Goal: Transaction & Acquisition: Purchase product/service

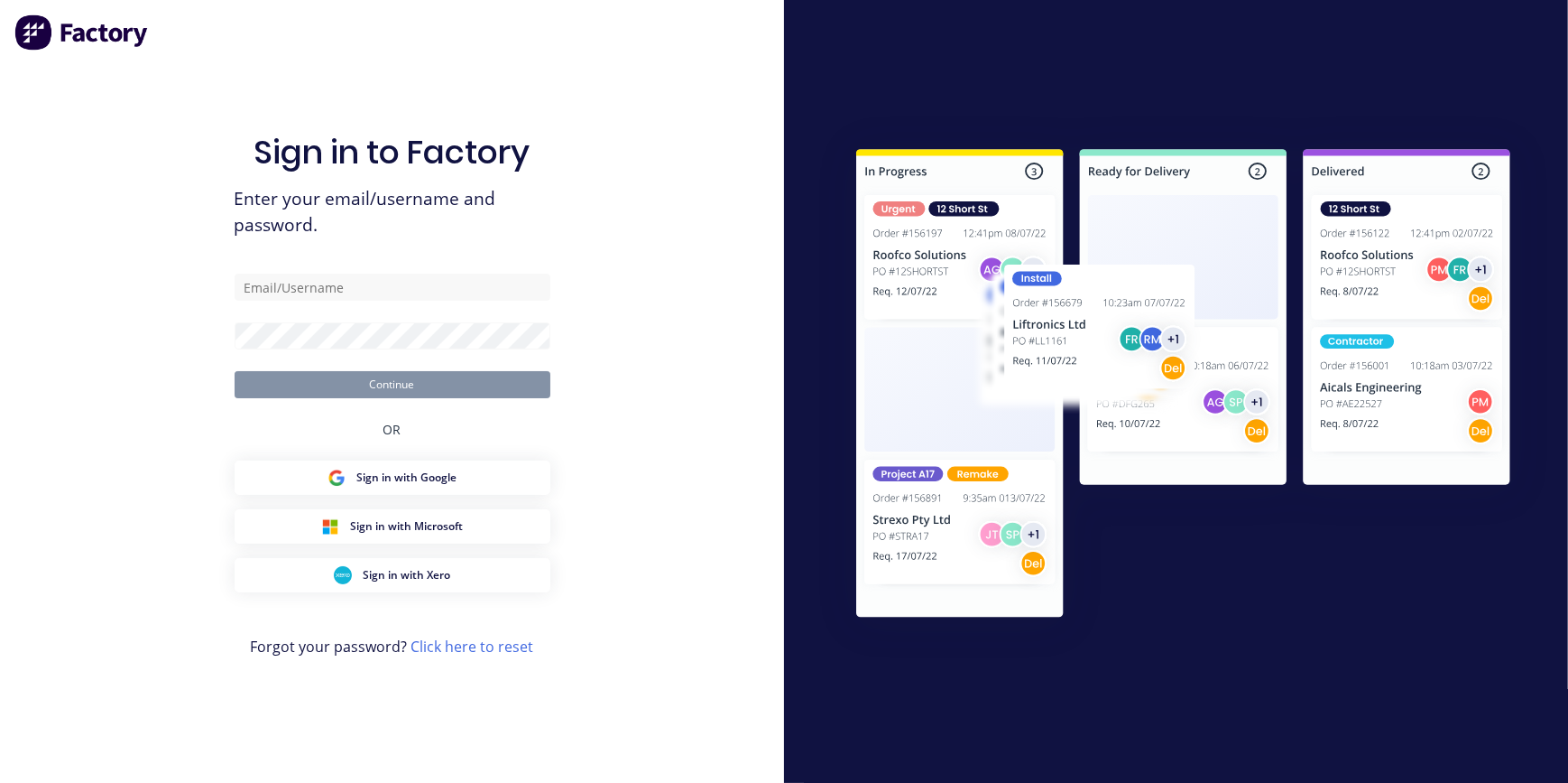
type input "[EMAIL_ADDRESS][DOMAIN_NAME]"
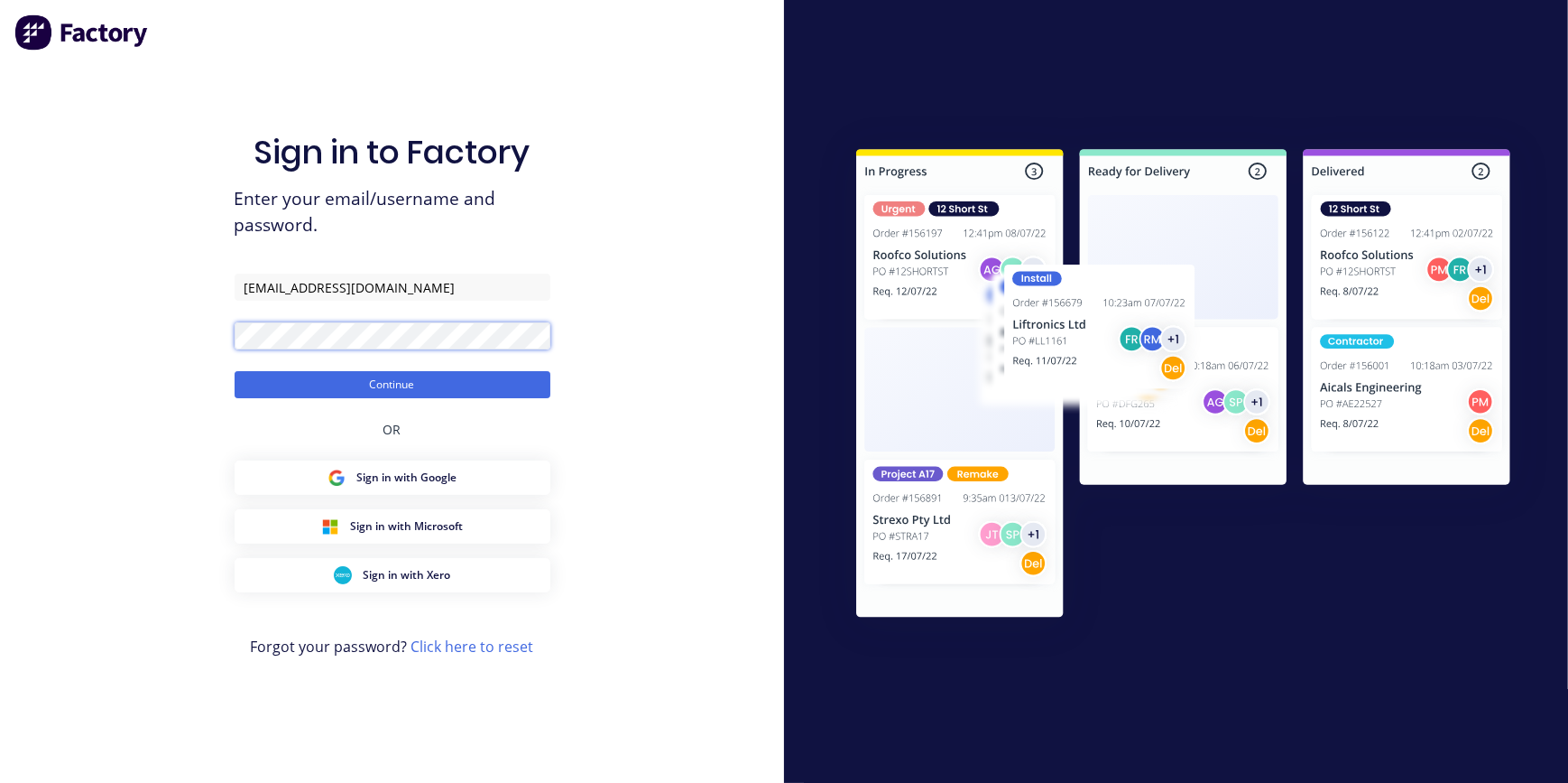
click at [234, 371] on button "Continue" at bounding box center [392, 385] width 316 height 27
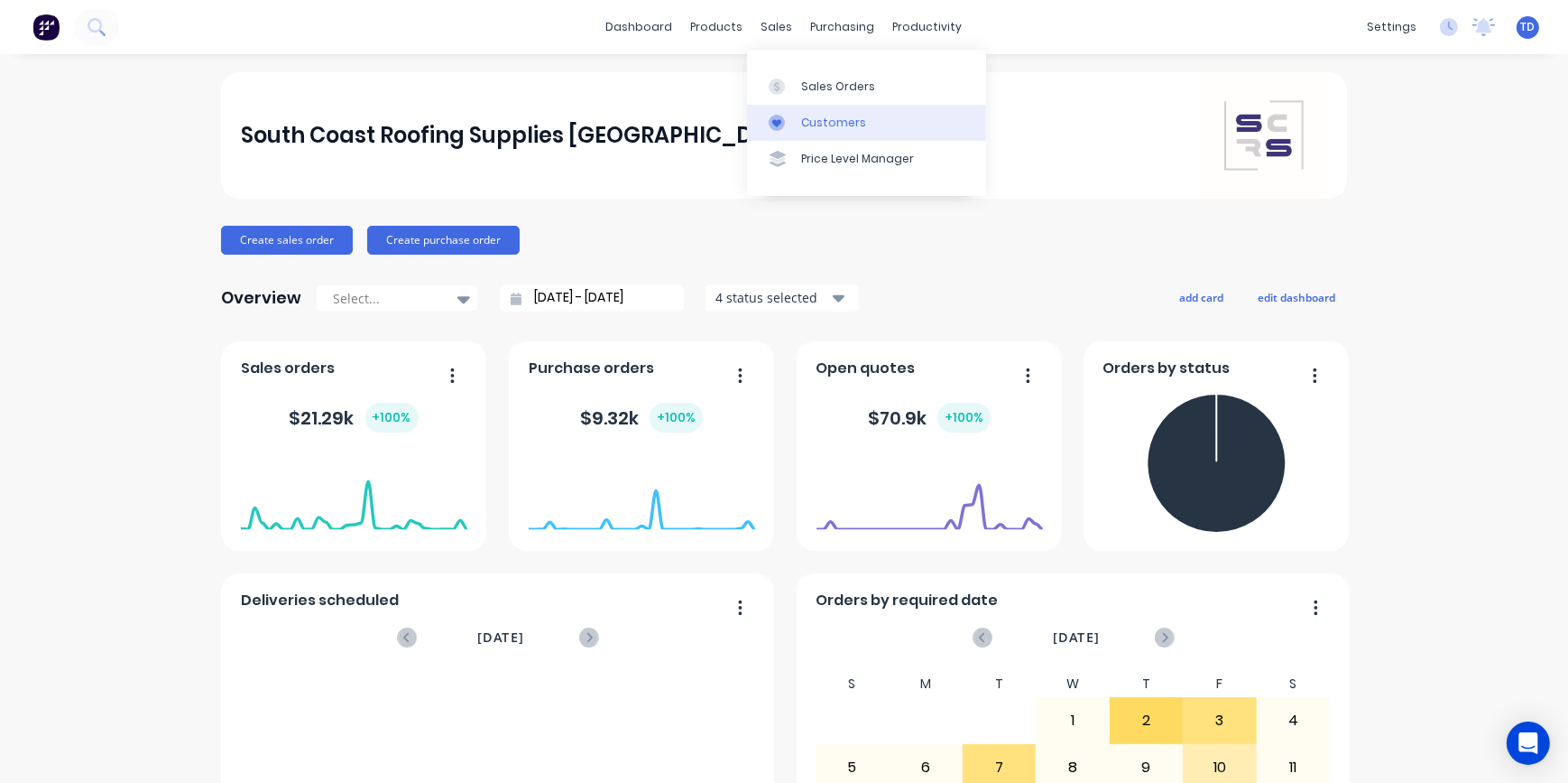
click at [809, 126] on div "Customers" at bounding box center [833, 123] width 65 height 16
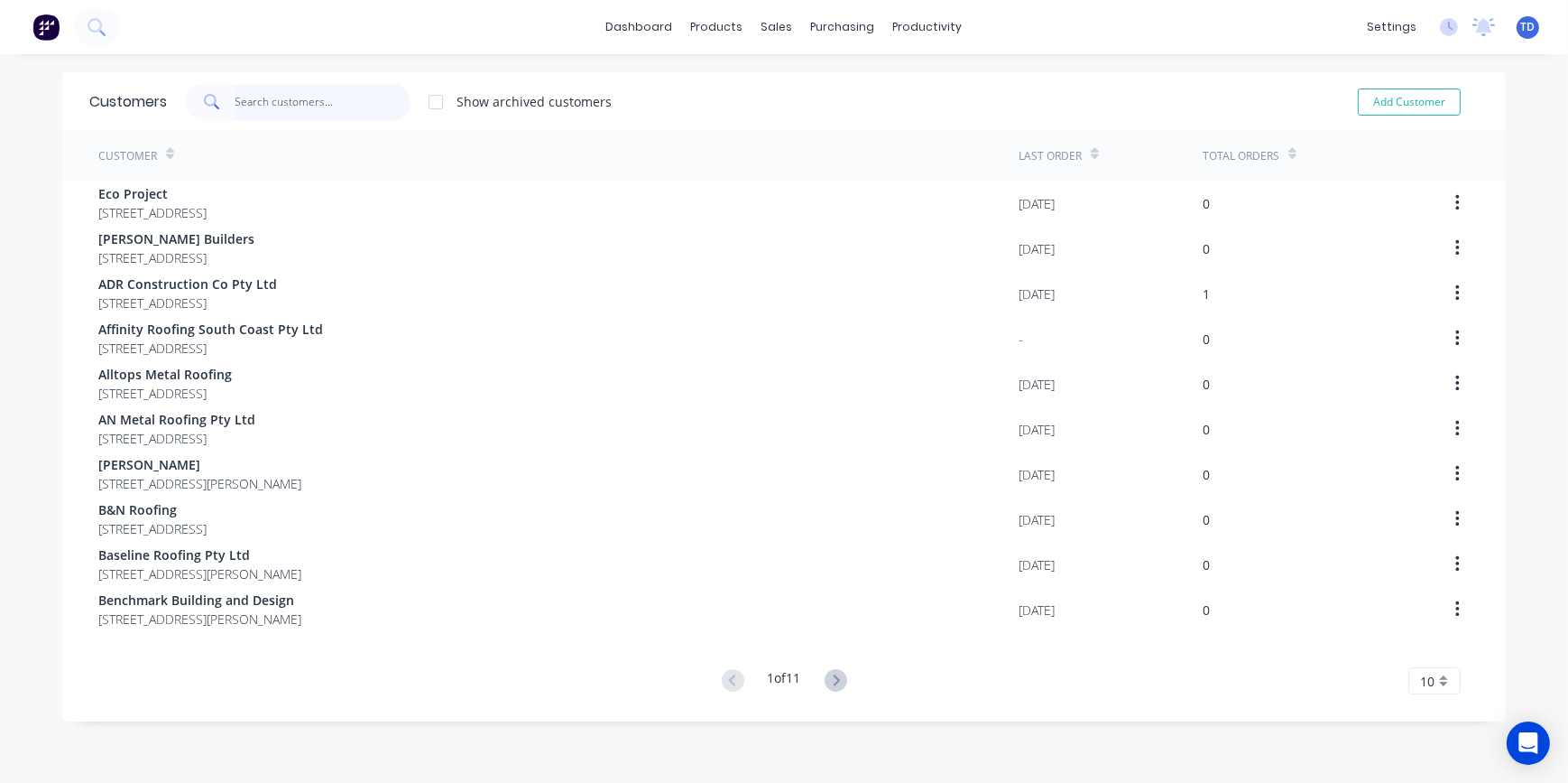
click at [281, 96] on input "text" at bounding box center [323, 102] width 176 height 36
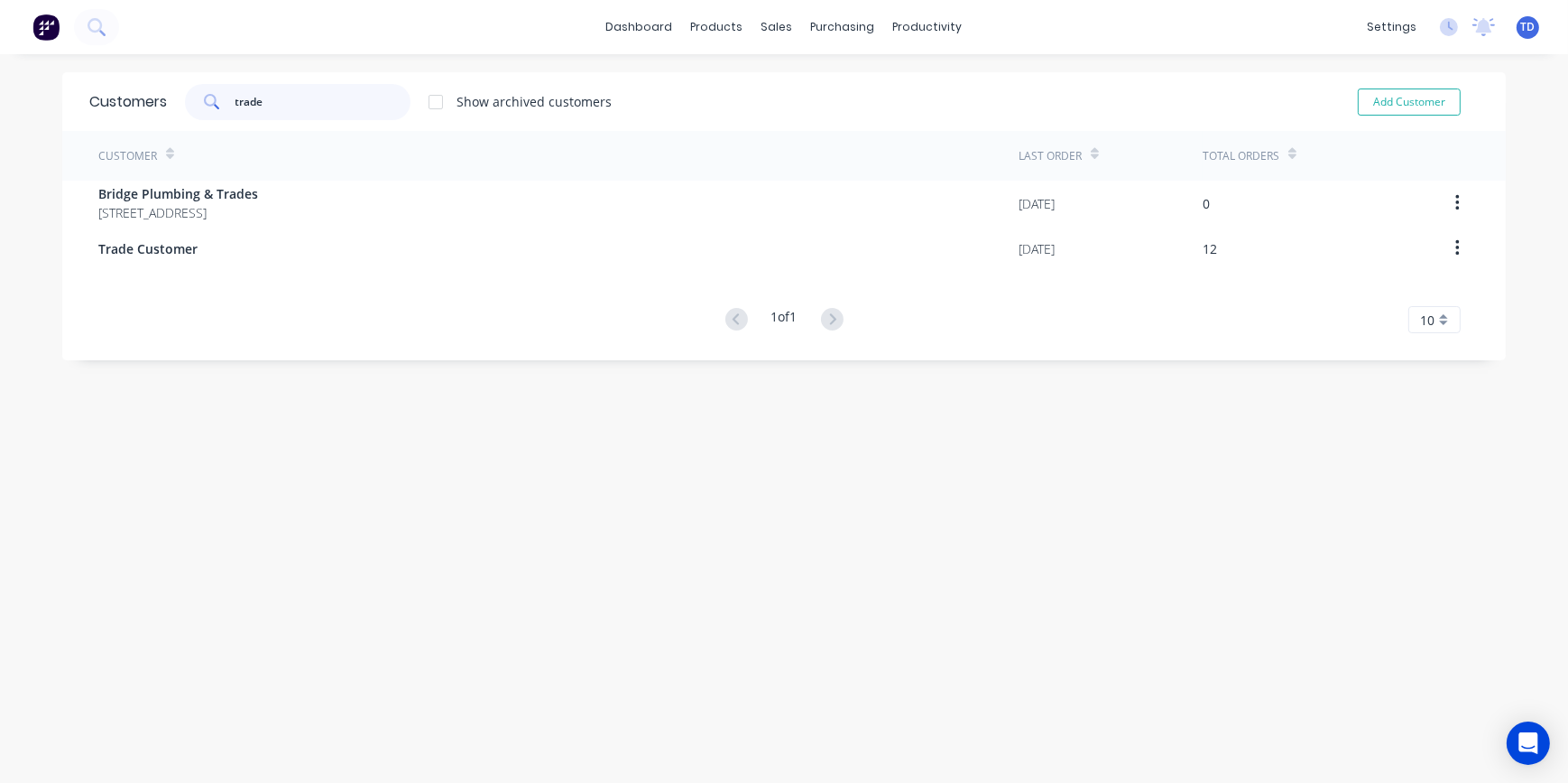
type input "trade"
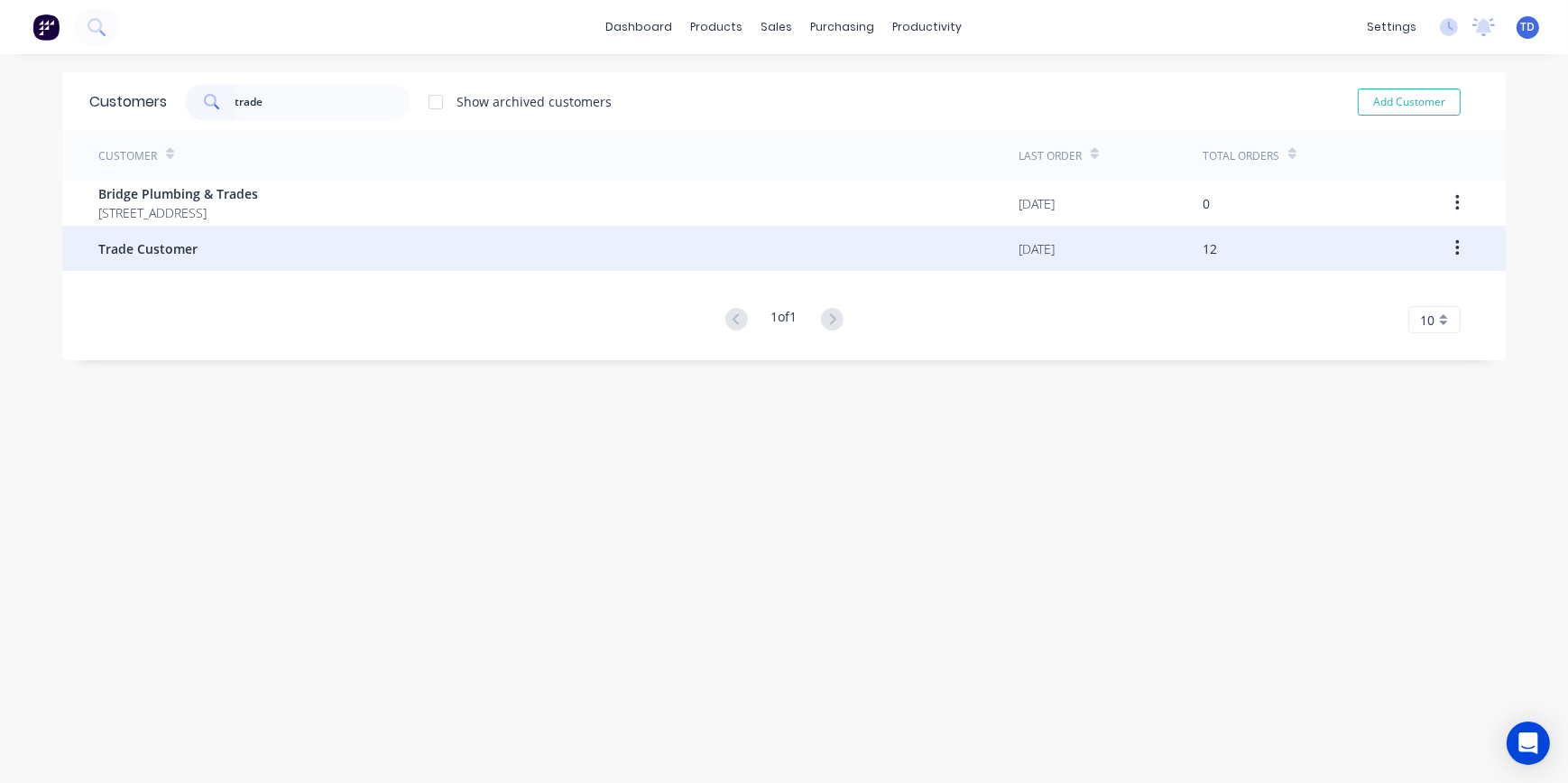
click at [181, 254] on span "Trade Customer" at bounding box center [148, 249] width 99 height 19
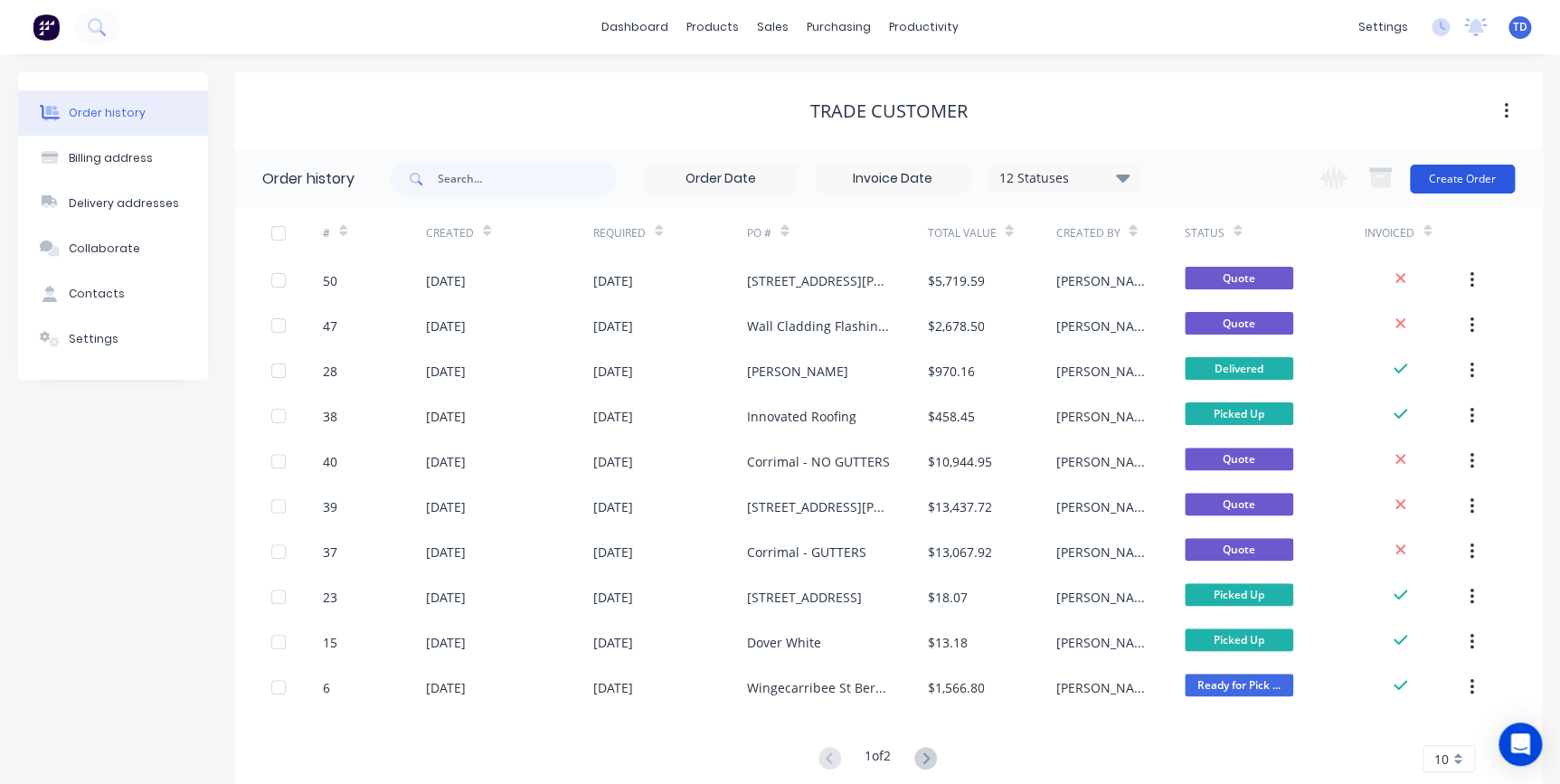
click at [1480, 183] on button "Create Order" at bounding box center [1461, 179] width 105 height 29
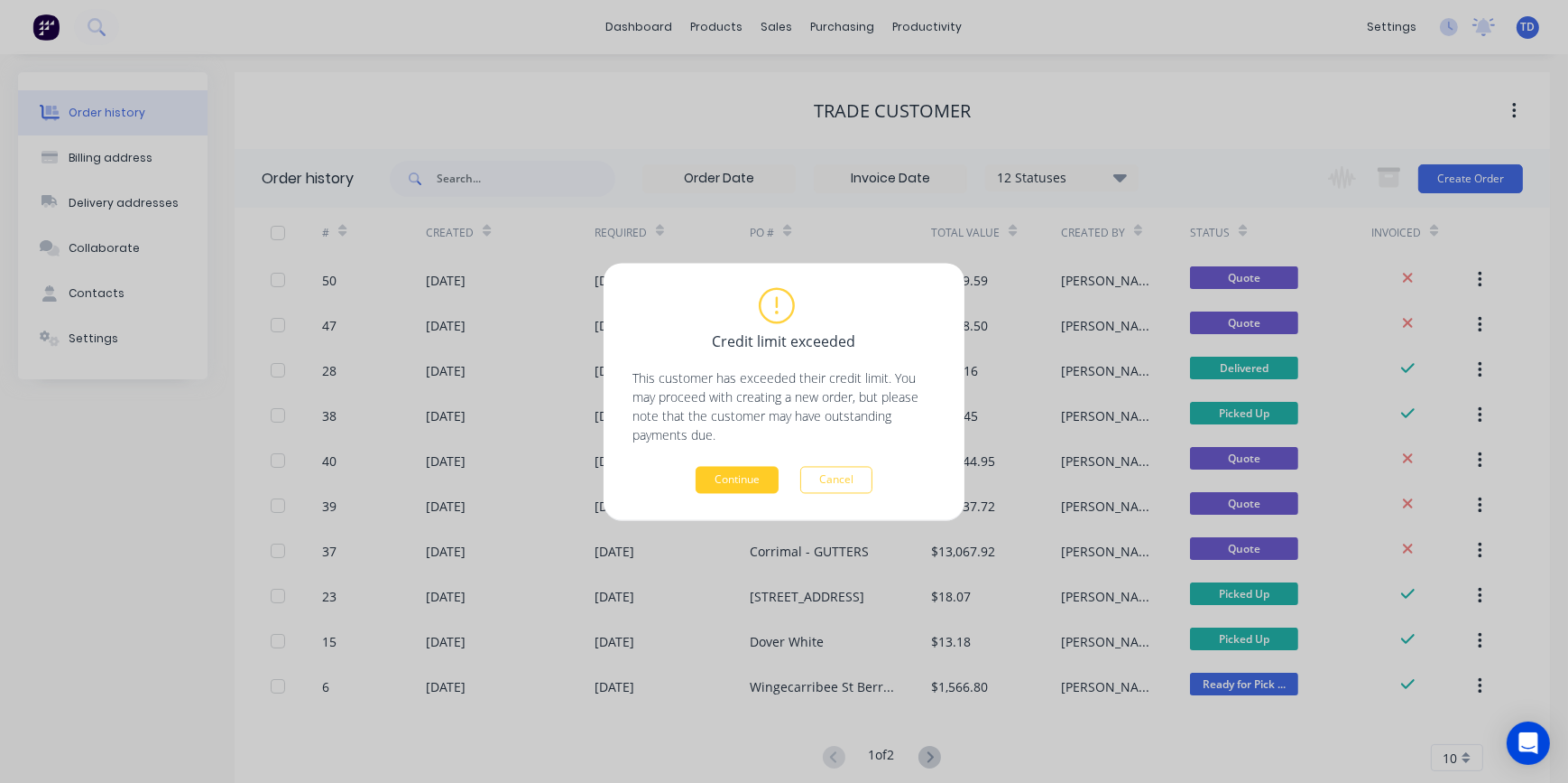
click at [722, 473] on button "Continue" at bounding box center [737, 480] width 83 height 27
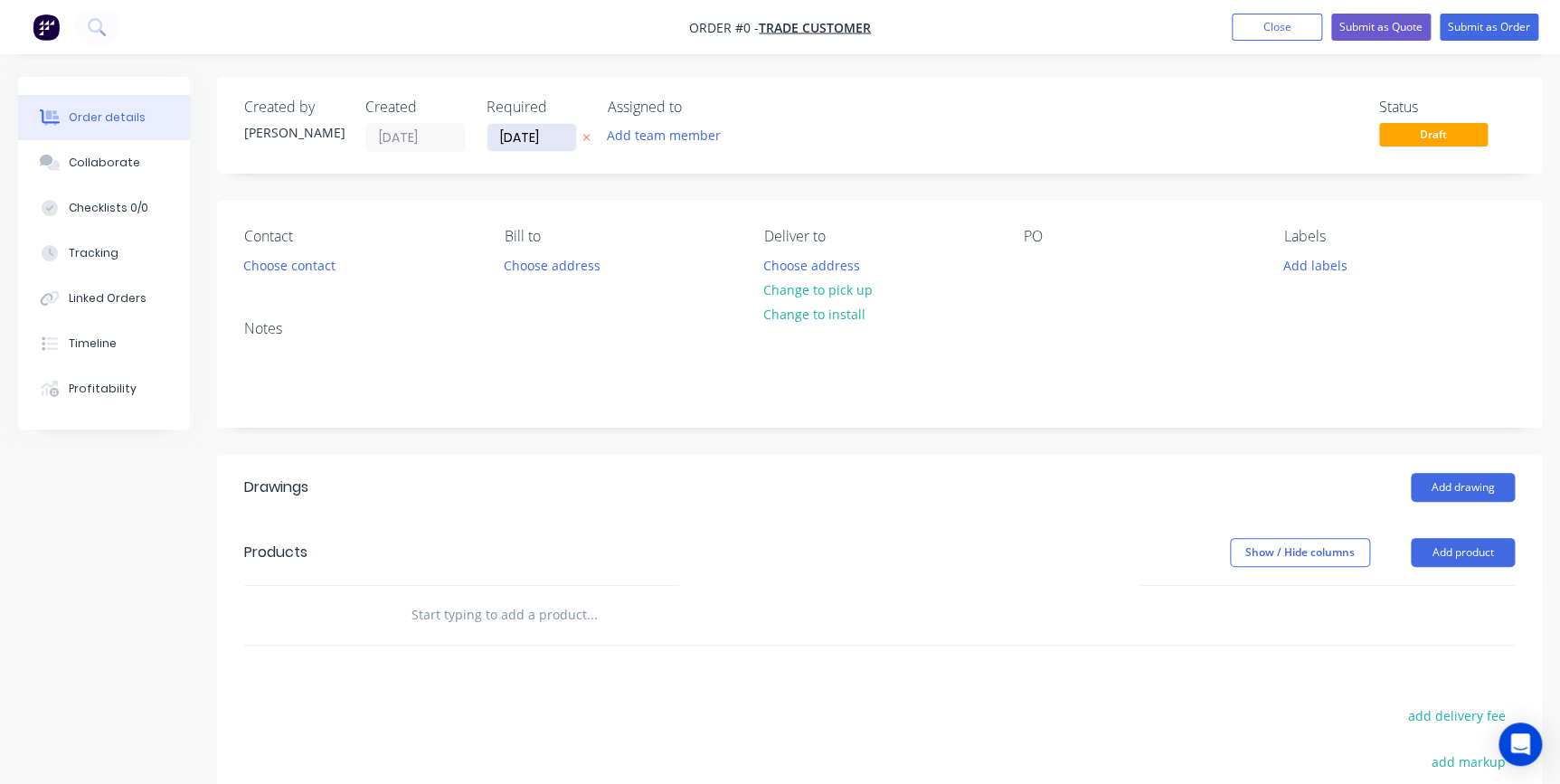
click at [567, 135] on input "09/10/25" at bounding box center [531, 137] width 88 height 27
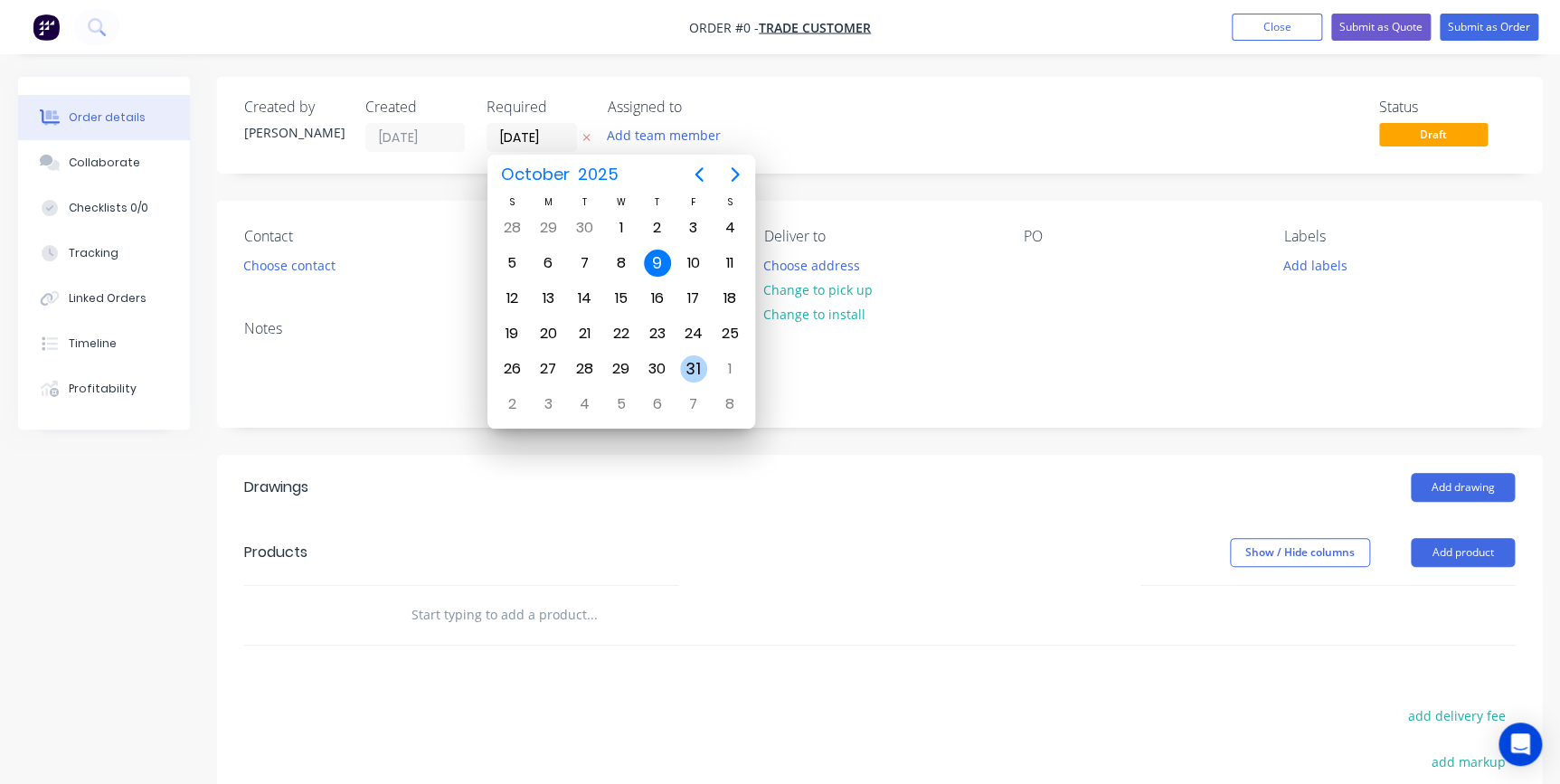
click at [692, 368] on div "31" at bounding box center [693, 369] width 27 height 27
type input "31/10/25"
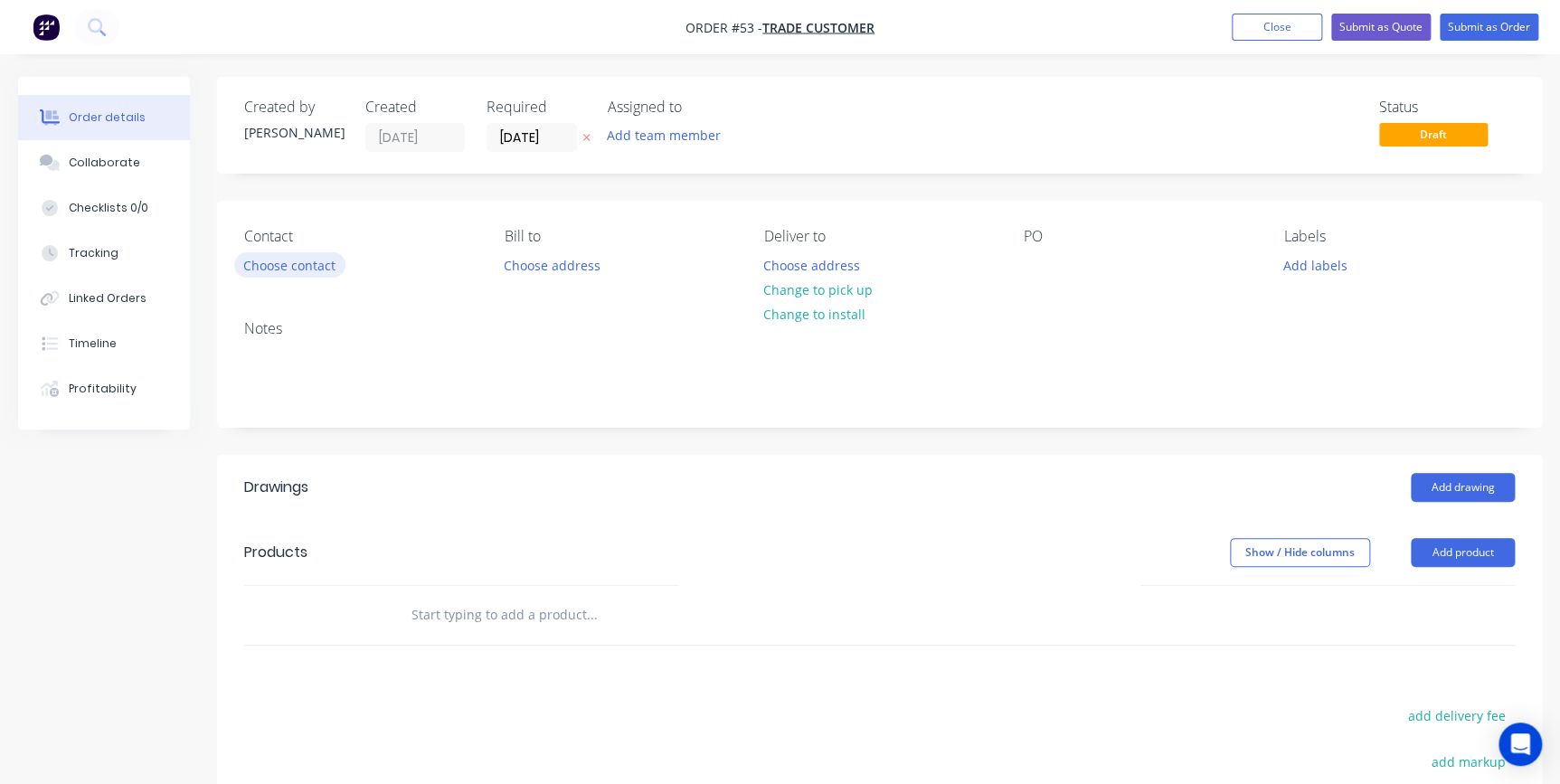
click at [318, 272] on button "Choose contact" at bounding box center [290, 264] width 111 height 24
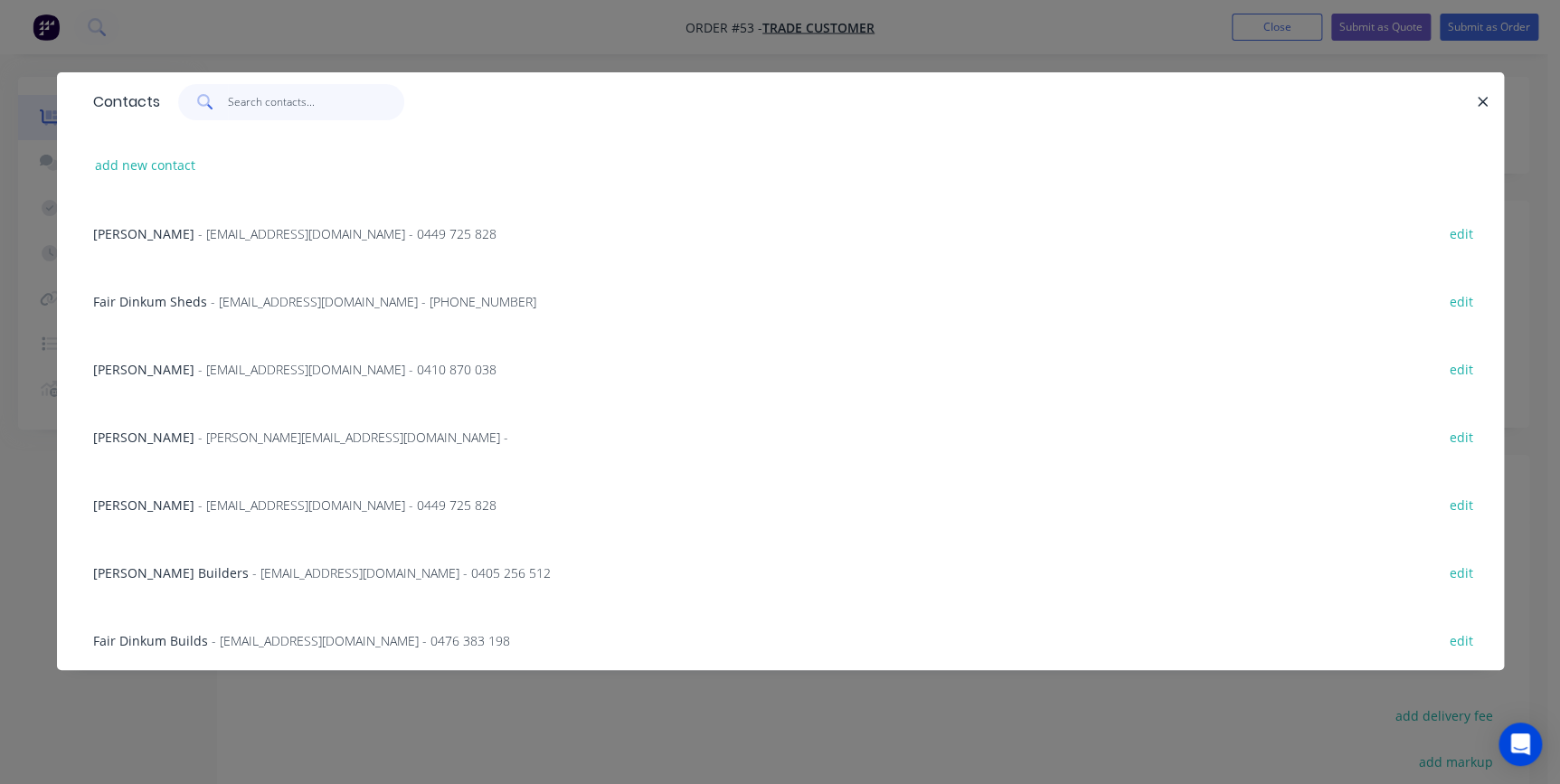
click at [302, 93] on input "text" at bounding box center [316, 103] width 176 height 36
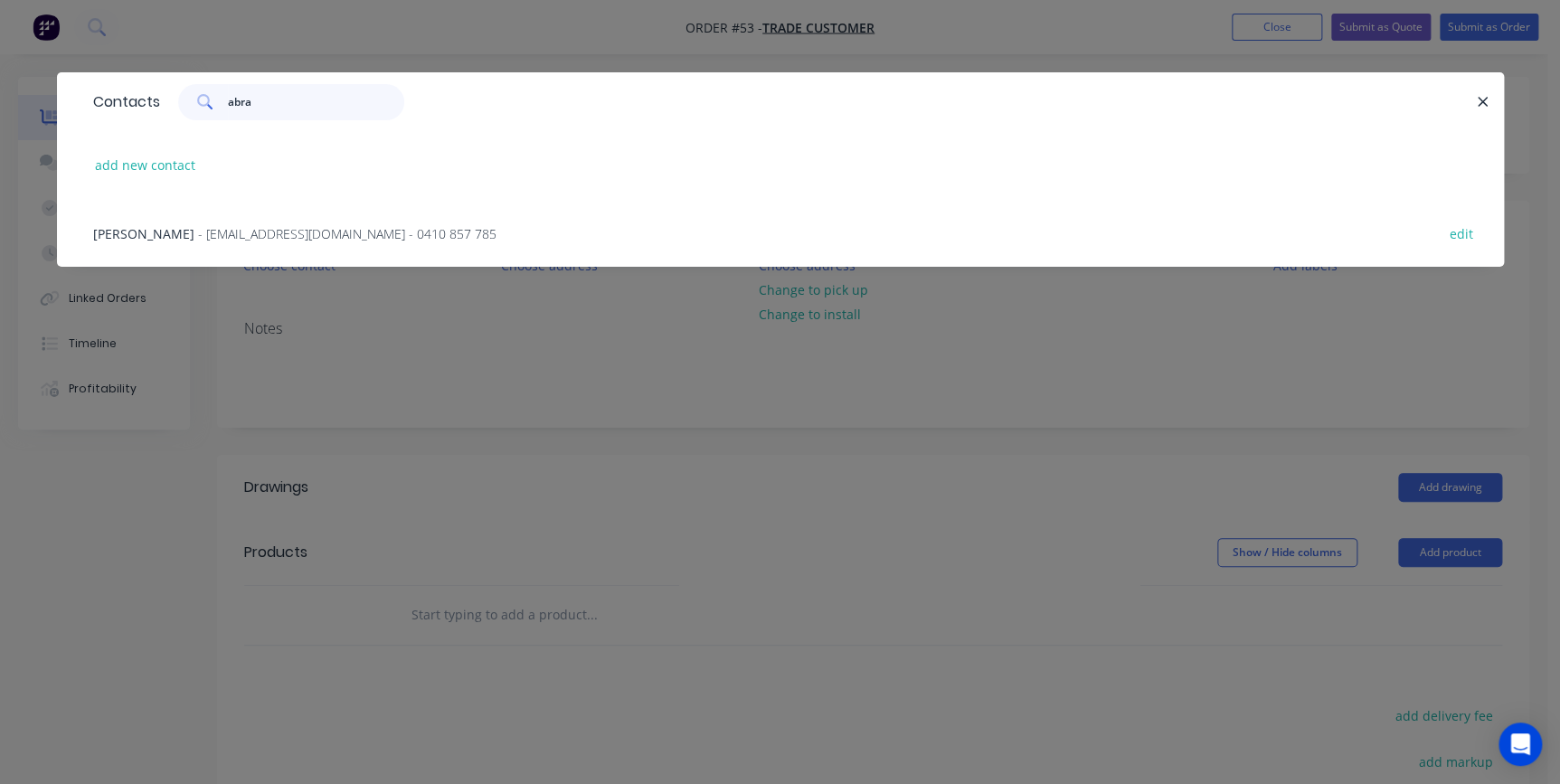
type input "abra"
click at [310, 226] on span "- abrahamssyd@outlook.com - 0410 857 785" at bounding box center [347, 234] width 298 height 17
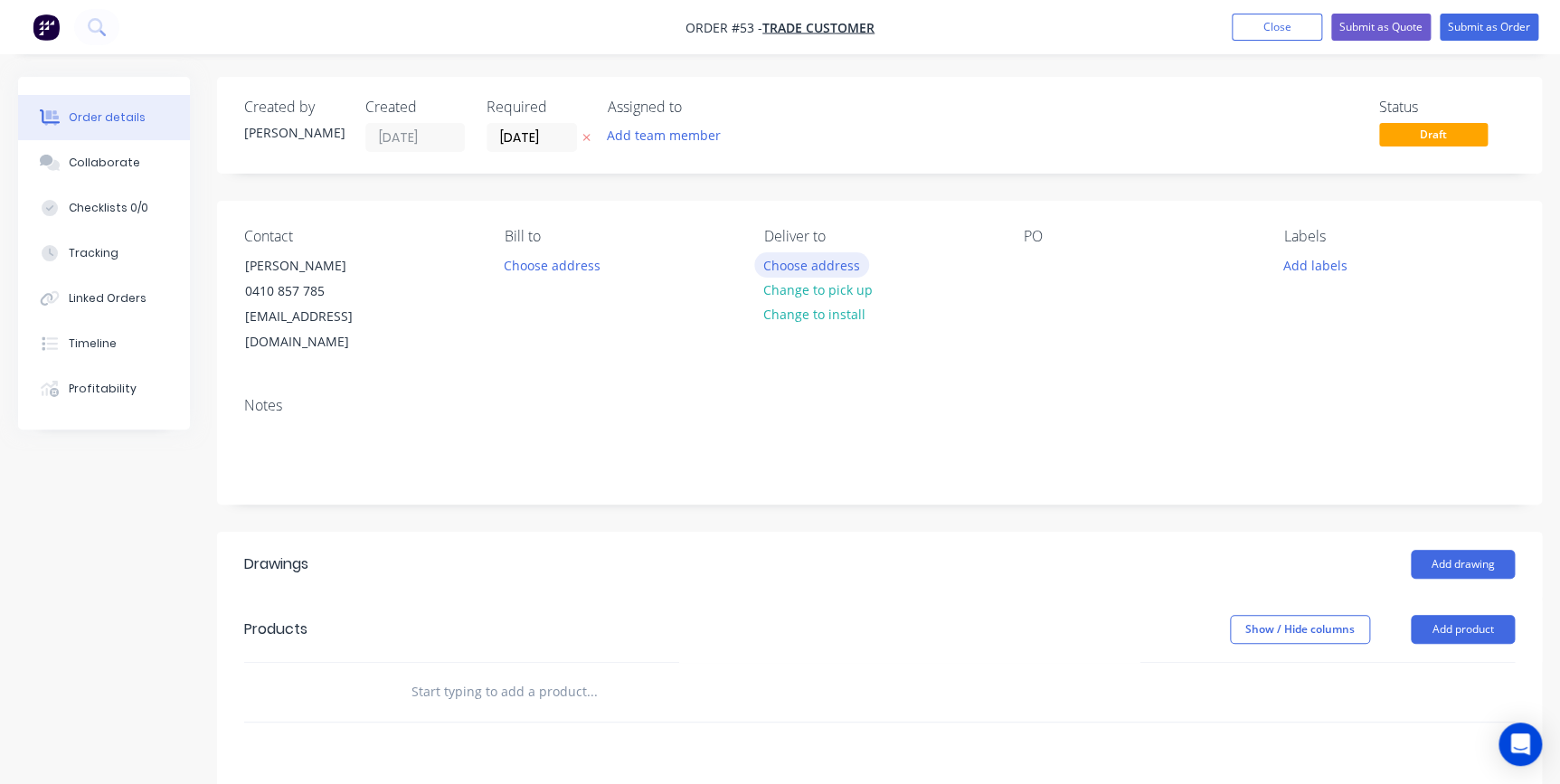
click at [811, 270] on button "Choose address" at bounding box center [812, 264] width 116 height 24
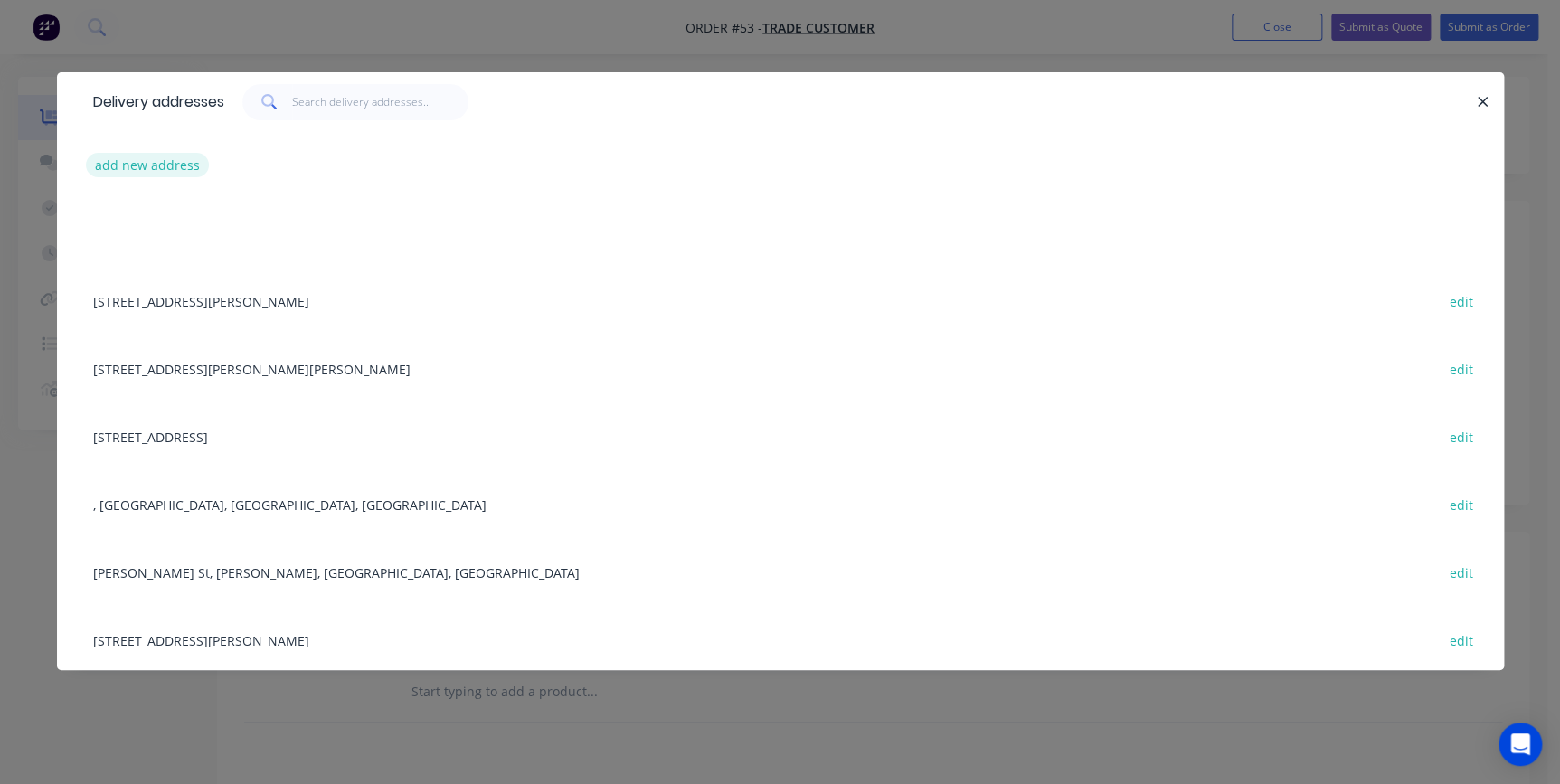
click at [190, 166] on button "add new address" at bounding box center [148, 164] width 124 height 24
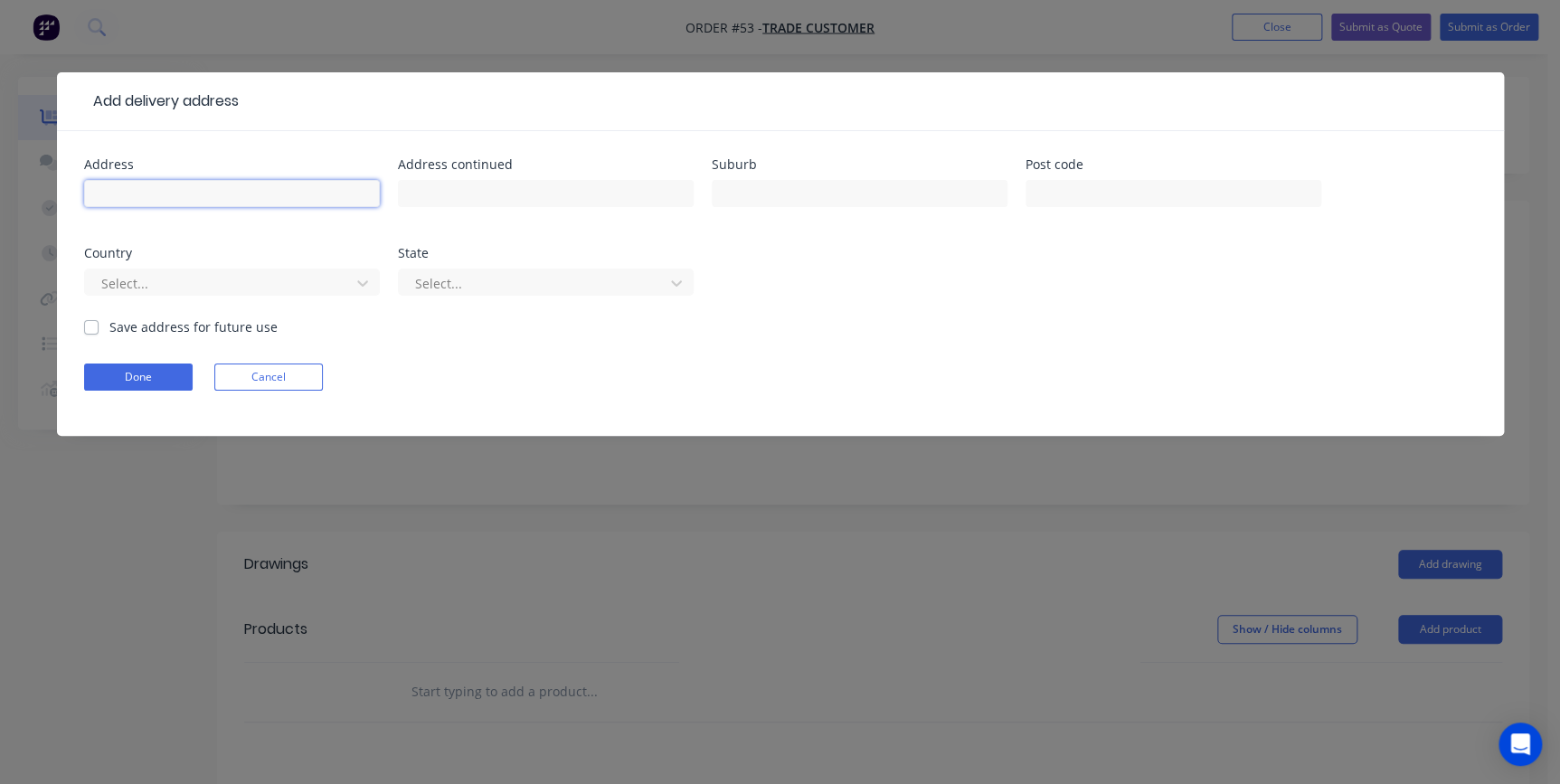
click at [220, 190] on input "text" at bounding box center [232, 194] width 295 height 27
type input "2 Dawson Road"
type input "Mount Hunter"
type input "2570"
click at [109, 326] on label "Save address for future use" at bounding box center [193, 327] width 168 height 19
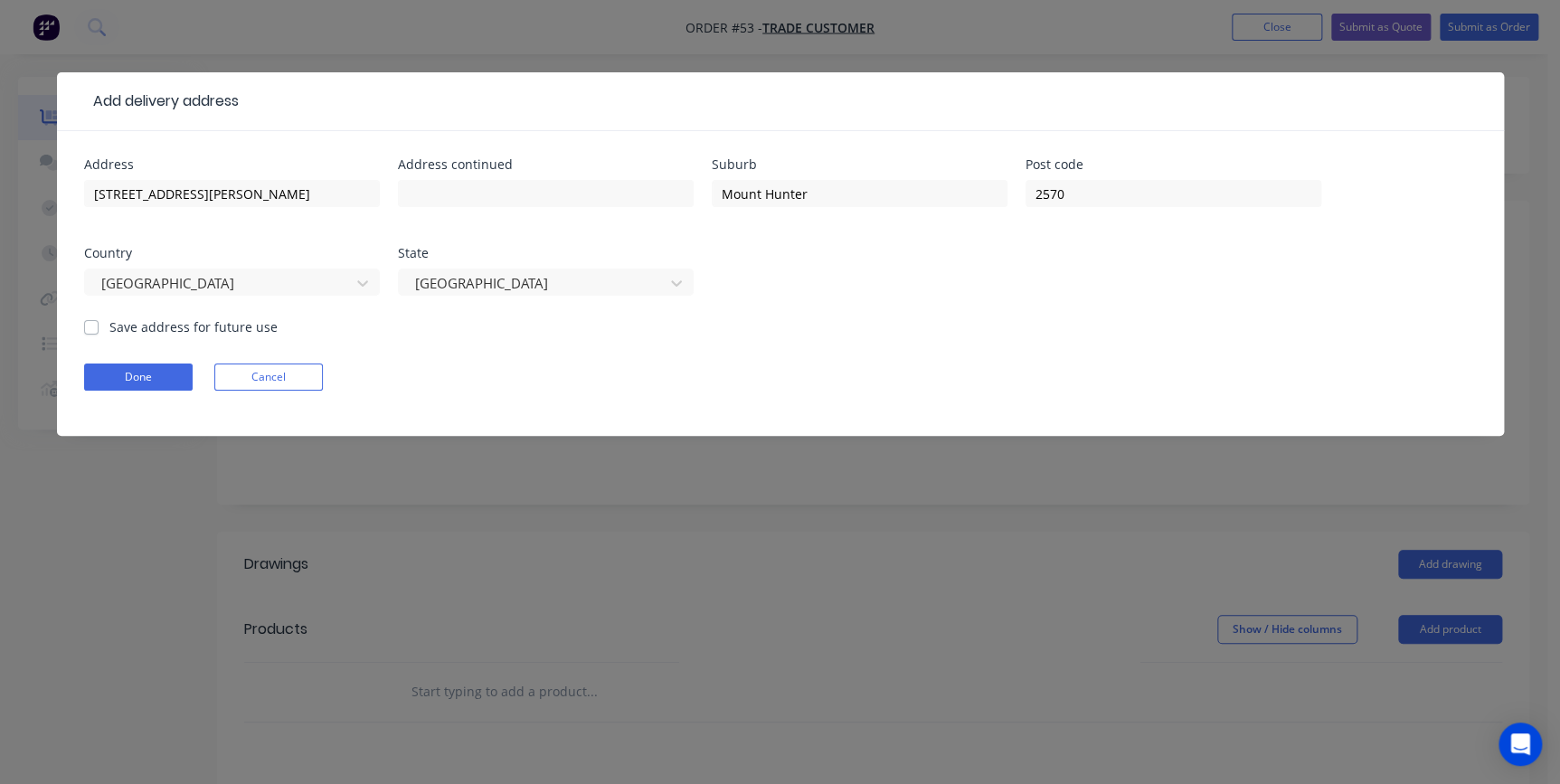
click at [86, 326] on input "Save address for future use" at bounding box center [91, 326] width 14 height 17
checkbox input "true"
click at [128, 370] on button "Done" at bounding box center [138, 377] width 108 height 27
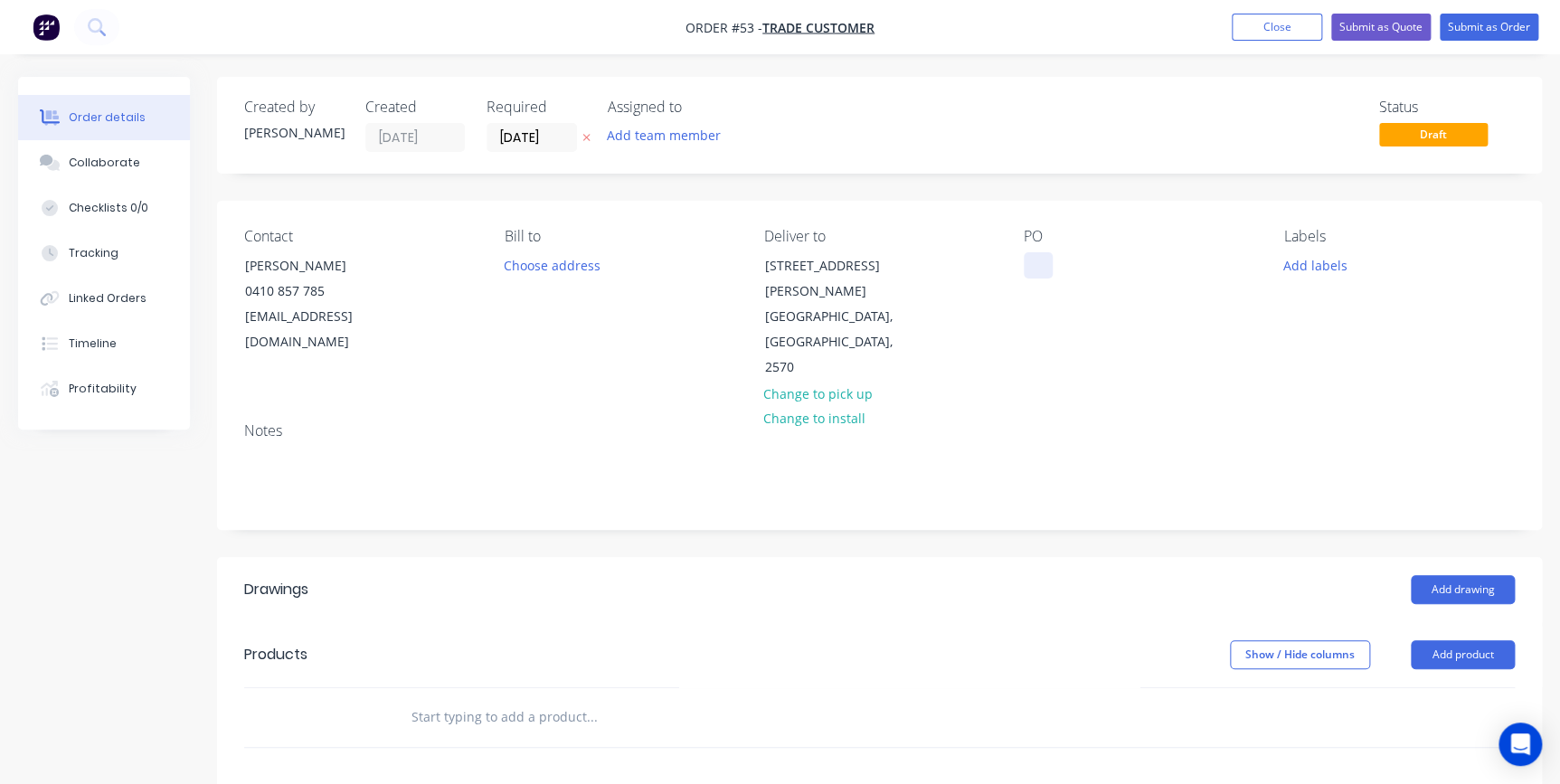
click at [1027, 259] on div at bounding box center [1038, 265] width 29 height 26
click at [431, 699] on input "text" at bounding box center [591, 717] width 361 height 36
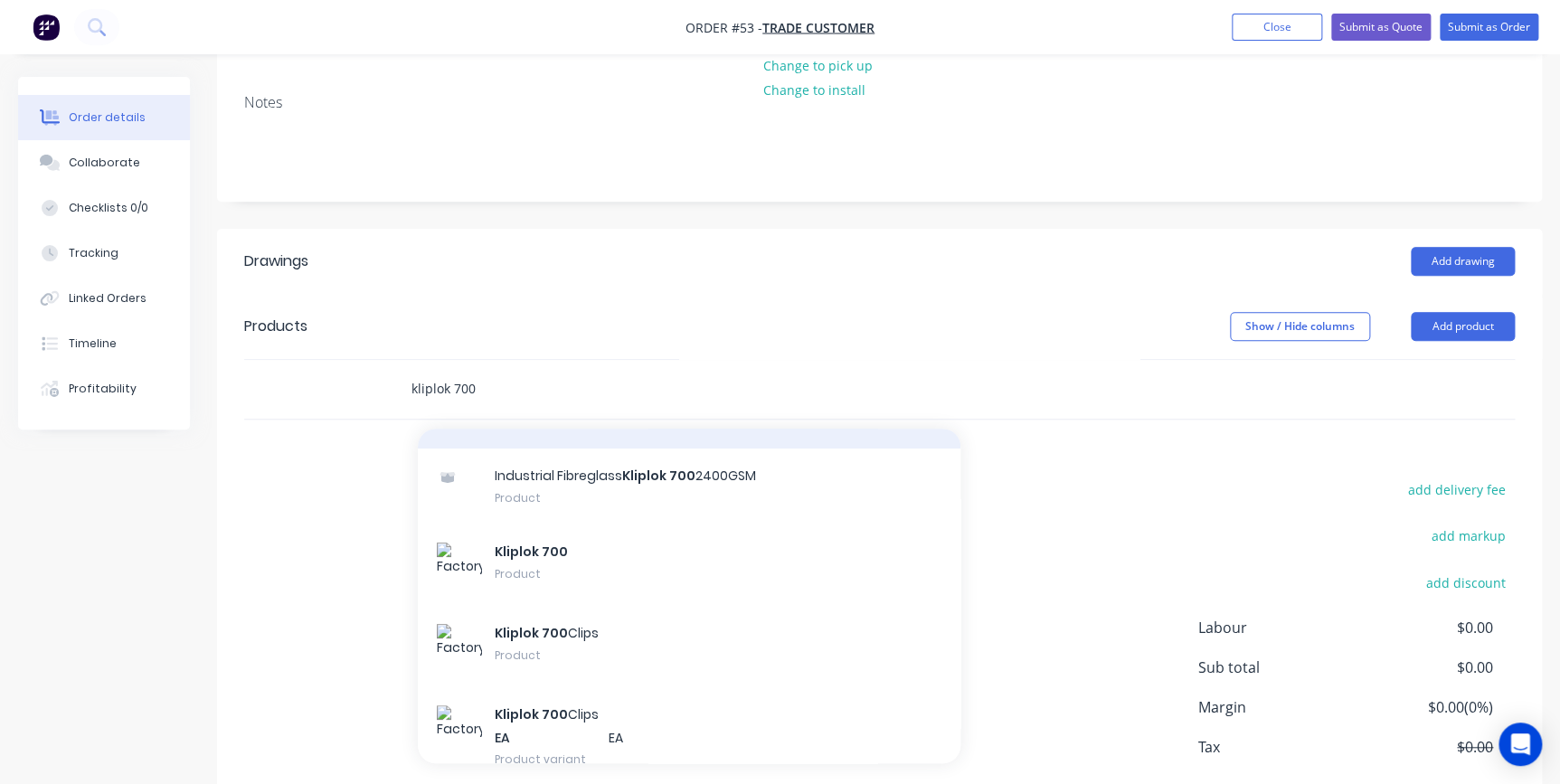
scroll to position [164, 0]
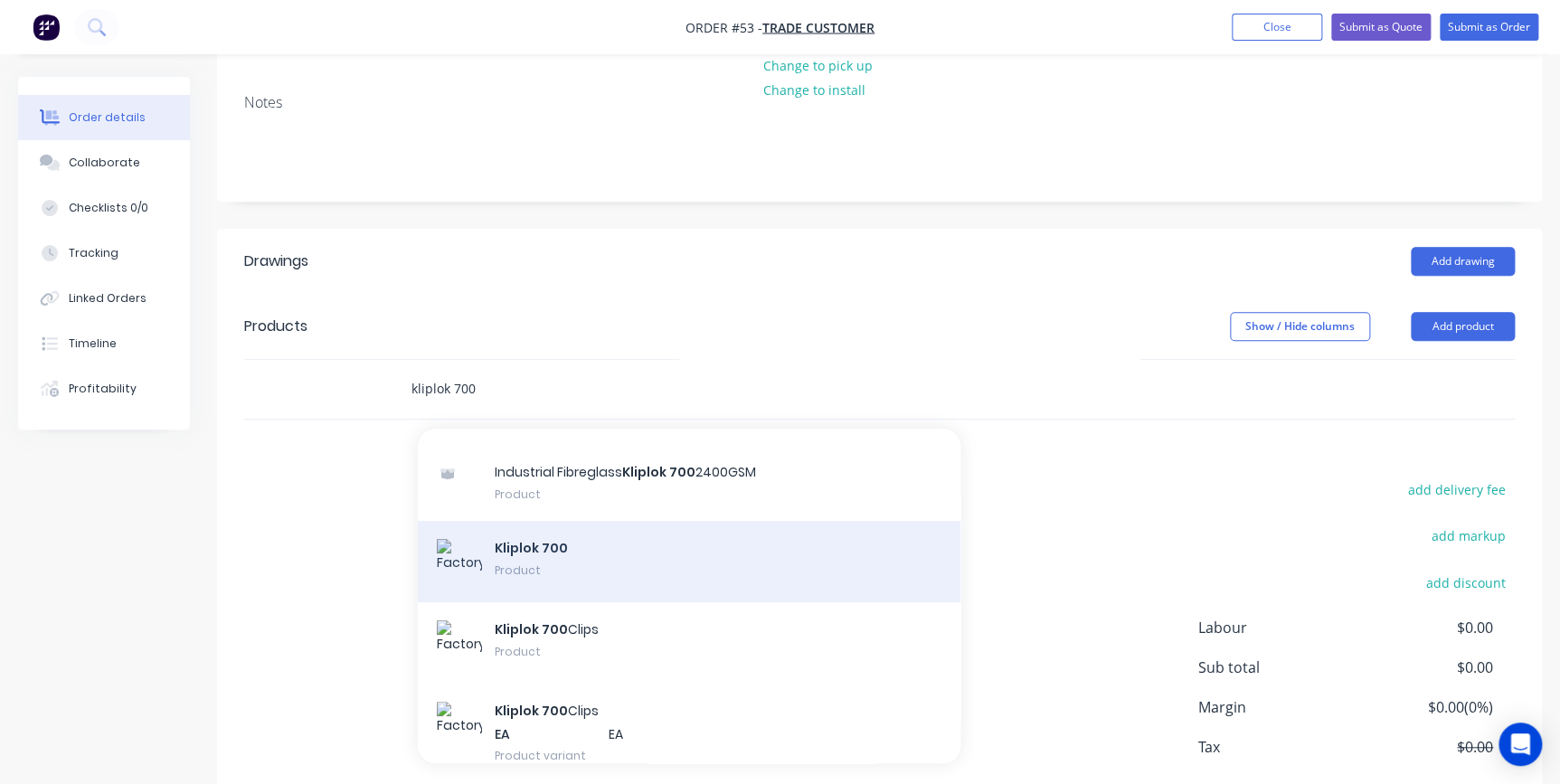
type input "kliplok 700"
click at [504, 520] on div "Kliplok 700 Product" at bounding box center [689, 561] width 543 height 81
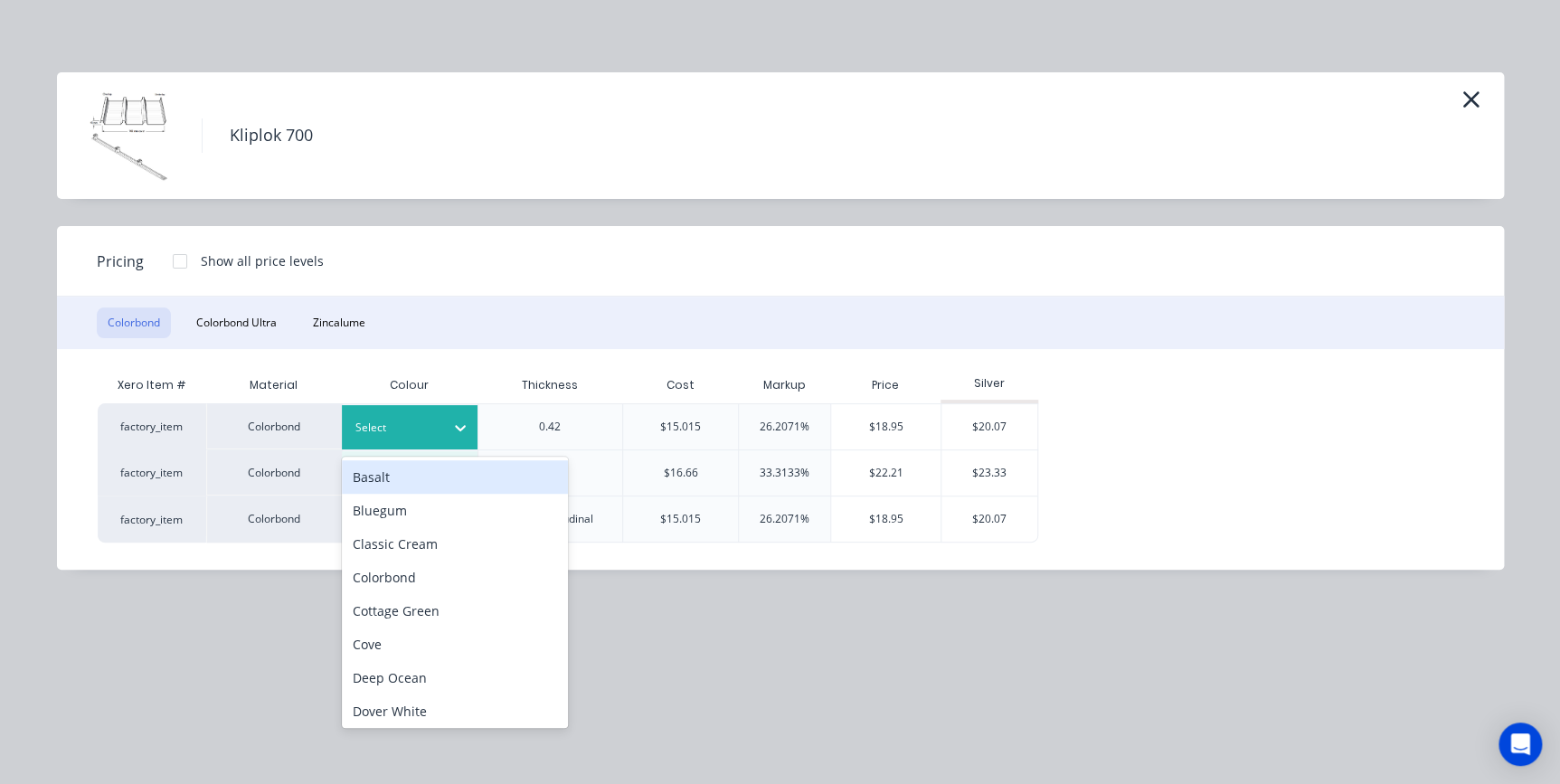
click at [422, 428] on div at bounding box center [396, 427] width 81 height 20
type input "do"
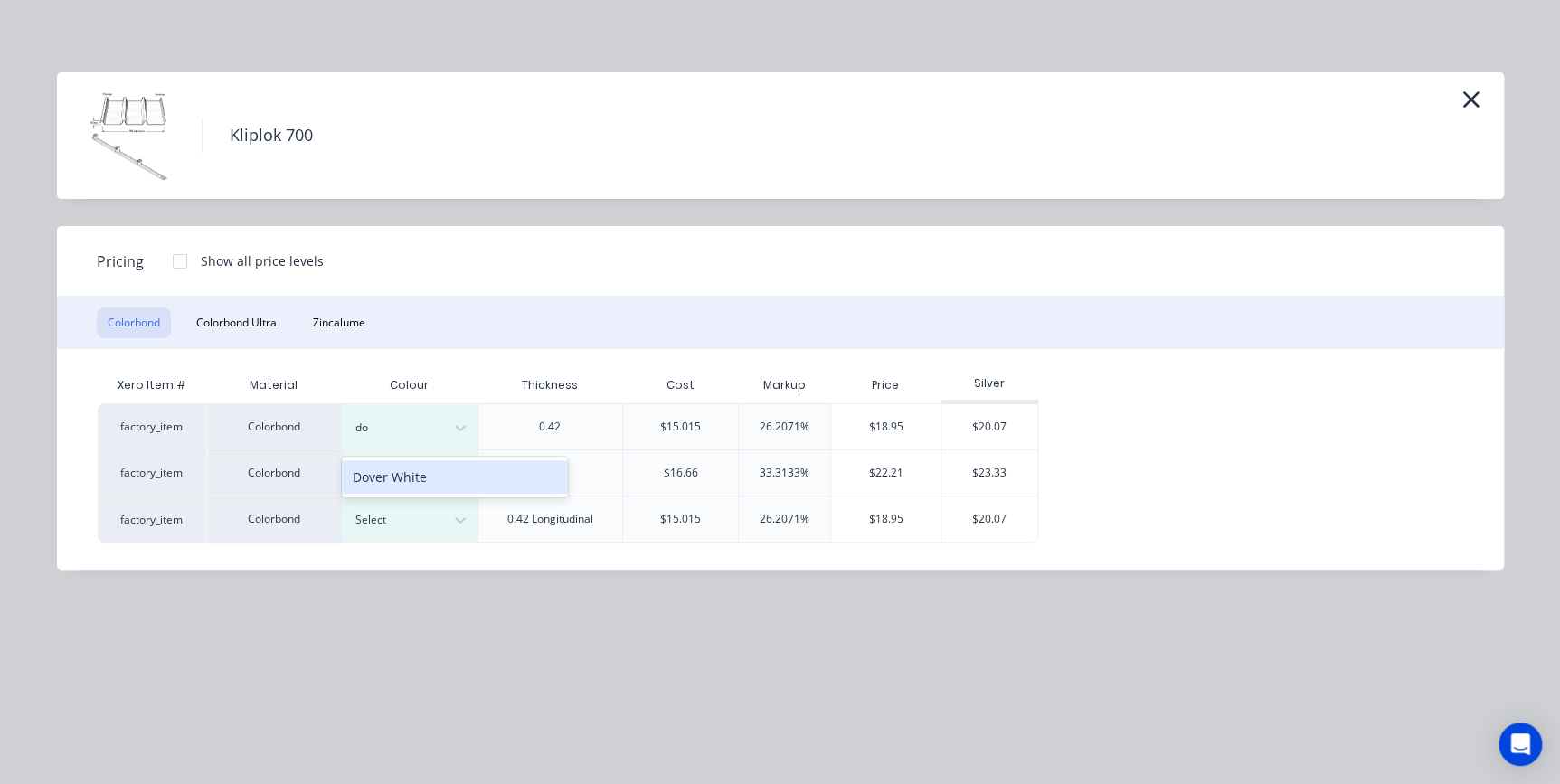
click at [415, 476] on div "Dover White" at bounding box center [454, 476] width 226 height 34
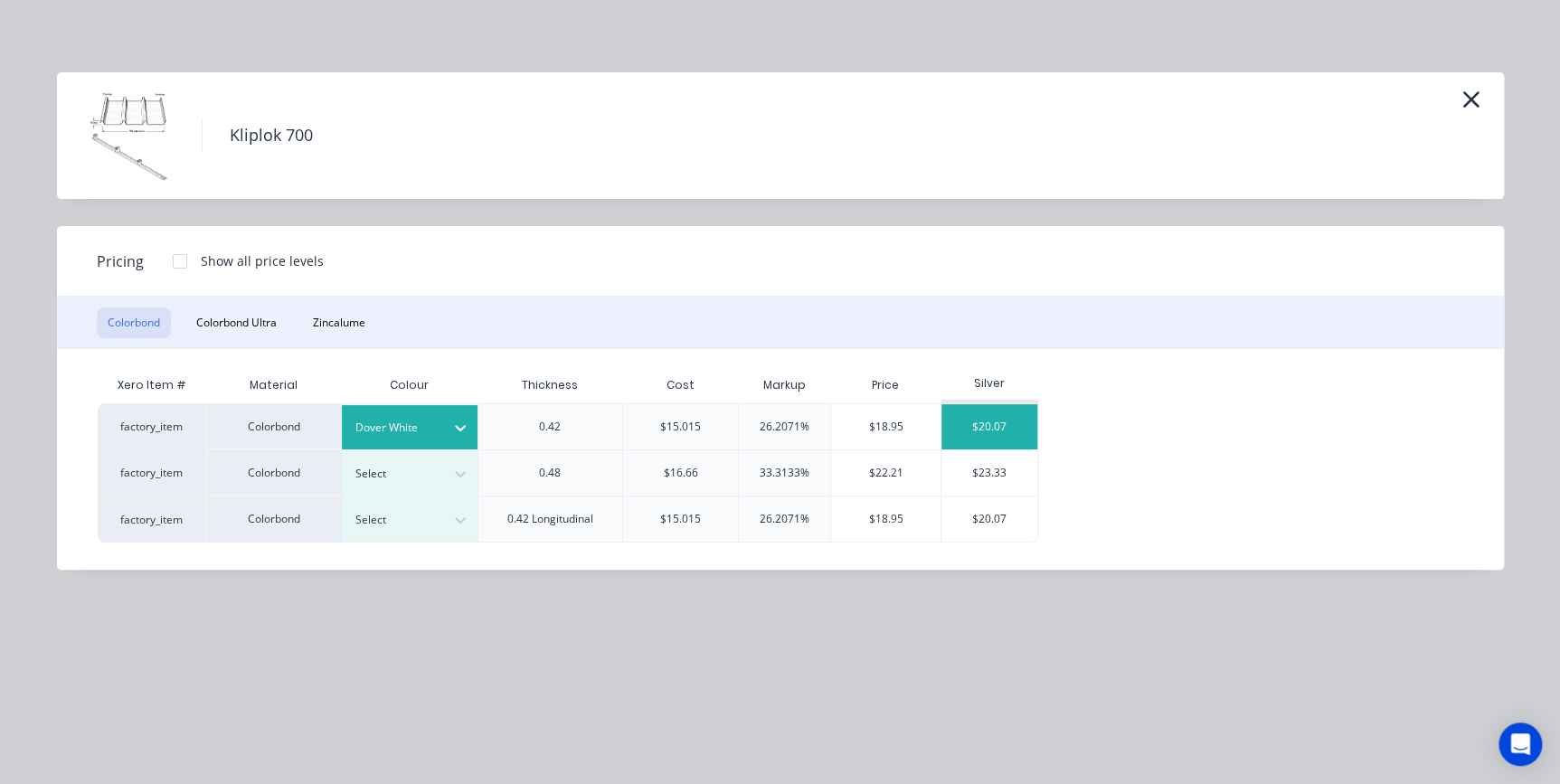
click at [998, 427] on div "$20.07" at bounding box center [990, 427] width 97 height 45
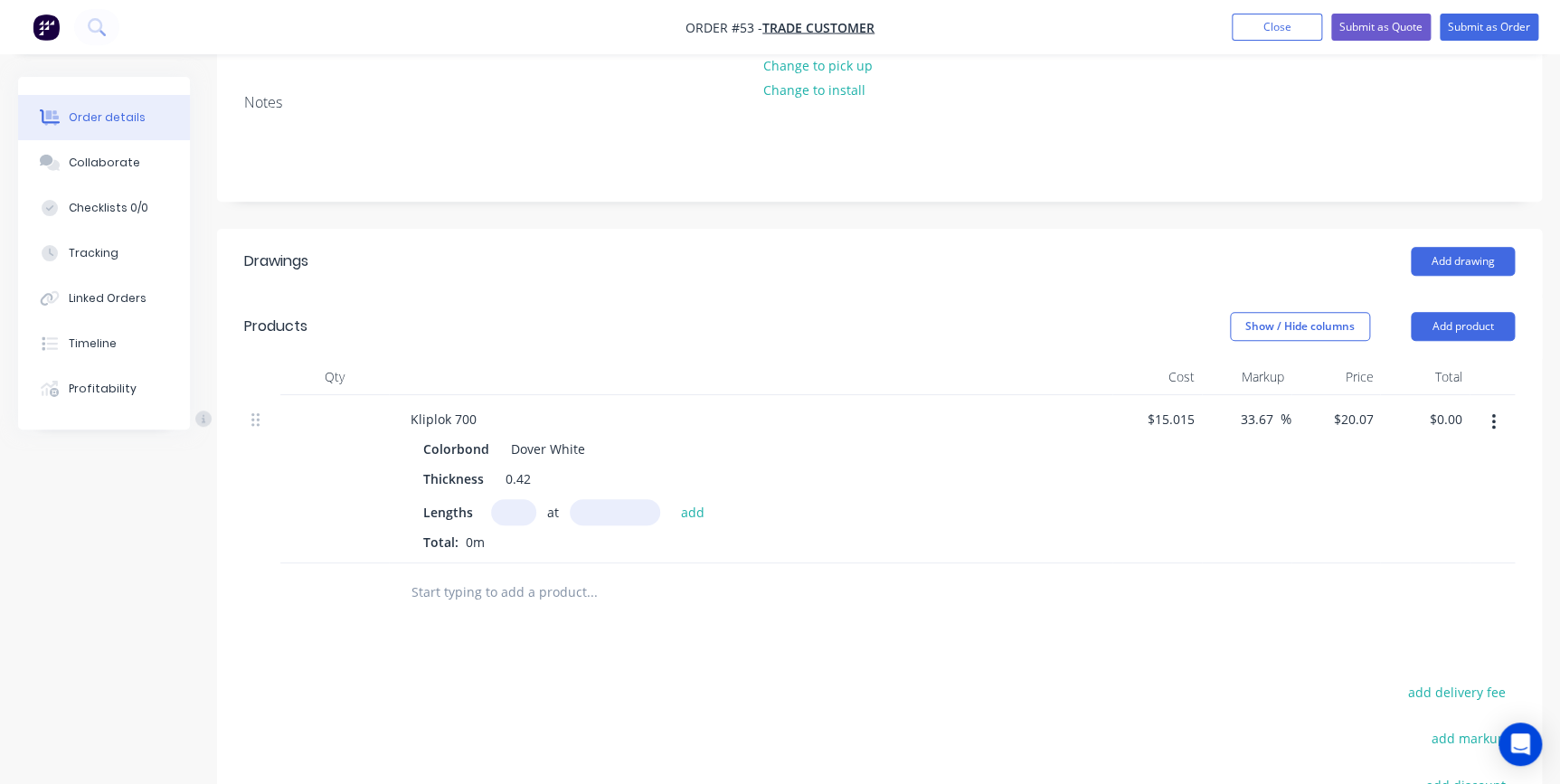
click at [519, 499] on input "text" at bounding box center [513, 512] width 45 height 26
type input "45"
type input "4350"
click at [671, 499] on button "add" at bounding box center [692, 511] width 42 height 24
type input "$3,928.70"
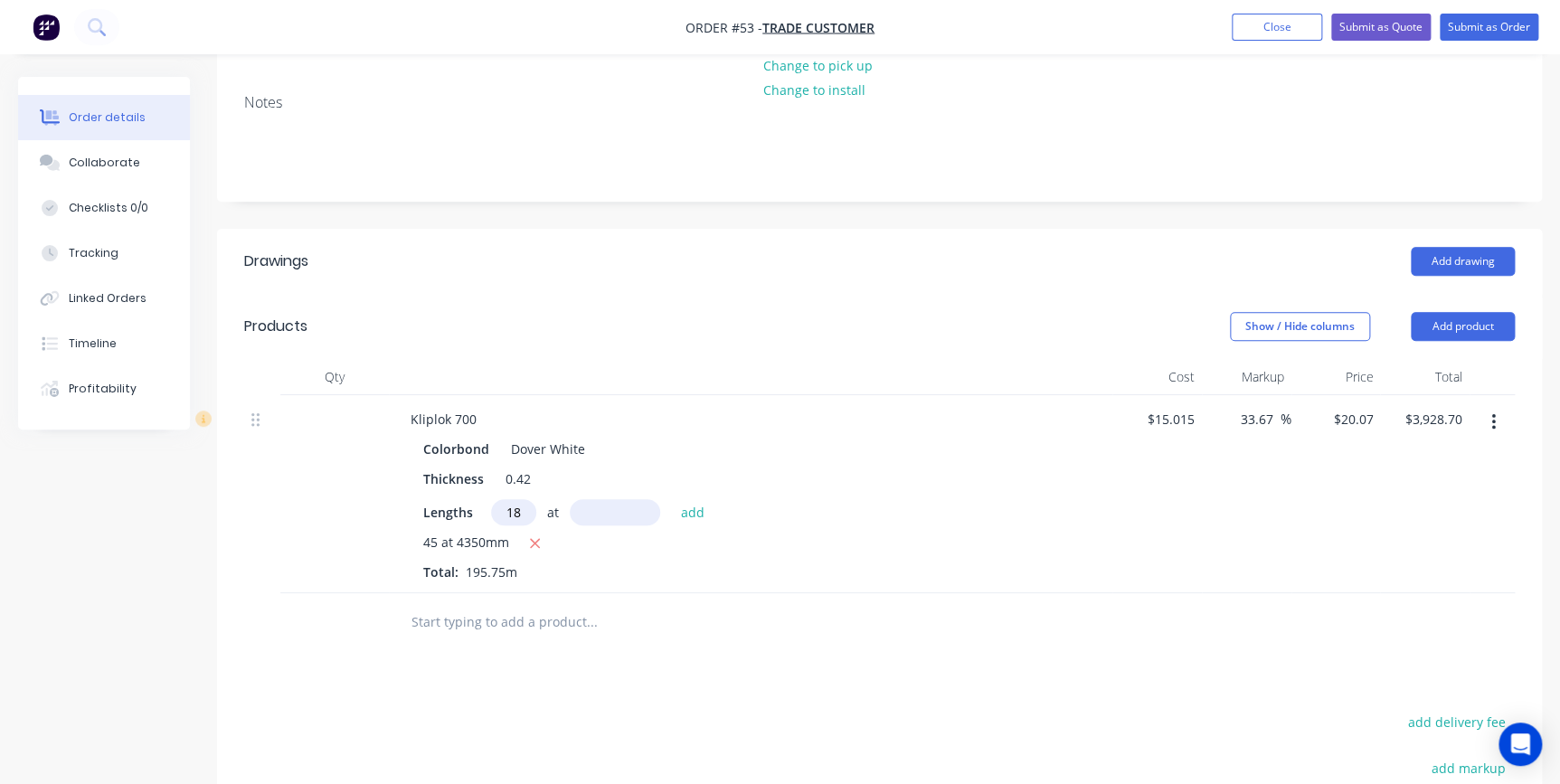
type input "18"
type input "4150"
click at [671, 499] on button "add" at bounding box center [692, 511] width 42 height 24
type input "$5,427.93"
click at [530, 634] on input "text" at bounding box center [591, 652] width 361 height 36
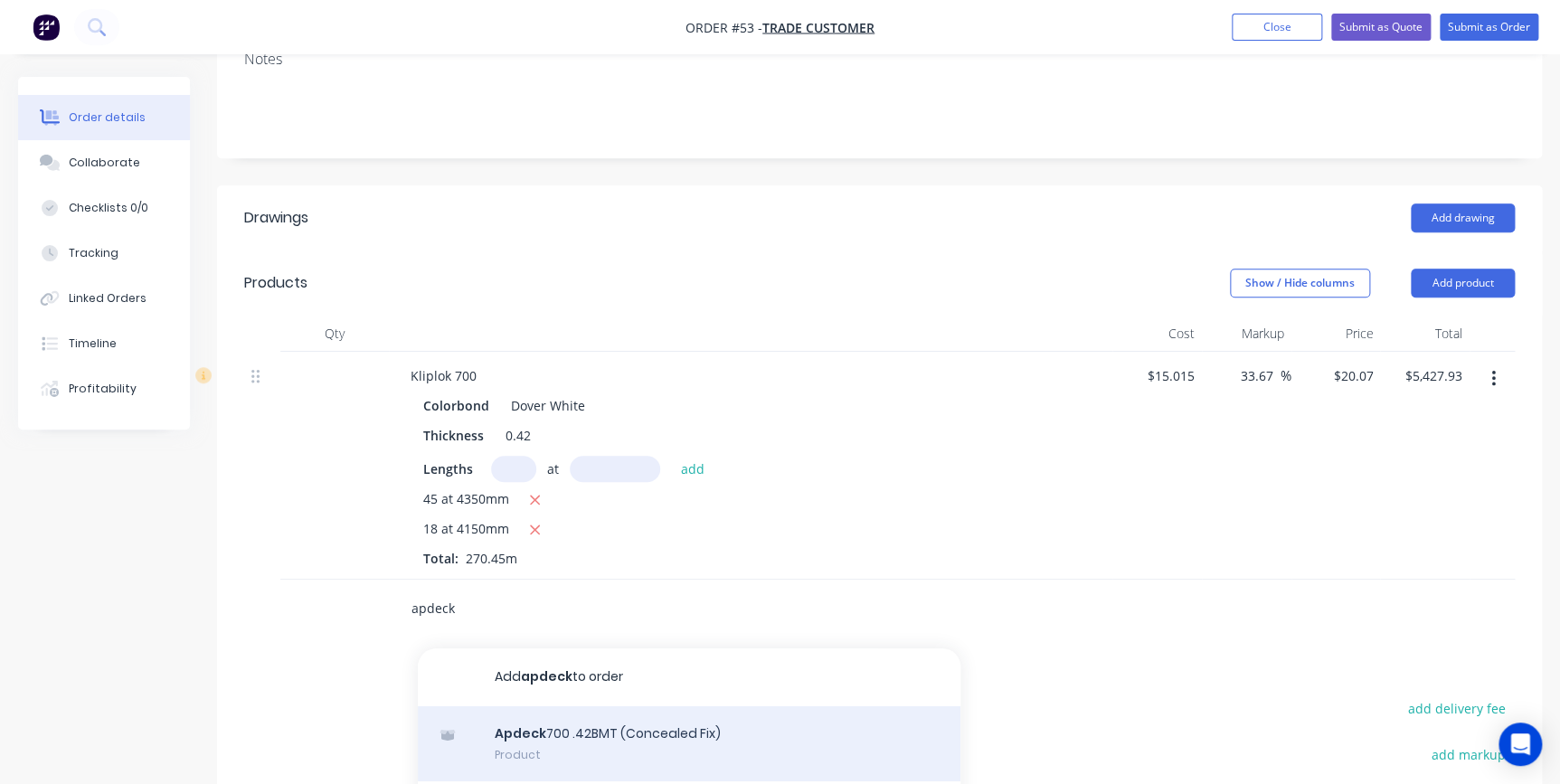
scroll to position [410, 0]
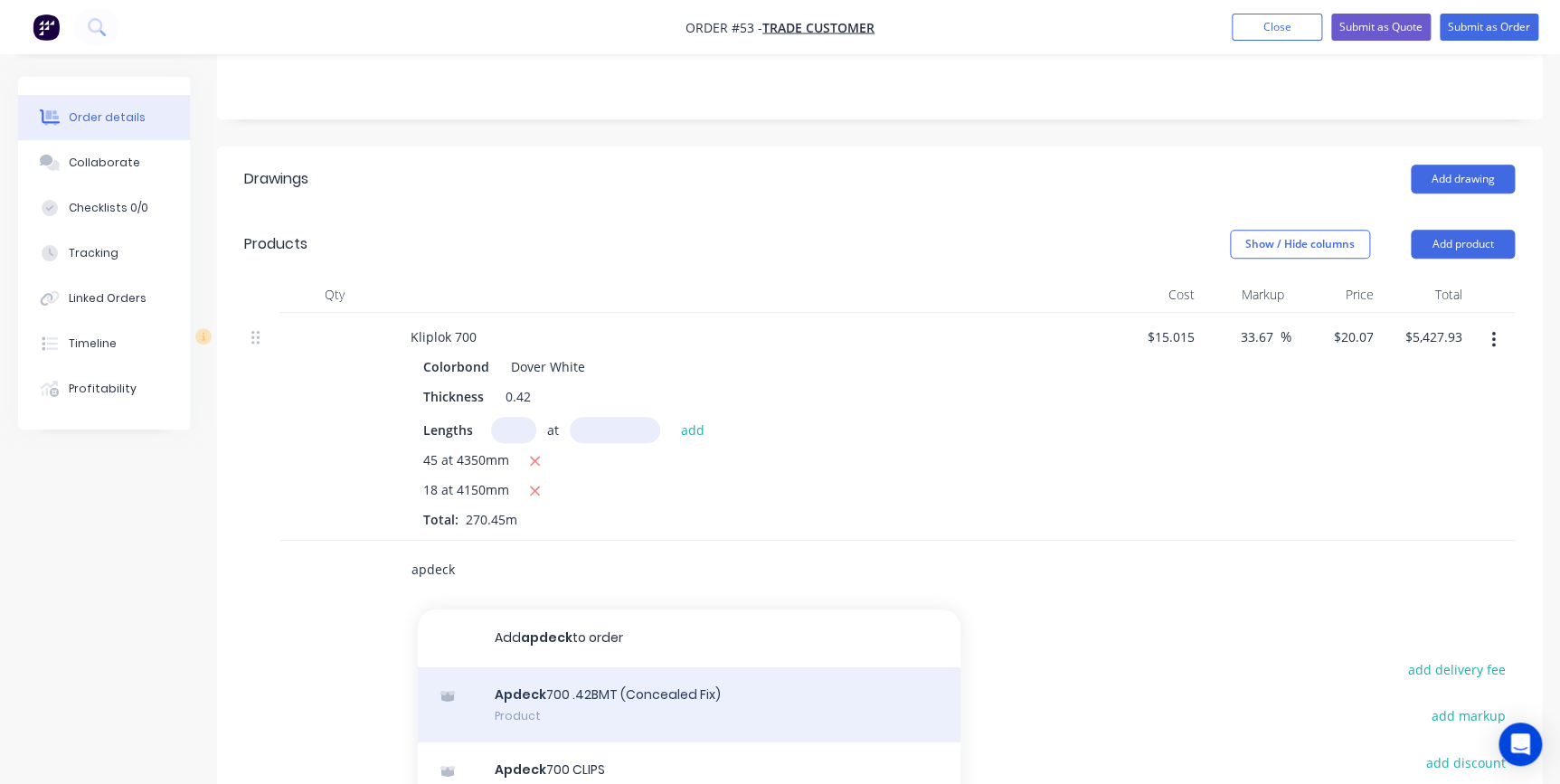
type input "apdeck"
click at [559, 667] on div "Apdeck 700 .42BMT (Concealed Fix) Product" at bounding box center [689, 704] width 543 height 76
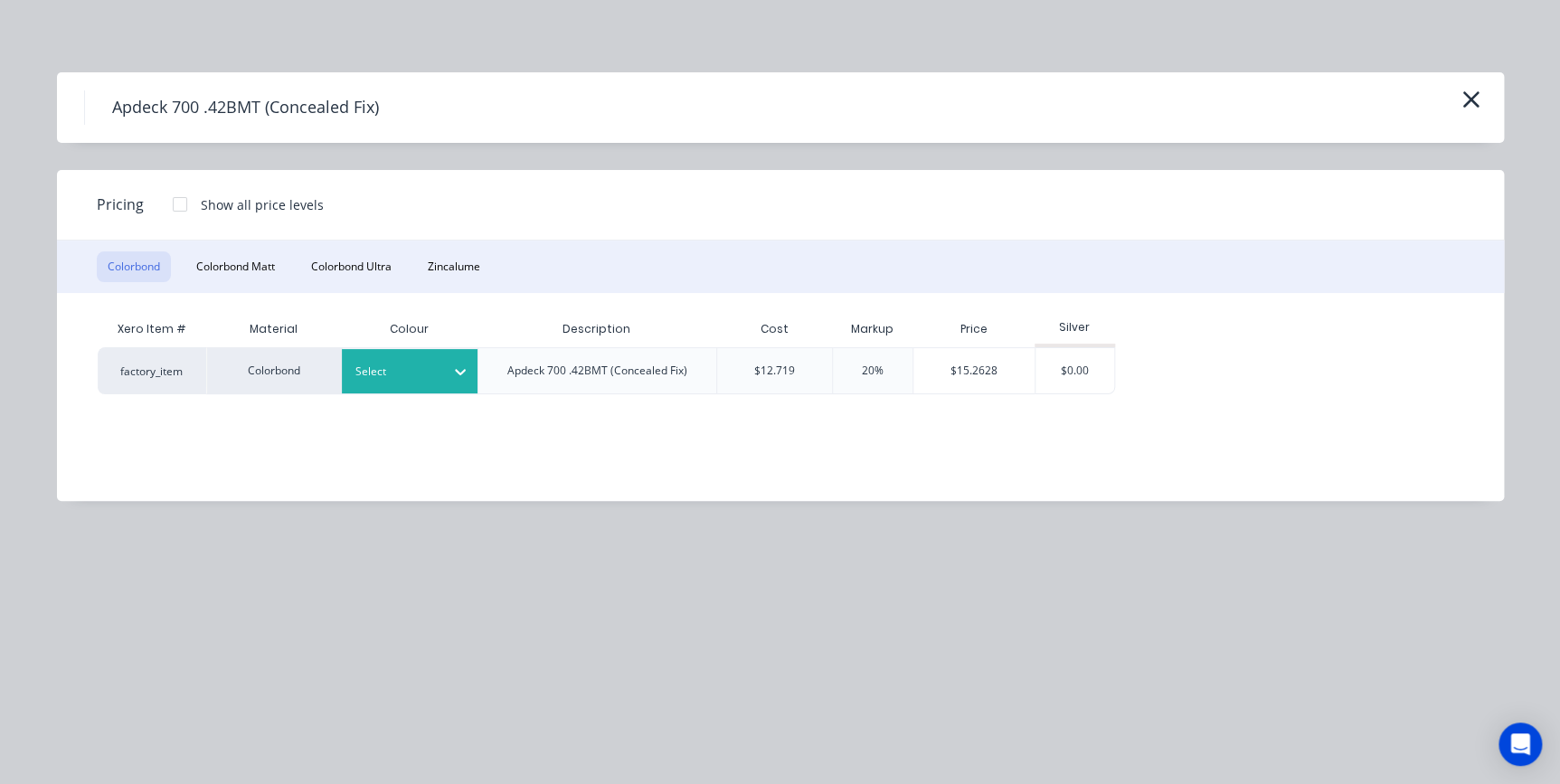
click at [404, 380] on div "Select" at bounding box center [393, 371] width 102 height 24
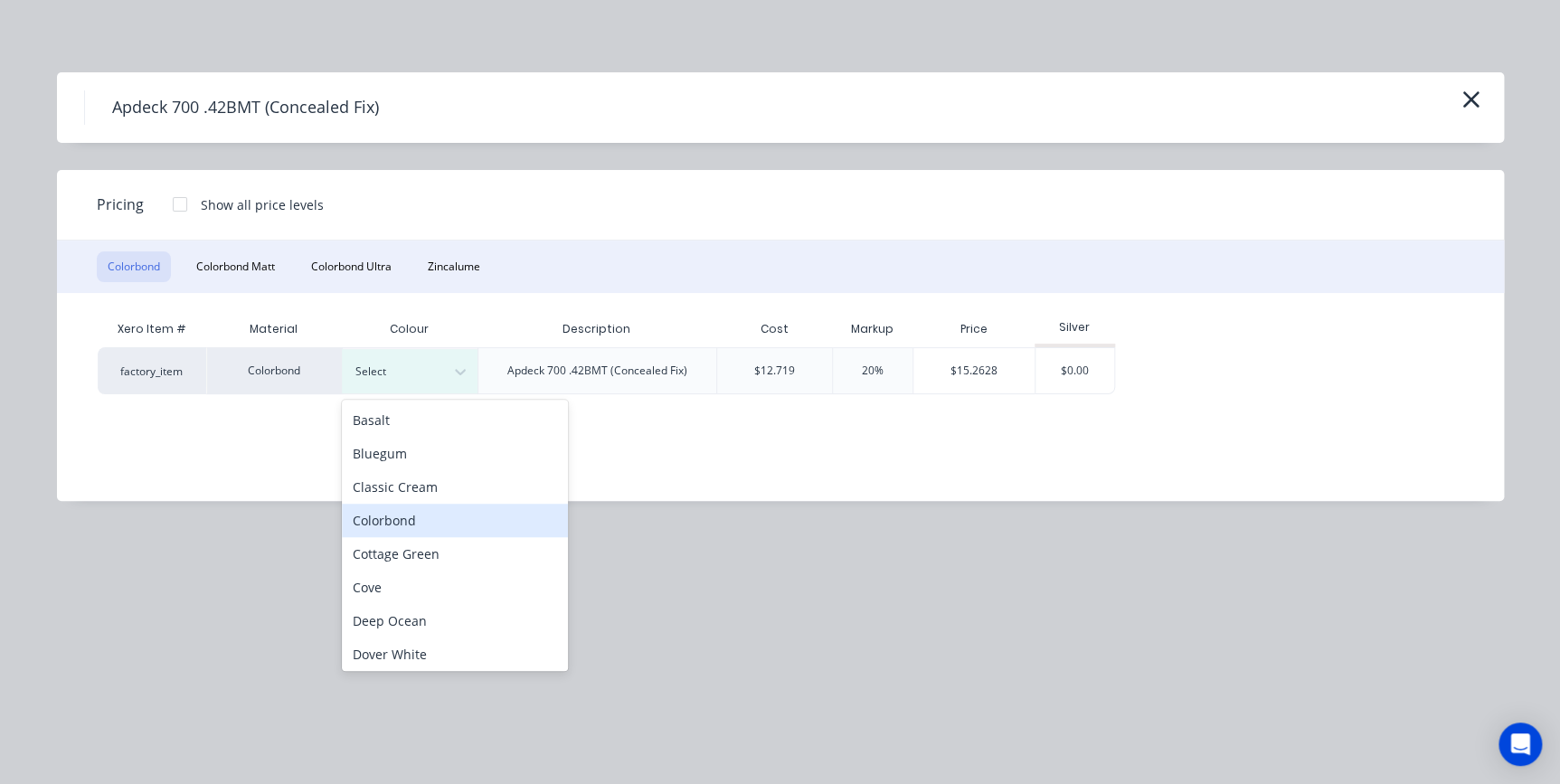
click at [389, 523] on div "Colorbond" at bounding box center [454, 519] width 226 height 34
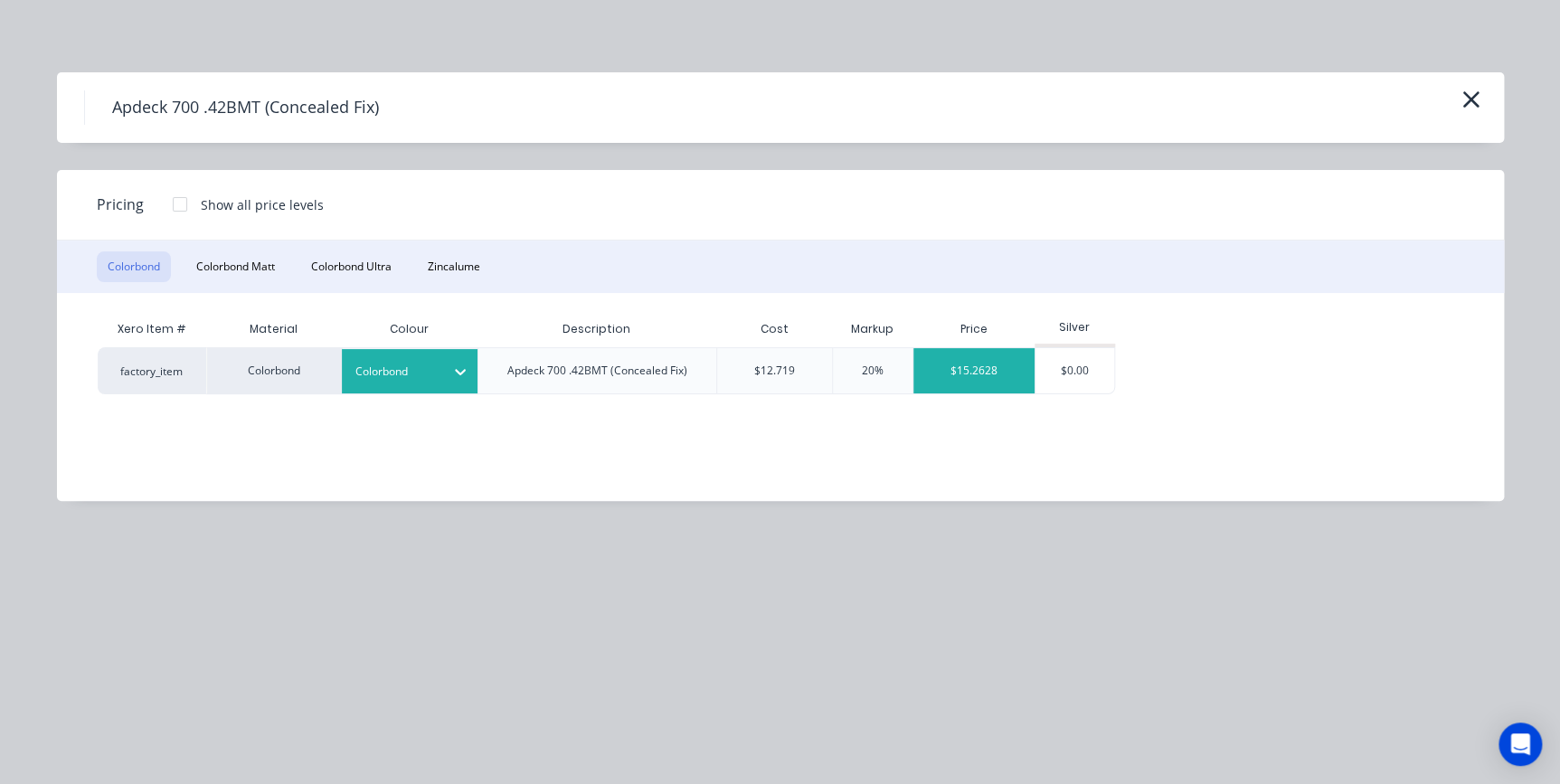
click at [974, 380] on div "$15.2628" at bounding box center [974, 370] width 121 height 45
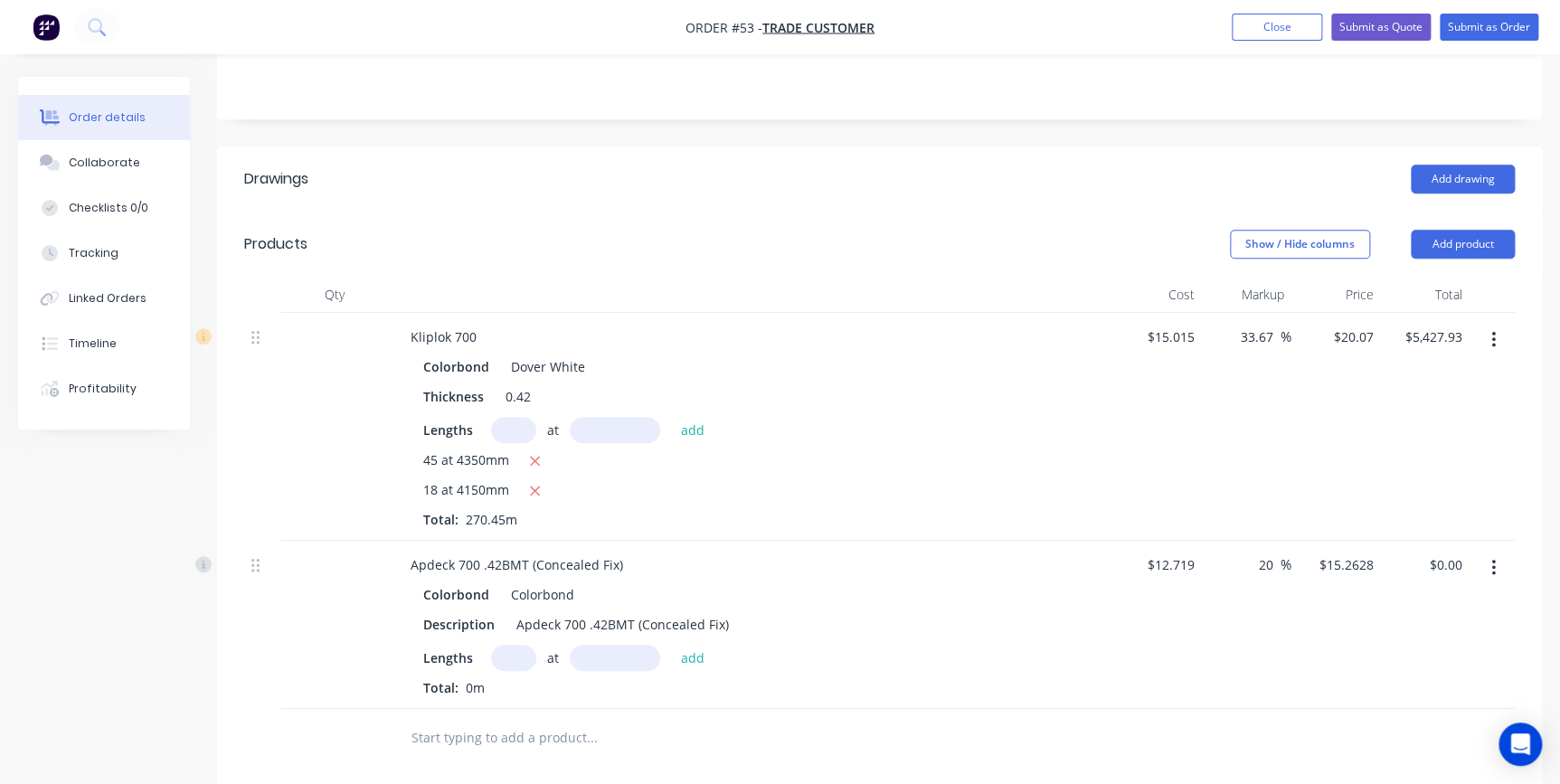
click at [518, 644] on input "text" at bounding box center [513, 657] width 45 height 26
type input "1"
type input "270450"
click at [671, 644] on button "add" at bounding box center [692, 656] width 42 height 24
type input "$4,127.82"
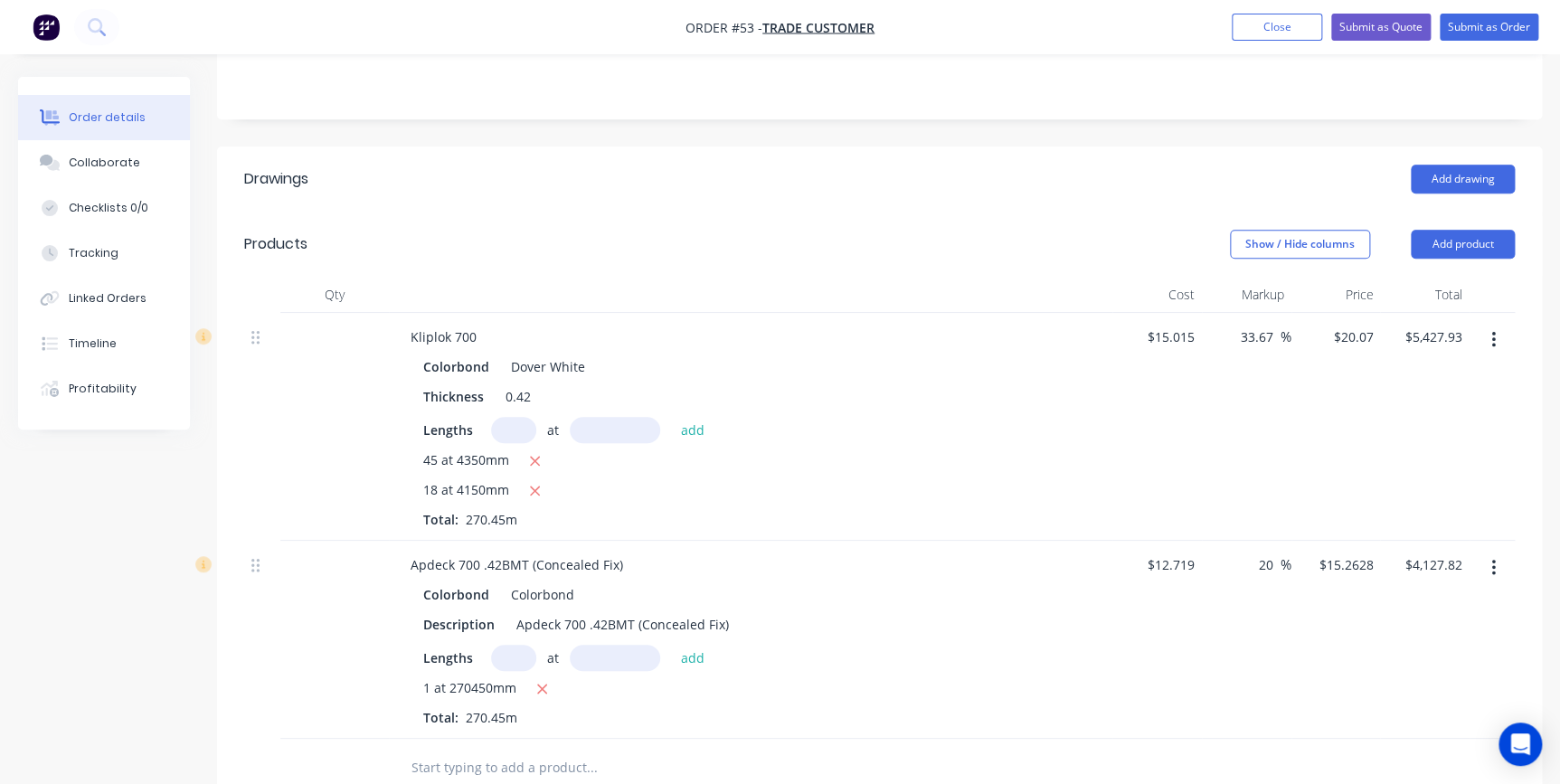
click at [1491, 330] on icon "button" at bounding box center [1493, 339] width 5 height 20
click at [1400, 483] on div "Delete" at bounding box center [1428, 496] width 139 height 26
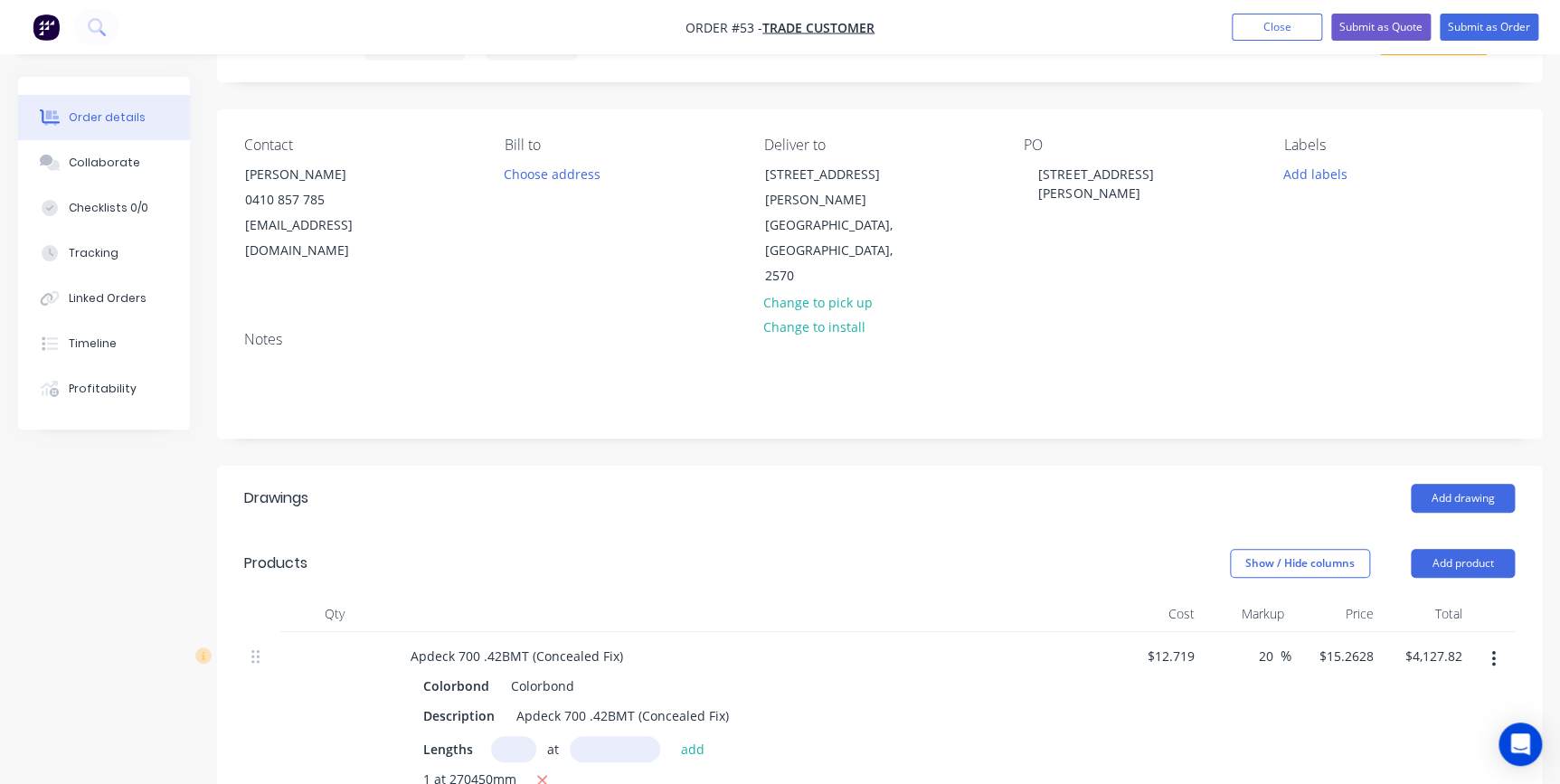
scroll to position [81, 0]
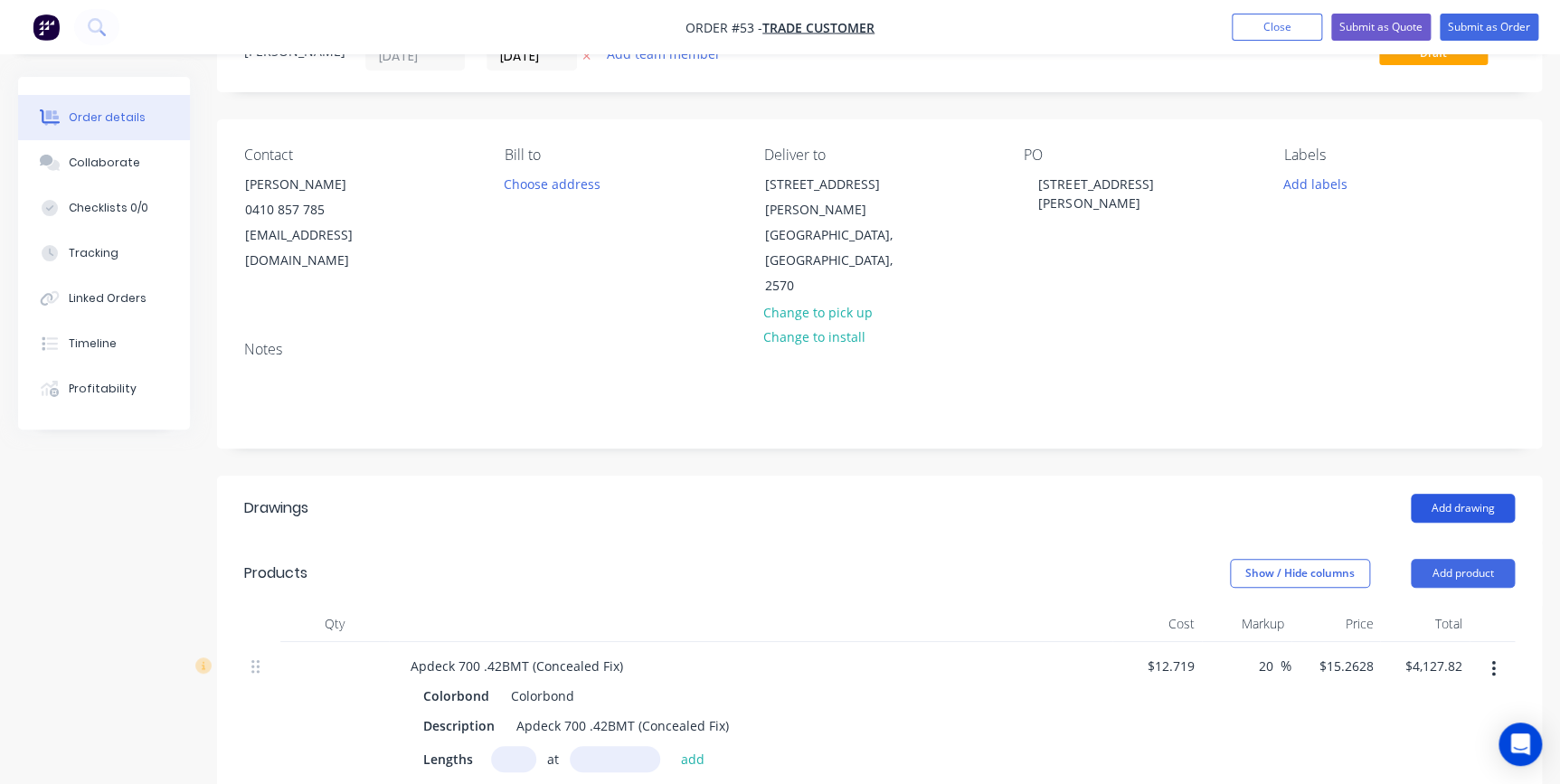
click at [1474, 494] on button "Add drawing" at bounding box center [1462, 508] width 104 height 29
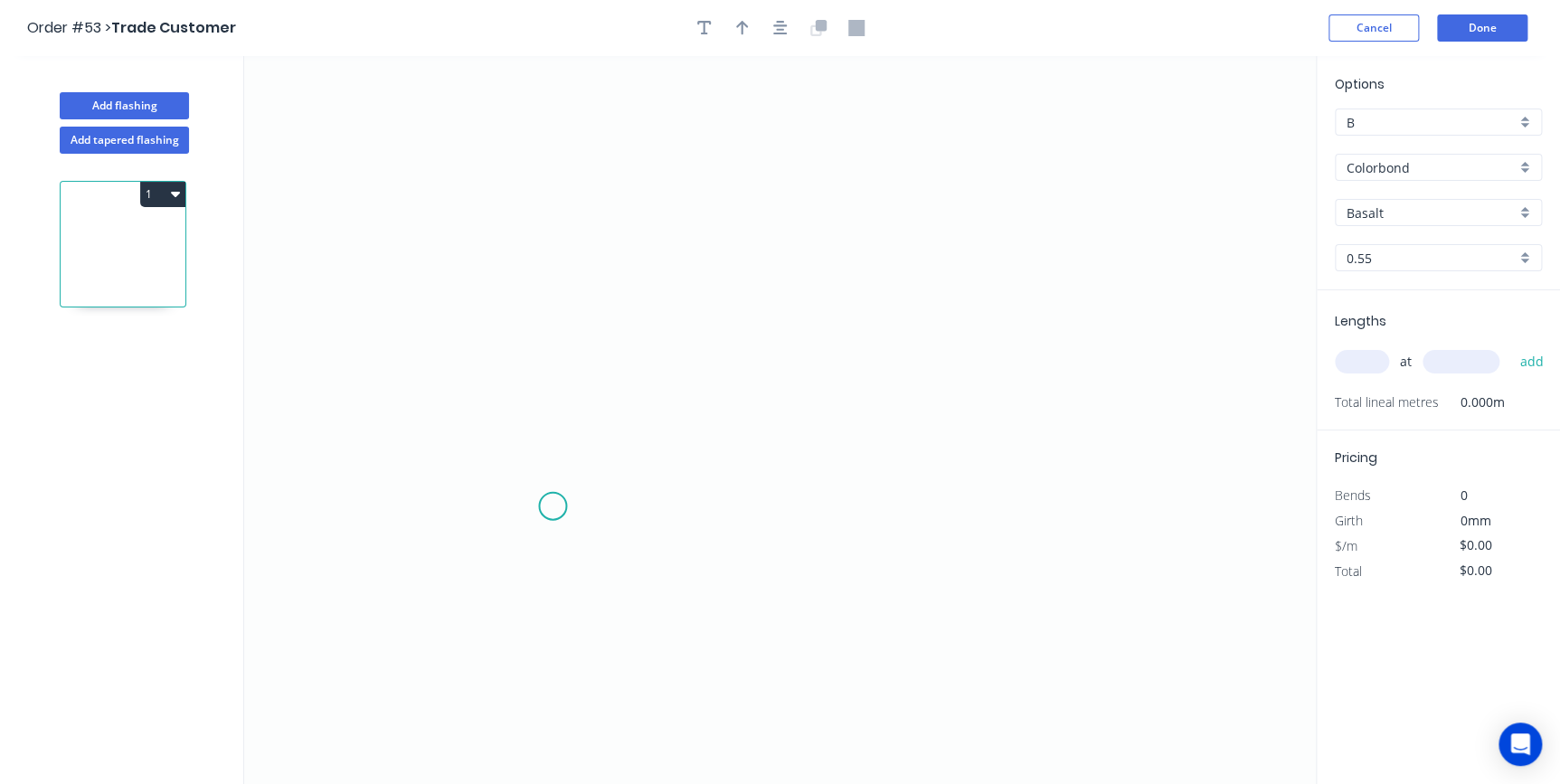
click at [552, 506] on icon "0" at bounding box center [780, 419] width 1072 height 727
click at [483, 552] on icon "0" at bounding box center [780, 419] width 1072 height 727
click at [503, 217] on icon "0 ?" at bounding box center [780, 419] width 1072 height 727
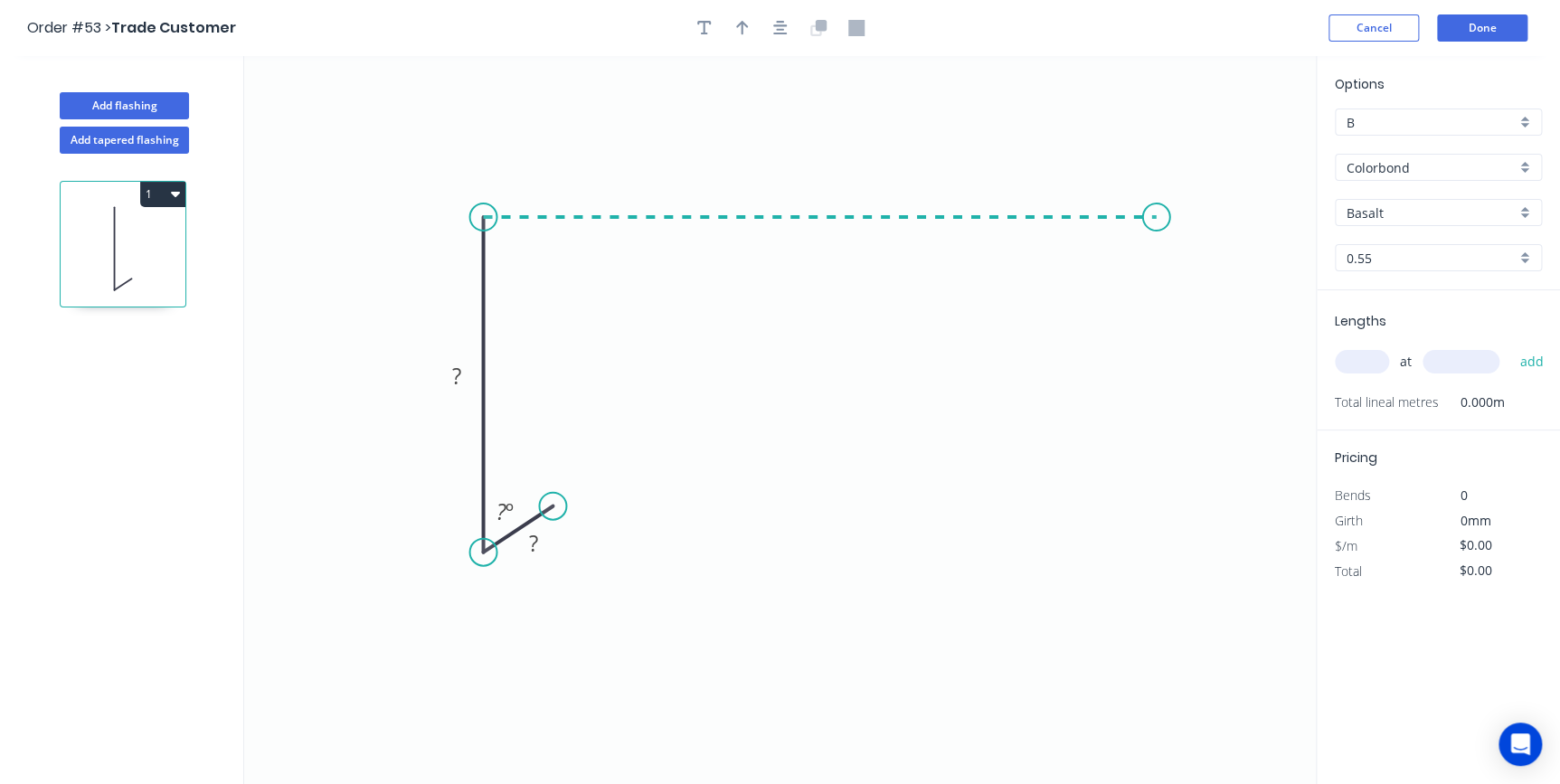
click at [1156, 235] on icon "0 ? ? ? º" at bounding box center [780, 419] width 1072 height 727
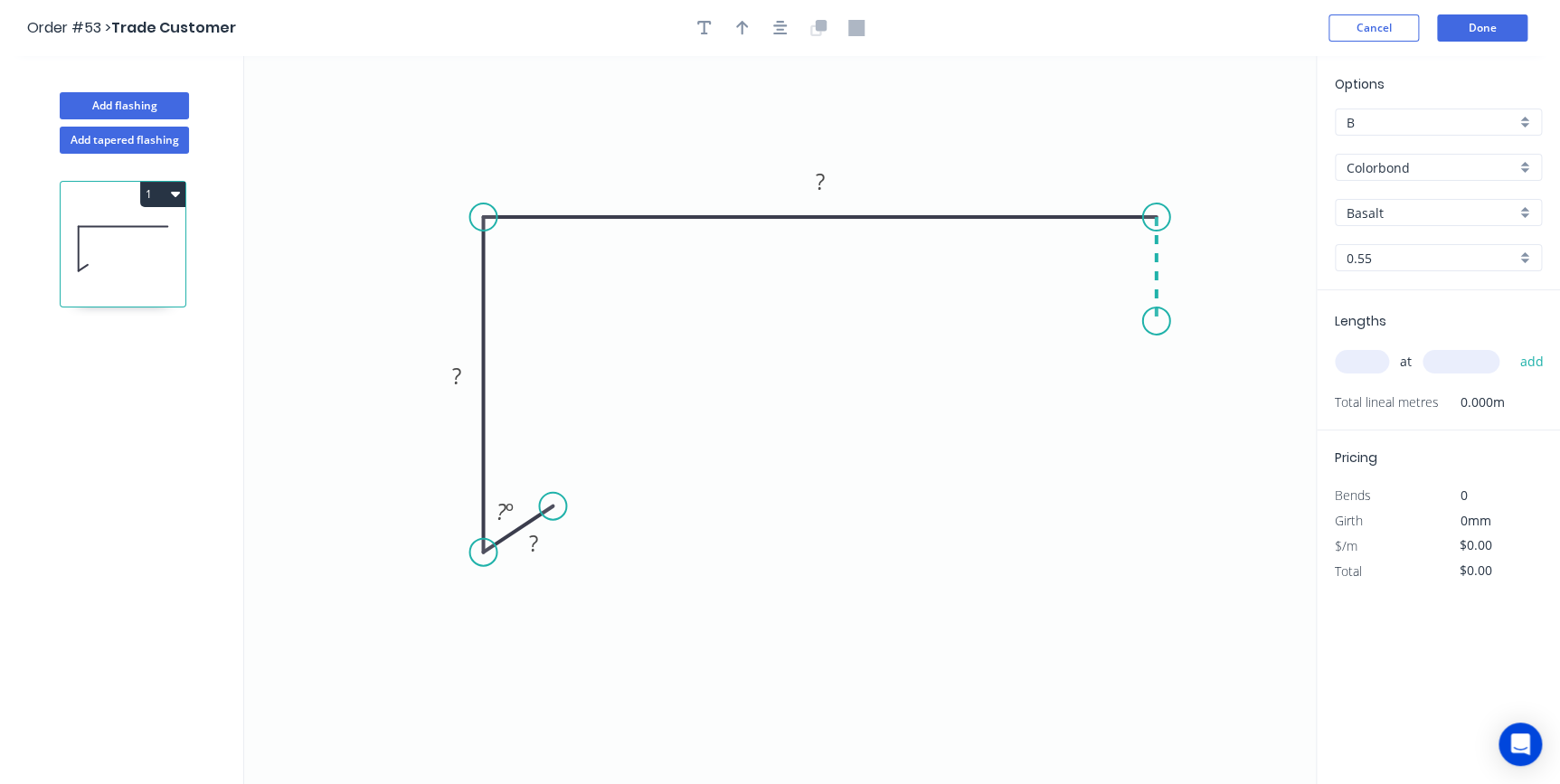
click at [1152, 321] on icon "0 ? ? ? ? º" at bounding box center [780, 419] width 1072 height 727
click at [551, 543] on rect at bounding box center [532, 543] width 58 height 37
click at [541, 547] on rect at bounding box center [533, 544] width 36 height 25
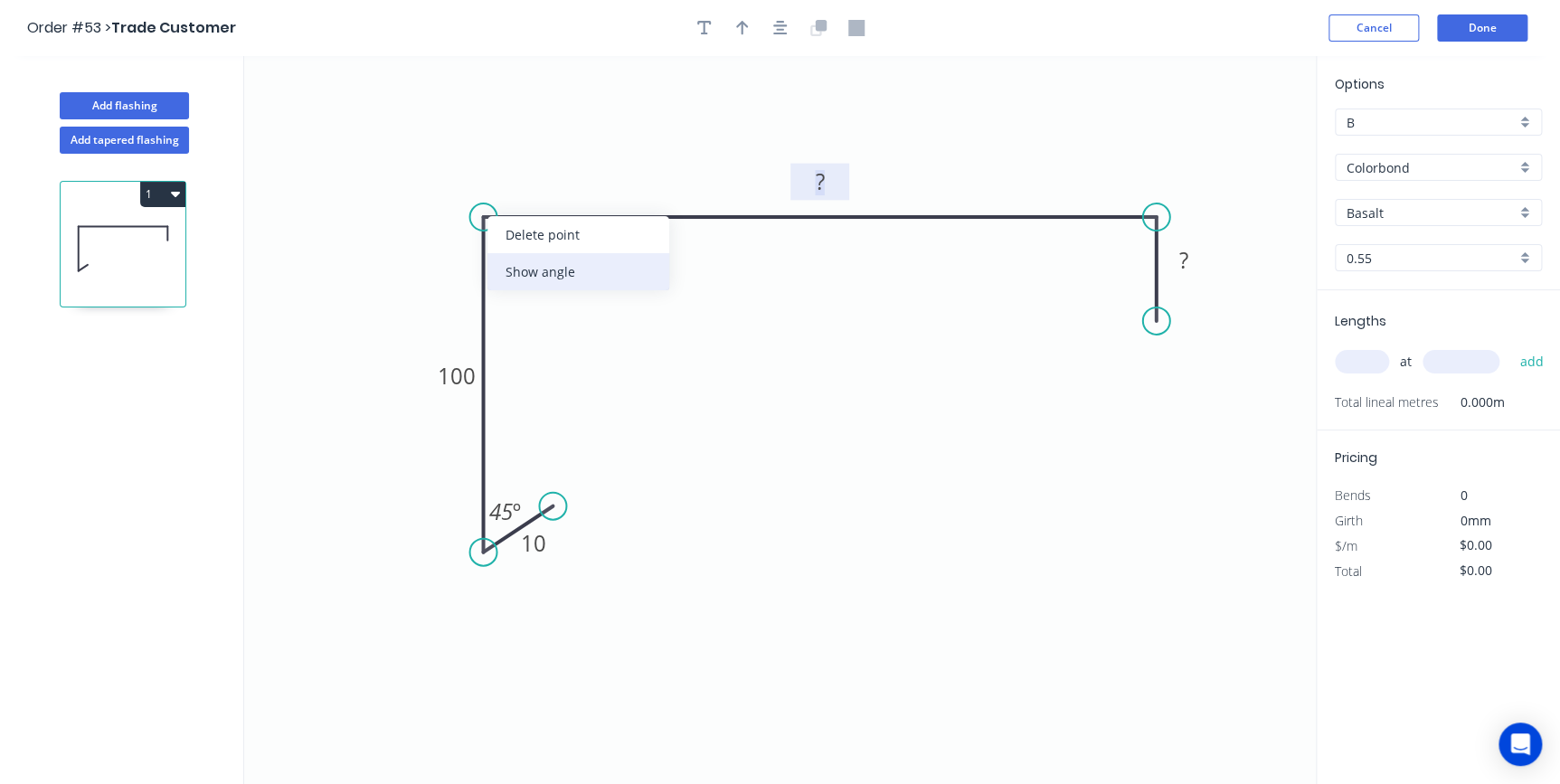
click at [534, 266] on div "Show angle" at bounding box center [578, 271] width 182 height 37
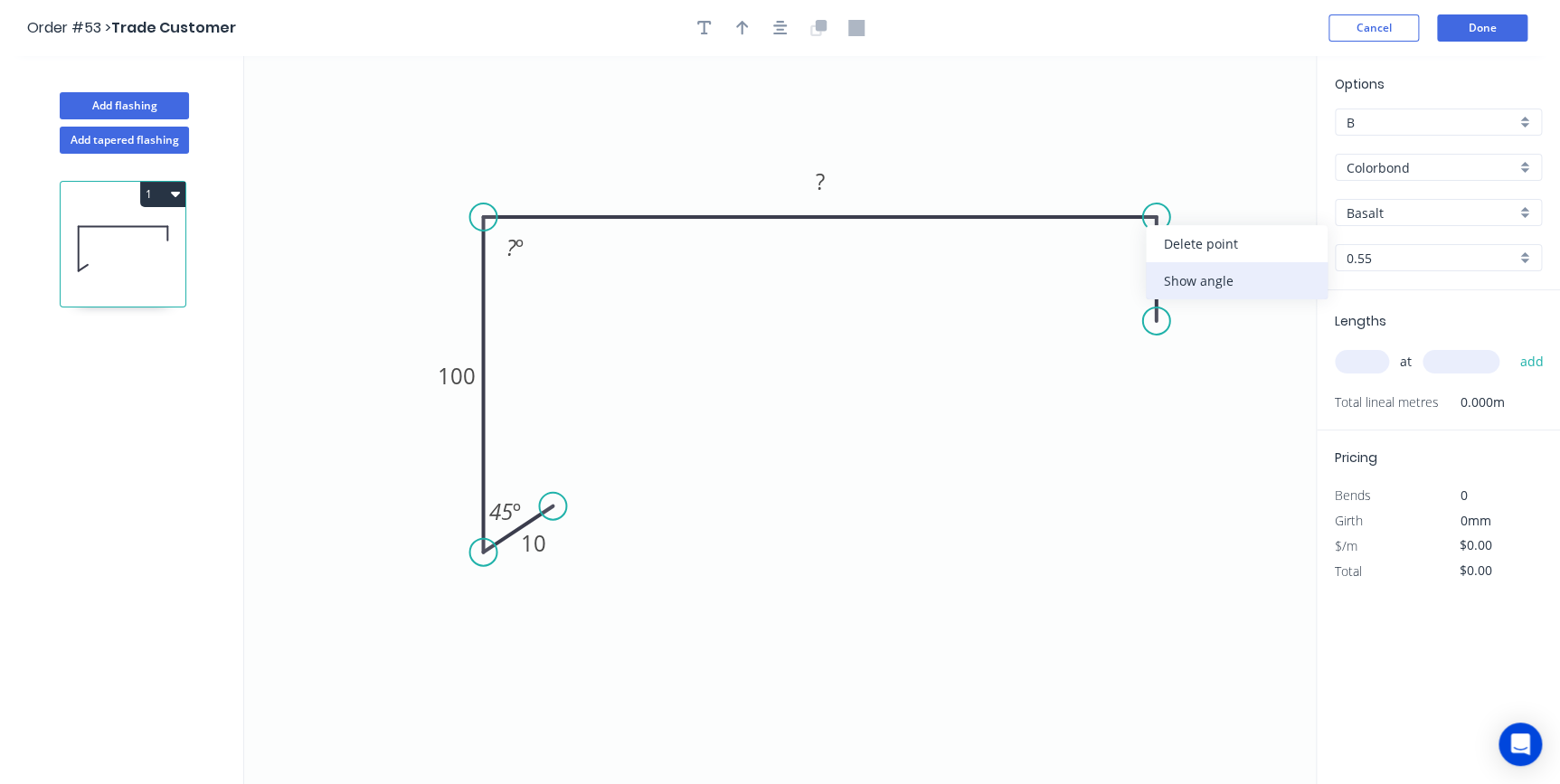
click at [1163, 276] on div "Show angle" at bounding box center [1237, 280] width 182 height 37
click at [519, 239] on tspan "º" at bounding box center [520, 246] width 8 height 30
type input "$19.91"
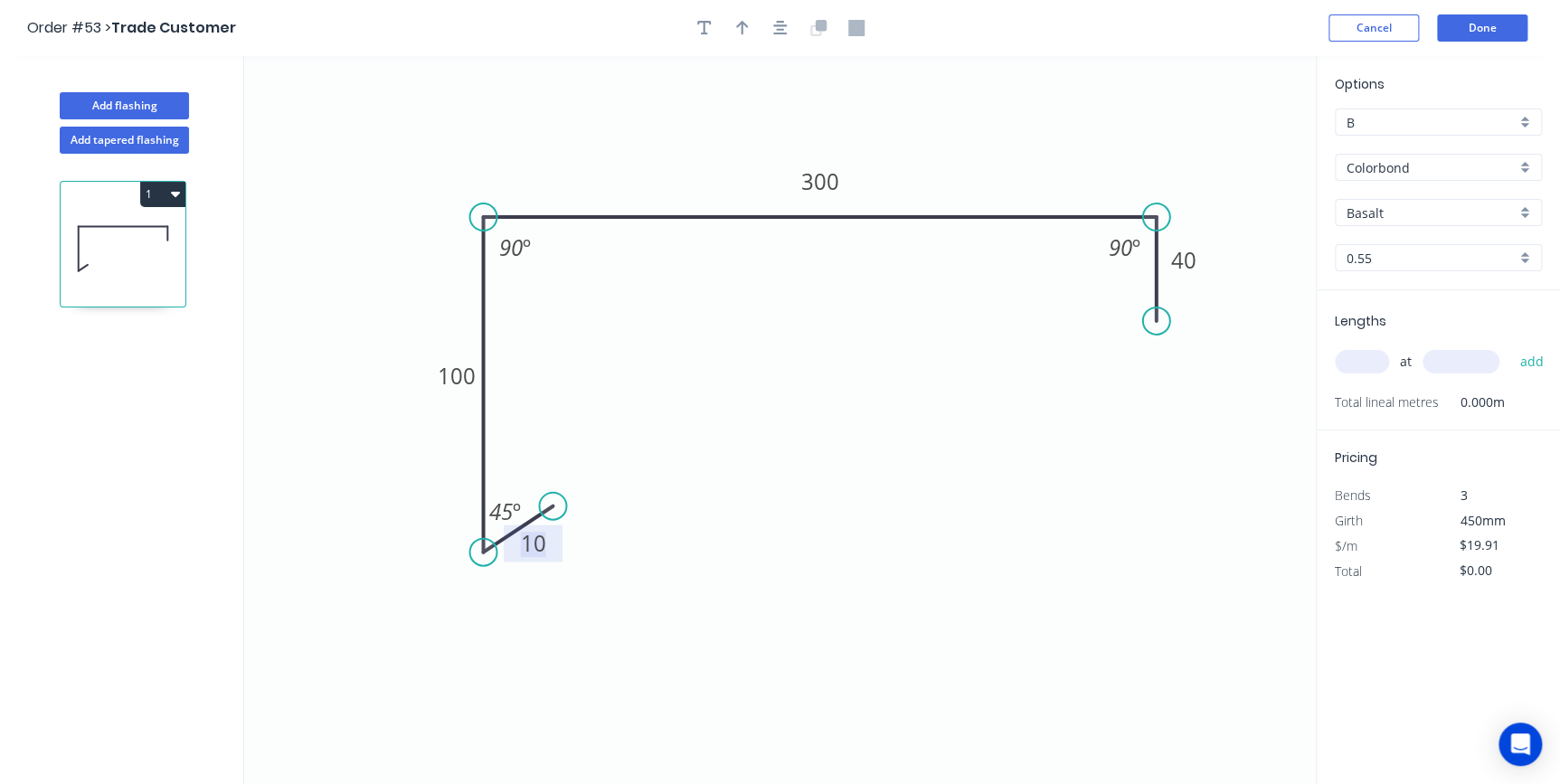
click at [1374, 219] on input "Basalt" at bounding box center [1431, 213] width 169 height 19
click at [1385, 259] on div "Dover White" at bounding box center [1438, 246] width 205 height 32
type input "Dover White"
click at [1375, 362] on input "text" at bounding box center [1362, 361] width 55 height 24
type input "8"
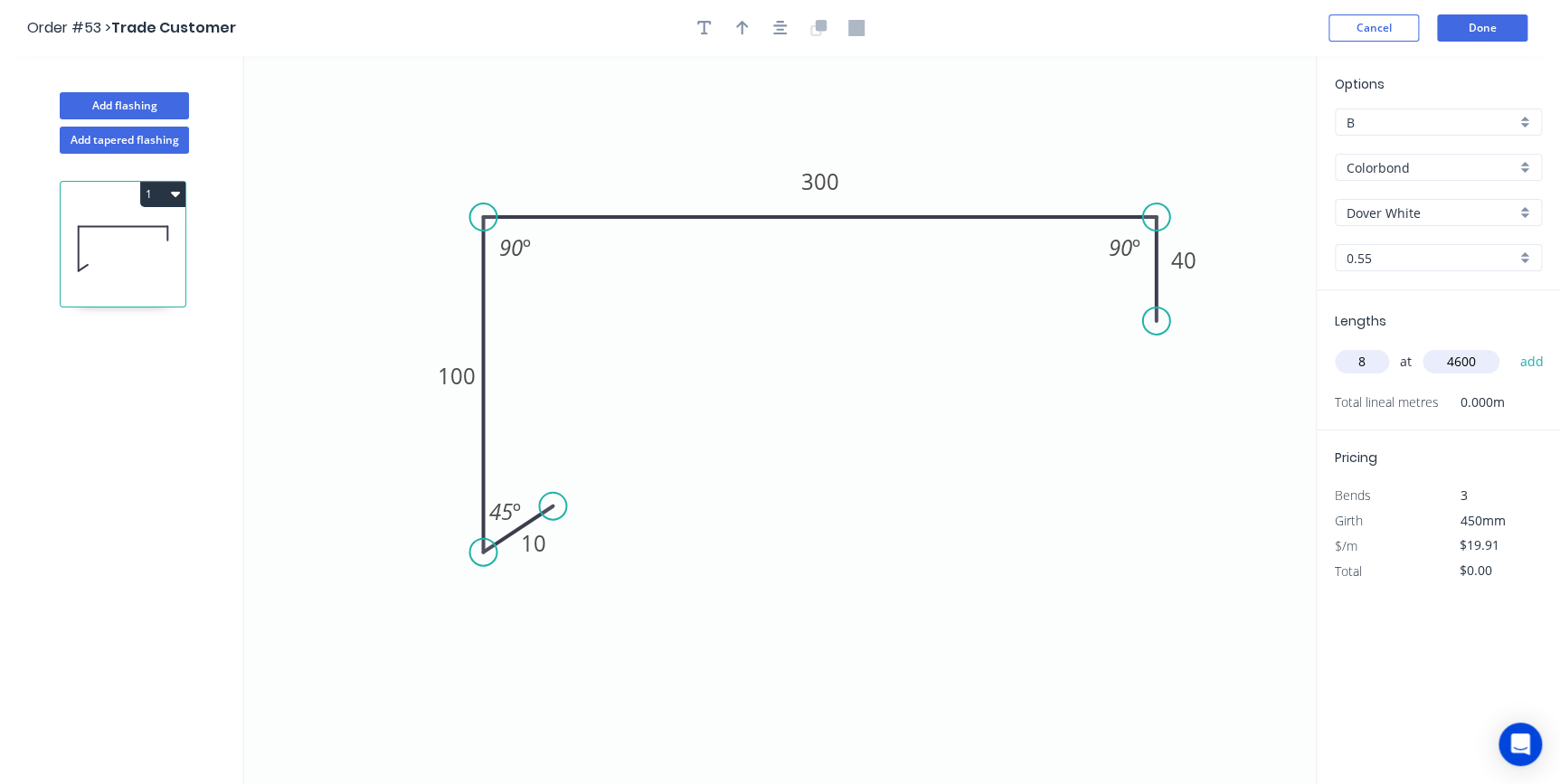
type input "4600"
click at [1510, 346] on button "add" at bounding box center [1531, 361] width 42 height 31
type input "$732.69"
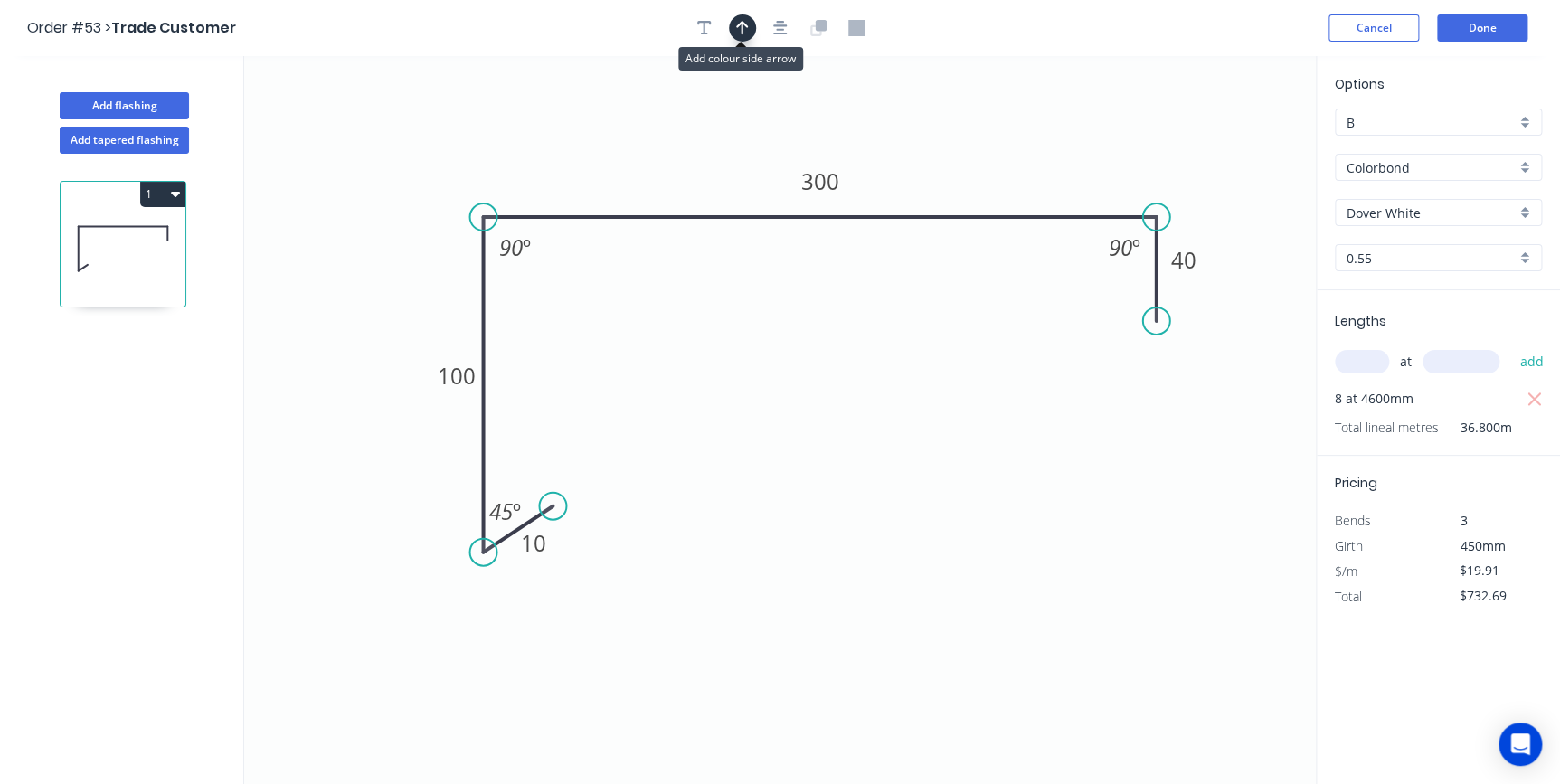
click at [743, 39] on button "button" at bounding box center [742, 28] width 27 height 27
drag, startPoint x: 1228, startPoint y: 144, endPoint x: 1025, endPoint y: 127, distance: 203.7
click at [1025, 127] on icon at bounding box center [1032, 103] width 16 height 58
click at [1476, 33] on button "Done" at bounding box center [1482, 28] width 90 height 27
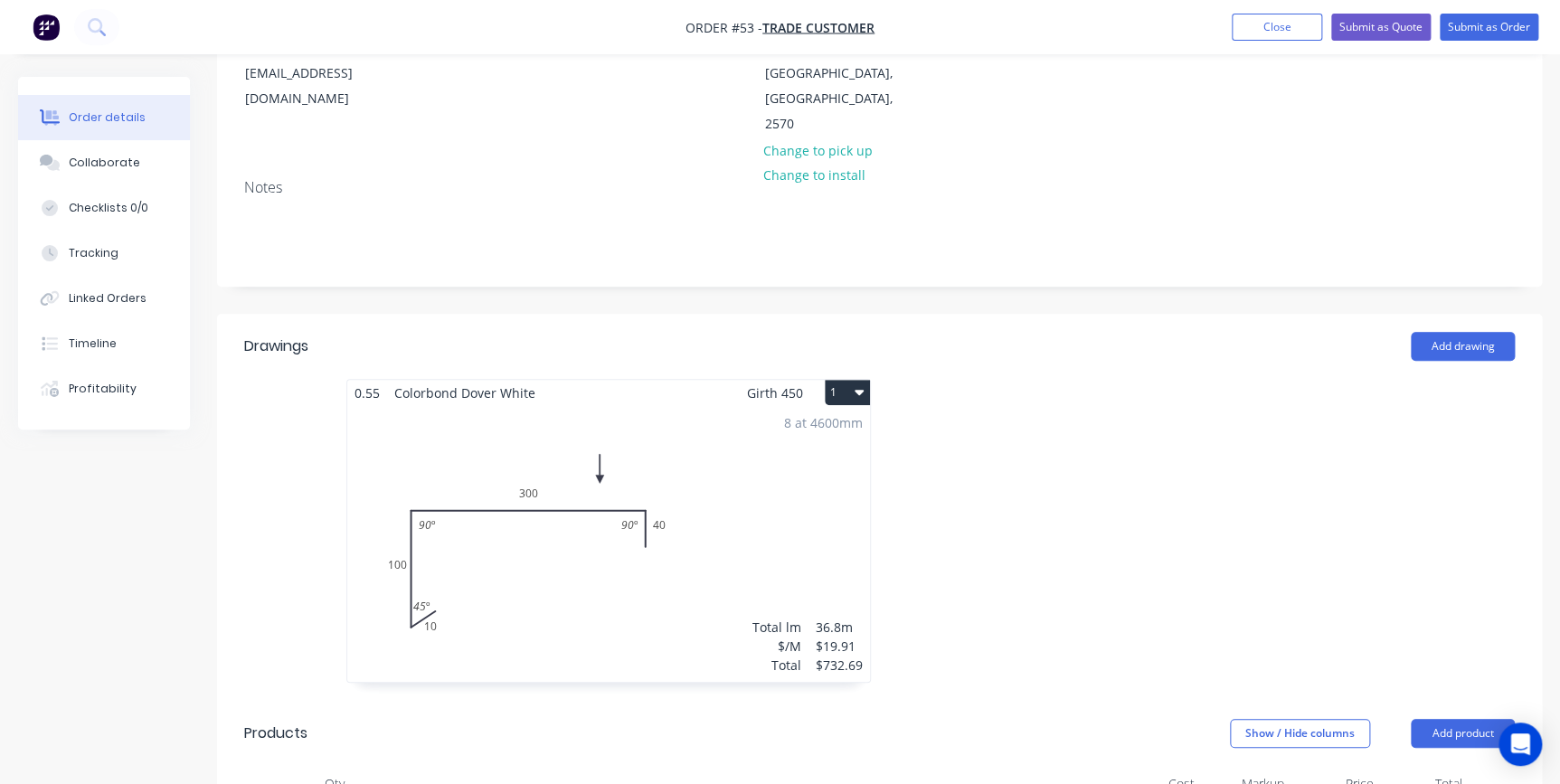
scroll to position [246, 0]
click at [1442, 329] on button "Add drawing" at bounding box center [1462, 343] width 104 height 29
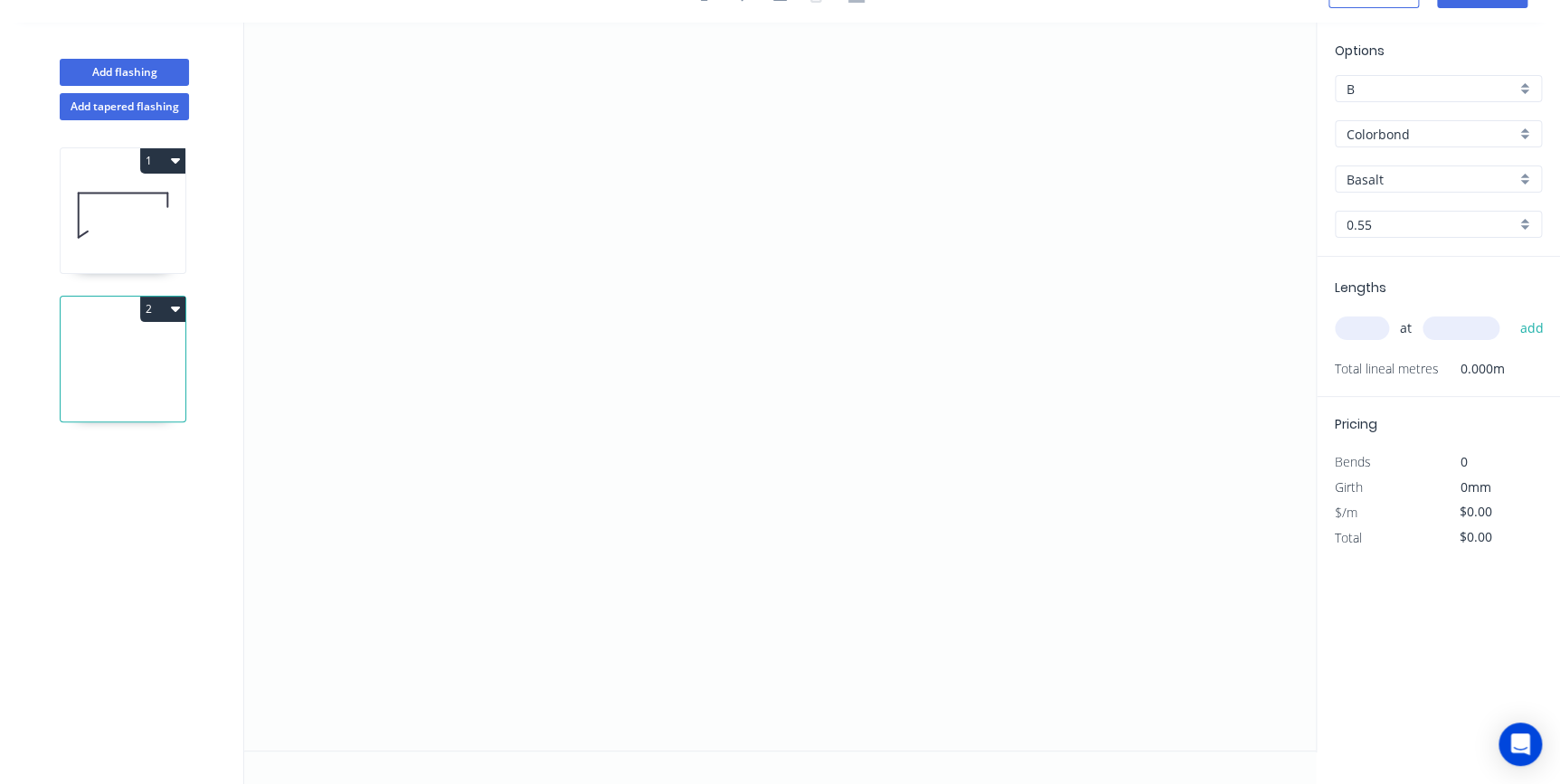
scroll to position [33, 0]
click at [398, 504] on icon "0" at bounding box center [780, 387] width 1072 height 727
click at [402, 415] on icon "0" at bounding box center [780, 387] width 1072 height 727
click at [813, 310] on icon "0 ?" at bounding box center [780, 387] width 1072 height 727
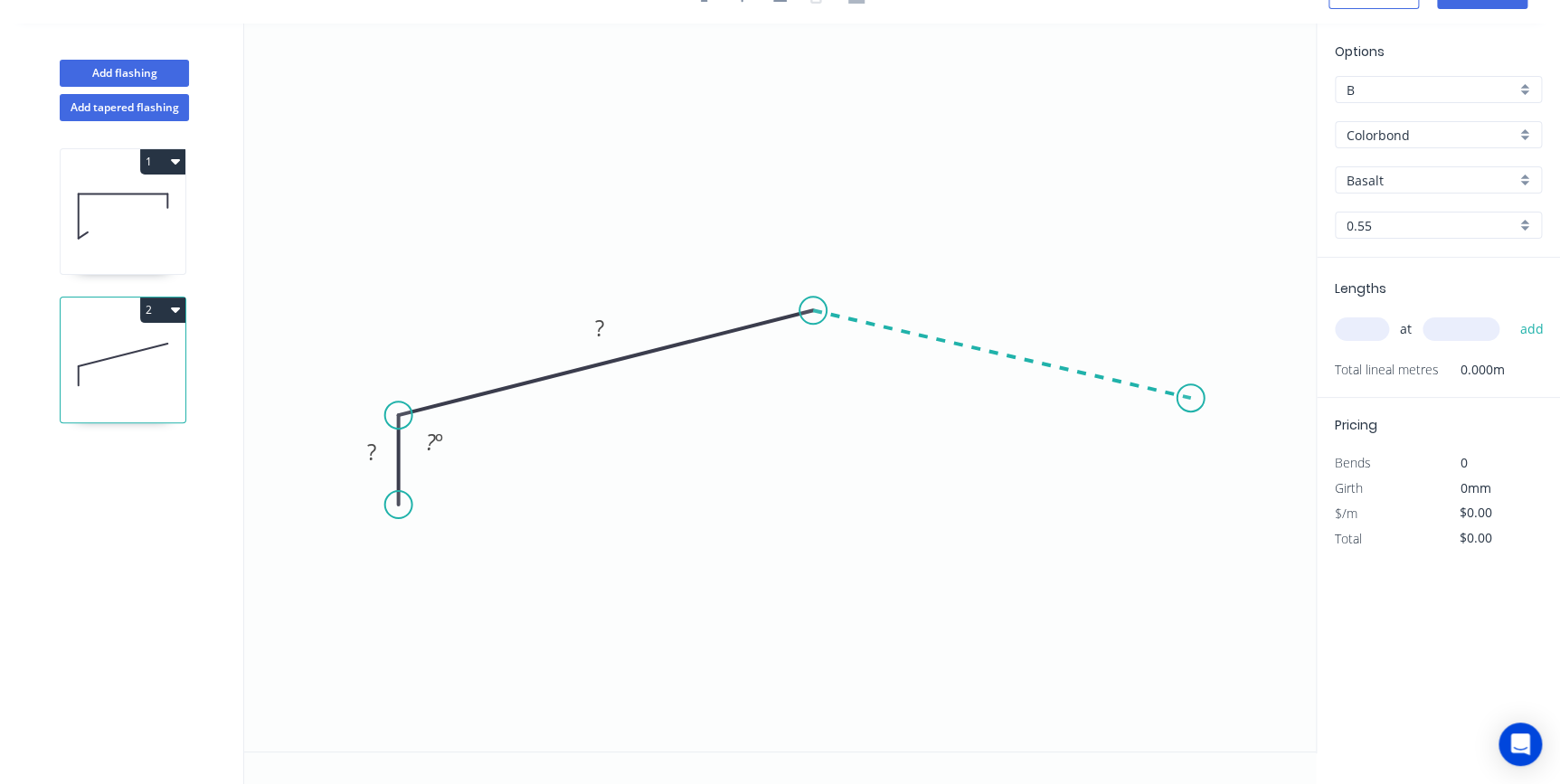
click at [1191, 398] on icon "0 ? ? ? º" at bounding box center [780, 387] width 1072 height 727
click at [1196, 497] on icon "0 ? ? ? ? º ? º" at bounding box center [780, 387] width 1072 height 727
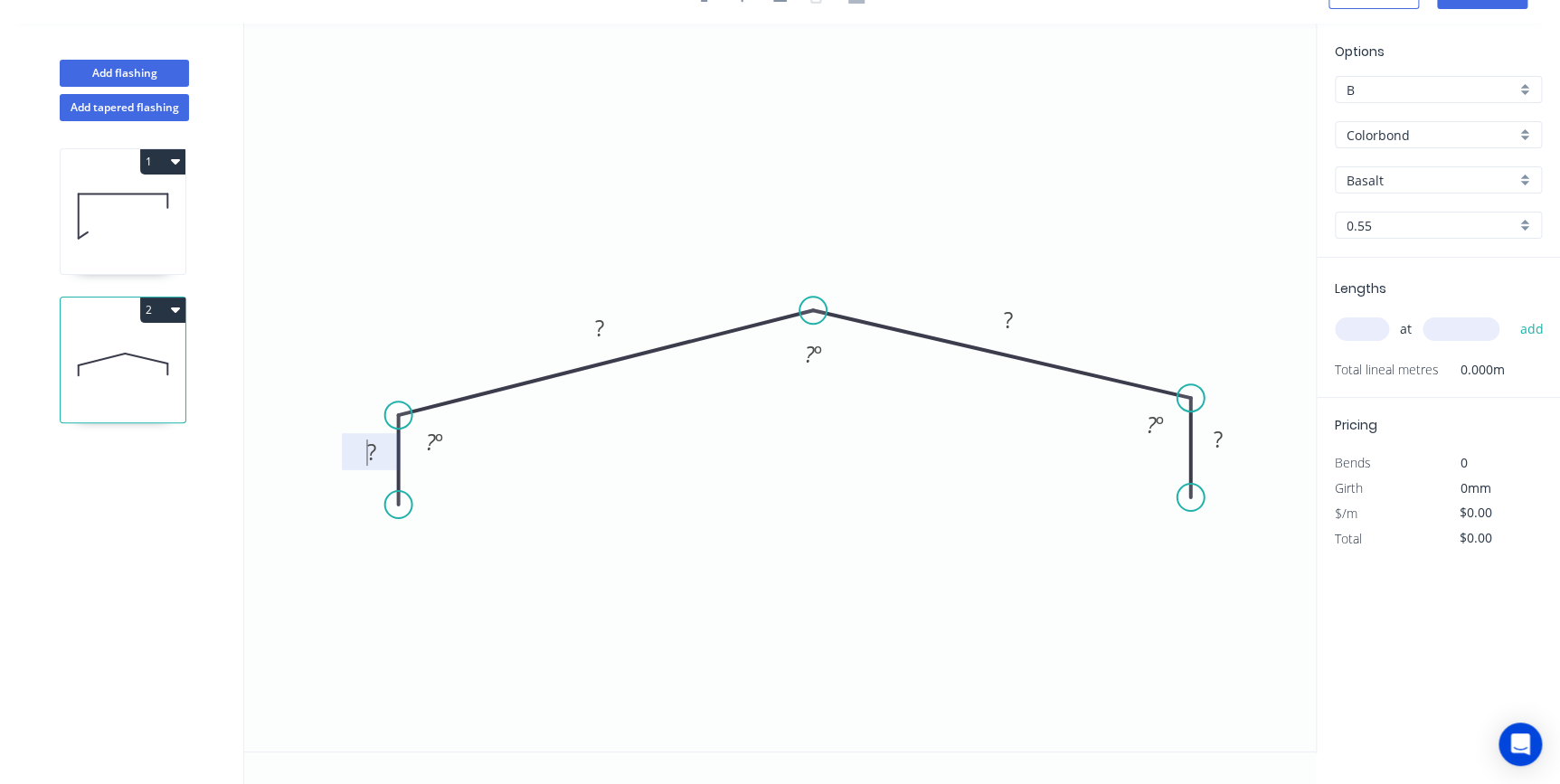
click at [368, 451] on tspan "?" at bounding box center [371, 450] width 9 height 30
type input "$19.91"
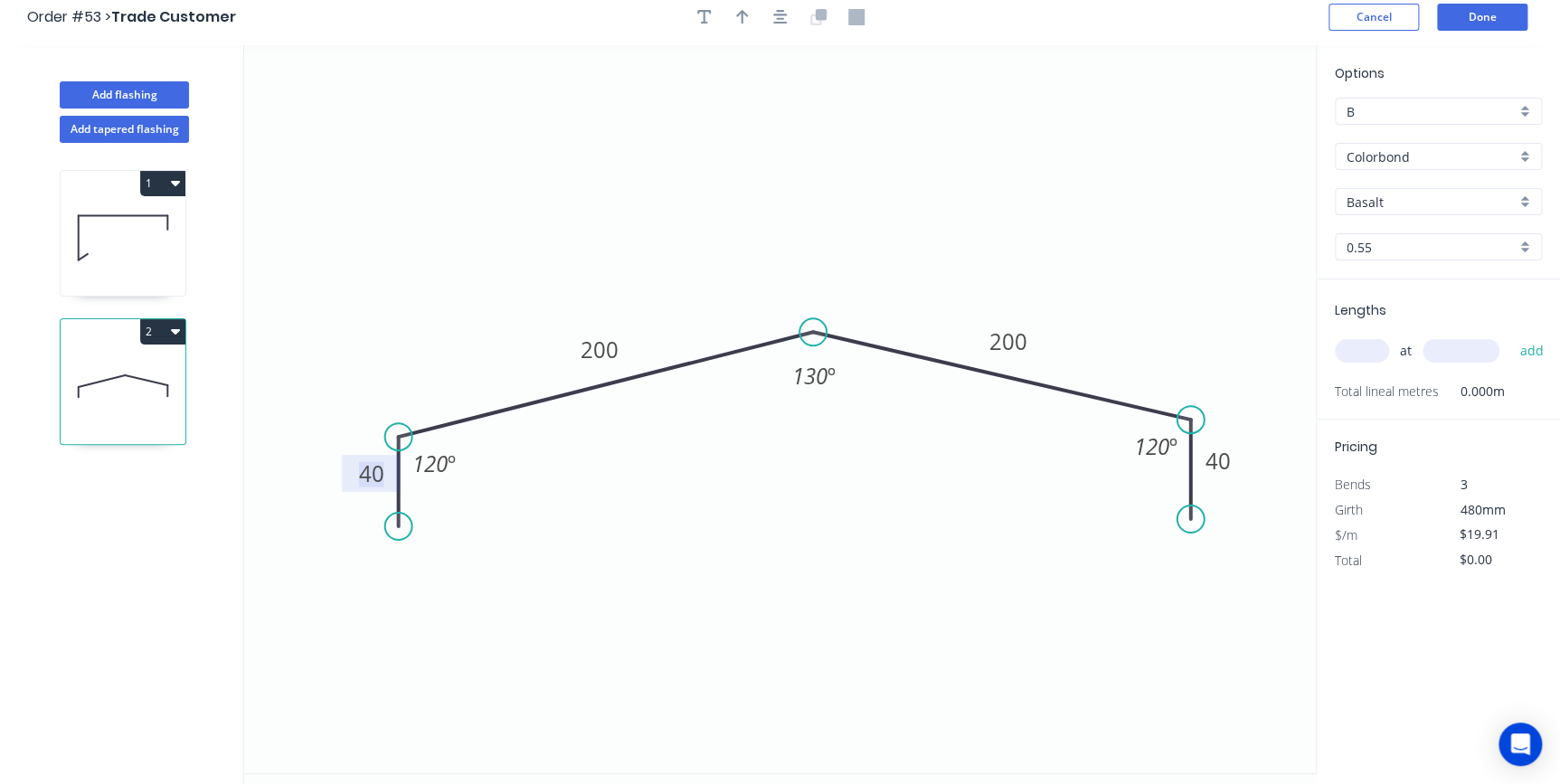
scroll to position [0, 0]
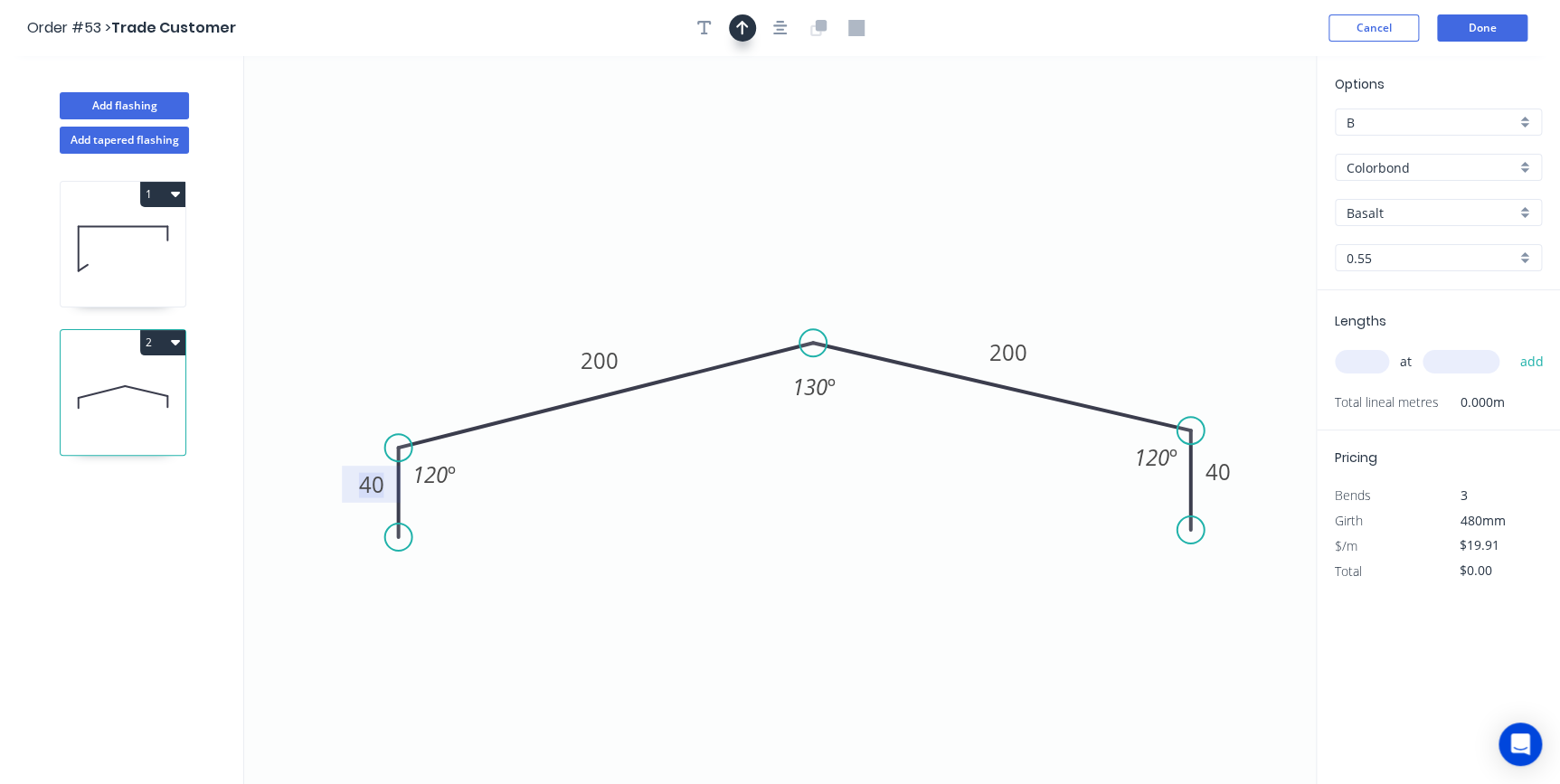
click at [739, 31] on icon "button" at bounding box center [742, 28] width 12 height 16
drag, startPoint x: 1219, startPoint y: 142, endPoint x: 978, endPoint y: 198, distance: 247.4
click at [1025, 197] on icon at bounding box center [1033, 168] width 16 height 58
click at [1429, 213] on input "Basalt" at bounding box center [1431, 213] width 169 height 19
click at [1425, 246] on div "Dover White" at bounding box center [1438, 246] width 205 height 32
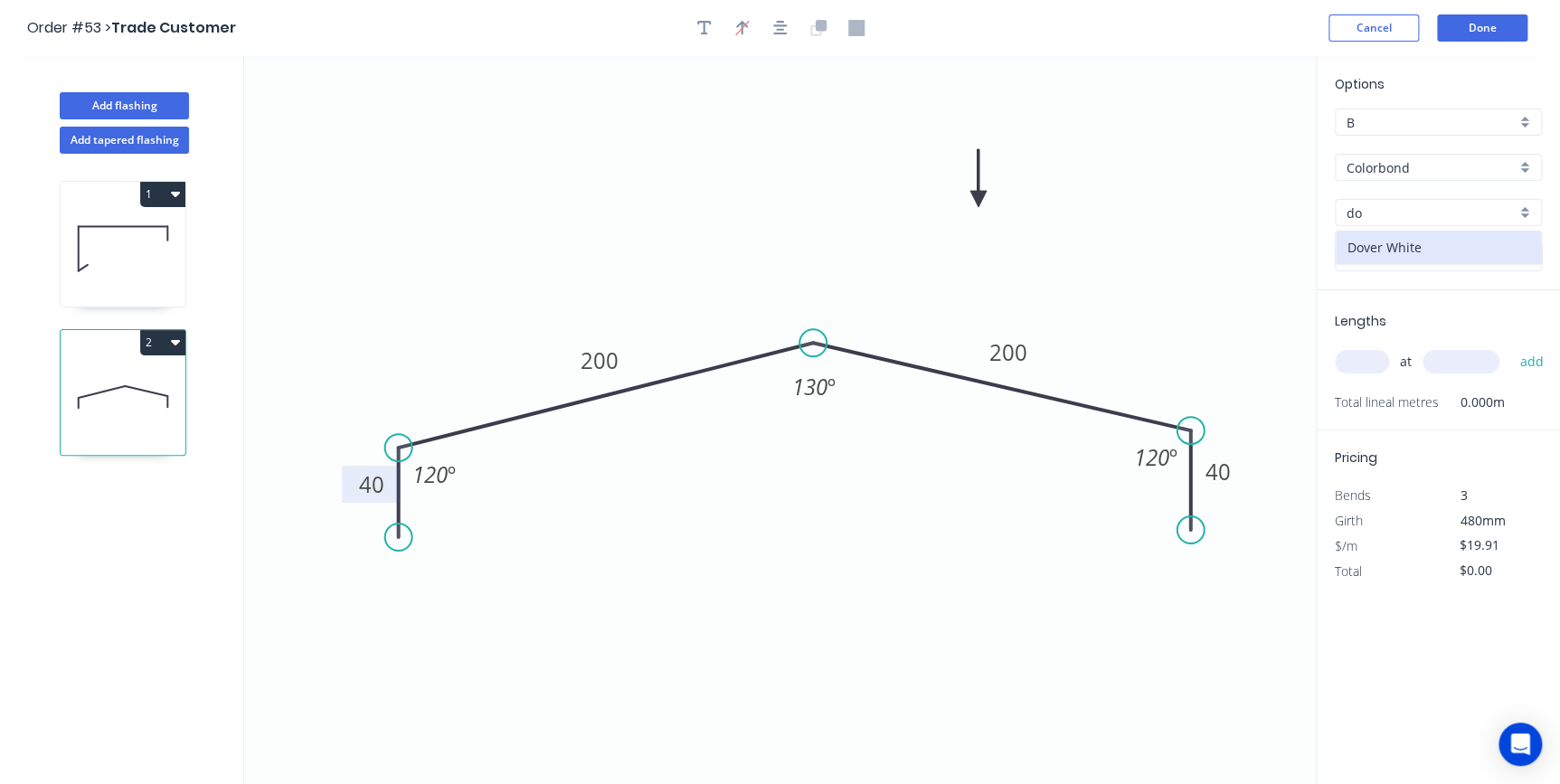
type input "Dover White"
click at [1372, 353] on input "text" at bounding box center [1362, 361] width 55 height 24
type input "1"
type input "5500"
click at [1510, 346] on button "add" at bounding box center [1531, 361] width 42 height 31
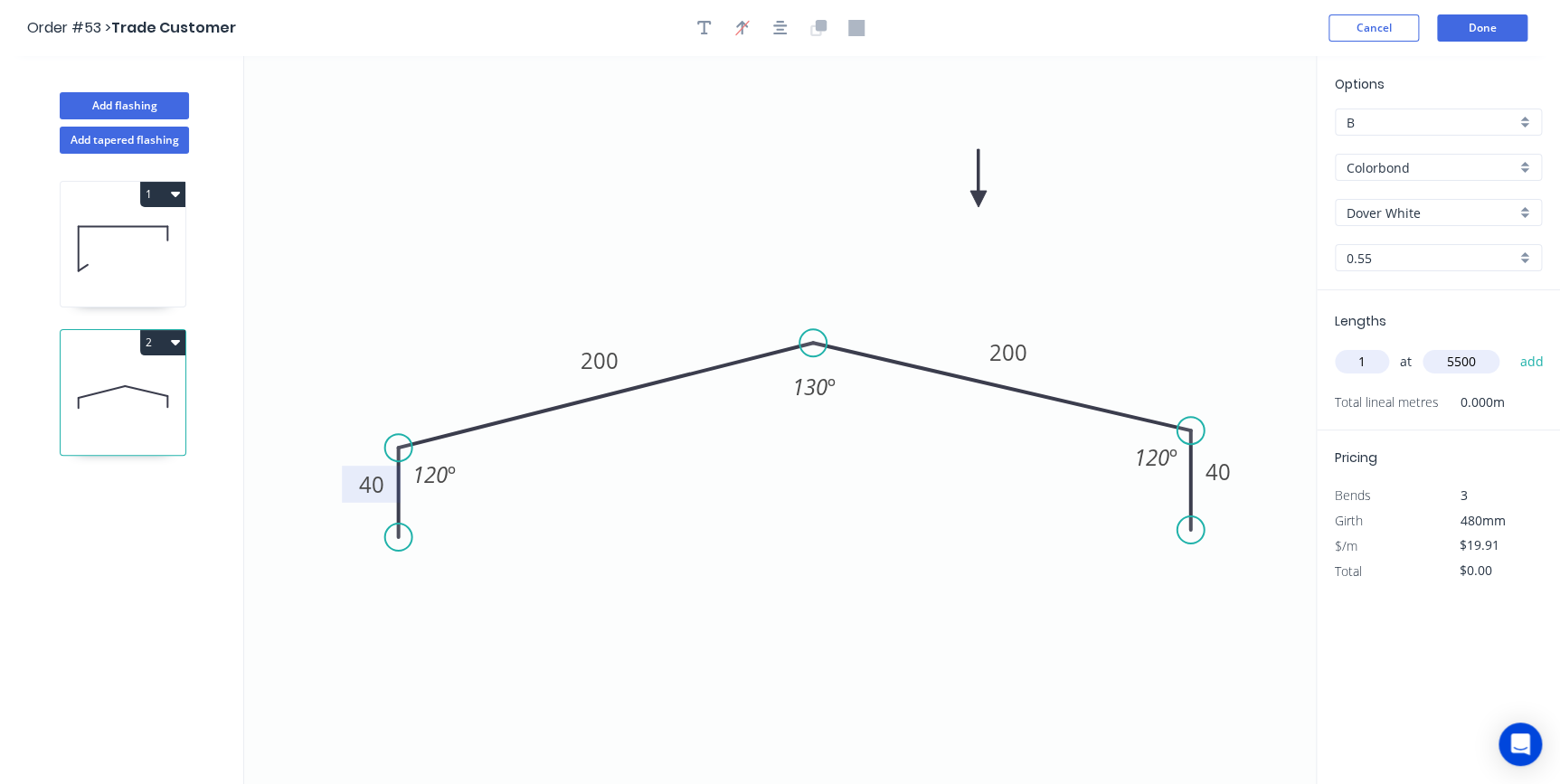
type input "$109.51"
type input "1"
type input "6500"
click at [1510, 346] on button "add" at bounding box center [1531, 361] width 42 height 31
type input "$238.92"
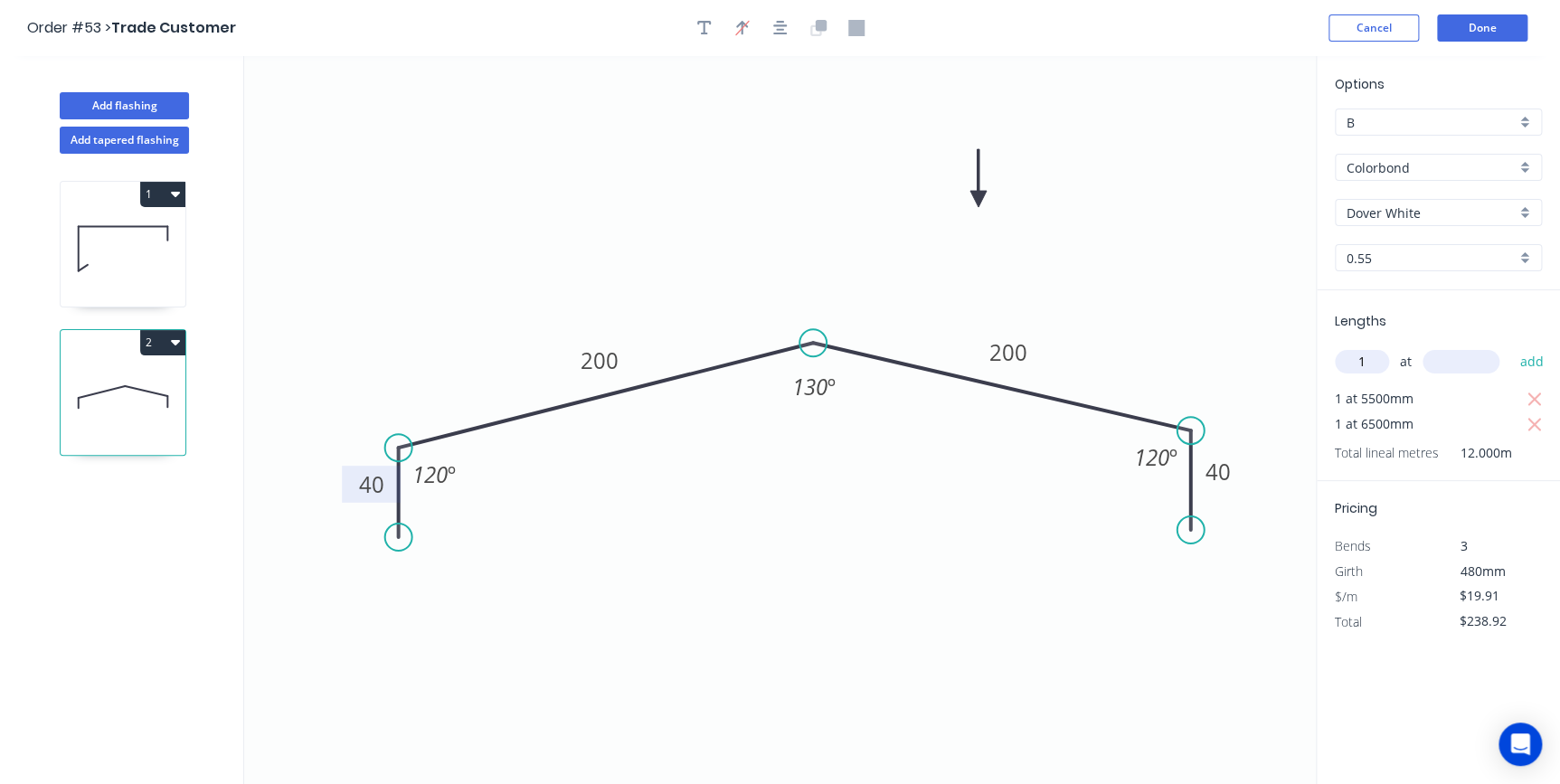
type input "1"
type input "7000"
click at [1510, 346] on button "add" at bounding box center [1531, 361] width 42 height 31
type input "$378.29"
type input "2"
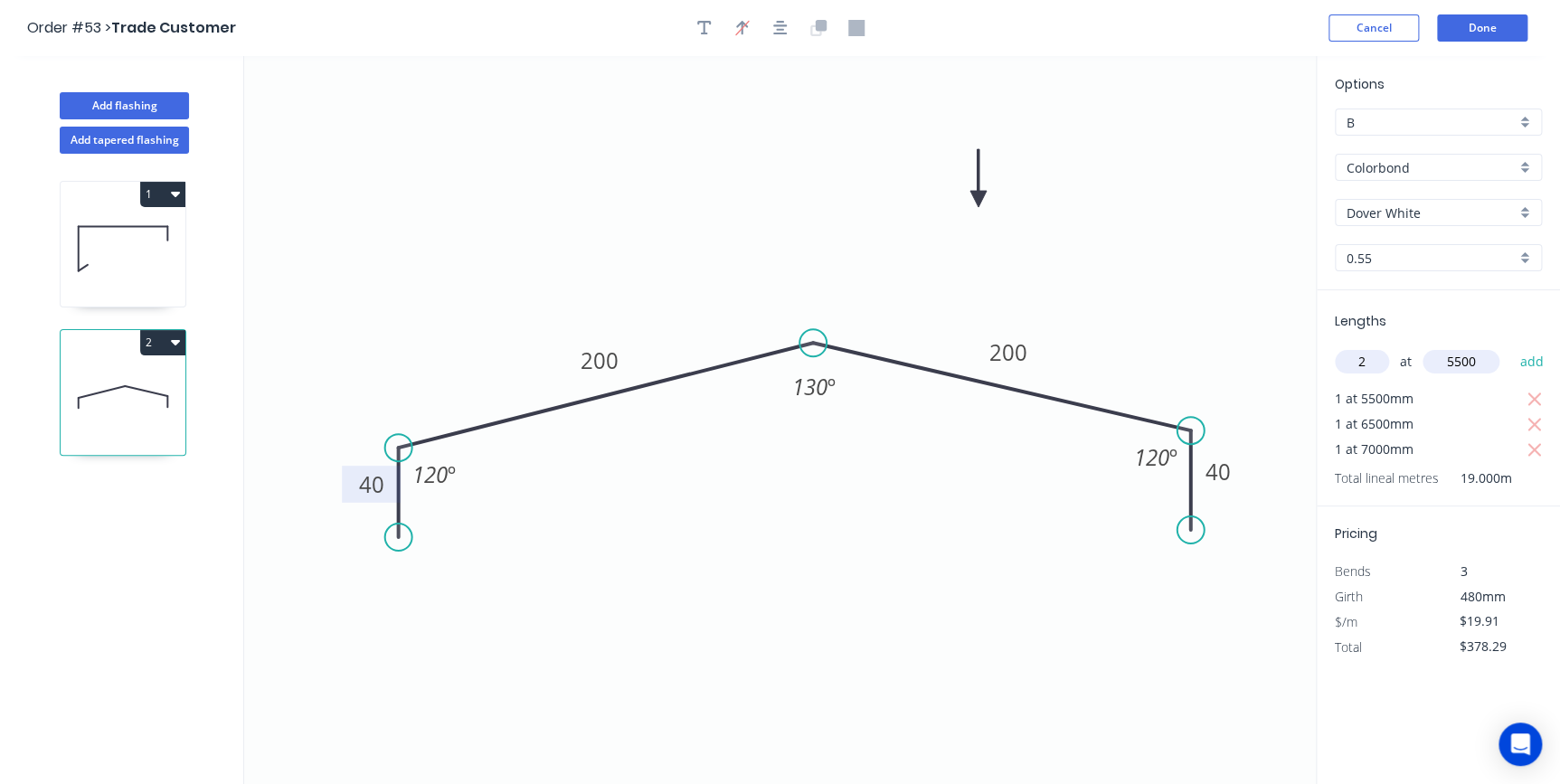
type input "5500"
click at [1510, 346] on button "add" at bounding box center [1531, 361] width 42 height 31
click at [1533, 397] on icon "button" at bounding box center [1534, 399] width 13 height 13
click at [1532, 444] on icon "button" at bounding box center [1534, 450] width 16 height 22
type input "$268.79"
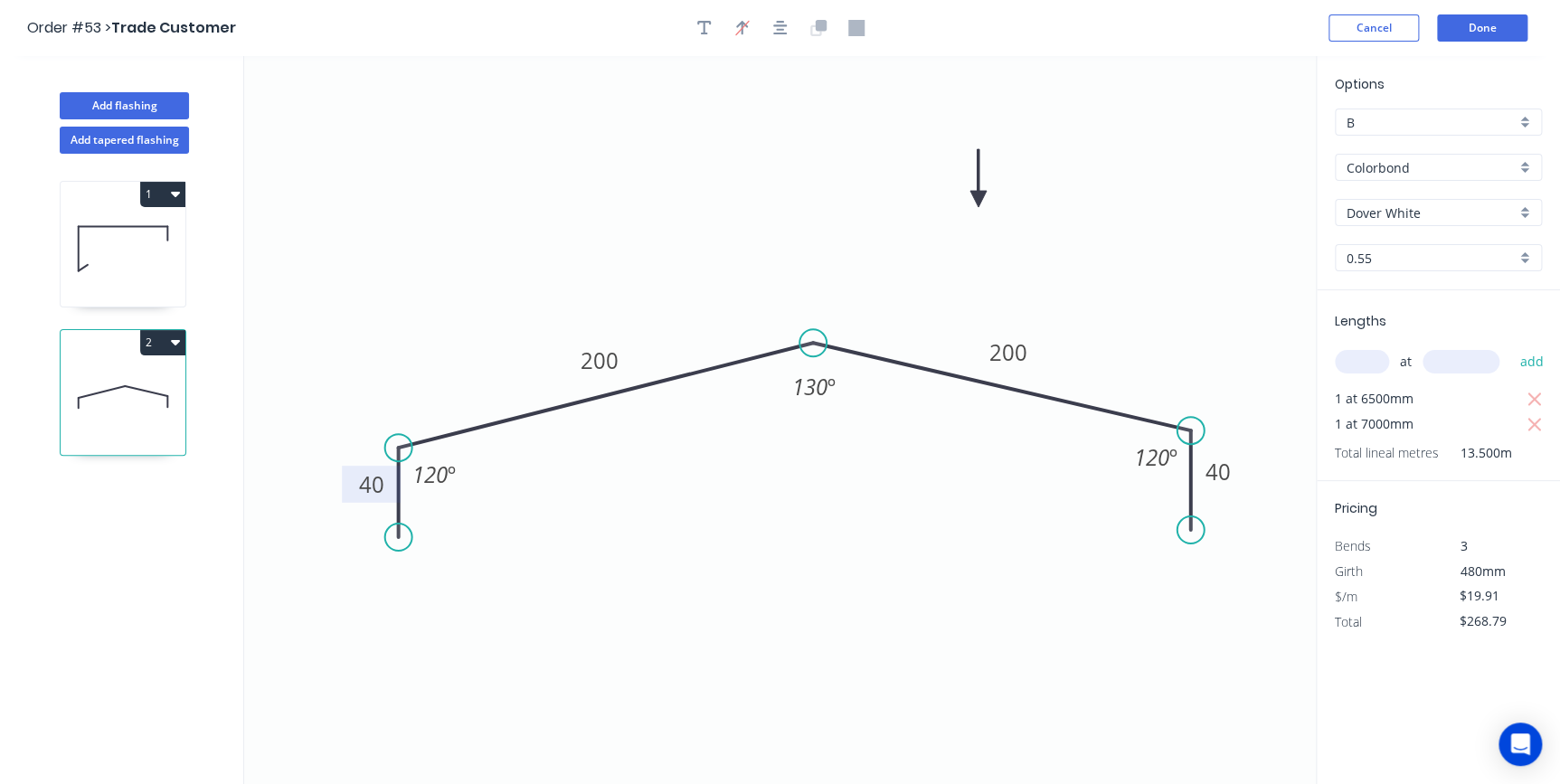
click at [1380, 362] on input "text" at bounding box center [1362, 361] width 55 height 24
type input "3"
type input "5500"
click at [1510, 346] on button "add" at bounding box center [1531, 361] width 42 height 31
type input "$597.30"
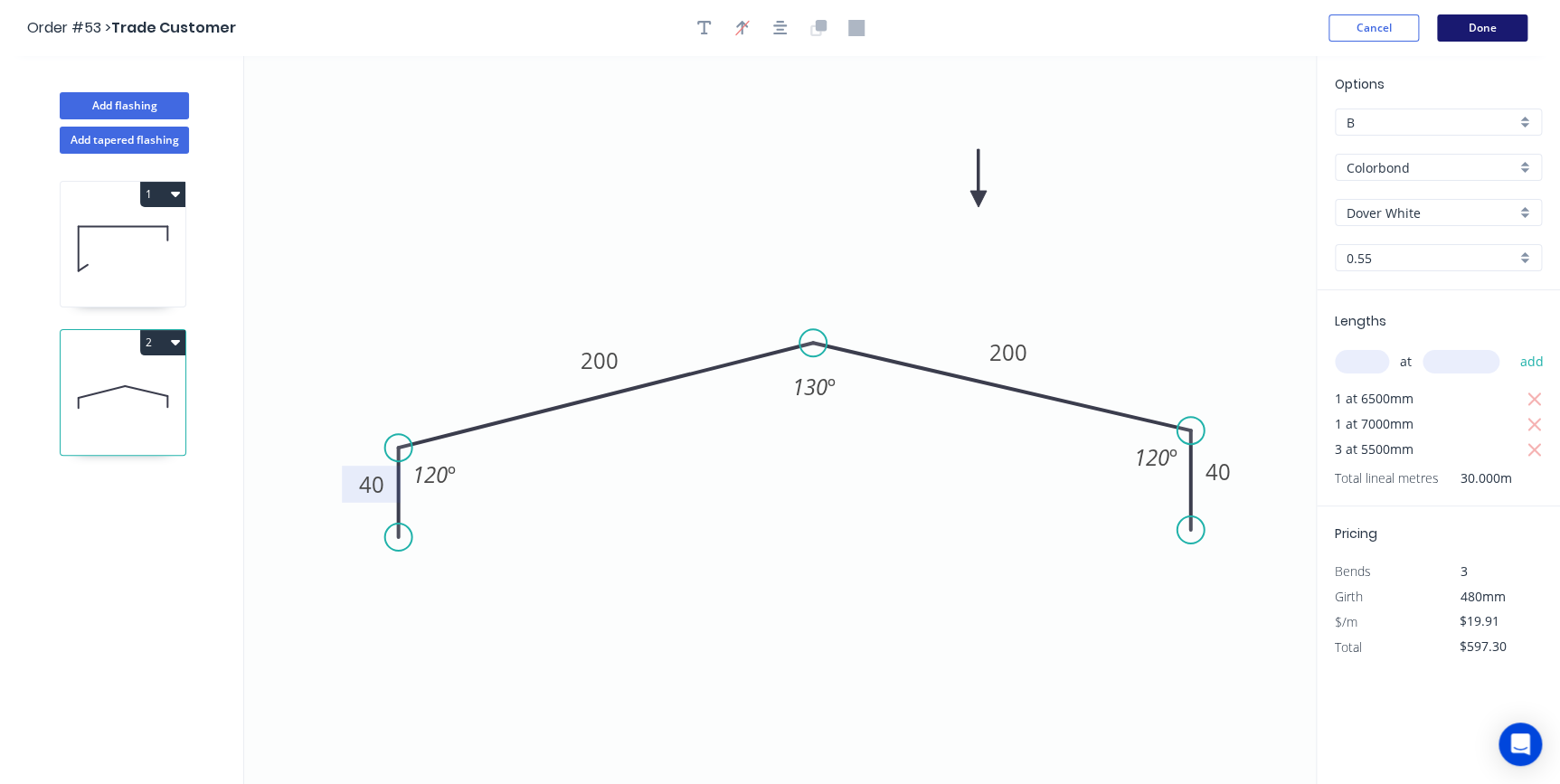
click at [1465, 20] on button "Done" at bounding box center [1482, 28] width 90 height 27
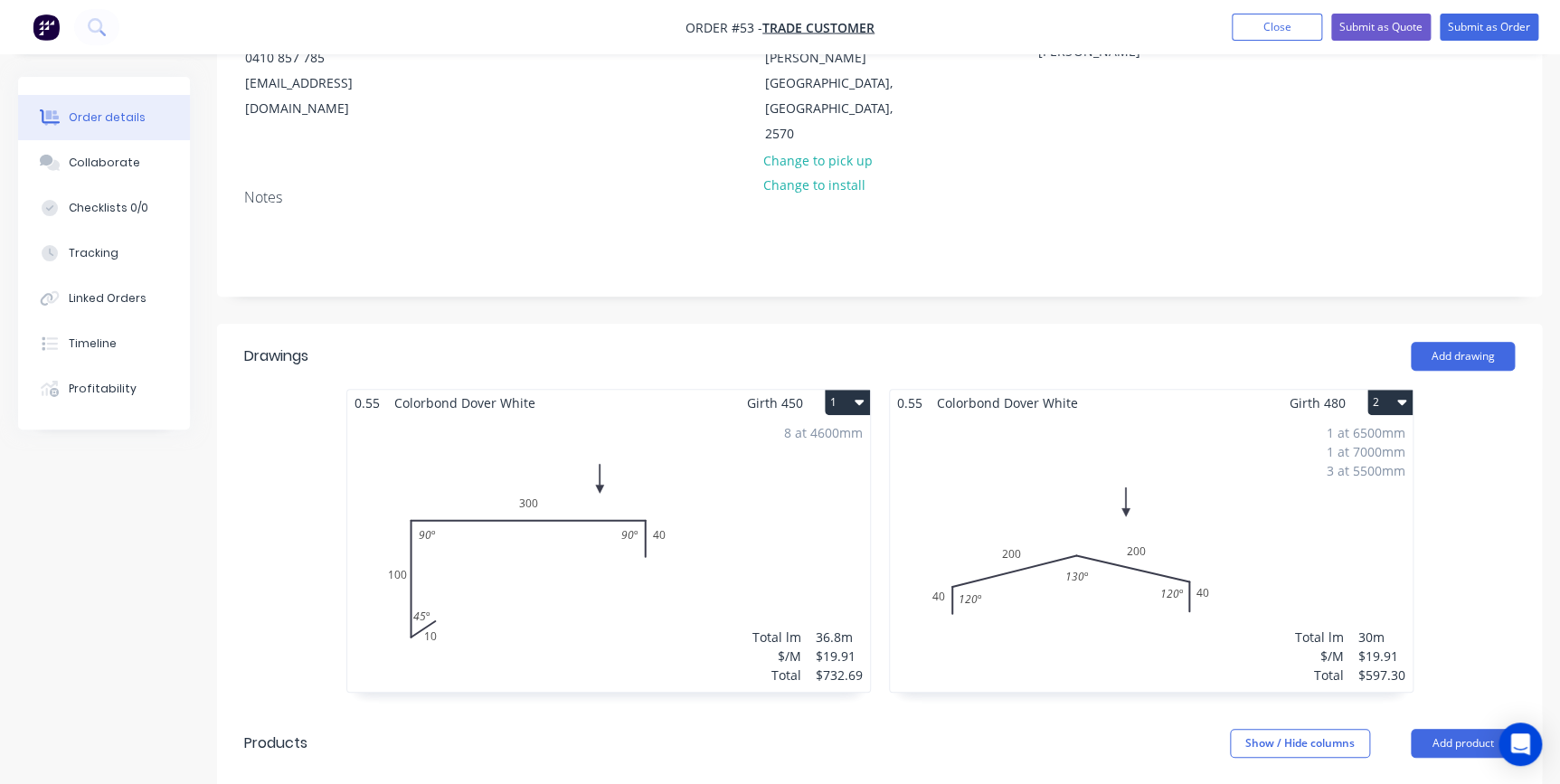
scroll to position [246, 0]
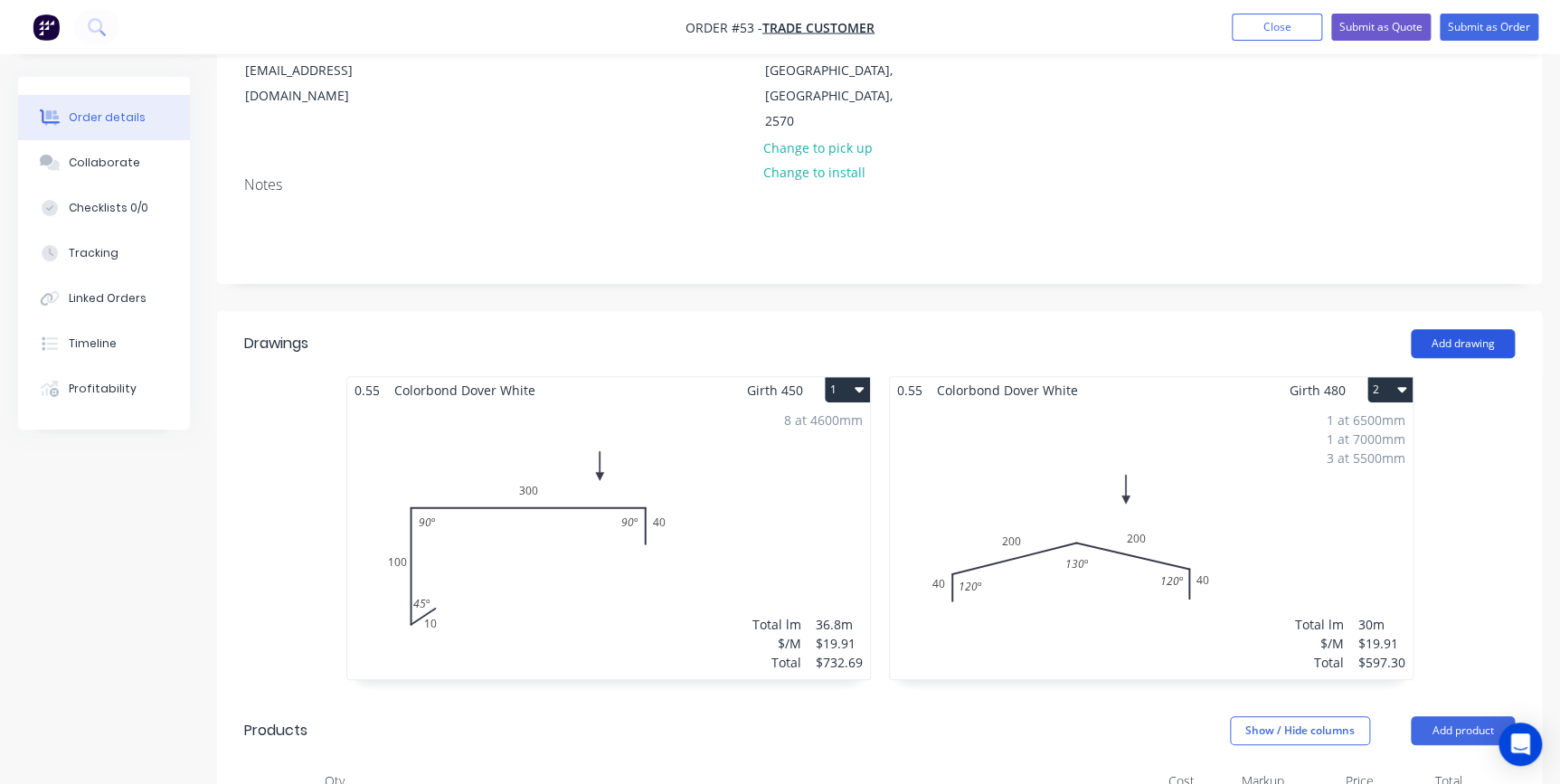
click at [1463, 329] on button "Add drawing" at bounding box center [1462, 343] width 104 height 29
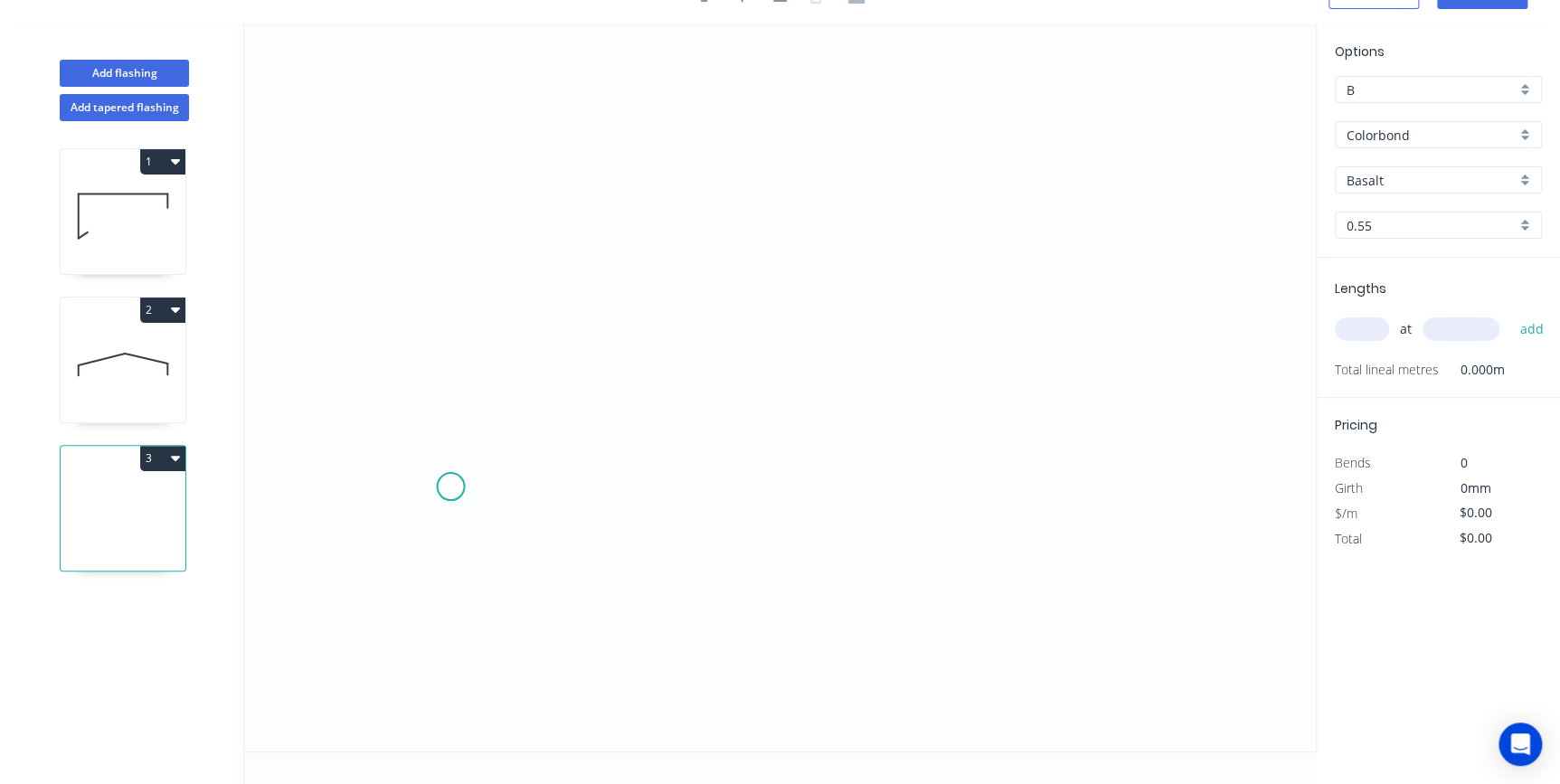
click at [451, 486] on icon "0" at bounding box center [780, 387] width 1072 height 727
click at [454, 358] on icon "0" at bounding box center [780, 387] width 1072 height 727
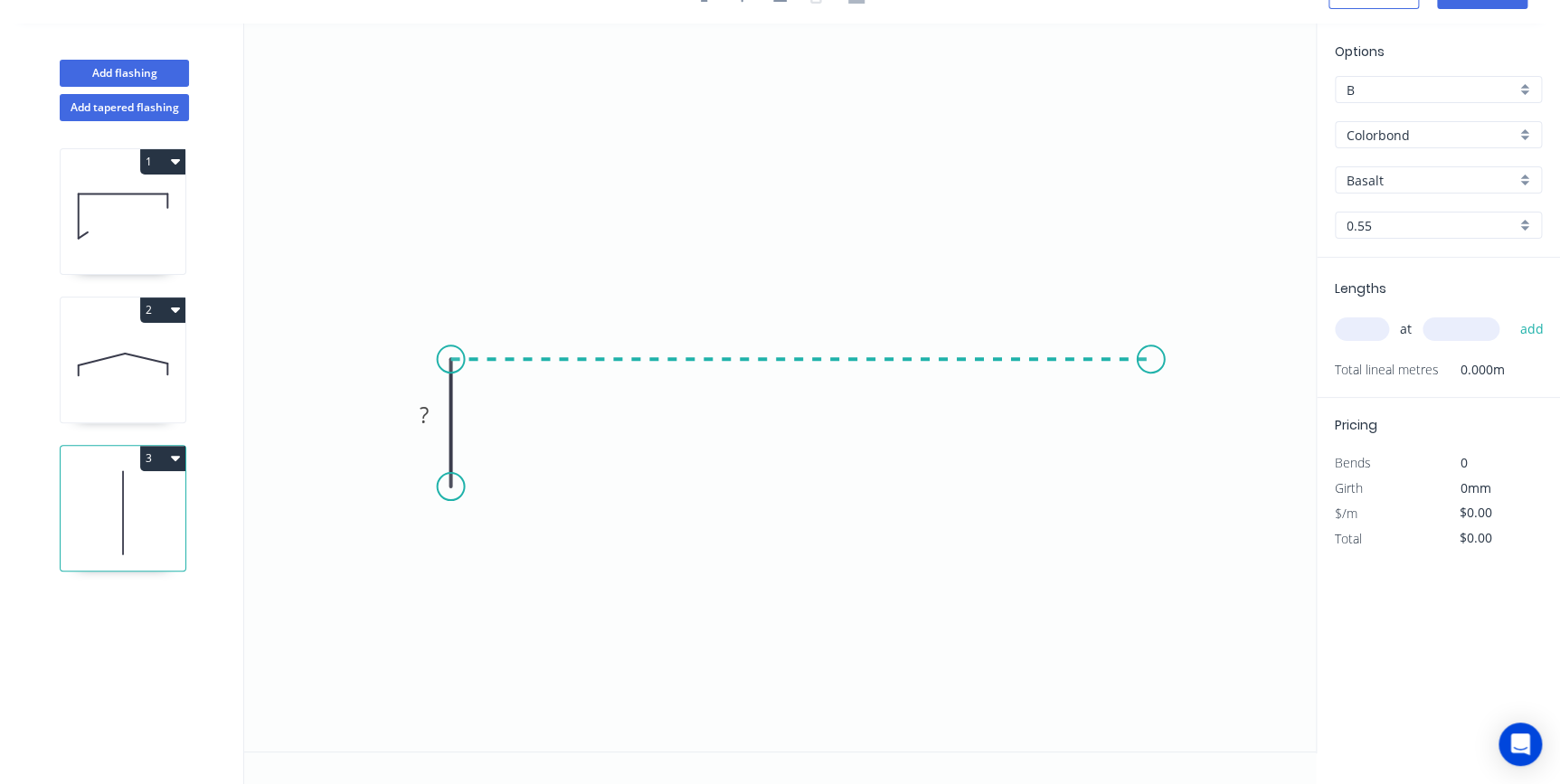
click at [1152, 361] on icon "0 ?" at bounding box center [780, 387] width 1072 height 727
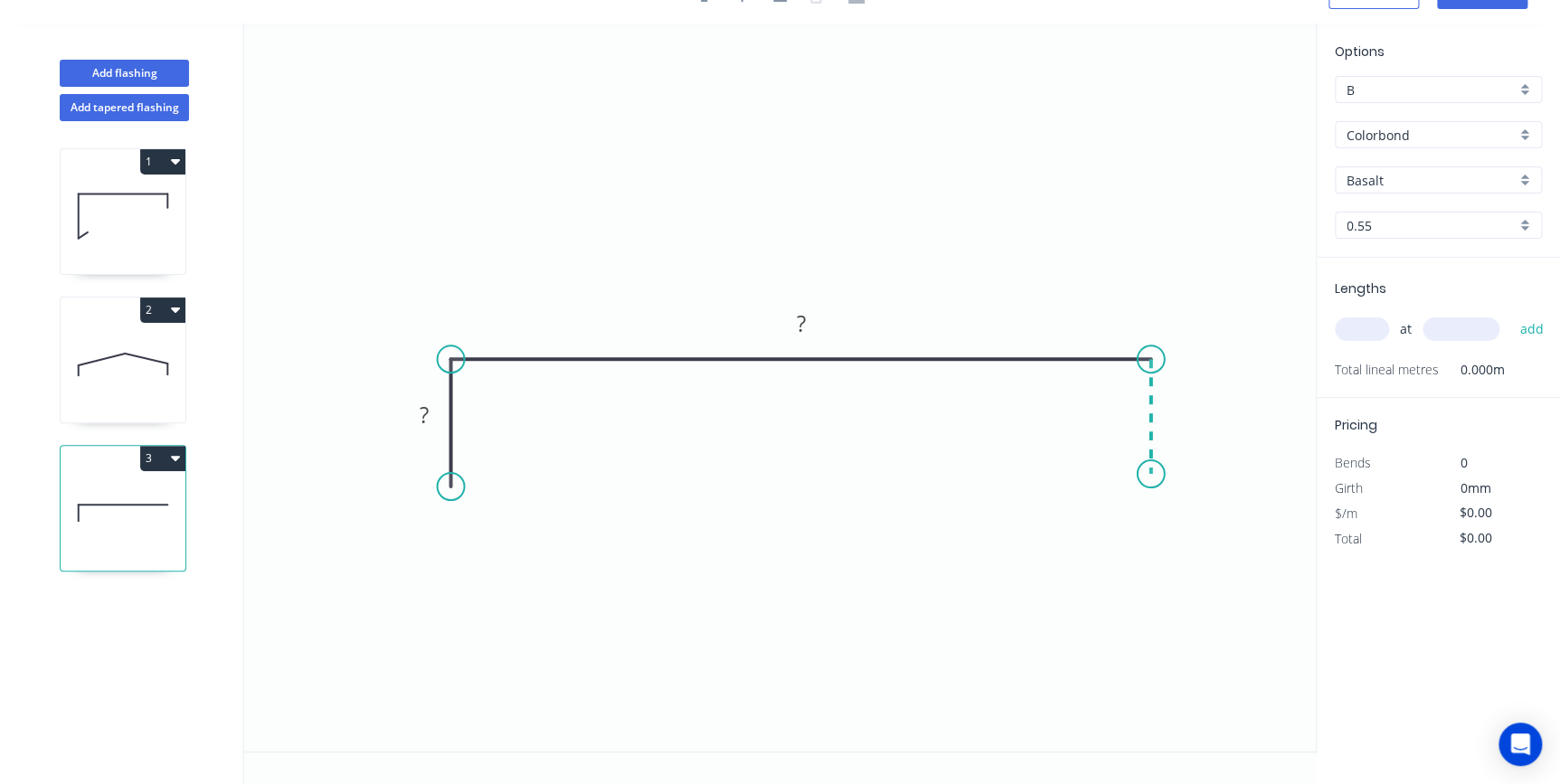
click at [1147, 473] on icon "0 ? ?" at bounding box center [780, 387] width 1072 height 727
click at [484, 415] on div "Show angle" at bounding box center [550, 421] width 182 height 37
click at [1174, 419] on div "Show angle" at bounding box center [1230, 417] width 182 height 37
click at [425, 407] on tspan "?" at bounding box center [423, 414] width 9 height 30
type input "$29.95"
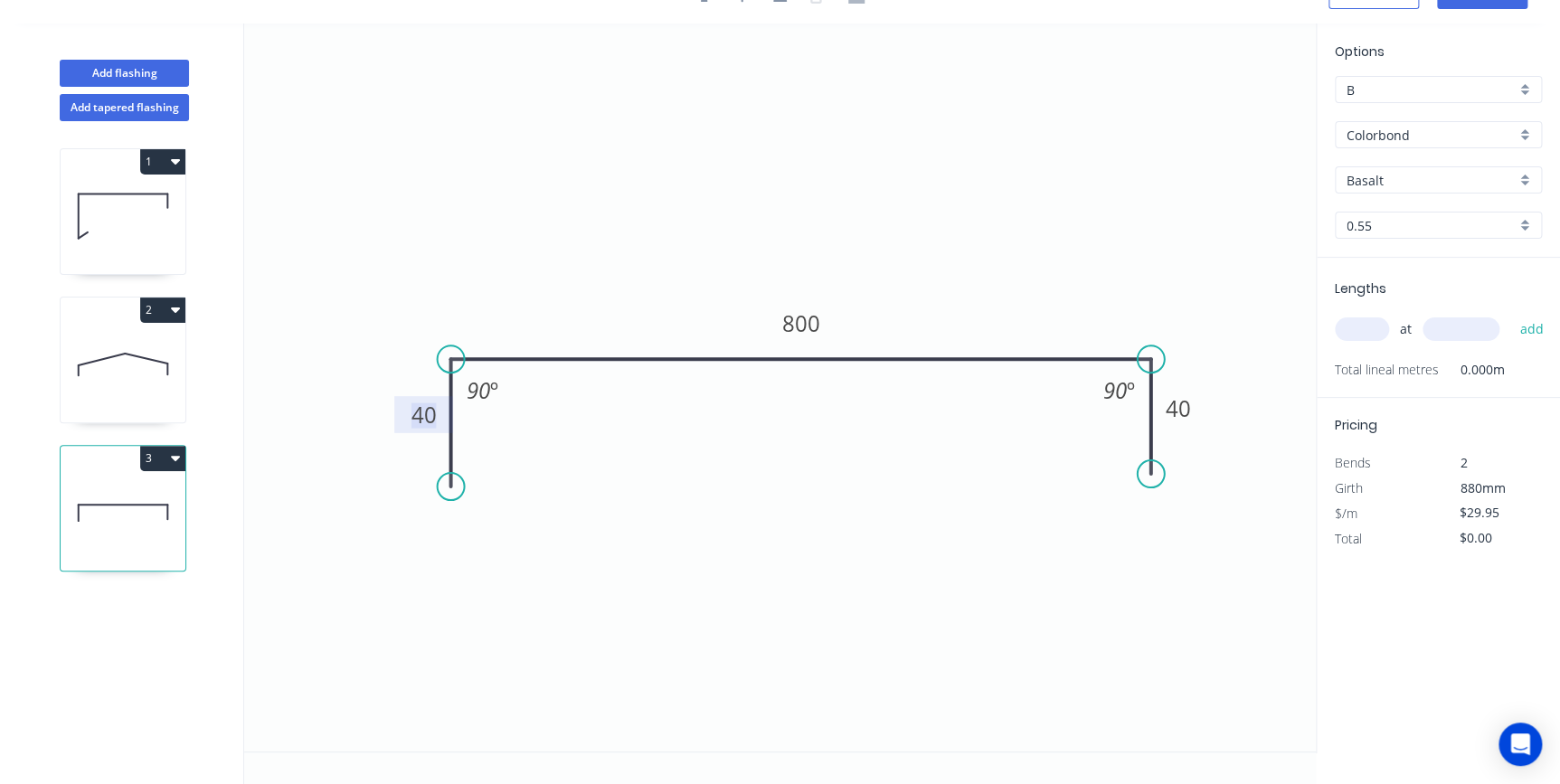
click at [1393, 179] on input "Basalt" at bounding box center [1431, 180] width 169 height 19
click at [1391, 216] on div "Dover White" at bounding box center [1438, 214] width 205 height 32
type input "Dover White"
click at [1374, 326] on input "text" at bounding box center [1362, 329] width 55 height 24
type input "1"
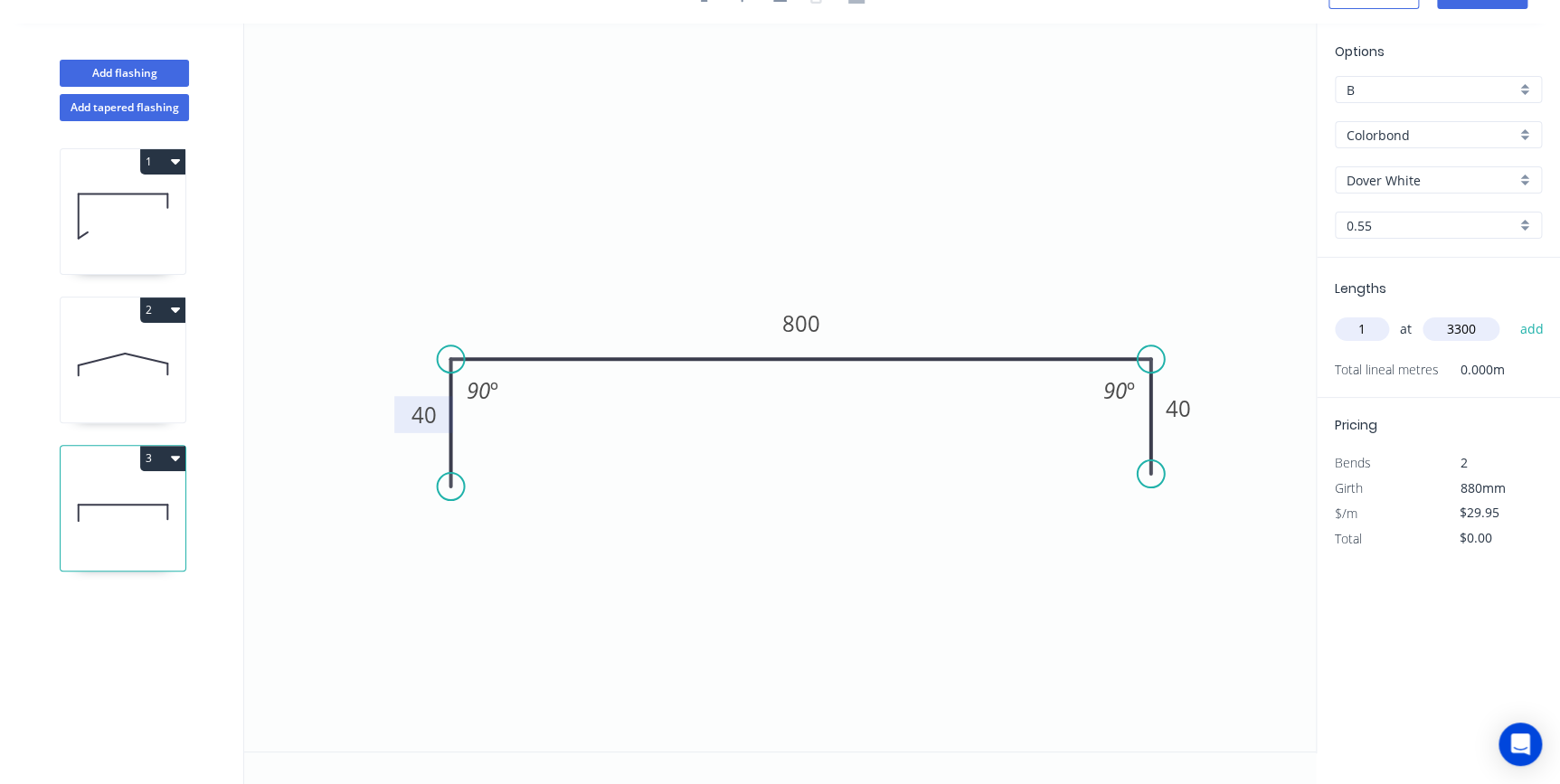
type input "3300"
click at [1510, 313] on button "add" at bounding box center [1531, 329] width 42 height 31
type input "$98.84"
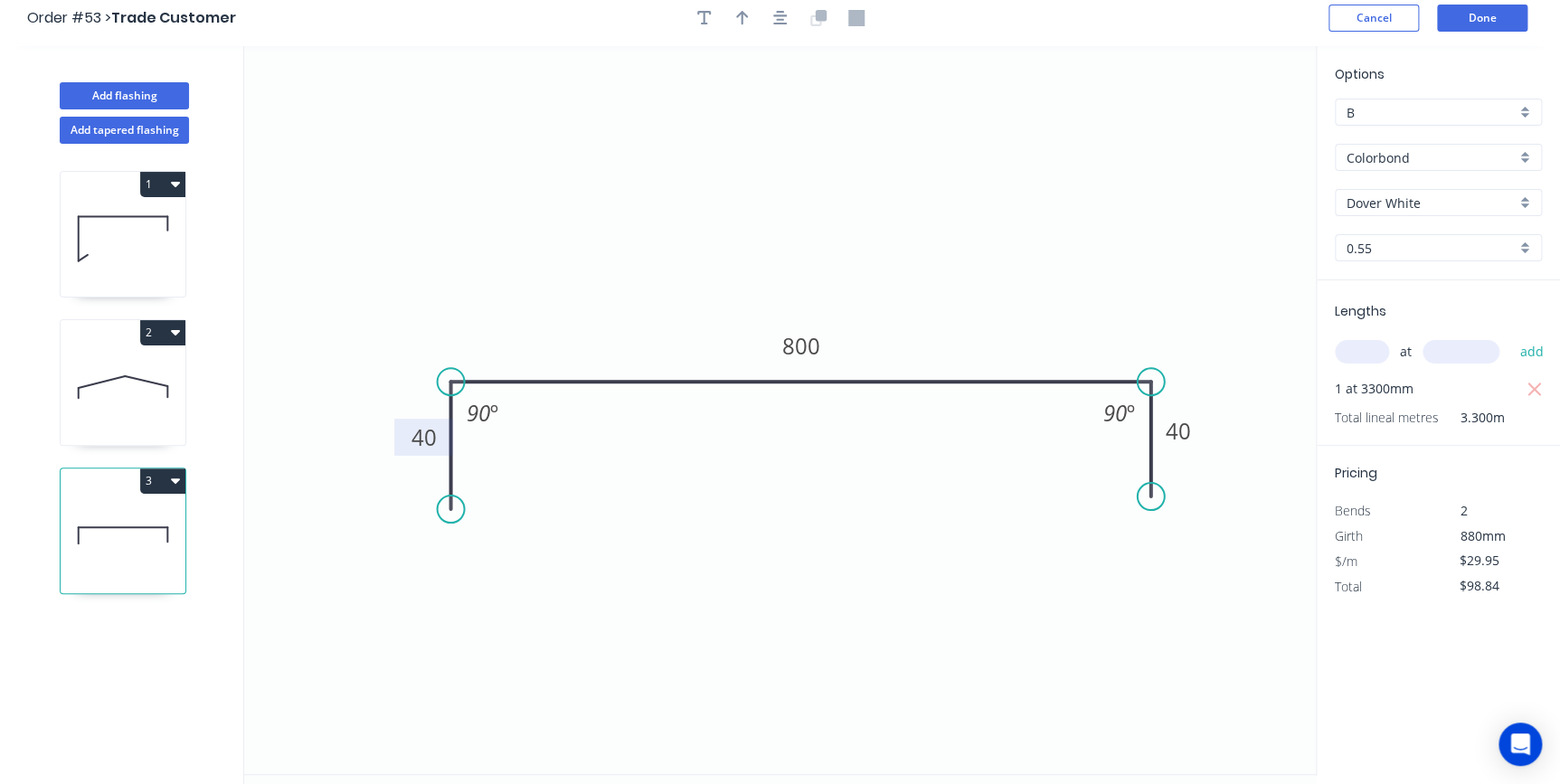
scroll to position [0, 0]
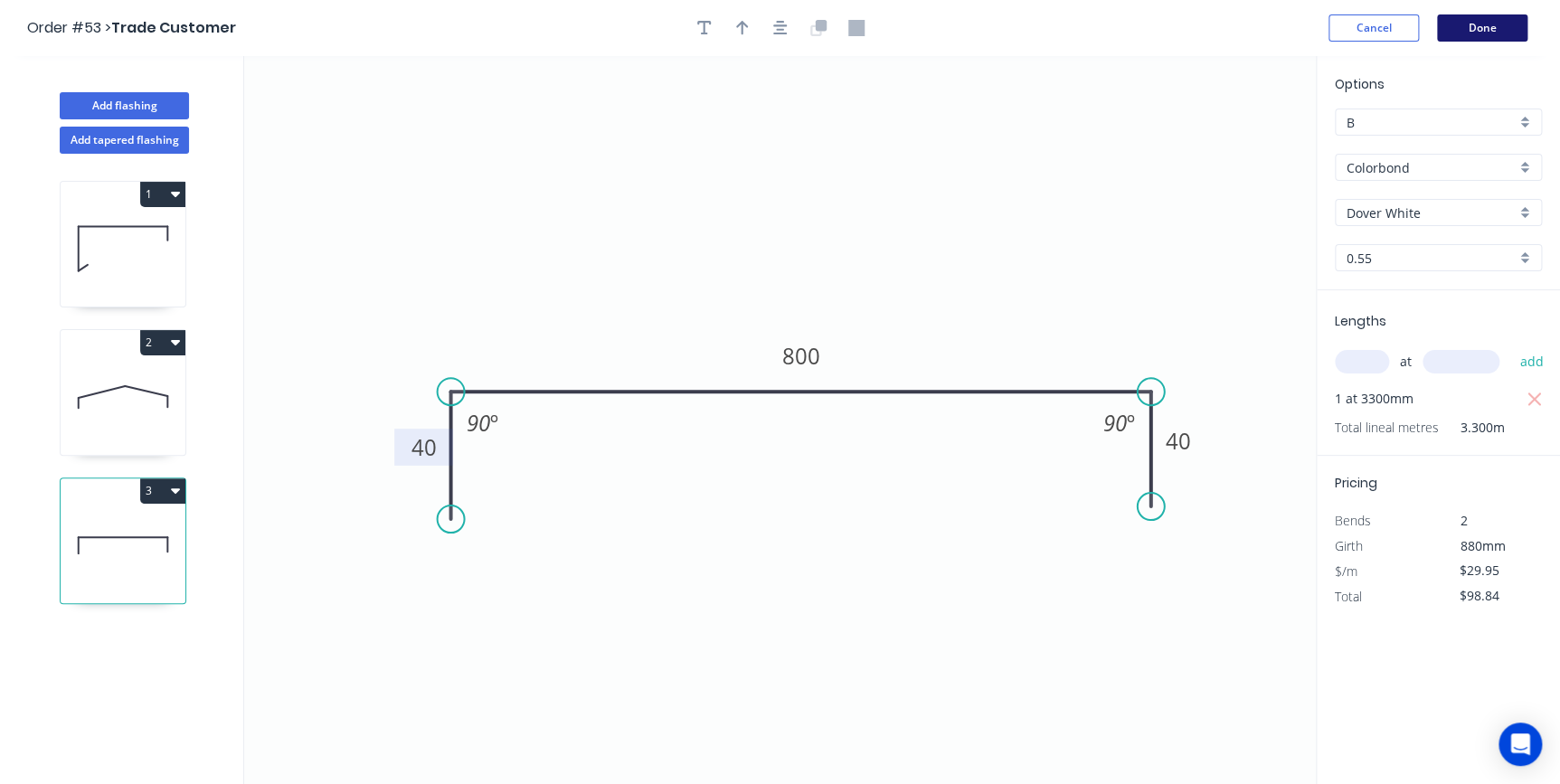
click at [1507, 29] on button "Done" at bounding box center [1482, 28] width 90 height 27
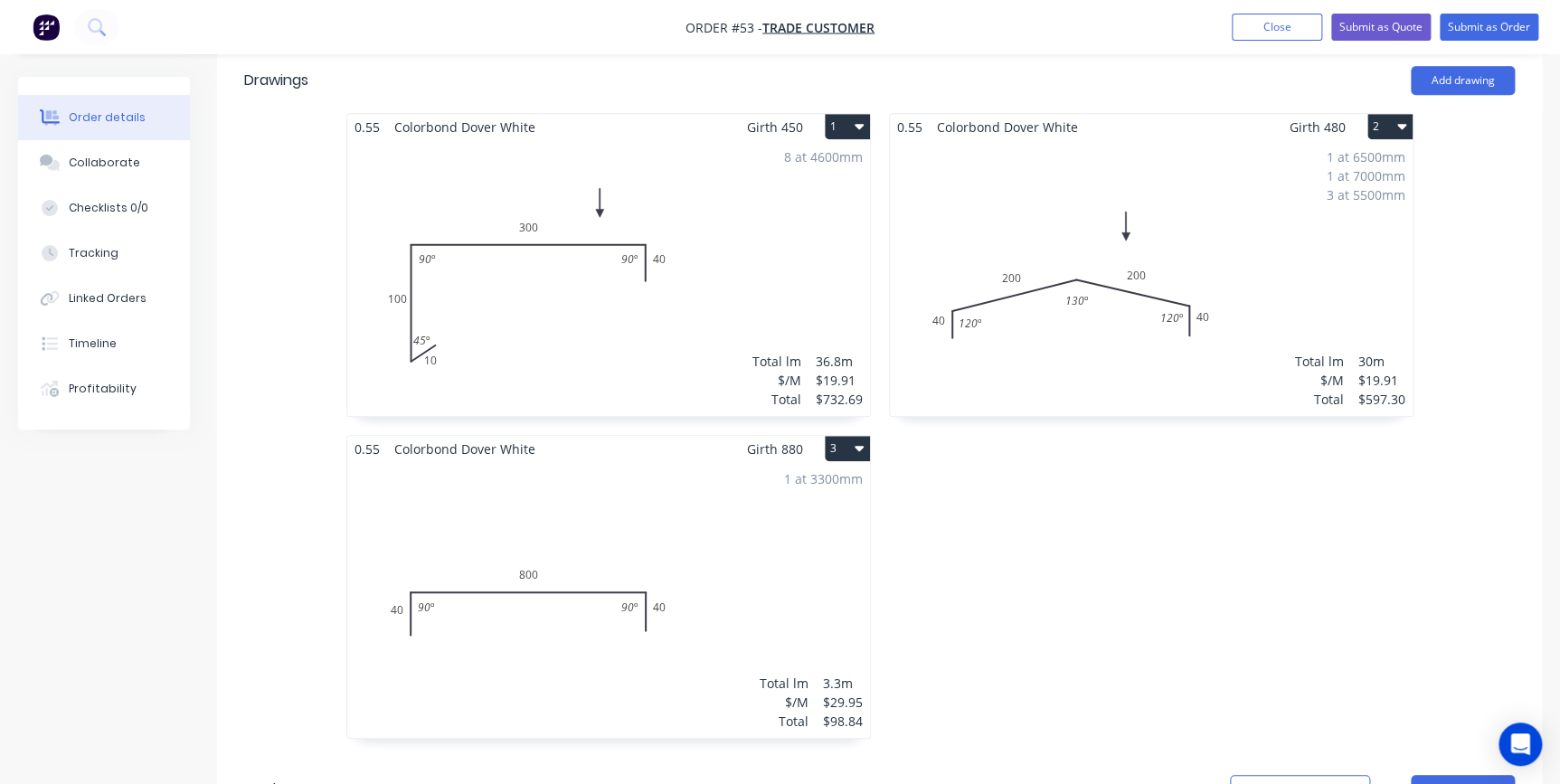
scroll to position [575, 0]
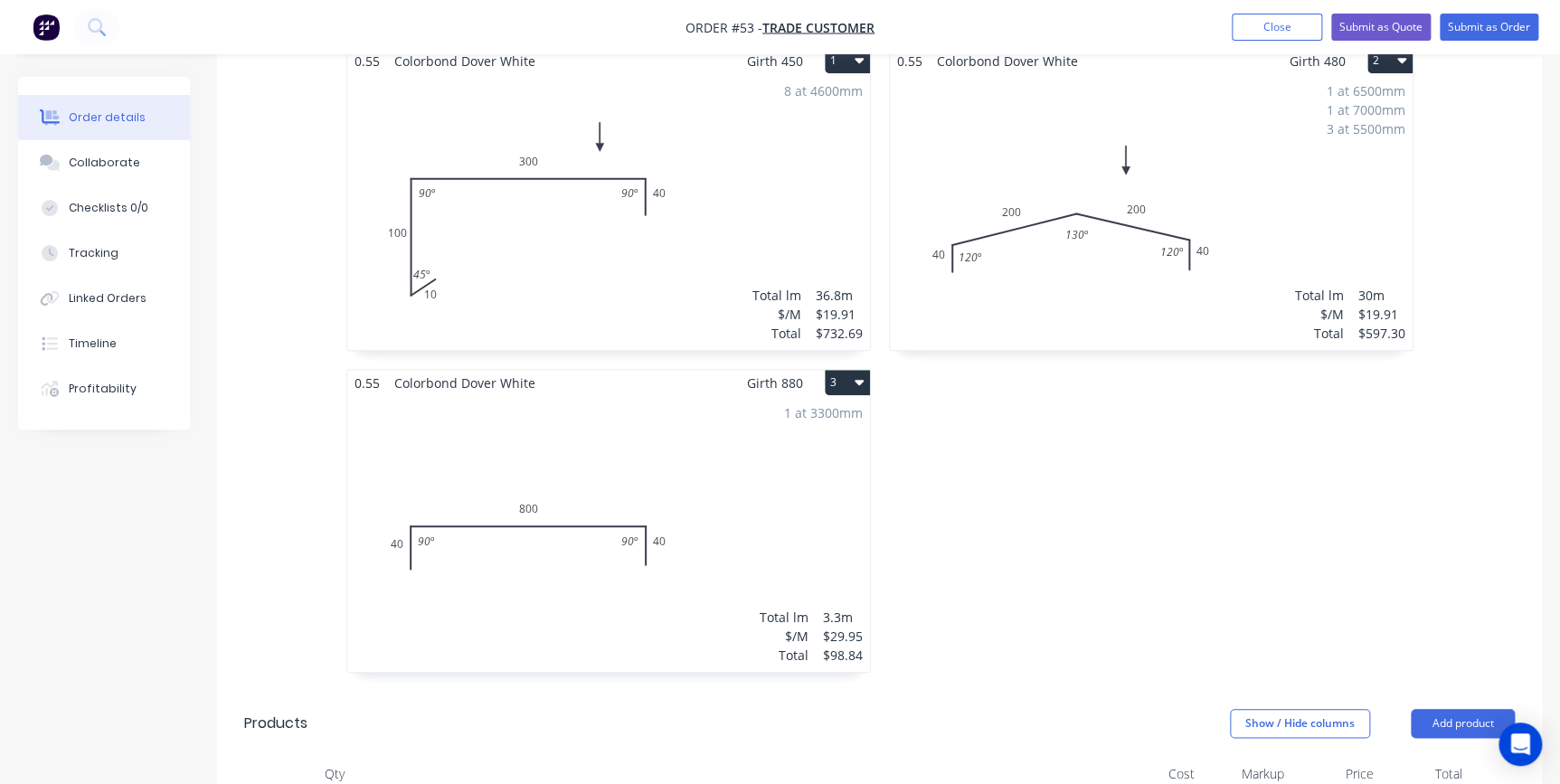
click at [850, 370] on button "3" at bounding box center [847, 382] width 45 height 25
click at [803, 450] on div "Duplicate" at bounding box center [783, 462] width 139 height 26
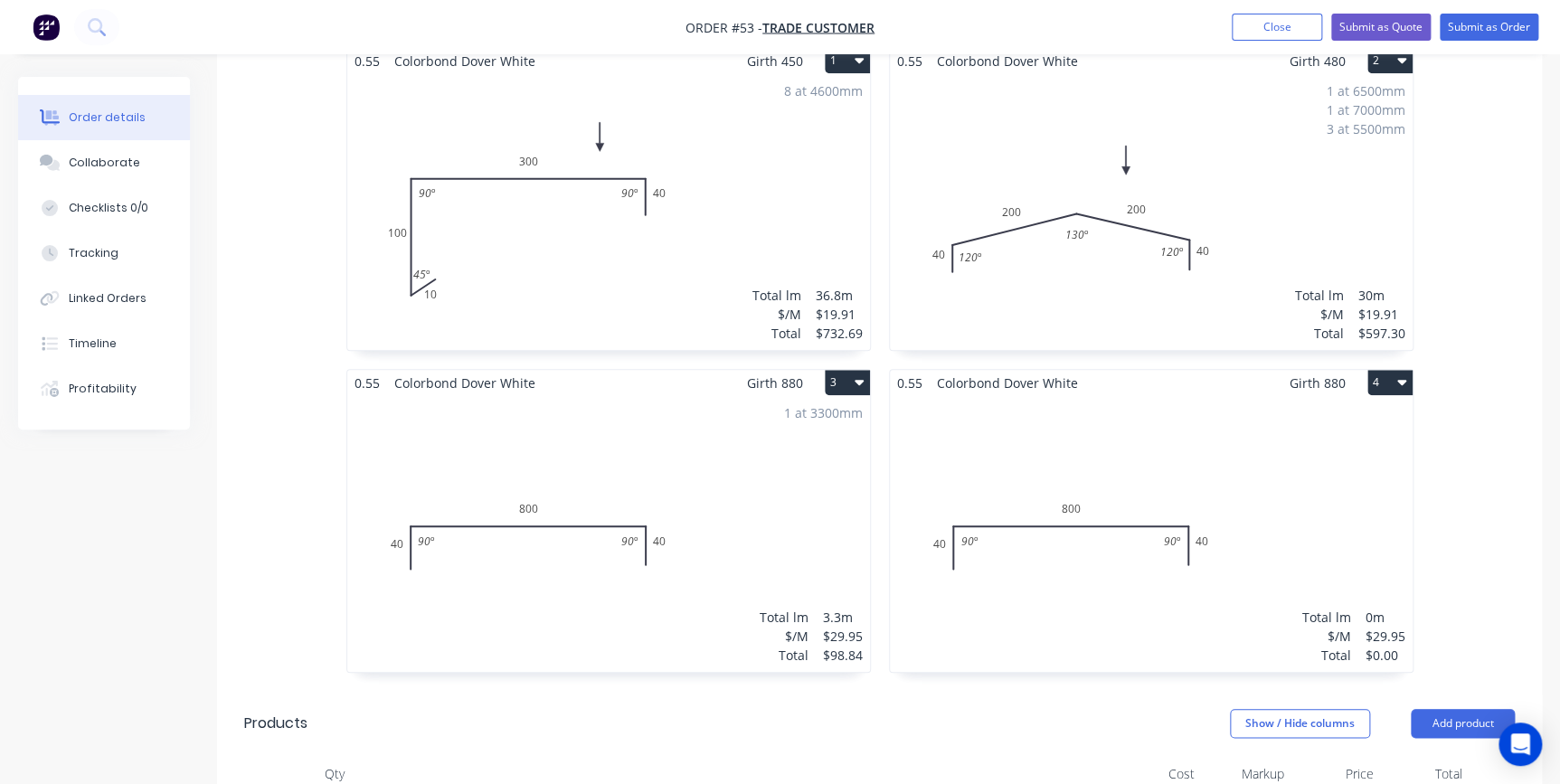
click at [1054, 396] on div "Total lm $/M Total 0m $29.95 $0.00" at bounding box center [1151, 534] width 523 height 276
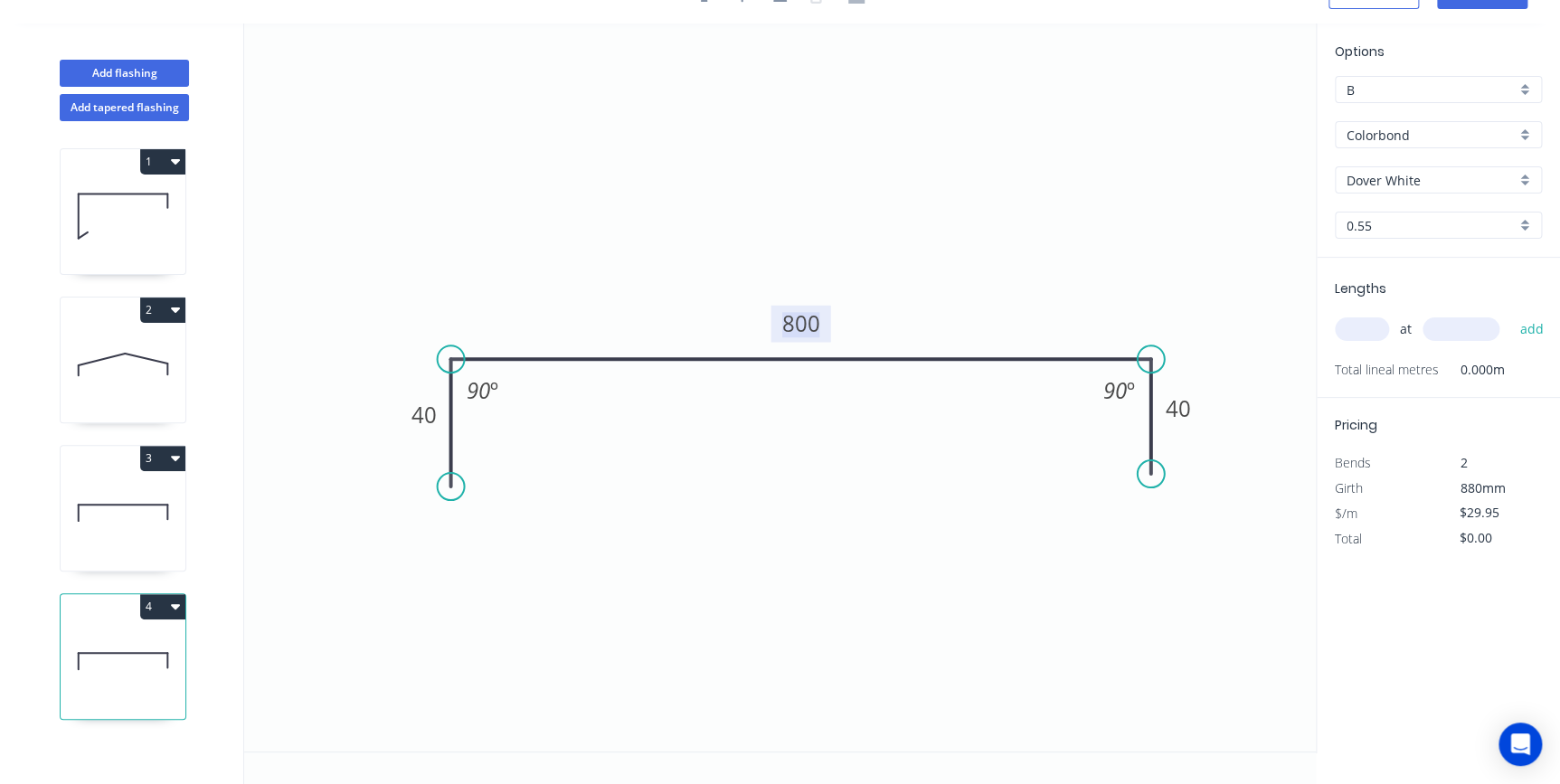
click at [818, 316] on tspan "800" at bounding box center [801, 323] width 38 height 30
click at [1379, 319] on input "text" at bounding box center [1362, 329] width 55 height 24
type input "$15.34"
type input "2"
type input "2500"
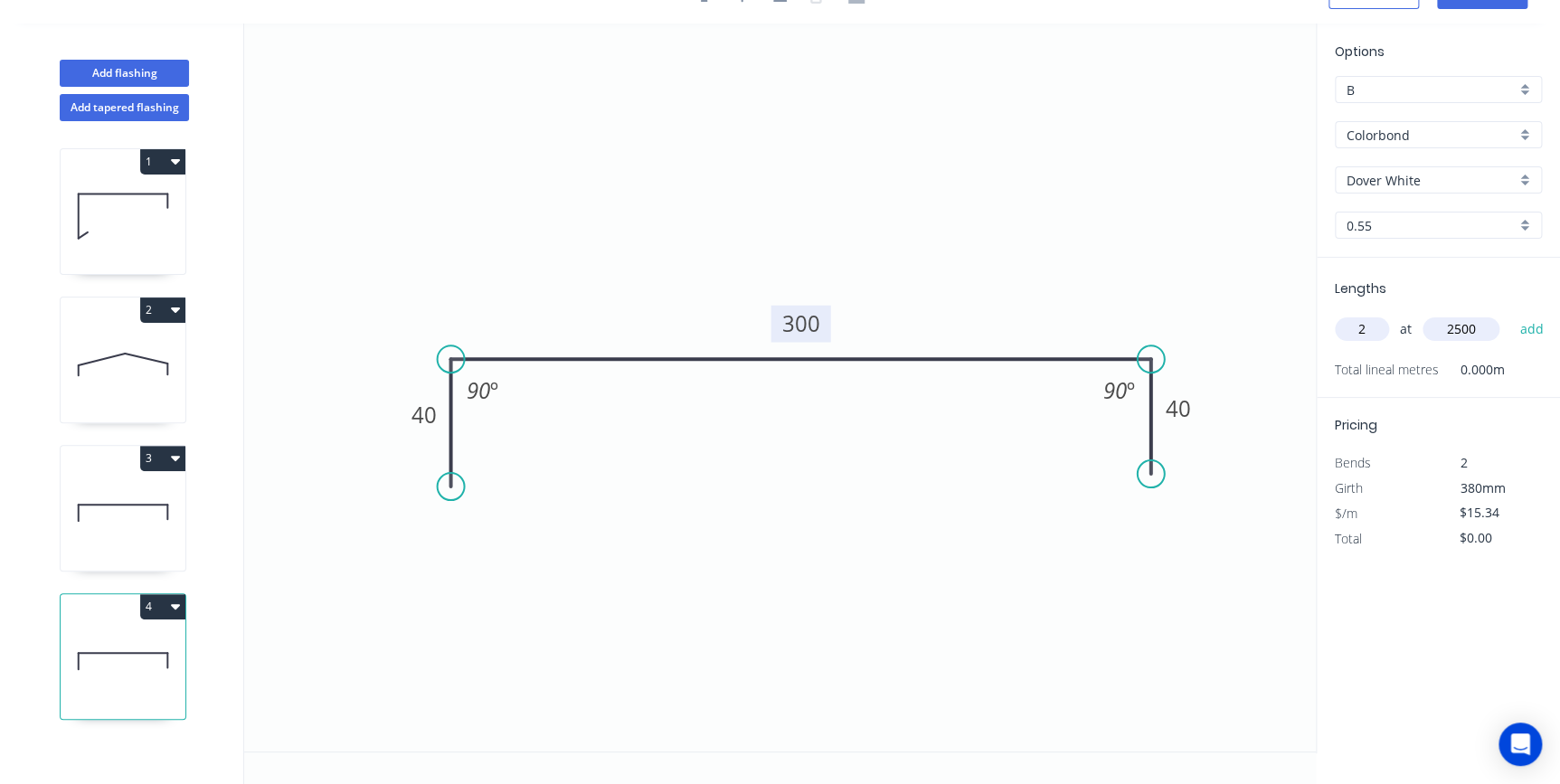
click at [1510, 313] on button "add" at bounding box center [1531, 329] width 42 height 31
type input "$76.70"
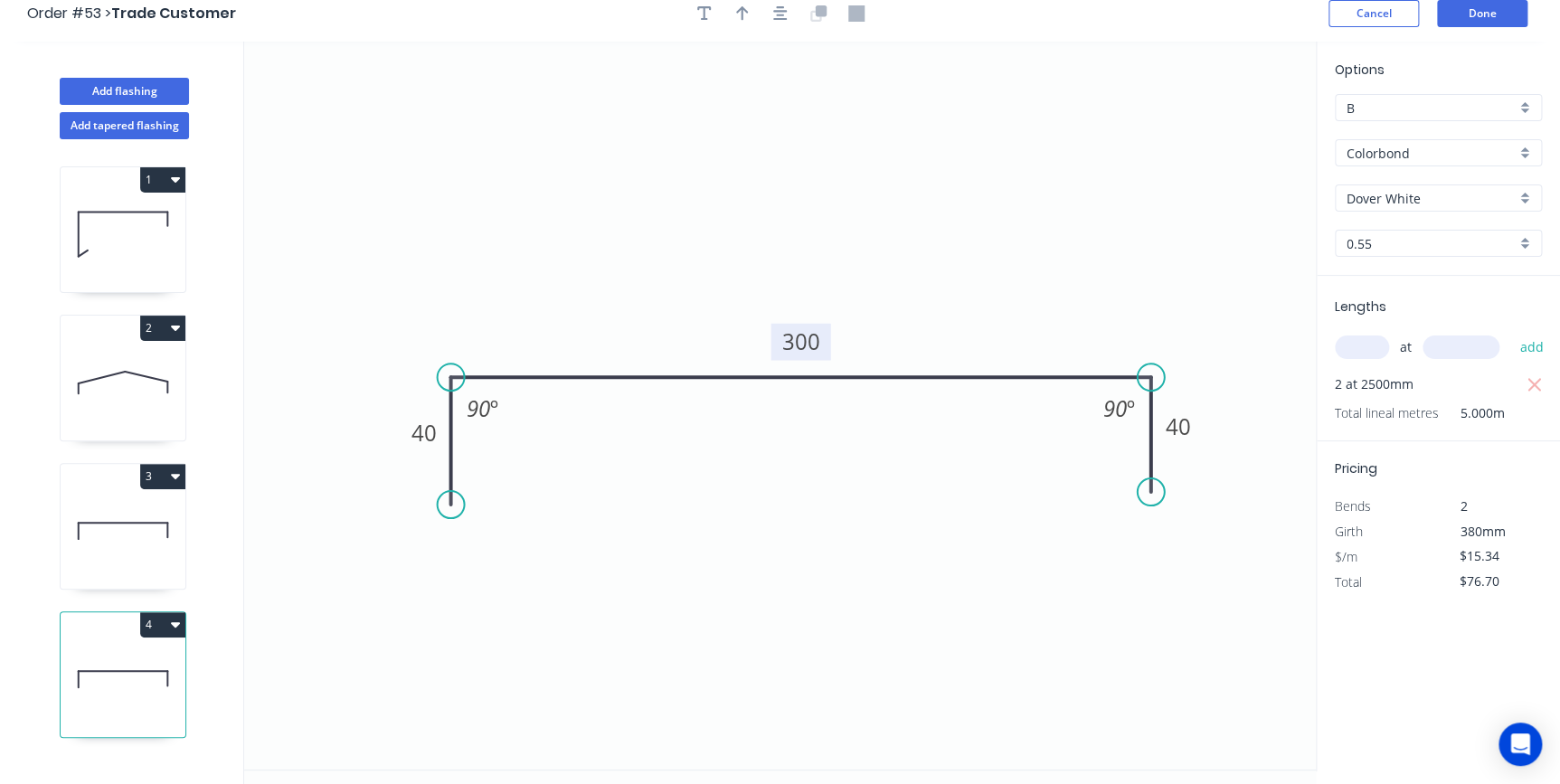
scroll to position [0, 0]
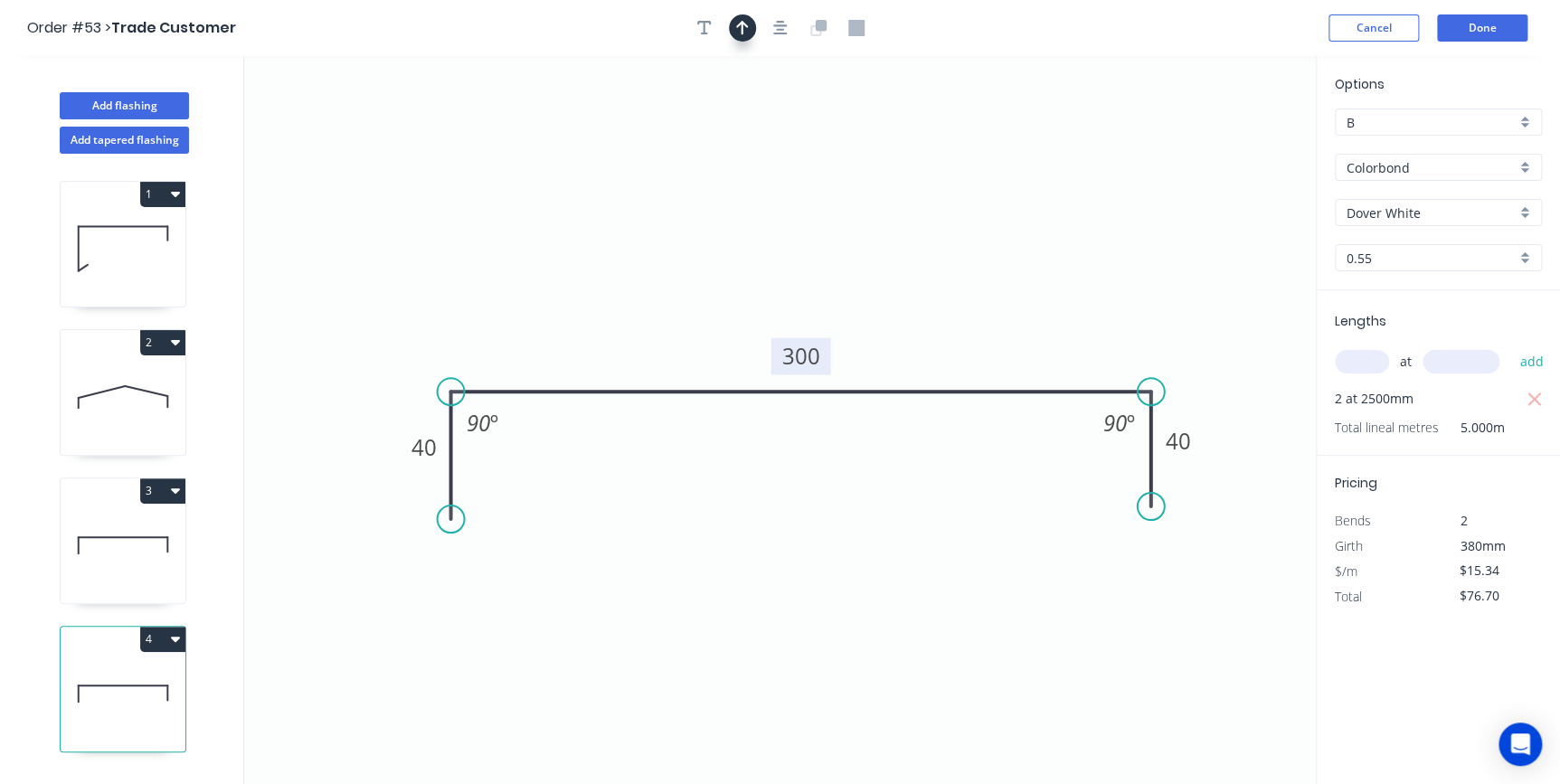
click at [733, 35] on button "button" at bounding box center [742, 28] width 27 height 27
drag, startPoint x: 1222, startPoint y: 142, endPoint x: 945, endPoint y: 181, distance: 279.7
click at [945, 181] on icon at bounding box center [950, 160] width 16 height 58
click at [1471, 38] on button "Done" at bounding box center [1482, 28] width 90 height 27
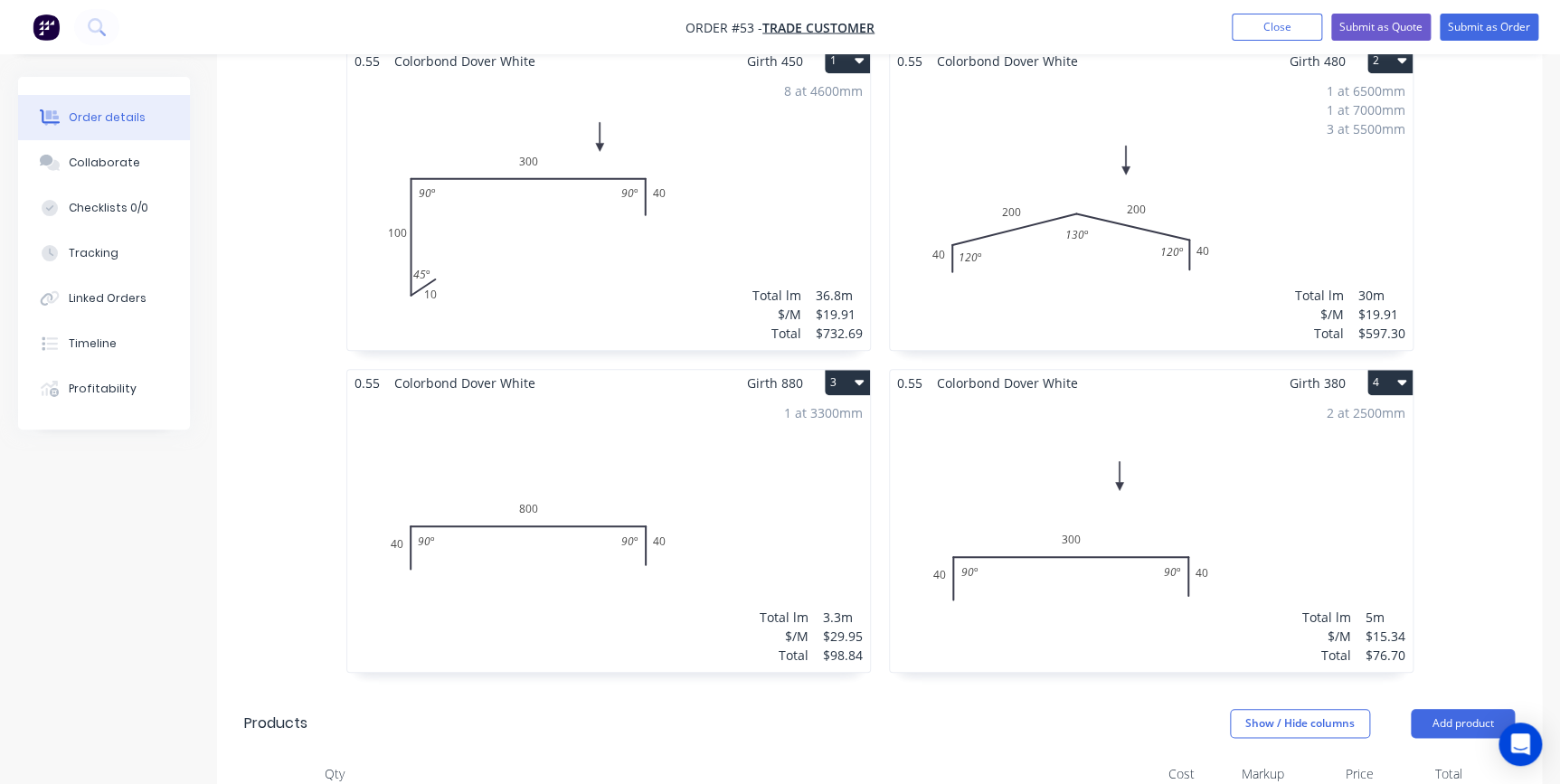
click at [723, 405] on div "1 at 3300mm Total lm $/M Total 3.3m $29.95 $98.84" at bounding box center [608, 534] width 523 height 276
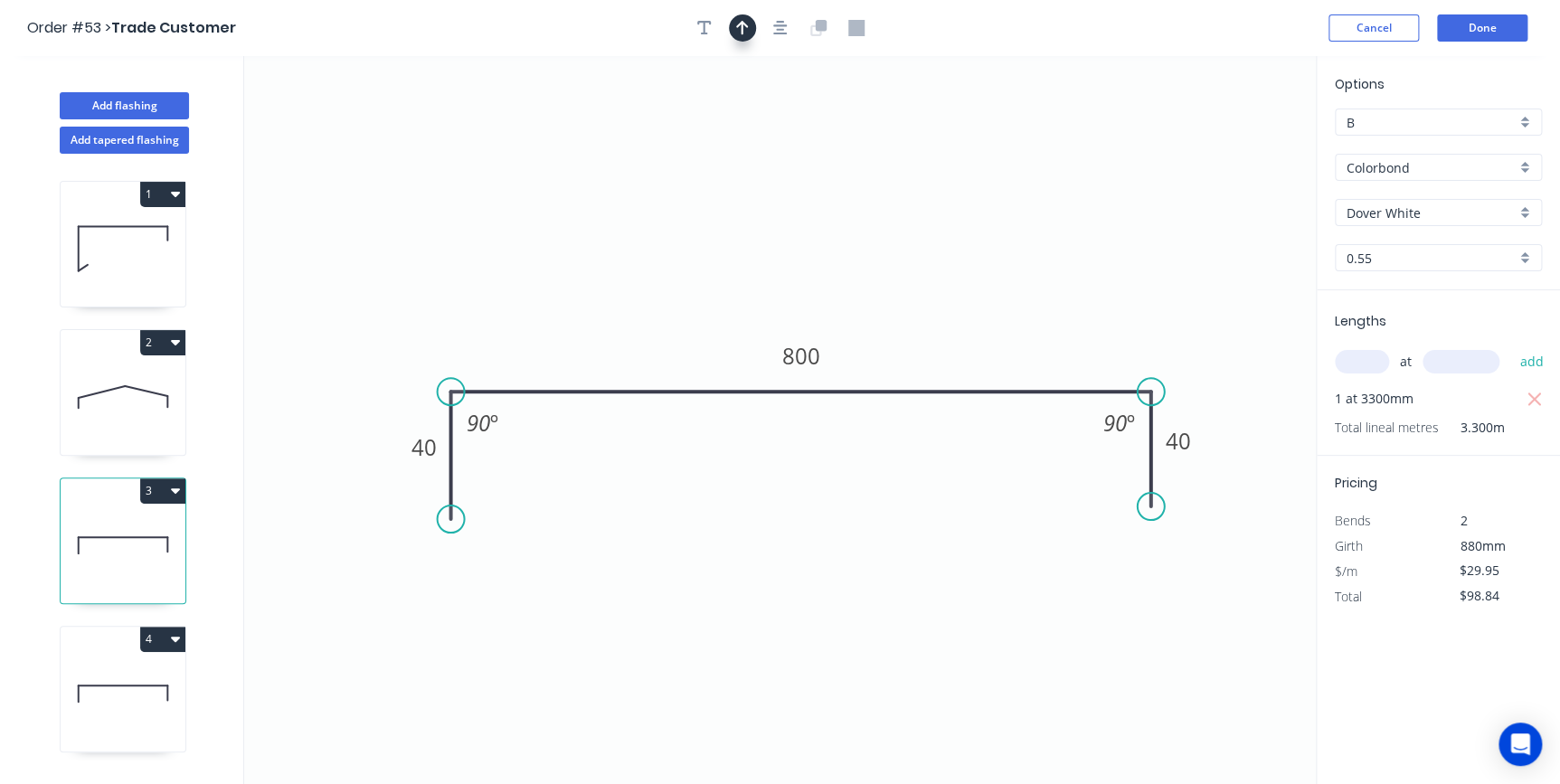
click at [736, 15] on button "button" at bounding box center [742, 28] width 27 height 27
drag, startPoint x: 1065, startPoint y: 161, endPoint x: 978, endPoint y: 174, distance: 88.0
click at [945, 177] on icon at bounding box center [953, 148] width 16 height 58
click at [1443, 36] on button "Done" at bounding box center [1482, 28] width 90 height 27
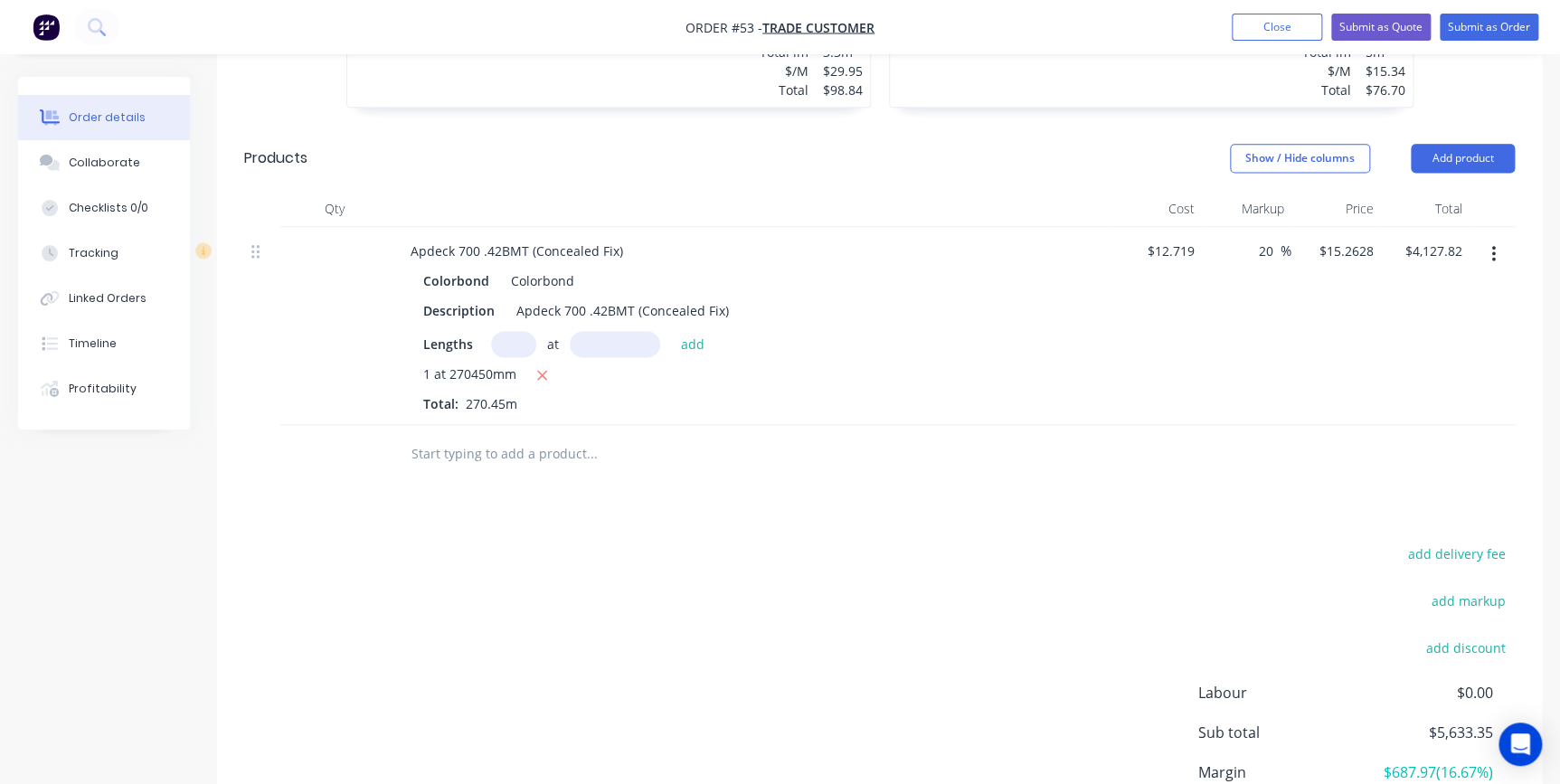
scroll to position [1150, 0]
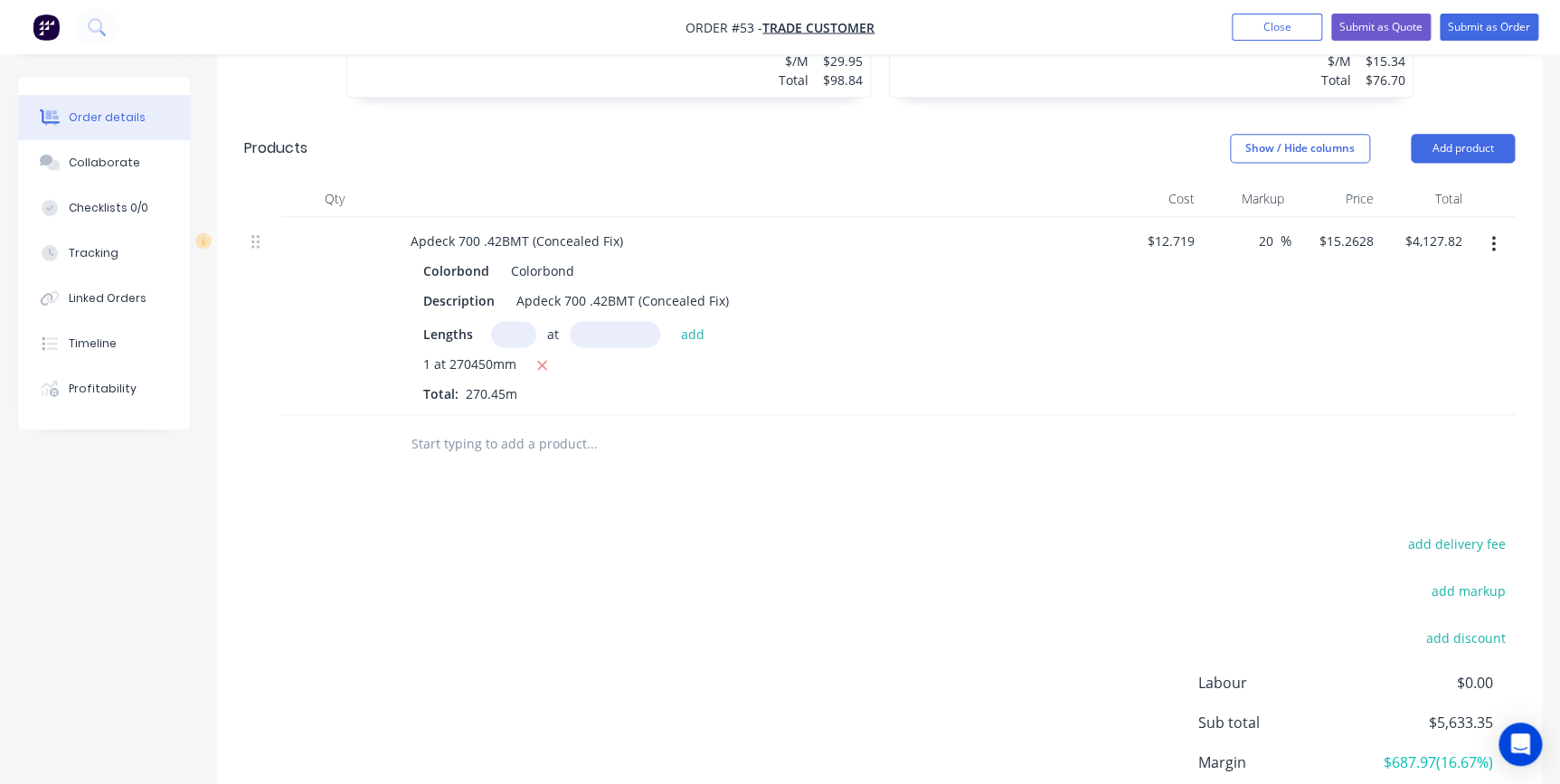
click at [459, 426] on input "text" at bounding box center [591, 444] width 361 height 36
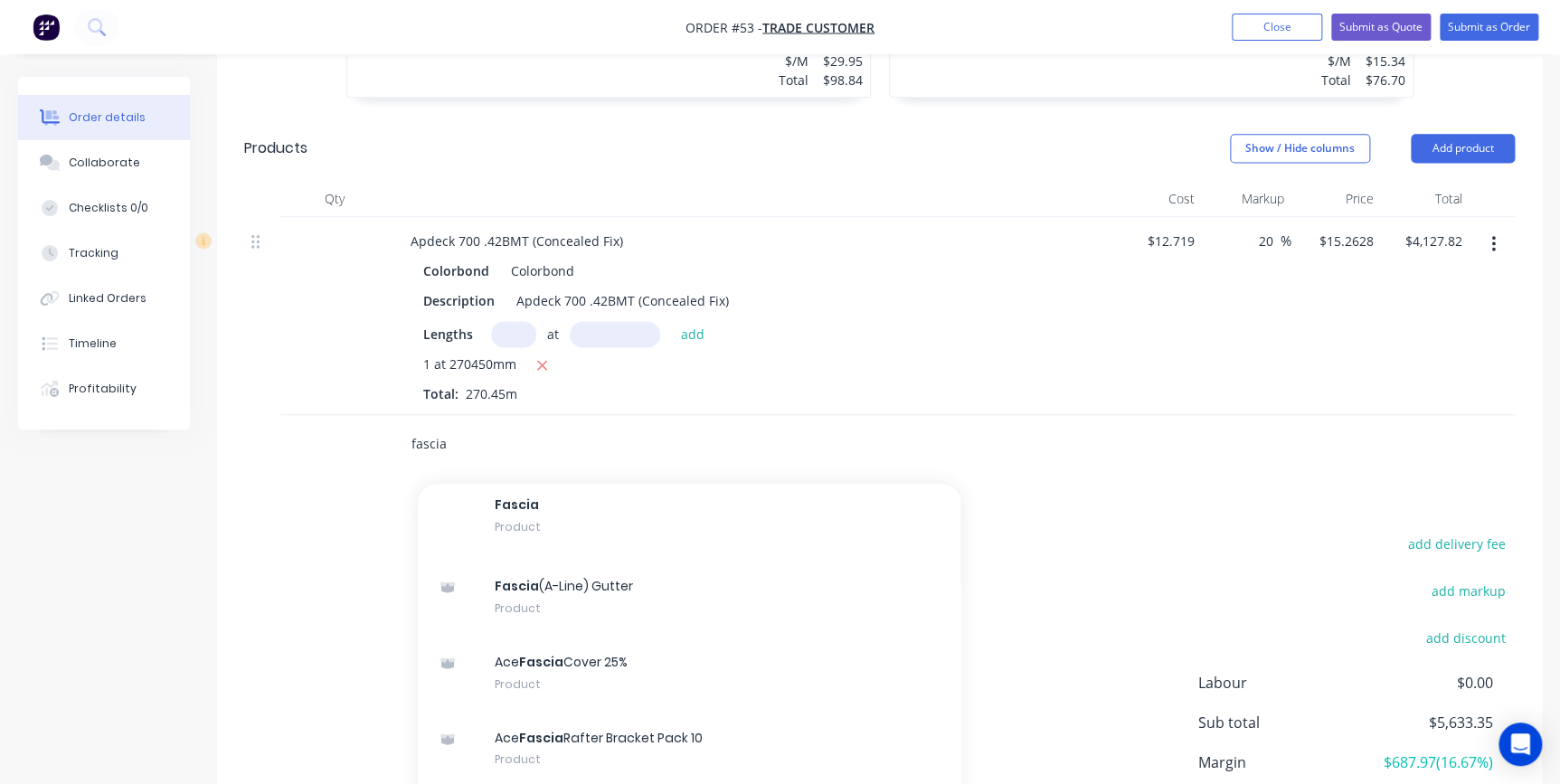
scroll to position [1972, 0]
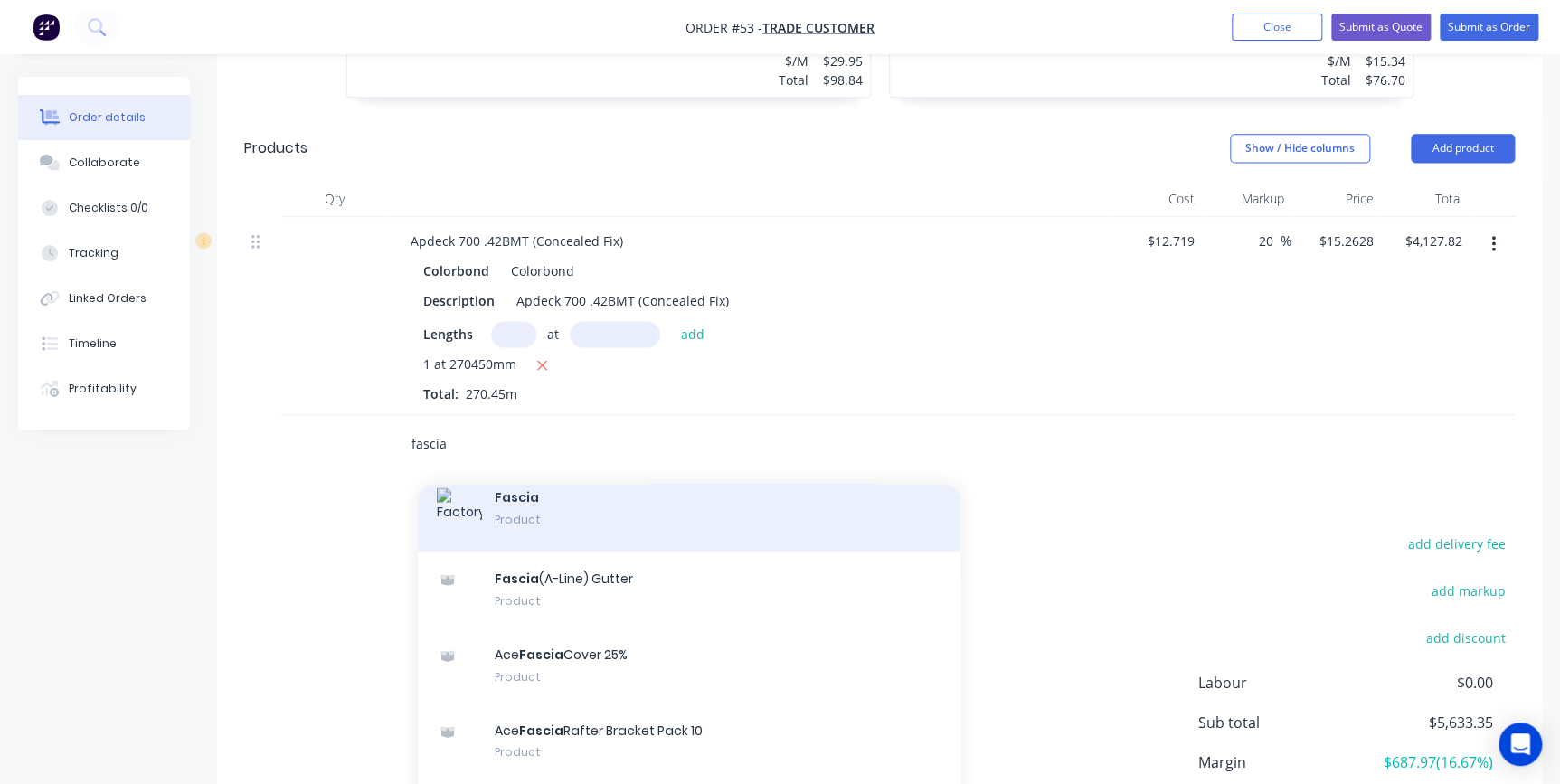
type input "fascia"
click at [514, 469] on div "Fascia Product" at bounding box center [689, 509] width 543 height 81
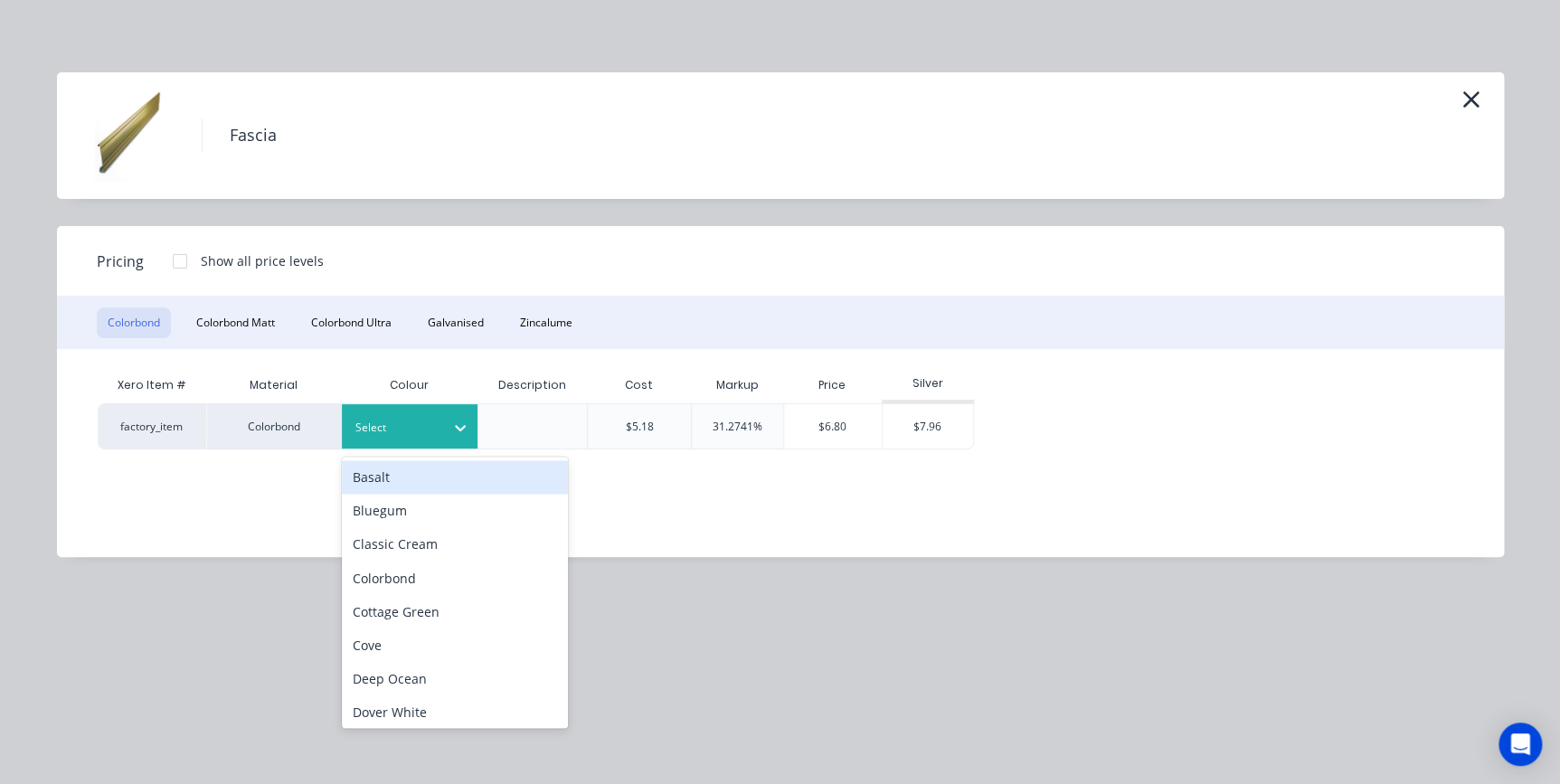
click at [435, 430] on div at bounding box center [396, 427] width 81 height 20
type input "do"
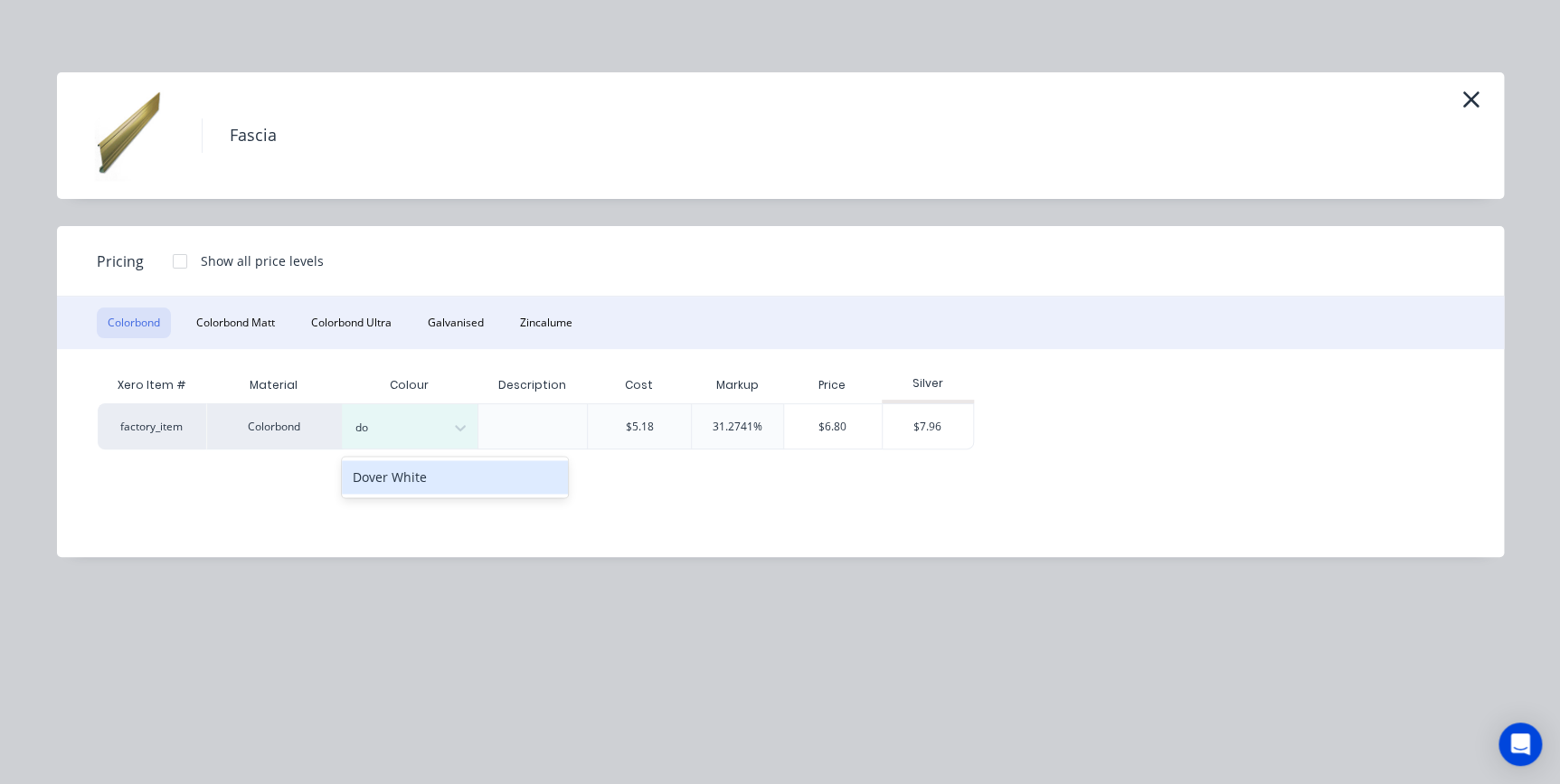
click at [422, 479] on div "Dover White" at bounding box center [454, 476] width 226 height 34
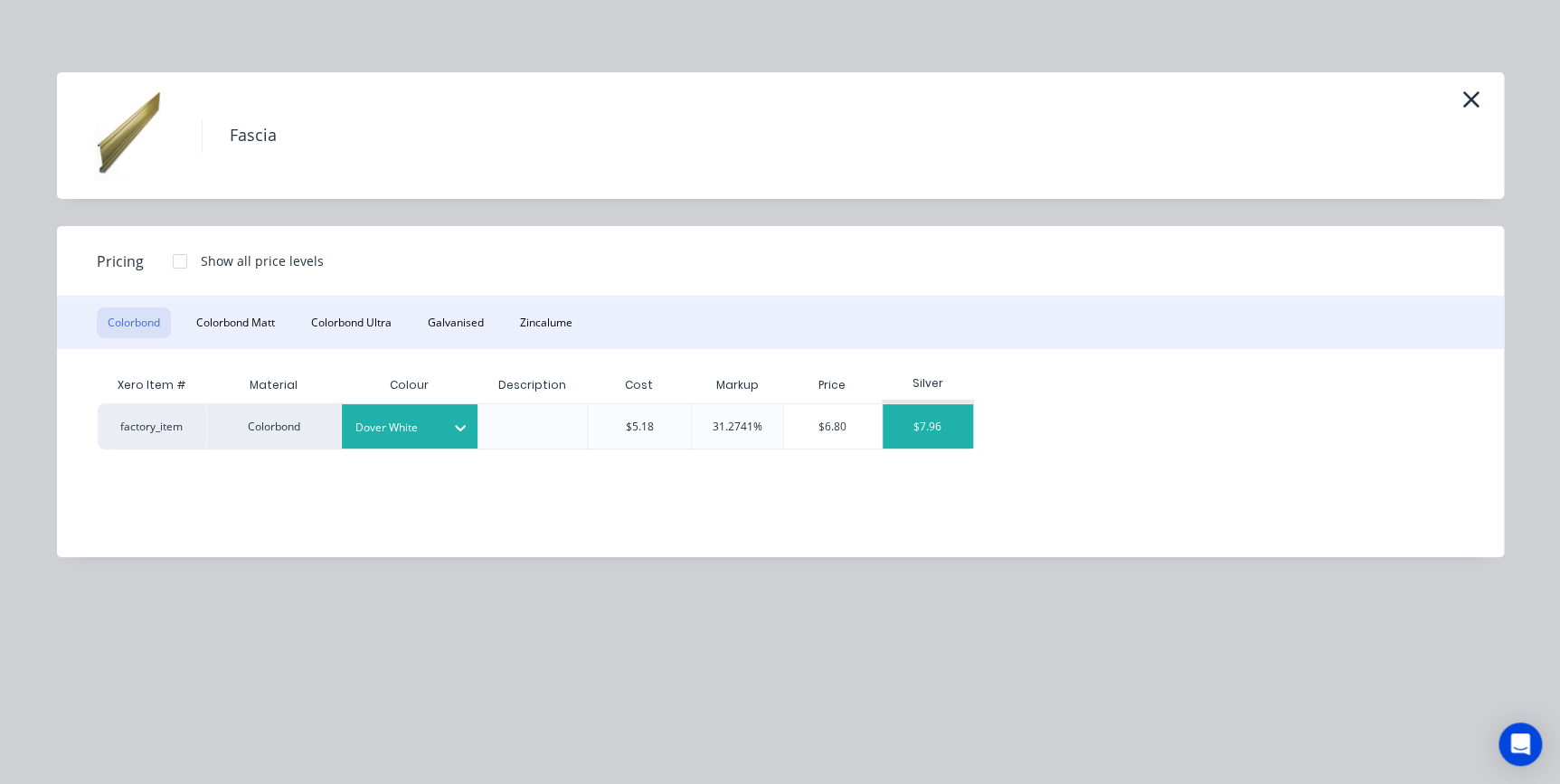
click at [935, 442] on div "$7.96" at bounding box center [927, 427] width 90 height 44
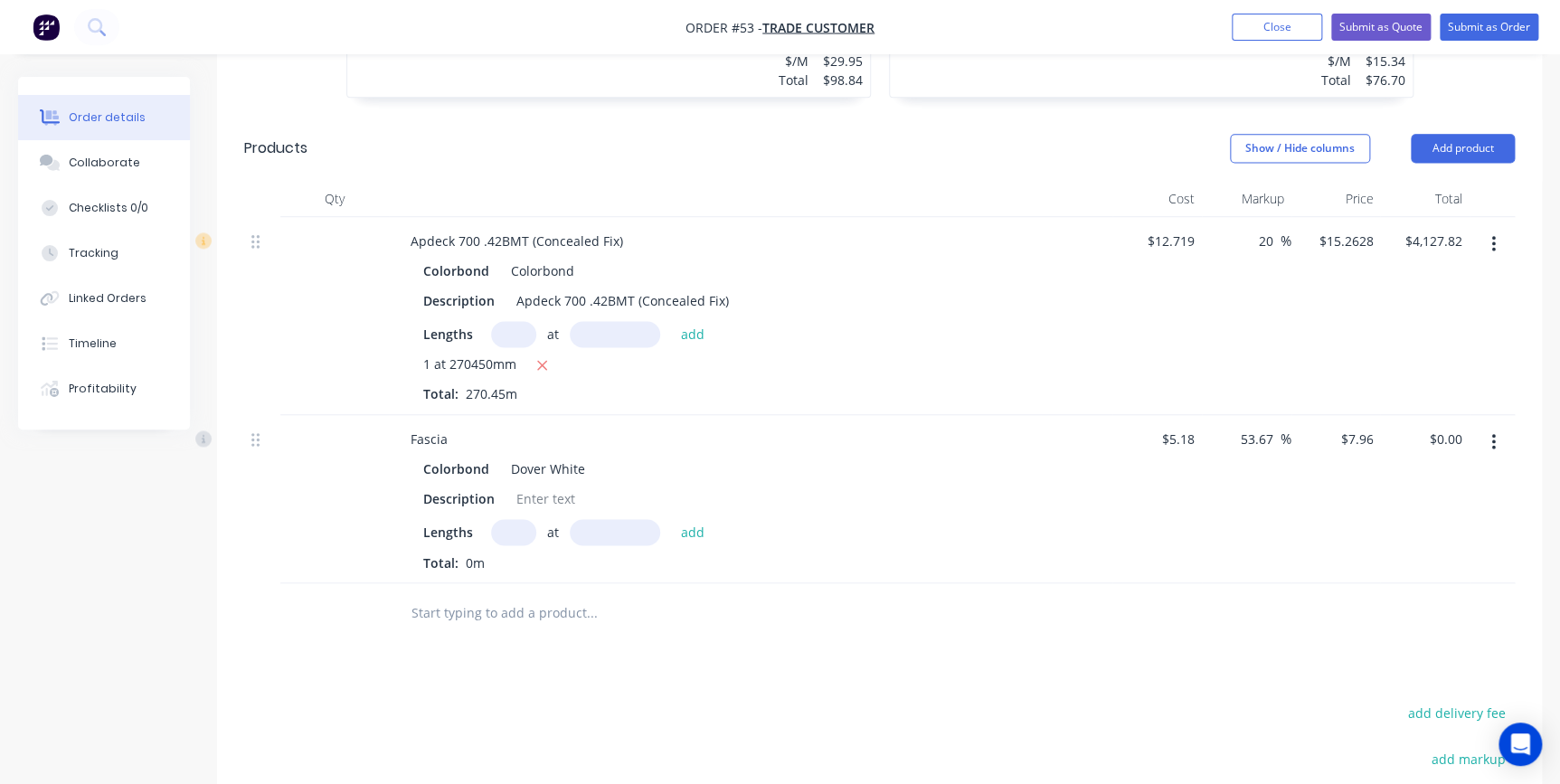
click at [506, 519] on input "text" at bounding box center [513, 531] width 45 height 26
type input "2"
type input "6500"
click at [671, 519] on button "add" at bounding box center [692, 530] width 42 height 24
type input "$103.48"
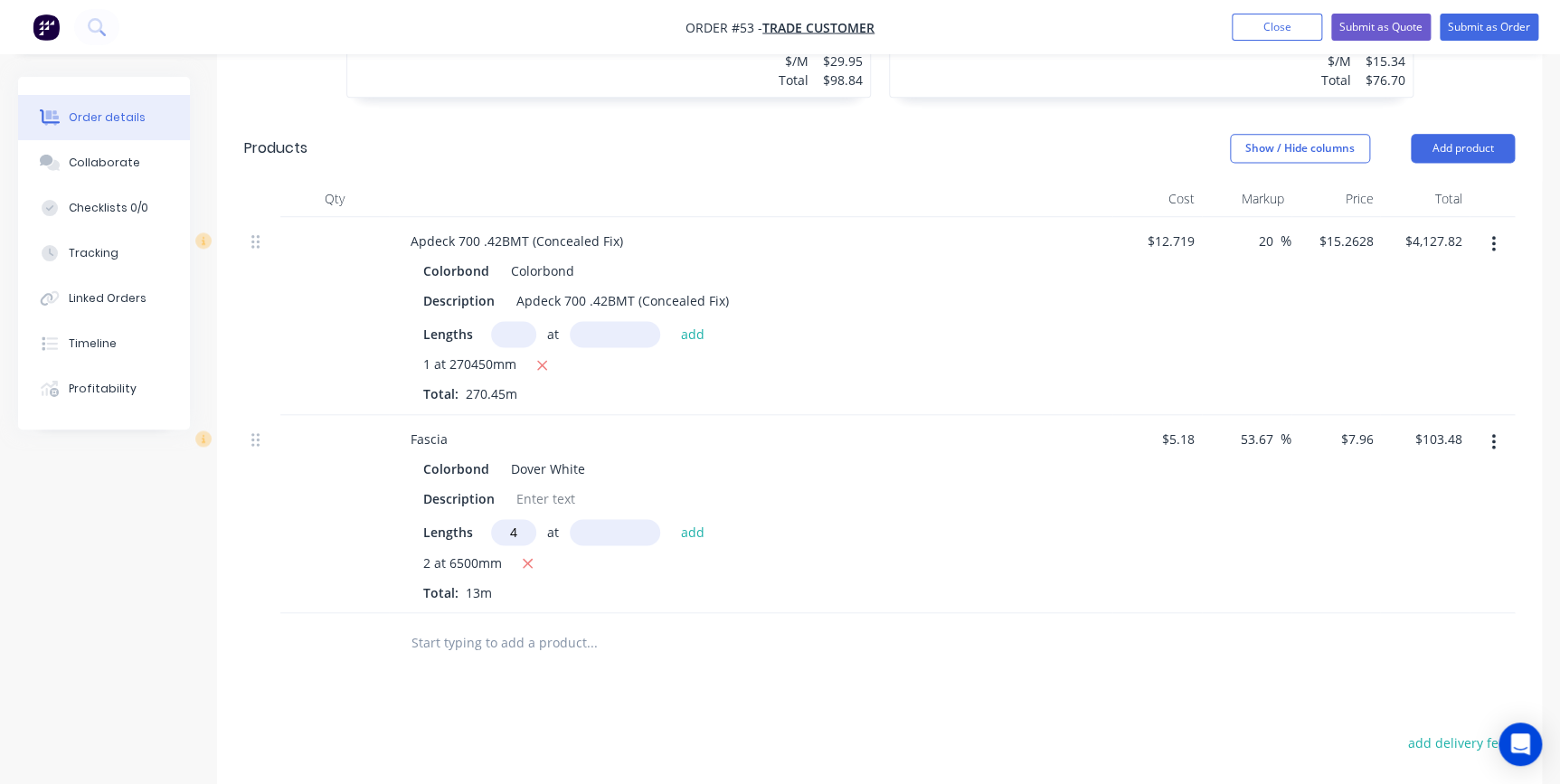
type input "4"
type input "4500"
click at [671, 519] on button "add" at bounding box center [692, 530] width 42 height 24
type input "$246.76"
type input "1"
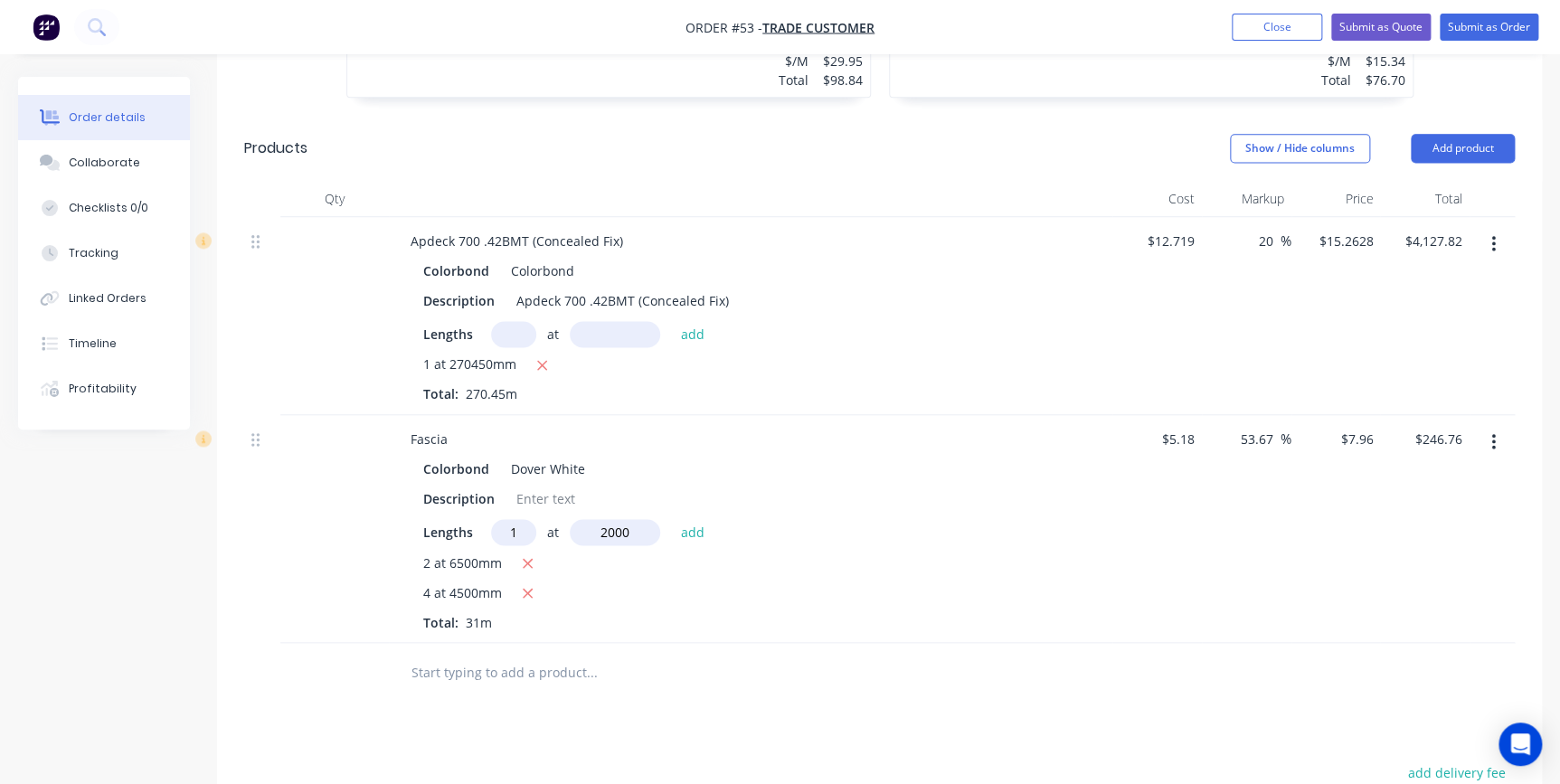
type input "2000"
click at [671, 519] on button "add" at bounding box center [692, 530] width 42 height 24
type input "$262.68"
type input "1"
type input "6000"
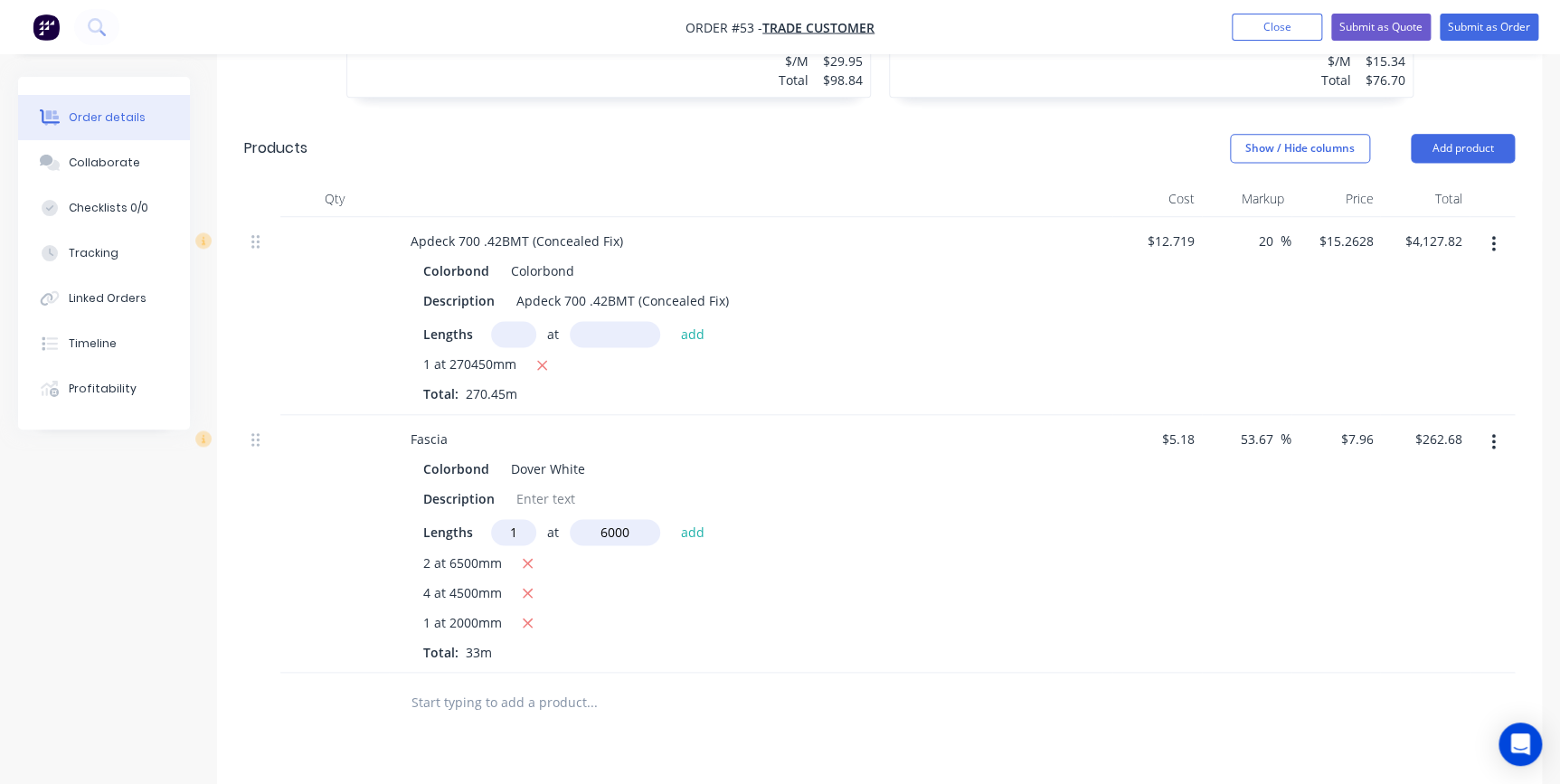
click at [671, 519] on button "add" at bounding box center [692, 530] width 42 height 24
type input "$310.44"
type input "2"
type input "4"
type input "7500"
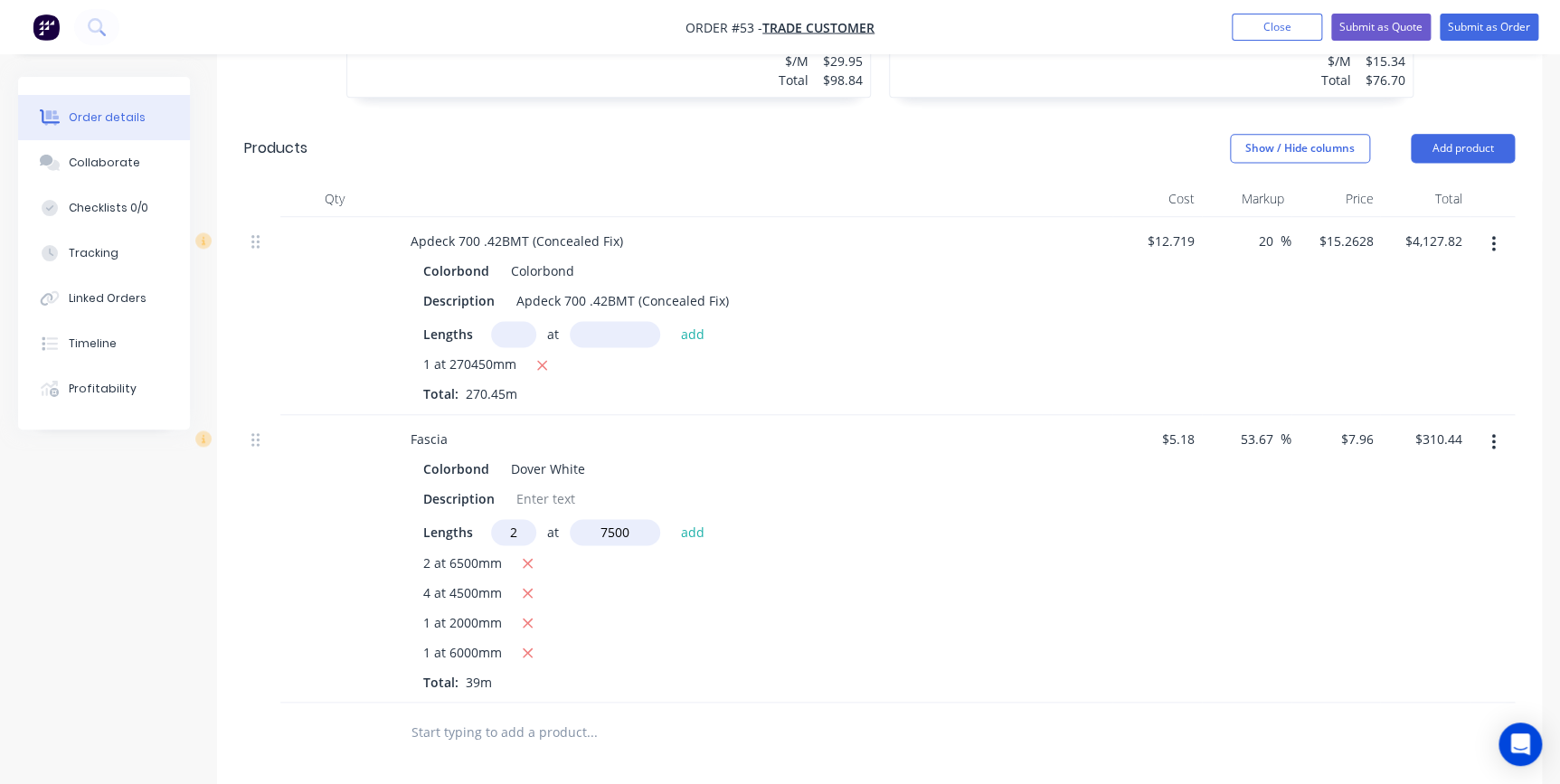
click at [671, 519] on button "add" at bounding box center [692, 530] width 42 height 24
type input "$429.84"
type input "2"
type input "5500"
click at [671, 519] on button "add" at bounding box center [692, 530] width 42 height 24
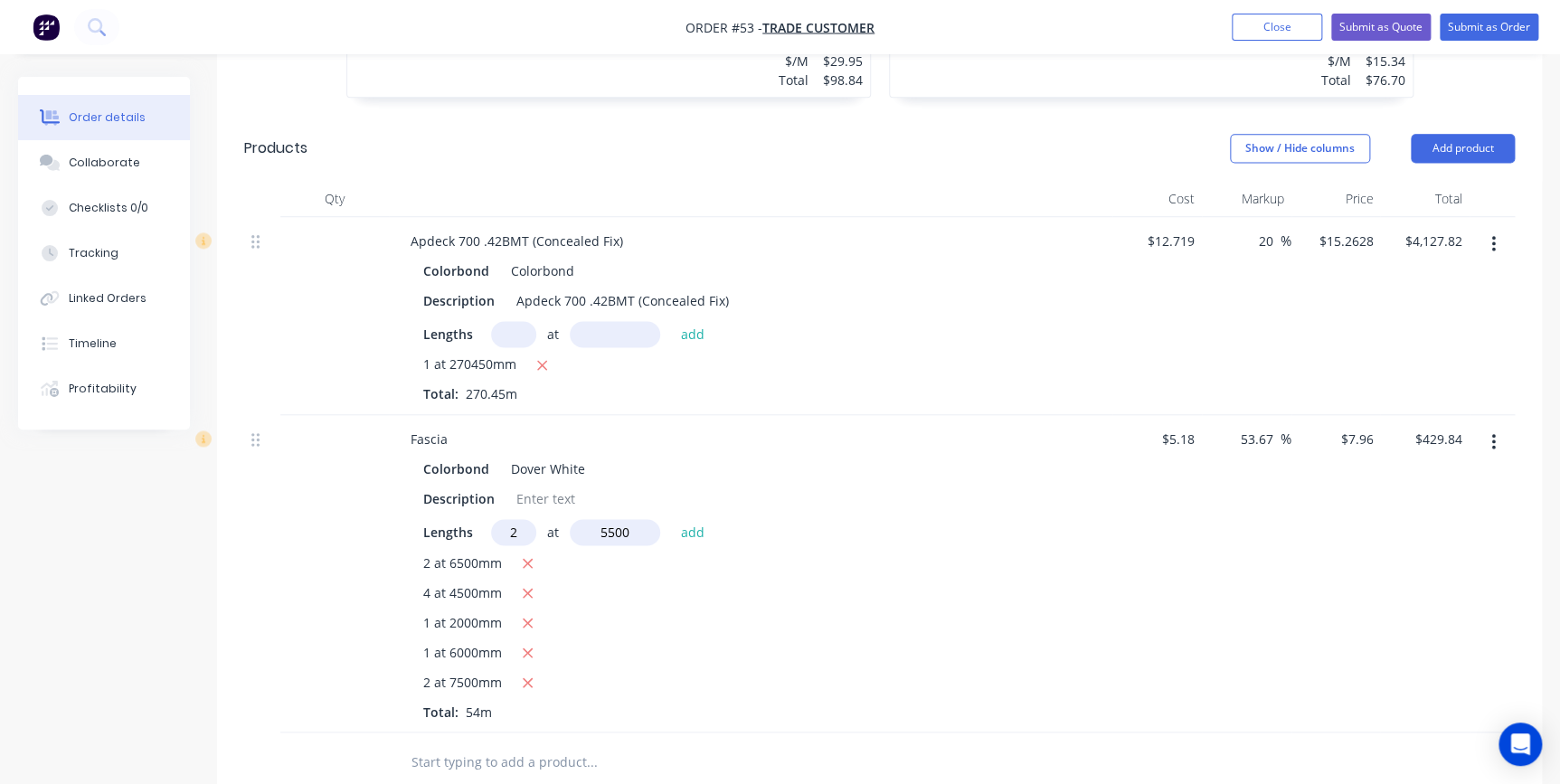
type input "$517.40"
type input "4"
type input "5000"
click at [671, 519] on button "add" at bounding box center [692, 530] width 42 height 24
type input "$676.60"
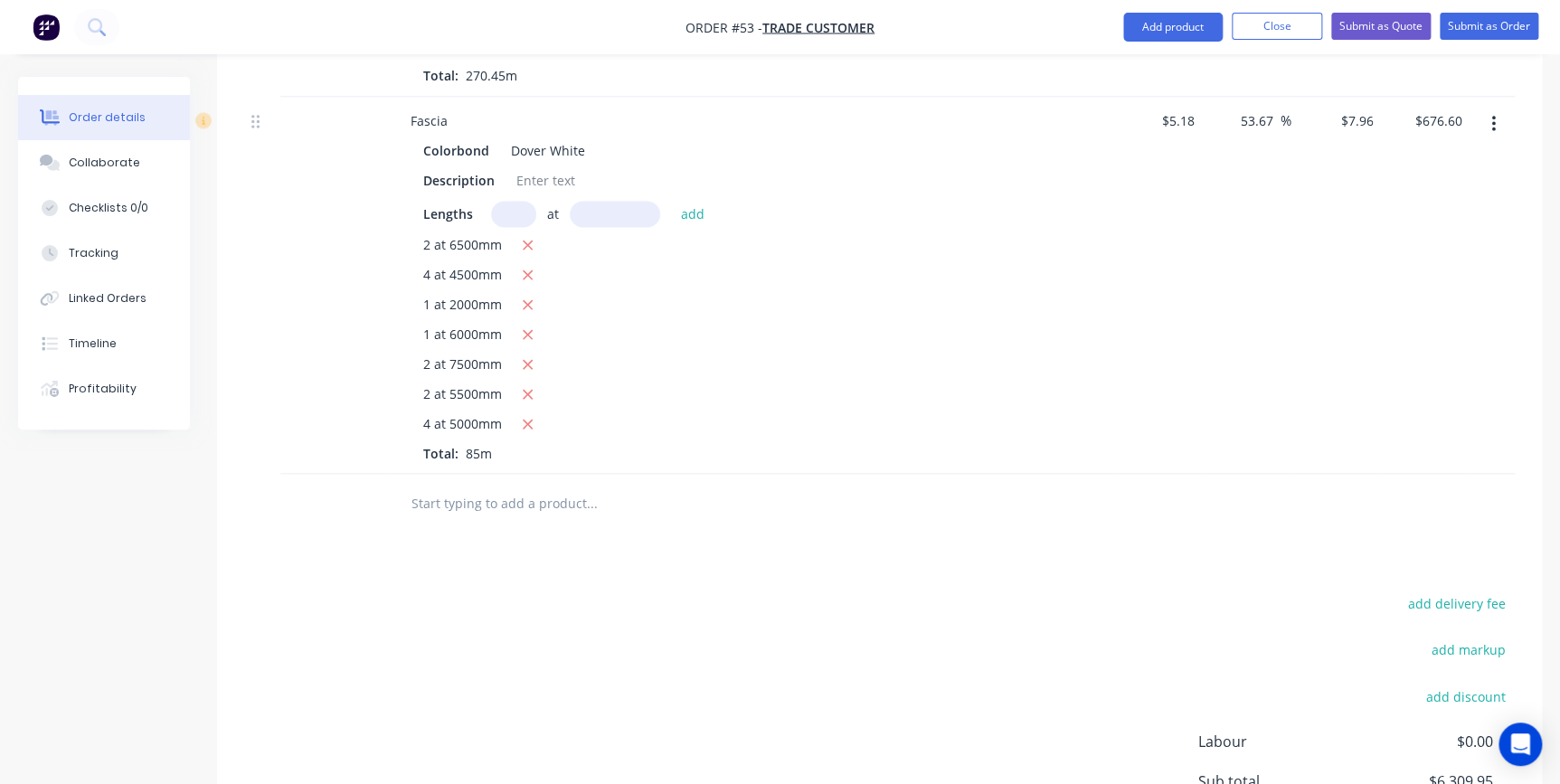
scroll to position [1479, 0]
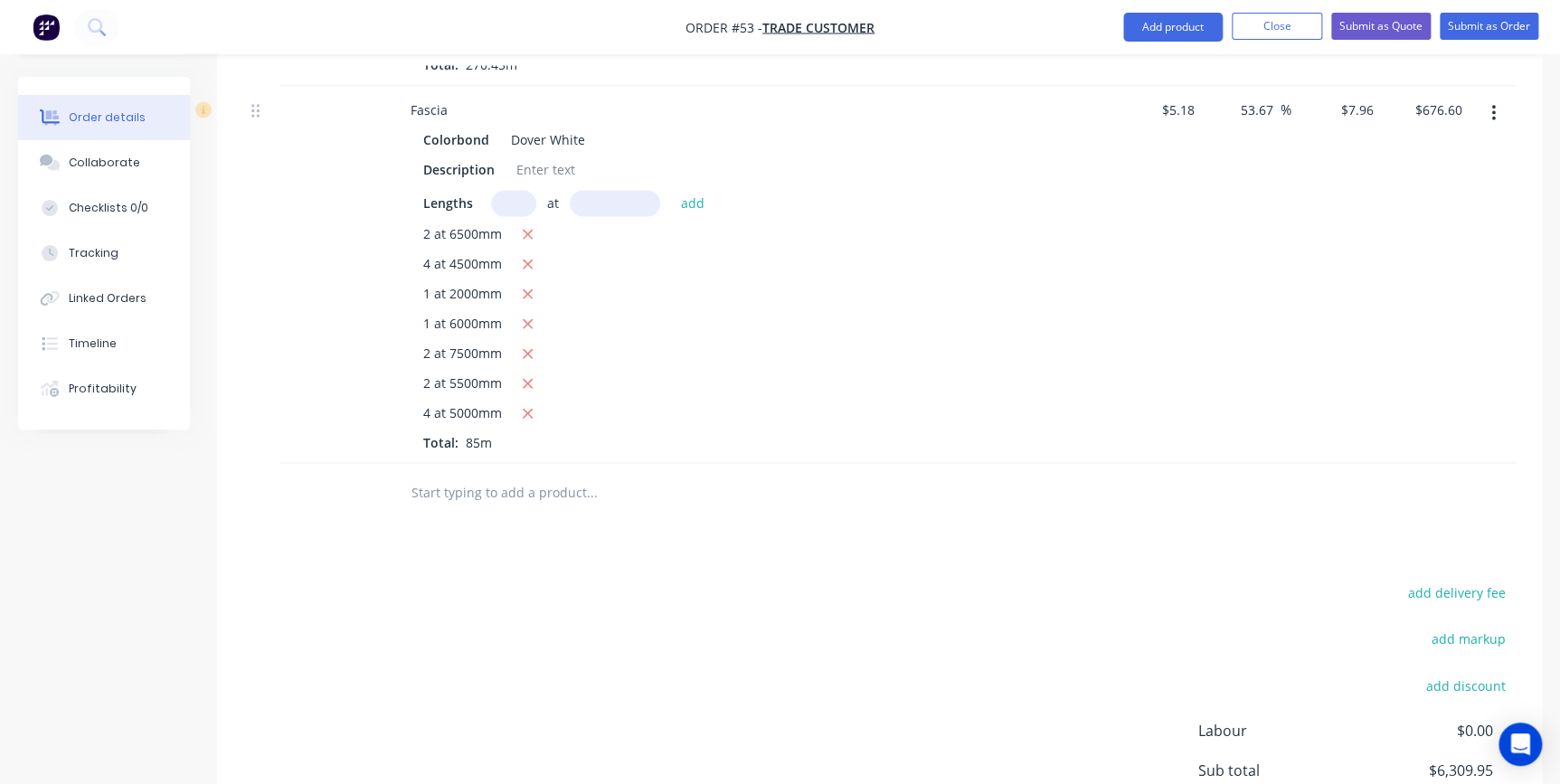
click at [501, 473] on input "text" at bounding box center [591, 492] width 361 height 36
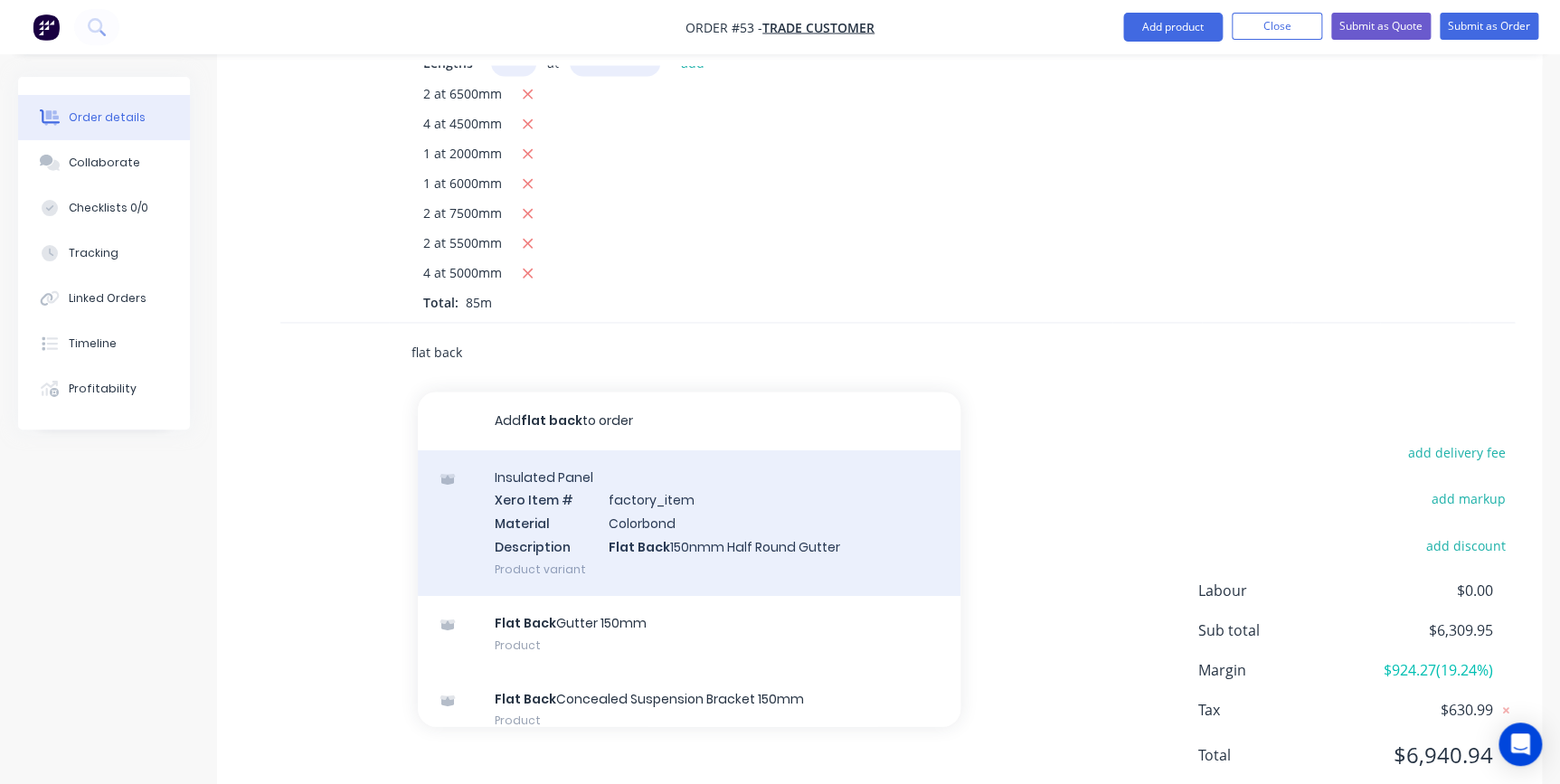
scroll to position [1626, 0]
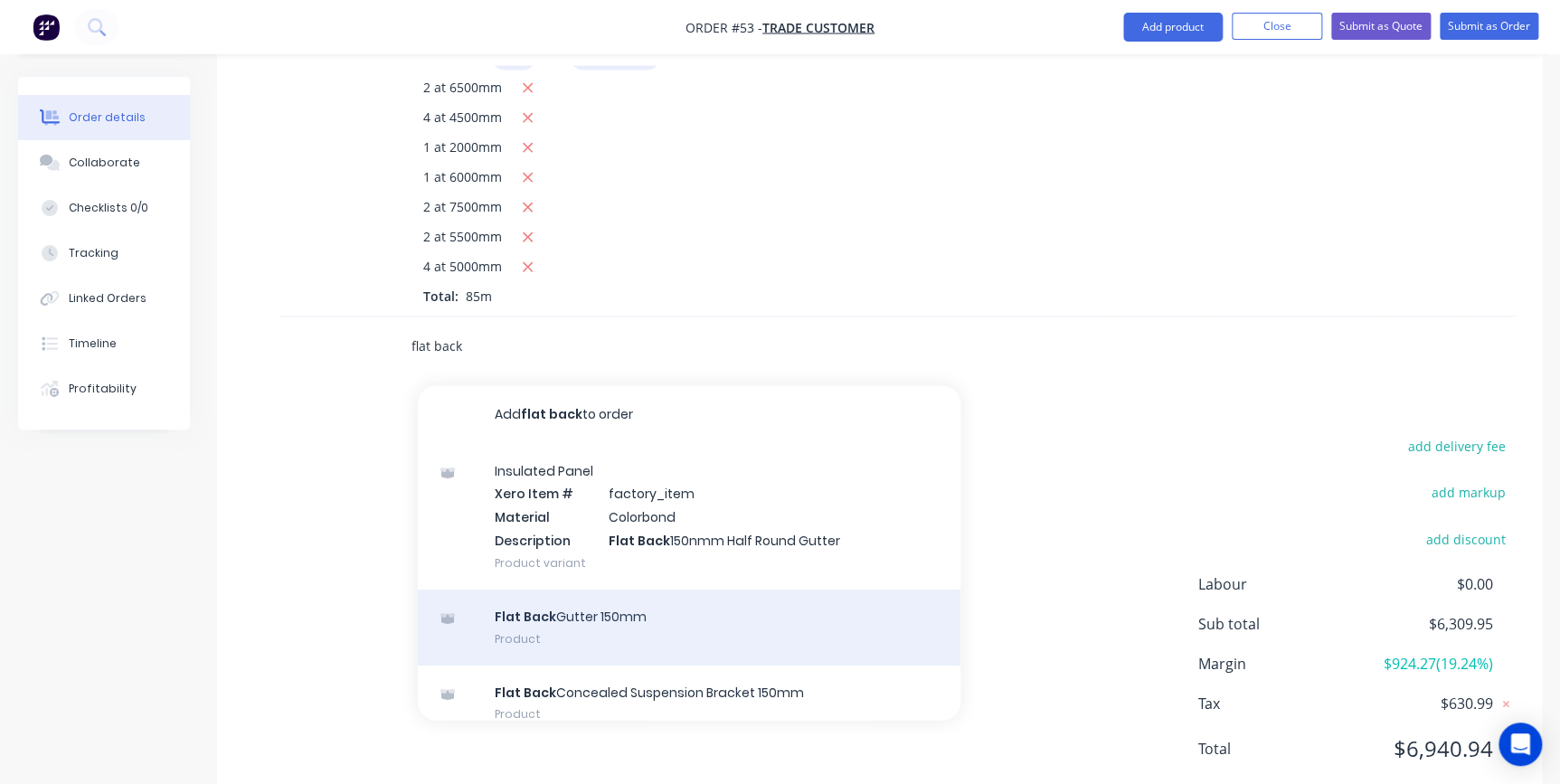
type input "flat back"
click at [591, 588] on div "Flat Back Gutter 150mm Product" at bounding box center [689, 626] width 543 height 76
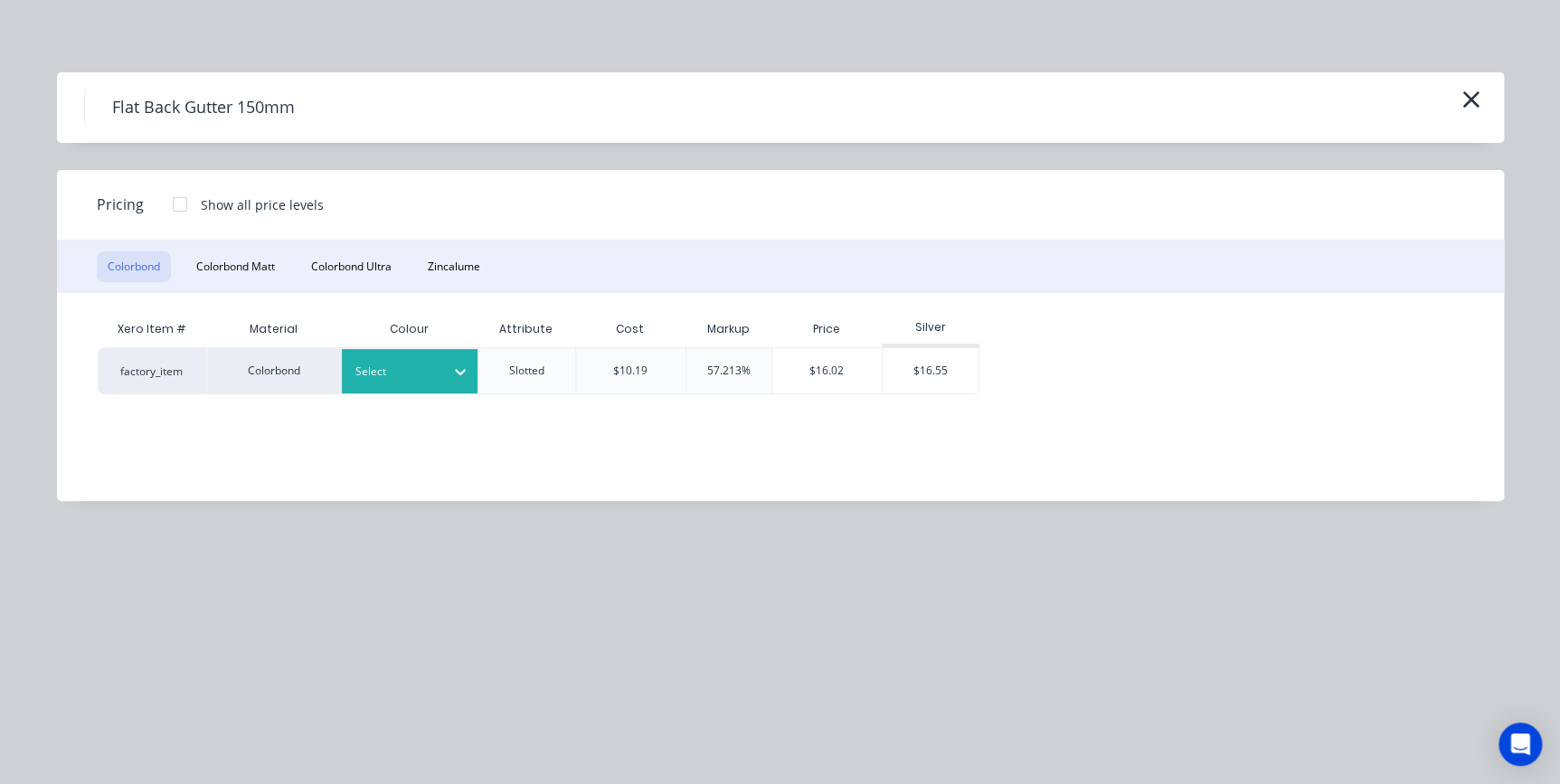
click at [442, 371] on div "Select" at bounding box center [393, 371] width 102 height 24
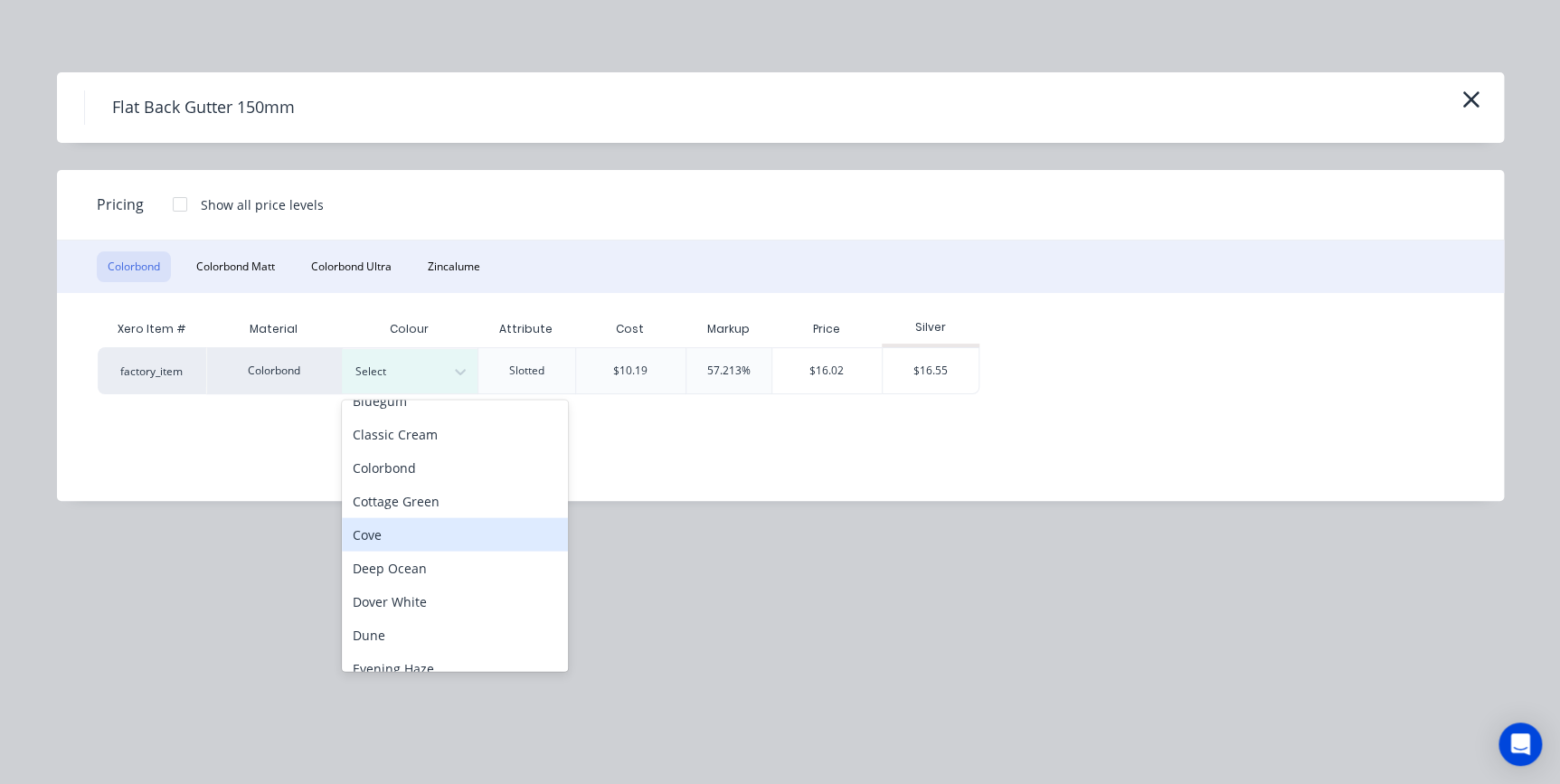
scroll to position [81, 0]
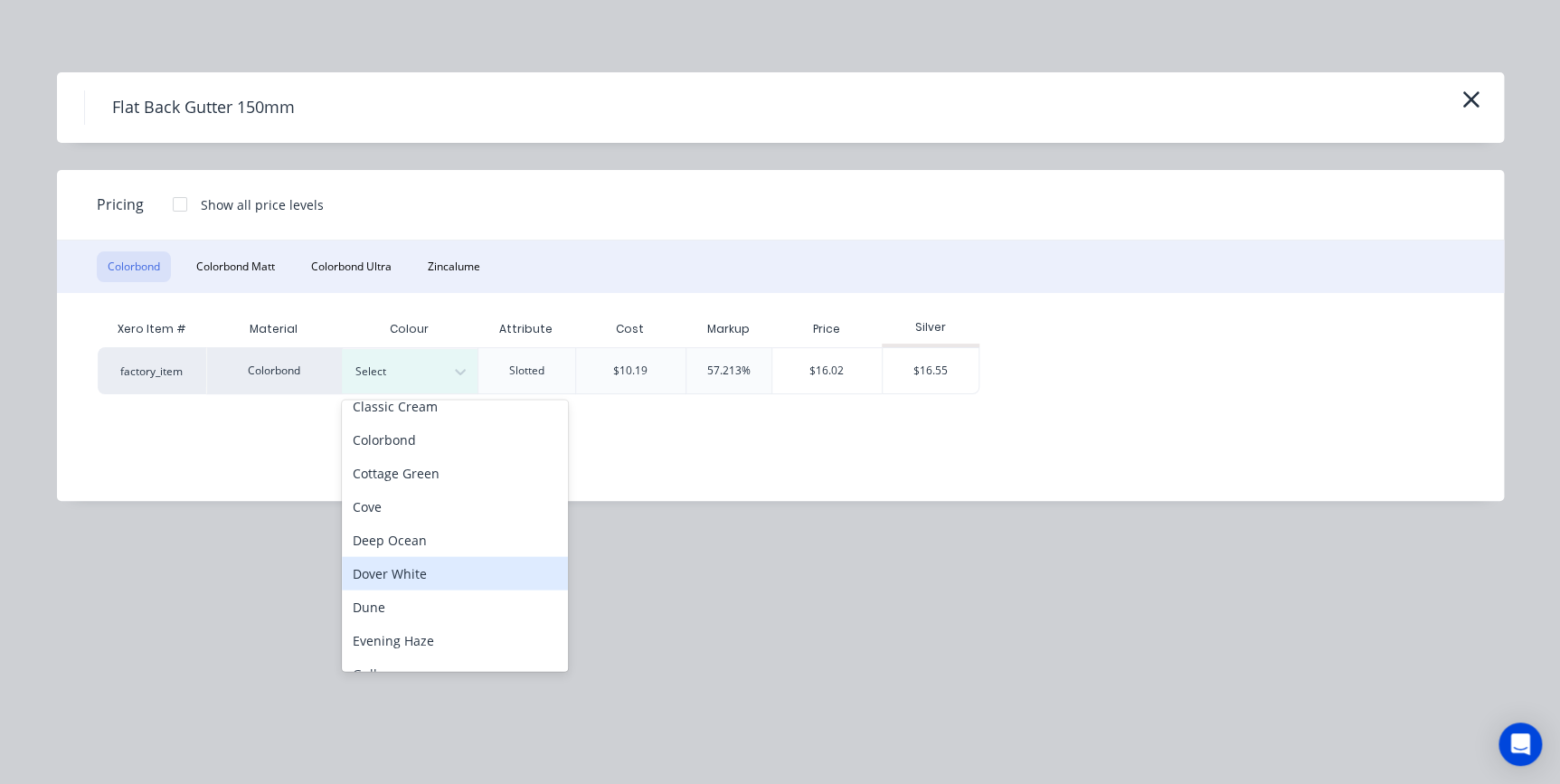
click at [423, 561] on div "Dover White" at bounding box center [454, 572] width 226 height 34
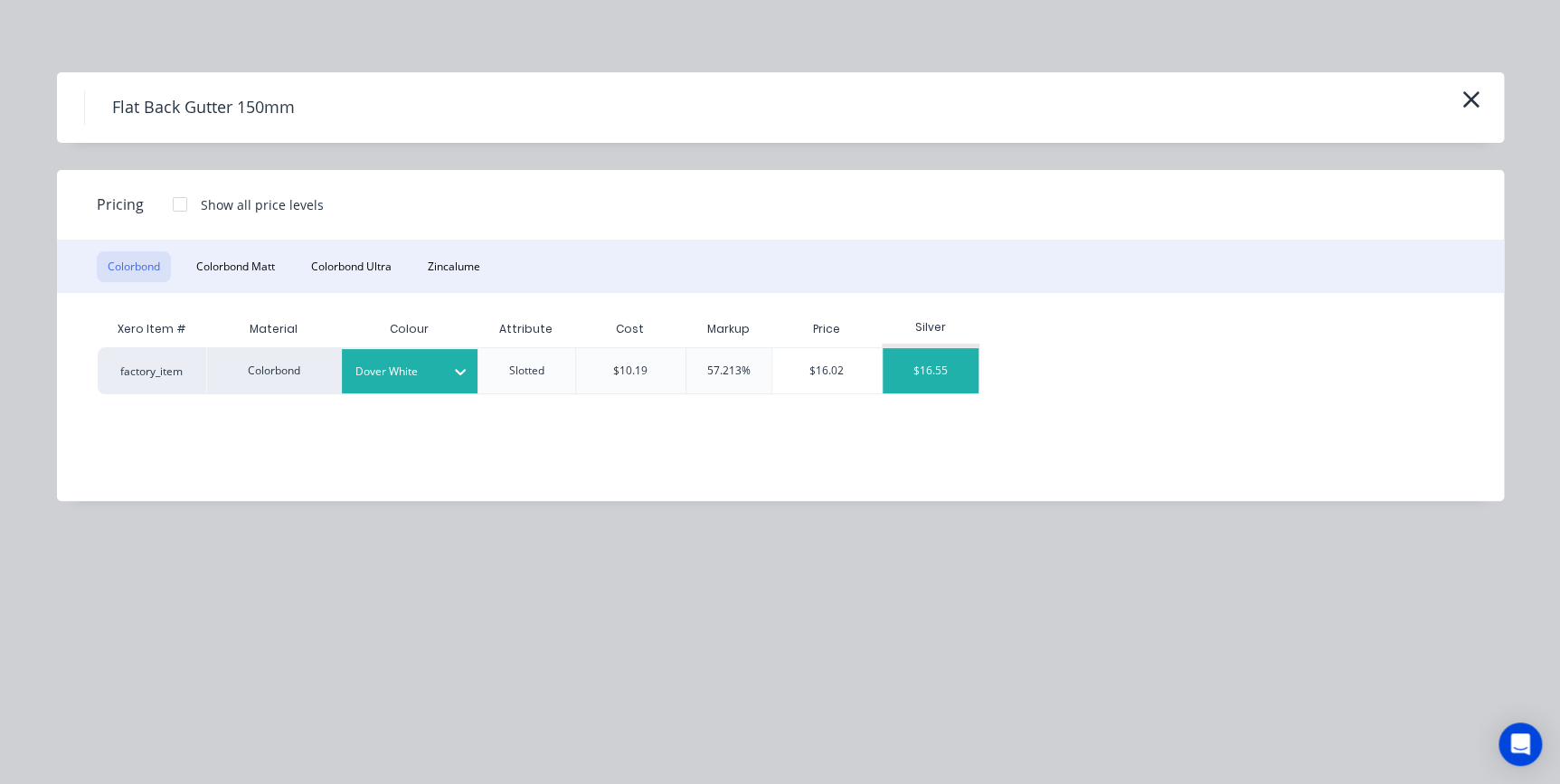
click at [921, 367] on div "$16.55" at bounding box center [930, 370] width 97 height 45
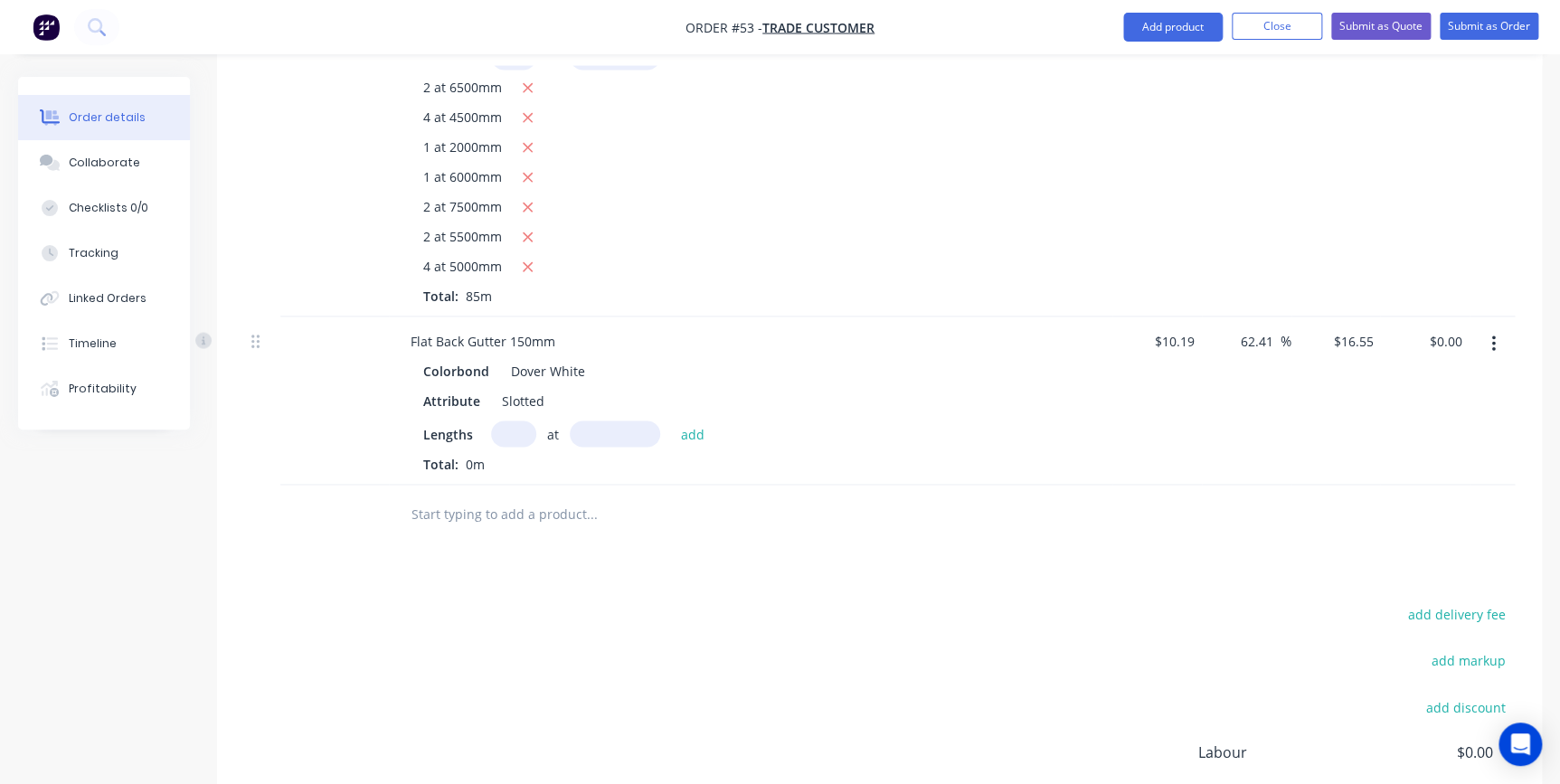
click at [522, 421] on input "text" at bounding box center [513, 433] width 45 height 26
type input "2"
type input "7000"
click at [671, 421] on button "add" at bounding box center [692, 432] width 42 height 24
type input "$231.70"
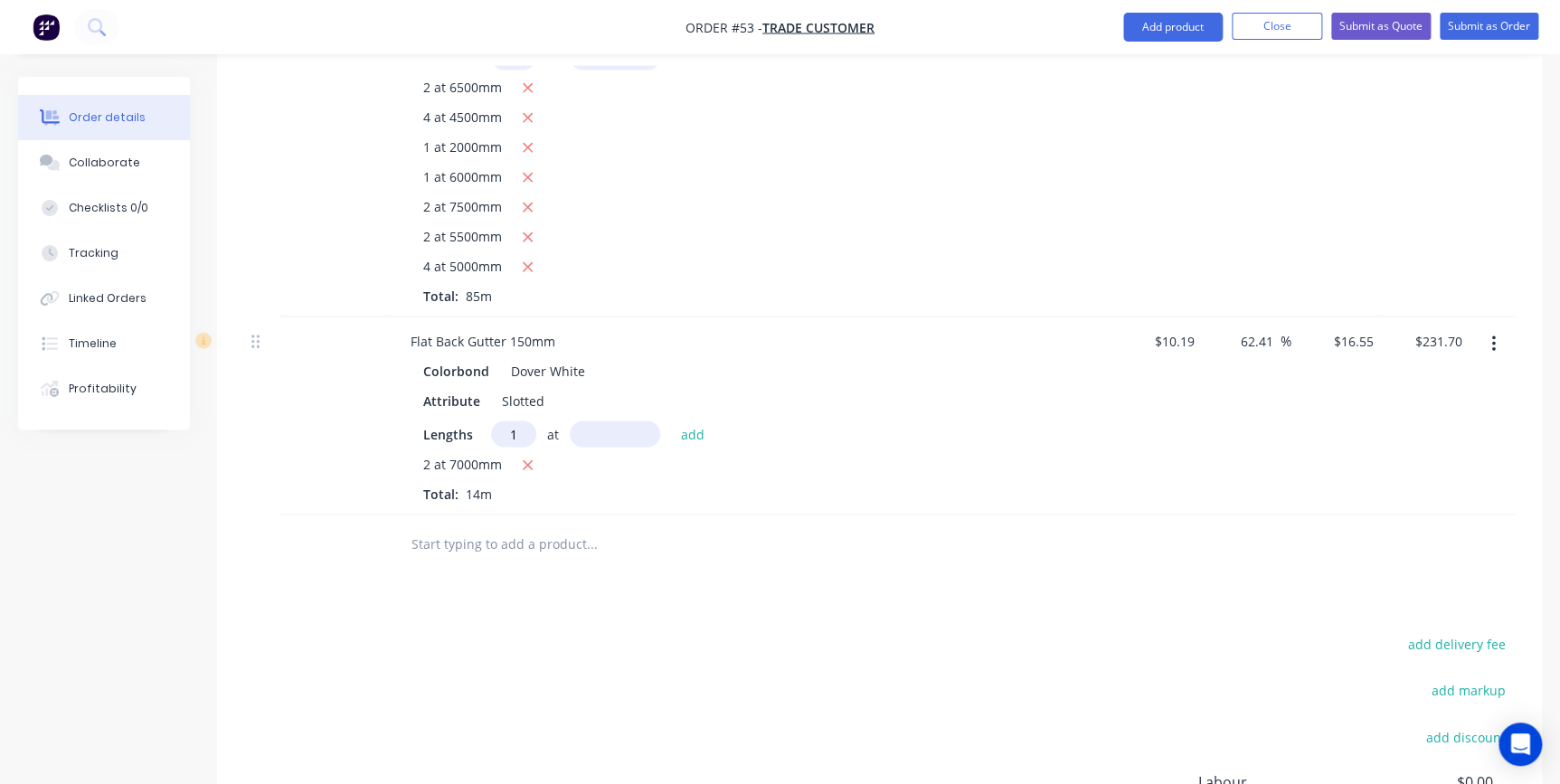
type input "1"
type input "2000"
click at [671, 421] on button "add" at bounding box center [692, 432] width 42 height 24
type input "$264.80"
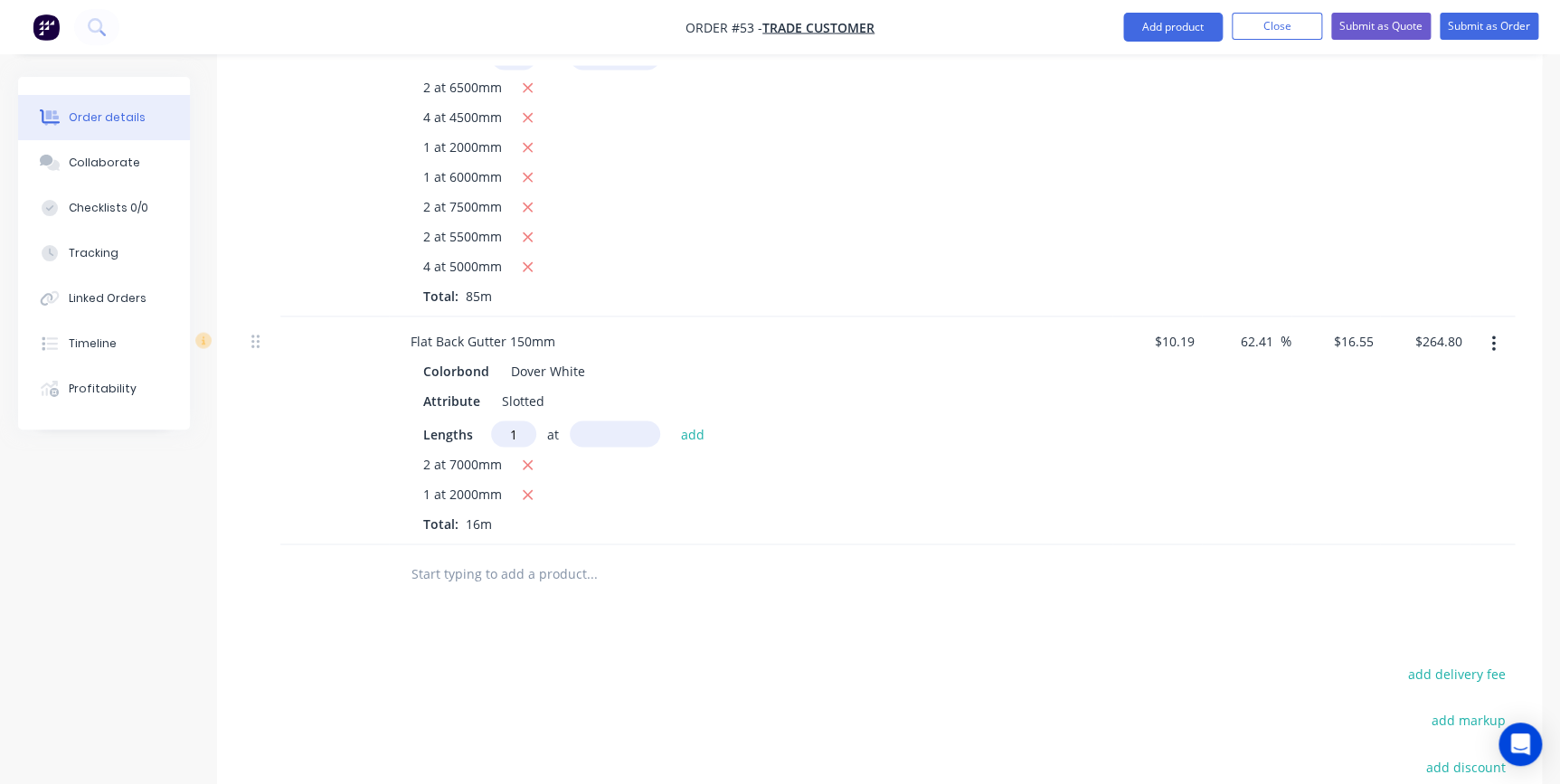
type input "1"
type input "6000"
click at [671, 421] on button "add" at bounding box center [692, 432] width 42 height 24
type input "$364.10"
type input "2"
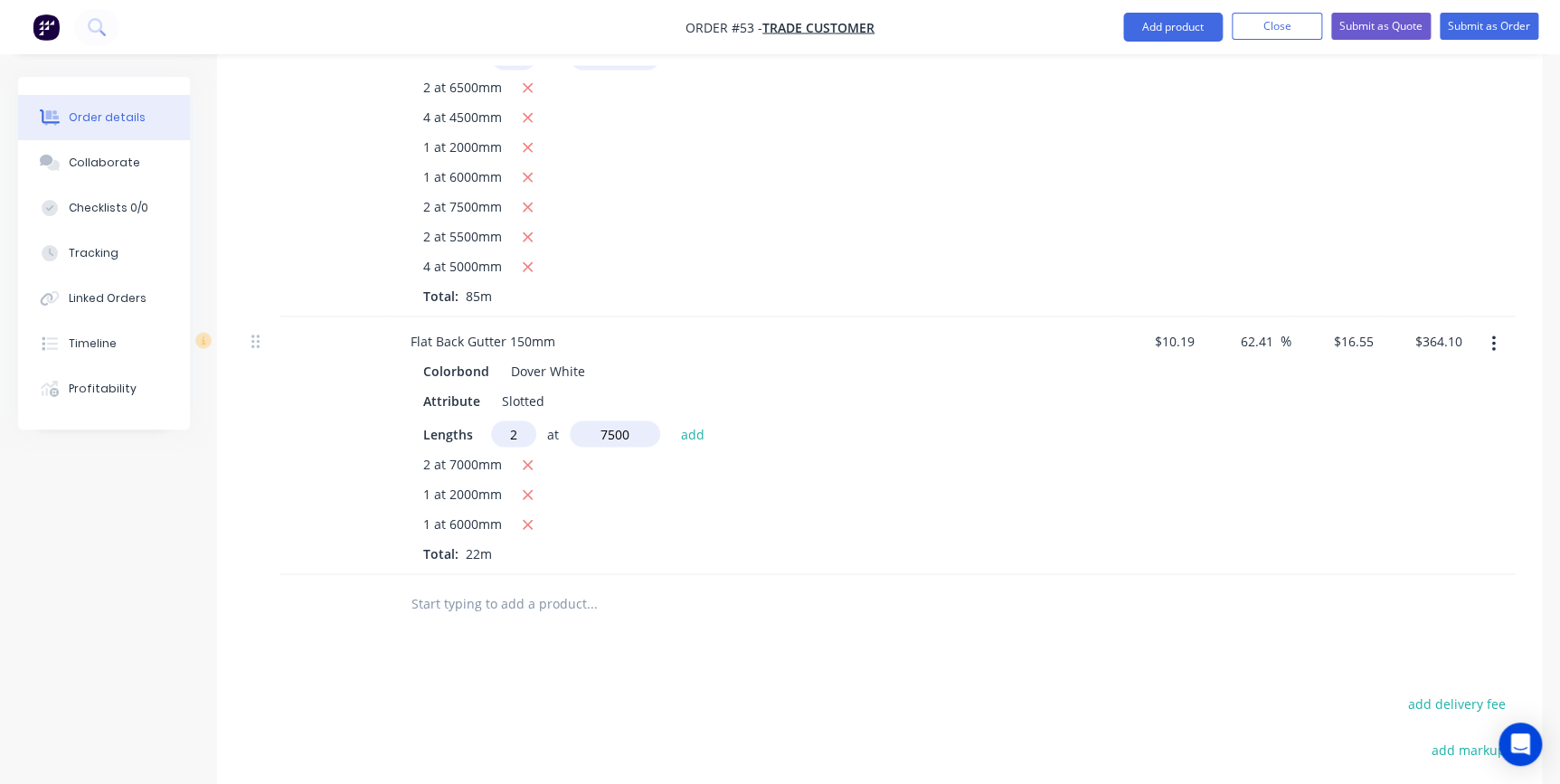
type input "7500"
click at [671, 421] on button "add" at bounding box center [692, 432] width 42 height 24
type input "$612.35"
type input "2"
type input "5500"
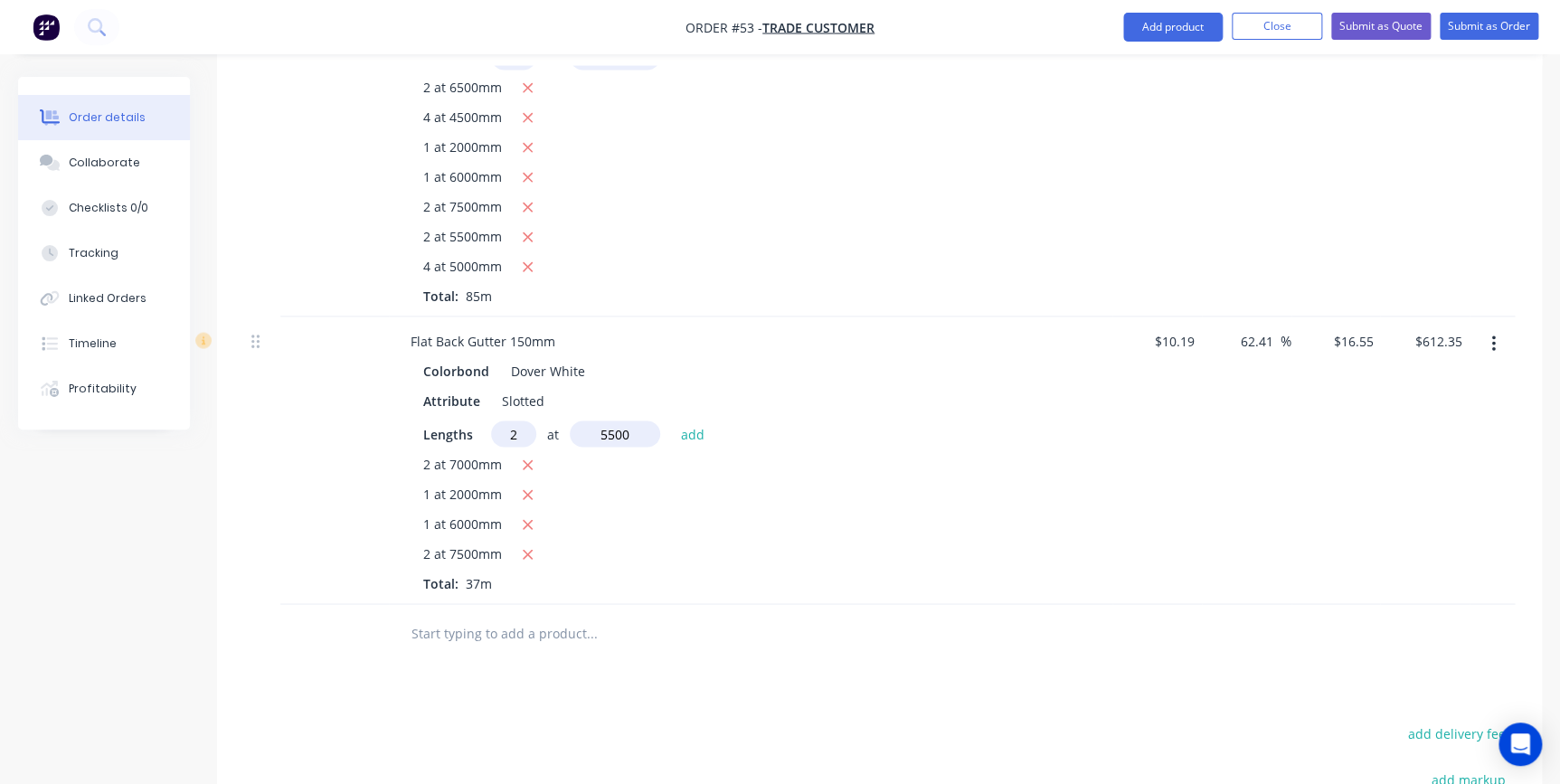
click at [671, 421] on button "add" at bounding box center [692, 432] width 42 height 24
type input "$794.40"
click at [428, 644] on input "text" at bounding box center [591, 662] width 361 height 36
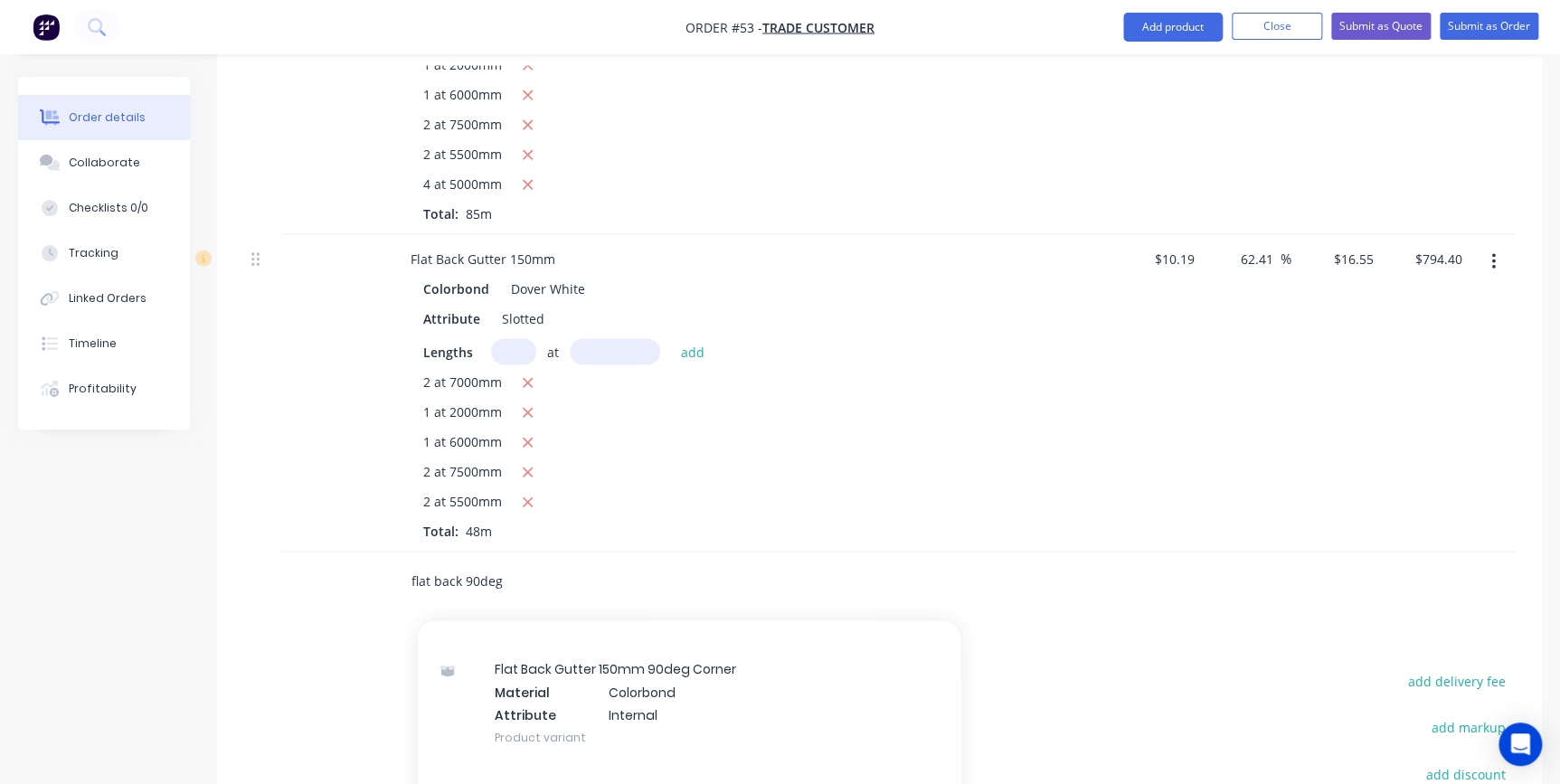
scroll to position [410, 0]
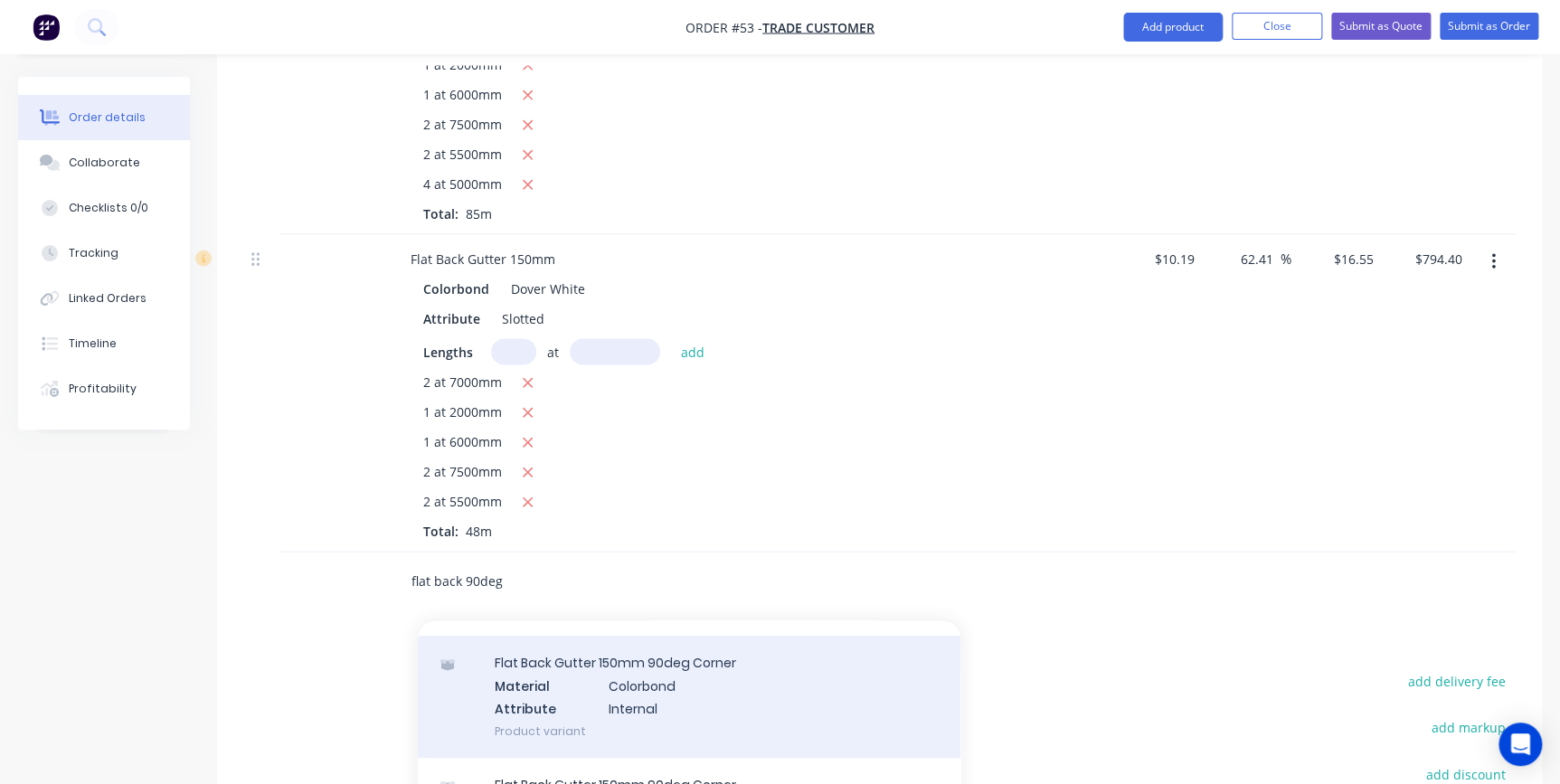
type input "flat back 90deg"
click at [631, 641] on div "Flat Back Gutter 150mm 90deg Corner Material Colorbond Attribute Internal Produ…" at bounding box center [689, 695] width 543 height 122
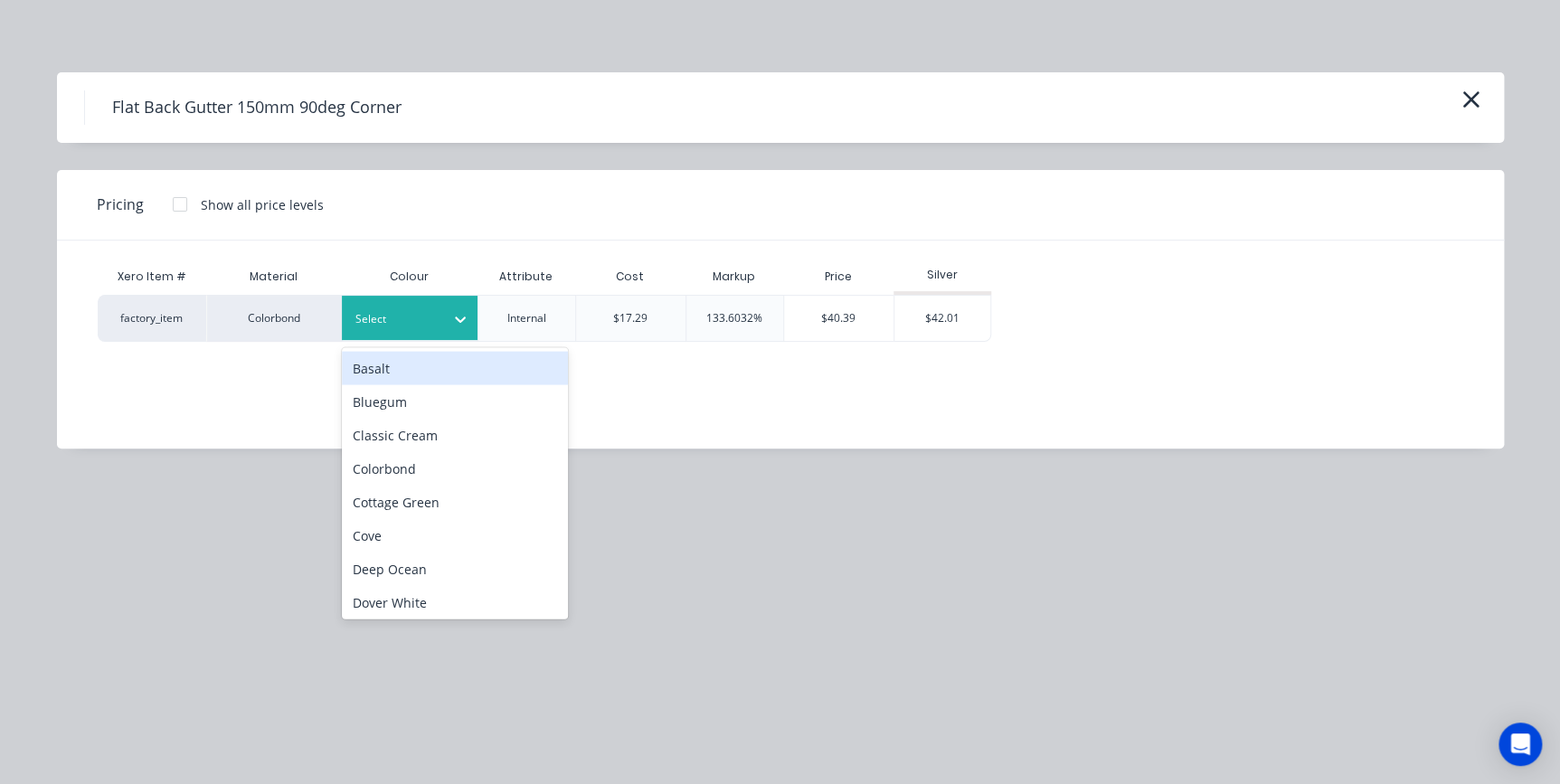
click at [456, 326] on icon at bounding box center [460, 318] width 18 height 18
type input "do"
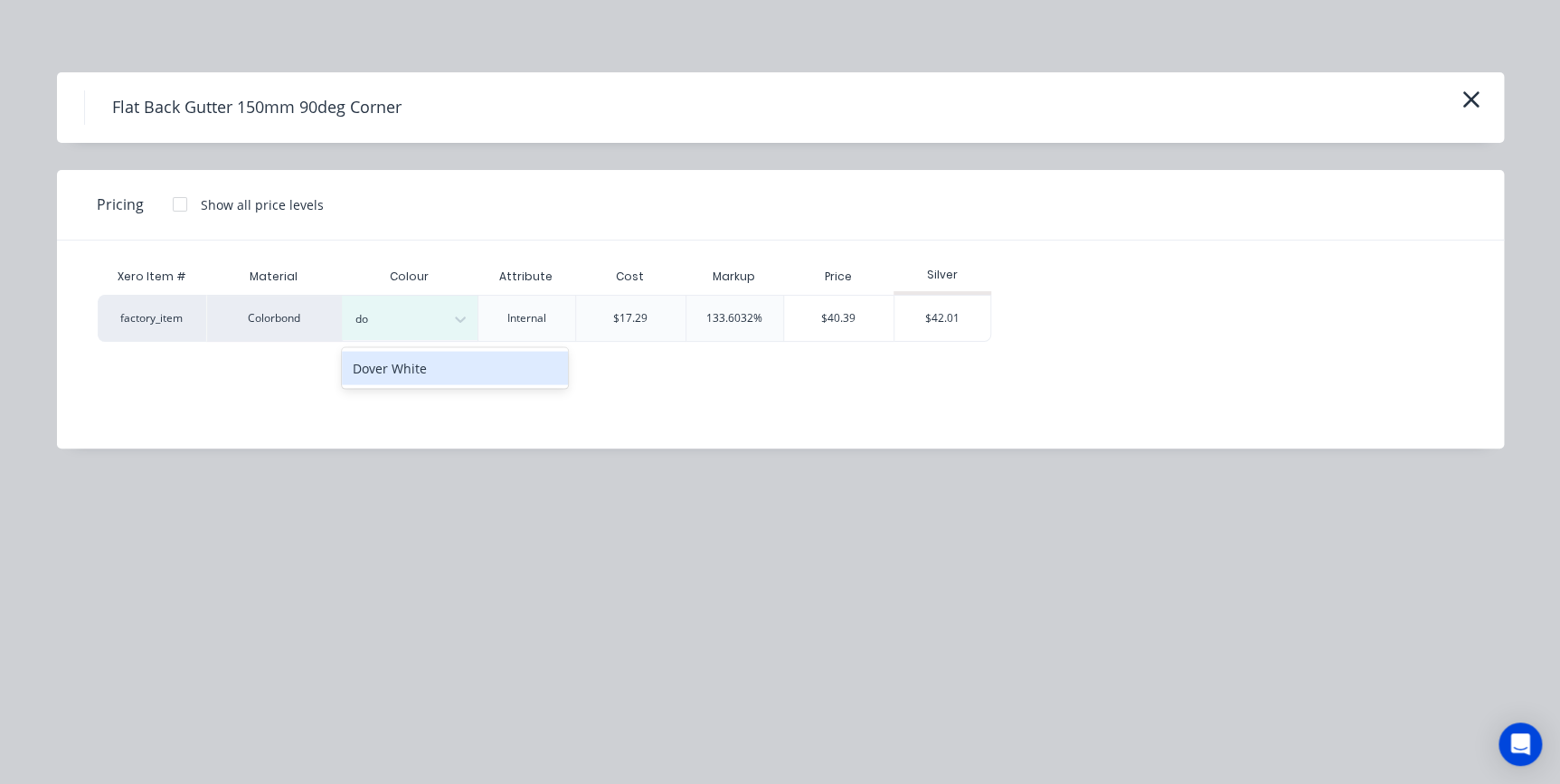
click at [436, 363] on div "Dover White" at bounding box center [454, 367] width 226 height 34
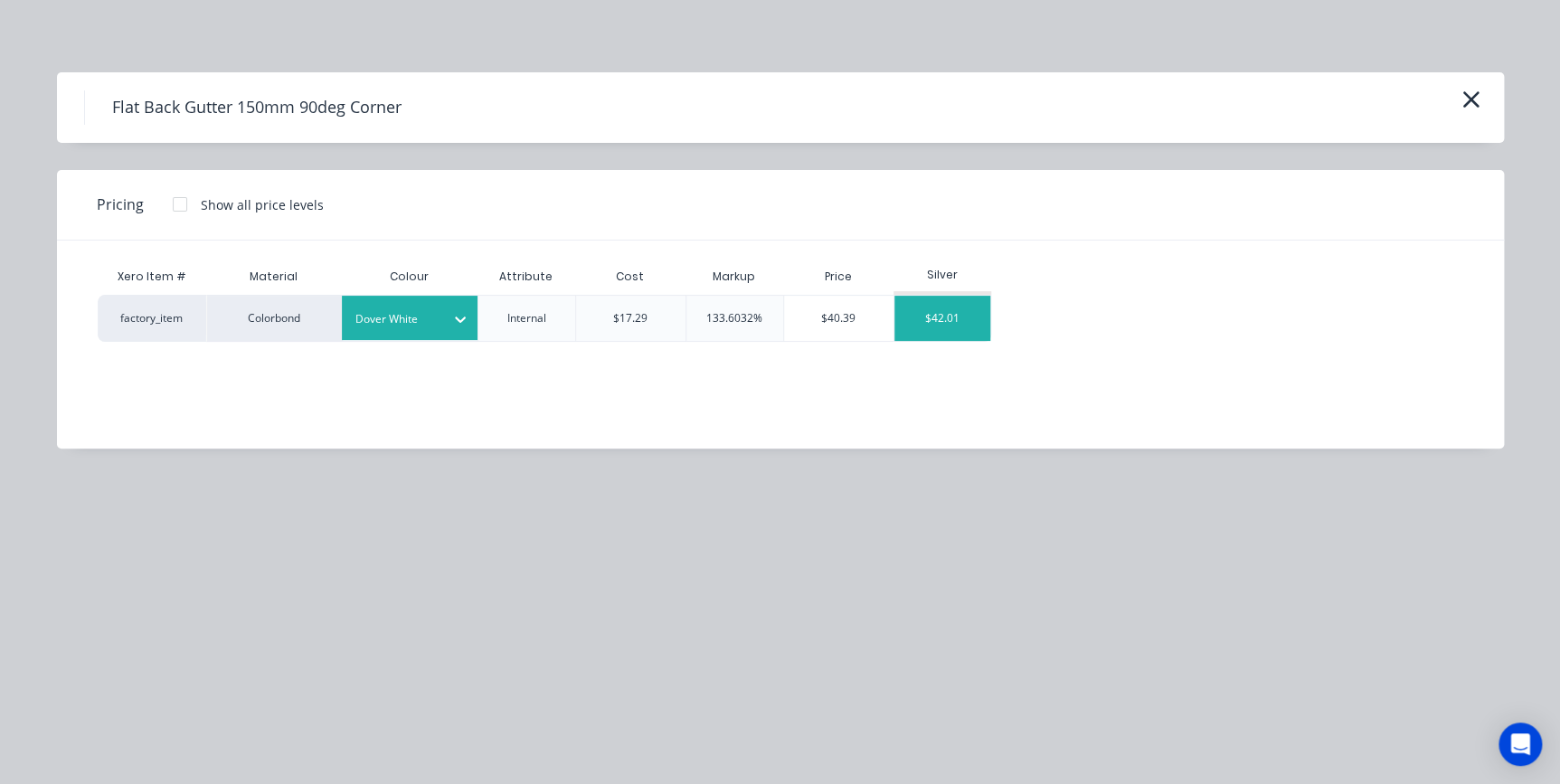
click at [956, 310] on div "$42.01" at bounding box center [943, 317] width 97 height 45
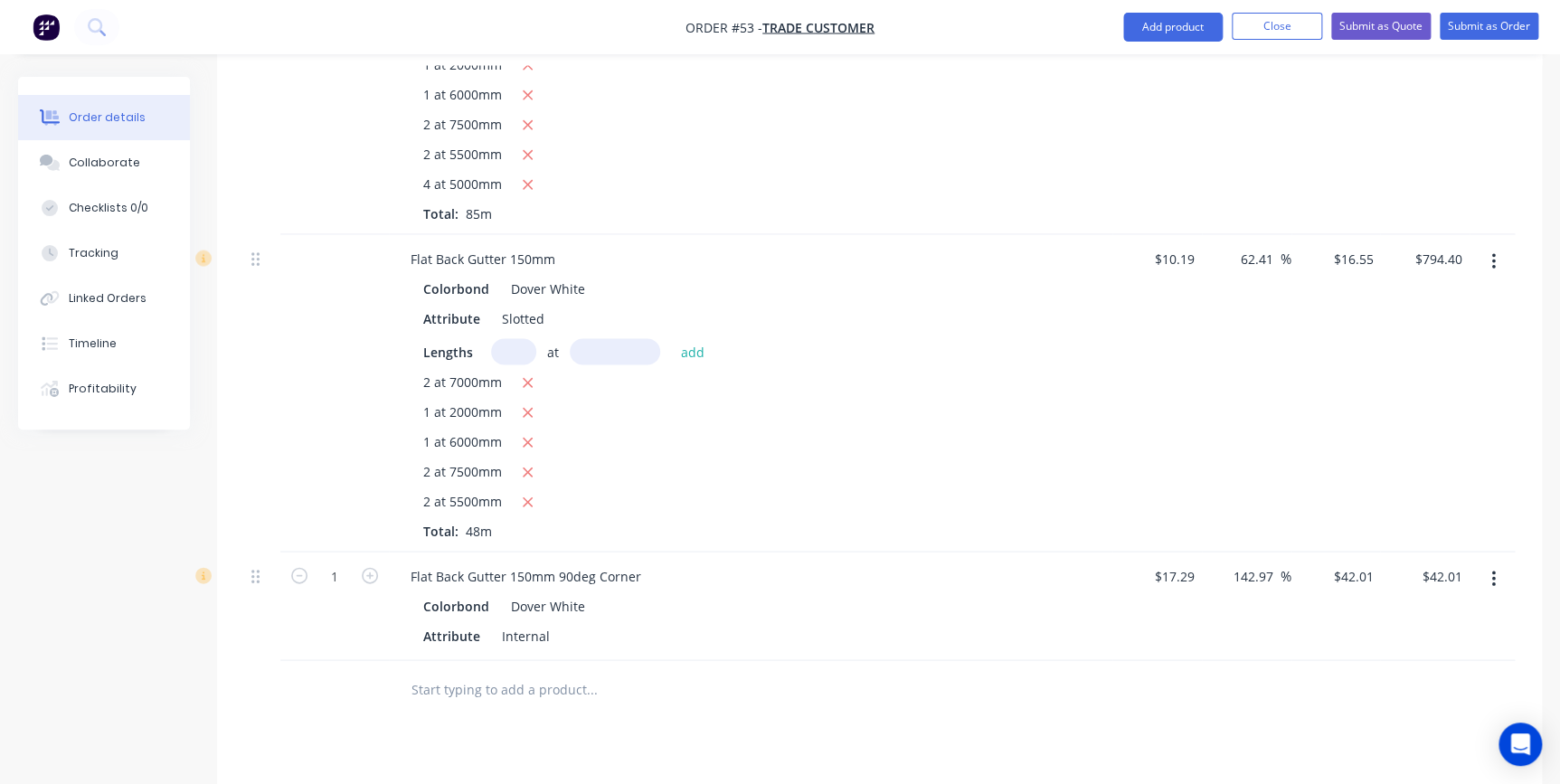
click at [470, 671] on input "text" at bounding box center [591, 689] width 361 height 36
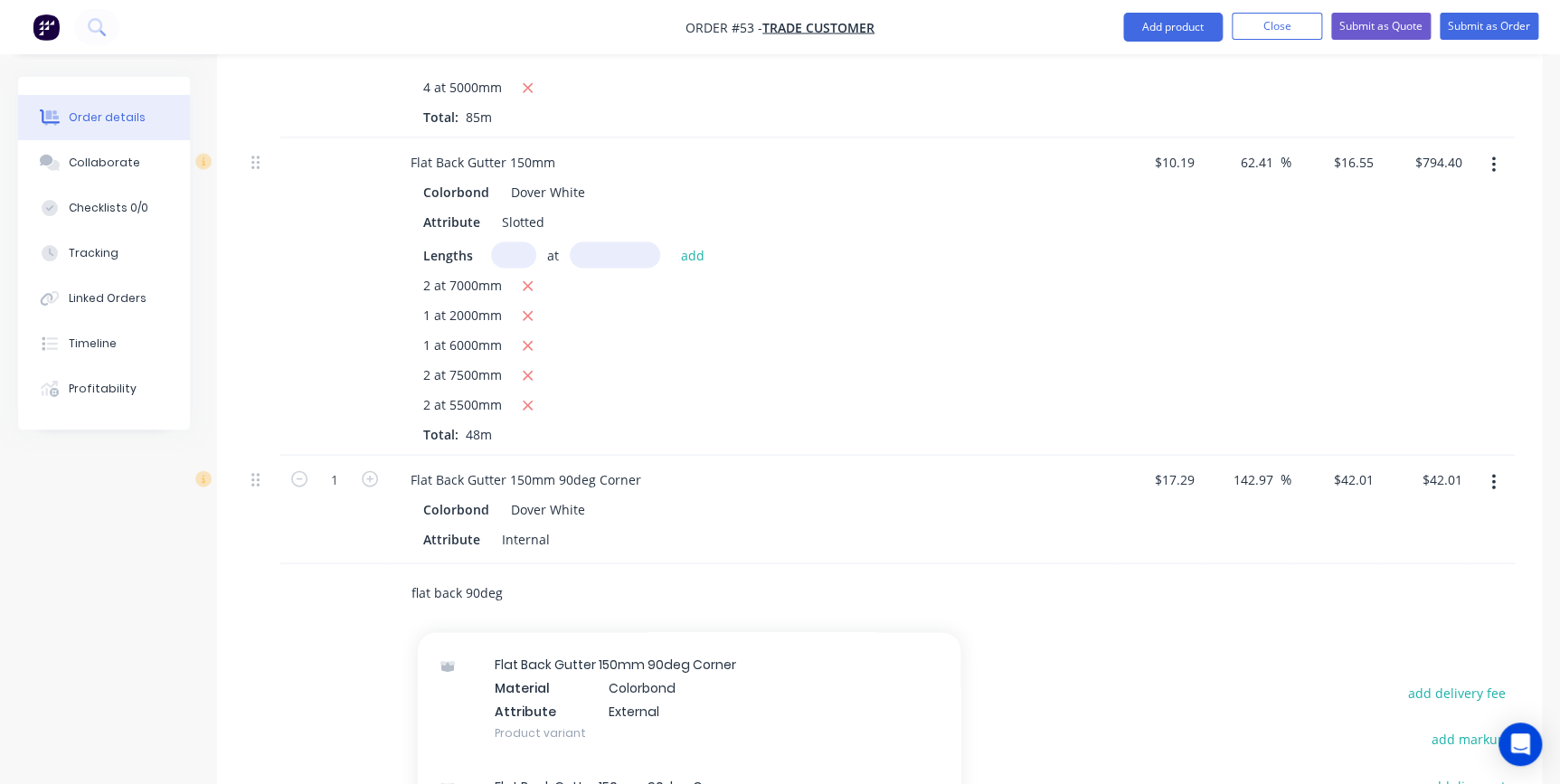
scroll to position [81, 0]
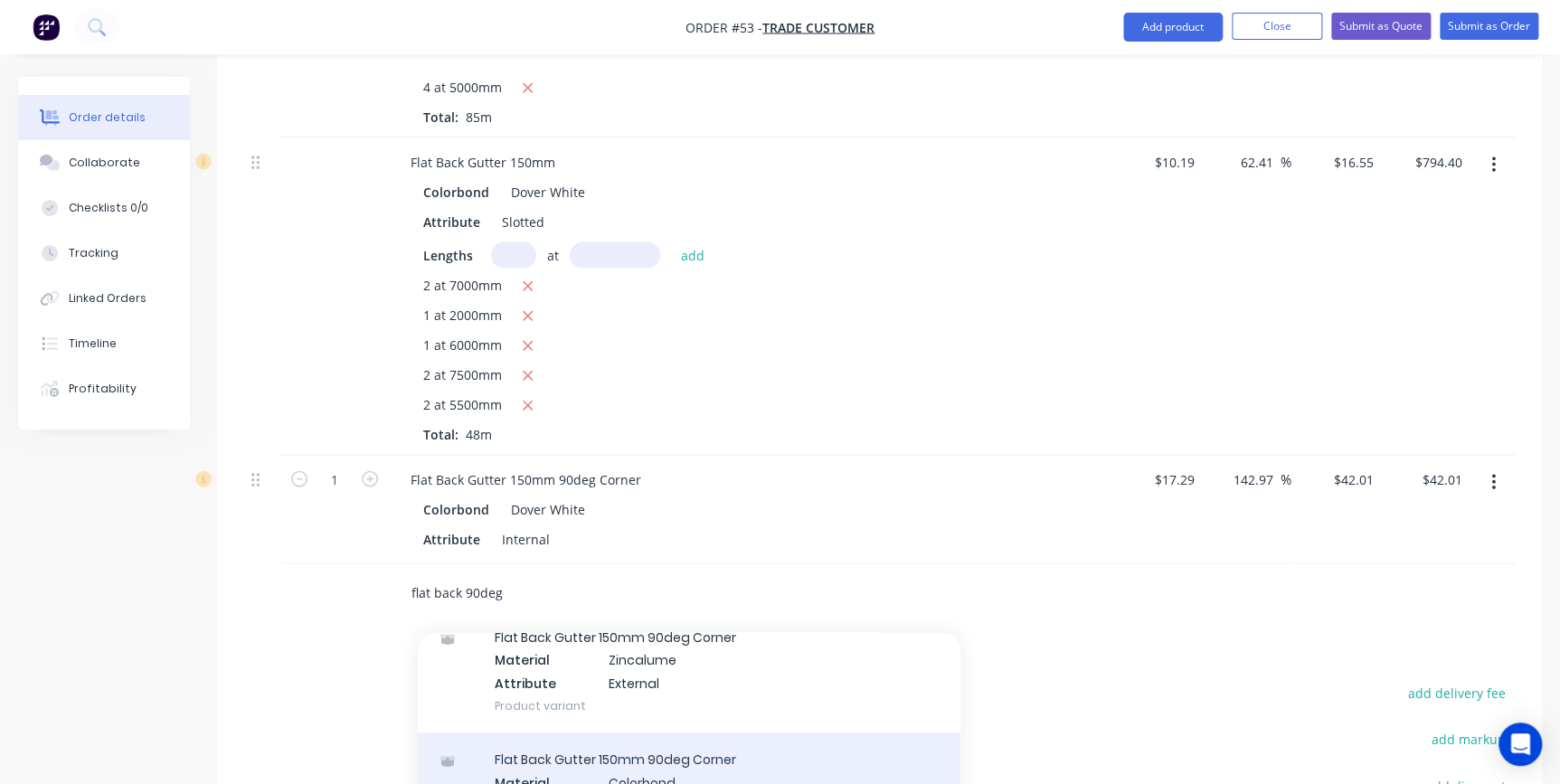
type input "flat back 90deg"
click at [713, 732] on div "Flat Back Gutter 150mm 90deg Corner Material Colorbond Attribute External Produ…" at bounding box center [689, 793] width 543 height 122
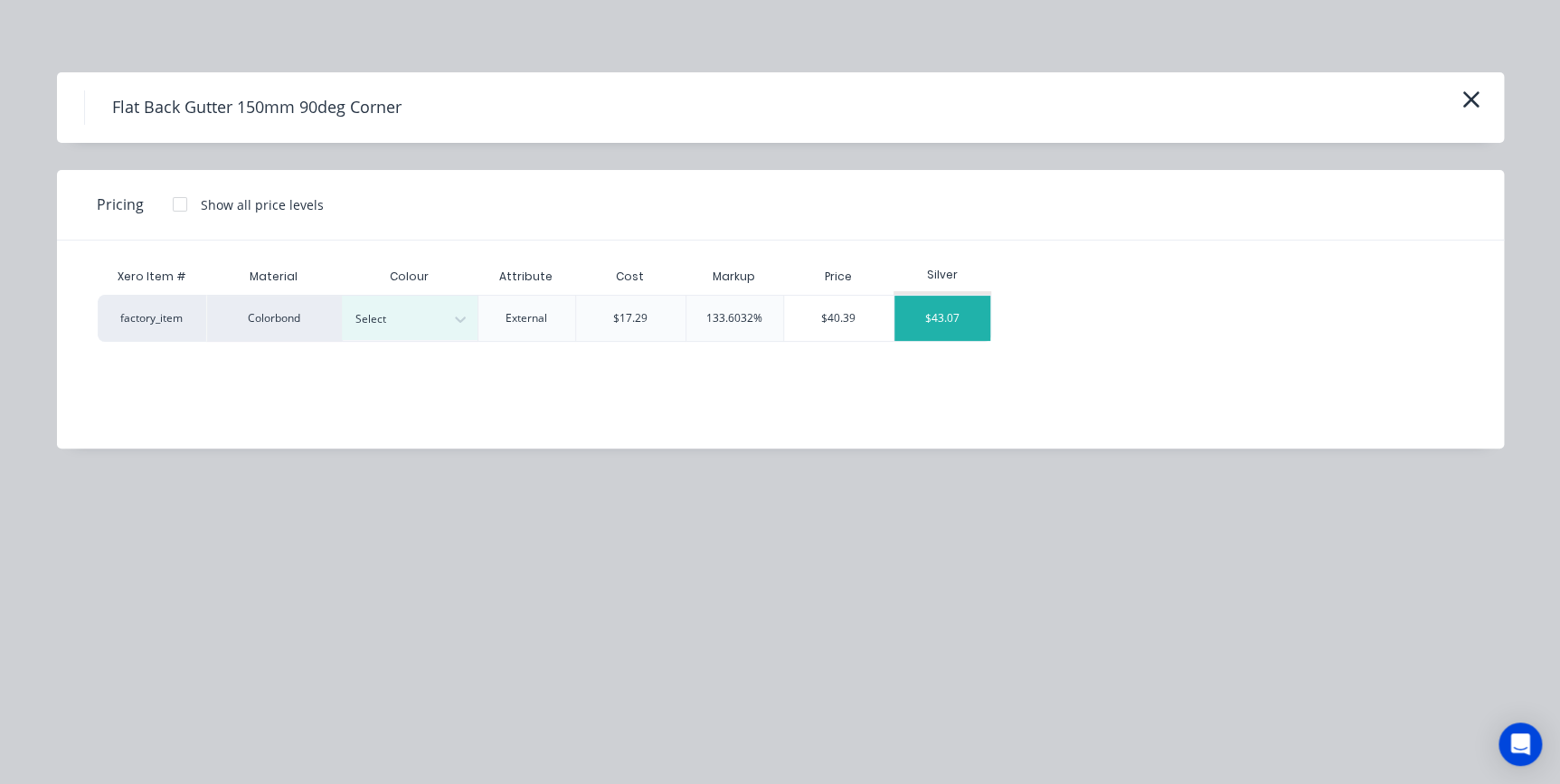
click at [932, 327] on div "$43.07" at bounding box center [943, 317] width 97 height 45
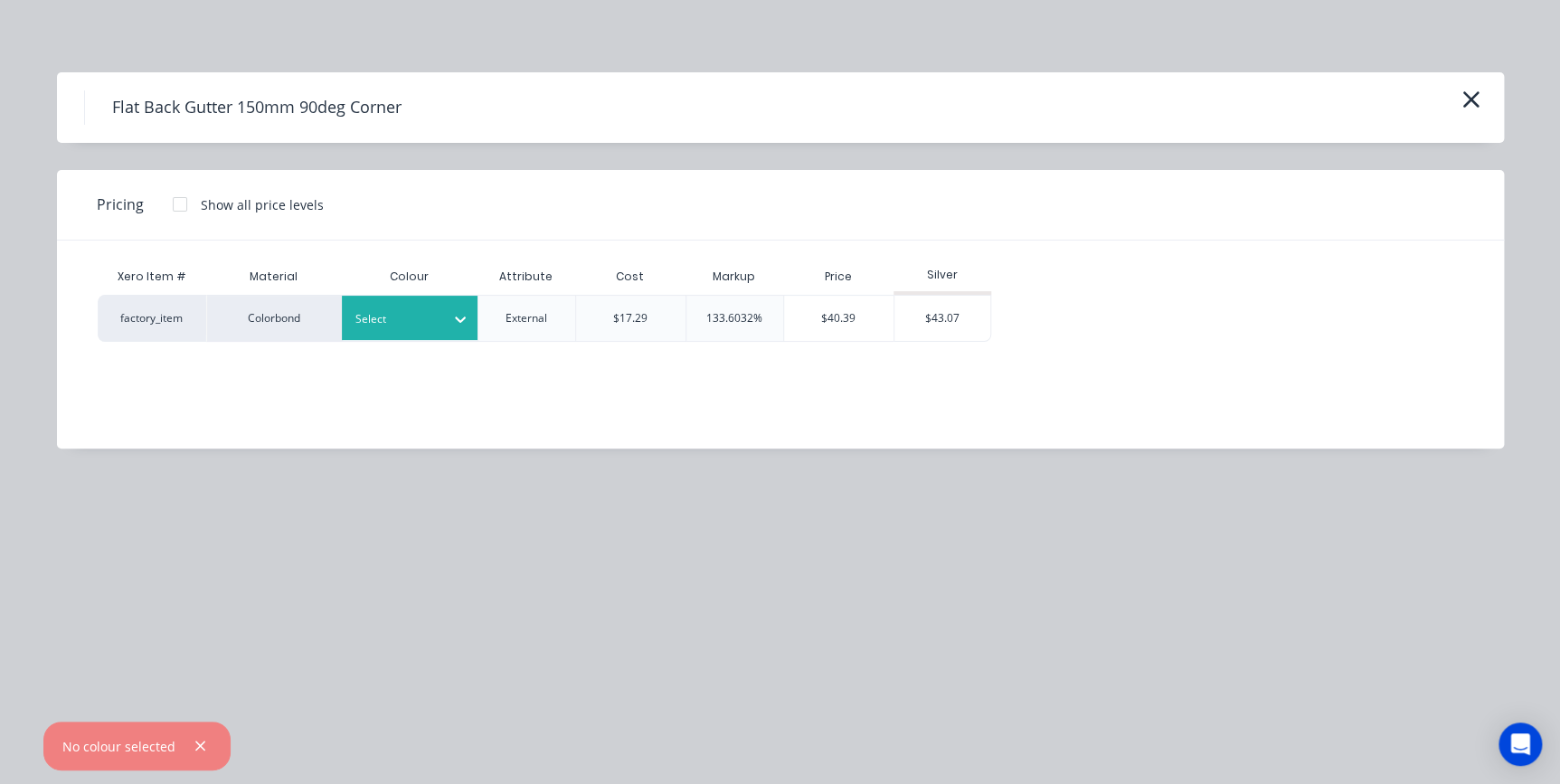
click at [452, 316] on icon at bounding box center [460, 318] width 18 height 18
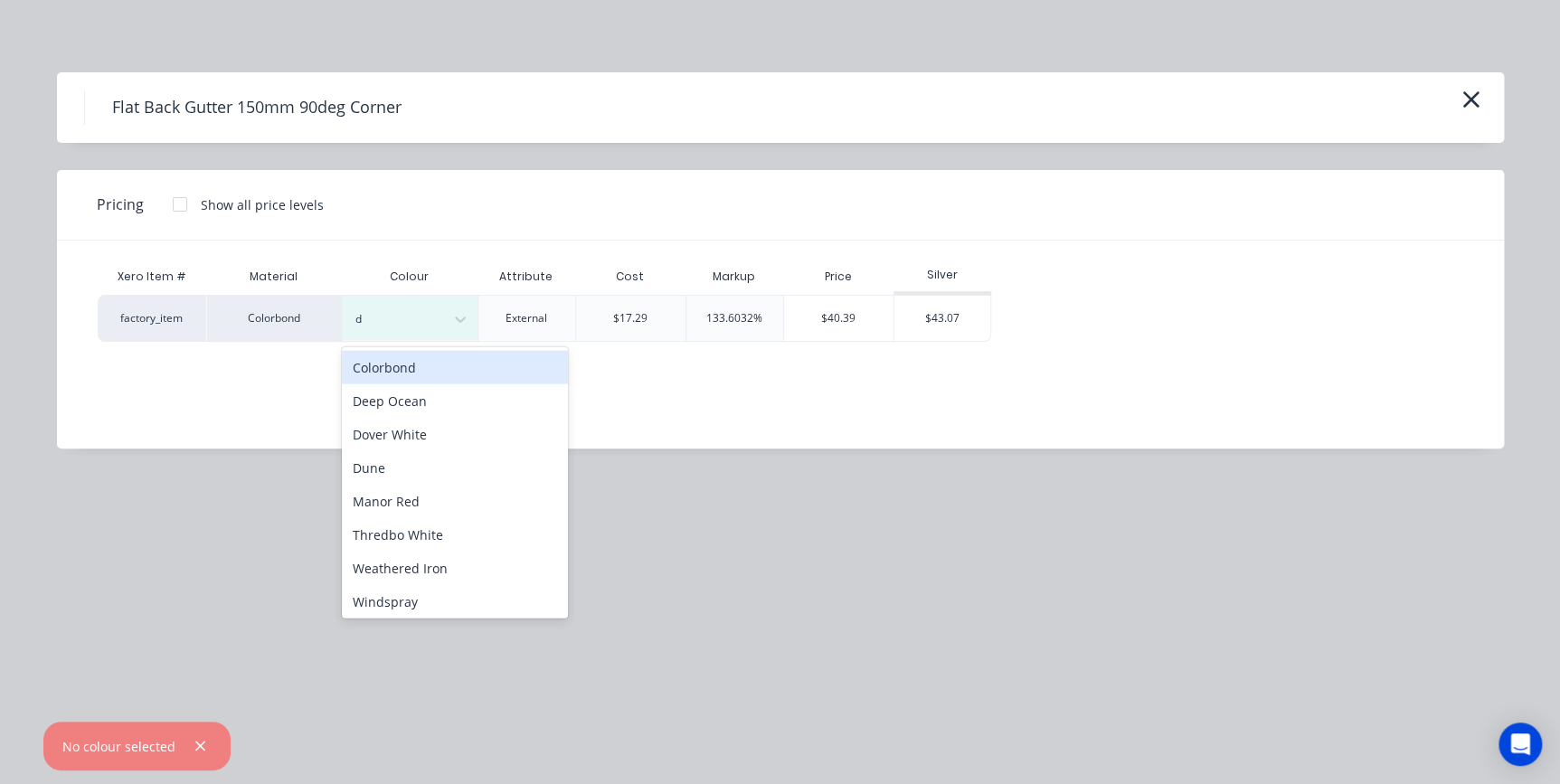
type input "do"
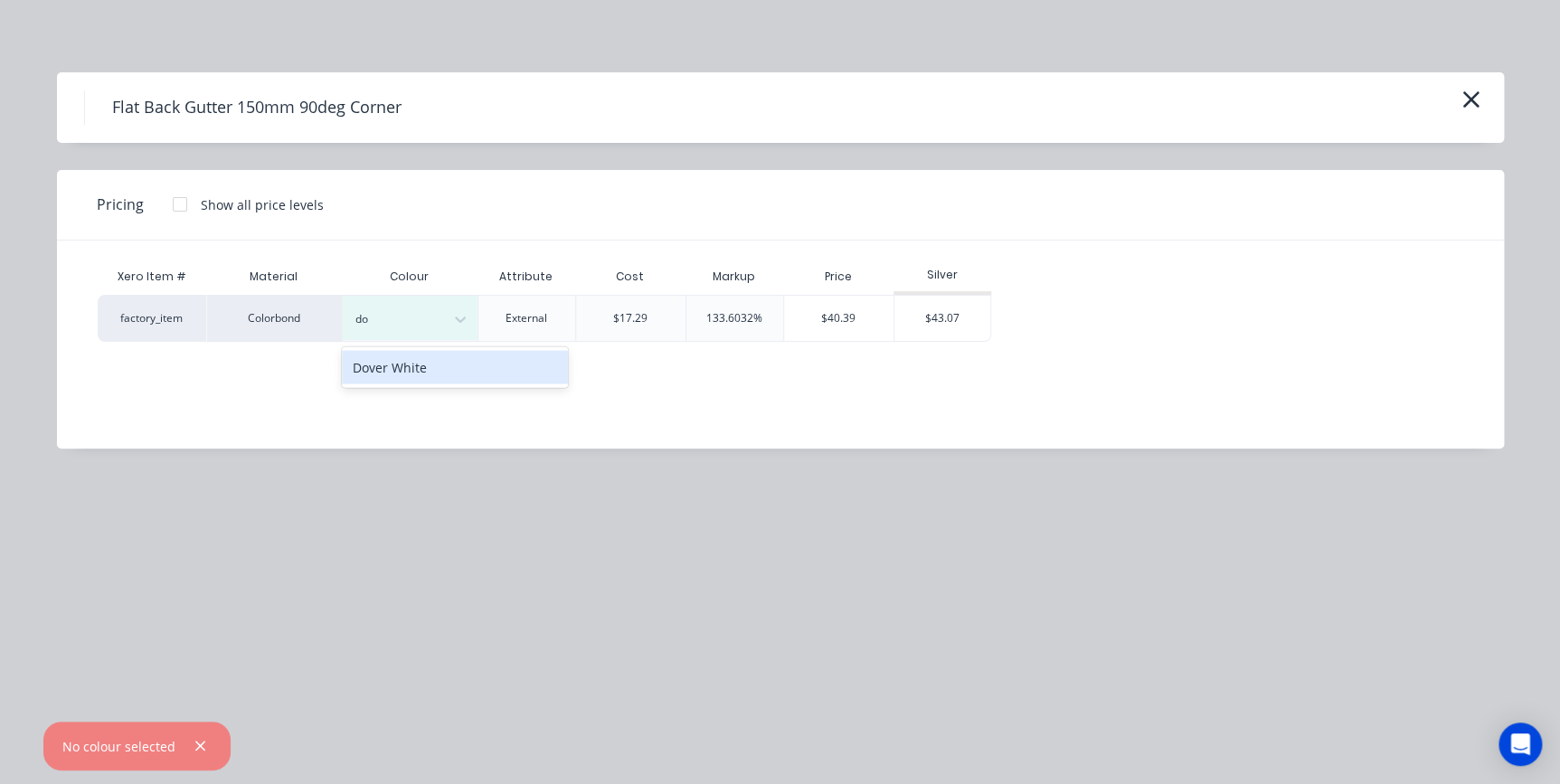
click at [418, 372] on div "Dover White" at bounding box center [454, 367] width 226 height 34
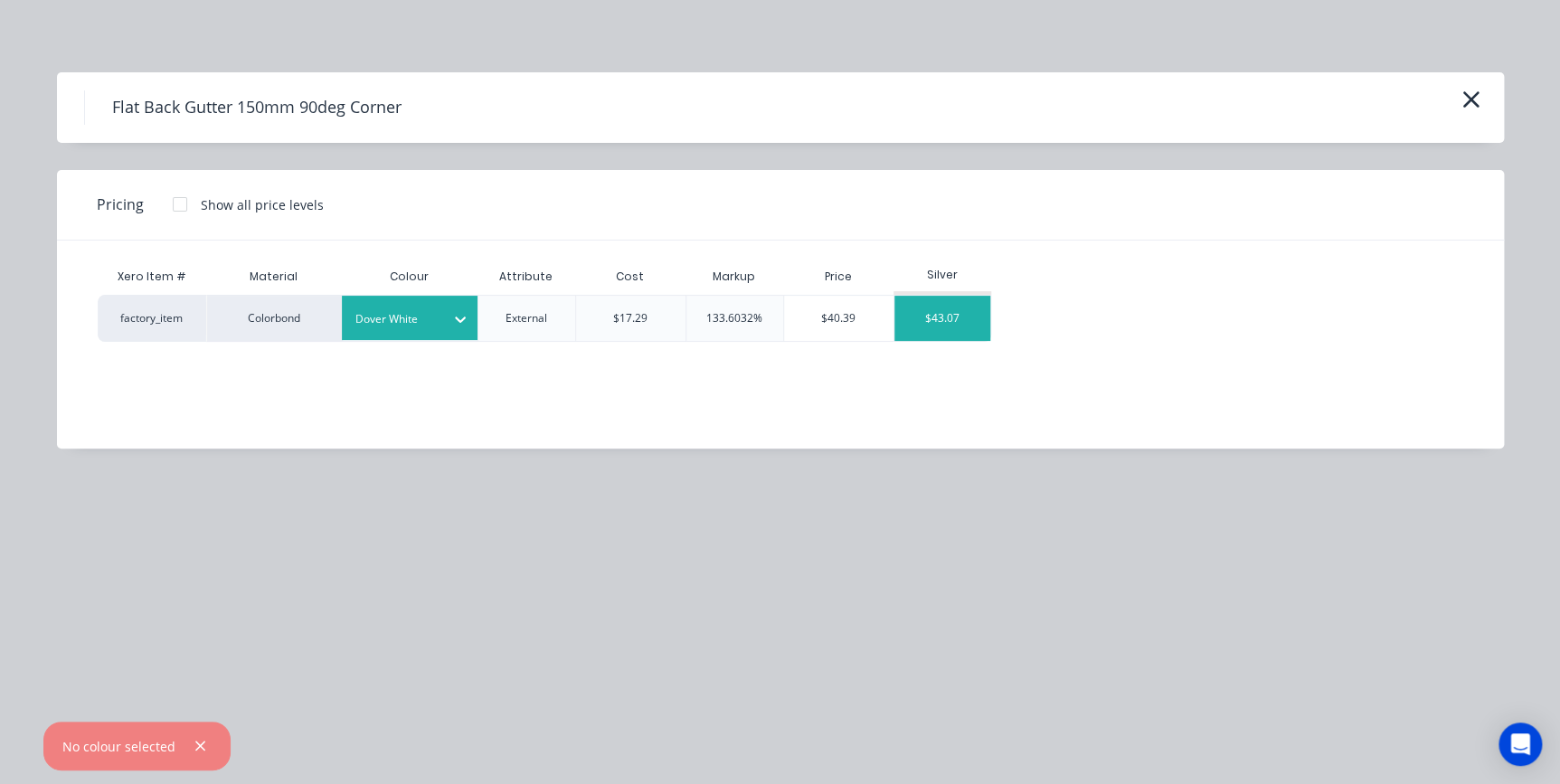
click at [928, 308] on div "$43.07" at bounding box center [943, 317] width 97 height 45
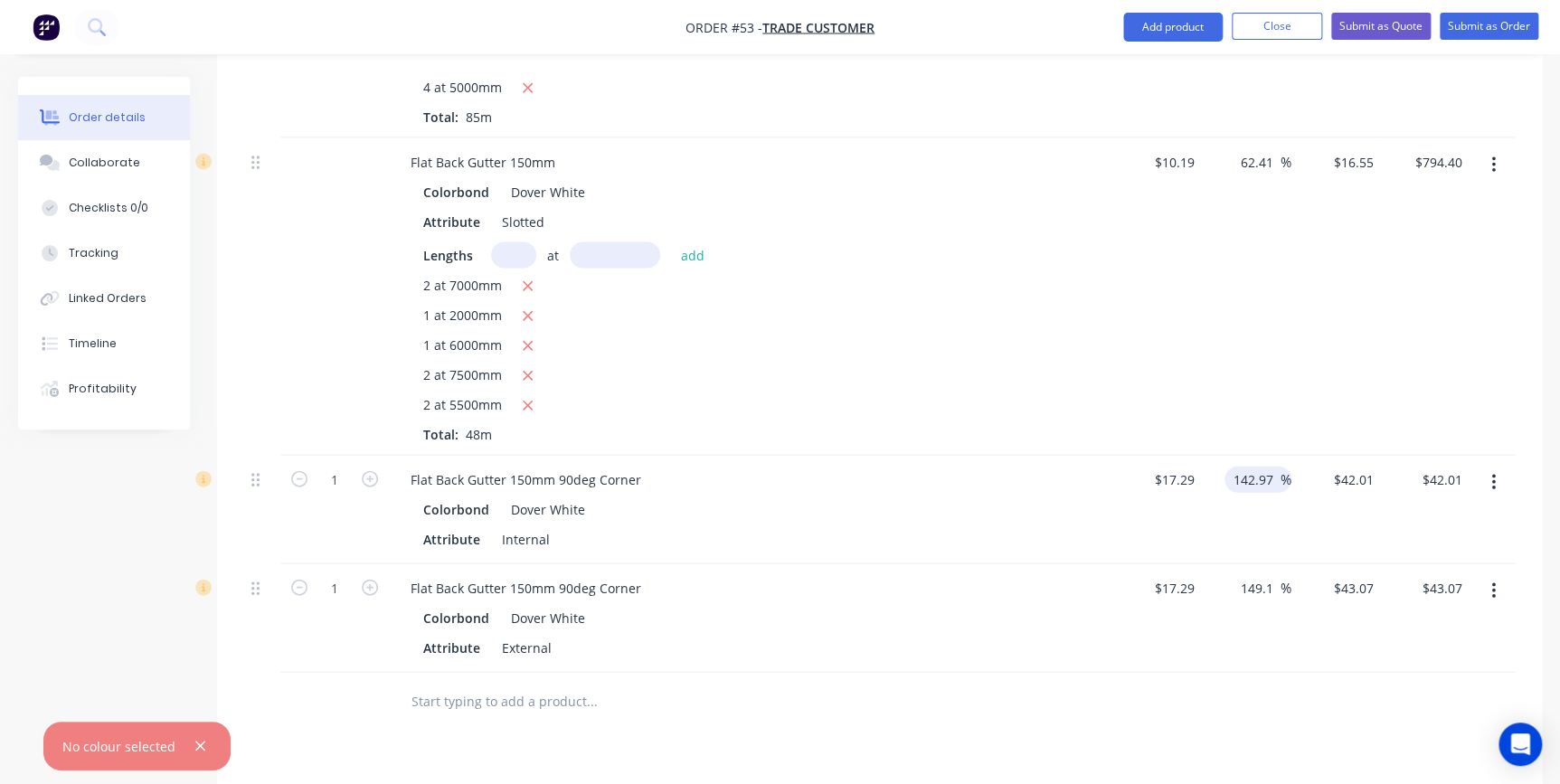
click at [1263, 467] on input "142.97" at bounding box center [1255, 479] width 49 height 26
type input "17.29"
type input "$42.0095"
type input "$17.29"
type input "60"
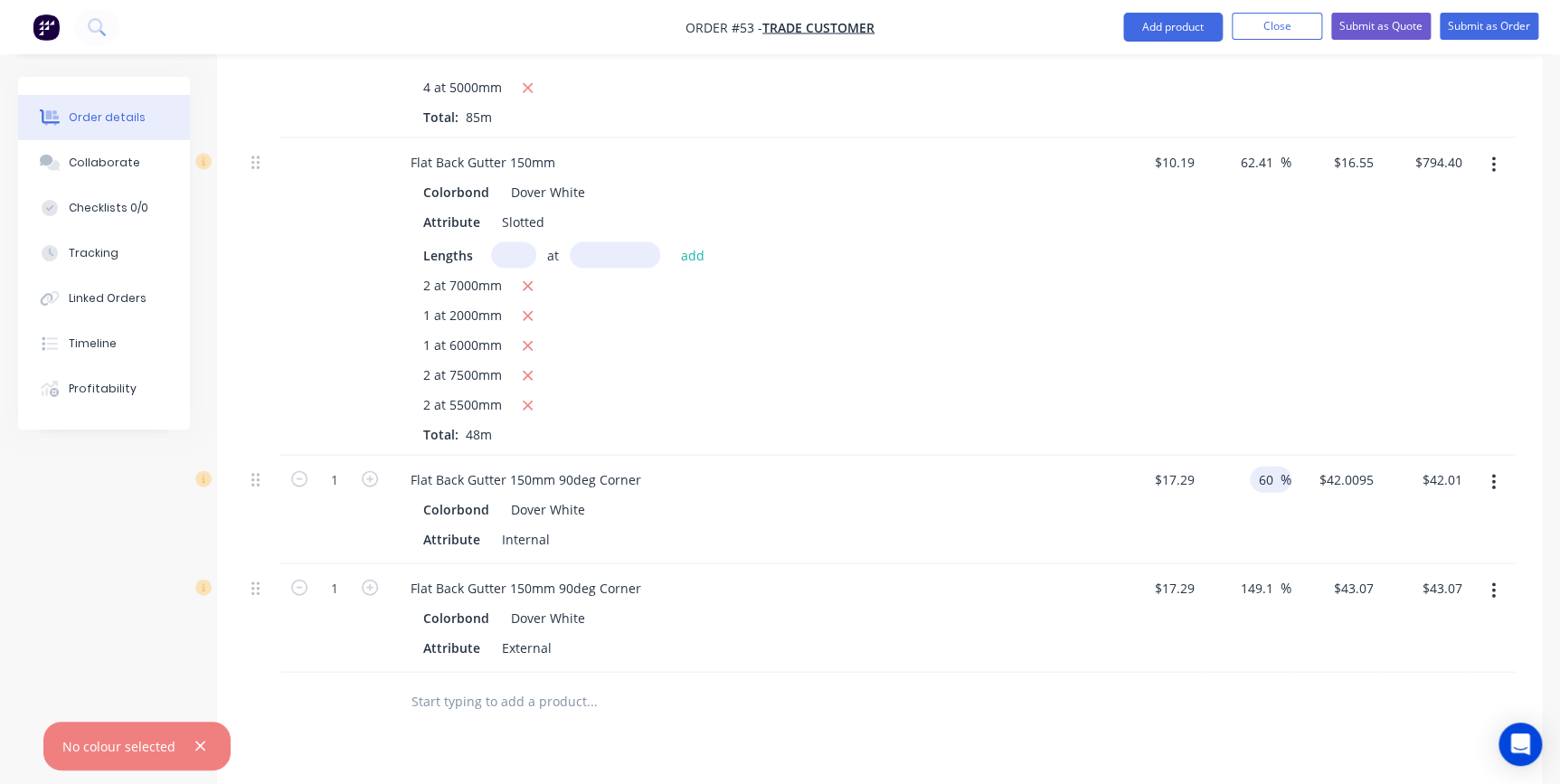
type input "27.664"
type input "$27.66"
type input "$27.664"
click at [1253, 575] on input "149.1" at bounding box center [1259, 588] width 41 height 26
type input "17.29"
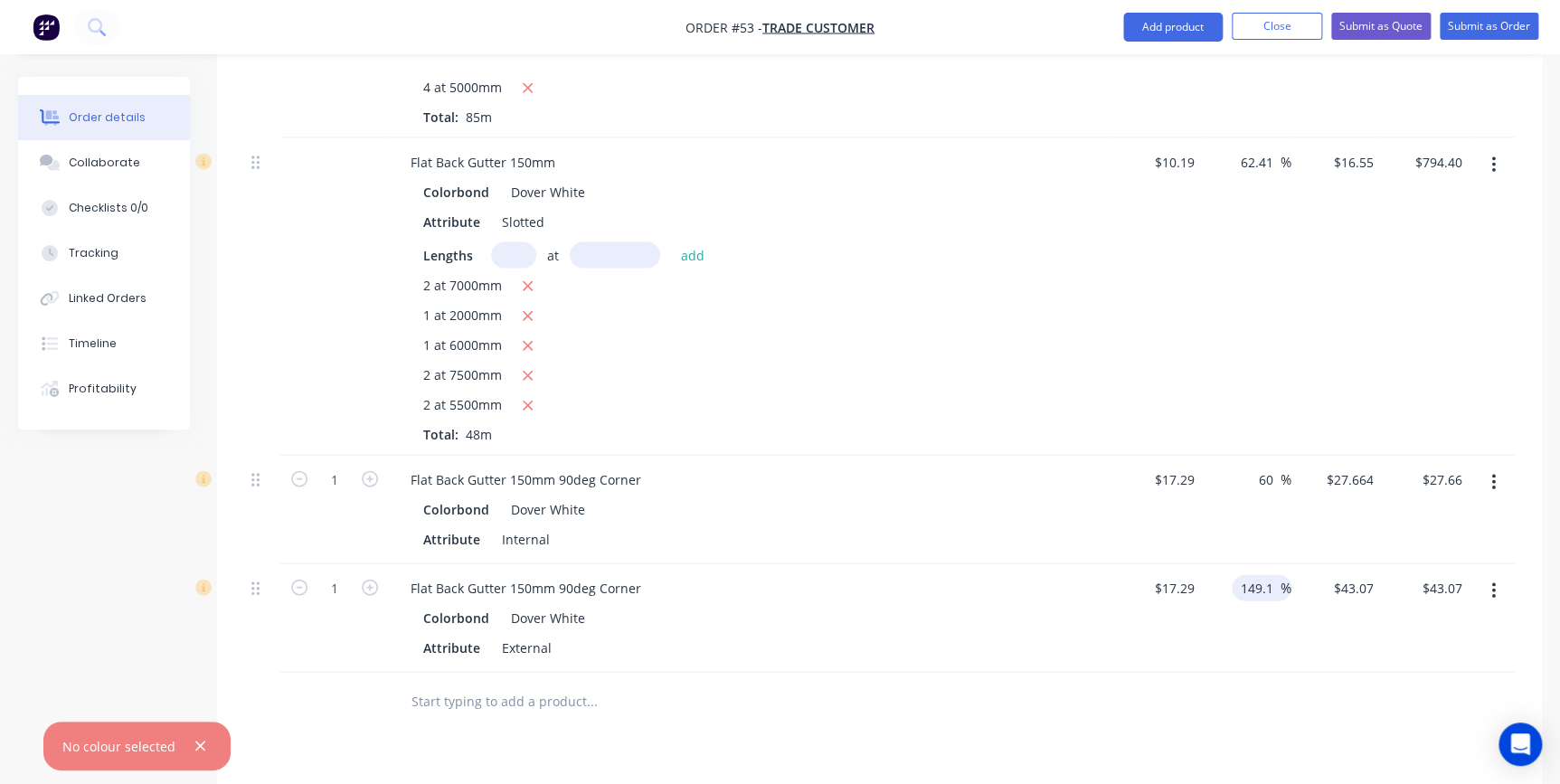
type input "$43.0694"
type input "$17.29"
type input "60"
type input "27.664"
type input "$27.66"
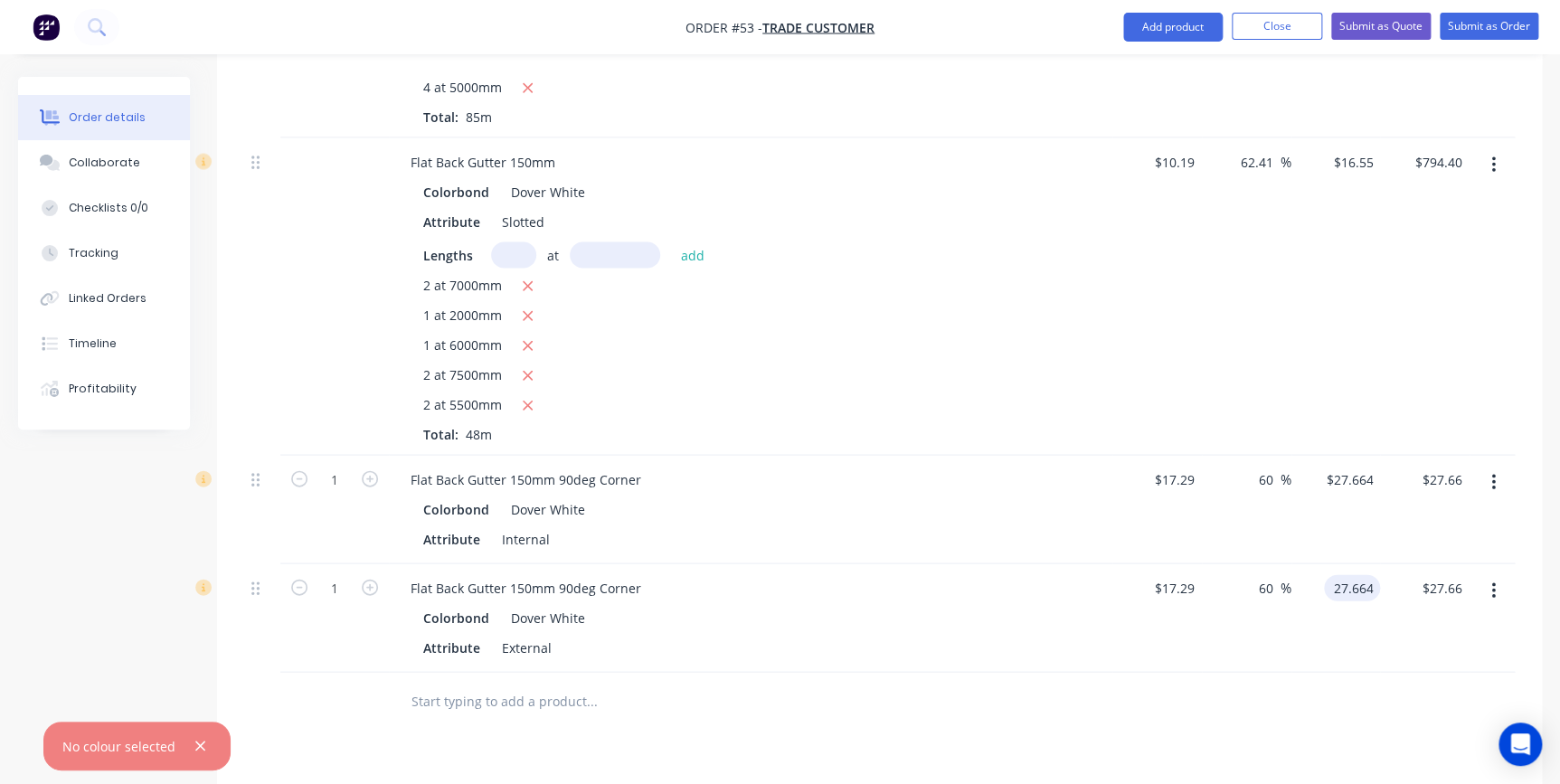
type input "$27.664"
click at [1246, 577] on div "60 60 %" at bounding box center [1246, 617] width 89 height 108
click at [203, 744] on button "button" at bounding box center [200, 747] width 23 height 23
click at [469, 683] on input "text" at bounding box center [591, 702] width 361 height 36
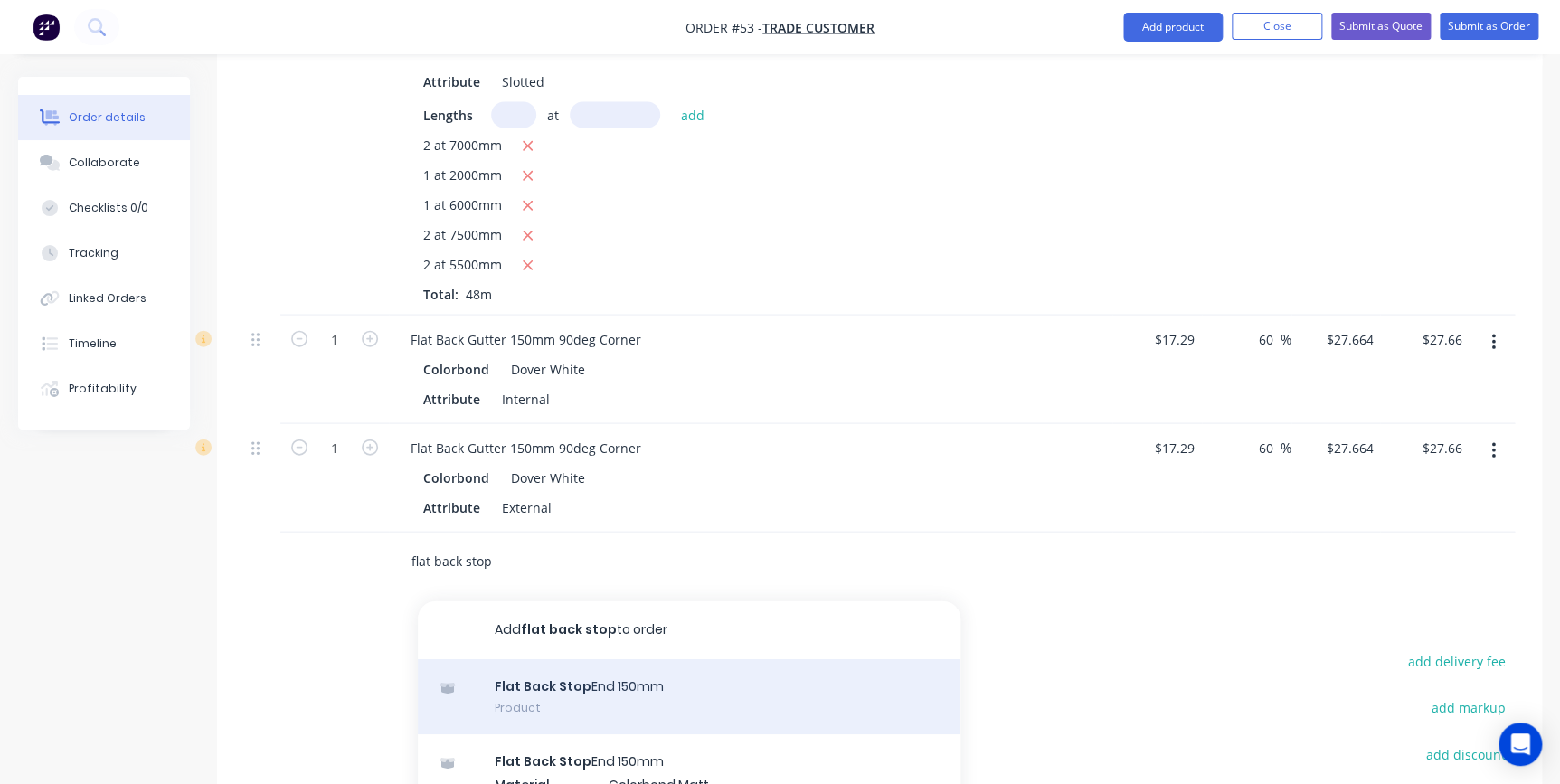
scroll to position [1968, 0]
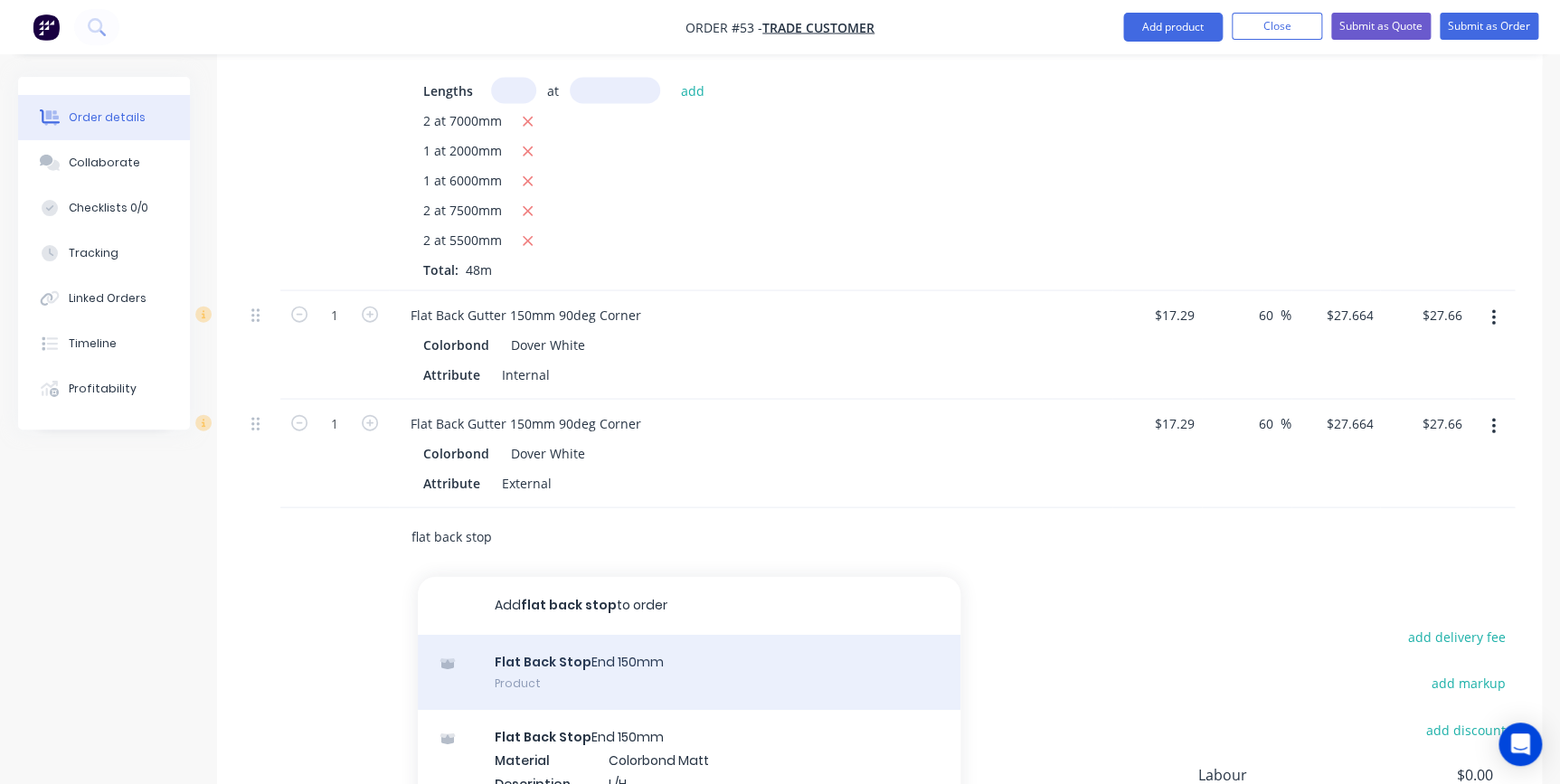
type input "flat back stop"
click at [501, 634] on div "Flat Back Stop End 150mm Product" at bounding box center [689, 672] width 543 height 76
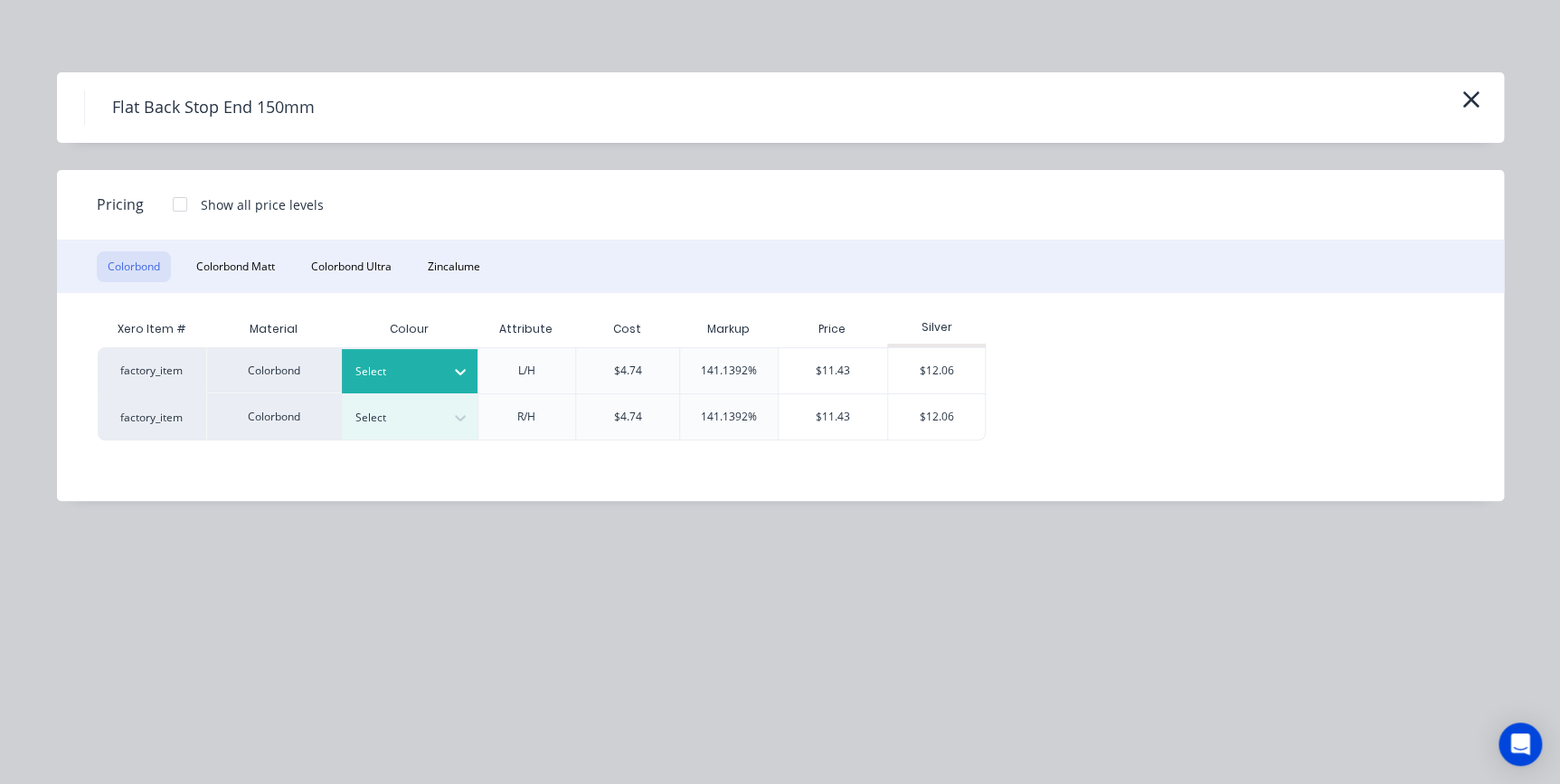
click at [411, 357] on div "Select" at bounding box center [408, 371] width 135 height 44
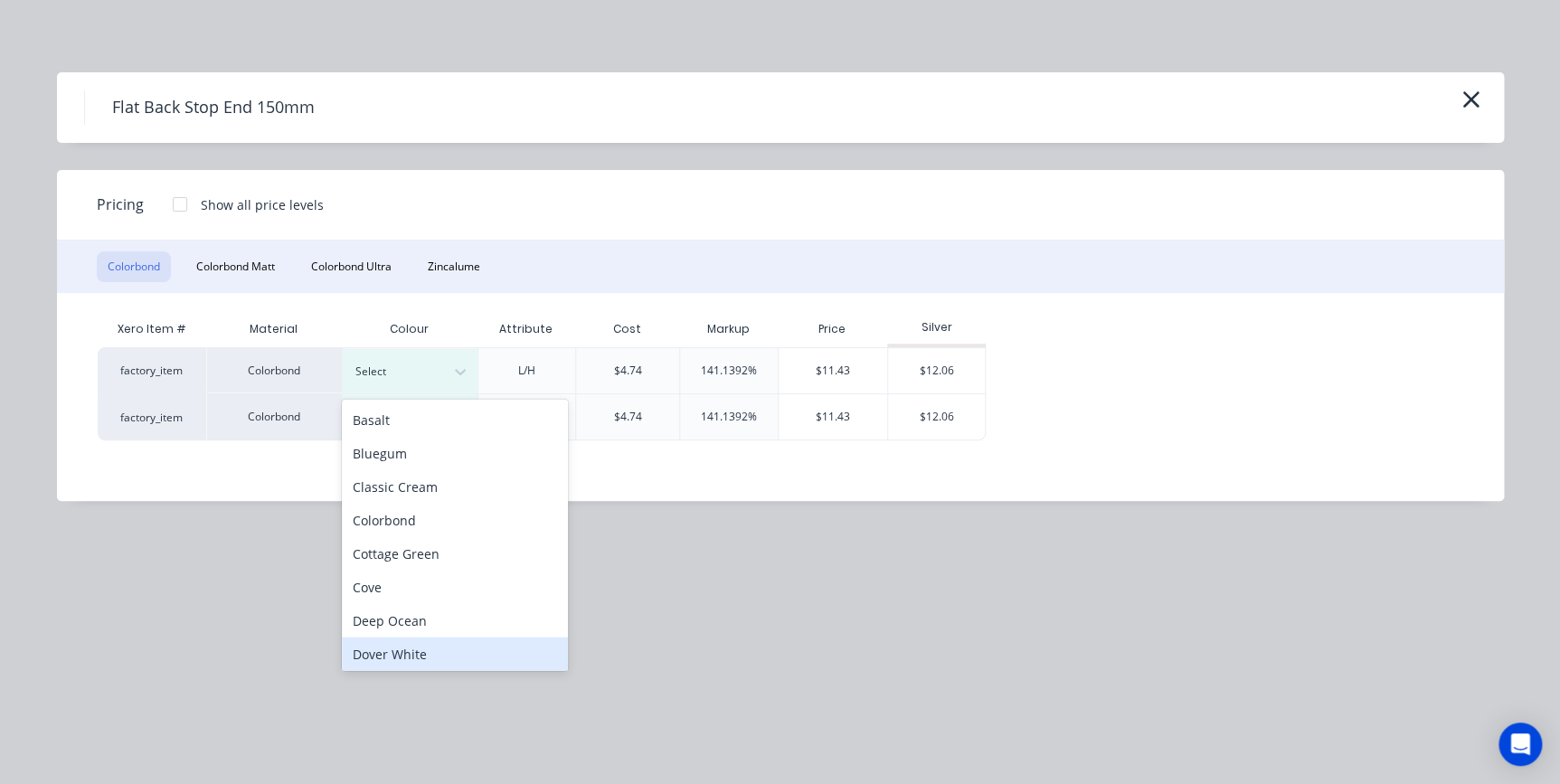
click at [408, 652] on div "Dover White" at bounding box center [454, 654] width 226 height 34
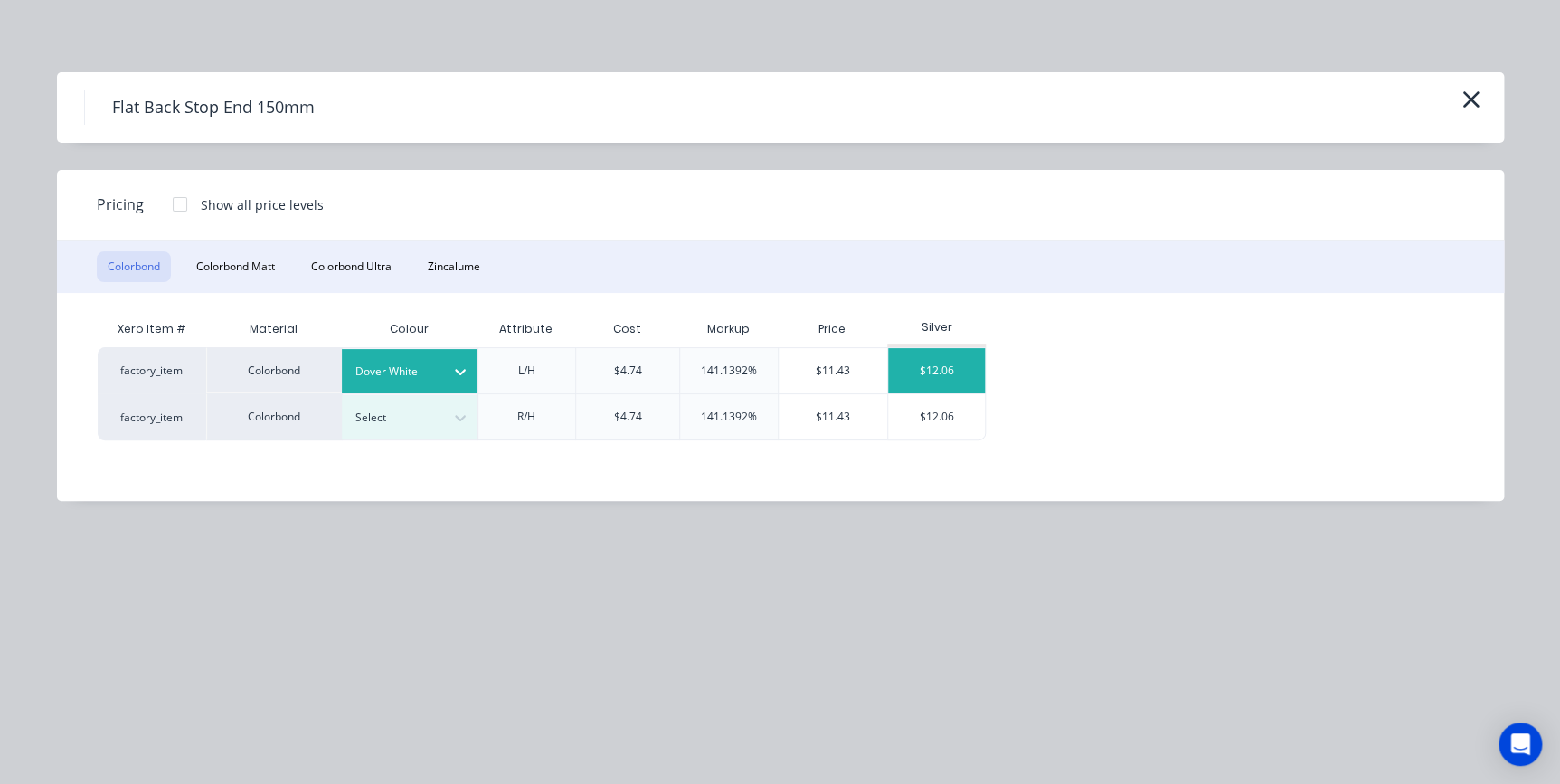
click at [920, 377] on div "$12.06" at bounding box center [936, 370] width 97 height 45
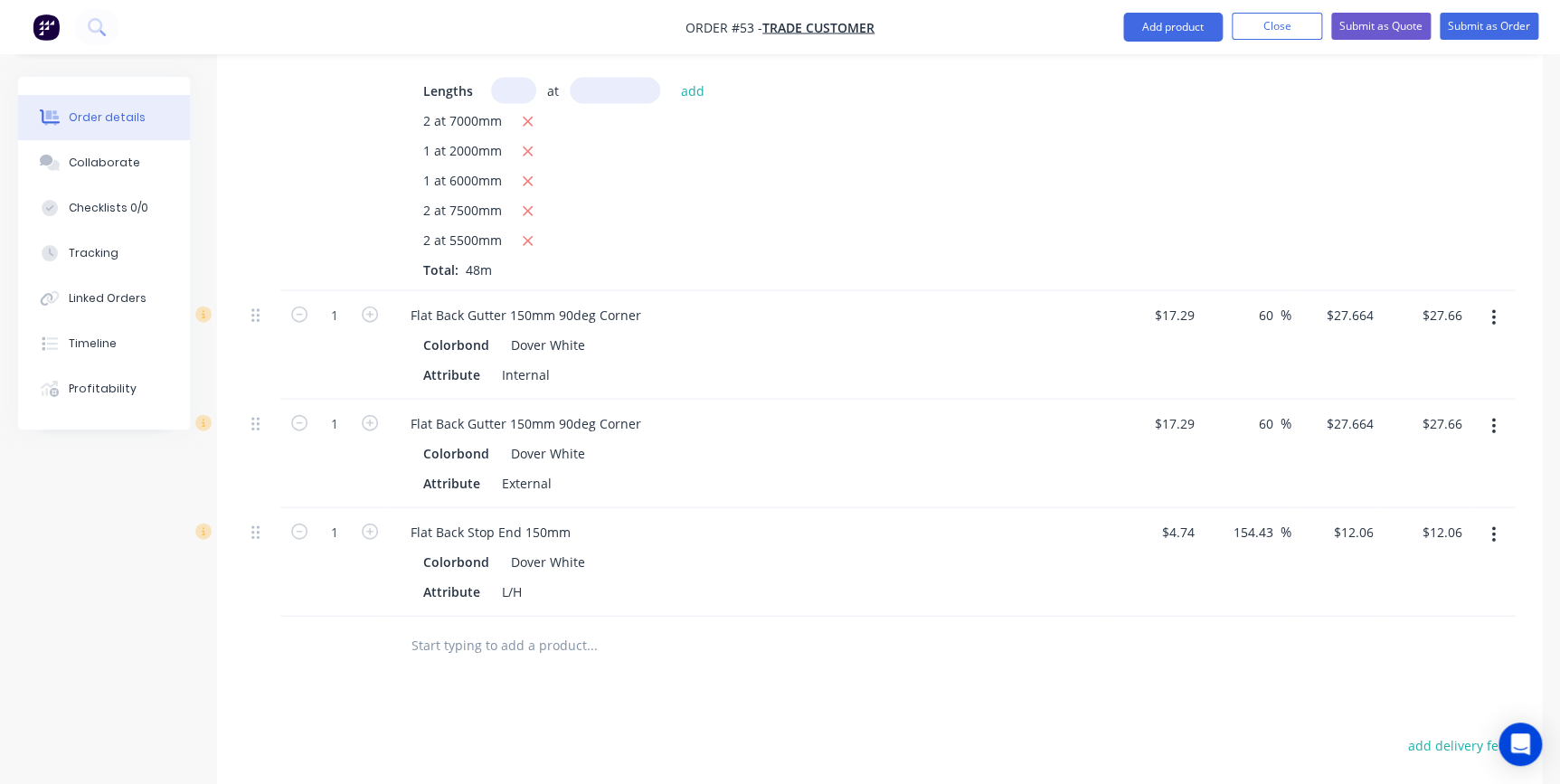
click at [380, 520] on button "button" at bounding box center [369, 530] width 24 height 19
type input "2"
type input "$24.12"
click at [380, 520] on button "button" at bounding box center [369, 530] width 24 height 19
type input "3"
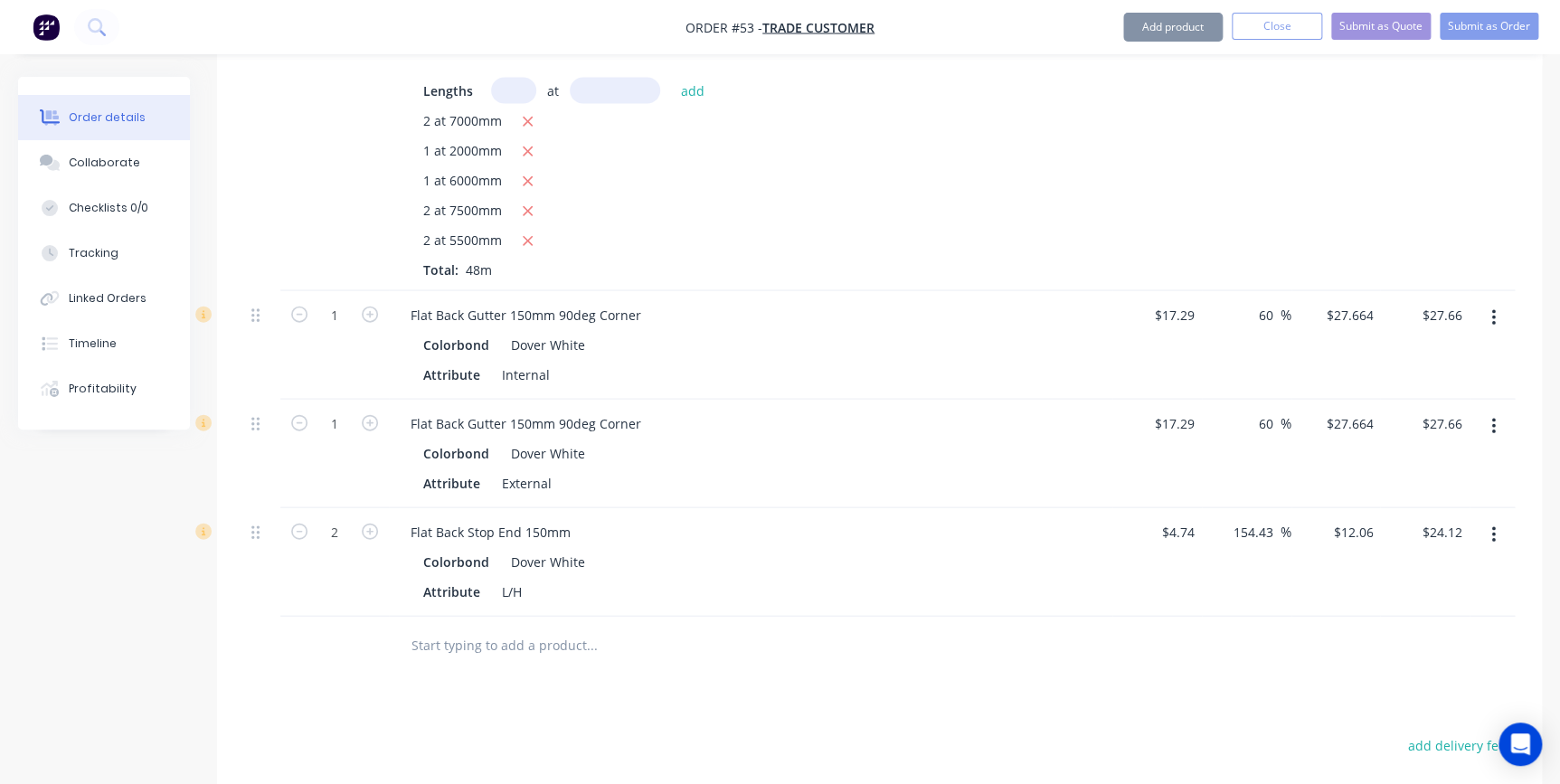
type input "$36.18"
click at [380, 520] on button "button" at bounding box center [369, 530] width 24 height 19
type input "4"
type input "$48.24"
click at [380, 520] on button "button" at bounding box center [369, 530] width 24 height 19
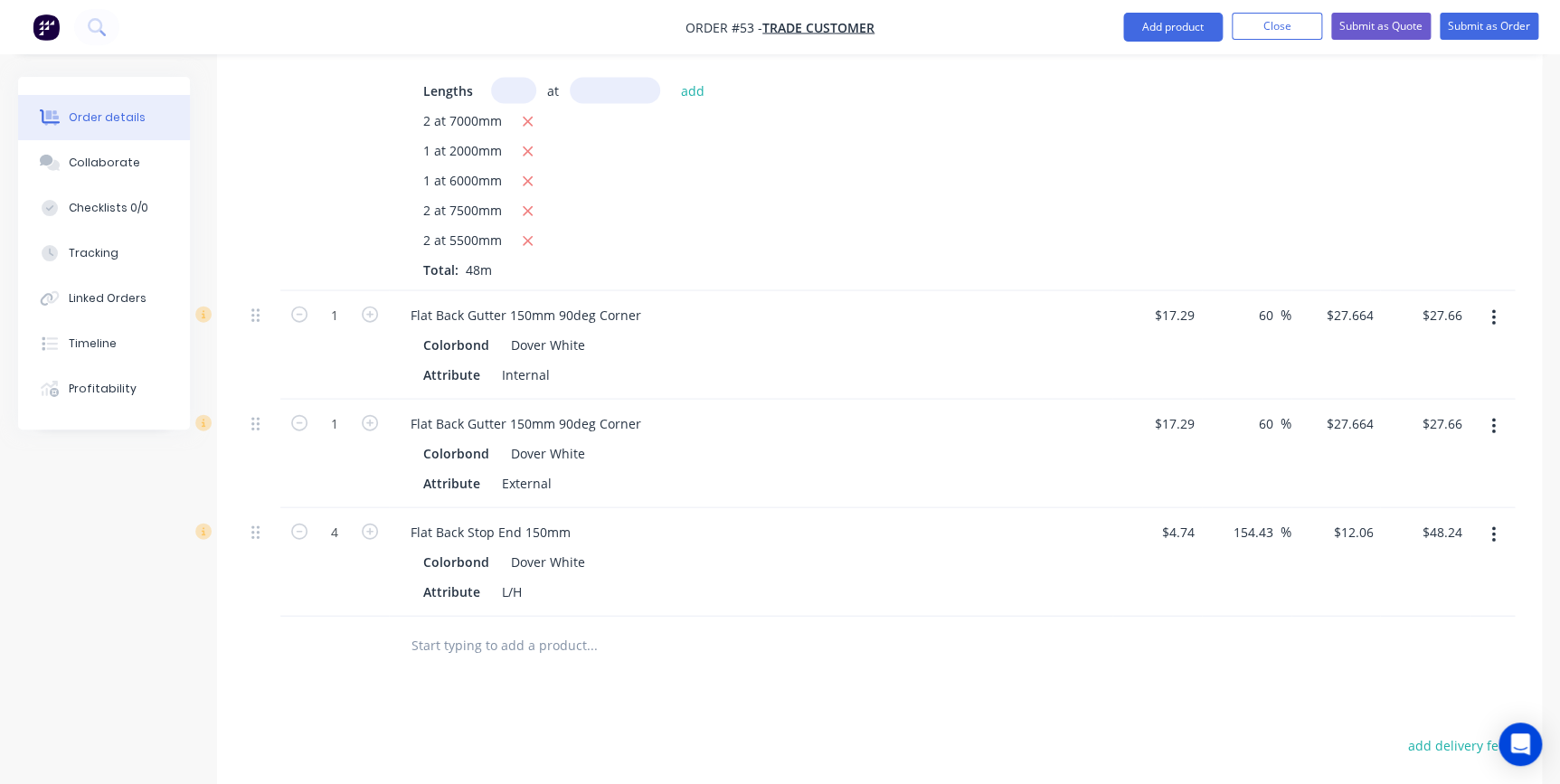
type input "5"
type input "$60.30"
click at [476, 627] on input "text" at bounding box center [591, 645] width 361 height 36
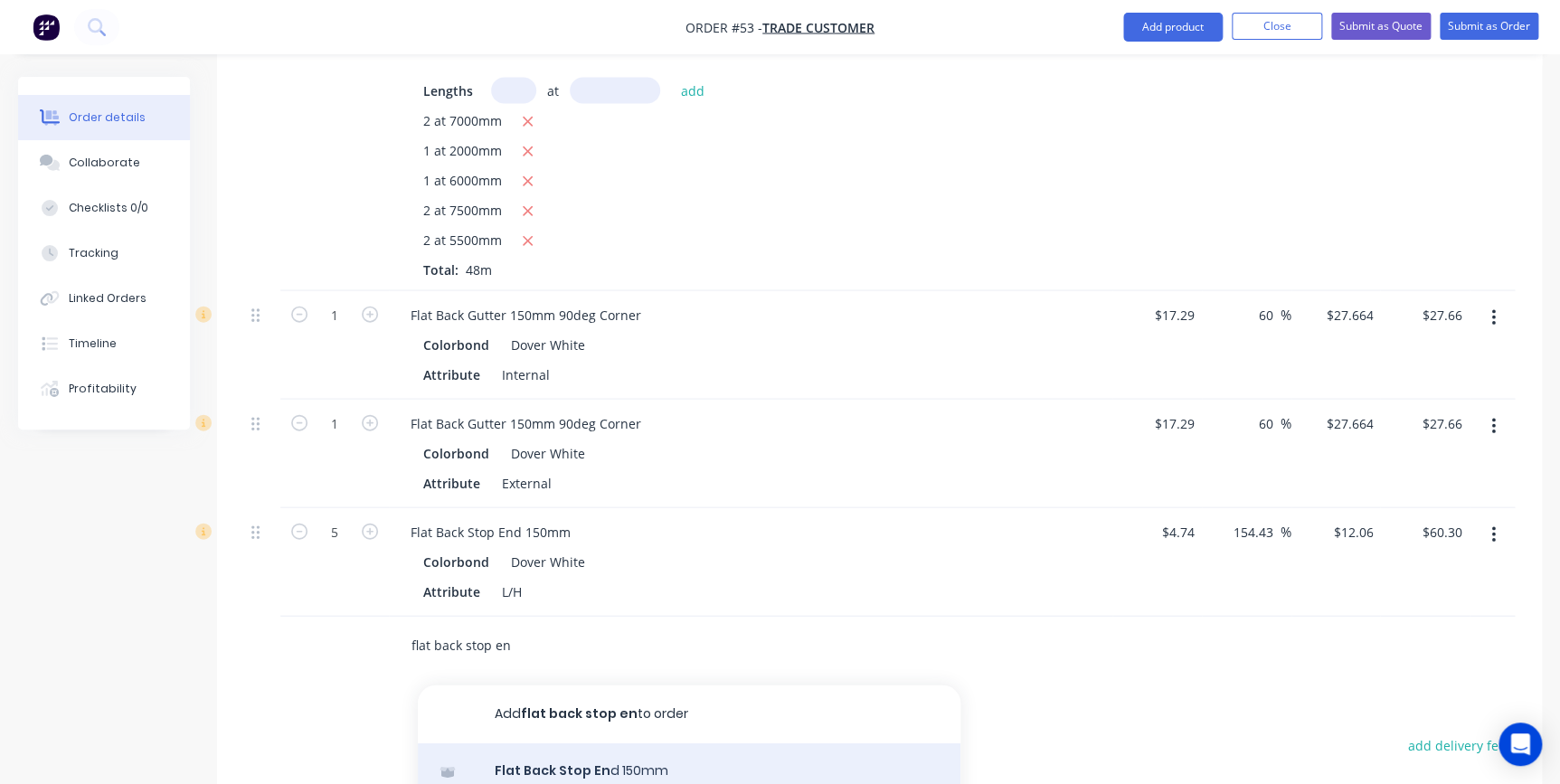
type input "flat back stop en"
click at [564, 743] on div "Flat Back Stop En d 150mm Product" at bounding box center [689, 780] width 543 height 76
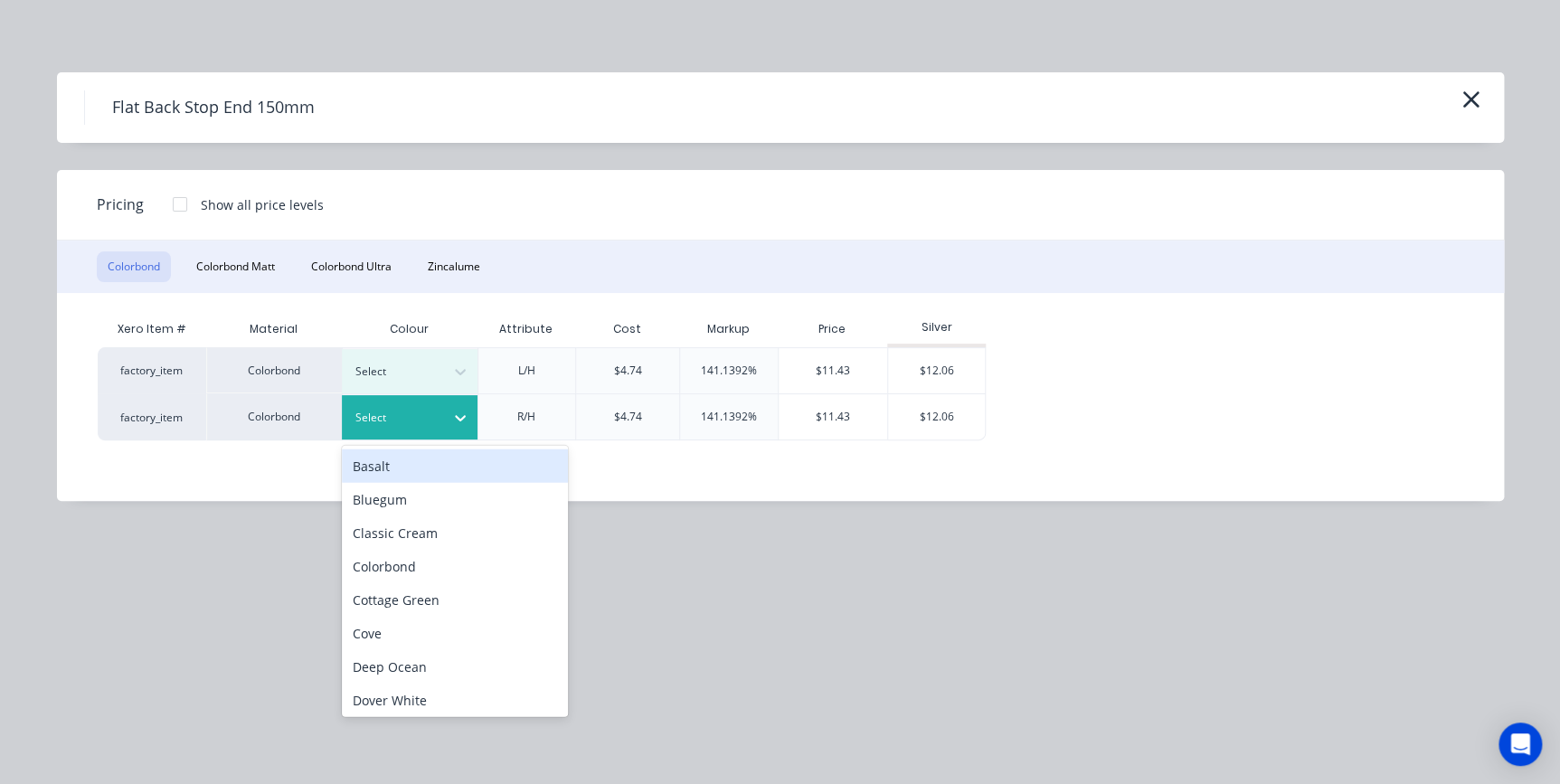
click at [396, 415] on div at bounding box center [396, 417] width 81 height 20
type input "do"
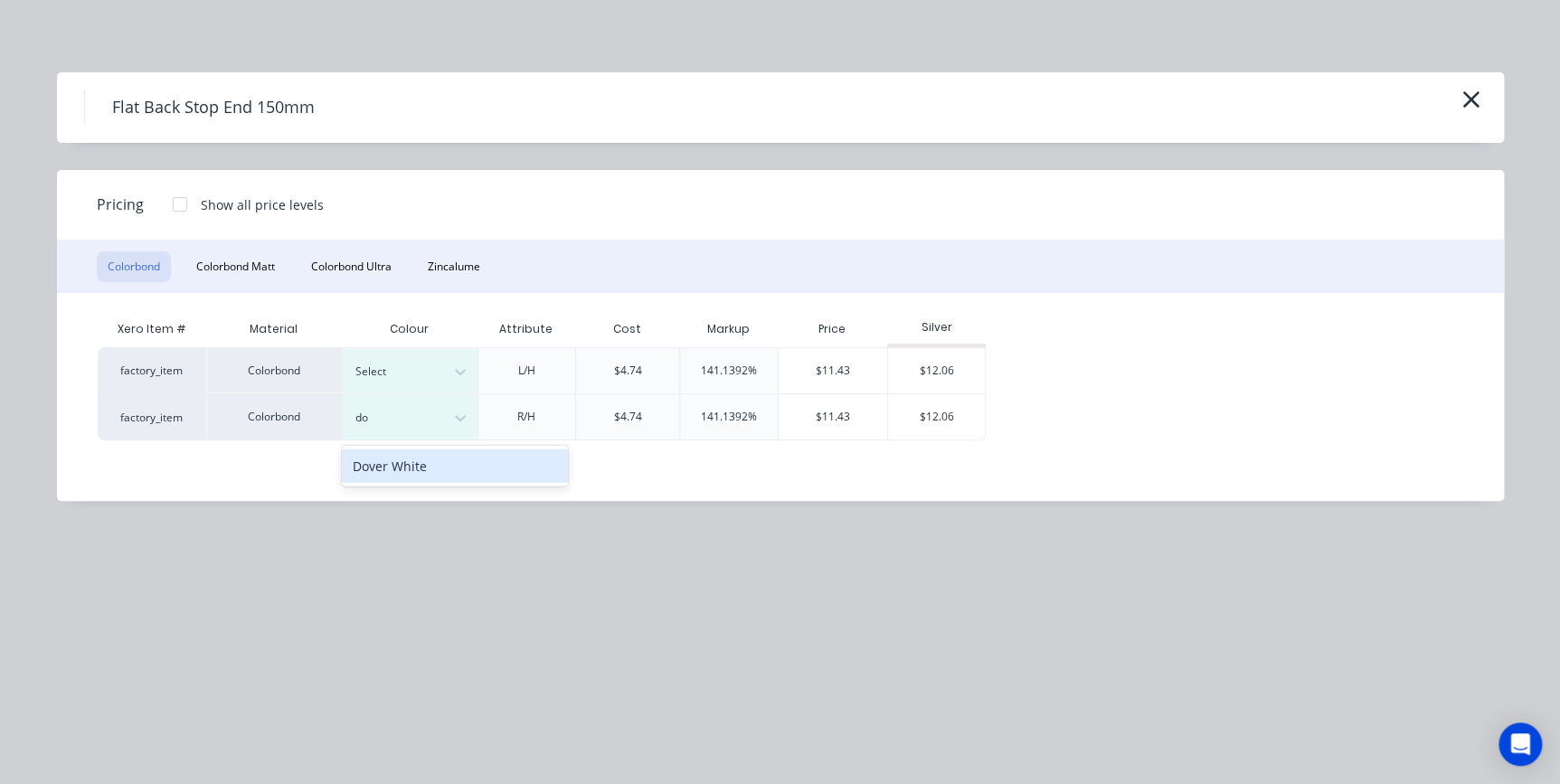
click at [398, 470] on div "Dover White" at bounding box center [454, 466] width 226 height 34
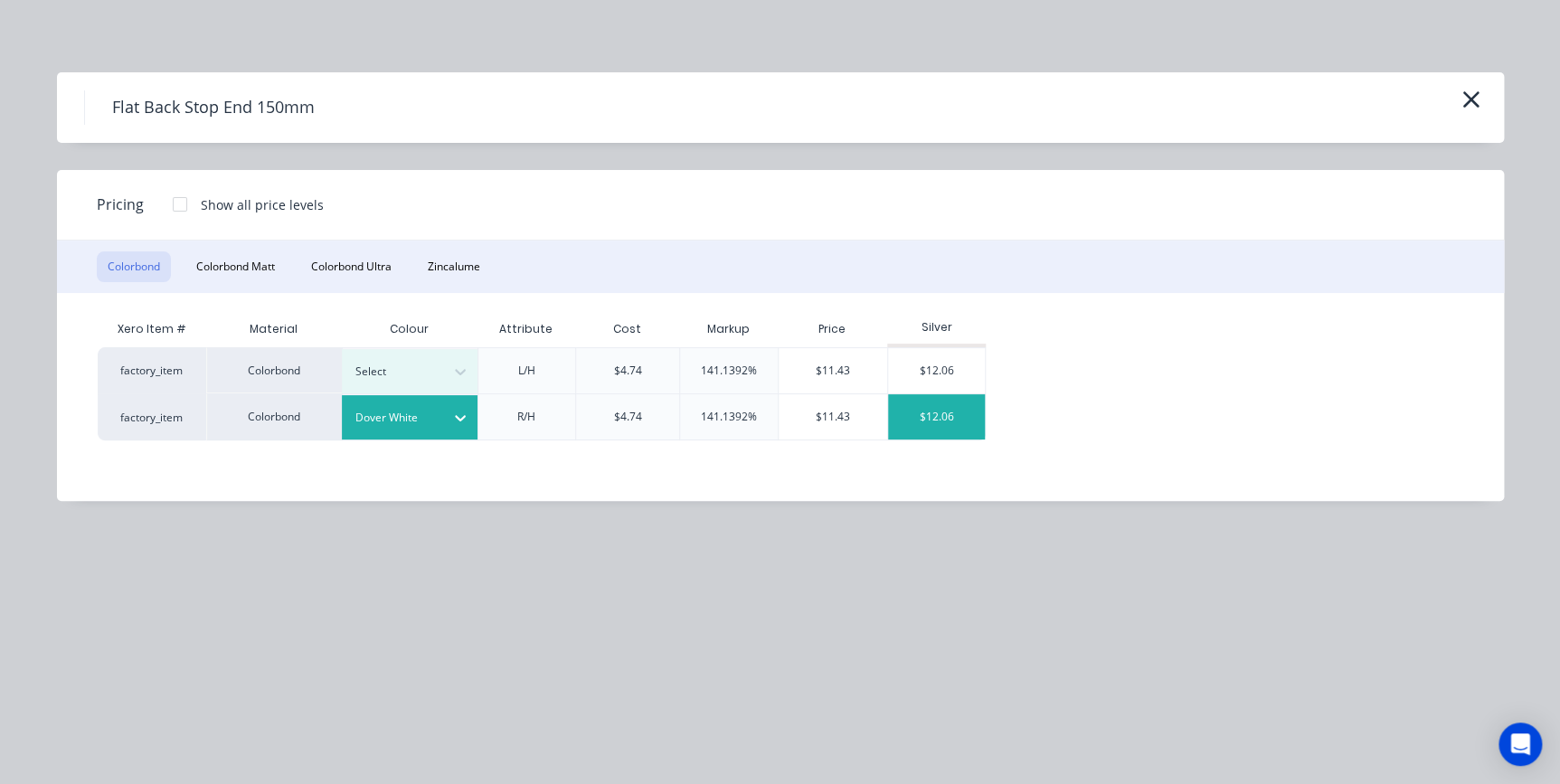
click at [928, 410] on div "$12.06" at bounding box center [936, 416] width 97 height 45
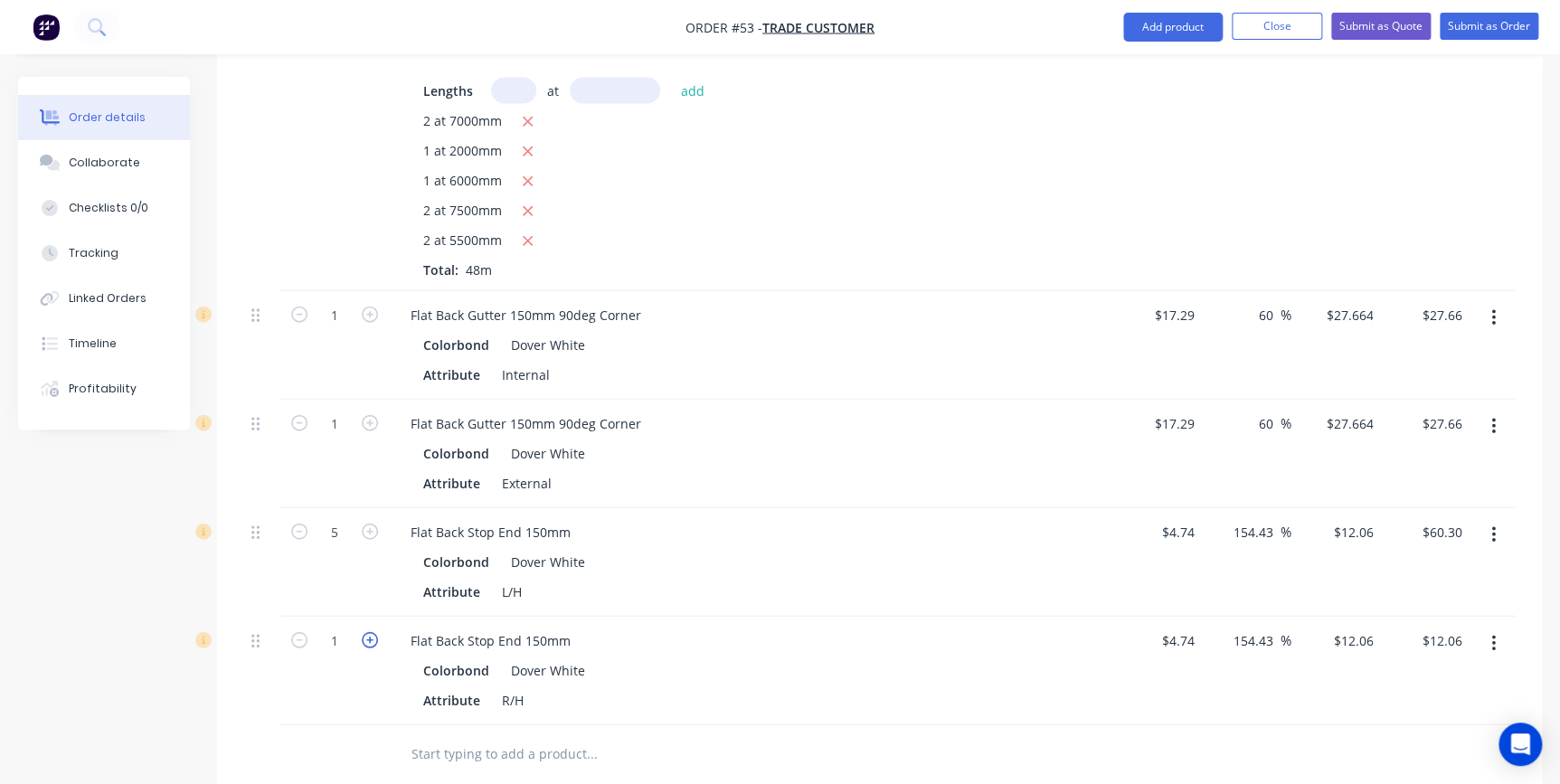
click at [368, 632] on icon "button" at bounding box center [369, 639] width 16 height 16
type input "2"
type input "$24.12"
click at [368, 632] on icon "button" at bounding box center [369, 639] width 16 height 16
type input "3"
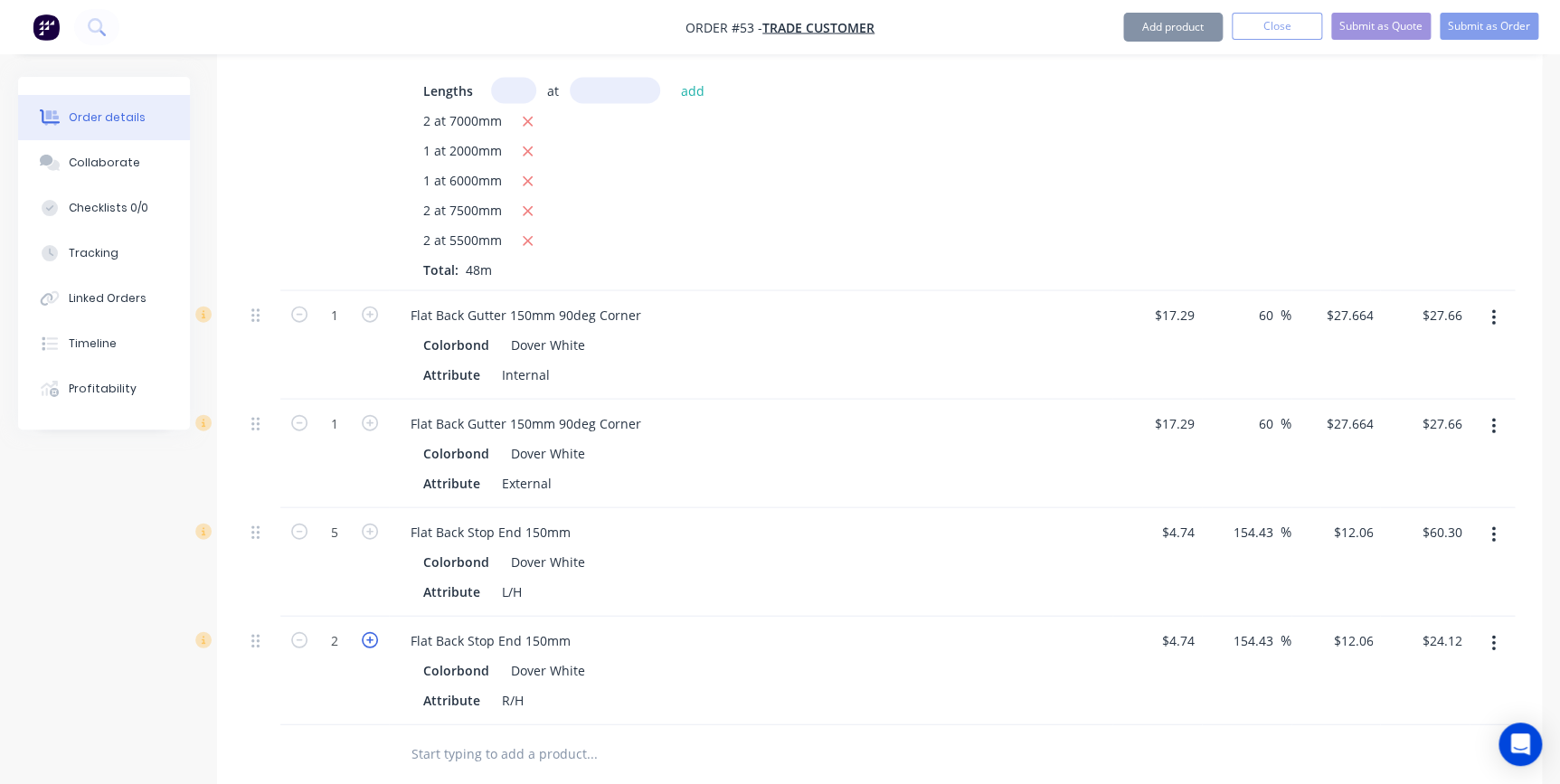
type input "$36.18"
click at [368, 632] on icon "button" at bounding box center [369, 639] width 16 height 16
type input "4"
type input "$48.24"
click at [368, 632] on icon "button" at bounding box center [369, 639] width 16 height 16
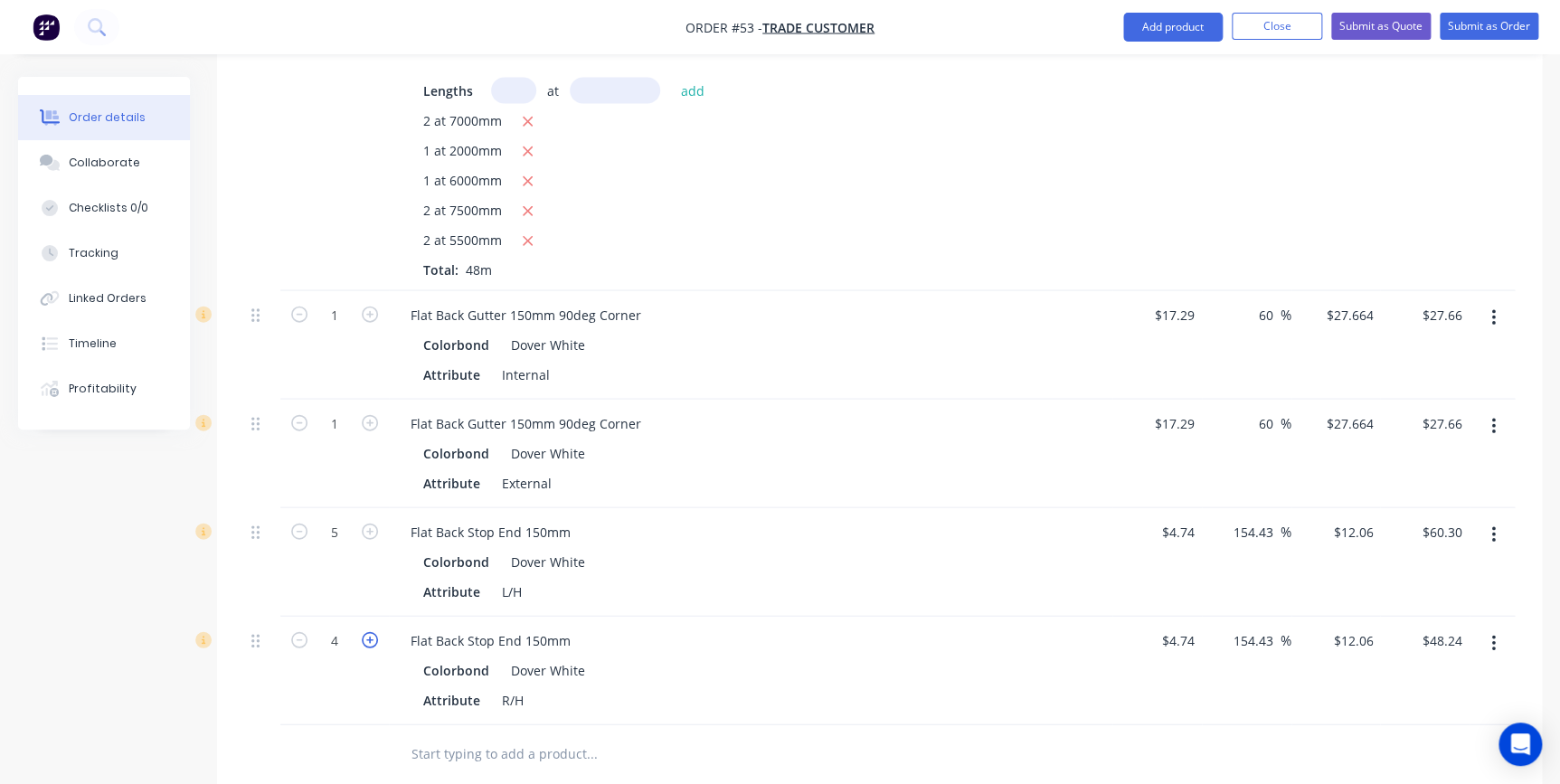
type input "5"
type input "$60.30"
click at [635, 736] on input "text" at bounding box center [591, 754] width 361 height 36
click at [488, 736] on input "text" at bounding box center [591, 754] width 361 height 36
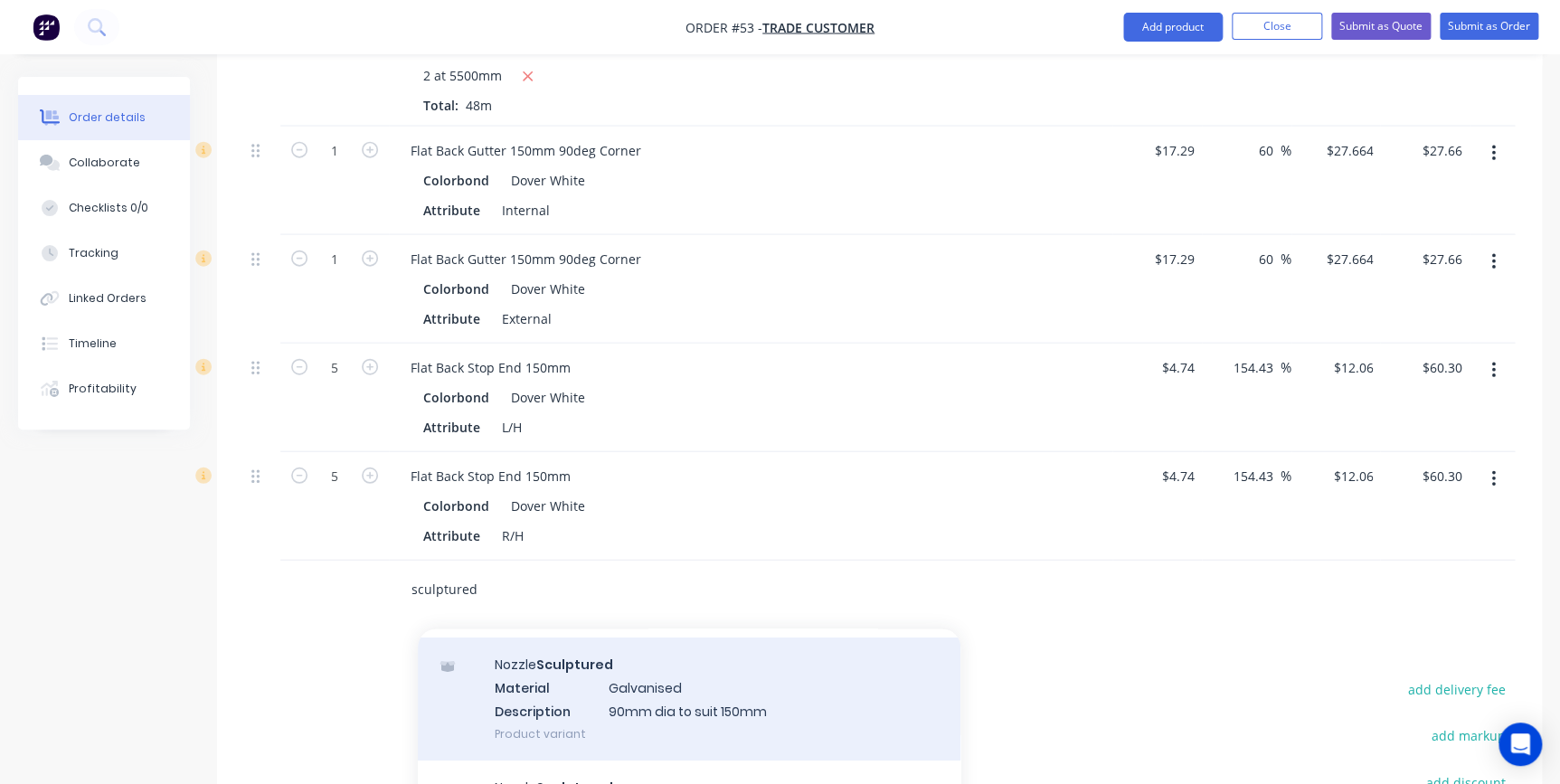
scroll to position [164, 0]
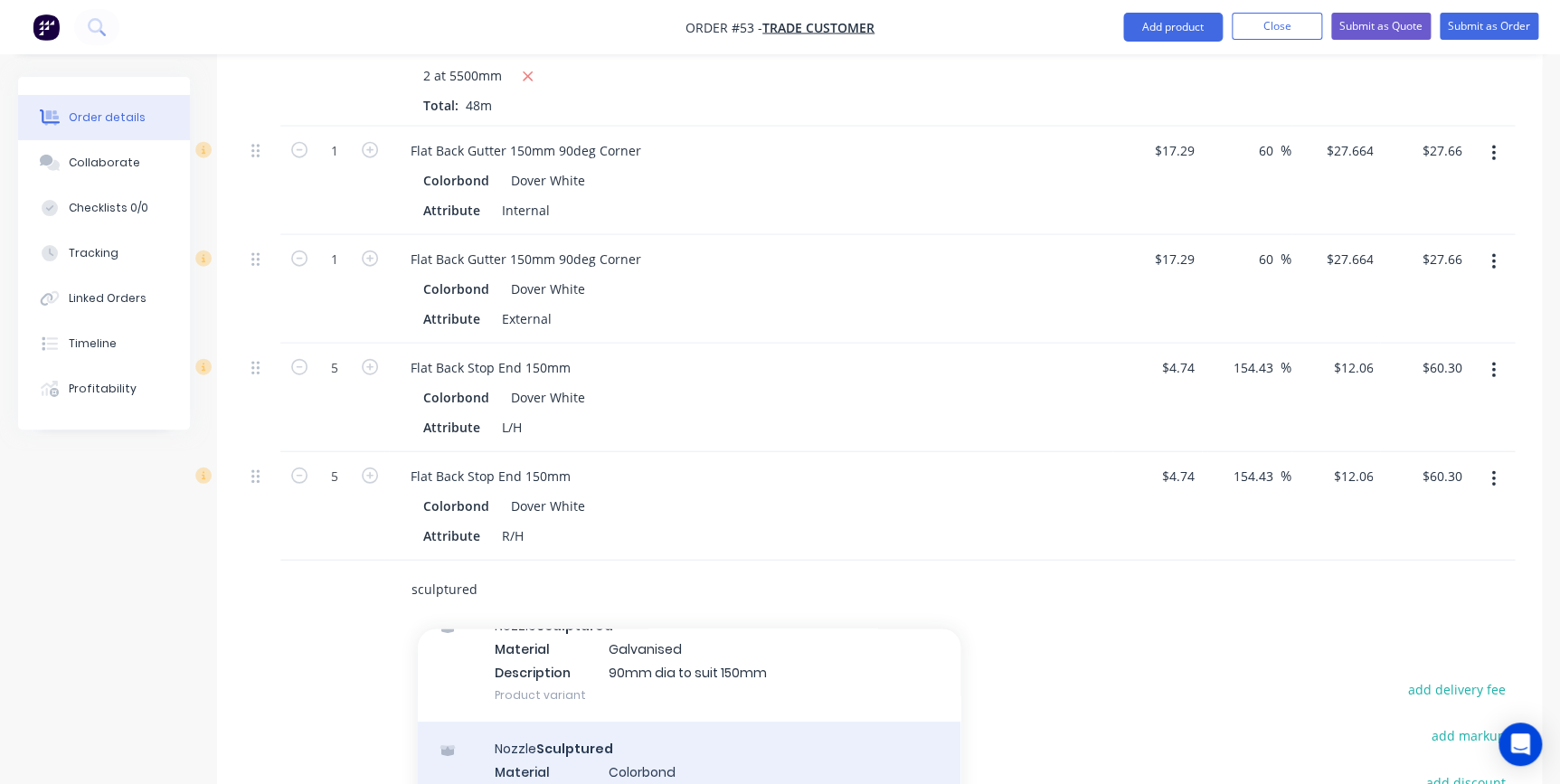
type input "sculptured"
click at [569, 724] on div "Nozzle Sculptured Material Colorbond Description Sculptured 90mm dia to suit 15…" at bounding box center [689, 782] width 543 height 122
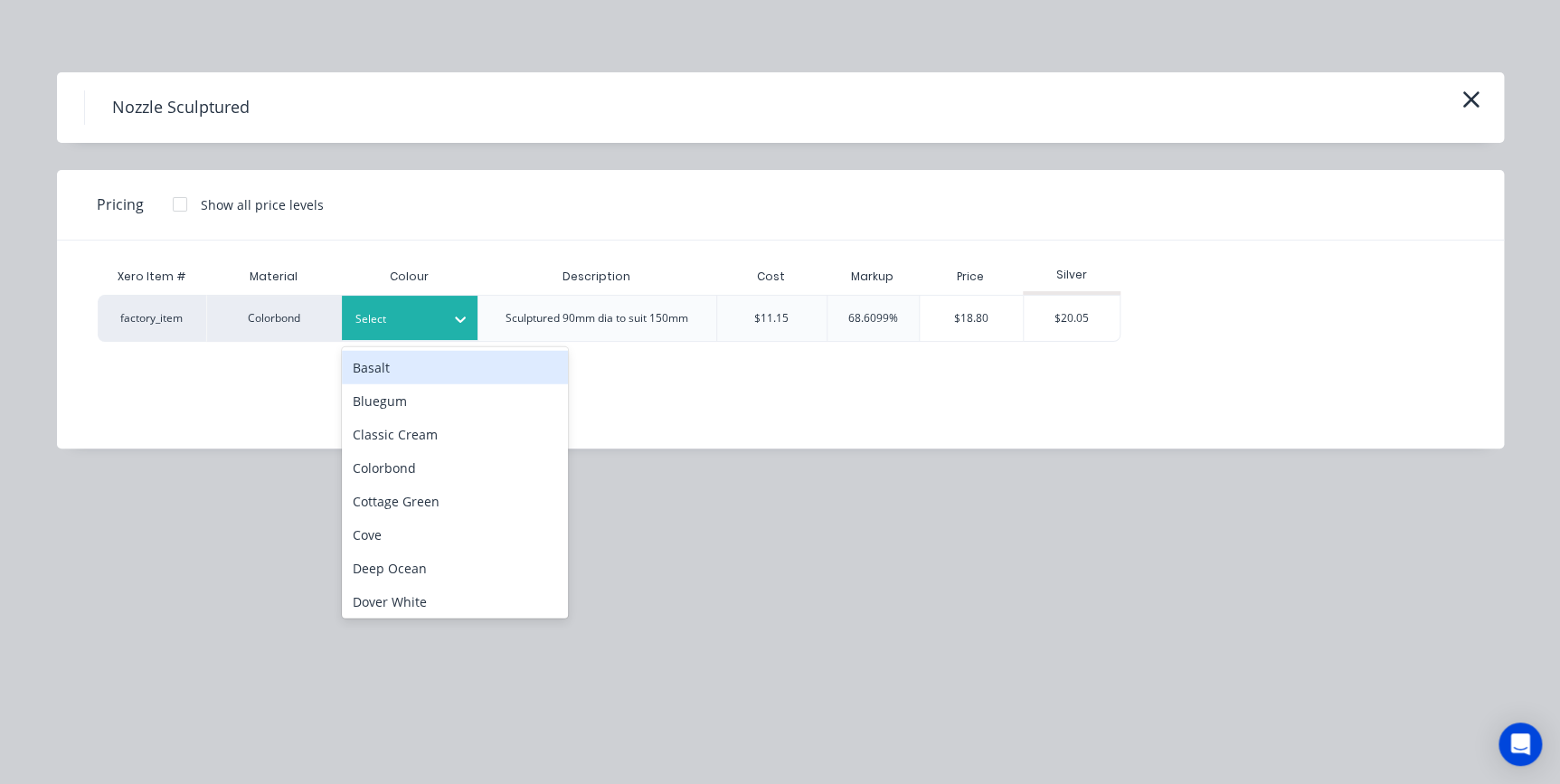
click at [391, 331] on div "Select" at bounding box center [408, 317] width 135 height 44
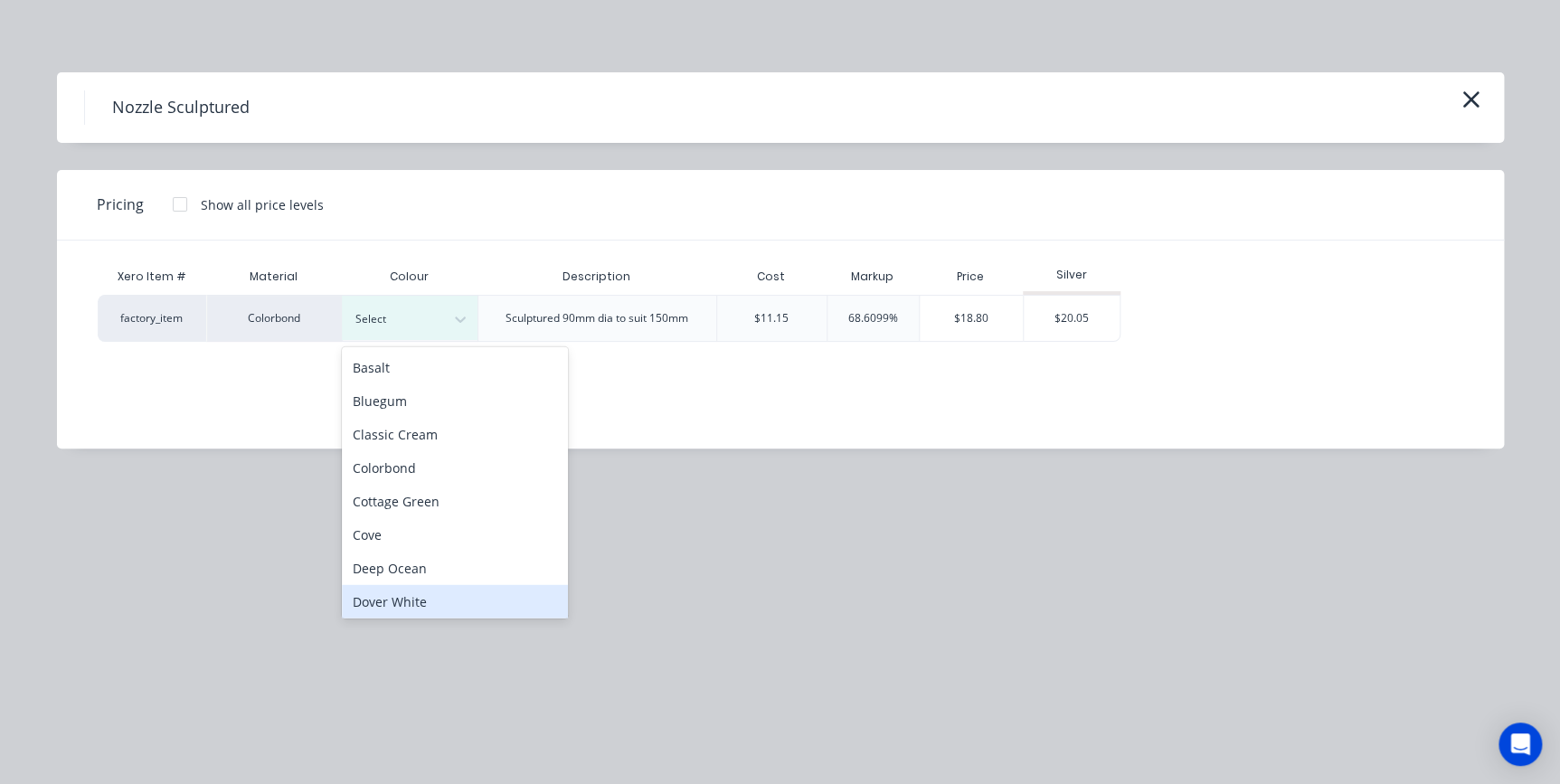
click at [401, 596] on div "Dover White" at bounding box center [454, 601] width 226 height 34
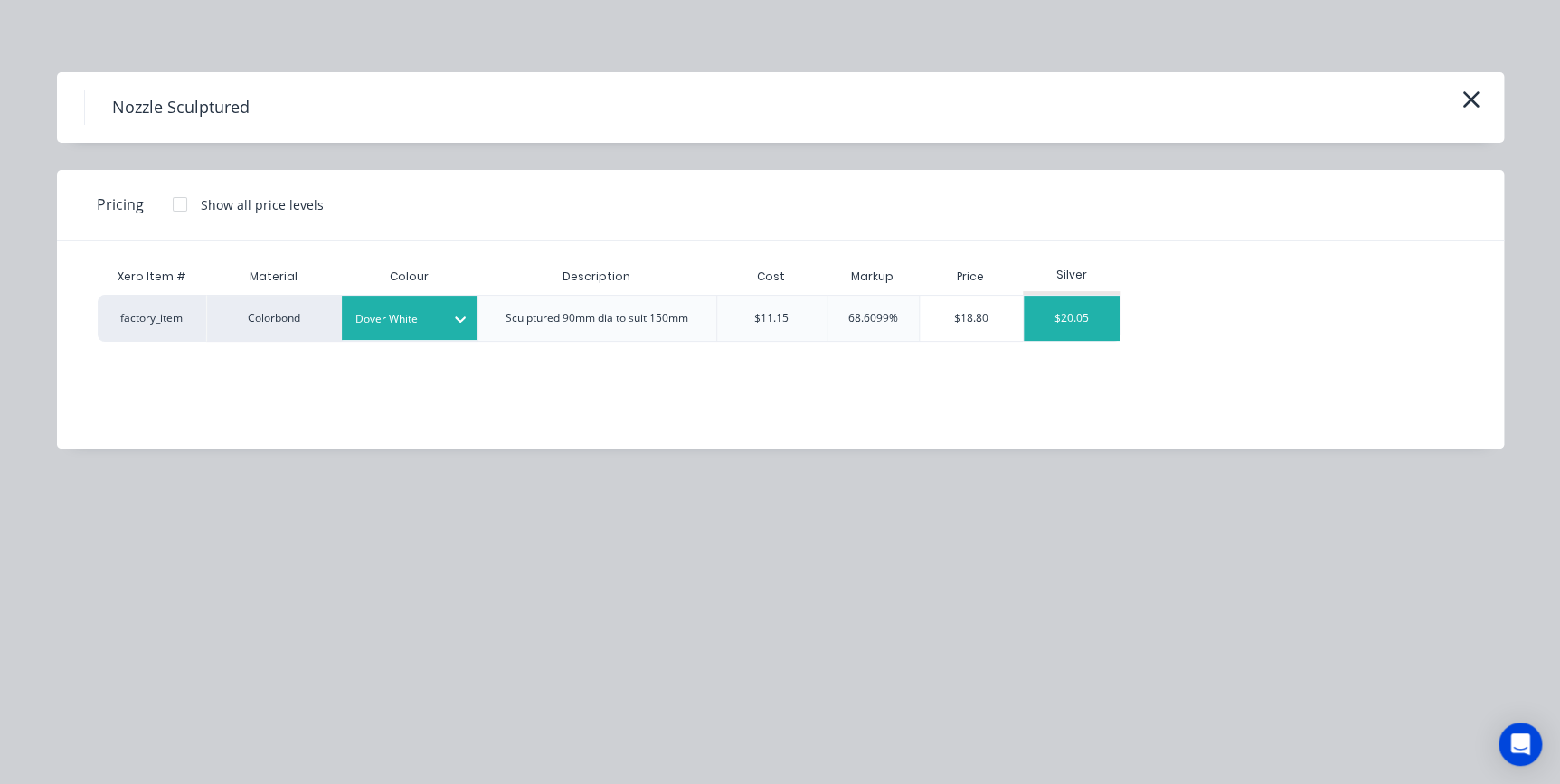
click at [1079, 321] on div "$20.05" at bounding box center [1072, 317] width 97 height 45
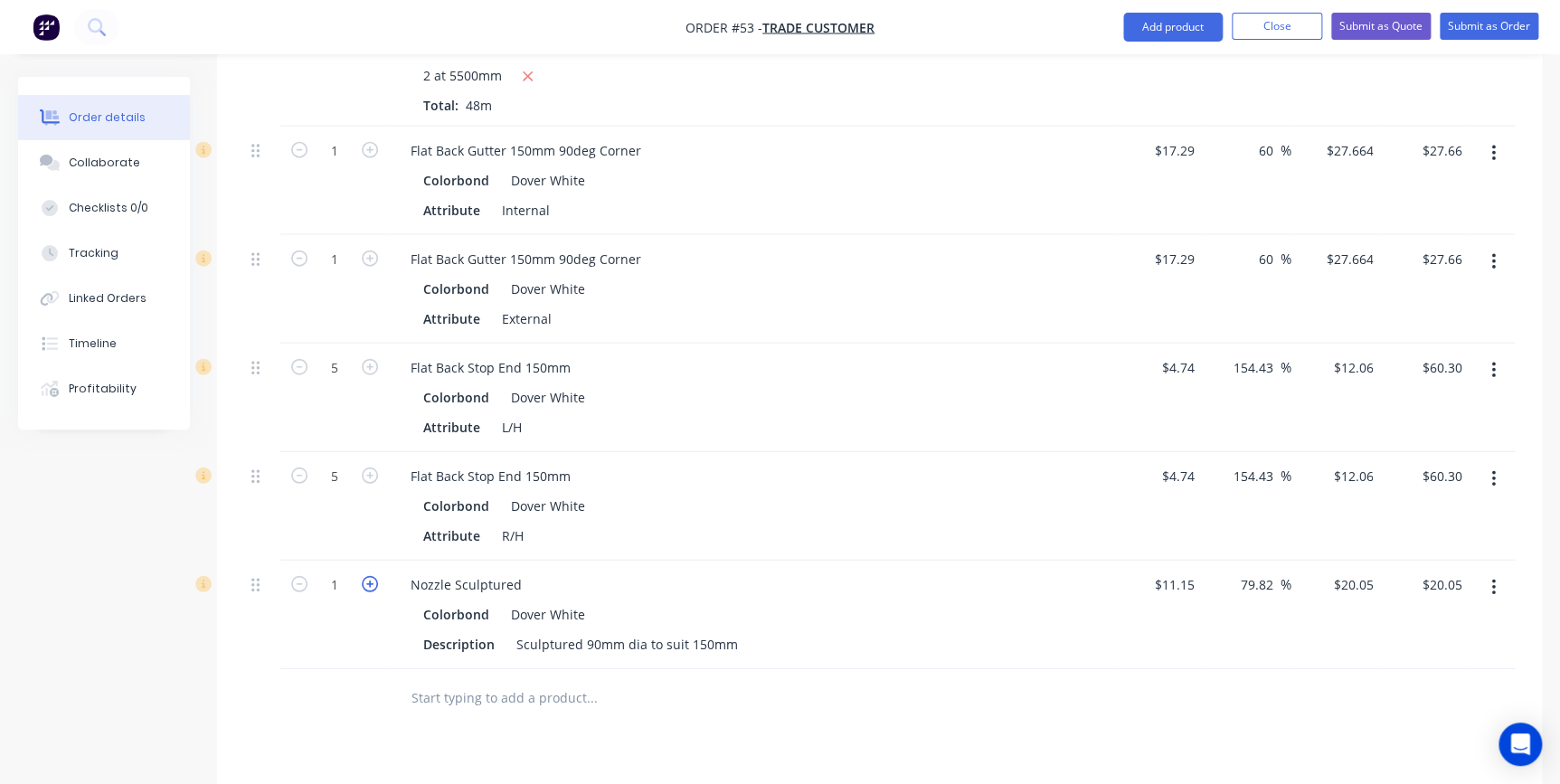
click at [370, 576] on icon "button" at bounding box center [369, 584] width 16 height 16
type input "2"
type input "$40.10"
click at [370, 576] on icon "button" at bounding box center [369, 584] width 16 height 16
type input "3"
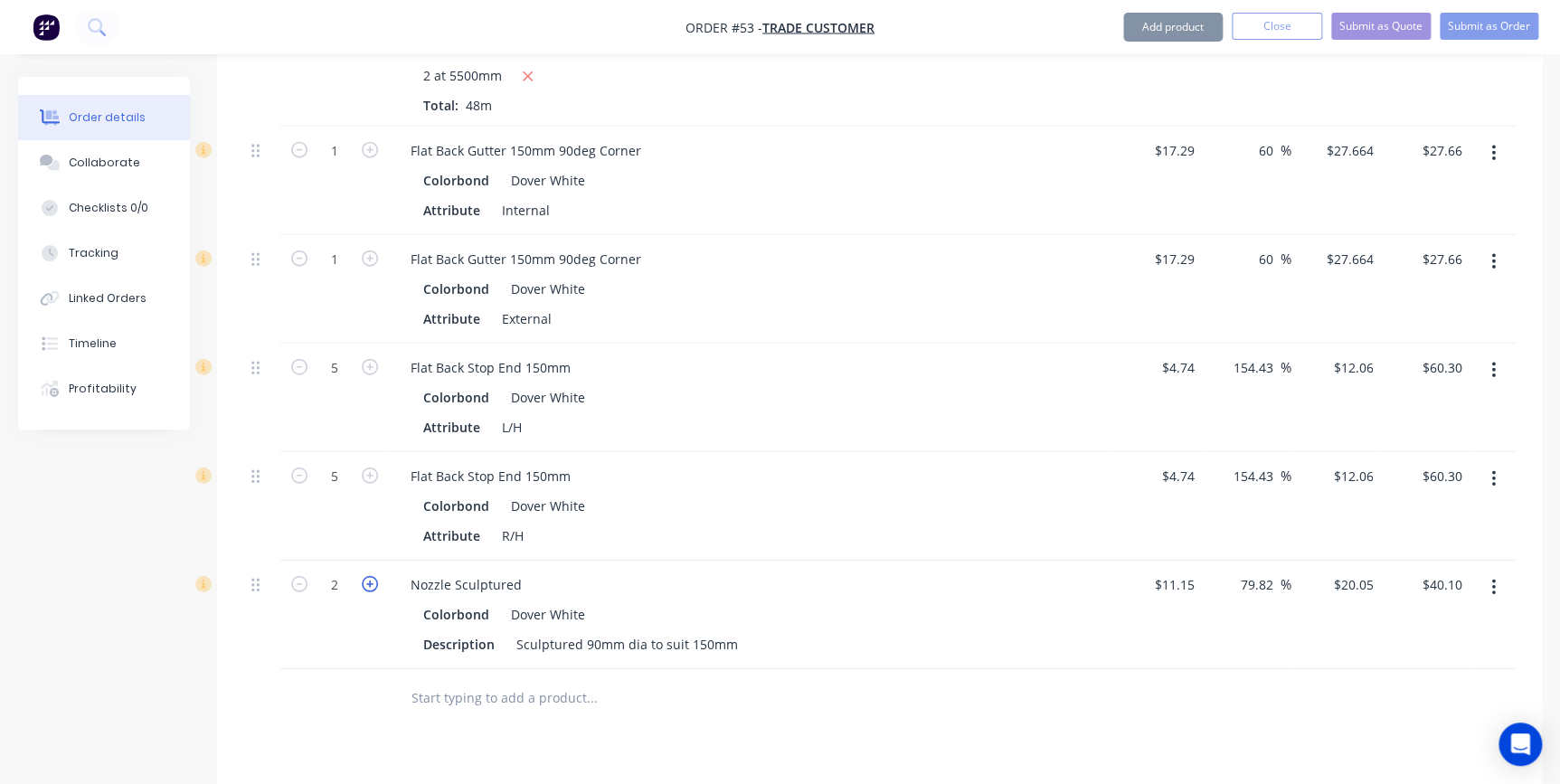
type input "$60.15"
click at [370, 576] on icon "button" at bounding box center [369, 584] width 16 height 16
type input "4"
type input "$80.20"
click at [370, 576] on icon "button" at bounding box center [369, 584] width 16 height 16
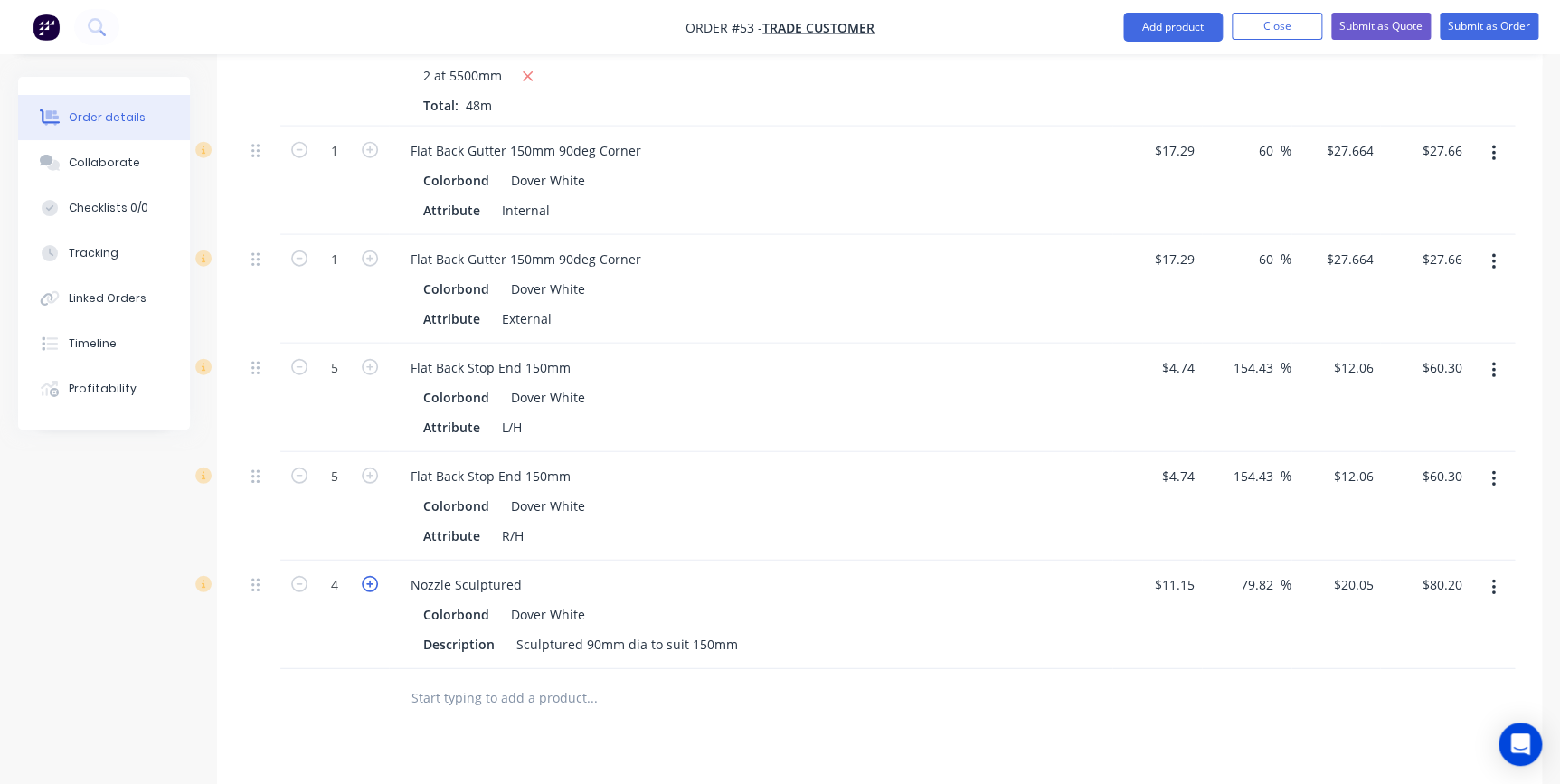
type input "5"
type input "$100.25"
click at [370, 576] on icon "button" at bounding box center [369, 584] width 16 height 16
type input "6"
type input "$120.30"
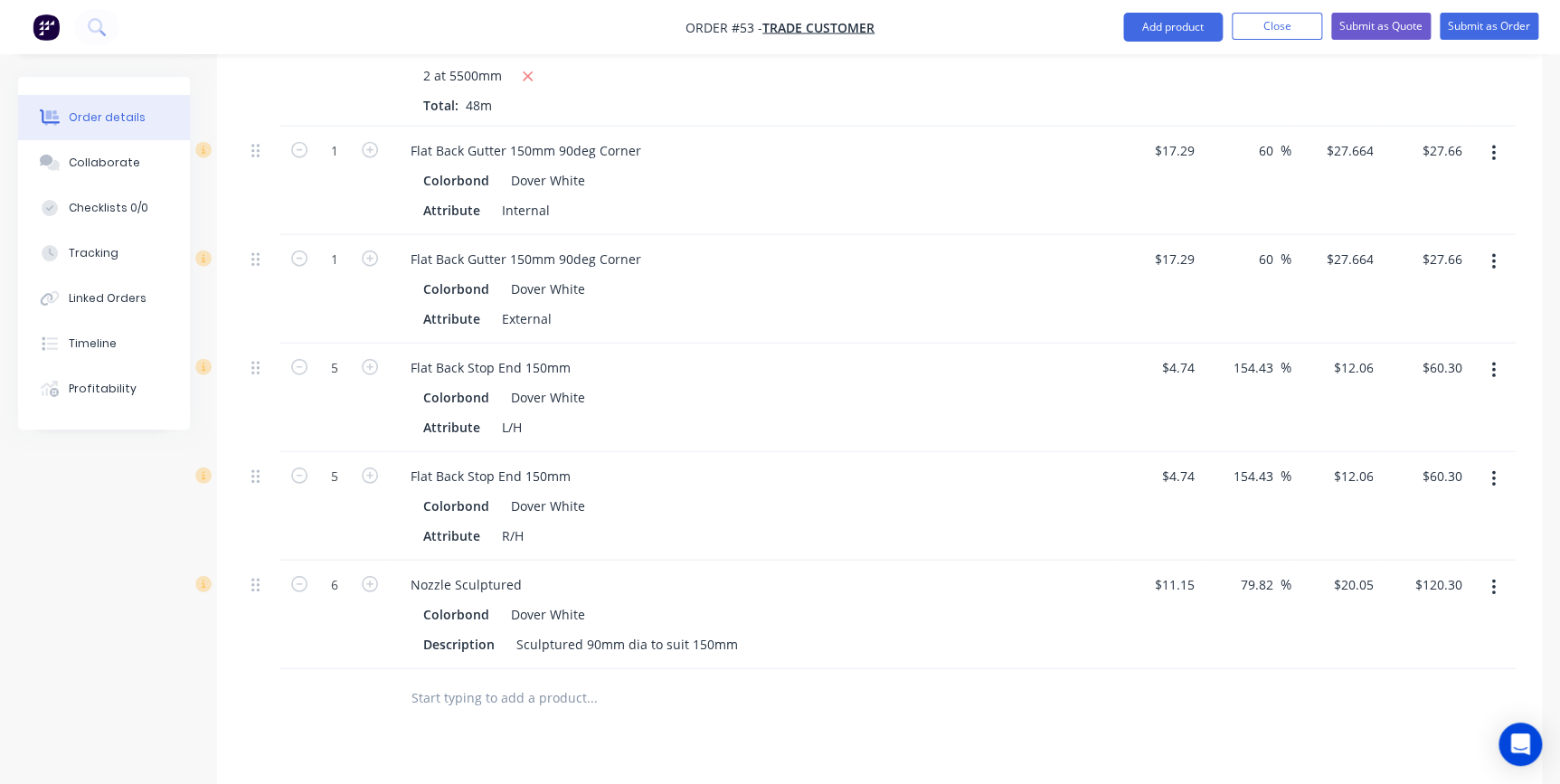
click at [453, 680] on input "text" at bounding box center [591, 698] width 361 height 36
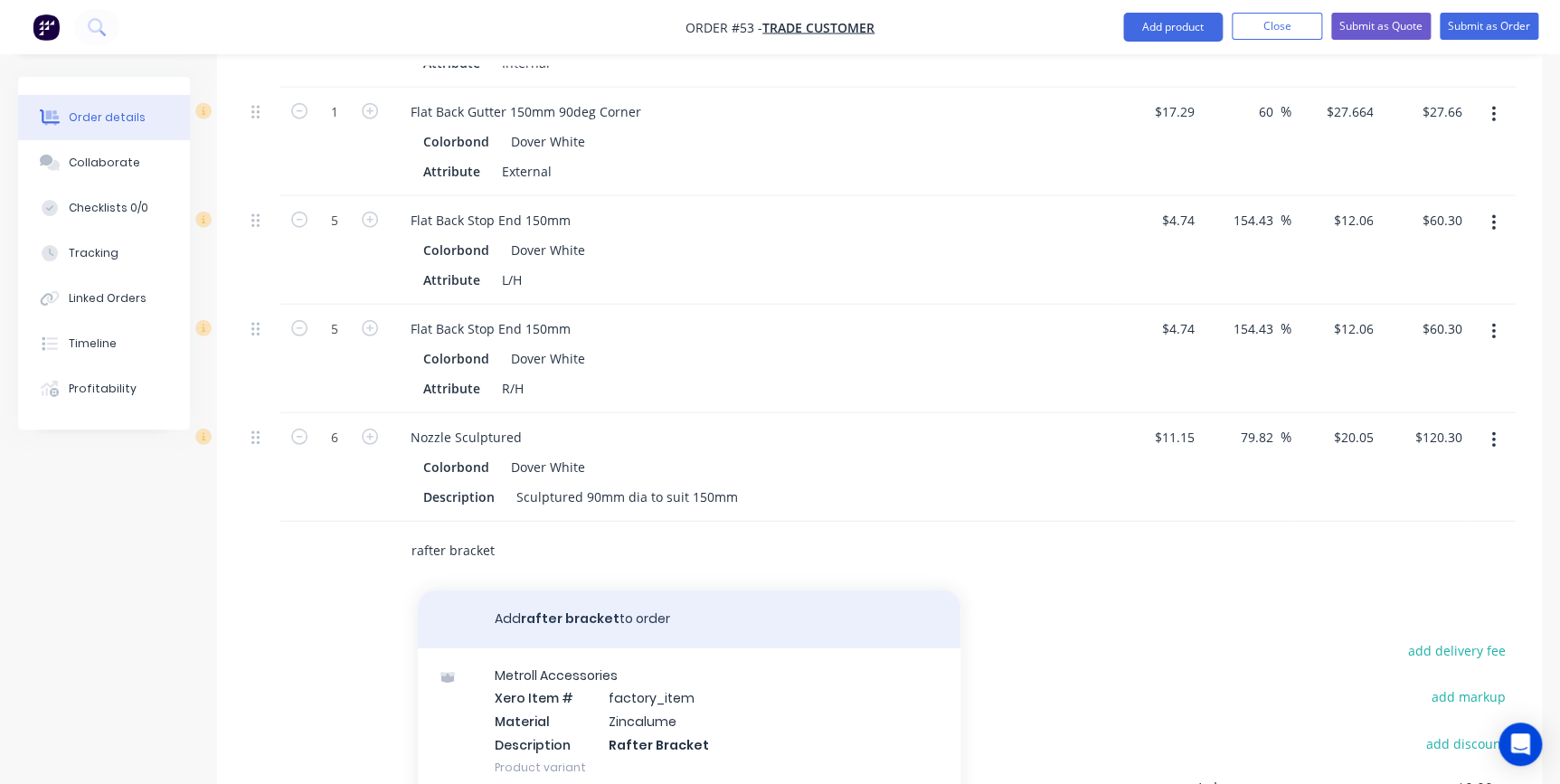
scroll to position [2295, 0]
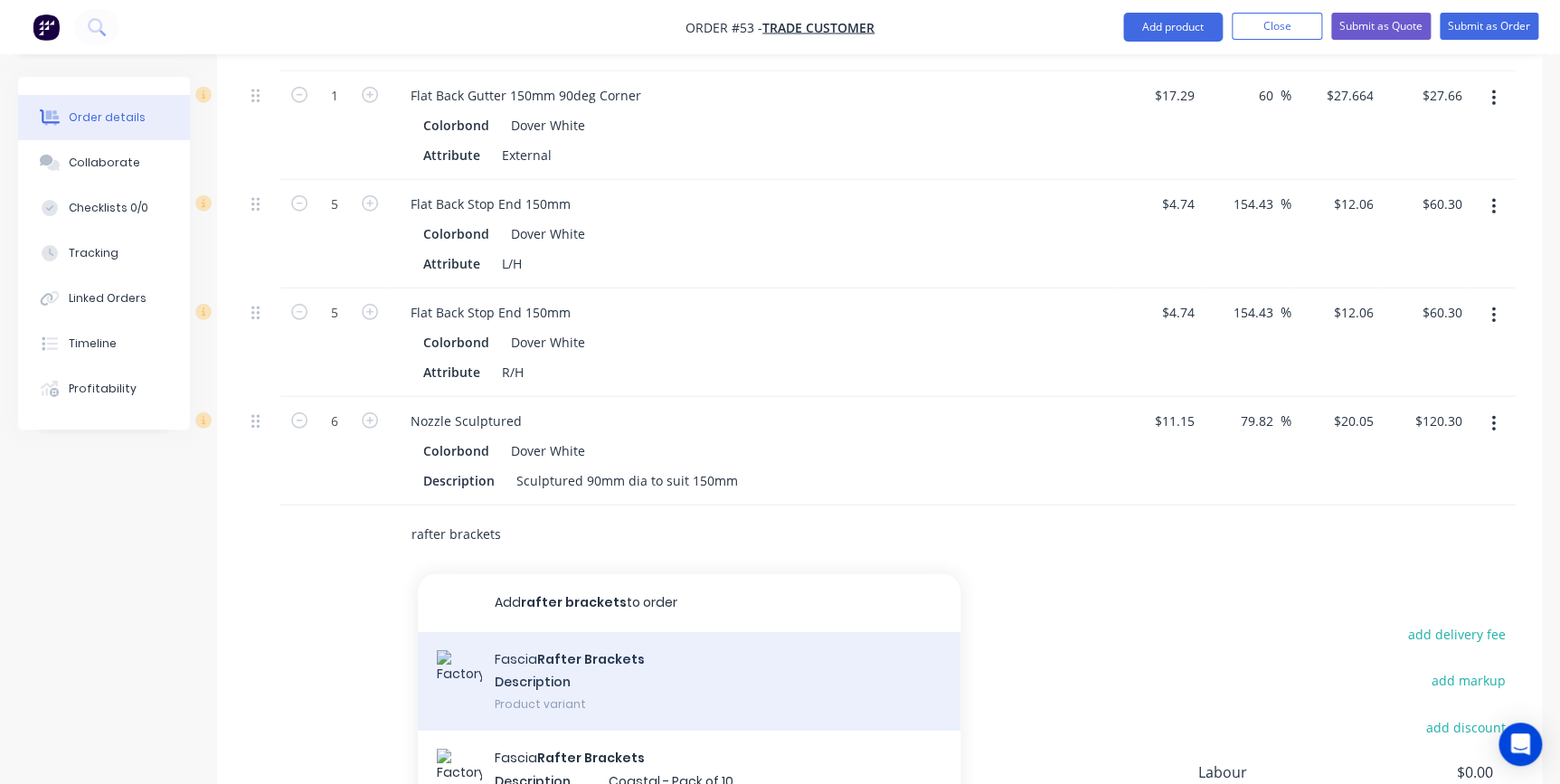
type input "rafter brackets"
click at [610, 632] on div "Fascia Rafter Brackets Description Product variant" at bounding box center [689, 681] width 543 height 100
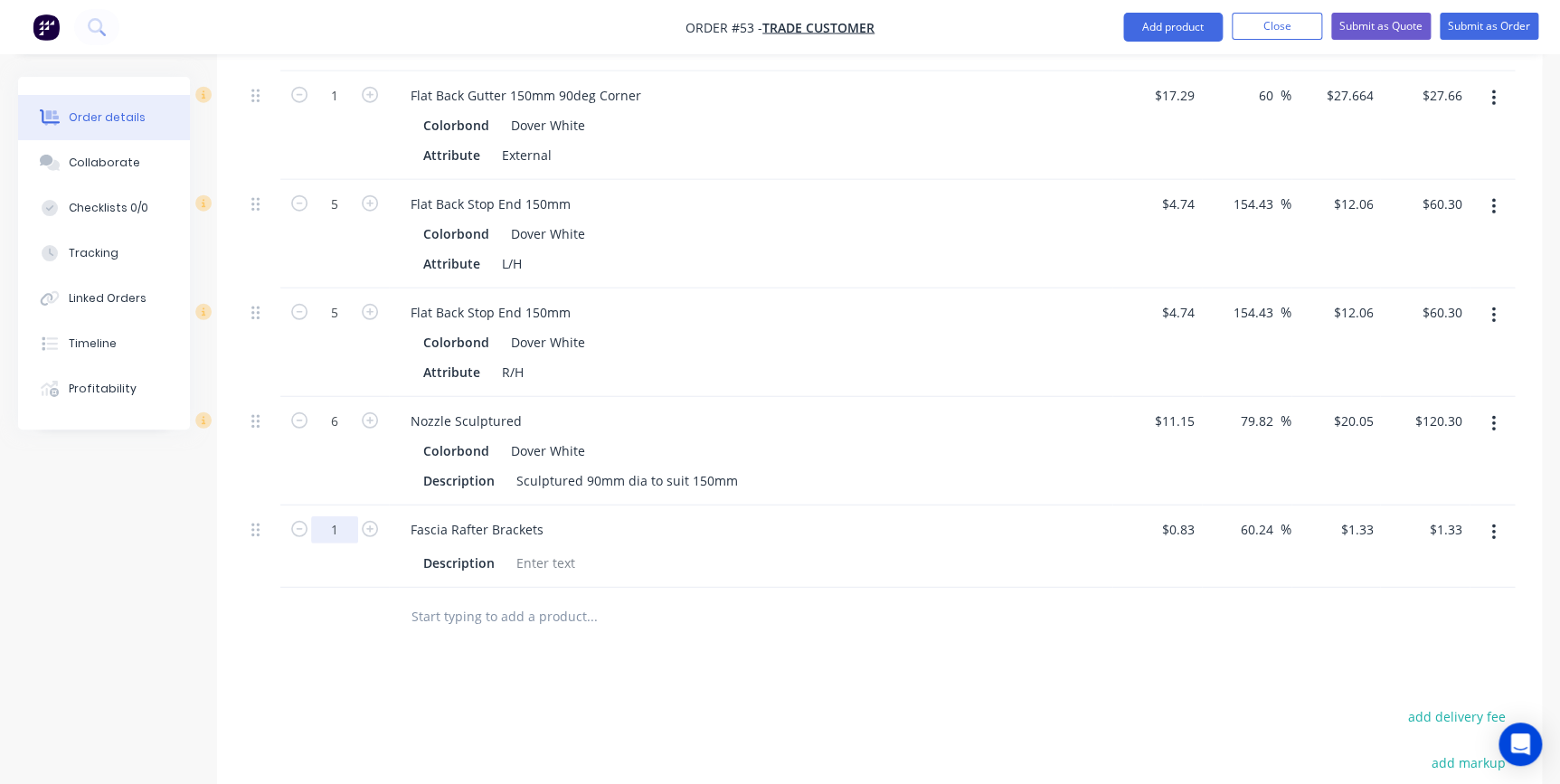
click at [332, 516] on input "1" at bounding box center [334, 529] width 47 height 27
type input "75"
type input "$99.75"
click at [465, 598] on input "text" at bounding box center [591, 616] width 361 height 36
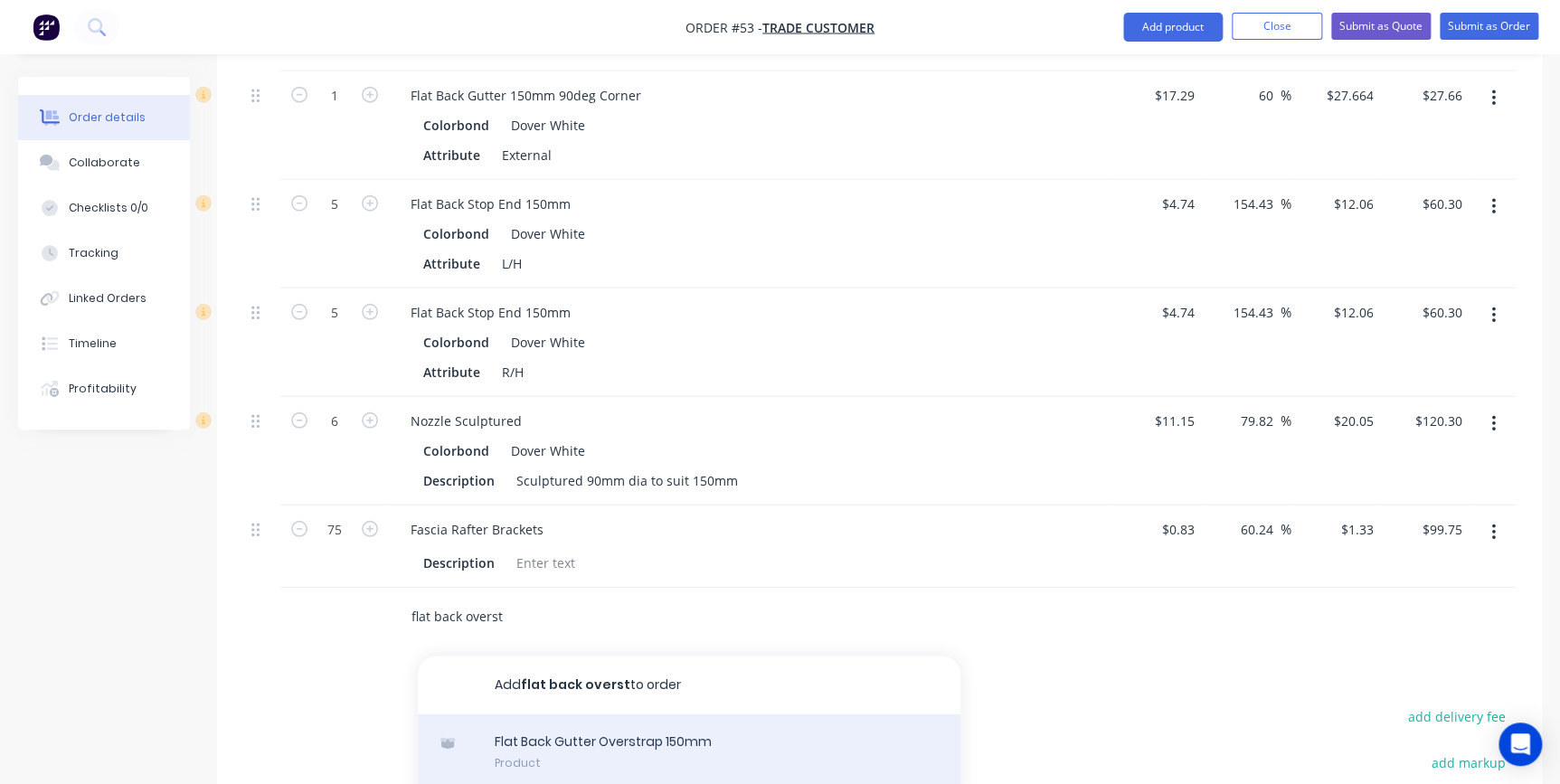
type input "flat back overst"
click at [547, 714] on div "Flat Back Gutter Overstrap 150mm Product" at bounding box center [689, 751] width 543 height 76
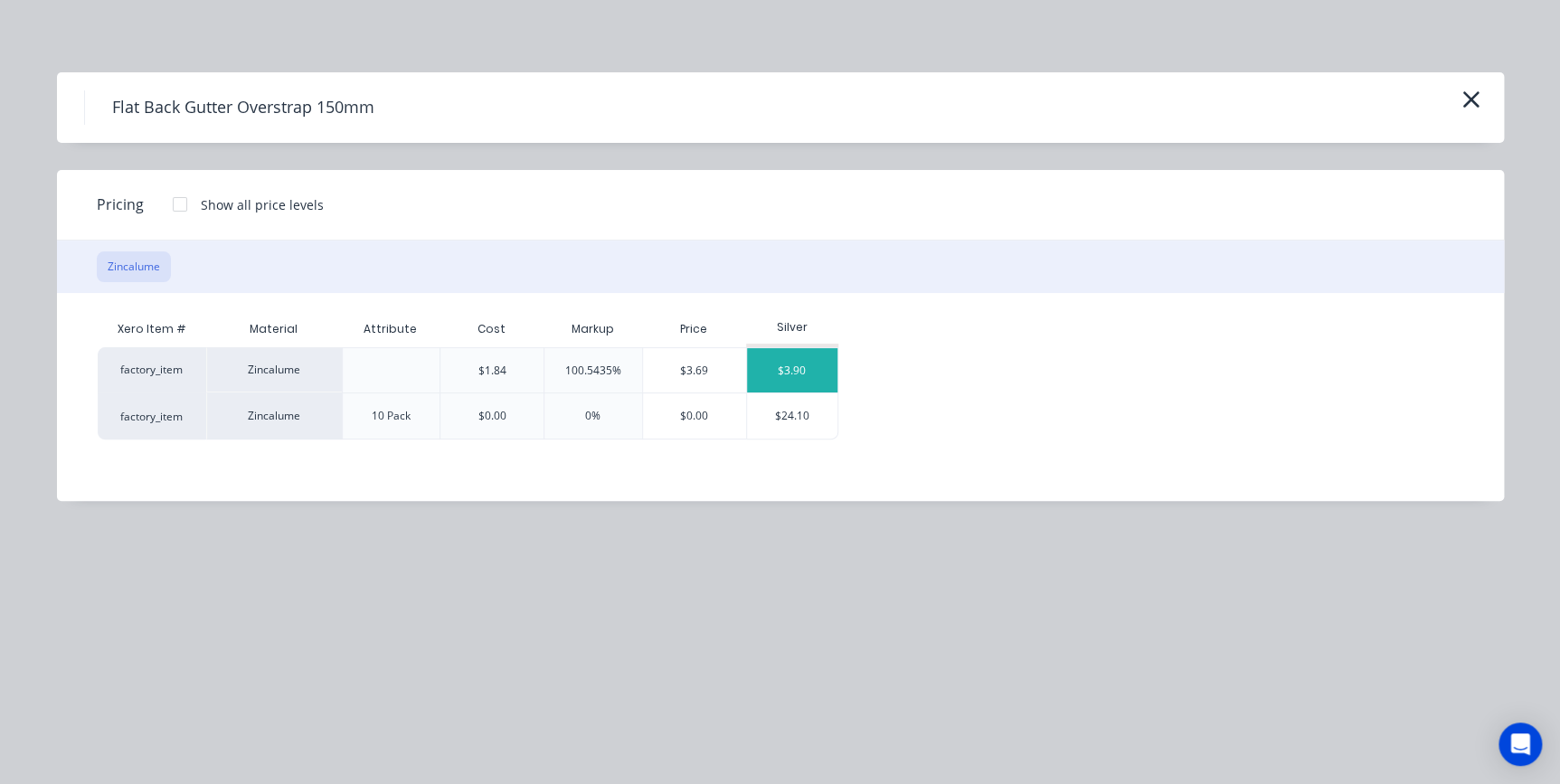
click at [813, 371] on div "$3.90" at bounding box center [792, 370] width 90 height 44
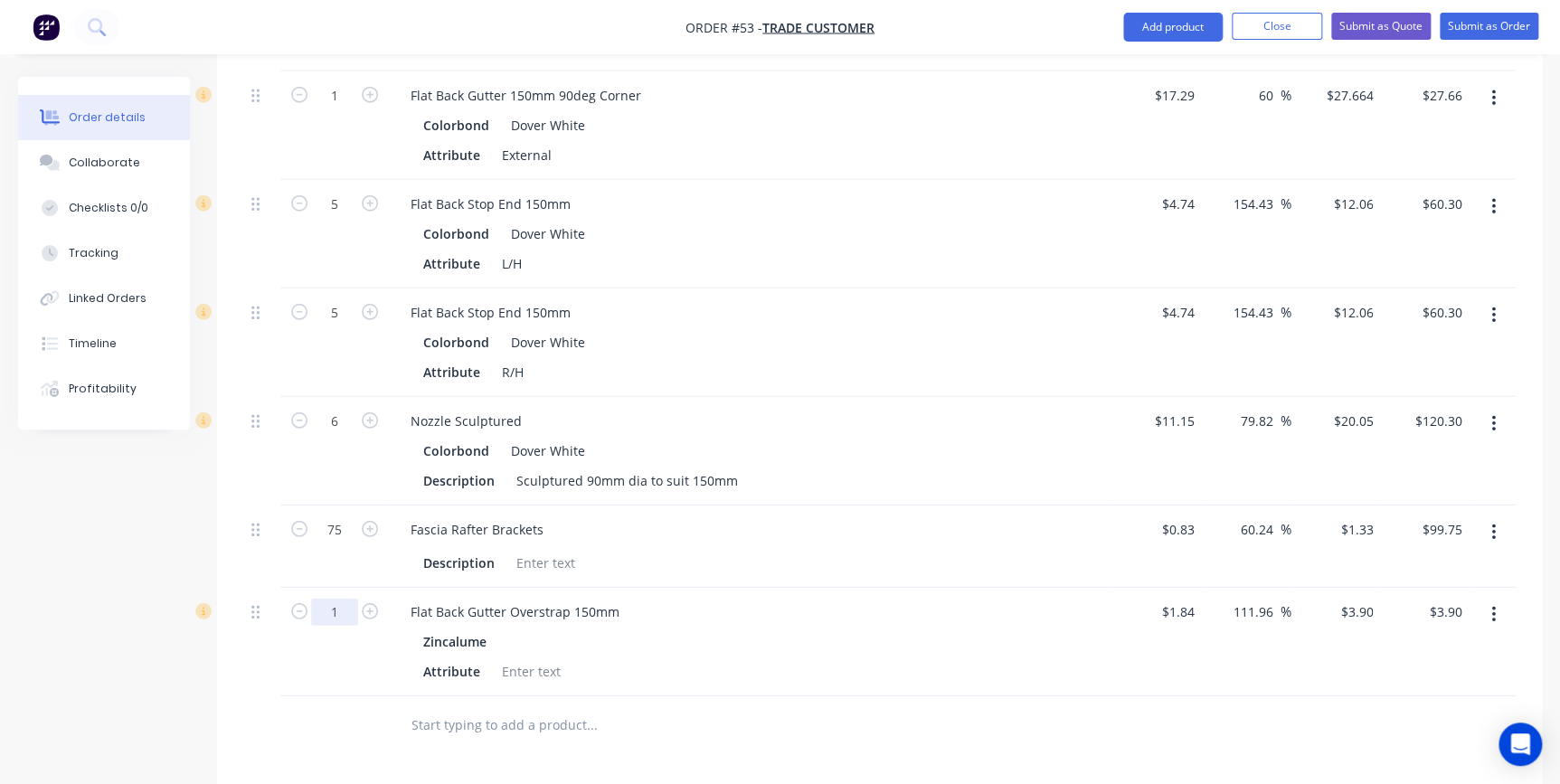
click at [355, 598] on input "1" at bounding box center [334, 611] width 47 height 27
click at [415, 706] on input "text" at bounding box center [591, 725] width 361 height 36
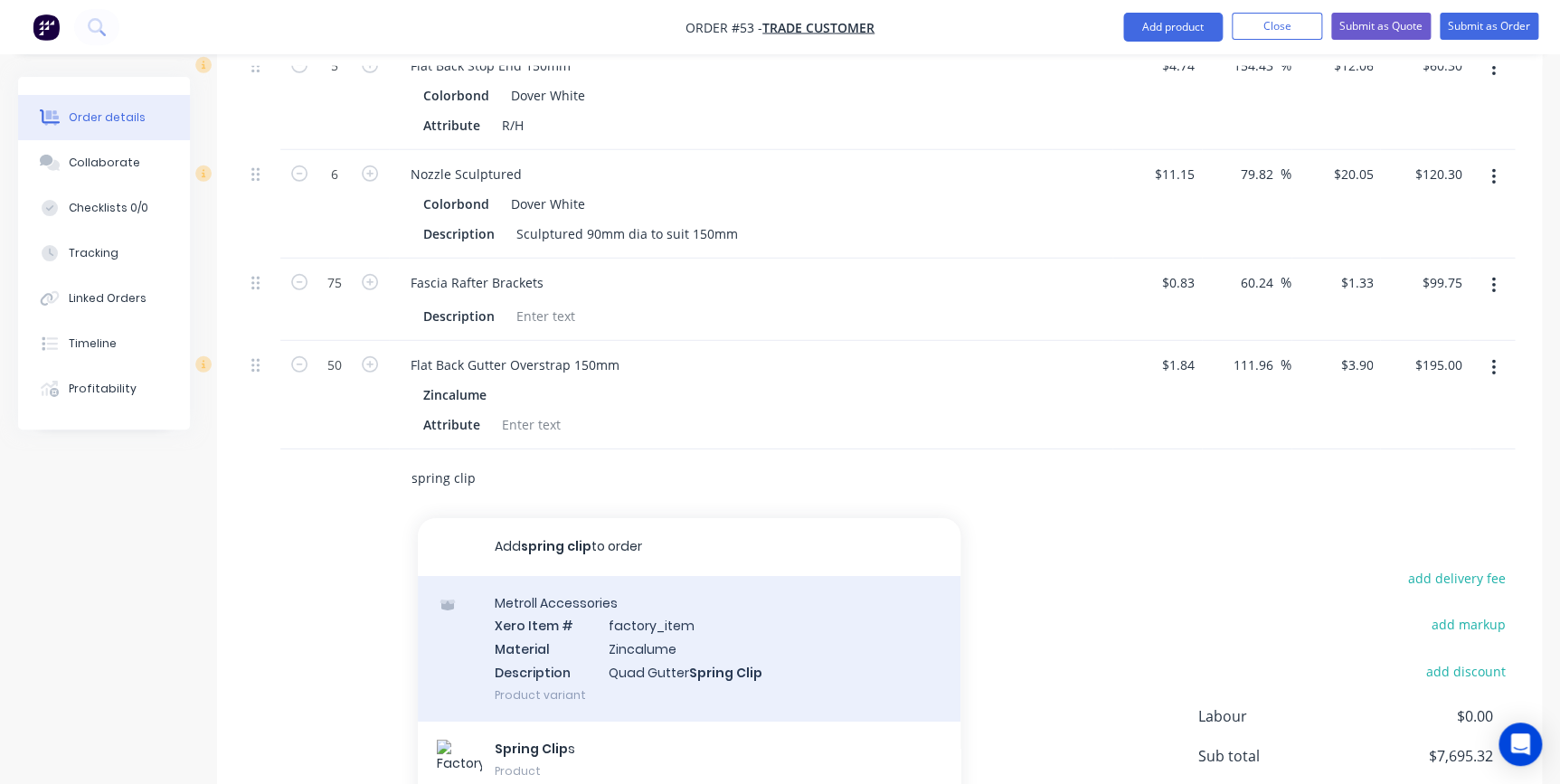
scroll to position [81, 0]
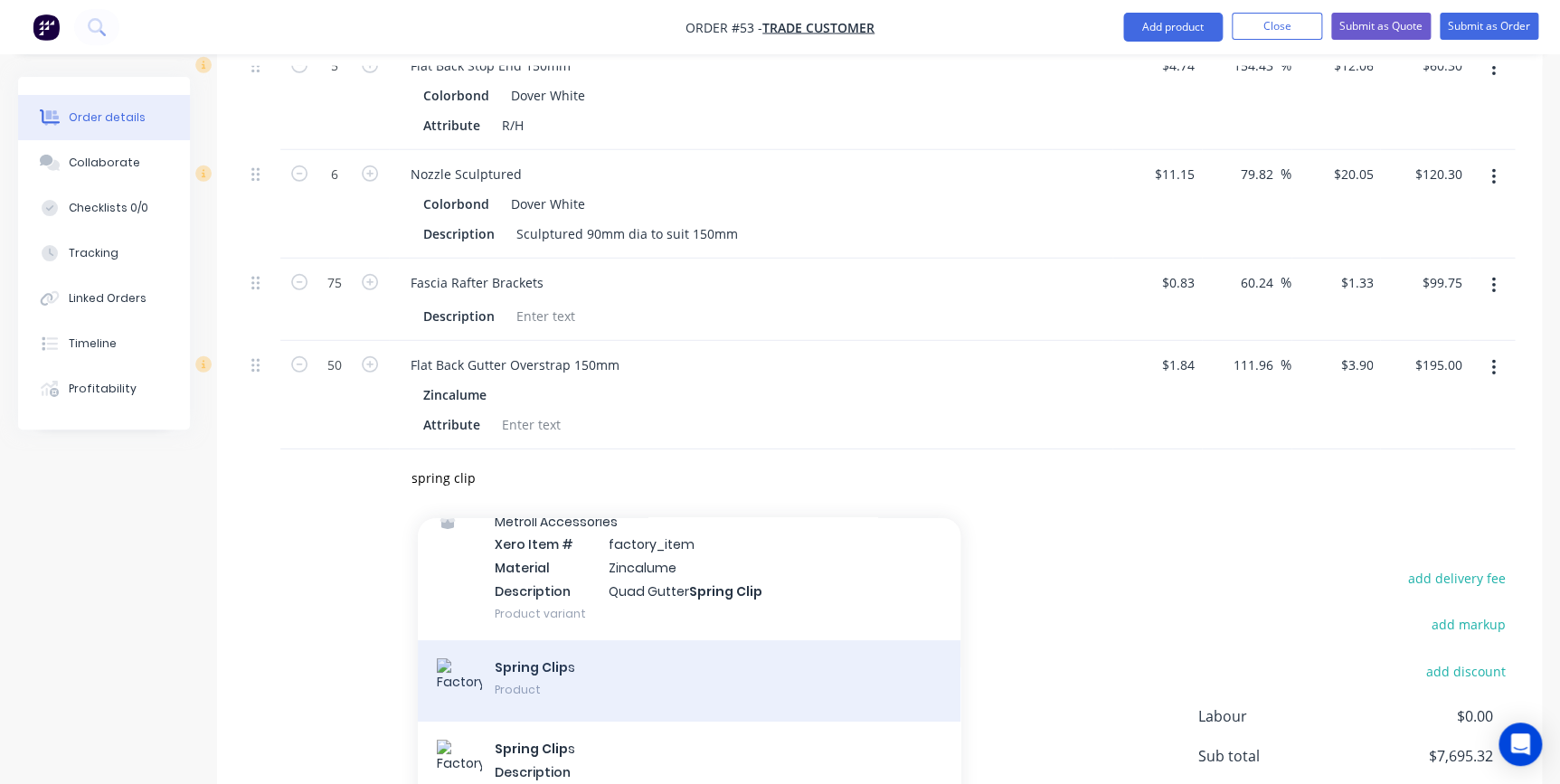
click at [509, 640] on div "Spring Clip s Product" at bounding box center [689, 680] width 543 height 81
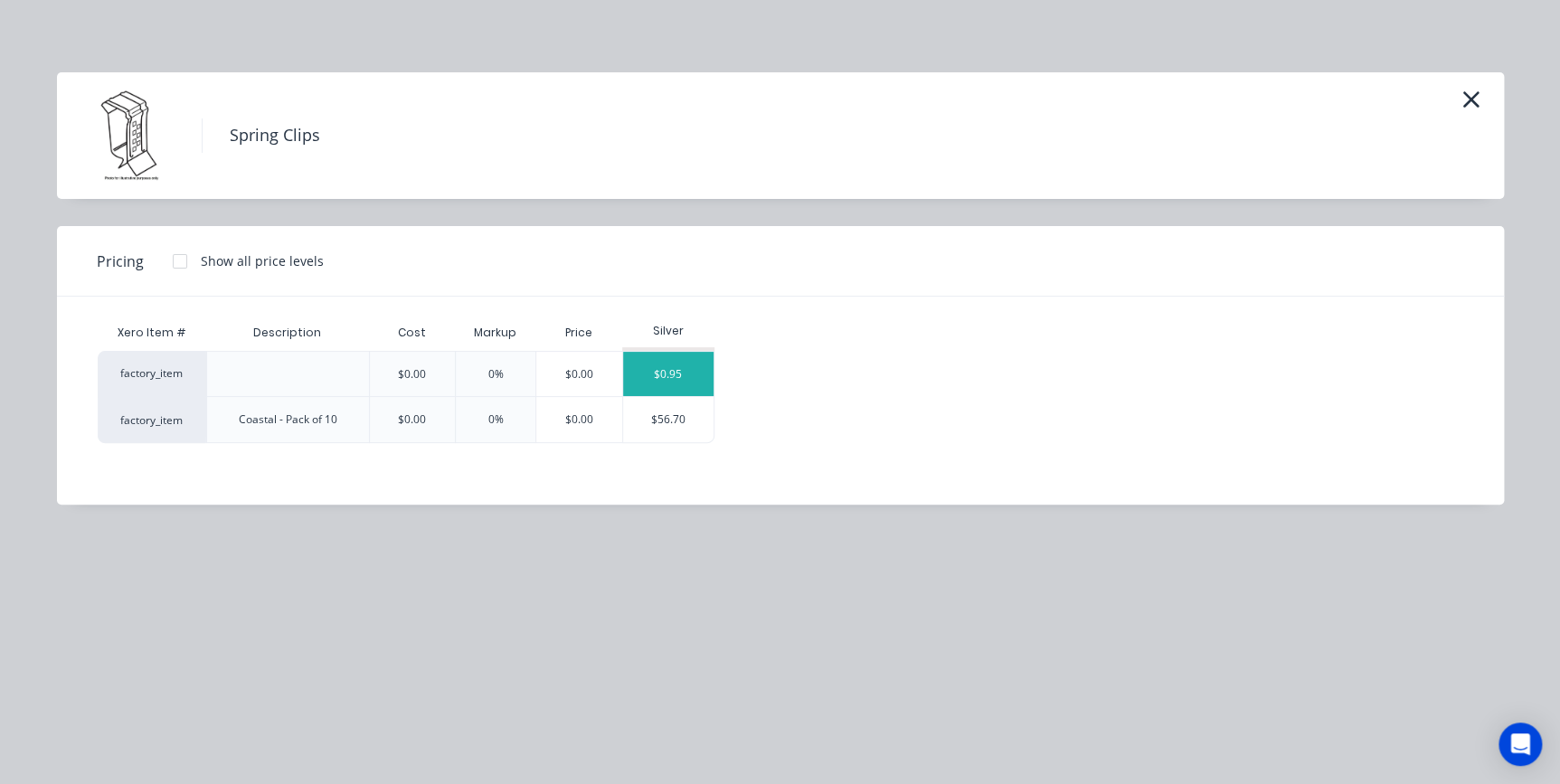
click at [665, 380] on div "$0.95" at bounding box center [668, 374] width 90 height 44
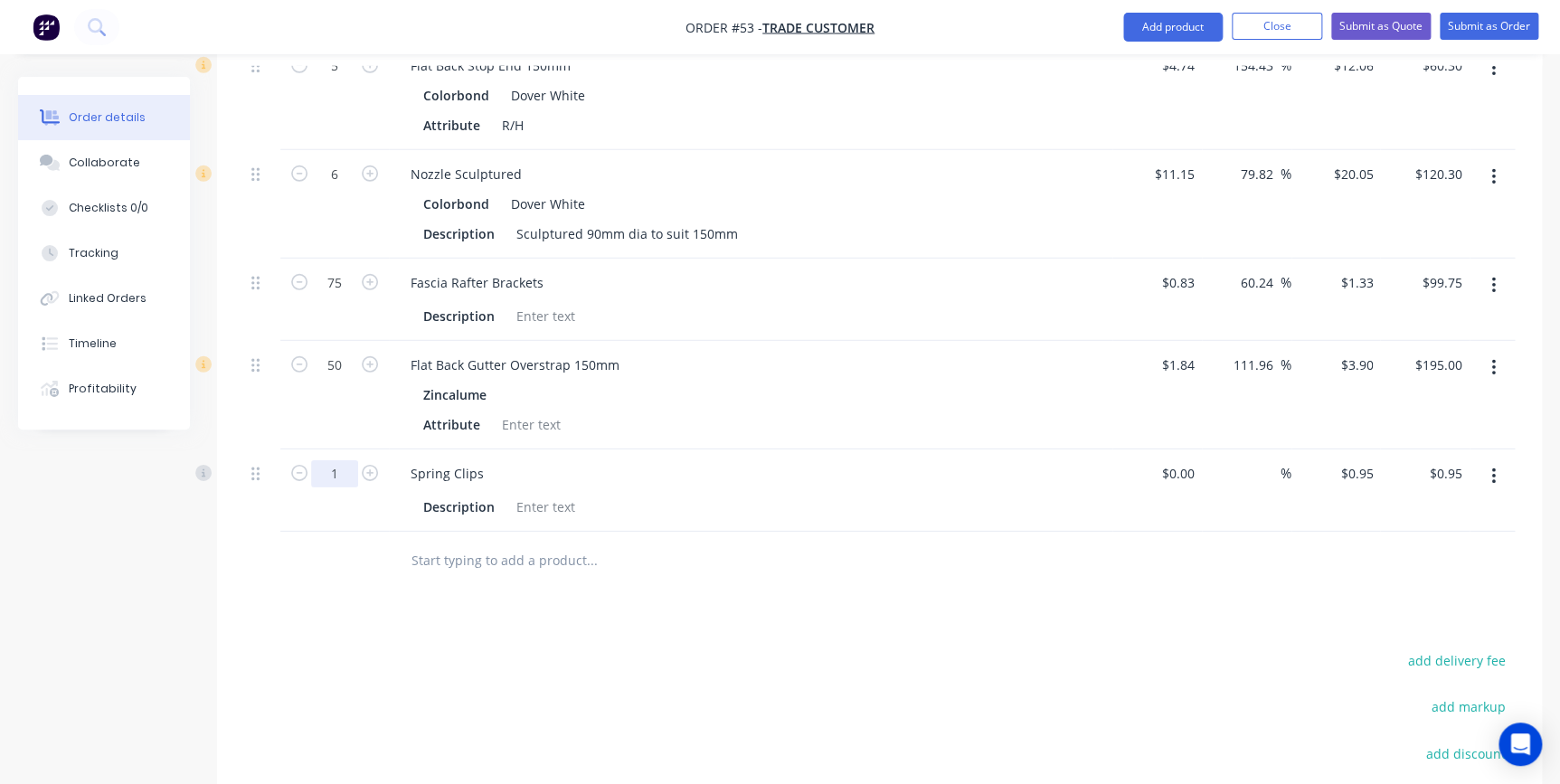
click at [345, 460] on input "1" at bounding box center [334, 473] width 47 height 27
click at [445, 542] on input "text" at bounding box center [591, 561] width 361 height 36
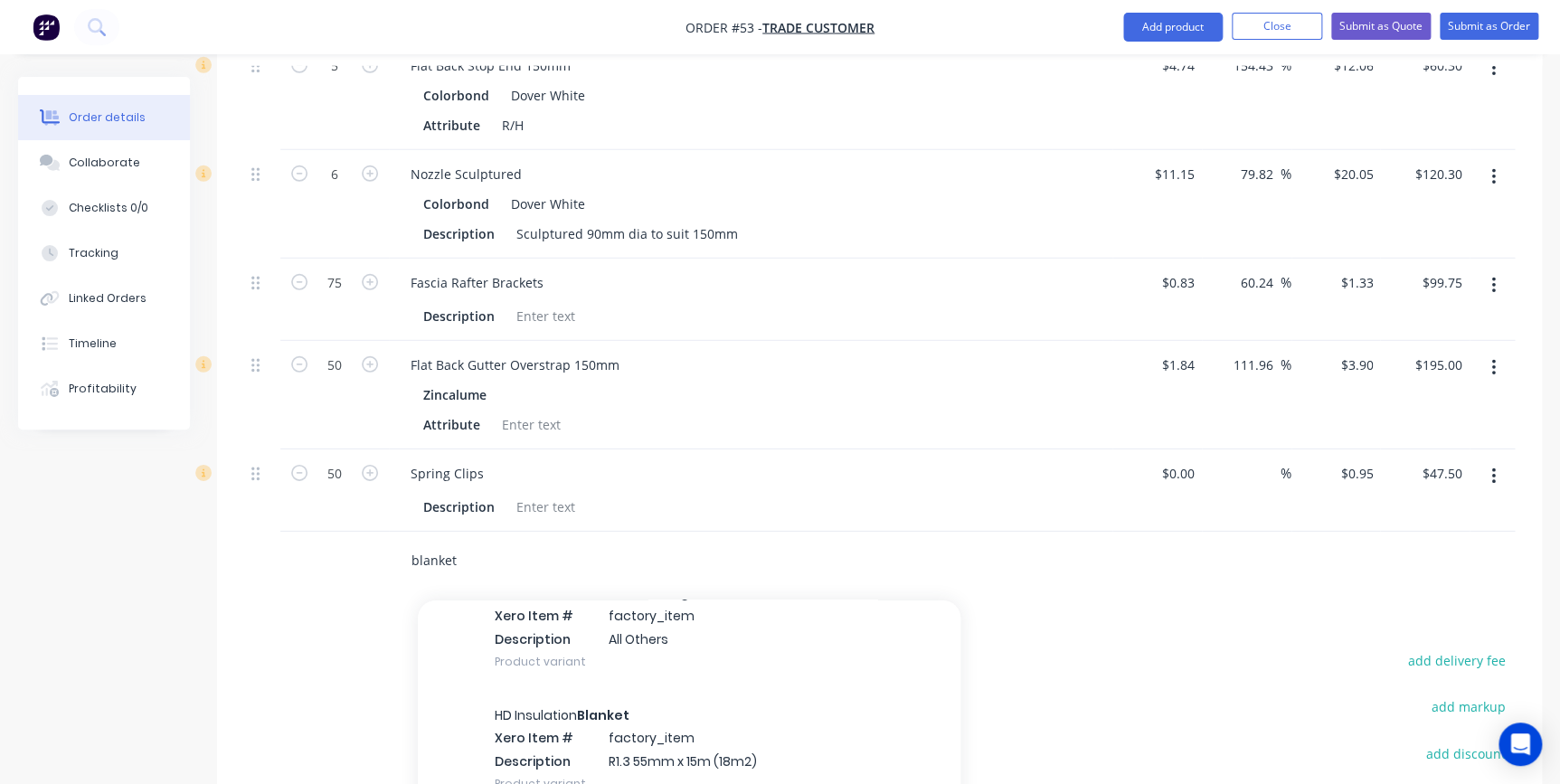
scroll to position [985, 0]
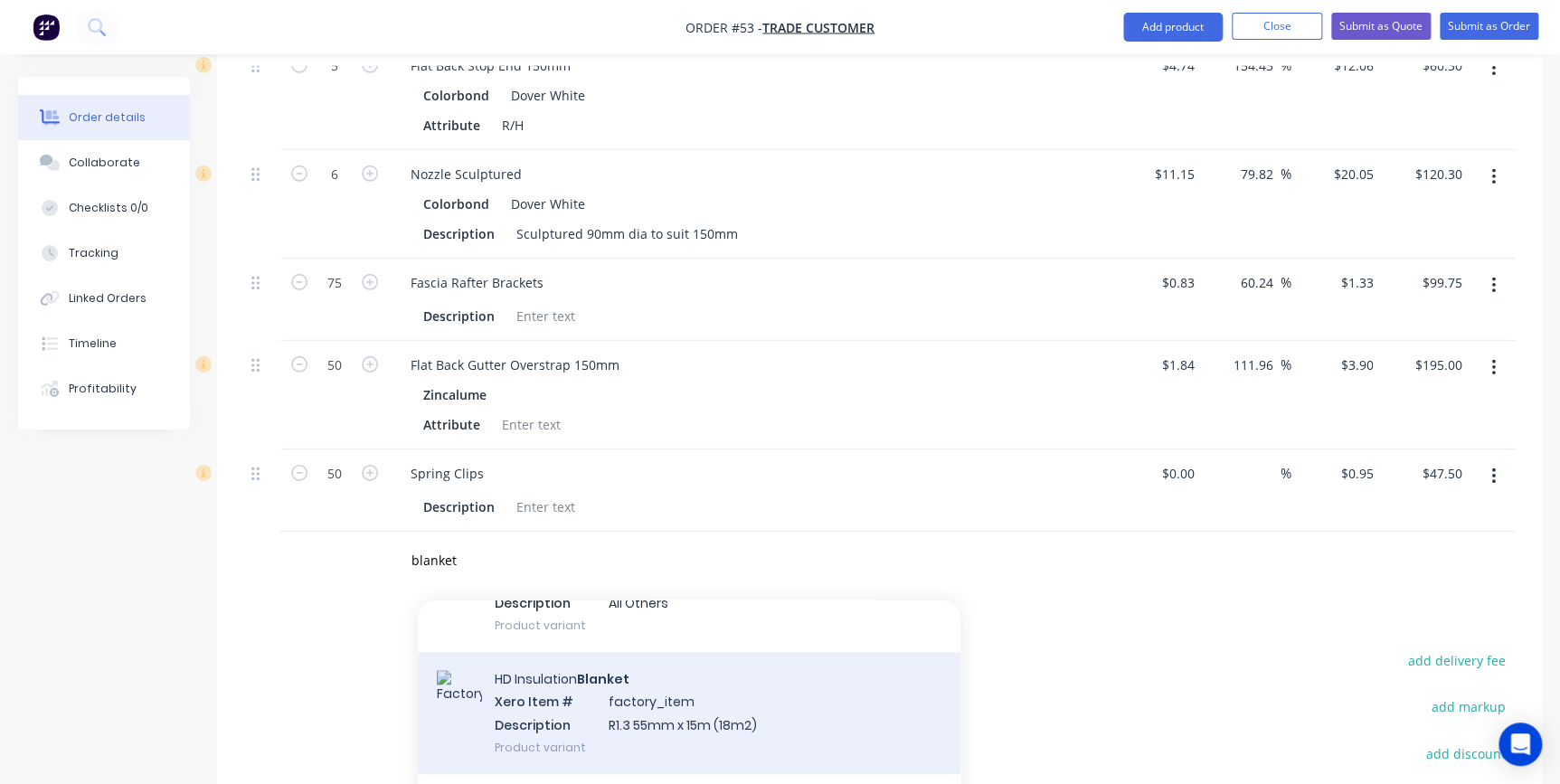
click at [607, 658] on div "HD Insulation Blanket Xero Item # factory_item Description R1.3 55mm x 15m (18m…" at bounding box center [689, 712] width 543 height 122
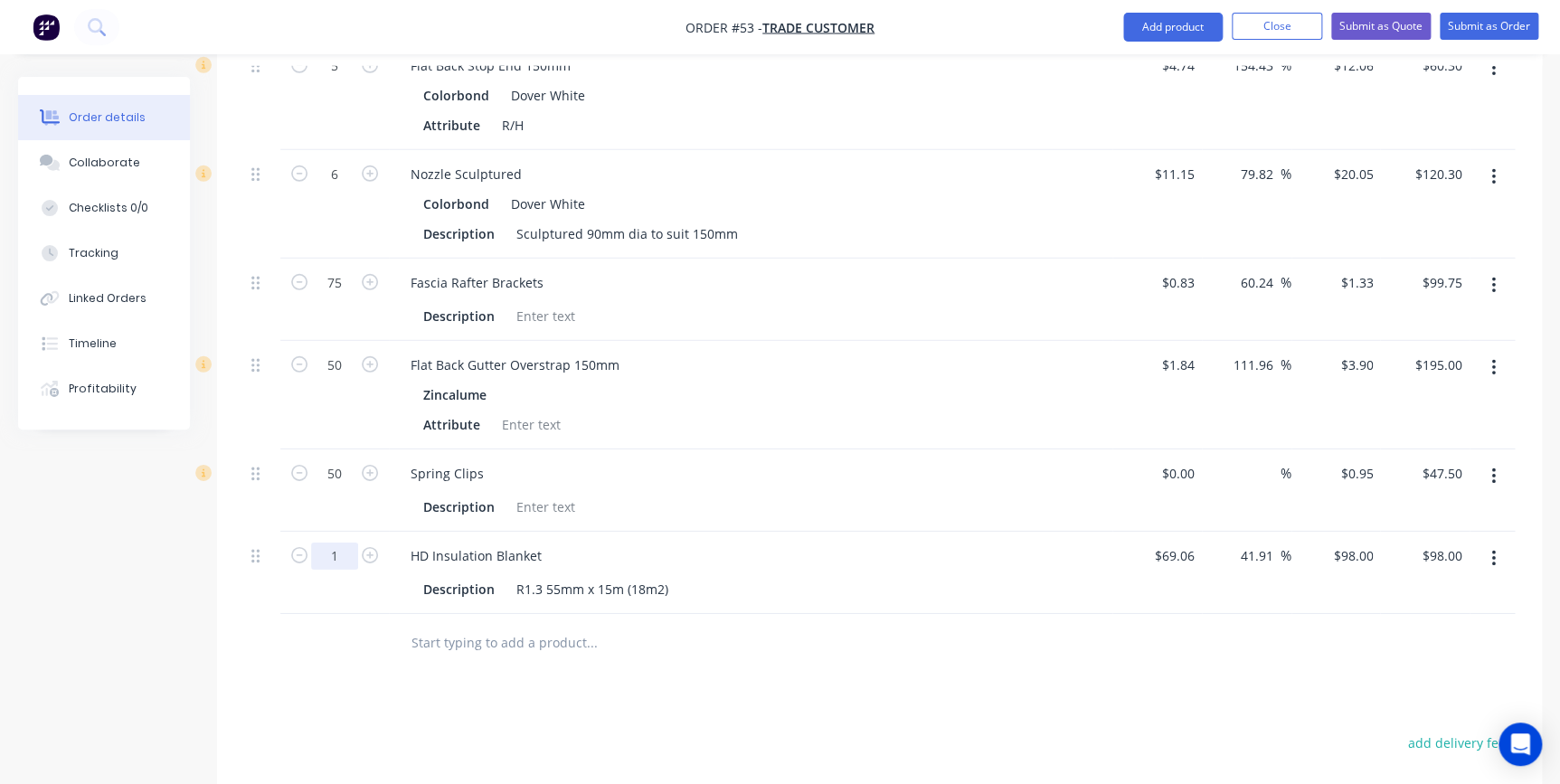
click at [345, 542] on input "1" at bounding box center [334, 556] width 47 height 27
click at [504, 625] on input "text" at bounding box center [591, 643] width 361 height 36
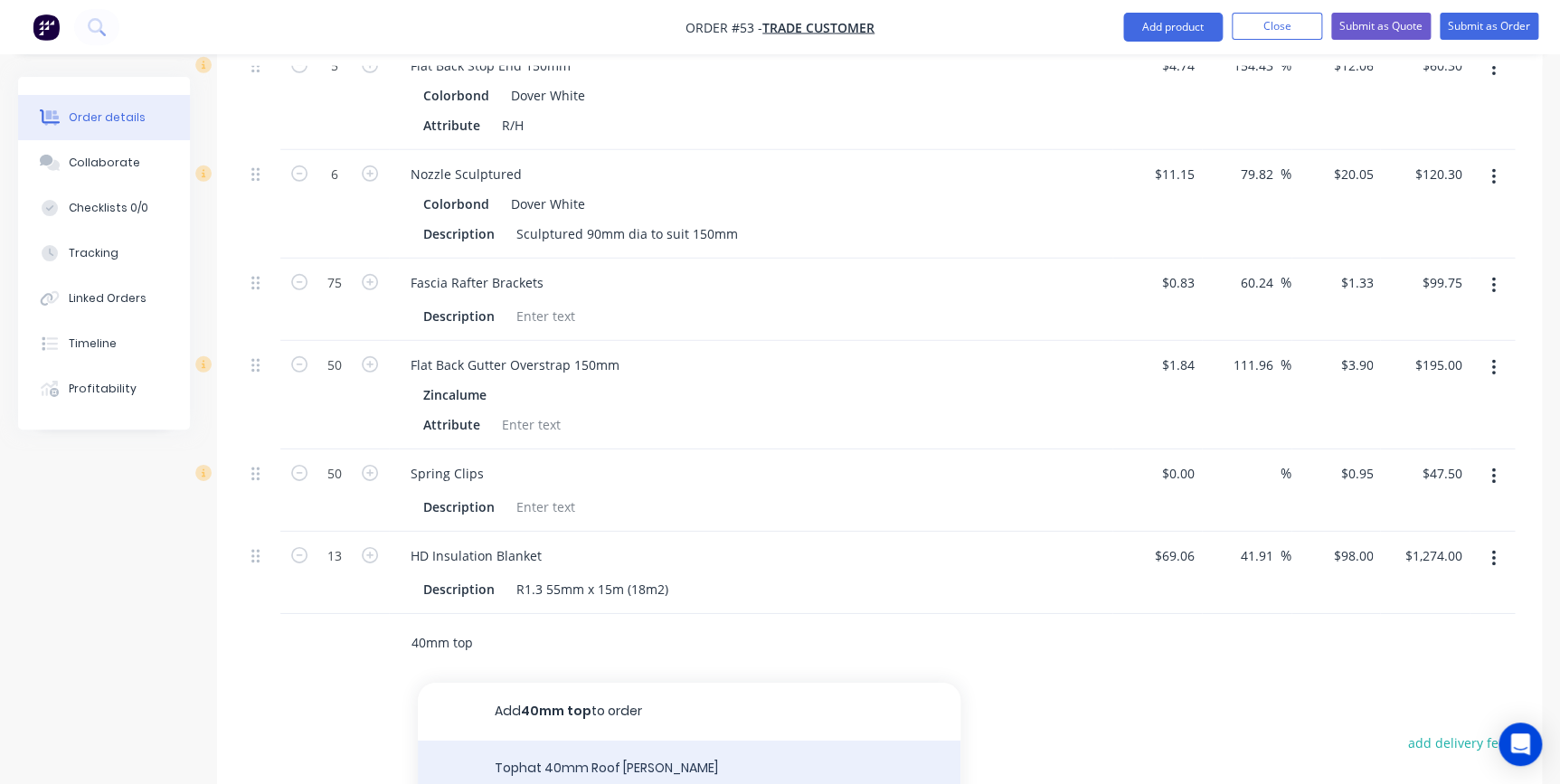
scroll to position [81, 0]
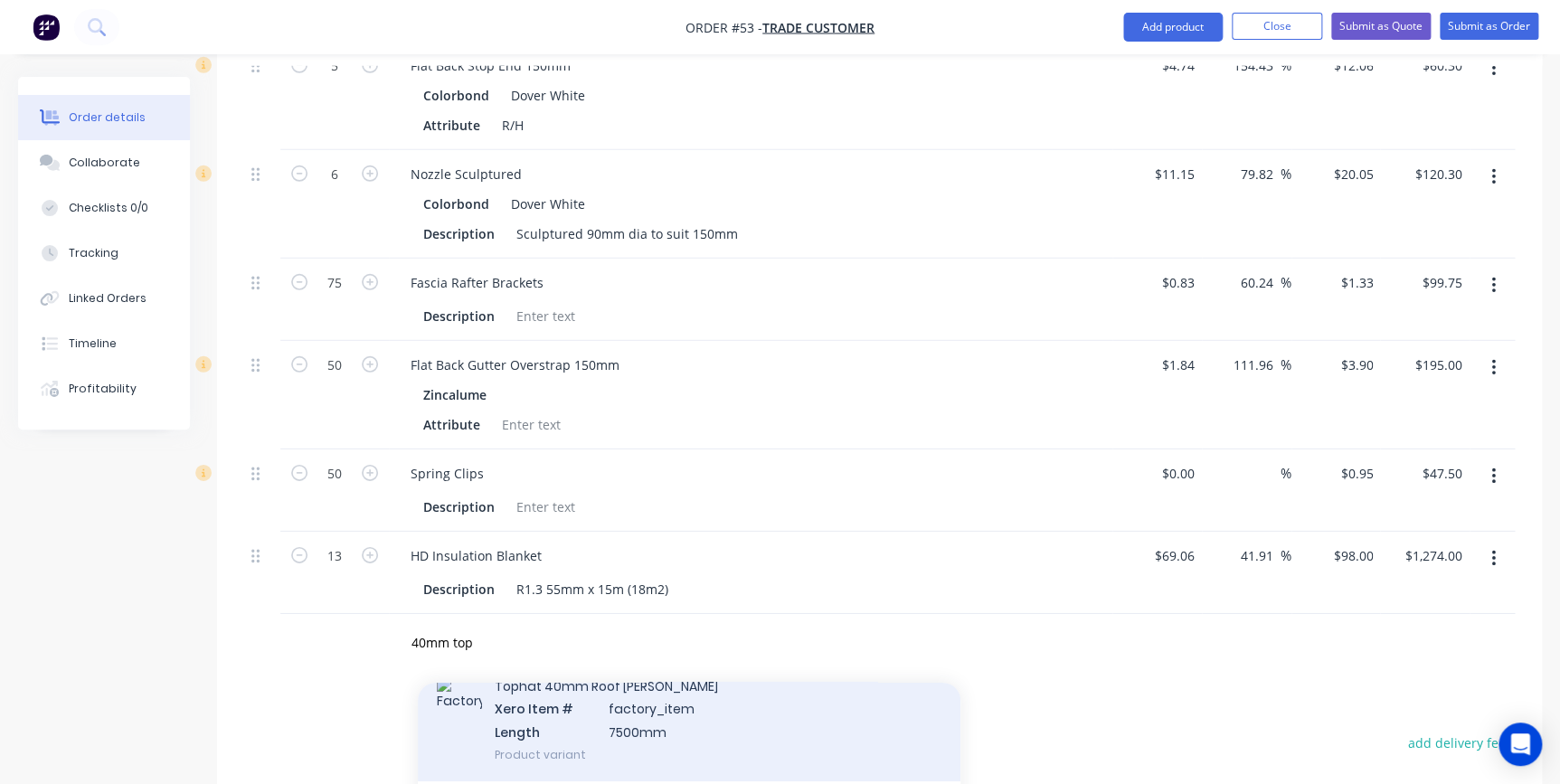
click at [579, 659] on div "Tophat 40mm Roof Batten Xero Item # factory_item Length 7500mm Product variant" at bounding box center [689, 719] width 543 height 122
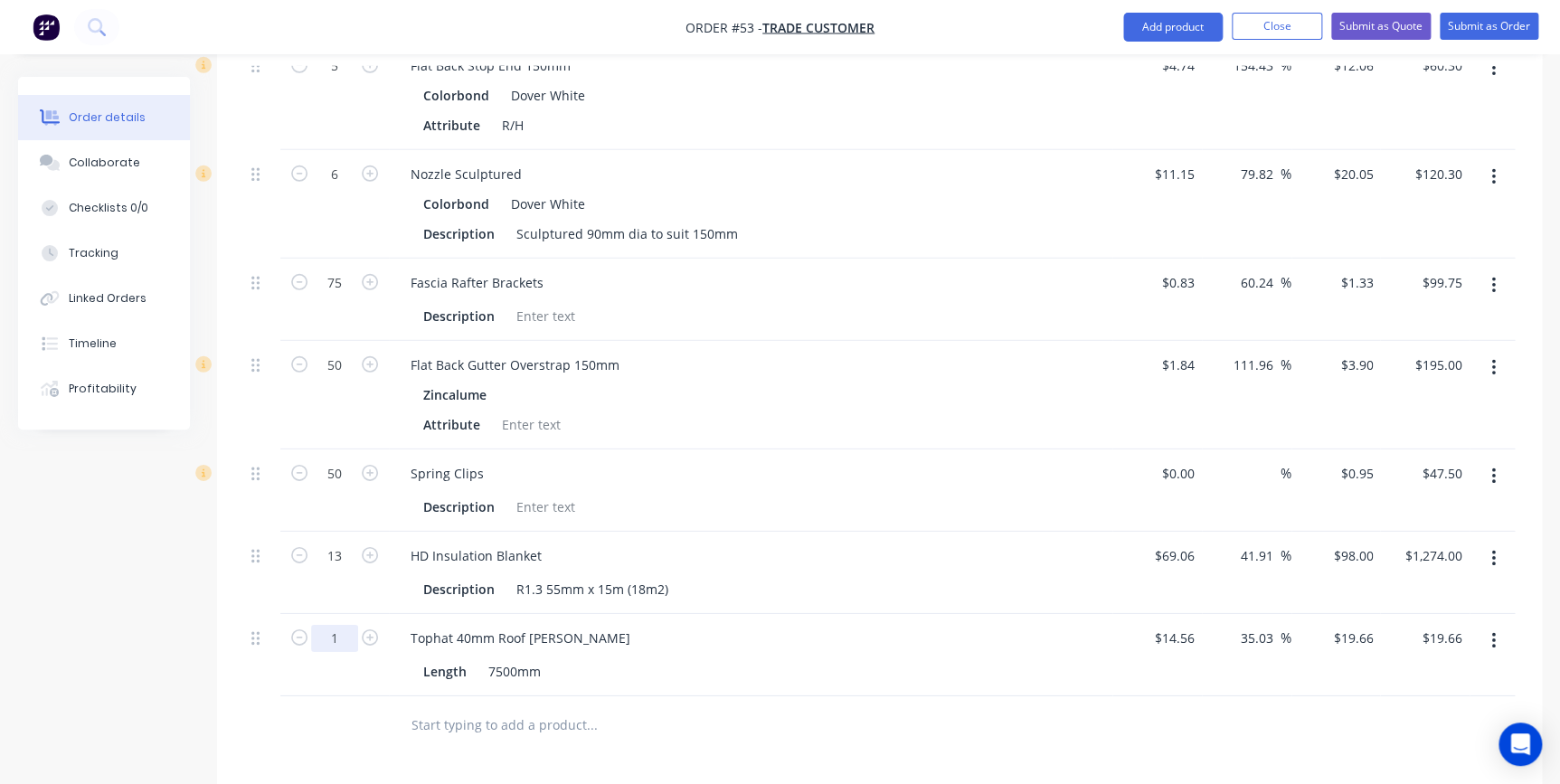
click at [344, 625] on input "1" at bounding box center [334, 638] width 47 height 27
click at [440, 706] on input "text" at bounding box center [591, 725] width 361 height 36
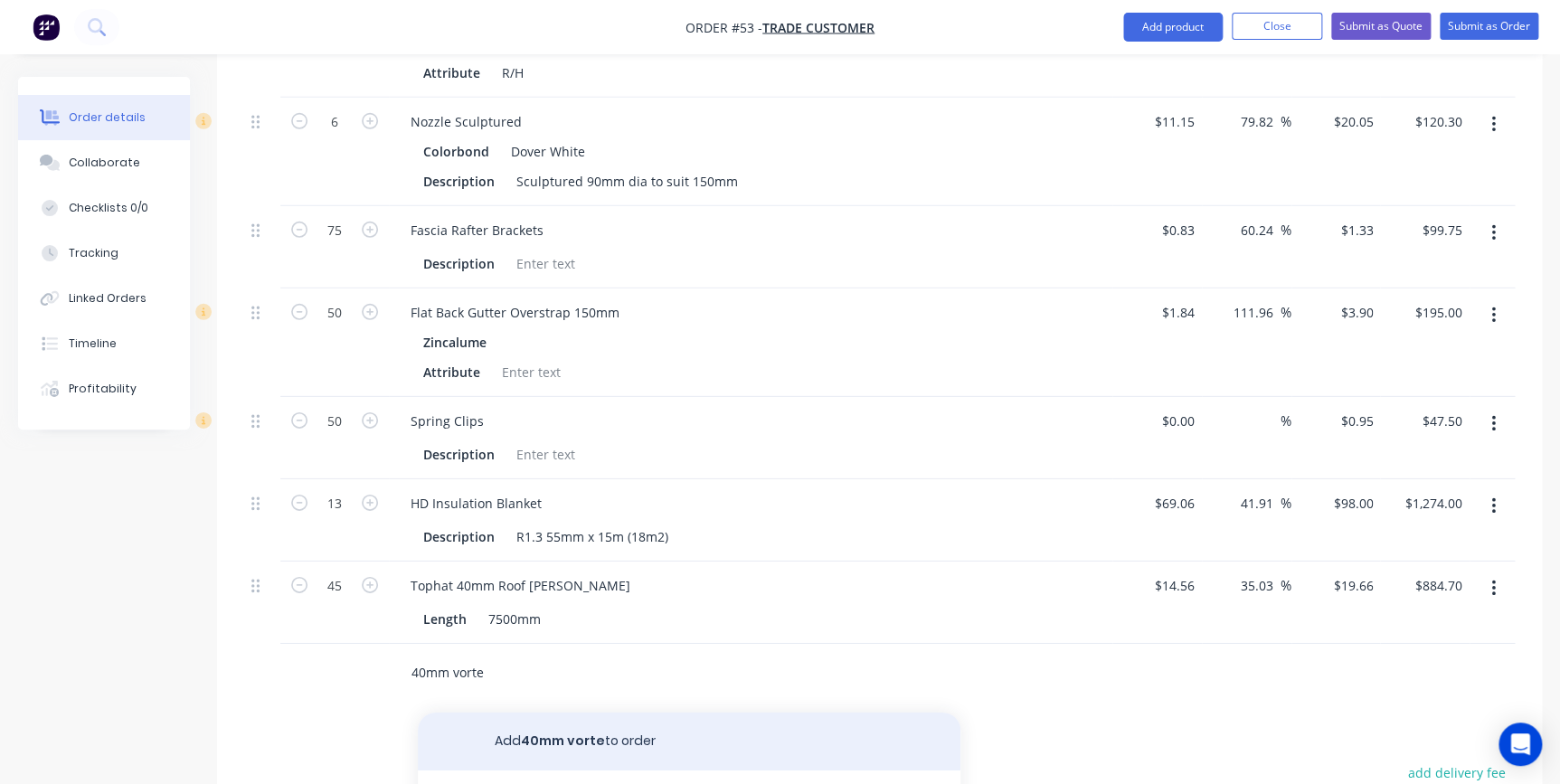
scroll to position [2625, 0]
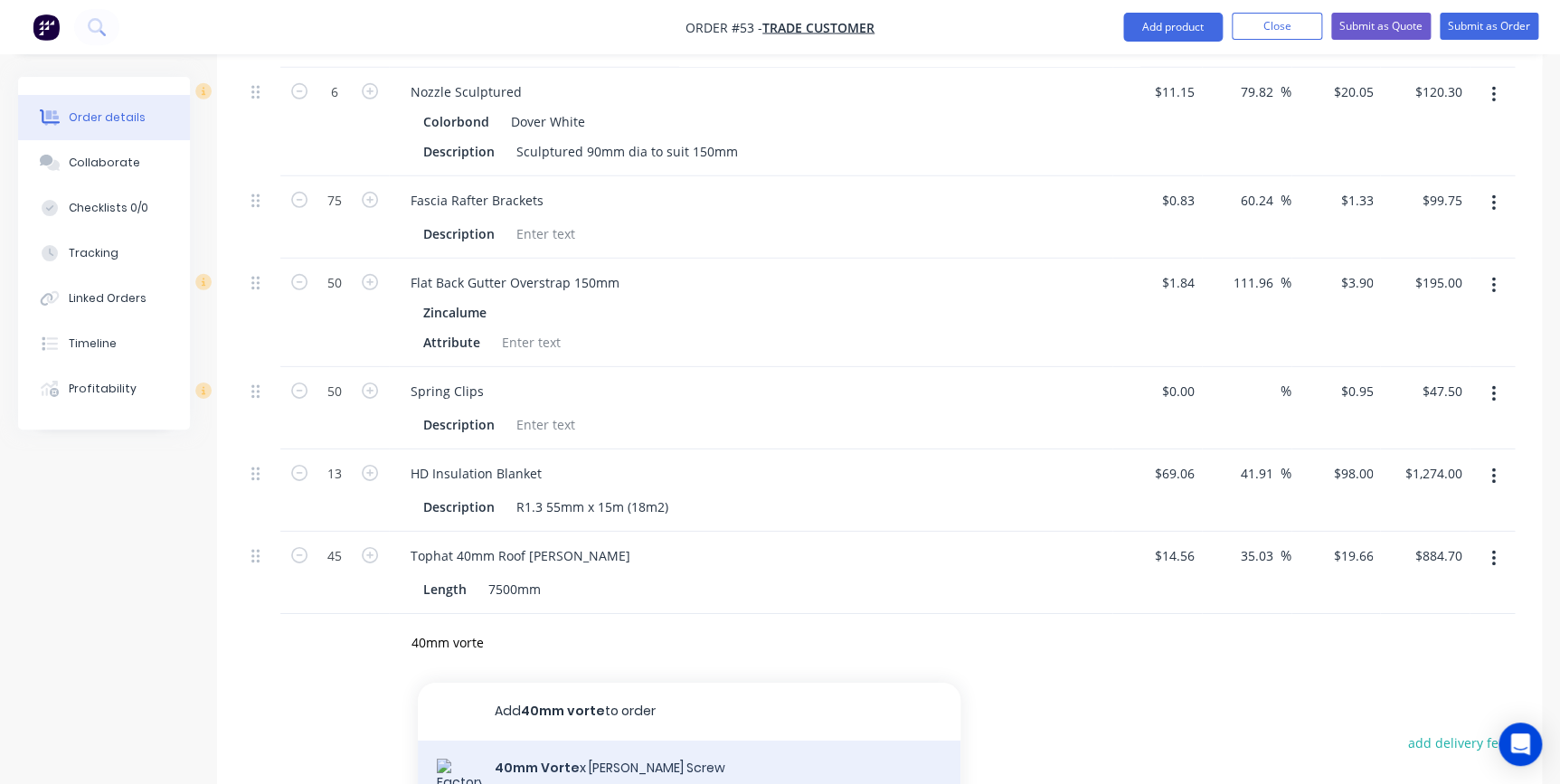
click at [556, 740] on div "40mm Vorte x Batten Screw Product" at bounding box center [689, 780] width 543 height 81
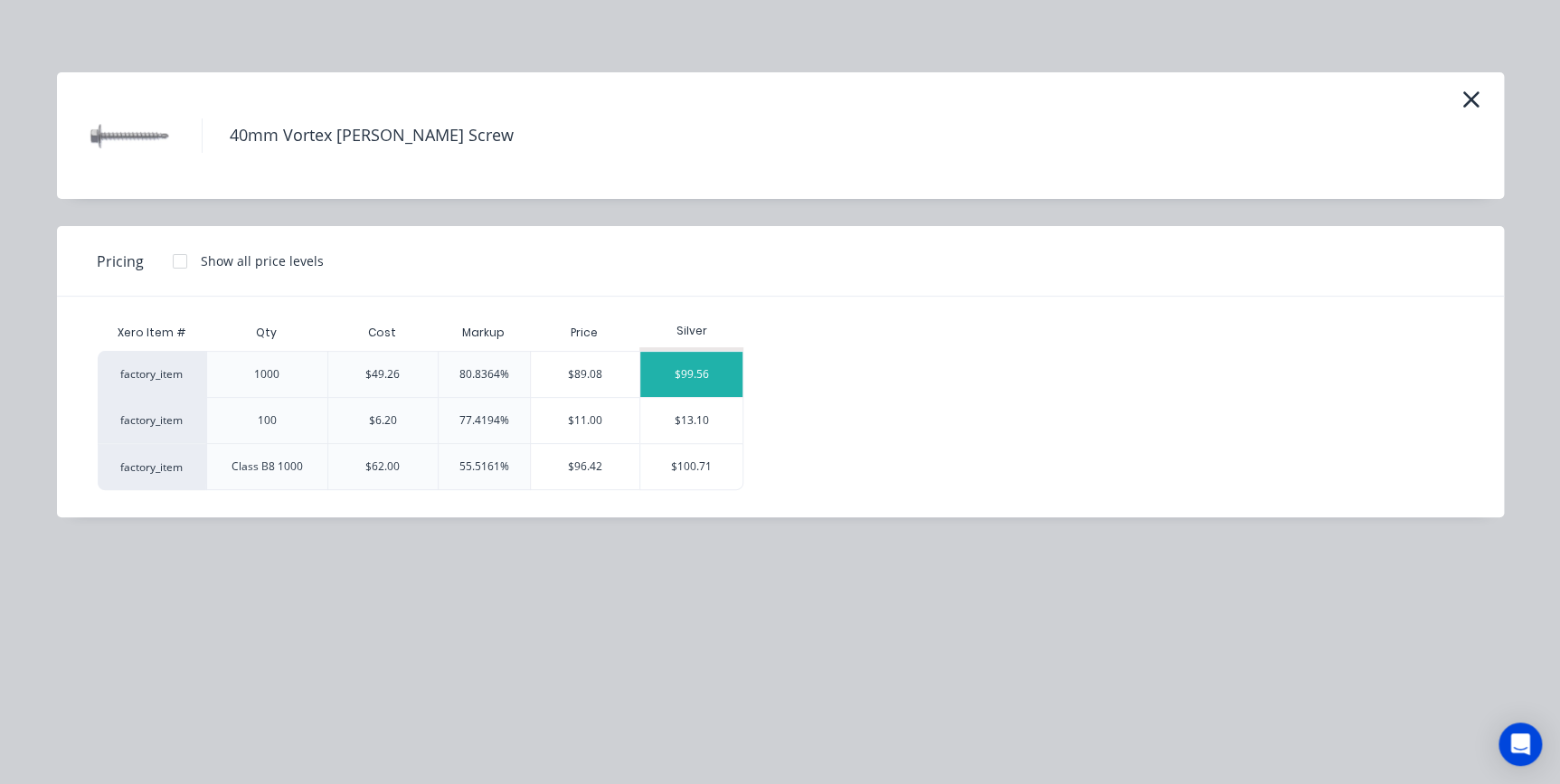
click at [667, 374] on div "$99.56" at bounding box center [691, 374] width 103 height 45
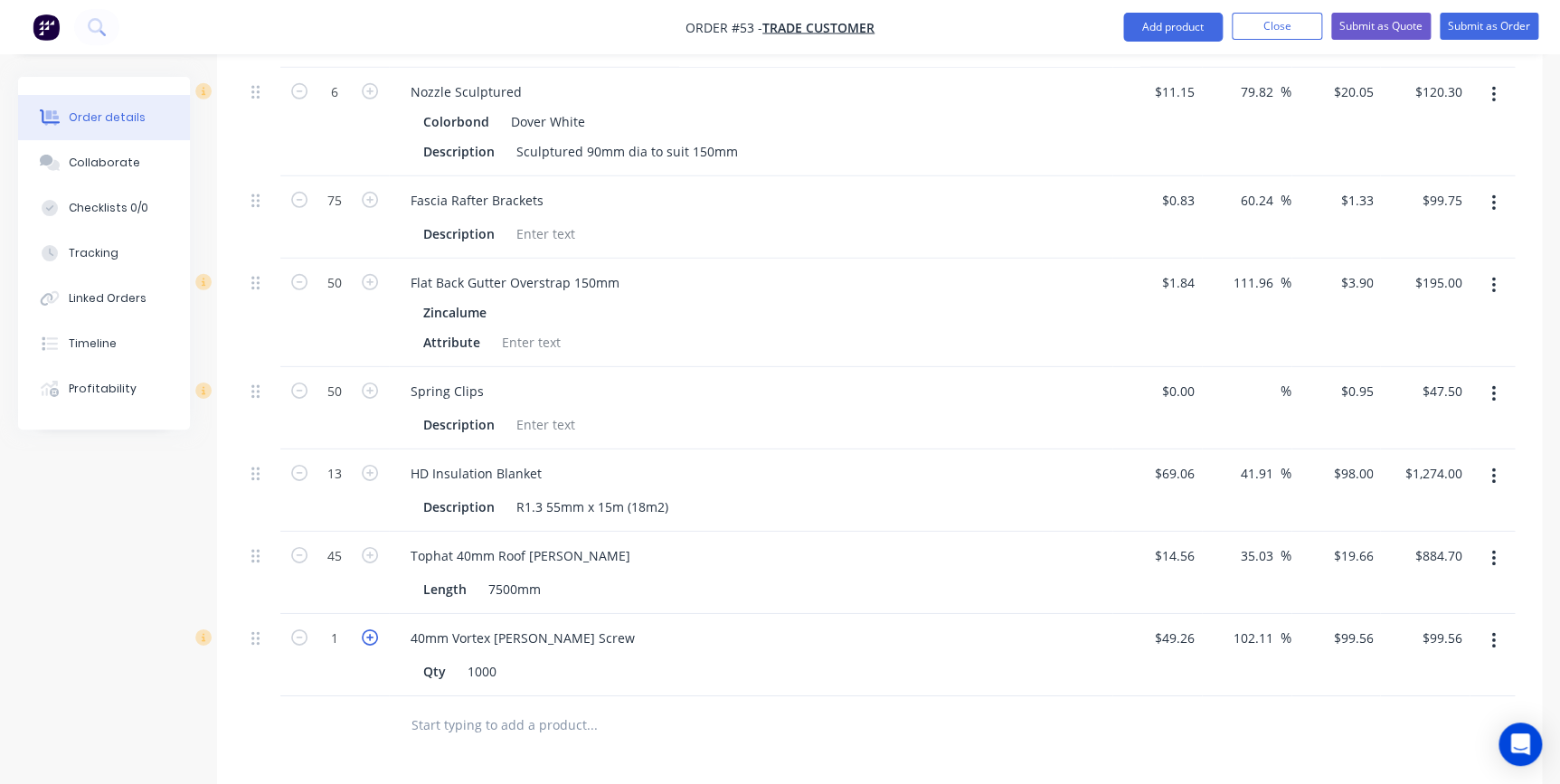
click at [374, 629] on icon "button" at bounding box center [369, 636] width 16 height 16
click at [424, 706] on input "text" at bounding box center [591, 725] width 361 height 36
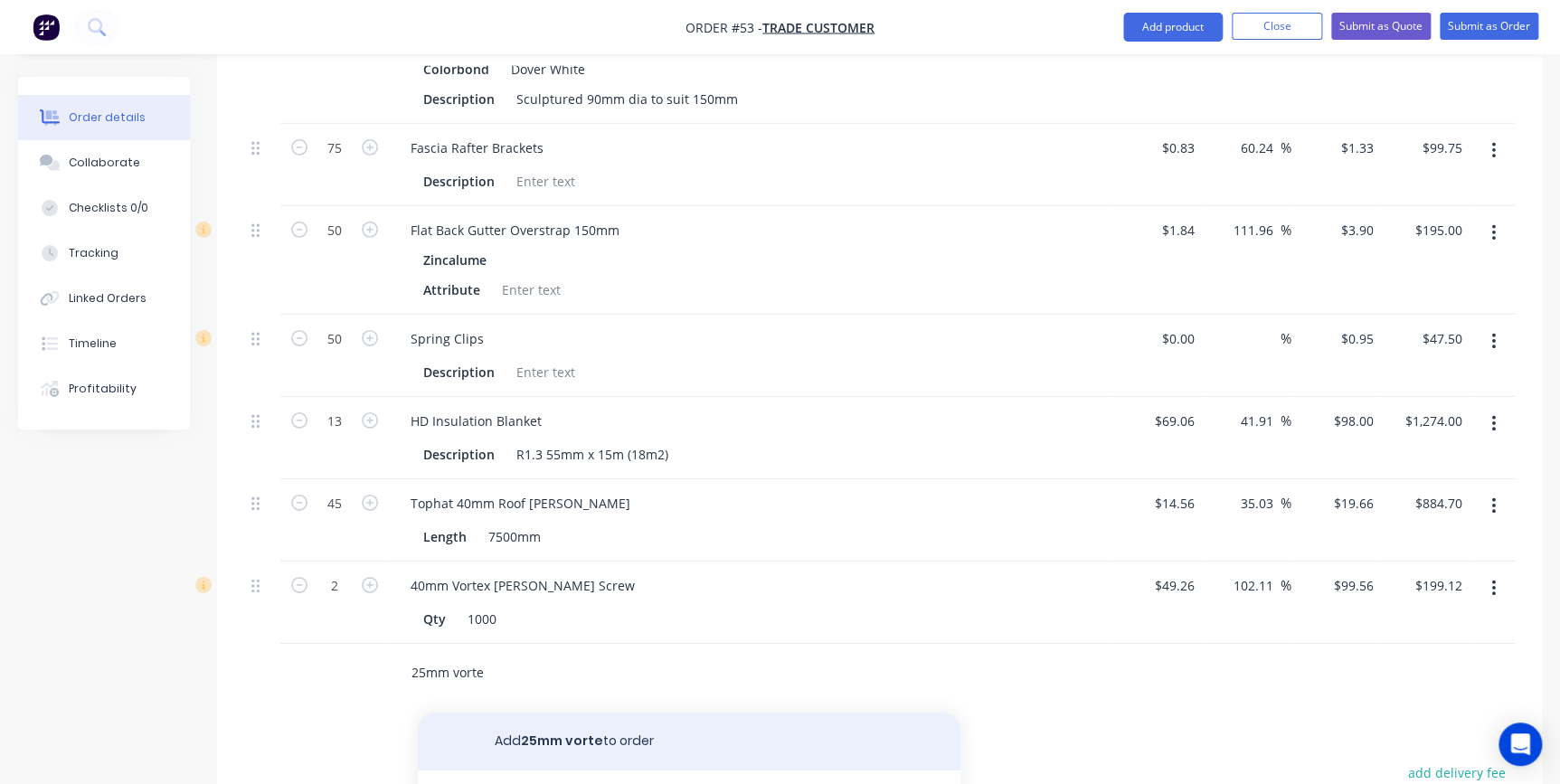
scroll to position [2707, 0]
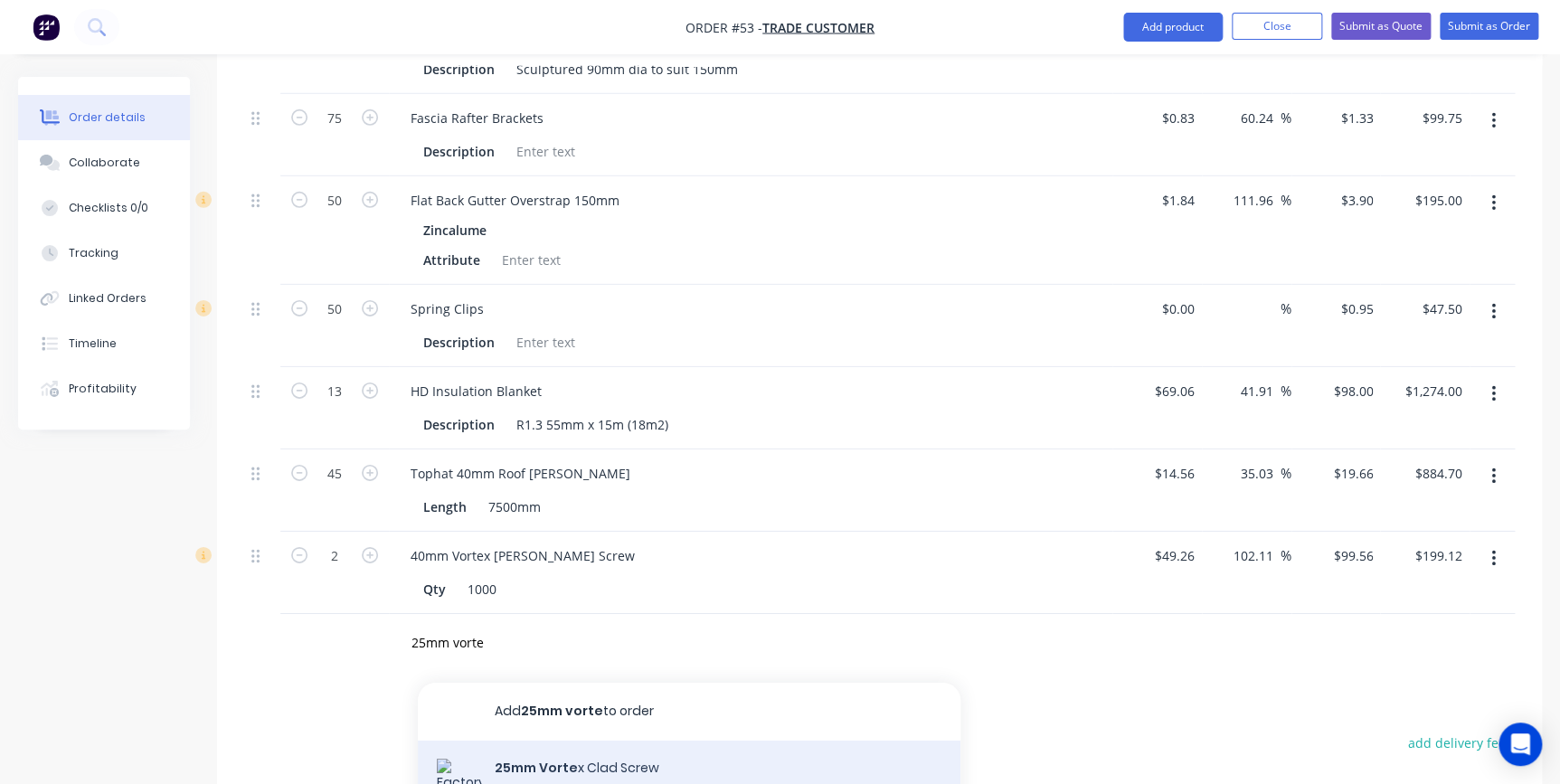
click at [576, 740] on div "25mm Vorte x Clad Screw Product" at bounding box center [689, 780] width 543 height 81
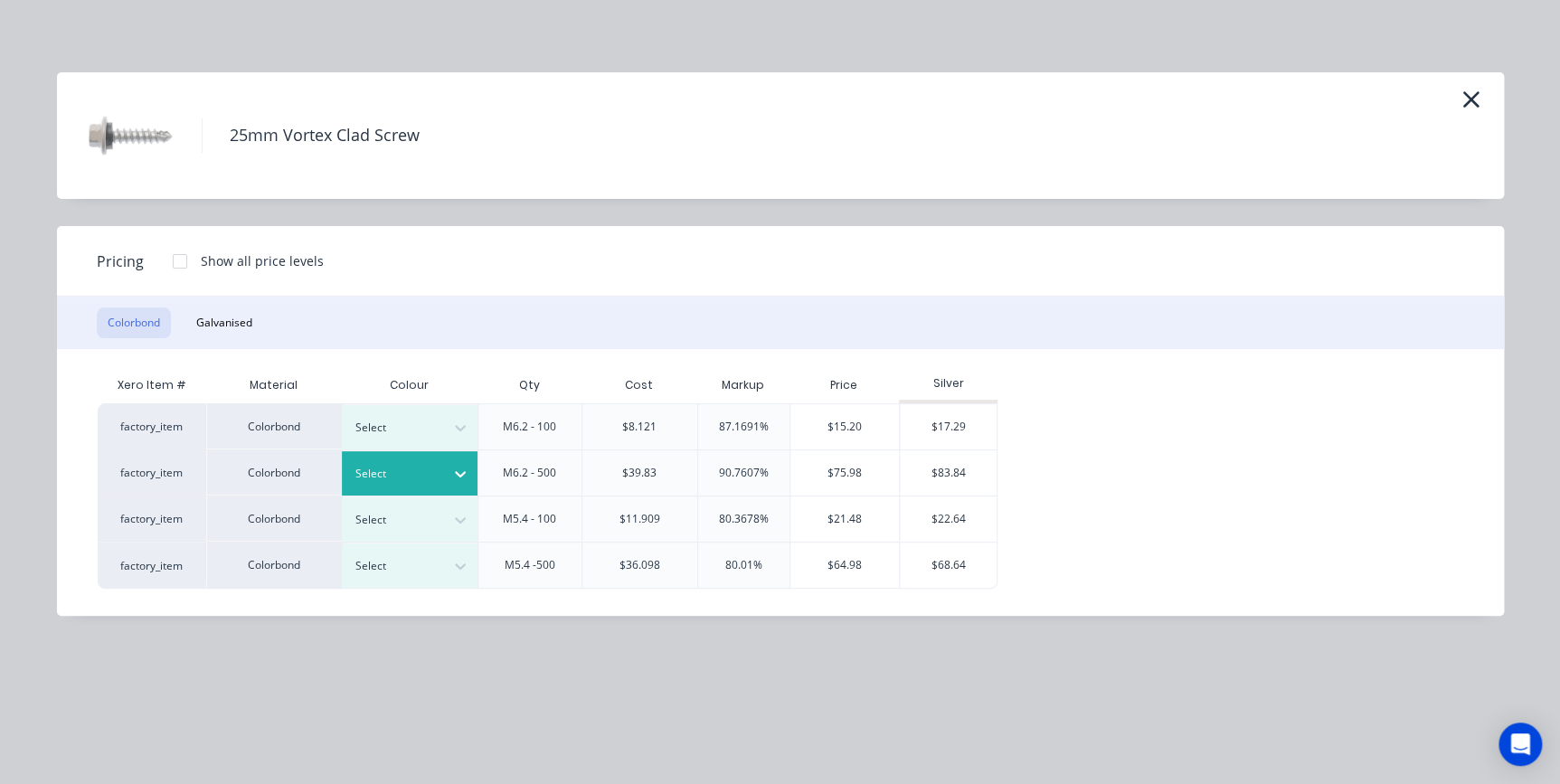
click at [413, 469] on div at bounding box center [396, 473] width 81 height 20
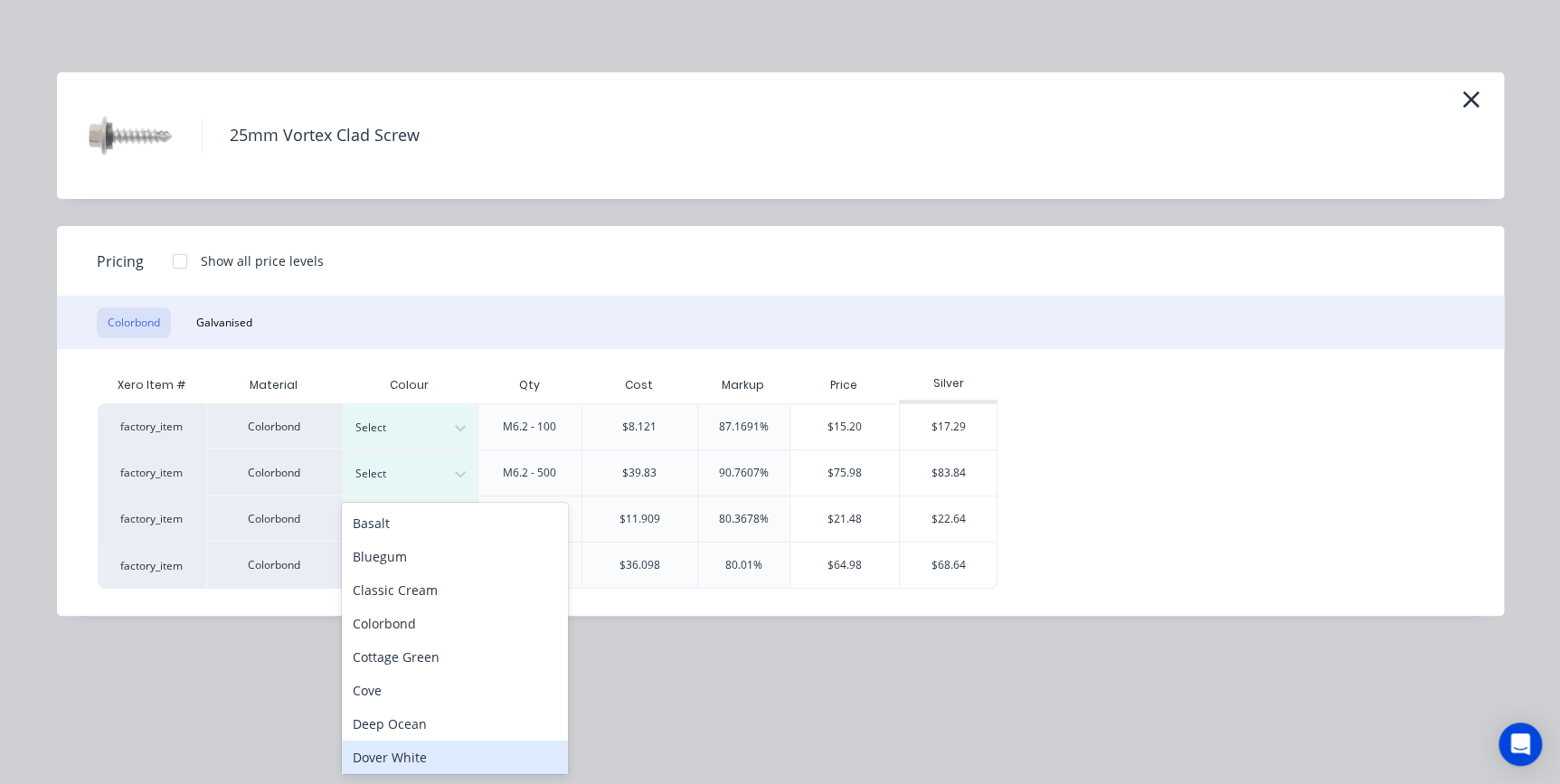
click at [417, 750] on div "Dover White" at bounding box center [454, 756] width 226 height 34
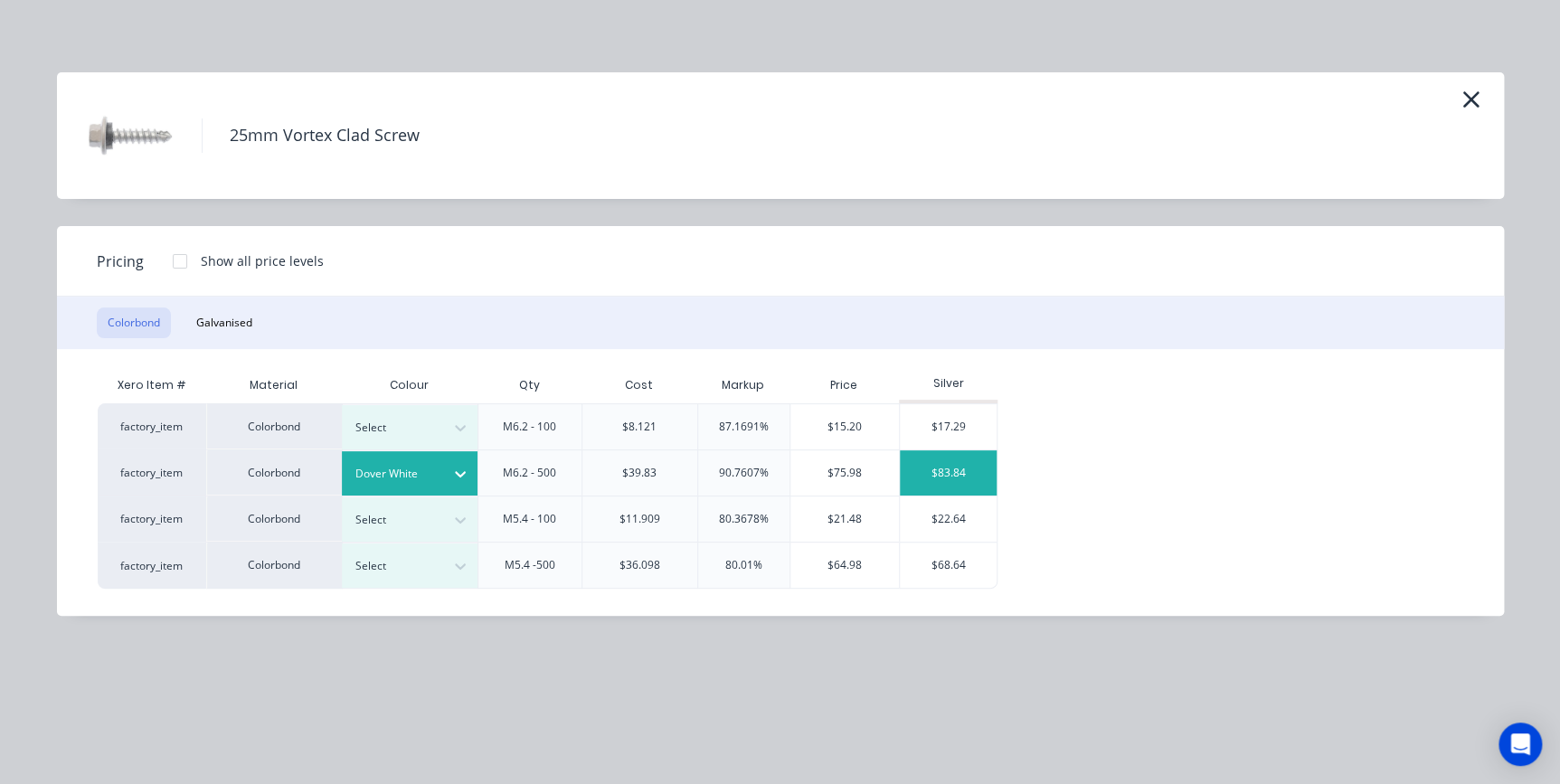
click at [934, 469] on div "$83.84" at bounding box center [947, 473] width 97 height 45
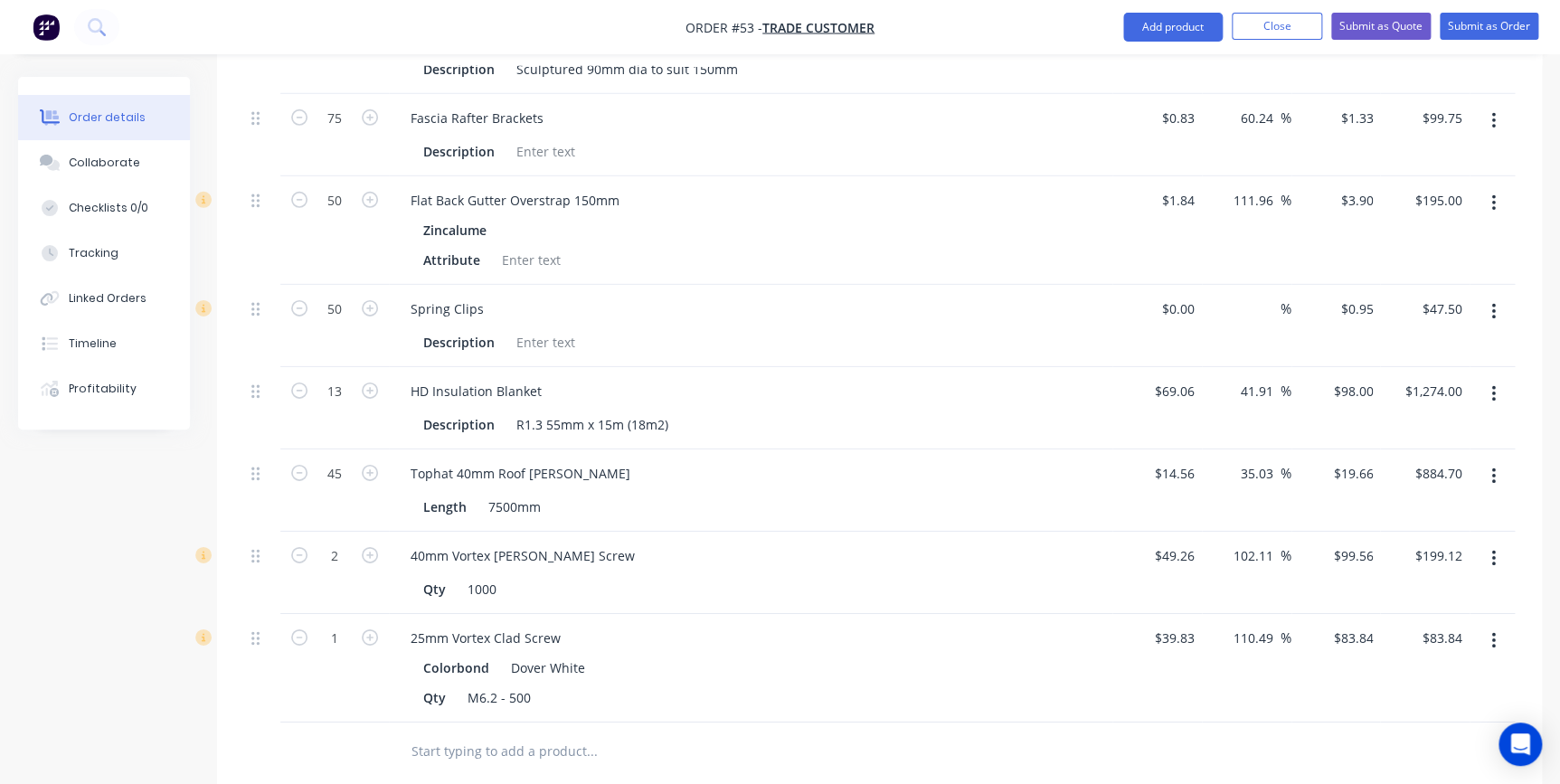
click at [506, 733] on input "text" at bounding box center [591, 751] width 361 height 36
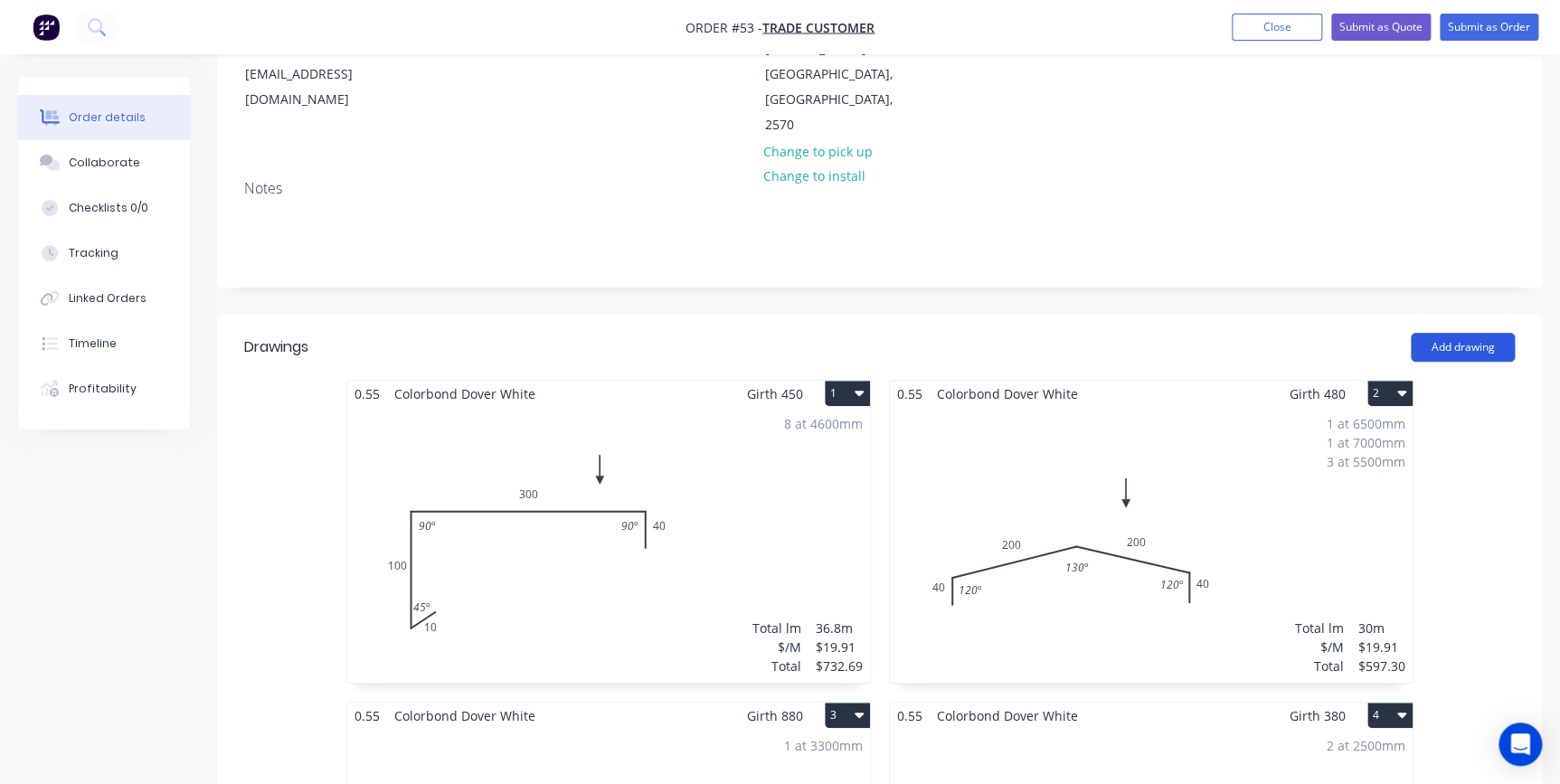
click at [1468, 333] on button "Add drawing" at bounding box center [1462, 347] width 104 height 29
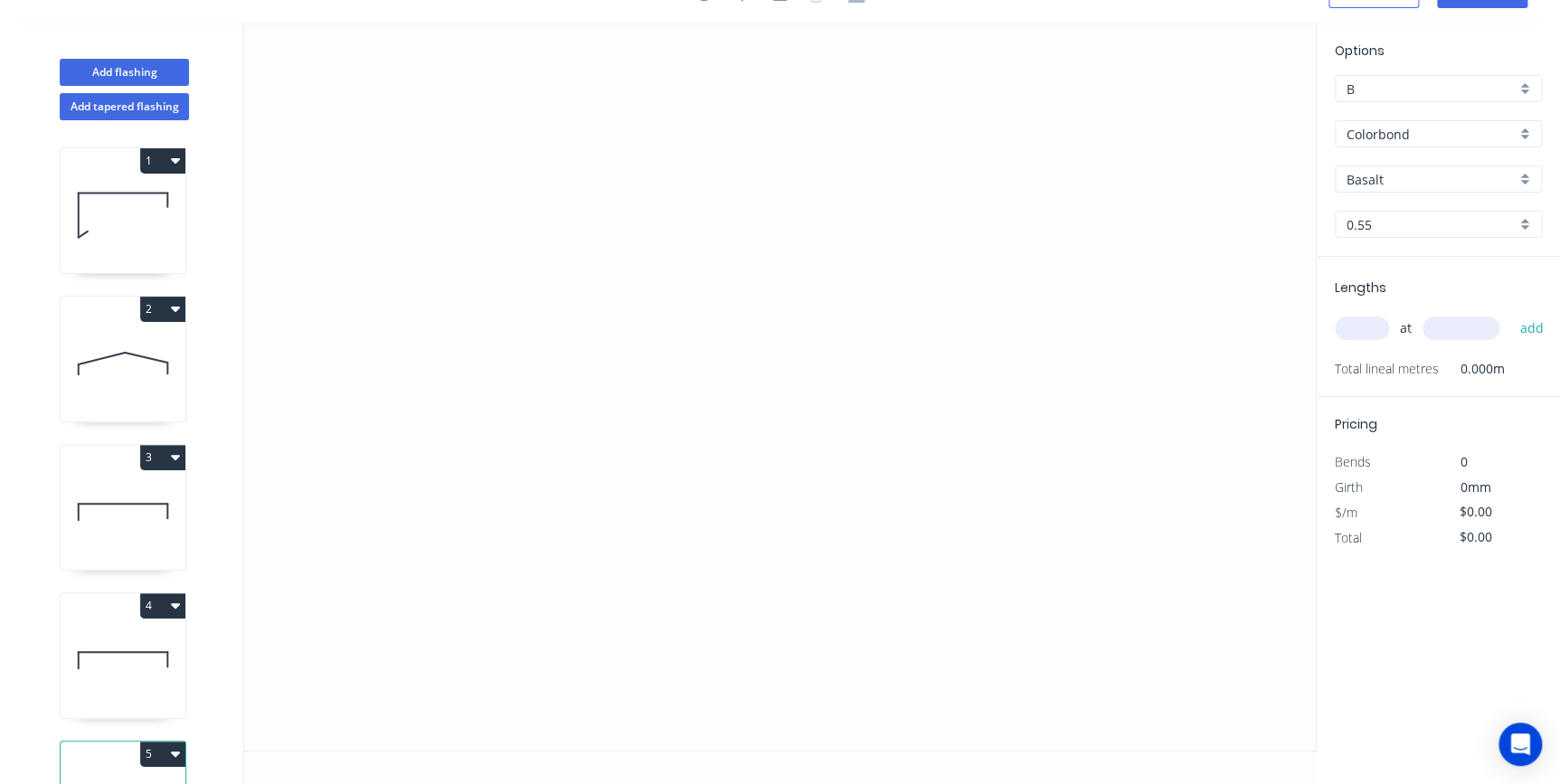
scroll to position [33, 0]
click at [437, 358] on icon "0" at bounding box center [780, 387] width 1072 height 727
click at [380, 389] on icon "0" at bounding box center [780, 387] width 1072 height 727
click at [873, 551] on icon "0 ?" at bounding box center [780, 387] width 1072 height 727
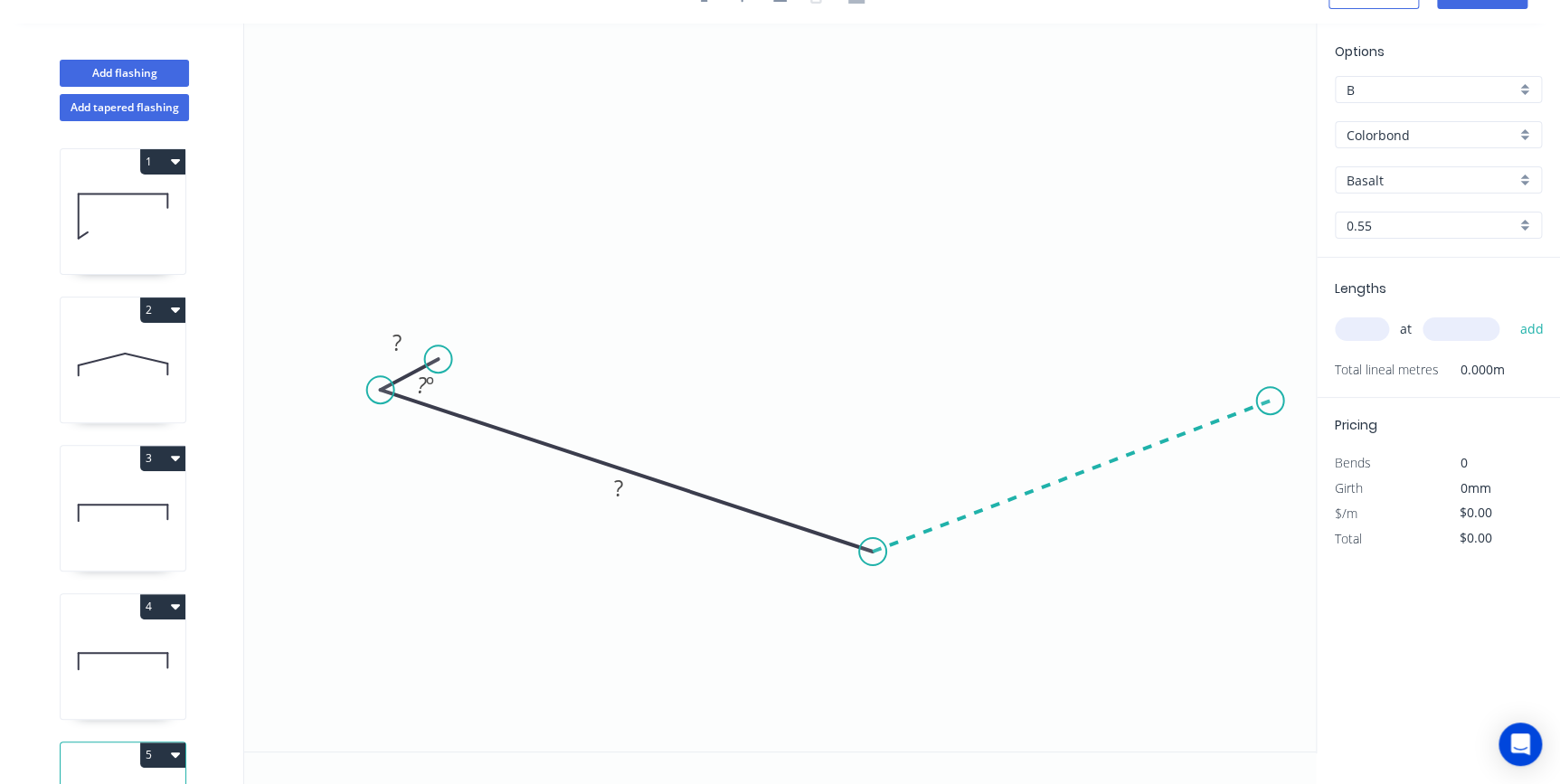
click at [1270, 401] on icon "0 ? ? ? º" at bounding box center [780, 387] width 1072 height 727
click at [1200, 373] on icon at bounding box center [1234, 386] width 70 height 27
click at [394, 334] on tspan "?" at bounding box center [395, 341] width 9 height 30
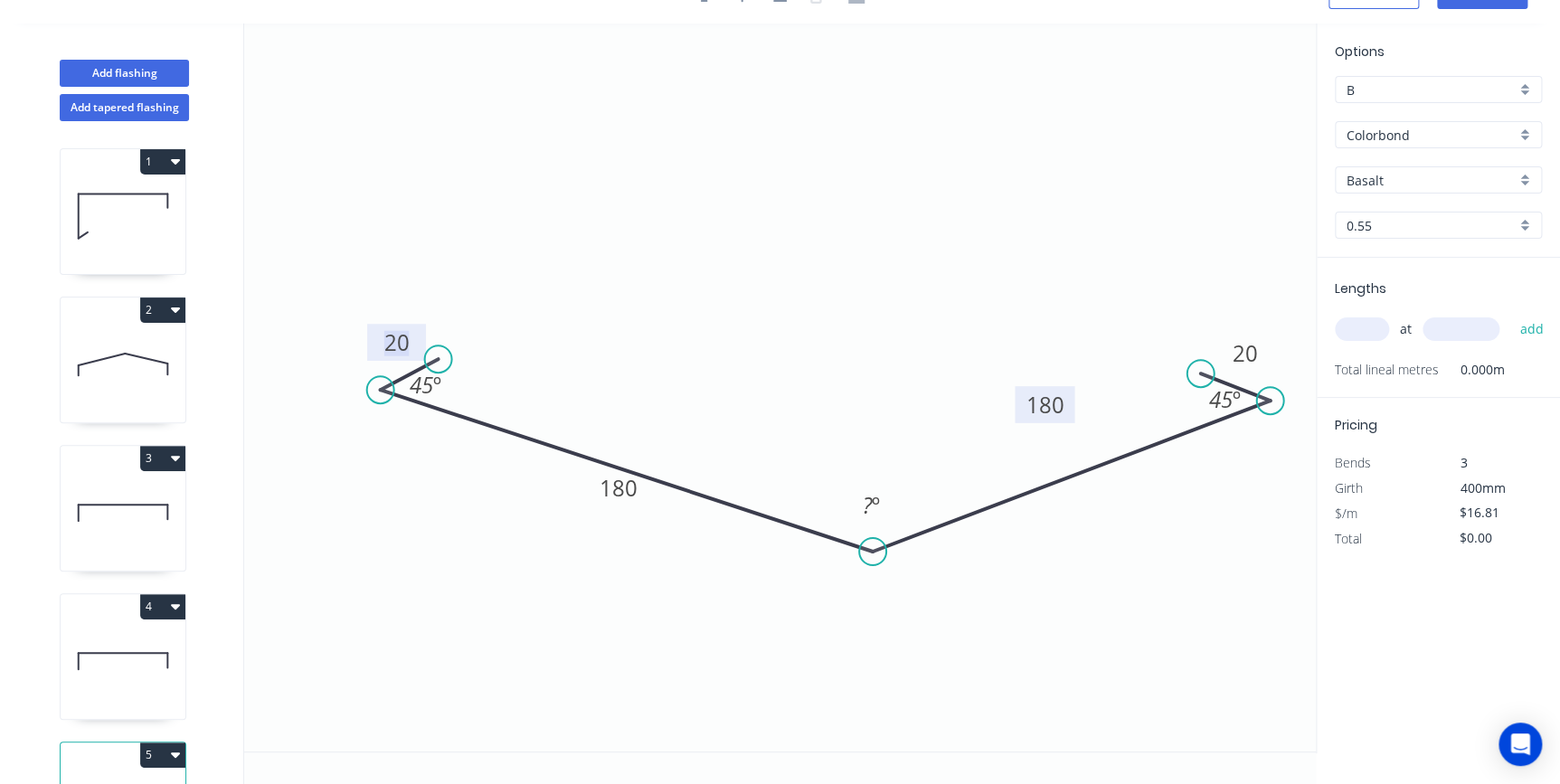
drag, startPoint x: 1105, startPoint y: 486, endPoint x: 1069, endPoint y: 398, distance: 95.1
click at [1069, 398] on rect at bounding box center [1044, 404] width 59 height 37
drag, startPoint x: 645, startPoint y: 488, endPoint x: 658, endPoint y: 415, distance: 74.1
click at [658, 415] on rect at bounding box center [629, 414] width 59 height 37
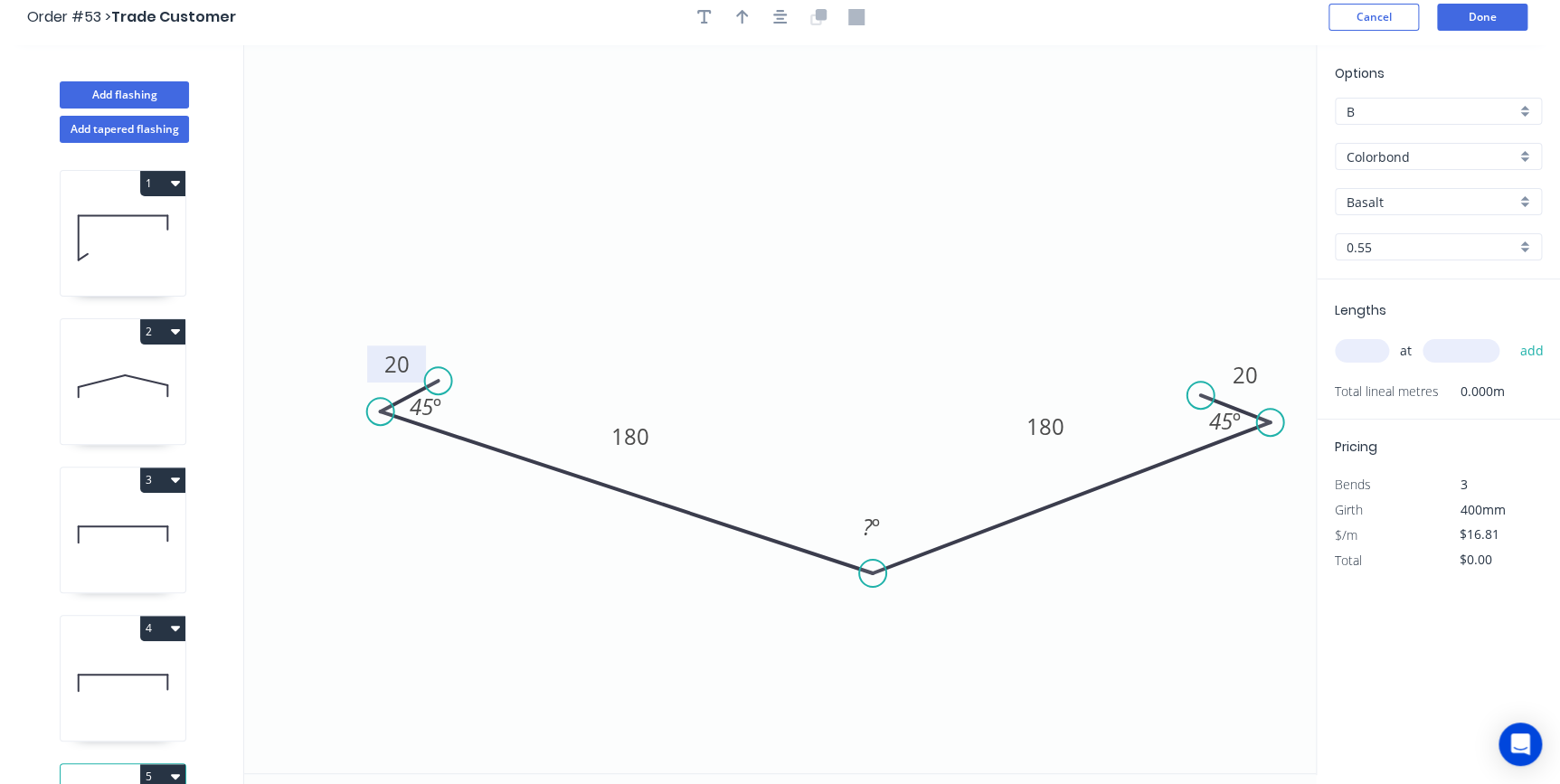
scroll to position [0, 0]
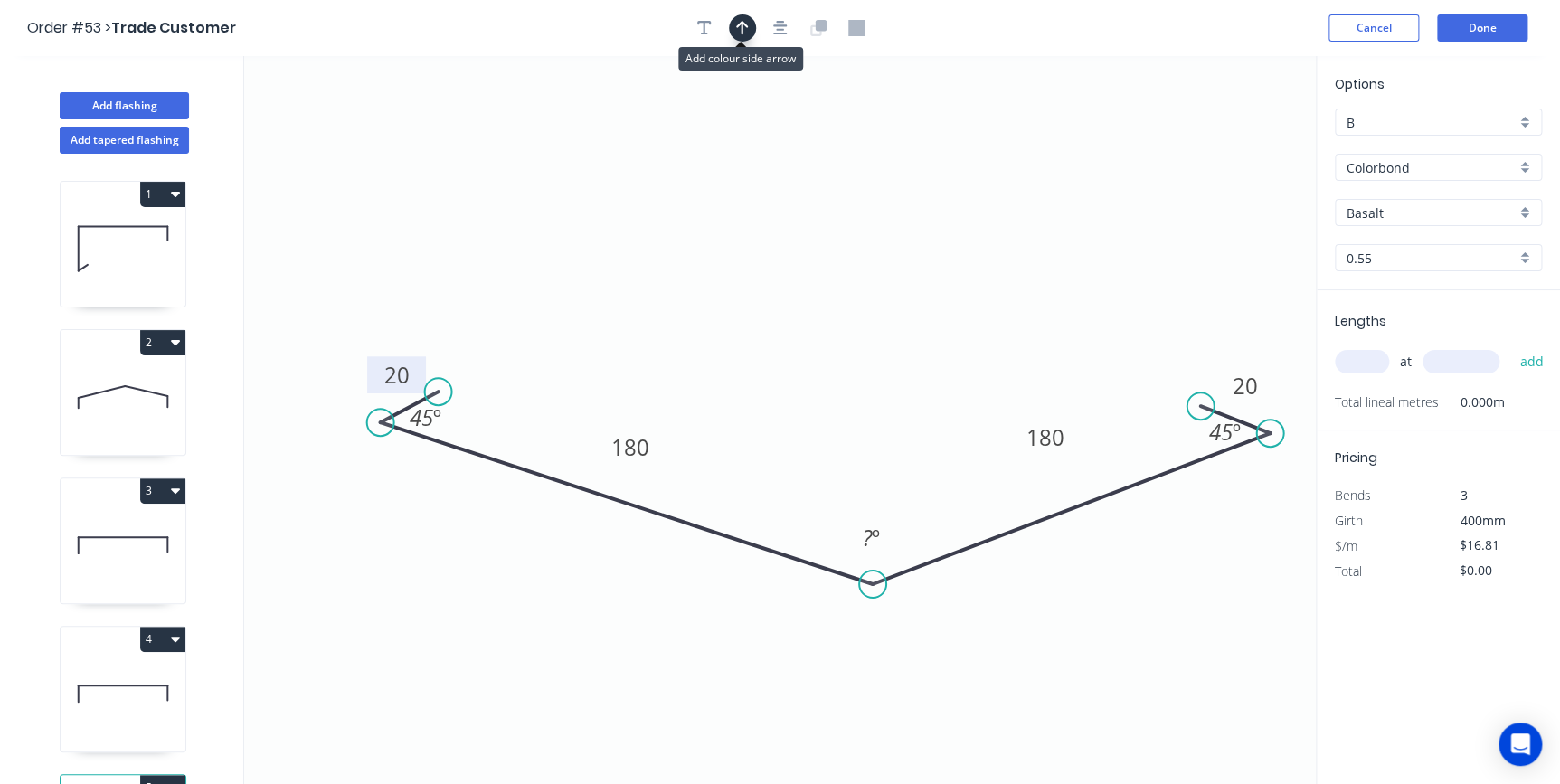
click at [751, 26] on button "button" at bounding box center [742, 28] width 27 height 27
drag, startPoint x: 1218, startPoint y: 141, endPoint x: 741, endPoint y: 274, distance: 495.2
click at [741, 274] on icon at bounding box center [741, 253] width 16 height 58
click at [1387, 215] on input "Basalt" at bounding box center [1431, 213] width 169 height 19
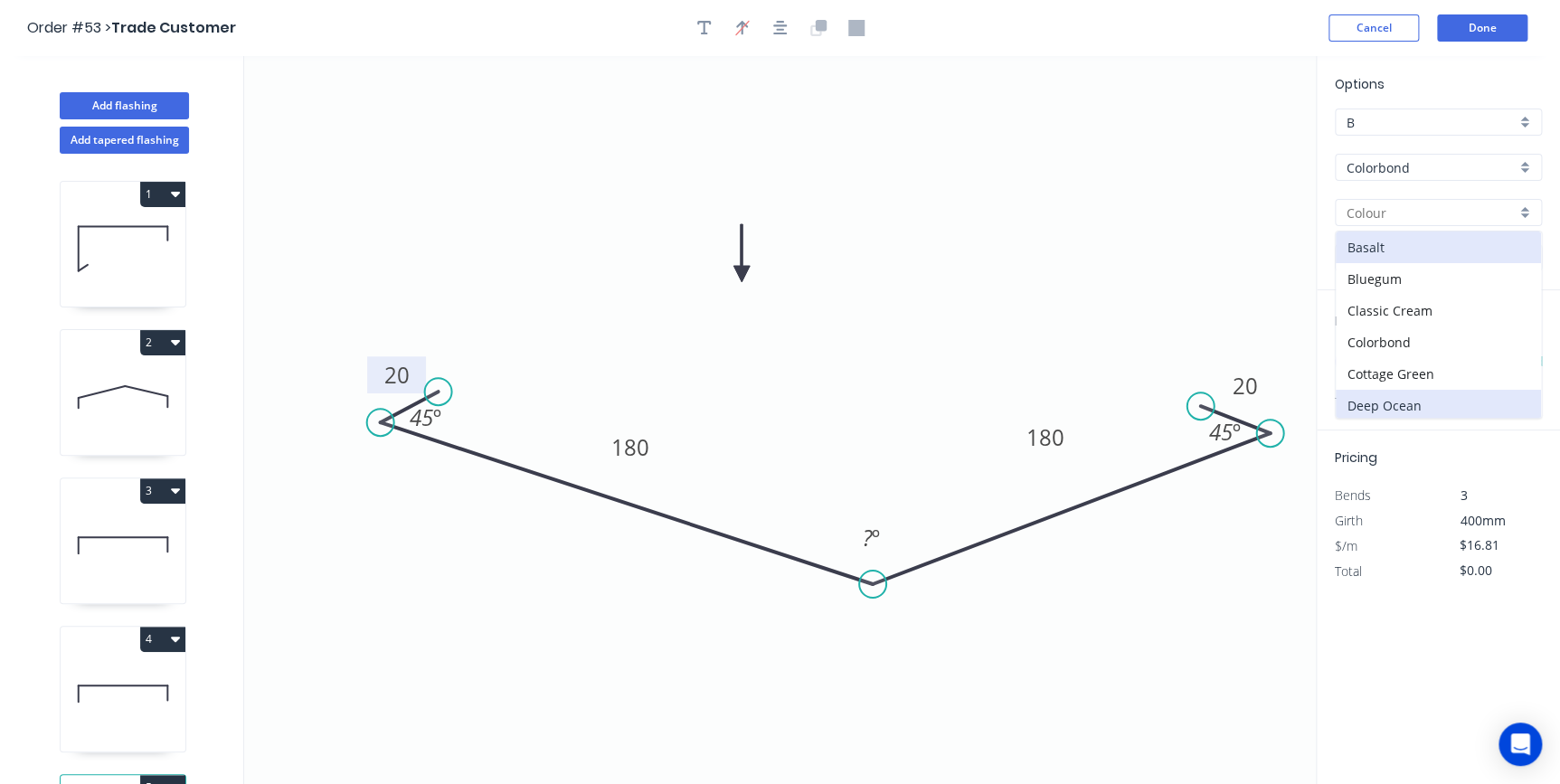
scroll to position [81, 0]
click at [1385, 357] on div "Dover White" at bounding box center [1438, 356] width 205 height 32
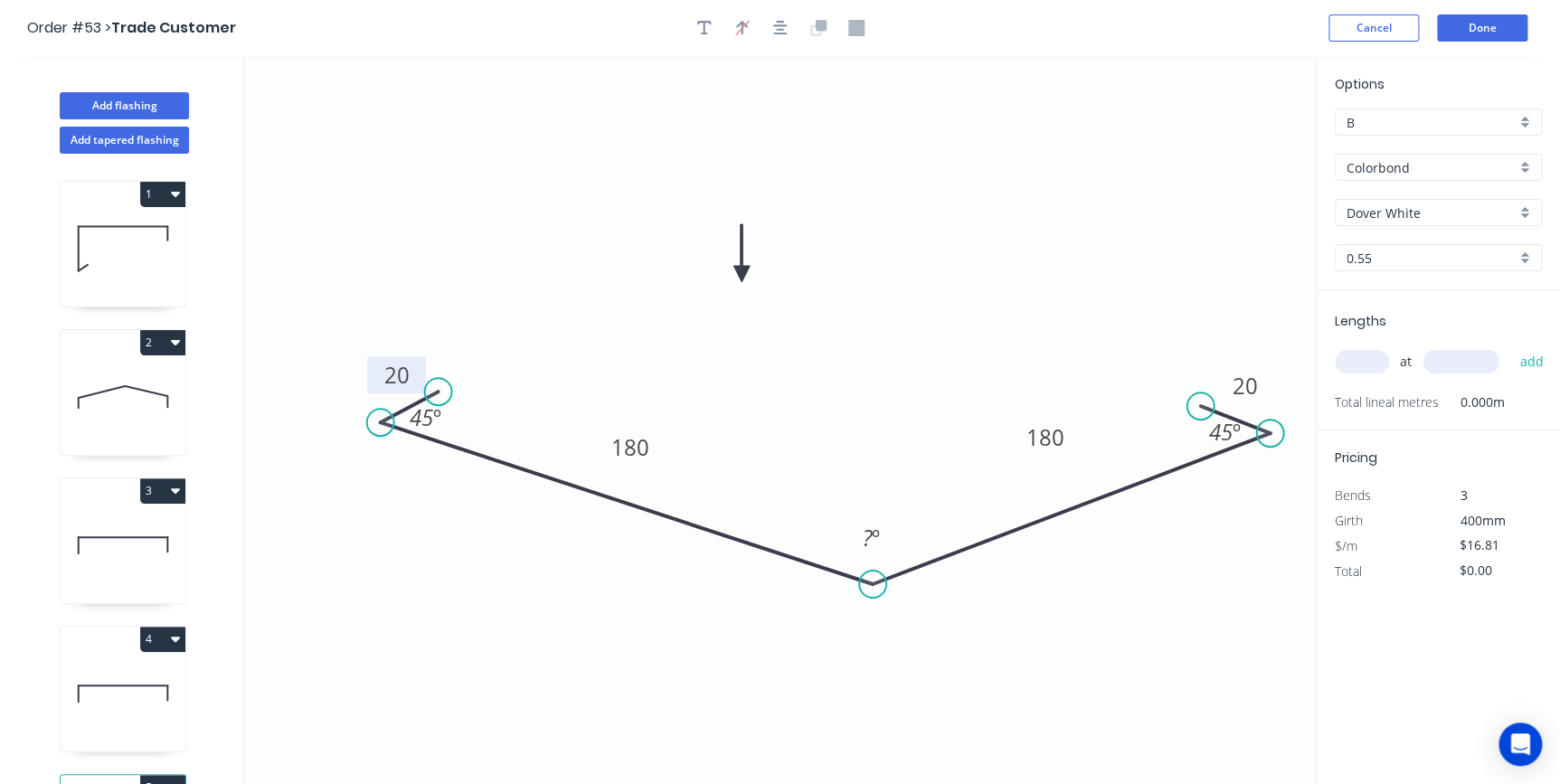
click at [1378, 367] on input "text" at bounding box center [1362, 361] width 55 height 24
click at [1510, 346] on button "add" at bounding box center [1531, 361] width 42 height 31
click at [1487, 38] on button "Done" at bounding box center [1482, 28] width 90 height 27
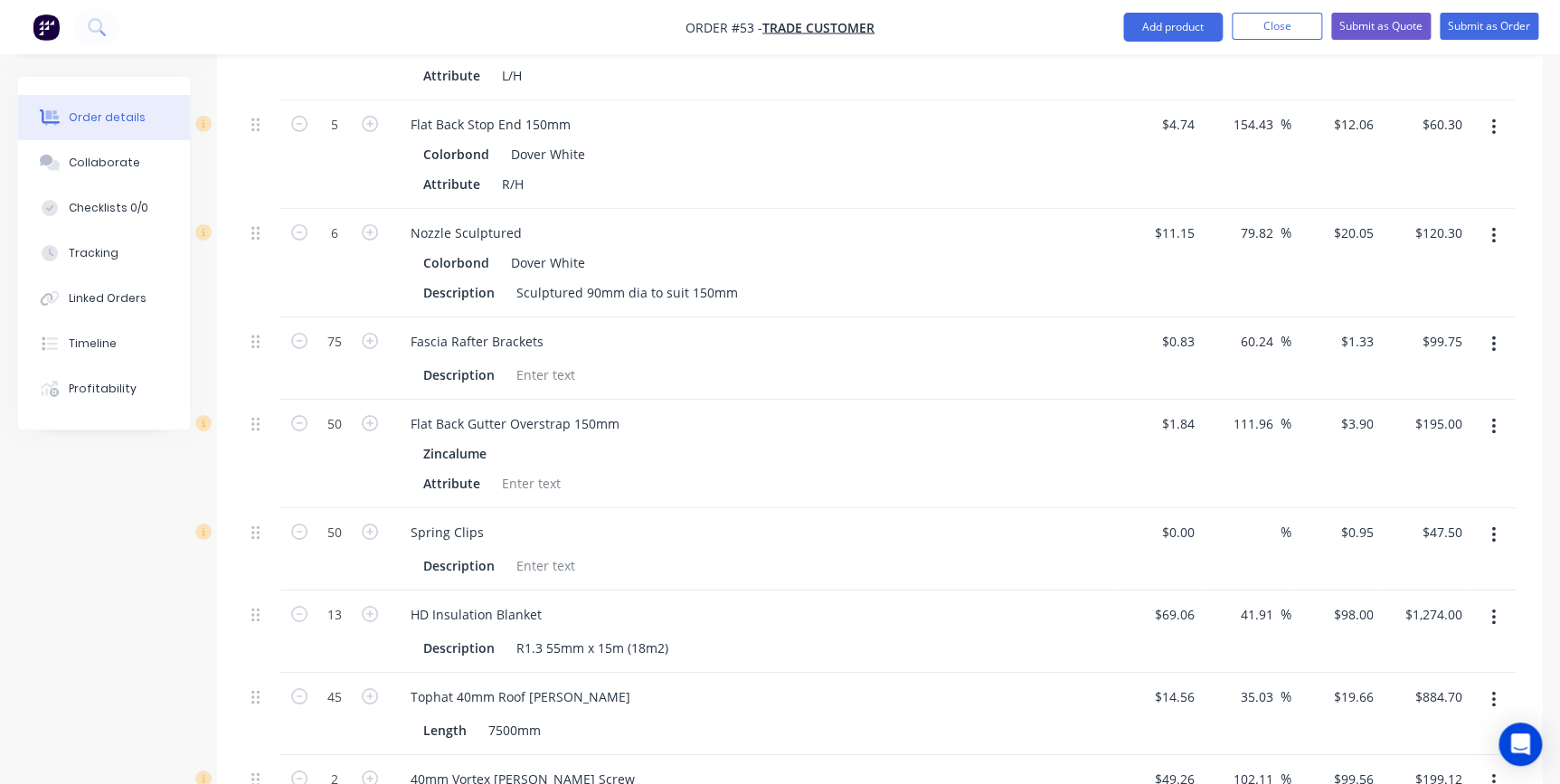
scroll to position [3040, 0]
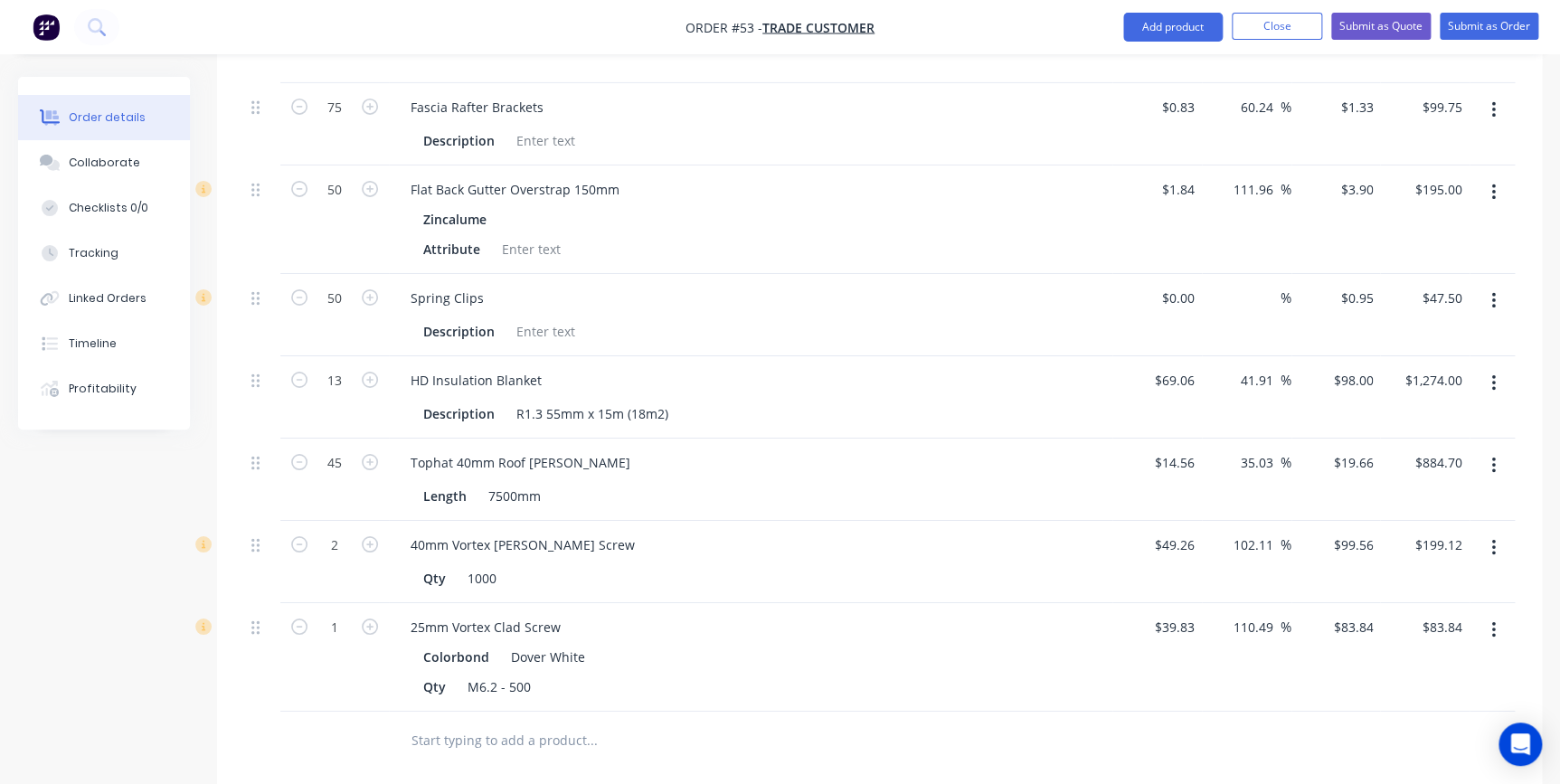
click at [454, 723] on input "text" at bounding box center [591, 741] width 361 height 36
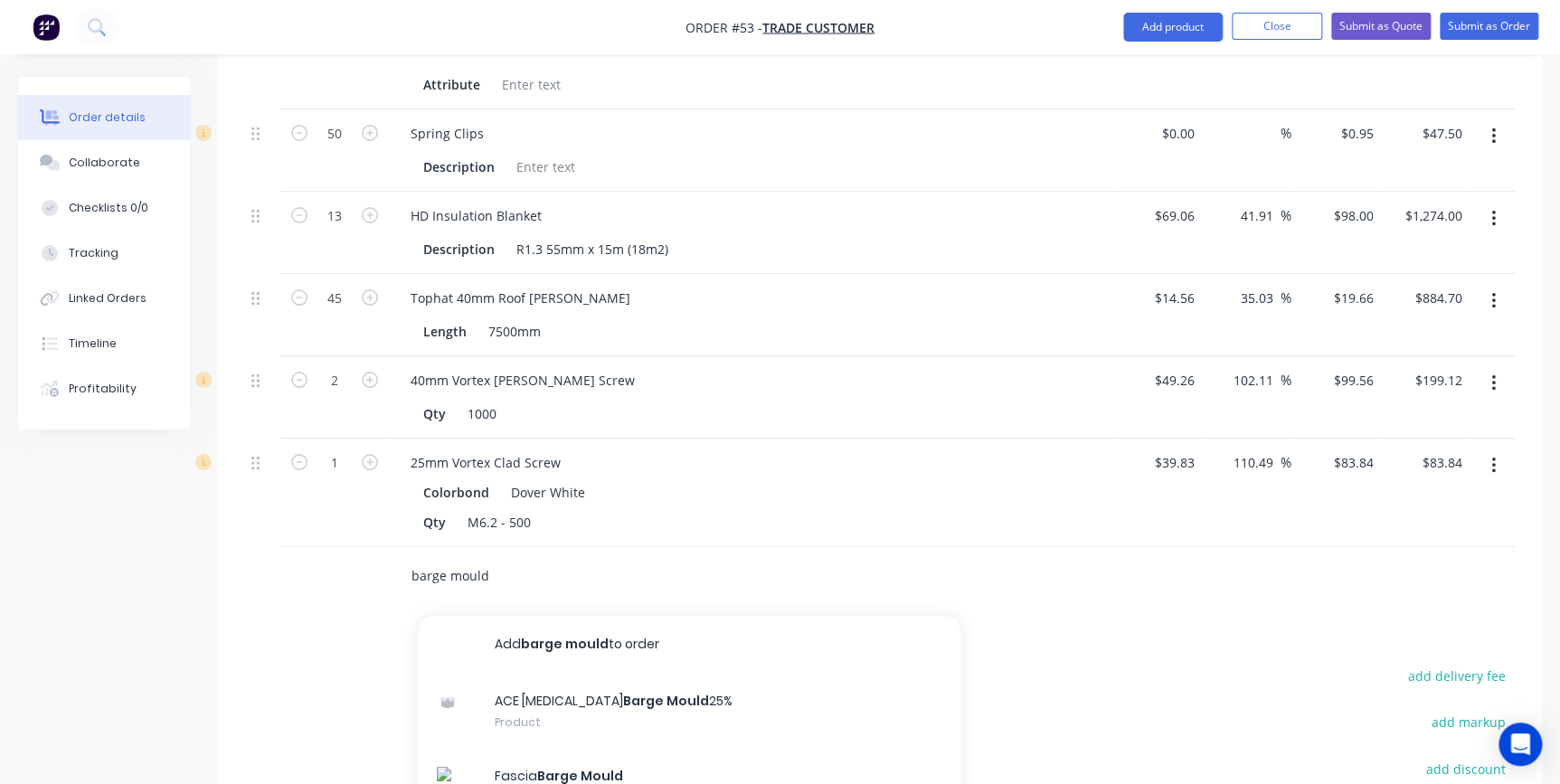
scroll to position [81, 0]
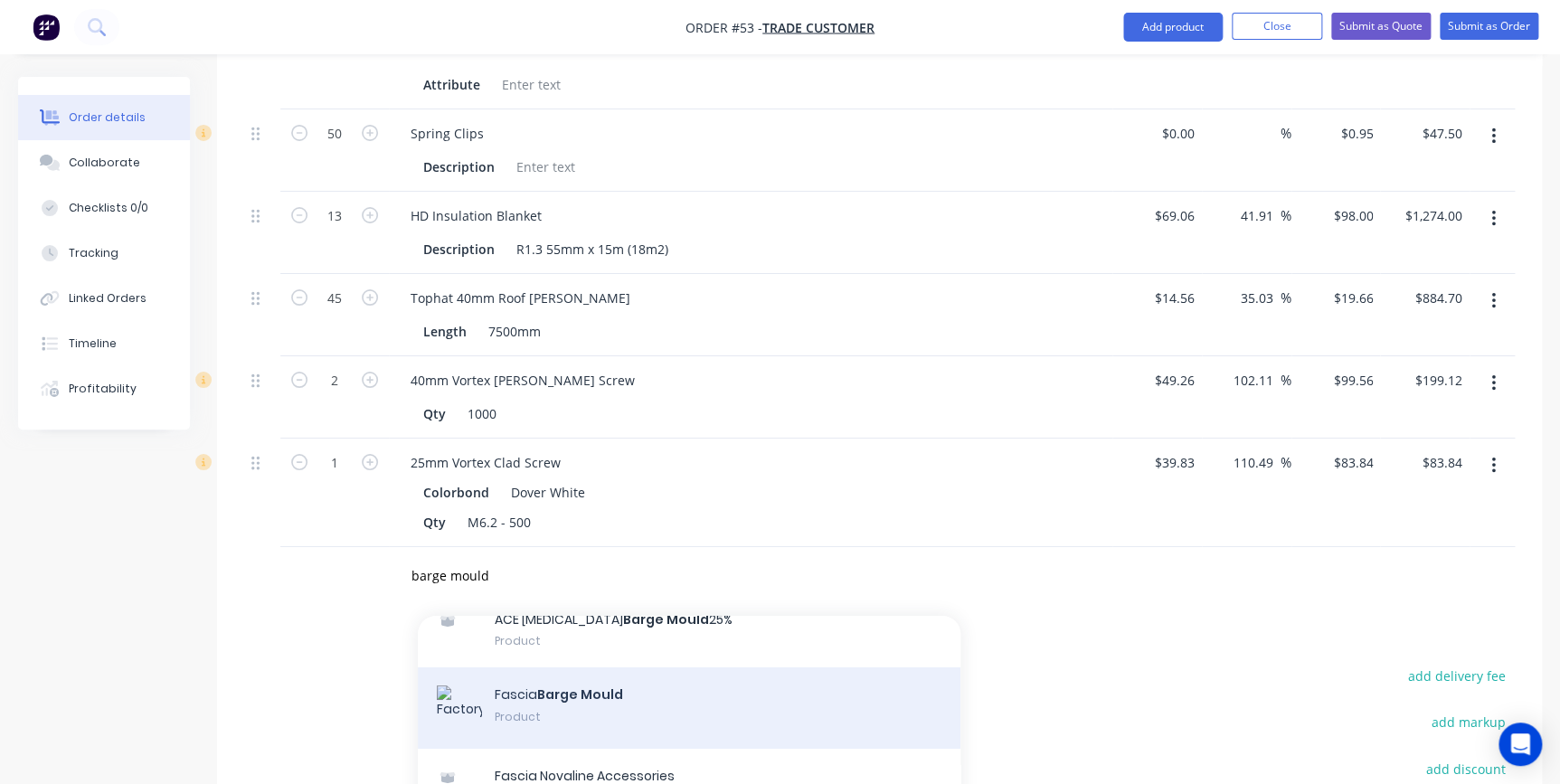
click at [561, 670] on div "Fascia Barge Mould Product" at bounding box center [689, 707] width 543 height 81
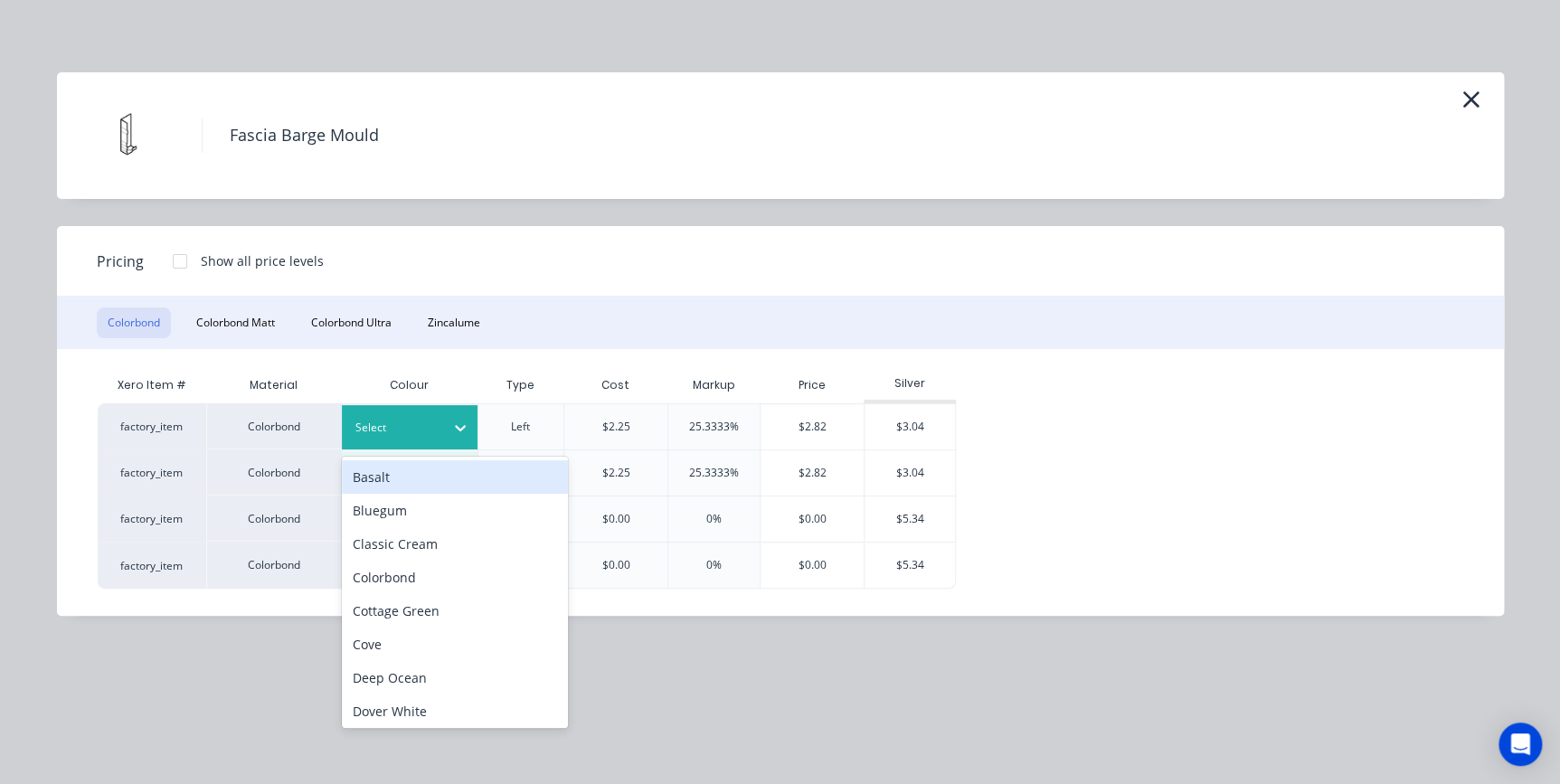
click at [416, 416] on div "Select" at bounding box center [393, 427] width 102 height 24
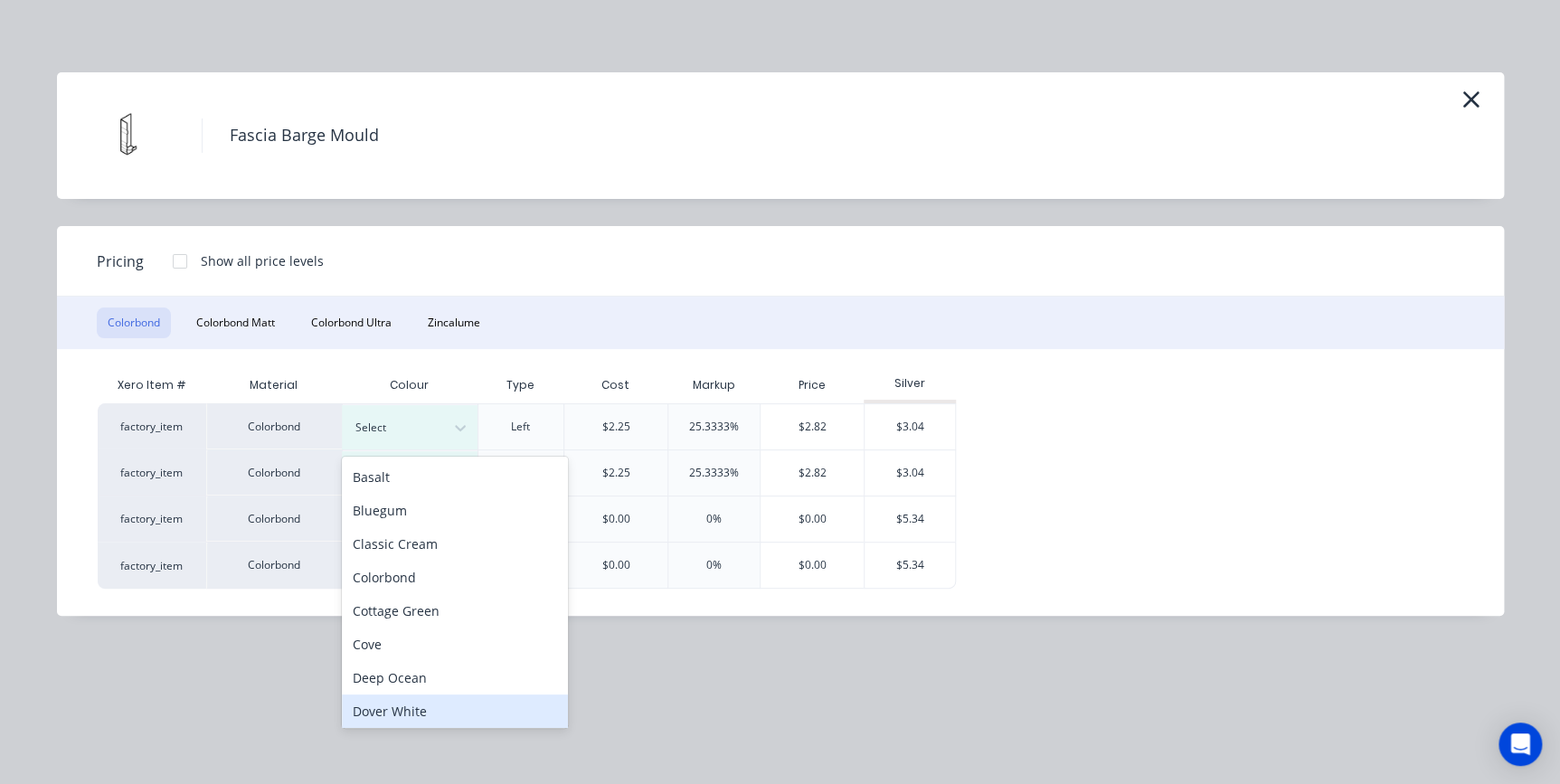
click at [400, 719] on div "Dover White" at bounding box center [454, 710] width 226 height 34
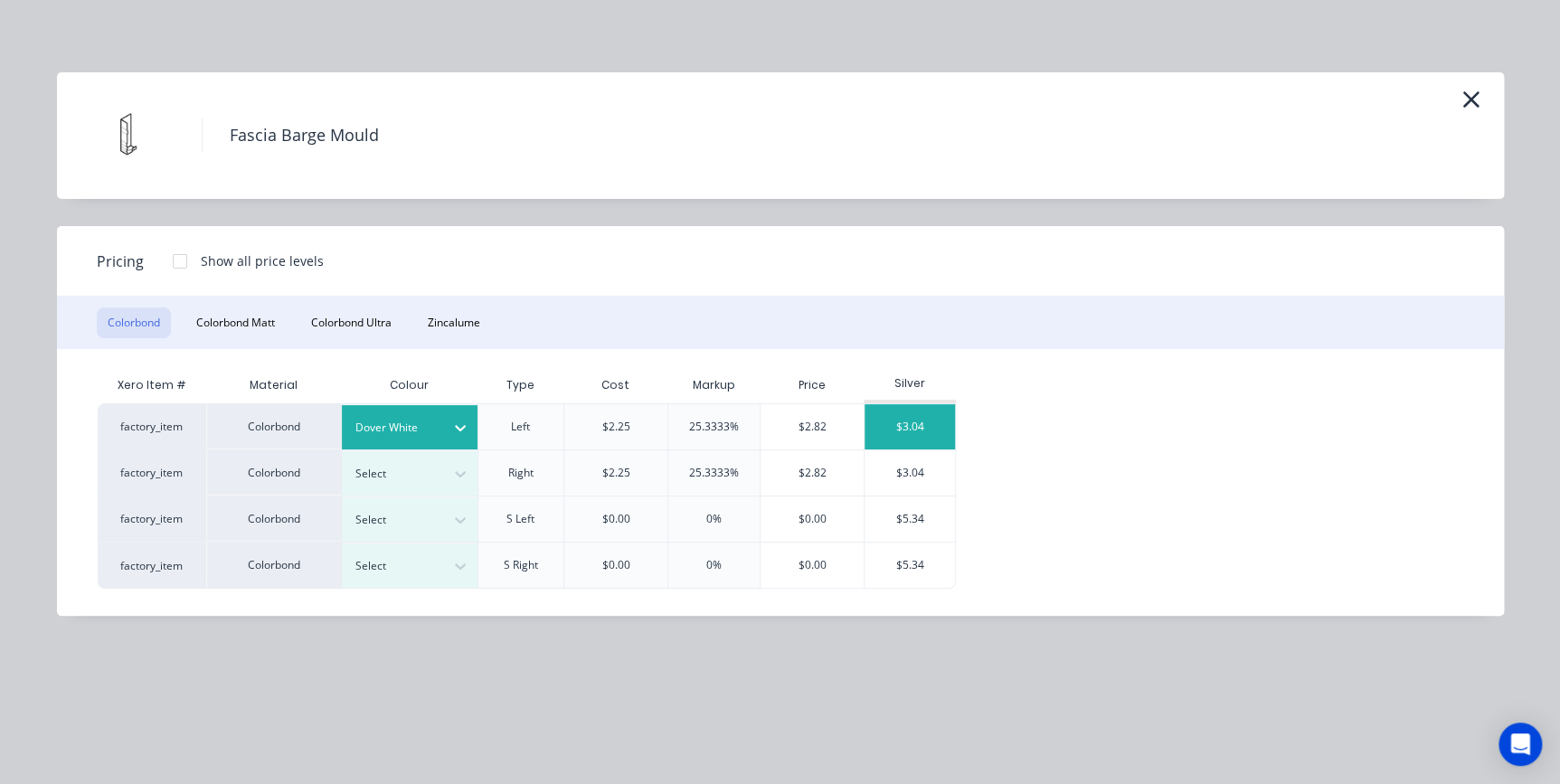
click at [918, 424] on div "$3.04" at bounding box center [910, 427] width 90 height 45
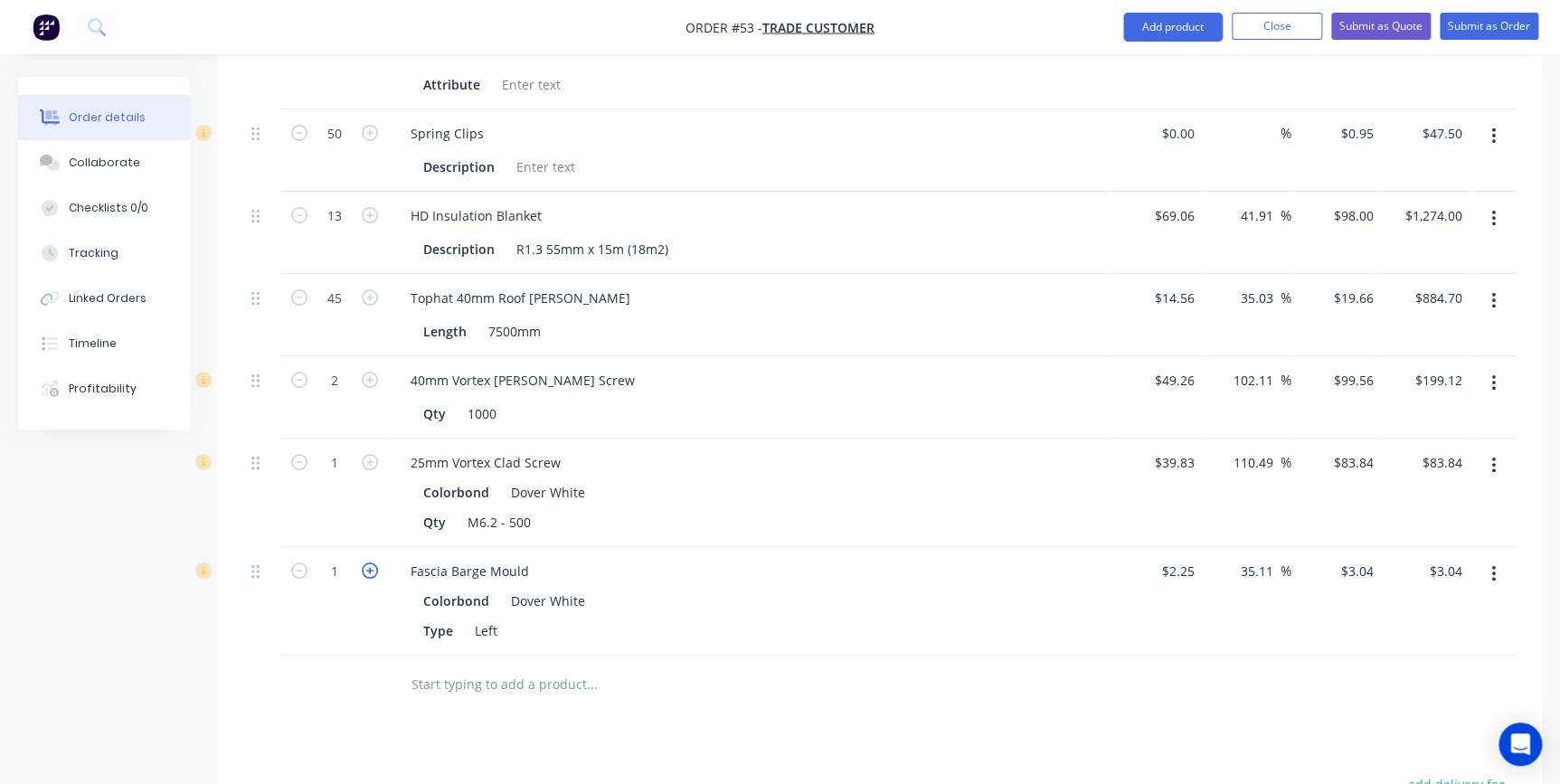
click at [367, 563] on icon "button" at bounding box center [369, 570] width 16 height 16
click at [418, 666] on input "text" at bounding box center [591, 684] width 361 height 36
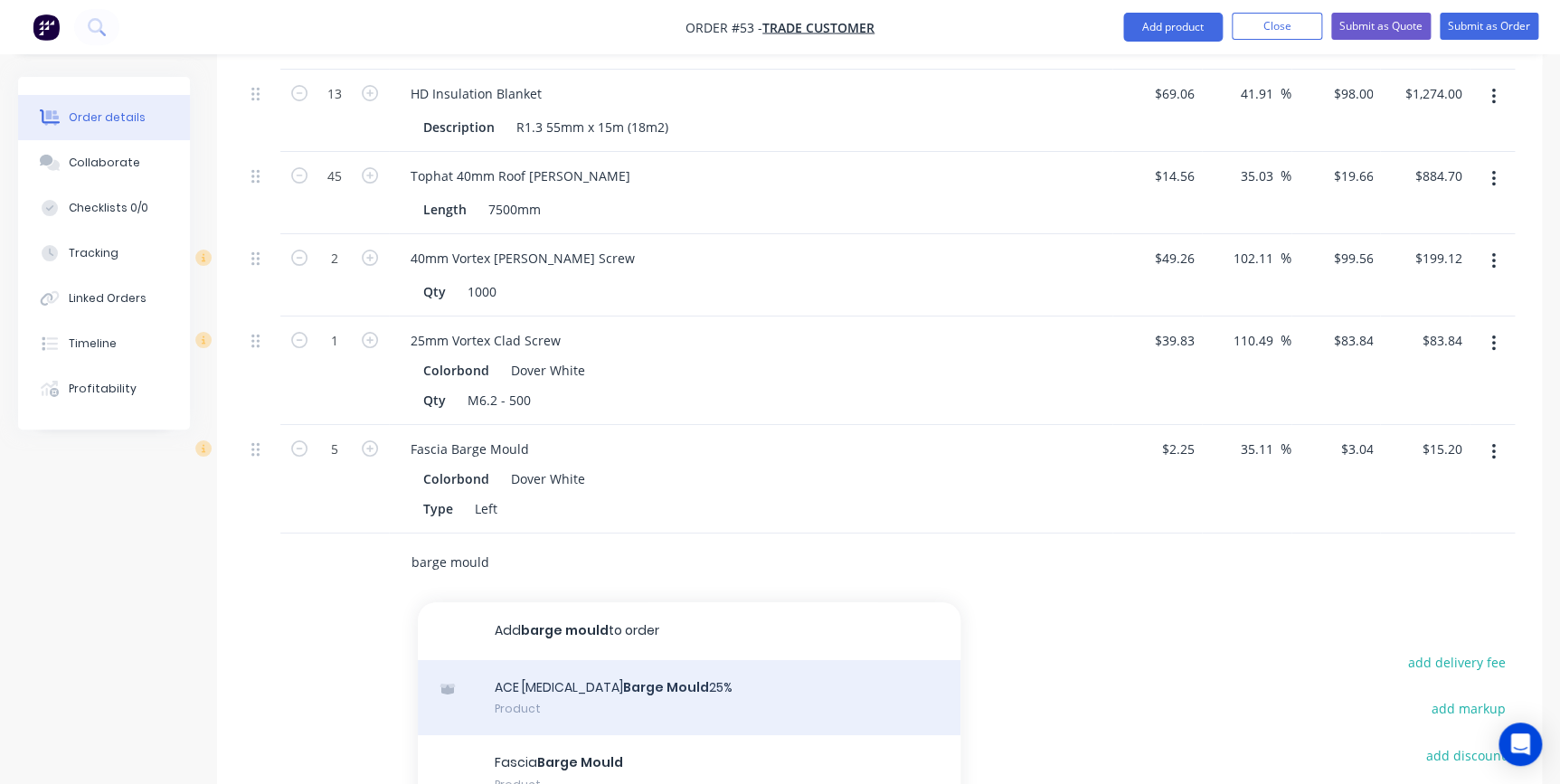
scroll to position [3369, 0]
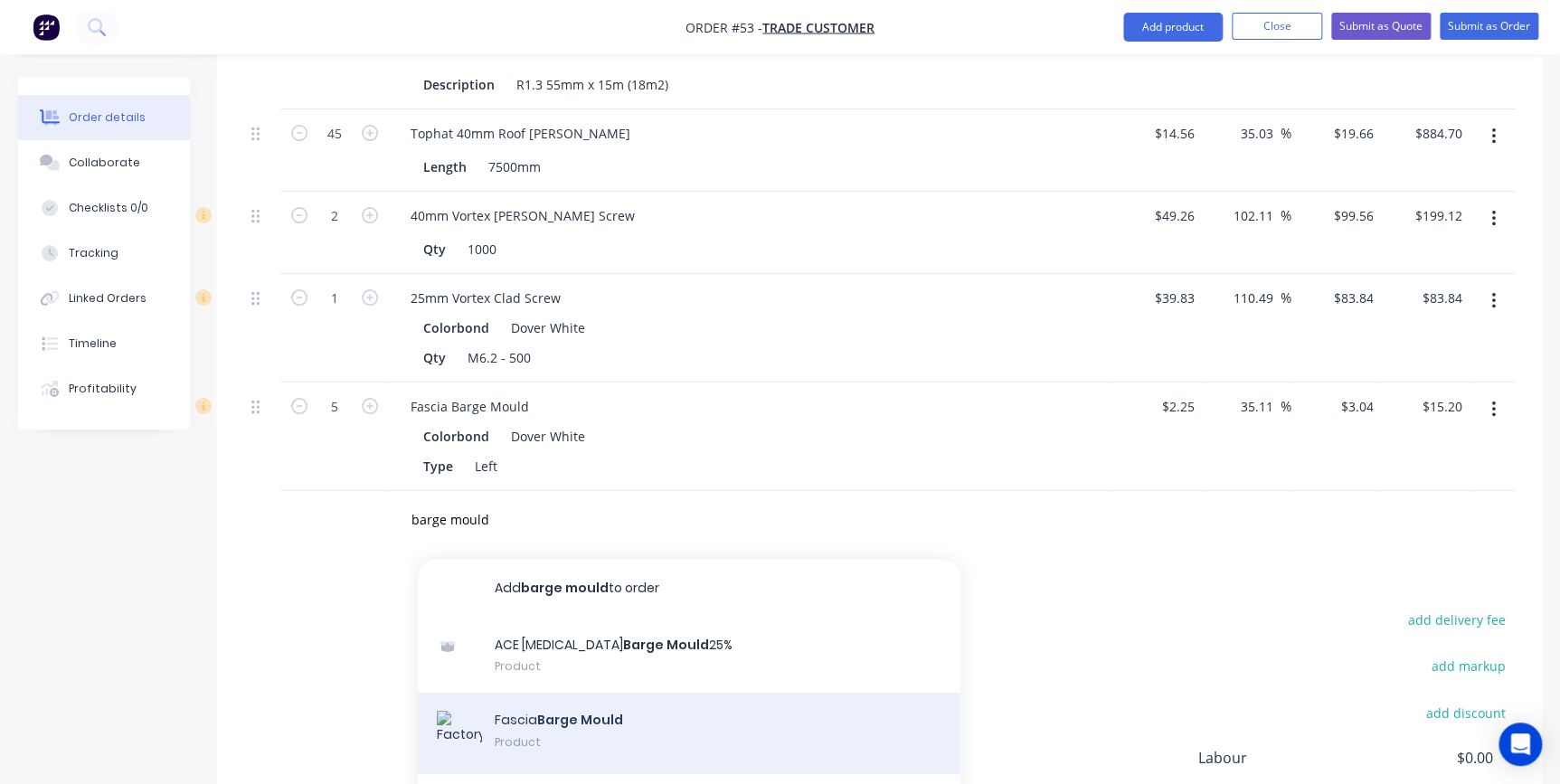
click at [578, 692] on div "Fascia Barge Mould Product" at bounding box center [689, 732] width 543 height 81
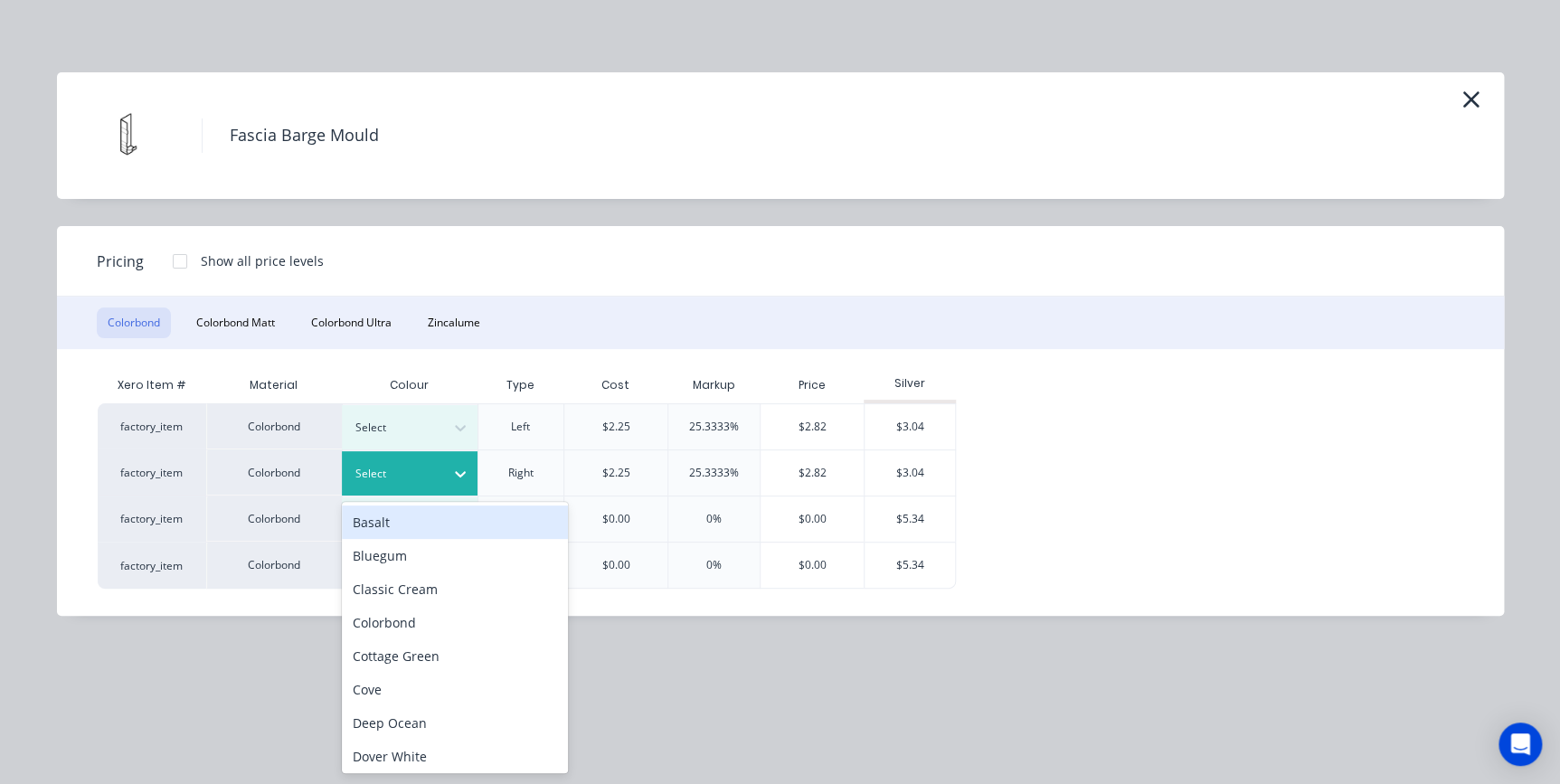
click at [409, 469] on div at bounding box center [396, 473] width 81 height 20
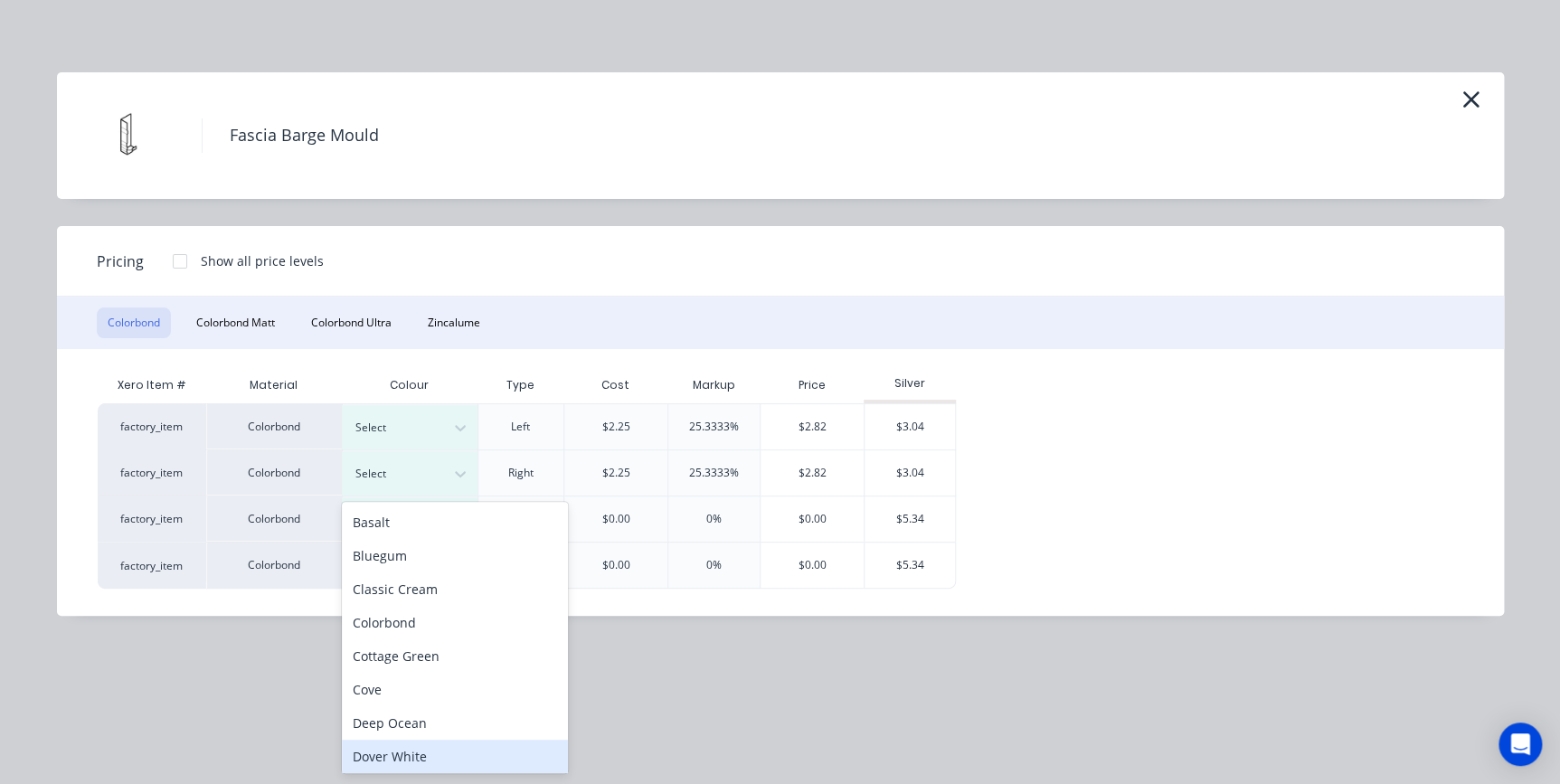
click at [397, 758] on div "Dover White" at bounding box center [454, 755] width 226 height 34
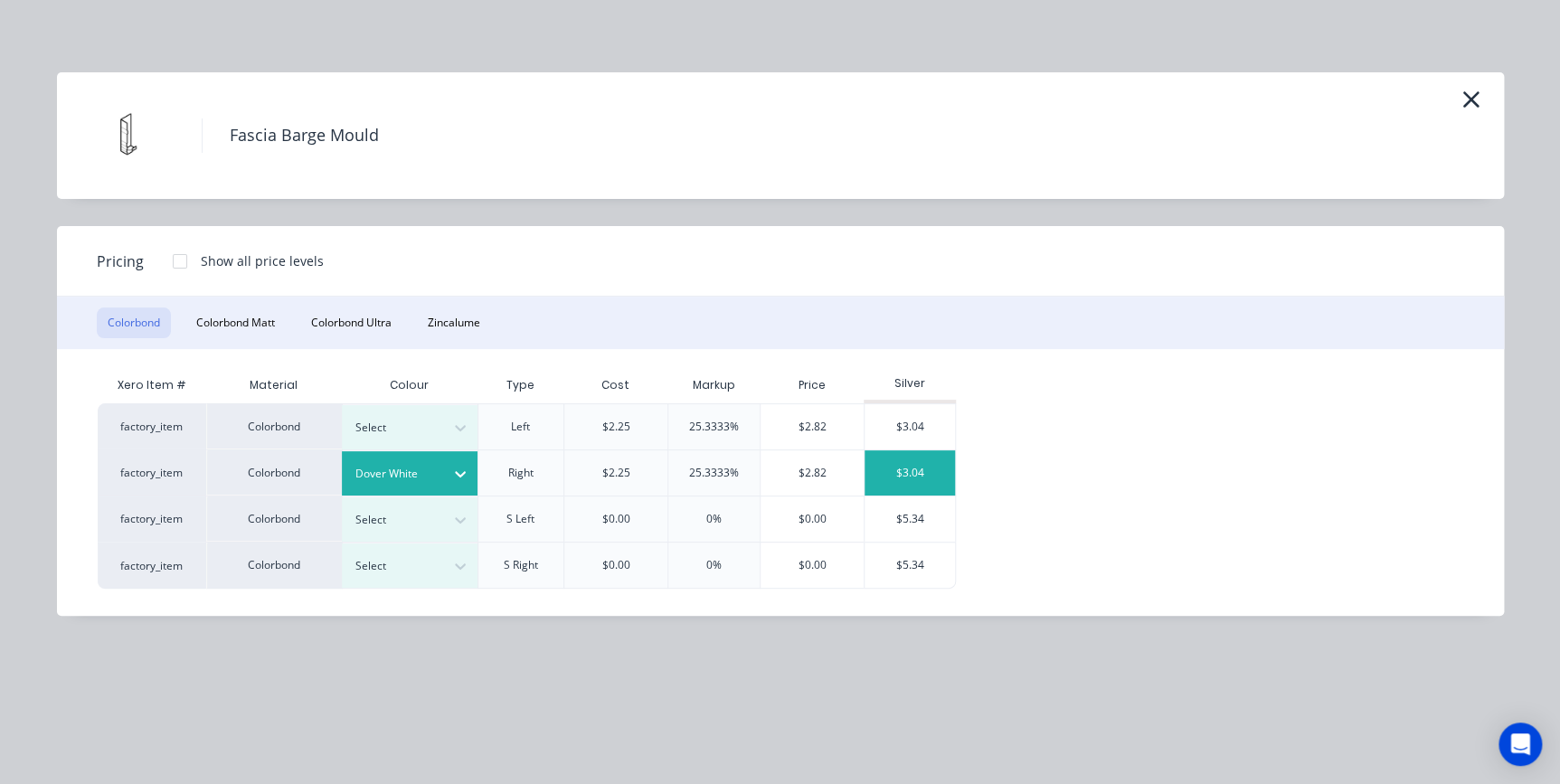
click at [881, 479] on div "$3.04" at bounding box center [910, 473] width 90 height 45
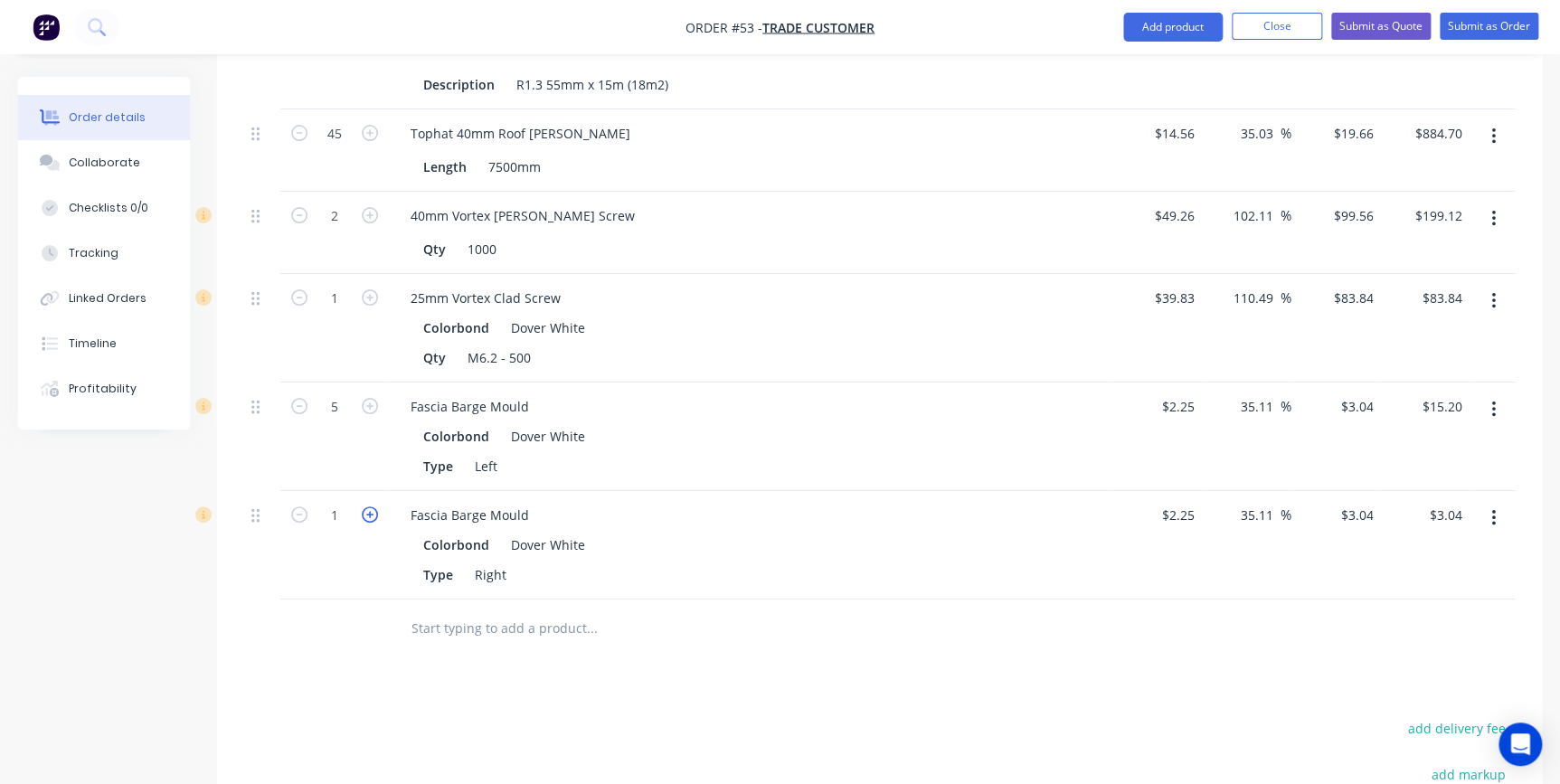
click at [368, 506] on icon "button" at bounding box center [369, 514] width 16 height 16
click at [405, 599] on div at bounding box center [714, 628] width 651 height 58
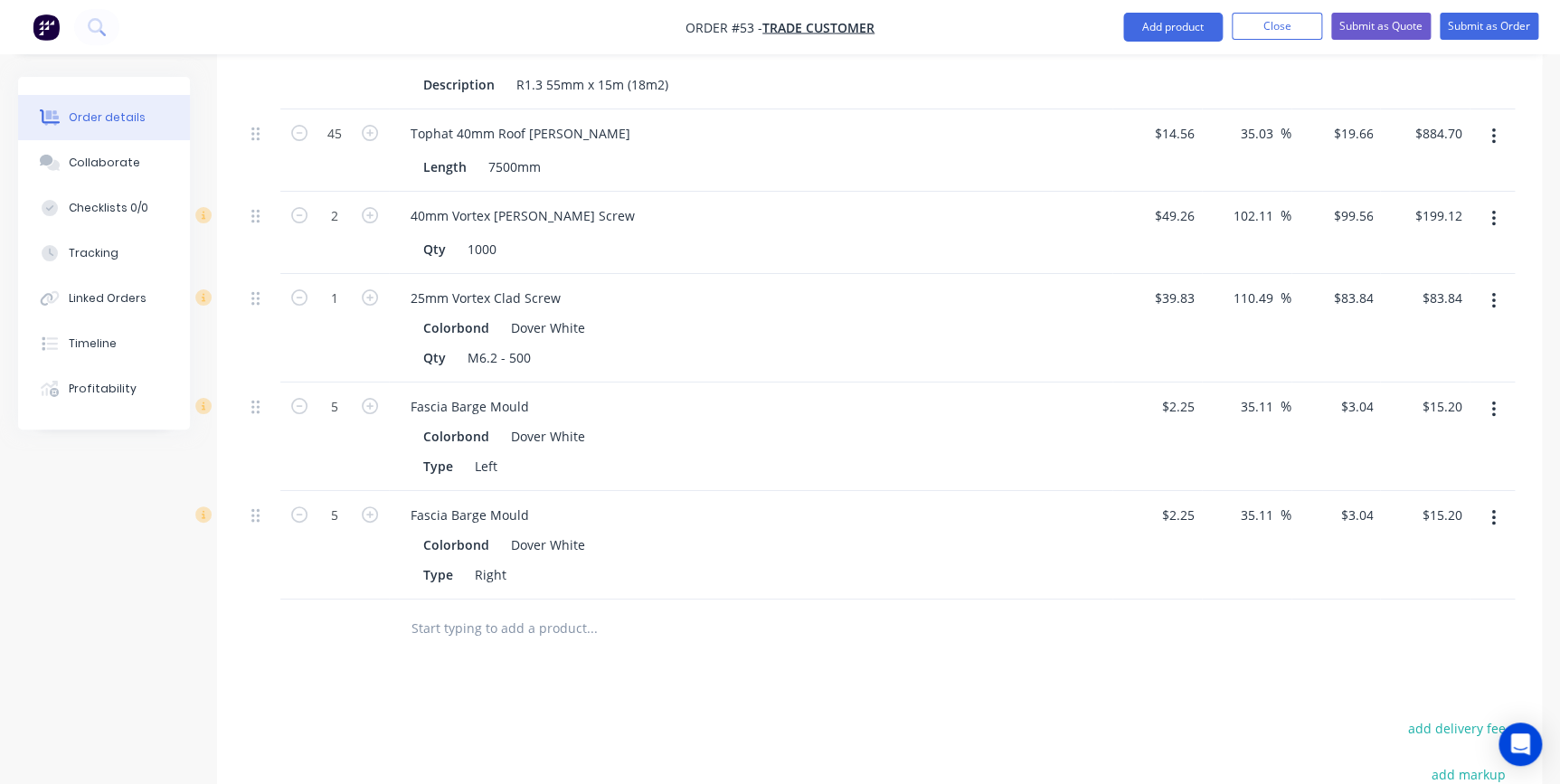
click at [451, 611] on input "text" at bounding box center [591, 629] width 361 height 36
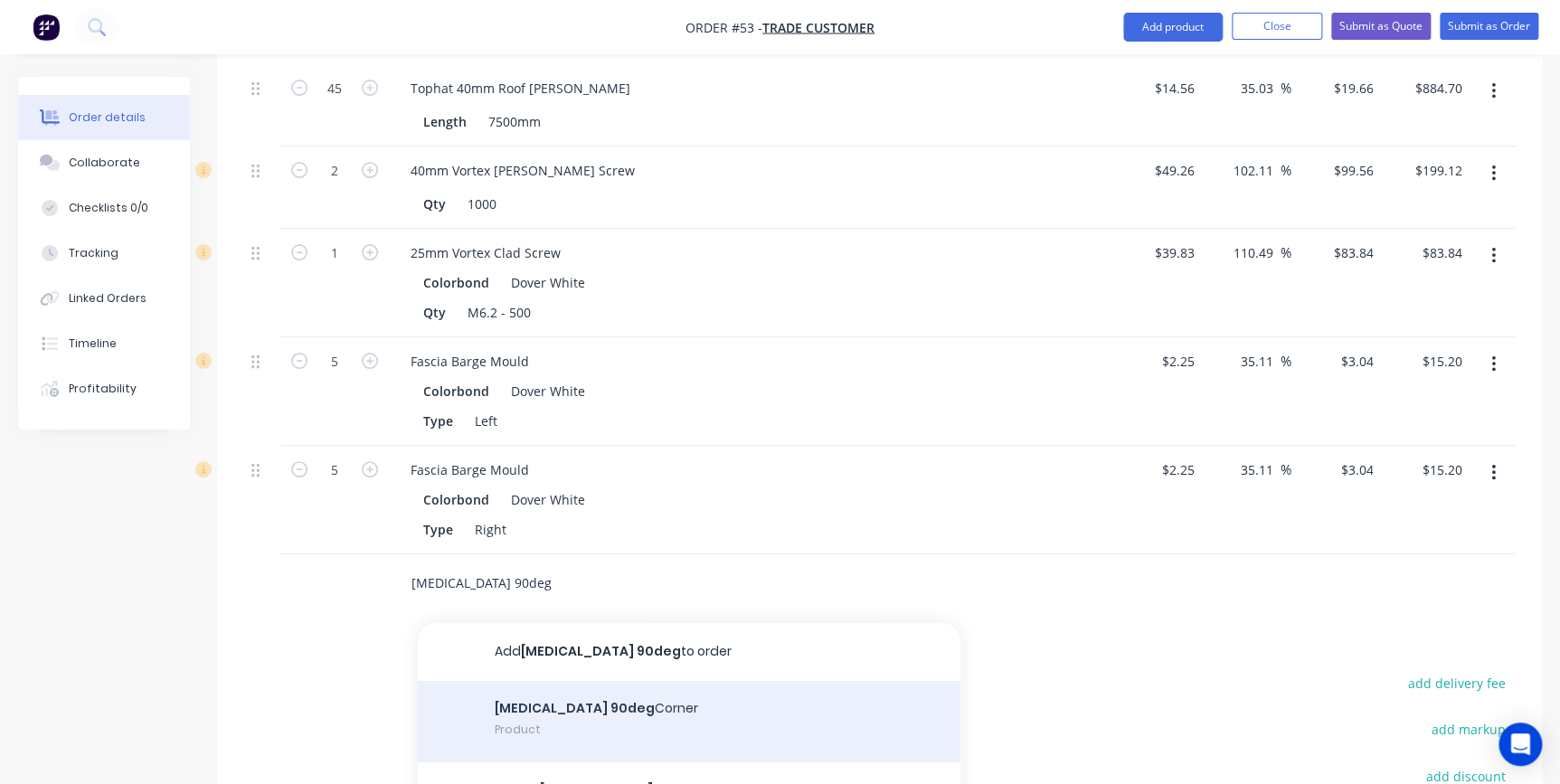
scroll to position [3451, 0]
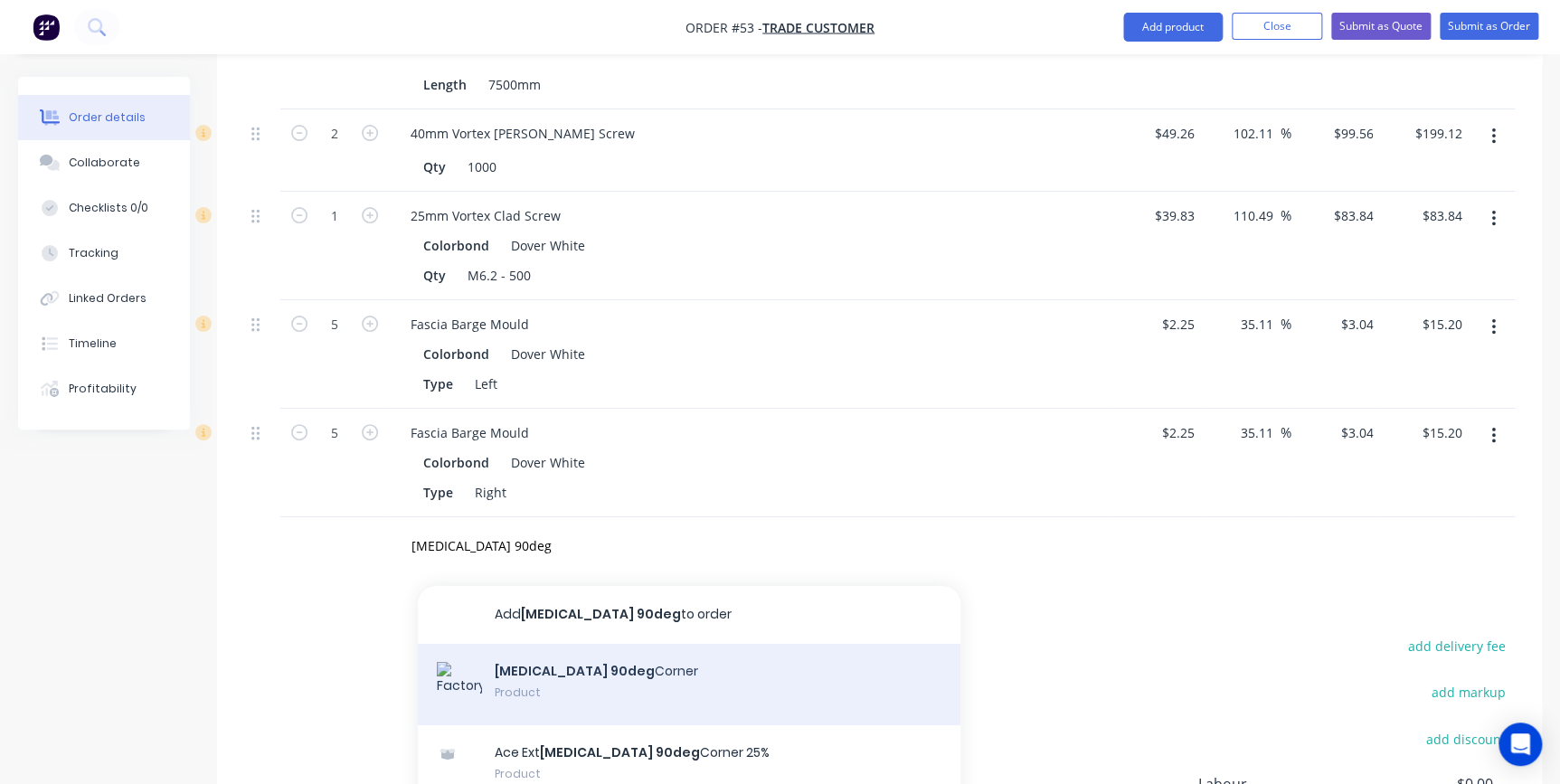
click at [543, 643] on div "Fascia 90deg Corner Product" at bounding box center [689, 683] width 543 height 81
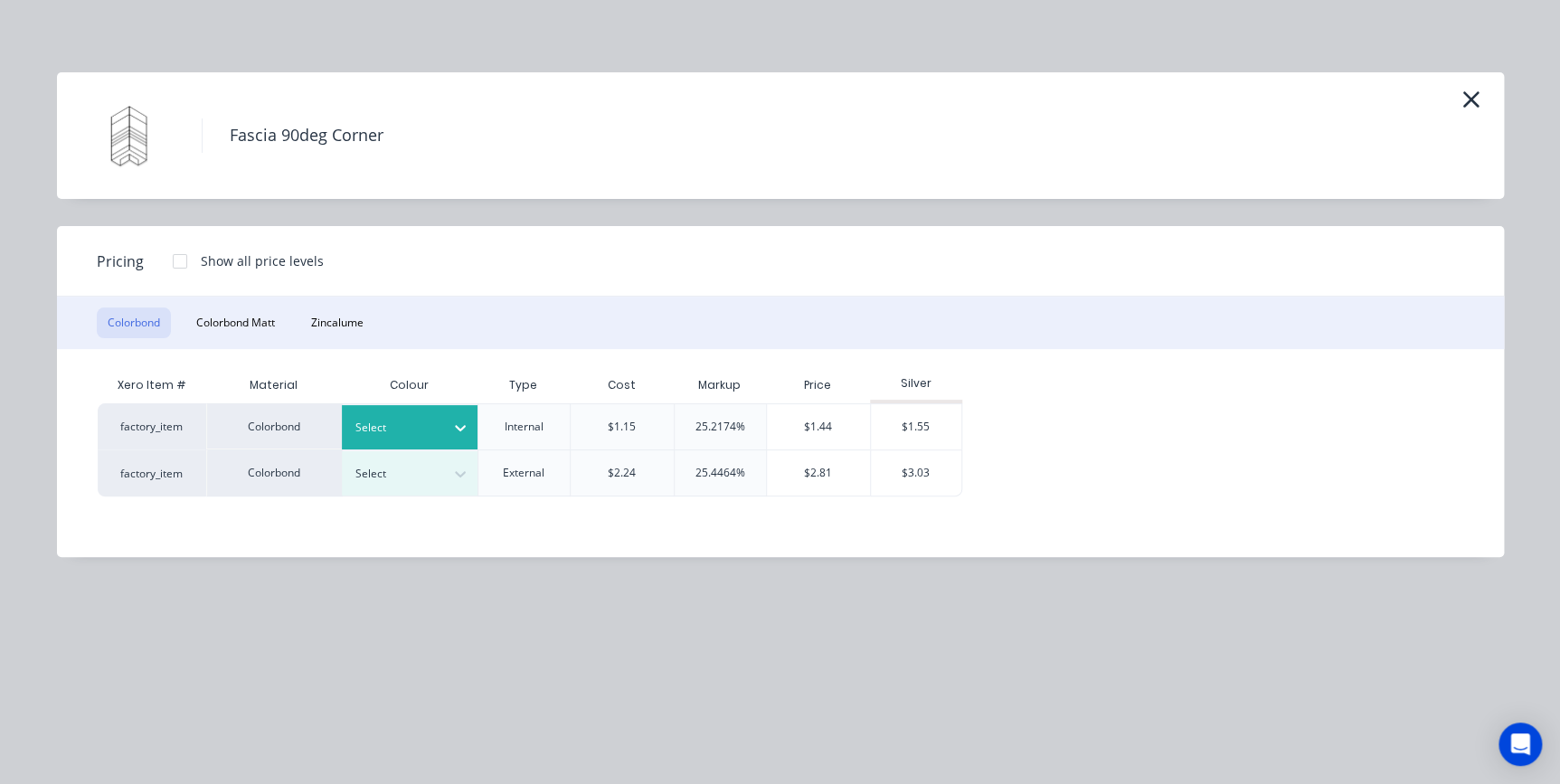
click at [423, 424] on div at bounding box center [396, 427] width 81 height 20
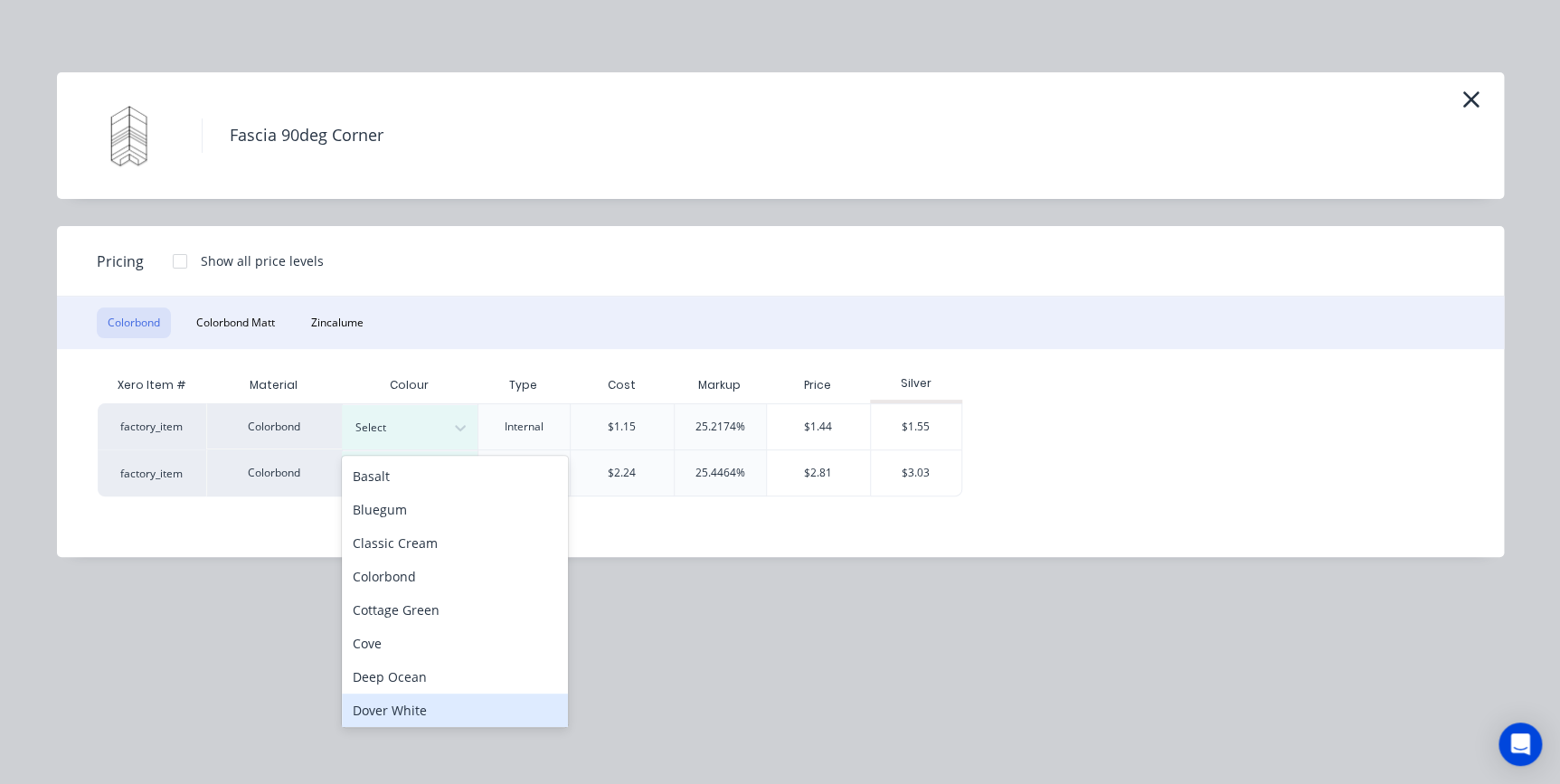
click at [412, 709] on div "Dover White" at bounding box center [454, 709] width 226 height 34
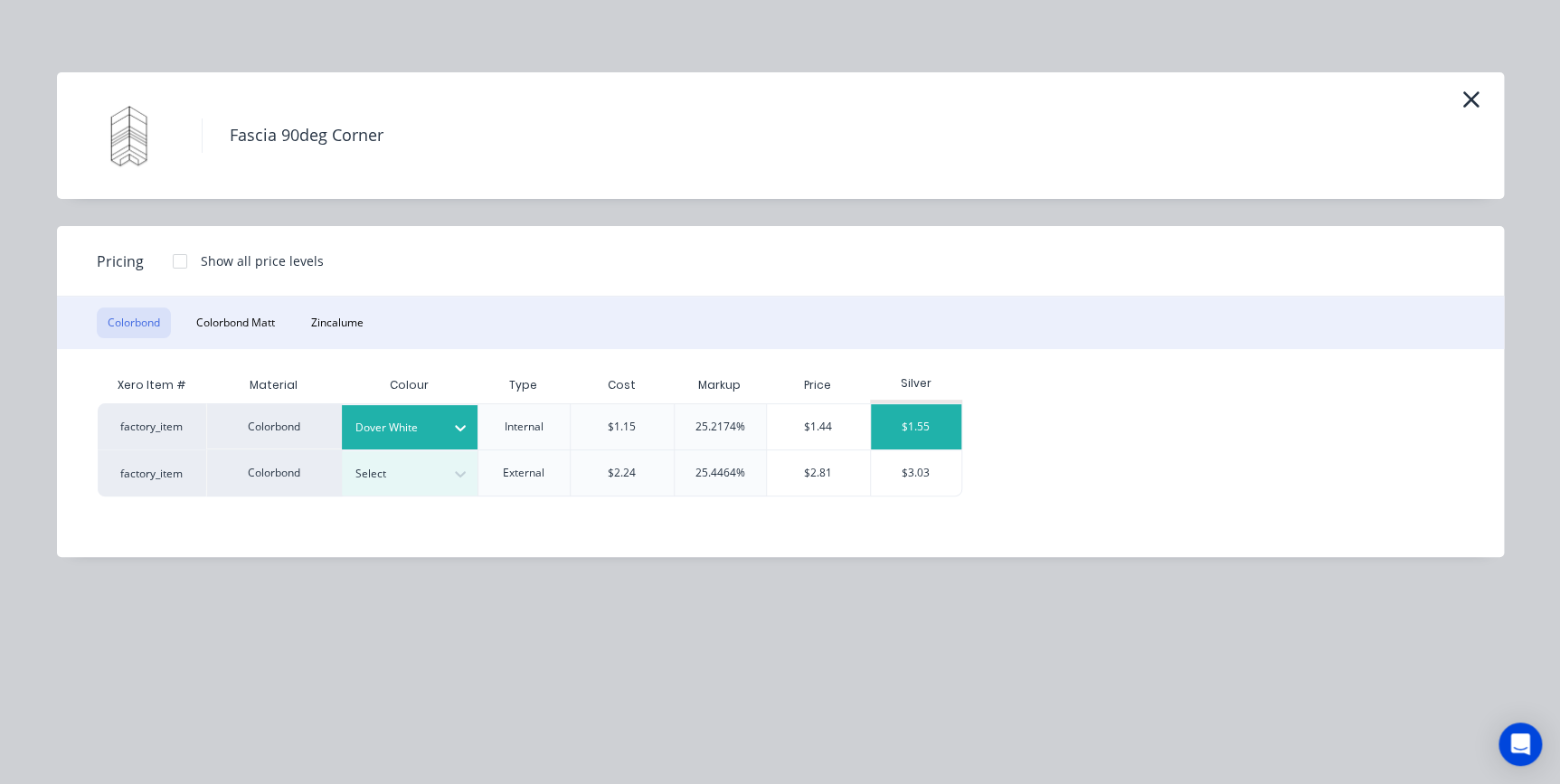
click at [939, 421] on div "$1.55" at bounding box center [916, 427] width 90 height 45
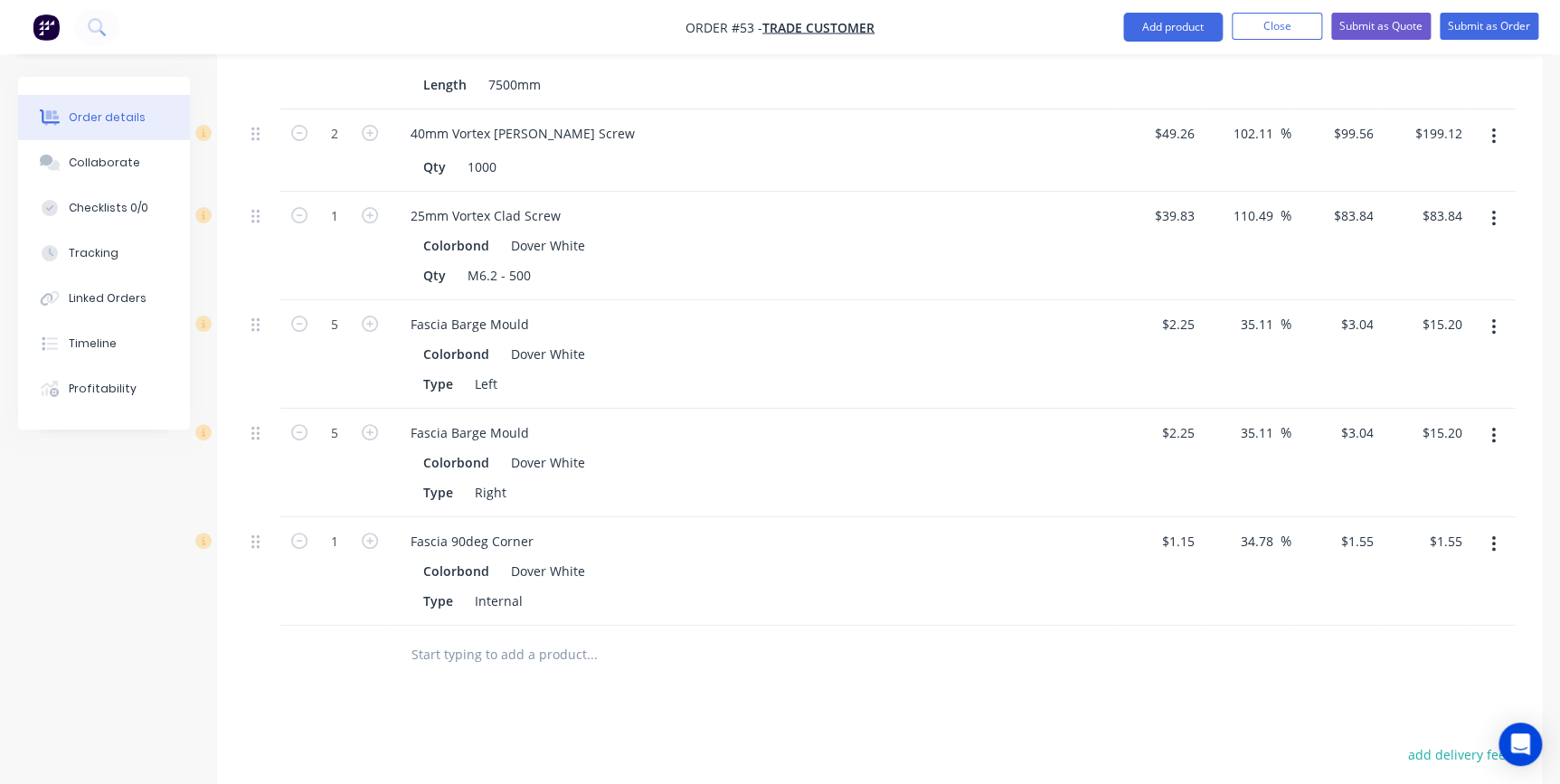
click at [452, 636] on input "text" at bounding box center [591, 655] width 361 height 36
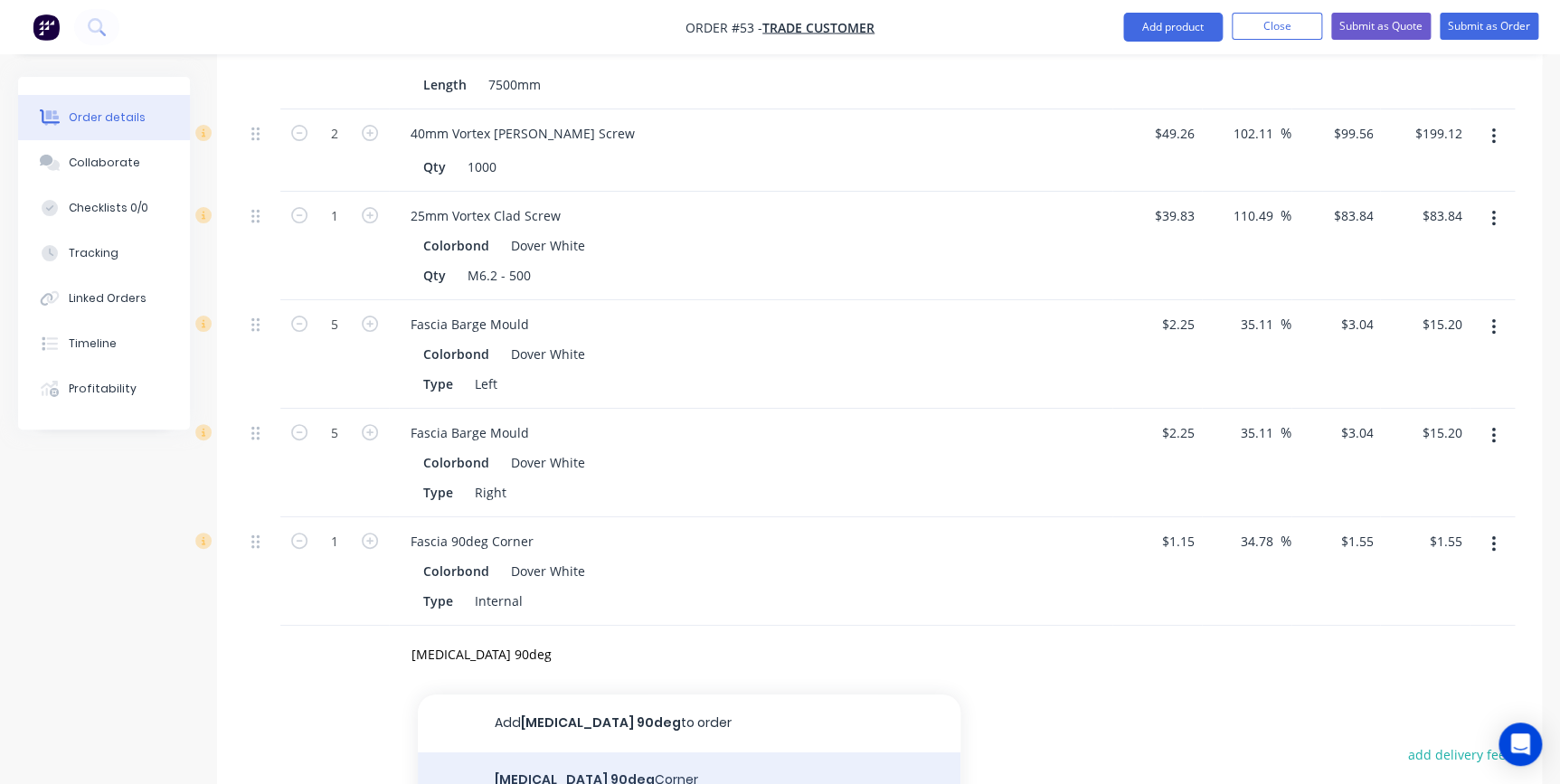
click at [512, 752] on div "Fascia 90deg Corner Product" at bounding box center [689, 793] width 543 height 81
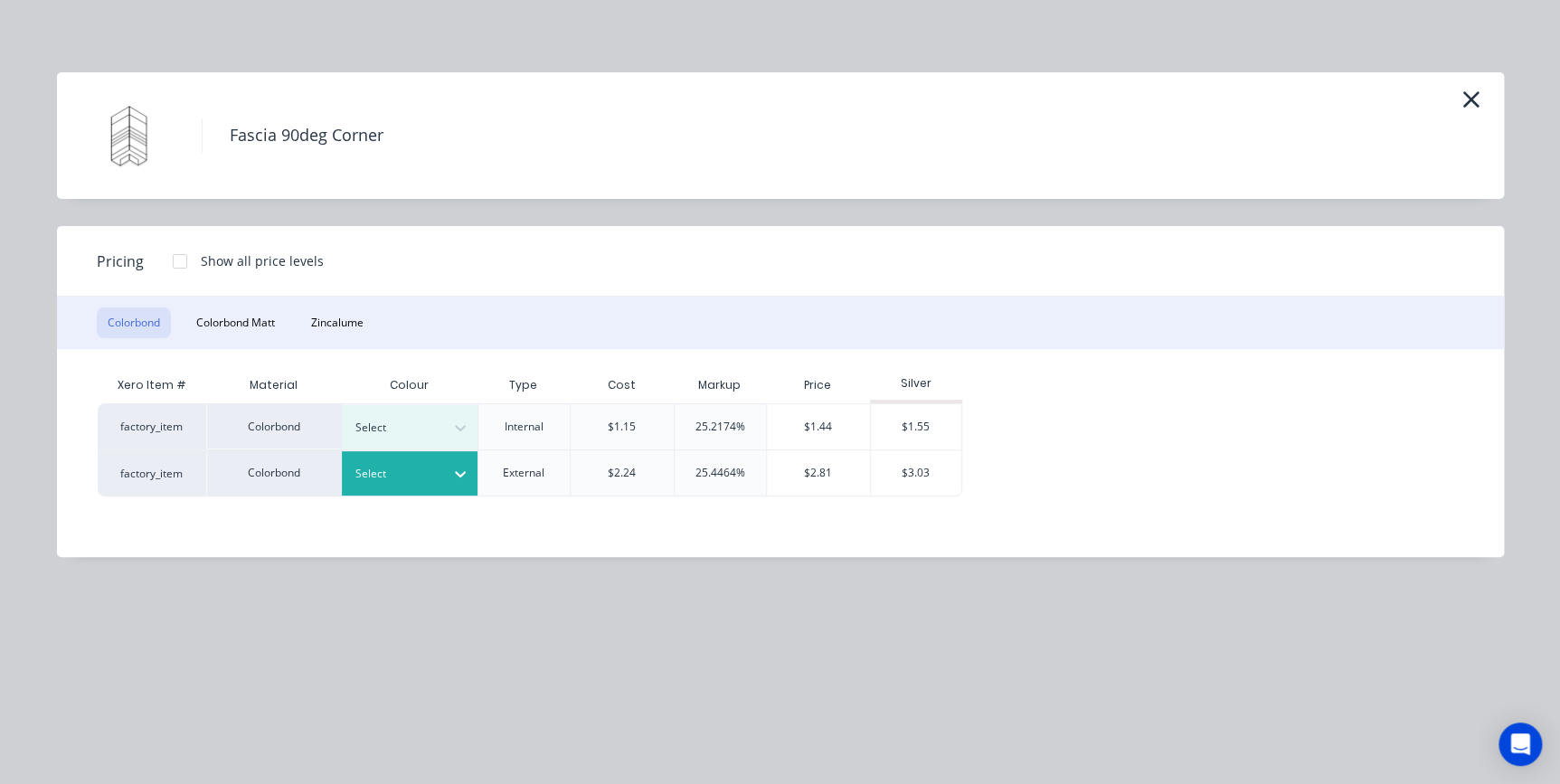
click at [407, 469] on div at bounding box center [396, 473] width 81 height 20
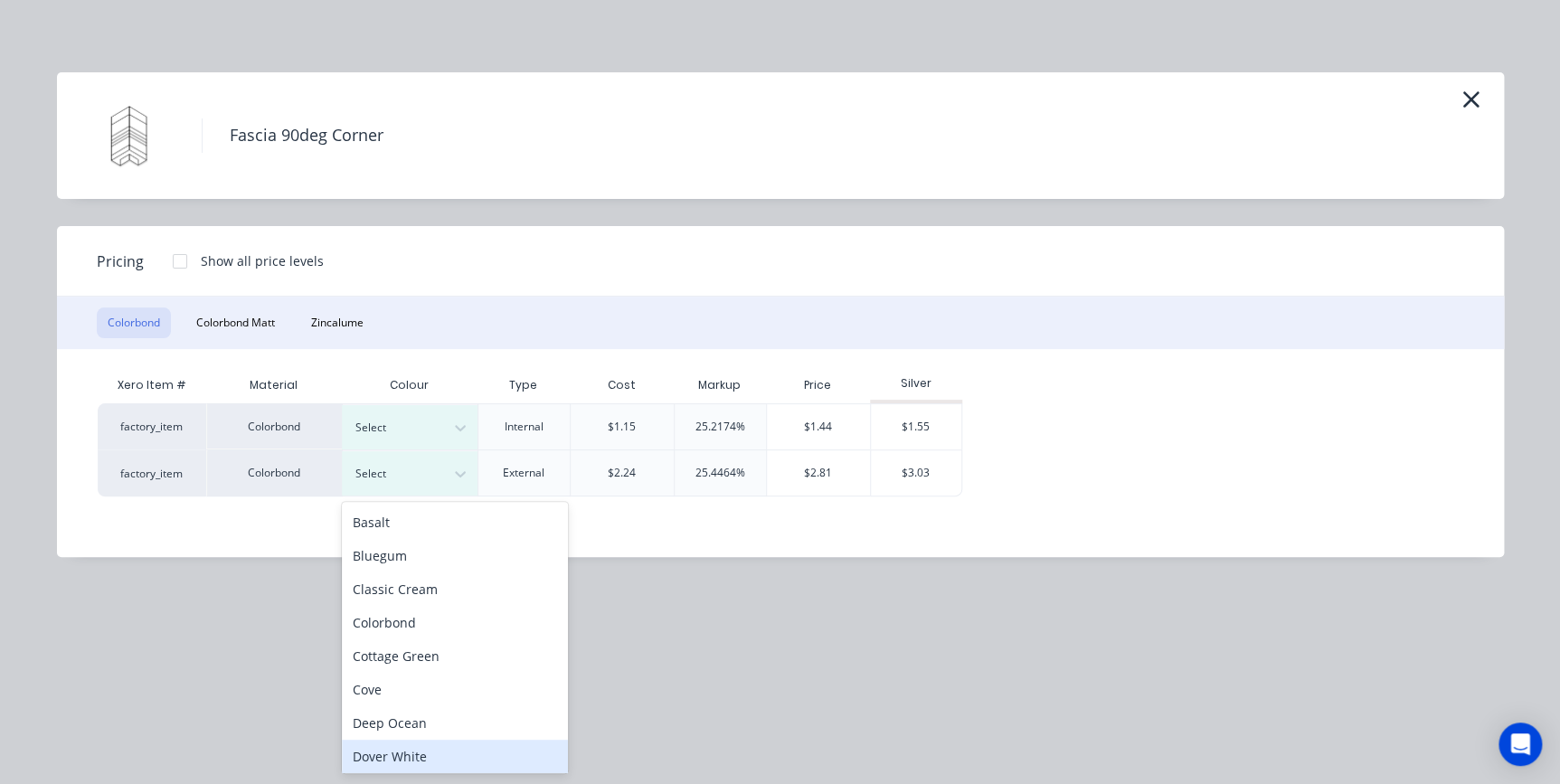
click at [410, 747] on div "Dover White" at bounding box center [454, 755] width 226 height 34
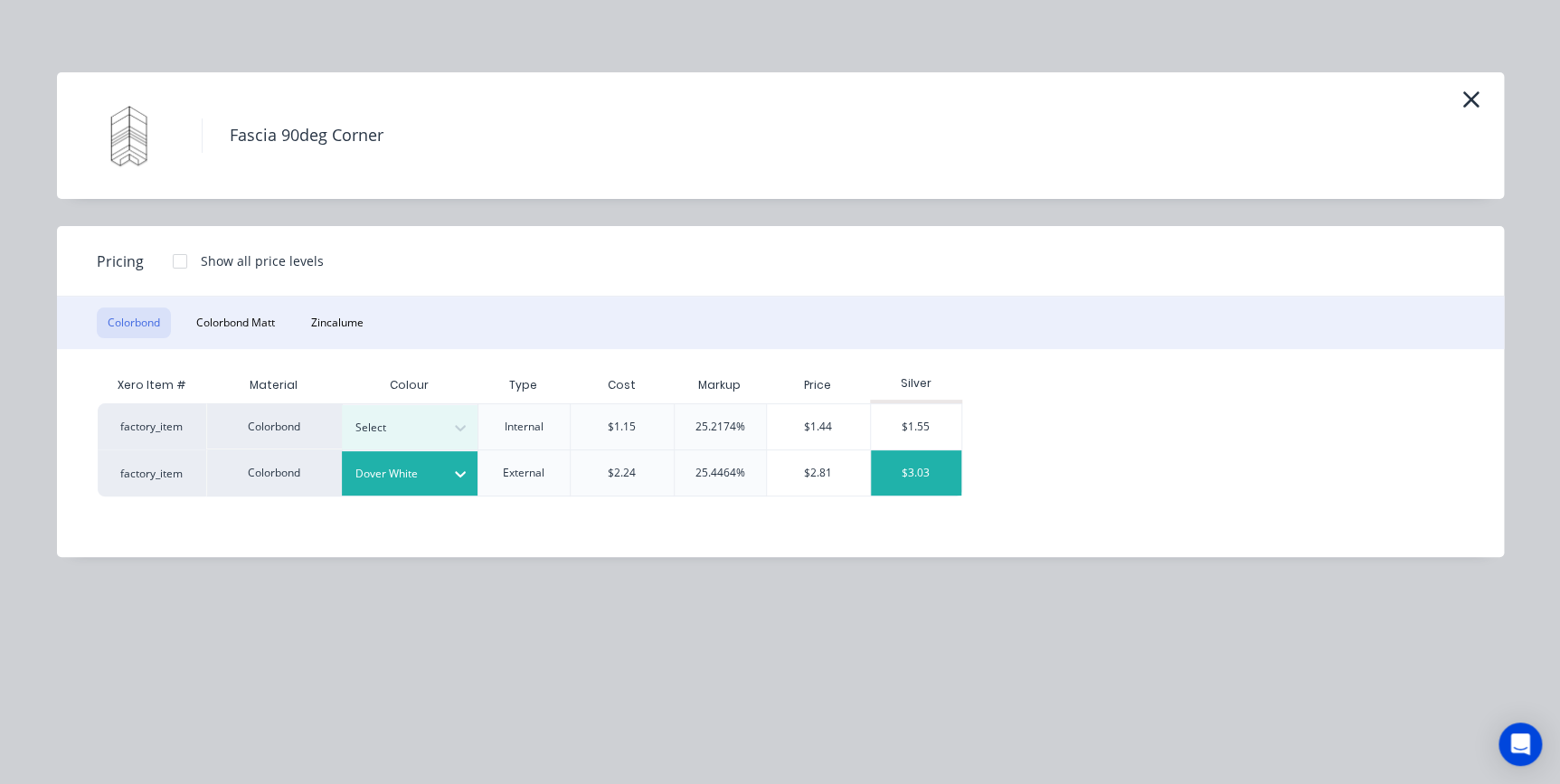
click at [895, 472] on div "$3.03" at bounding box center [916, 473] width 90 height 45
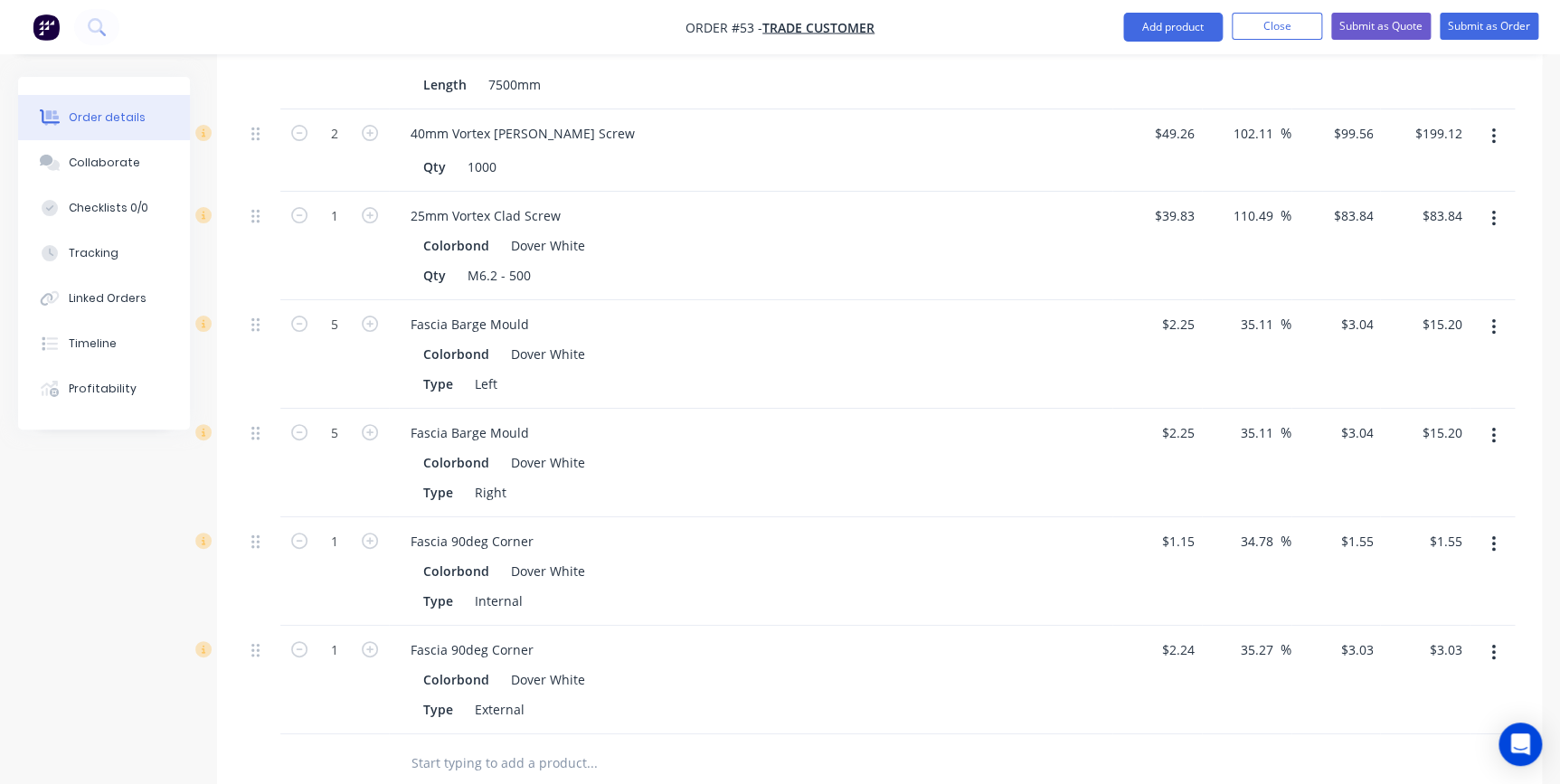
click at [530, 745] on input "text" at bounding box center [591, 763] width 361 height 36
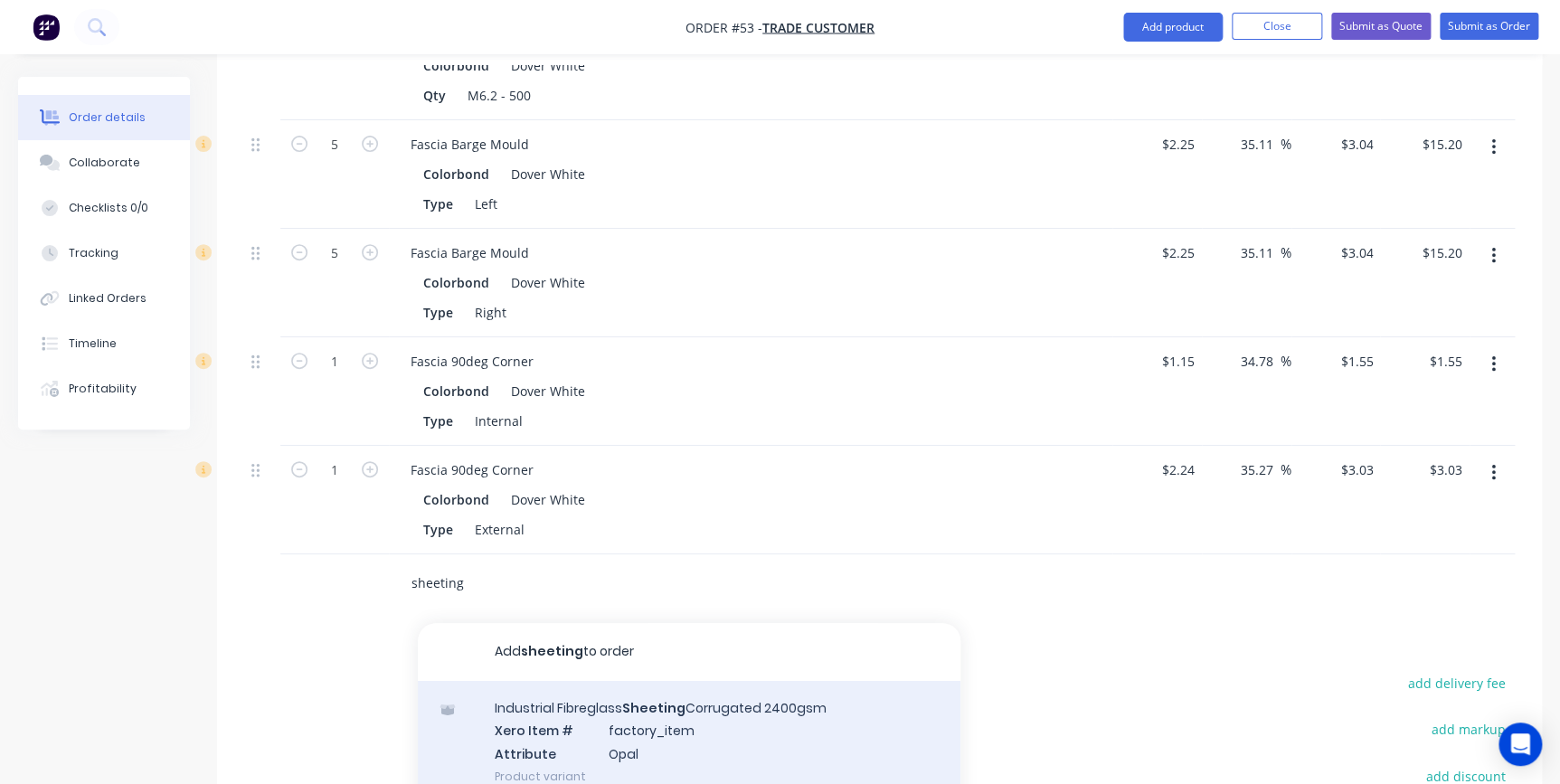
scroll to position [3697, 0]
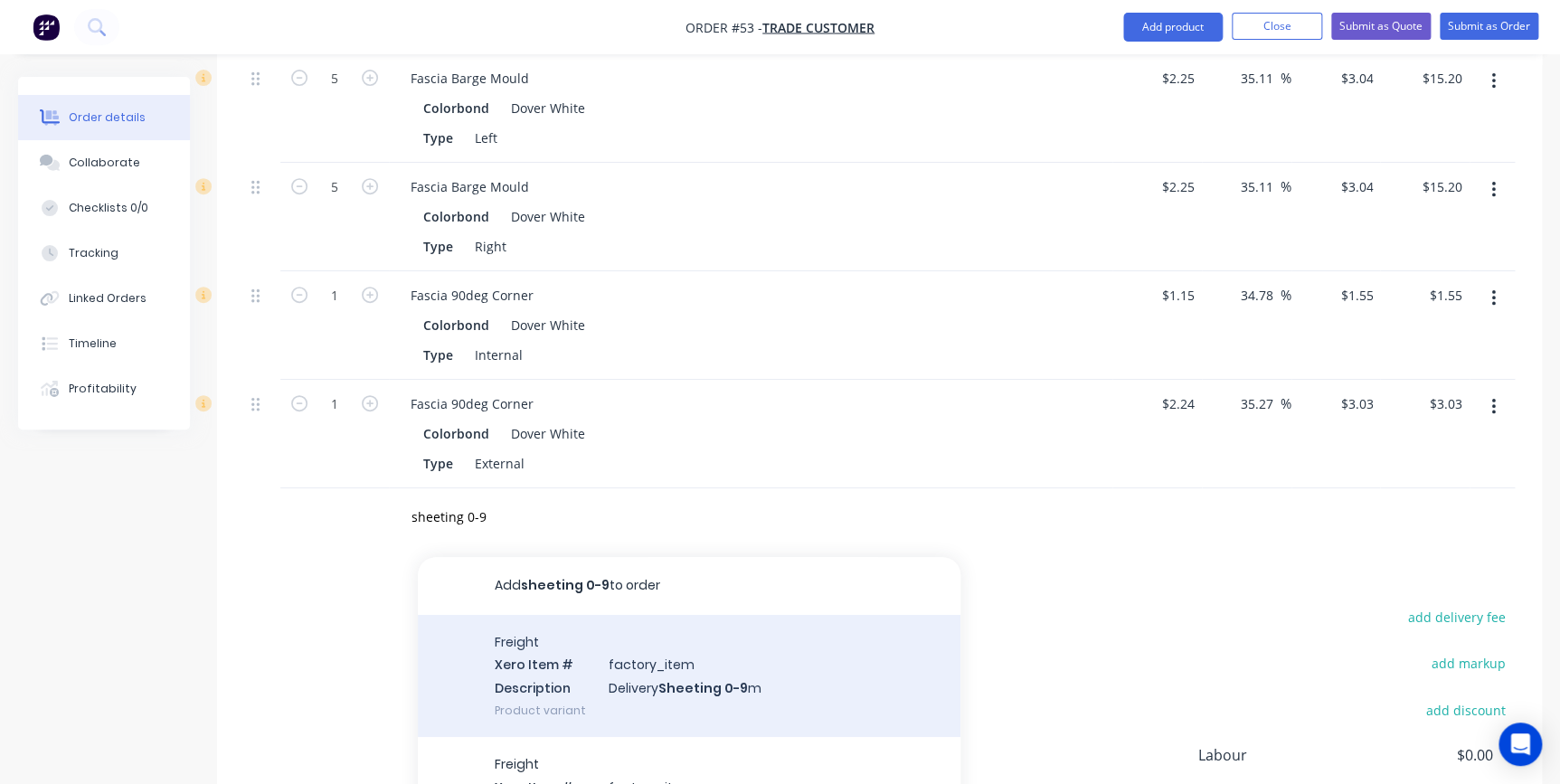
click at [607, 646] on div "Freight Xero Item # factory_item Description Delivery Sheeting 0-9 m Product va…" at bounding box center [689, 675] width 543 height 122
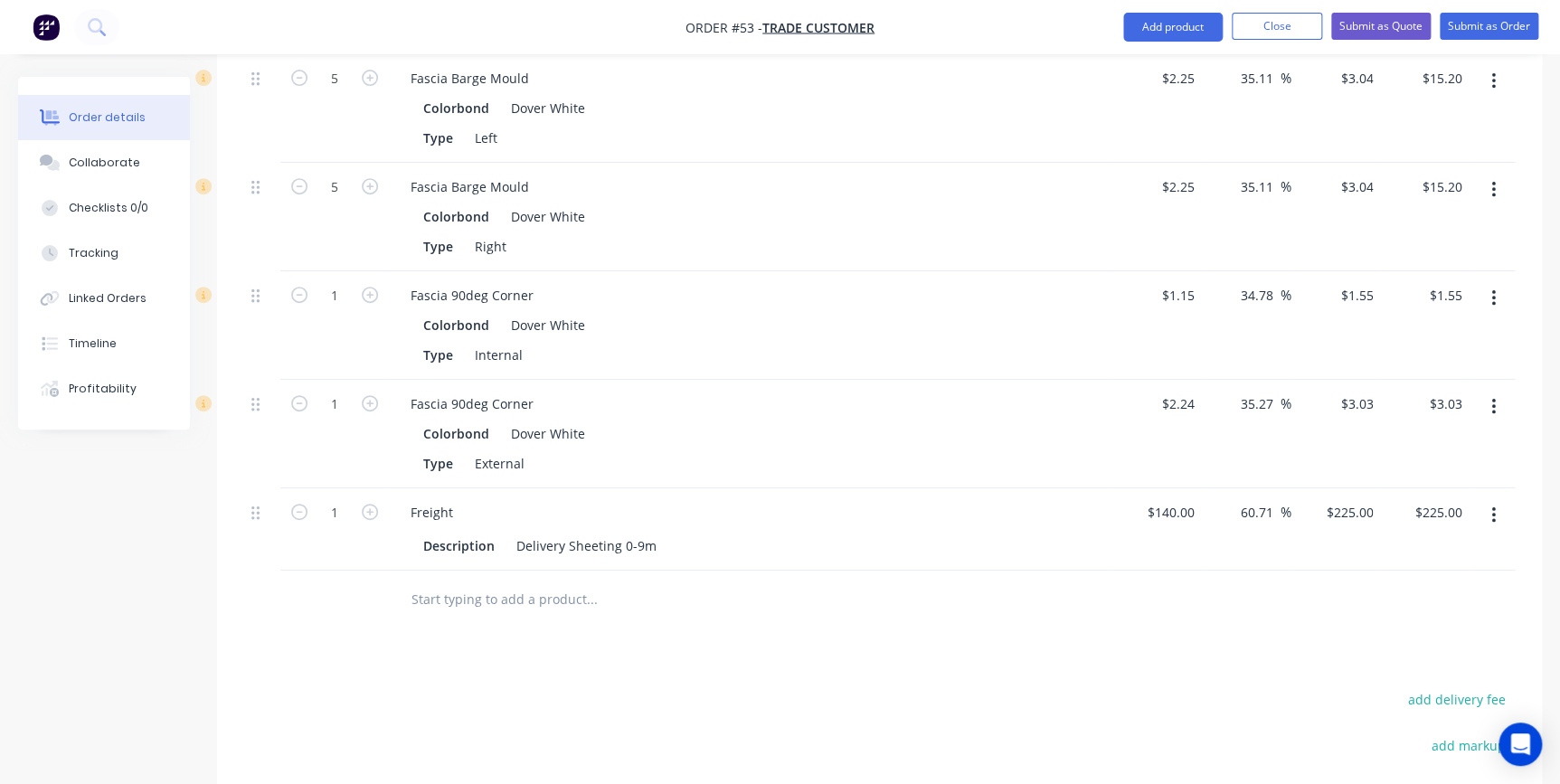
click at [494, 581] on input "text" at bounding box center [591, 599] width 361 height 36
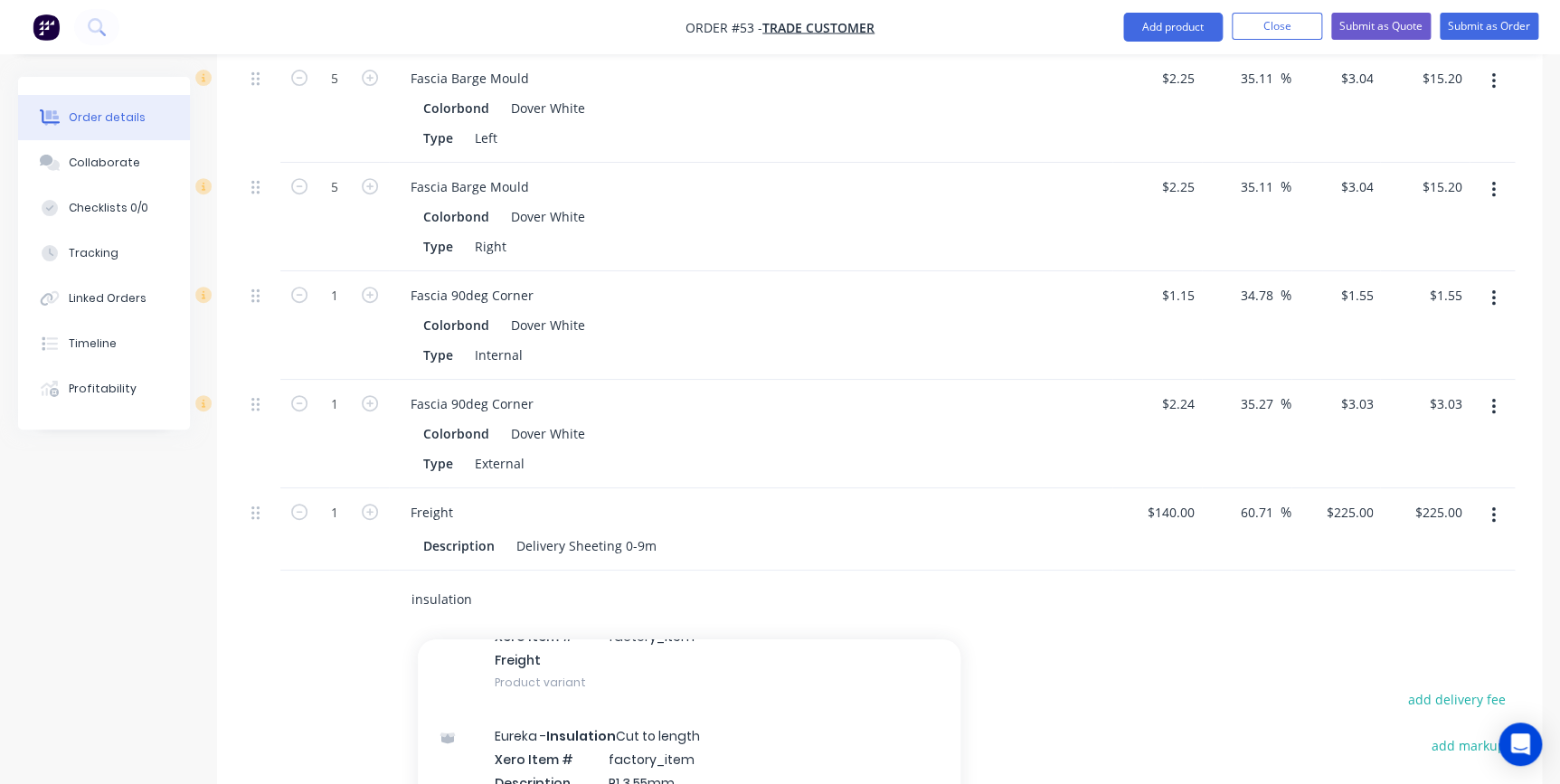
scroll to position [821, 0]
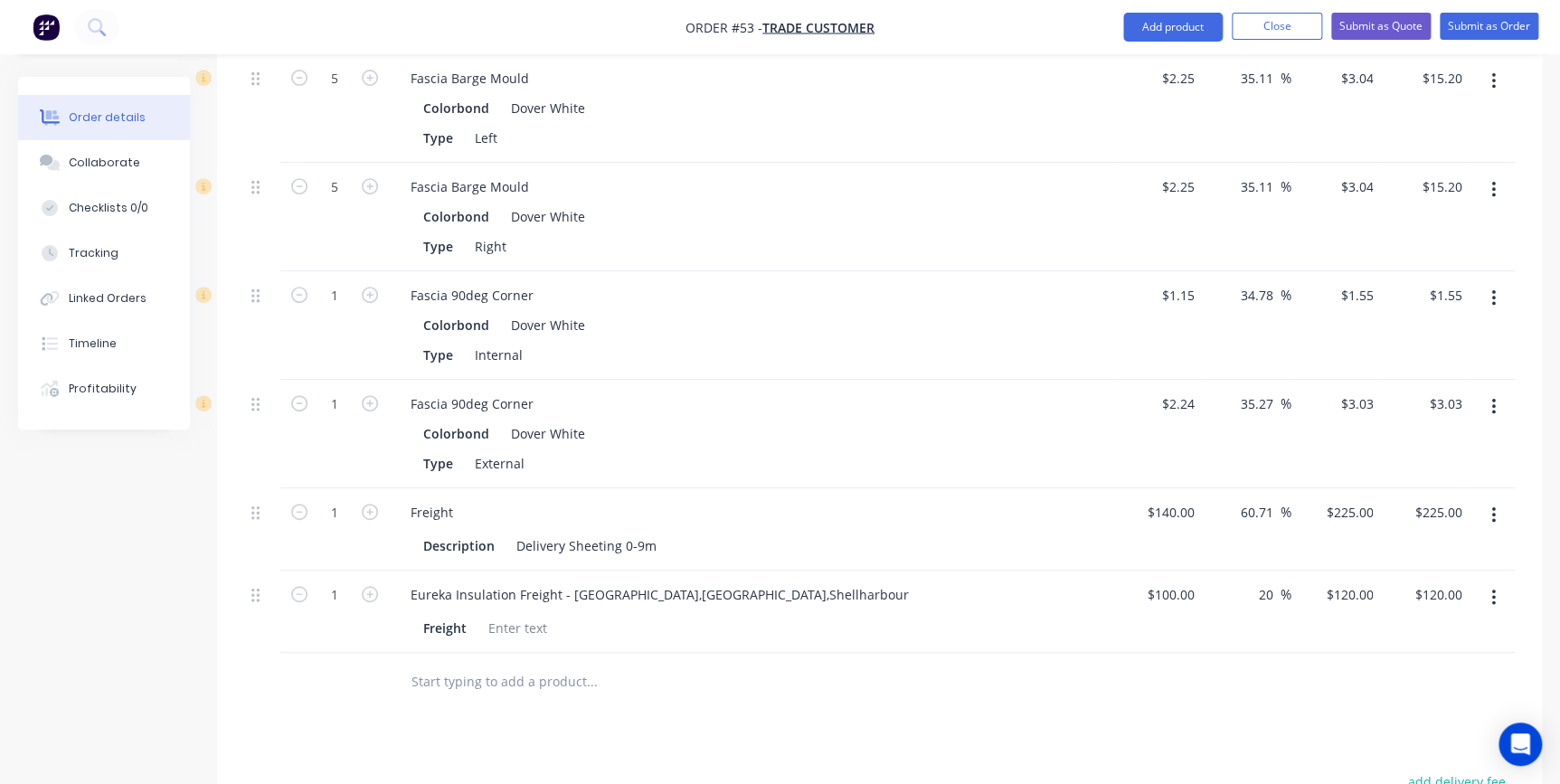
click at [886, 663] on div at bounding box center [667, 681] width 543 height 36
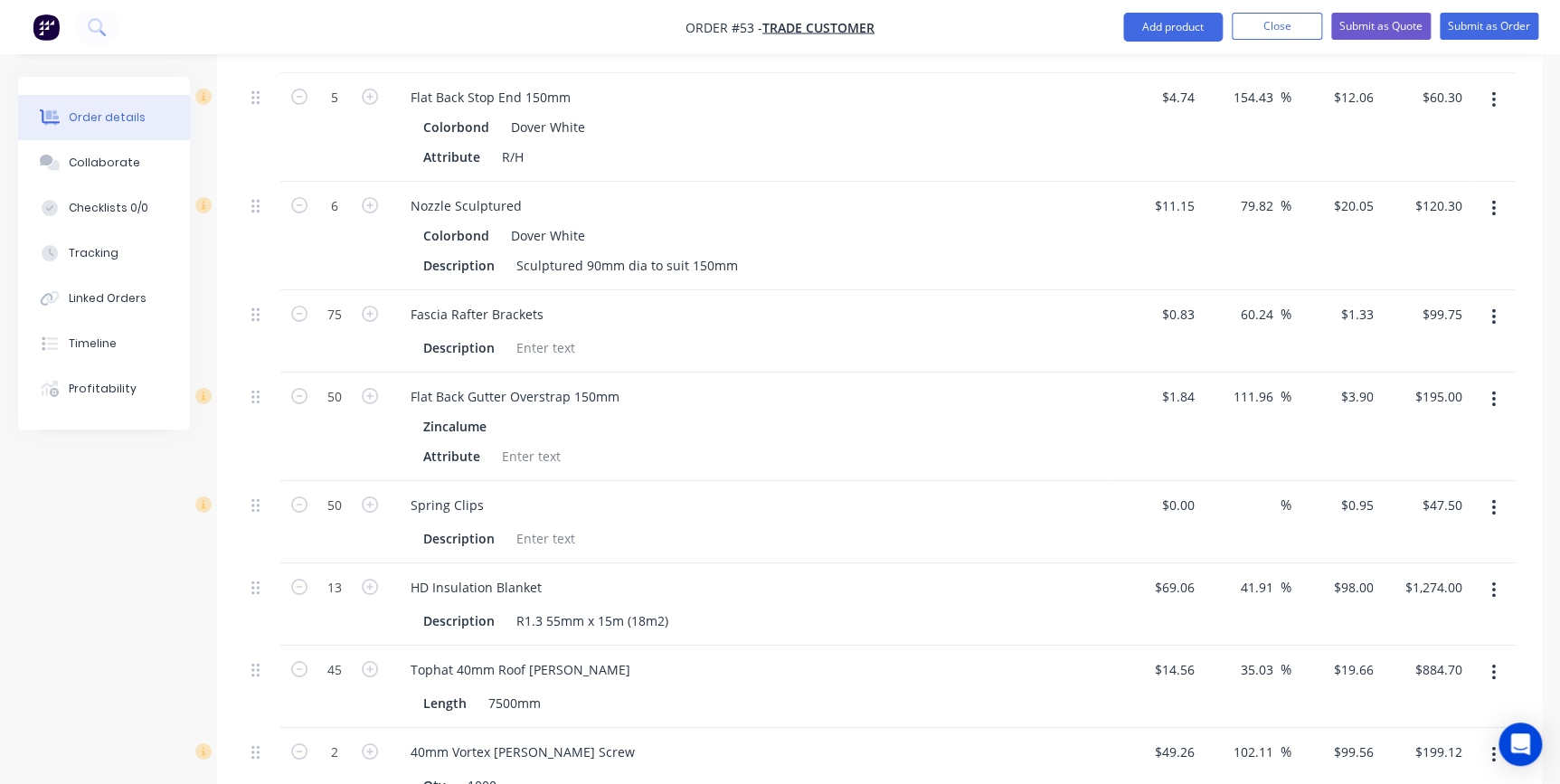
scroll to position [2793, 0]
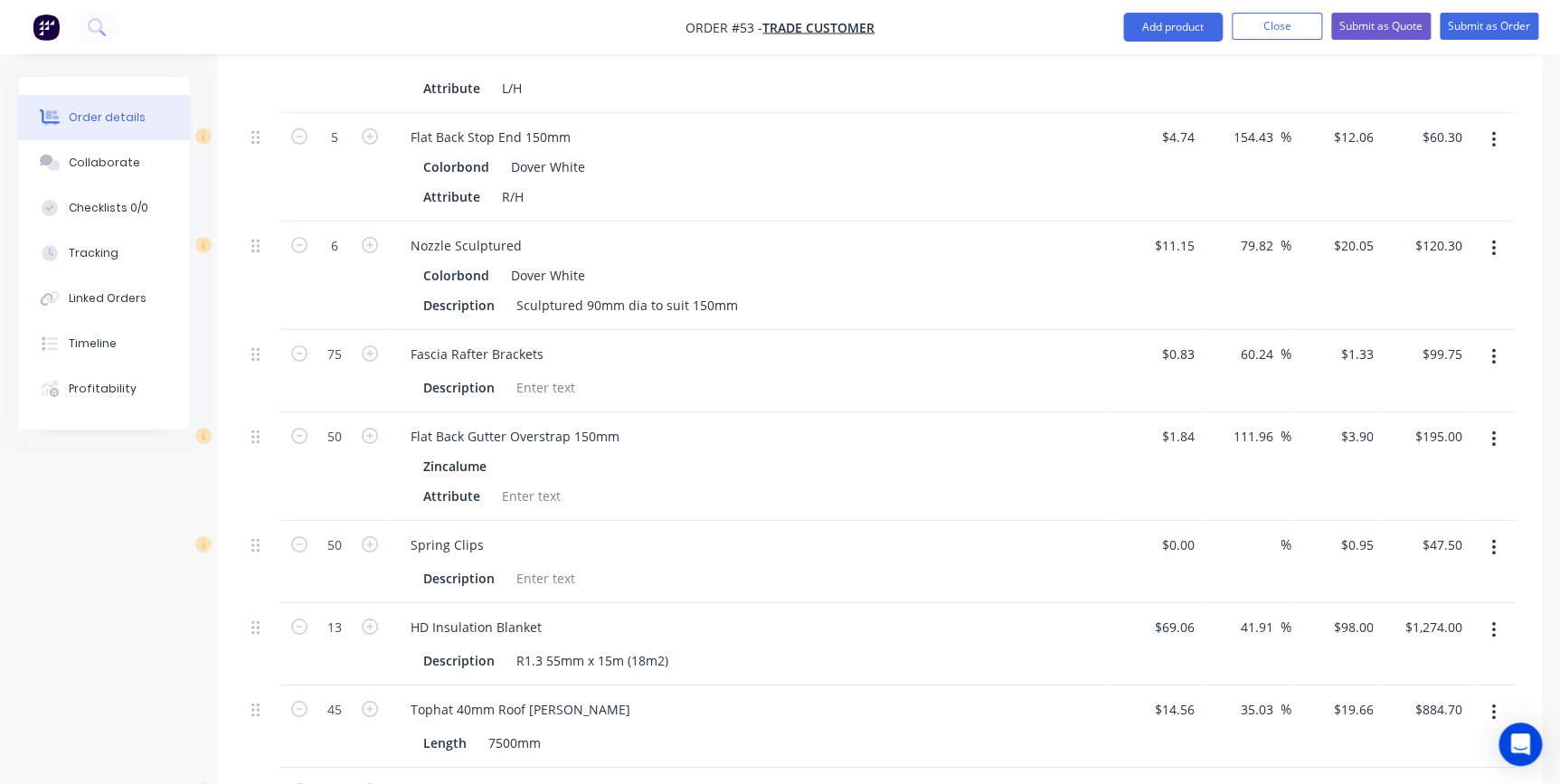
click at [1486, 532] on button "button" at bounding box center [1493, 548] width 42 height 33
click at [1446, 582] on div "Edit" at bounding box center [1428, 594] width 139 height 26
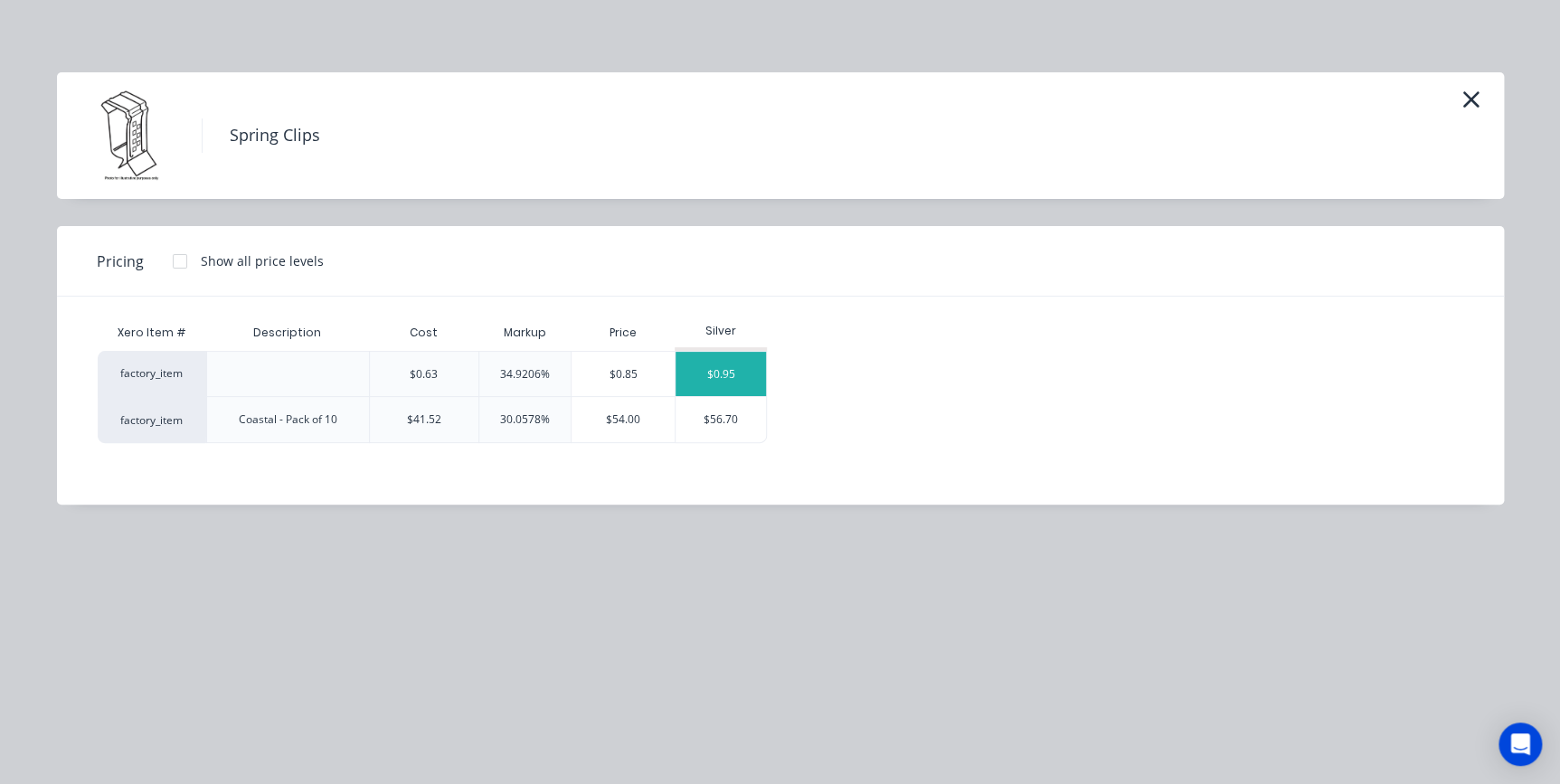
click at [723, 375] on div "$0.95" at bounding box center [720, 374] width 90 height 44
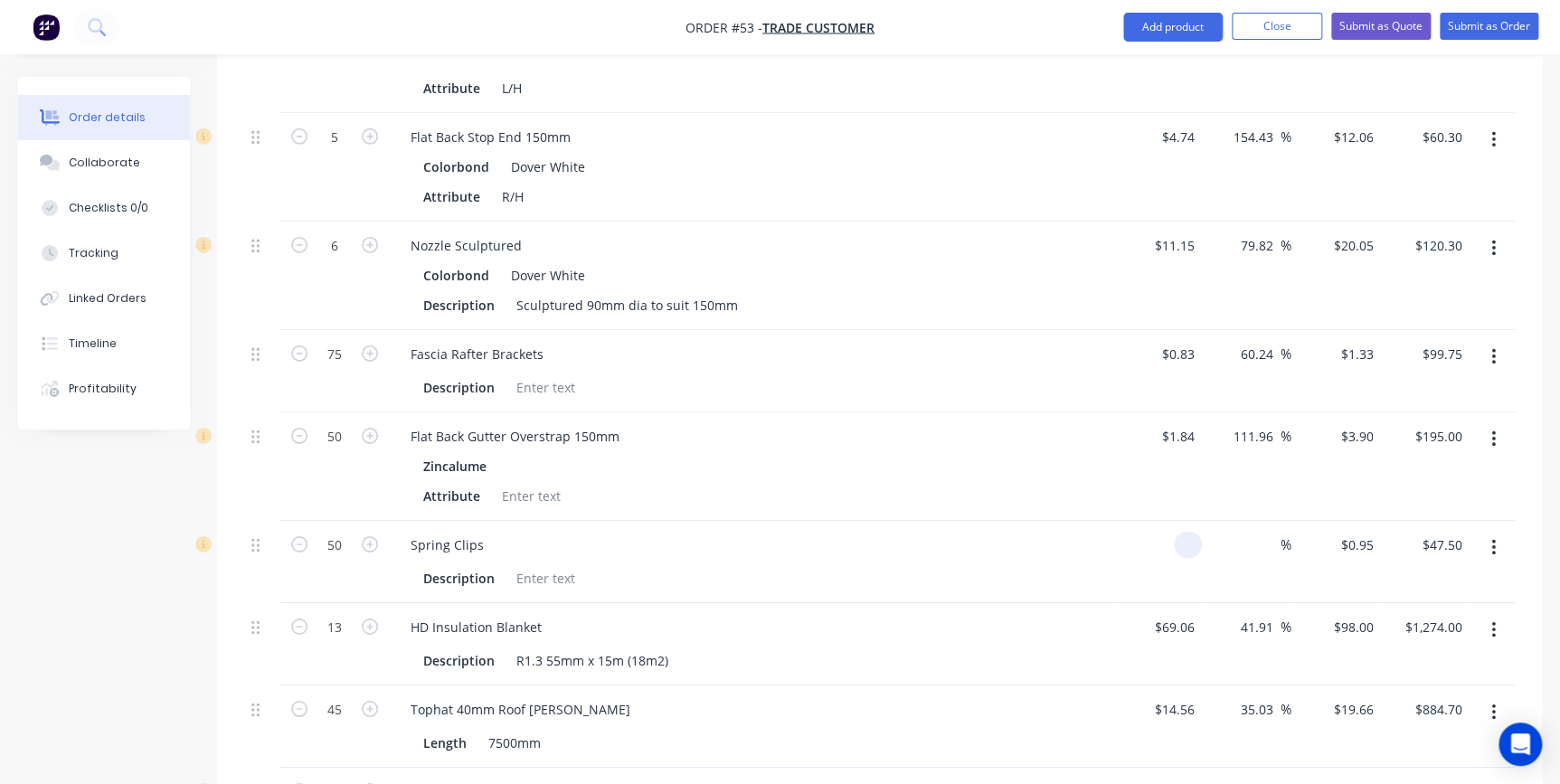
click at [1197, 532] on input at bounding box center [1192, 544] width 21 height 26
click at [973, 565] on div "Description" at bounding box center [747, 577] width 662 height 26
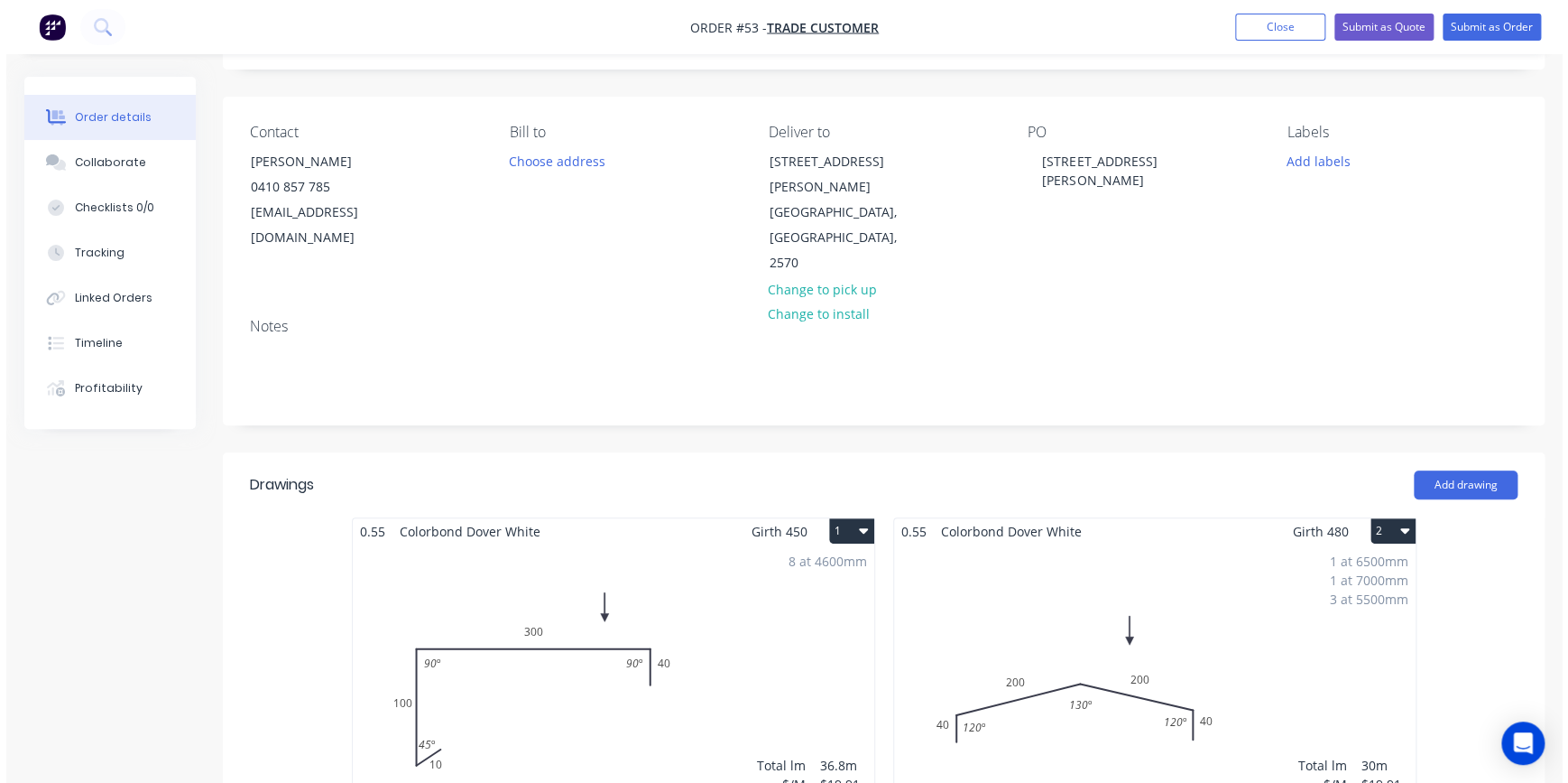
scroll to position [0, 0]
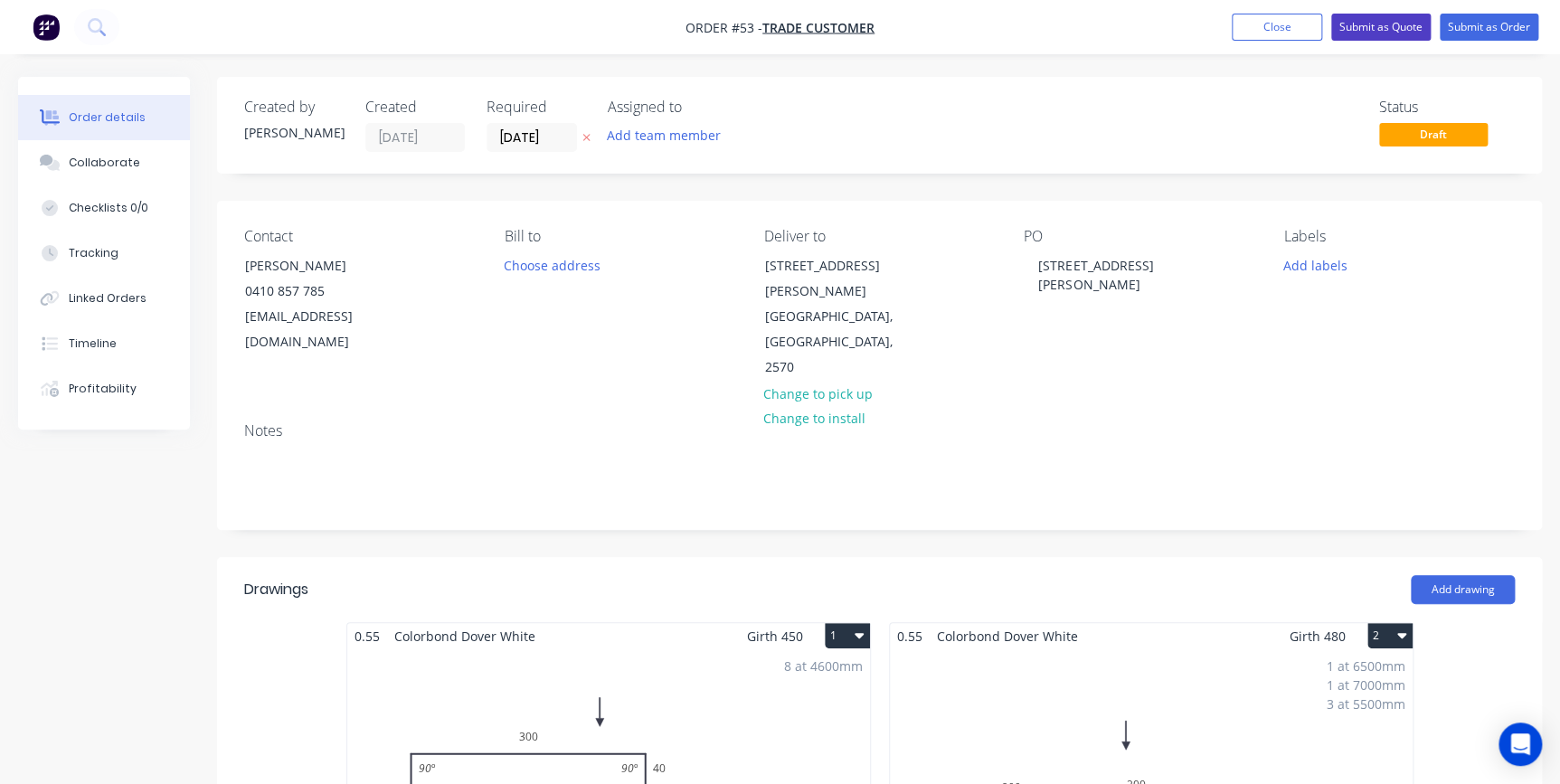
click at [1379, 26] on button "Submit as Quote" at bounding box center [1381, 27] width 100 height 27
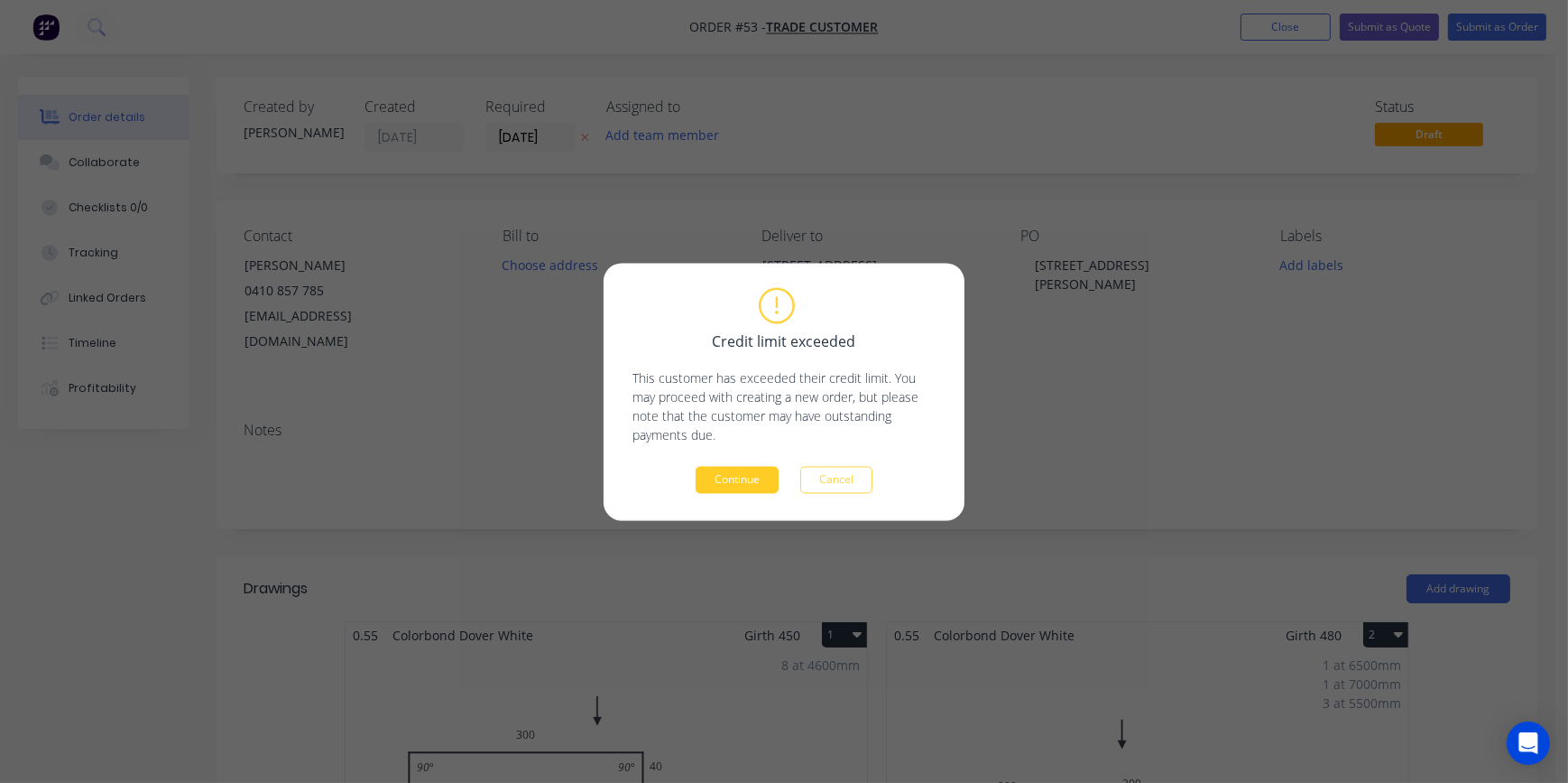
click at [758, 478] on button "Continue" at bounding box center [737, 480] width 83 height 27
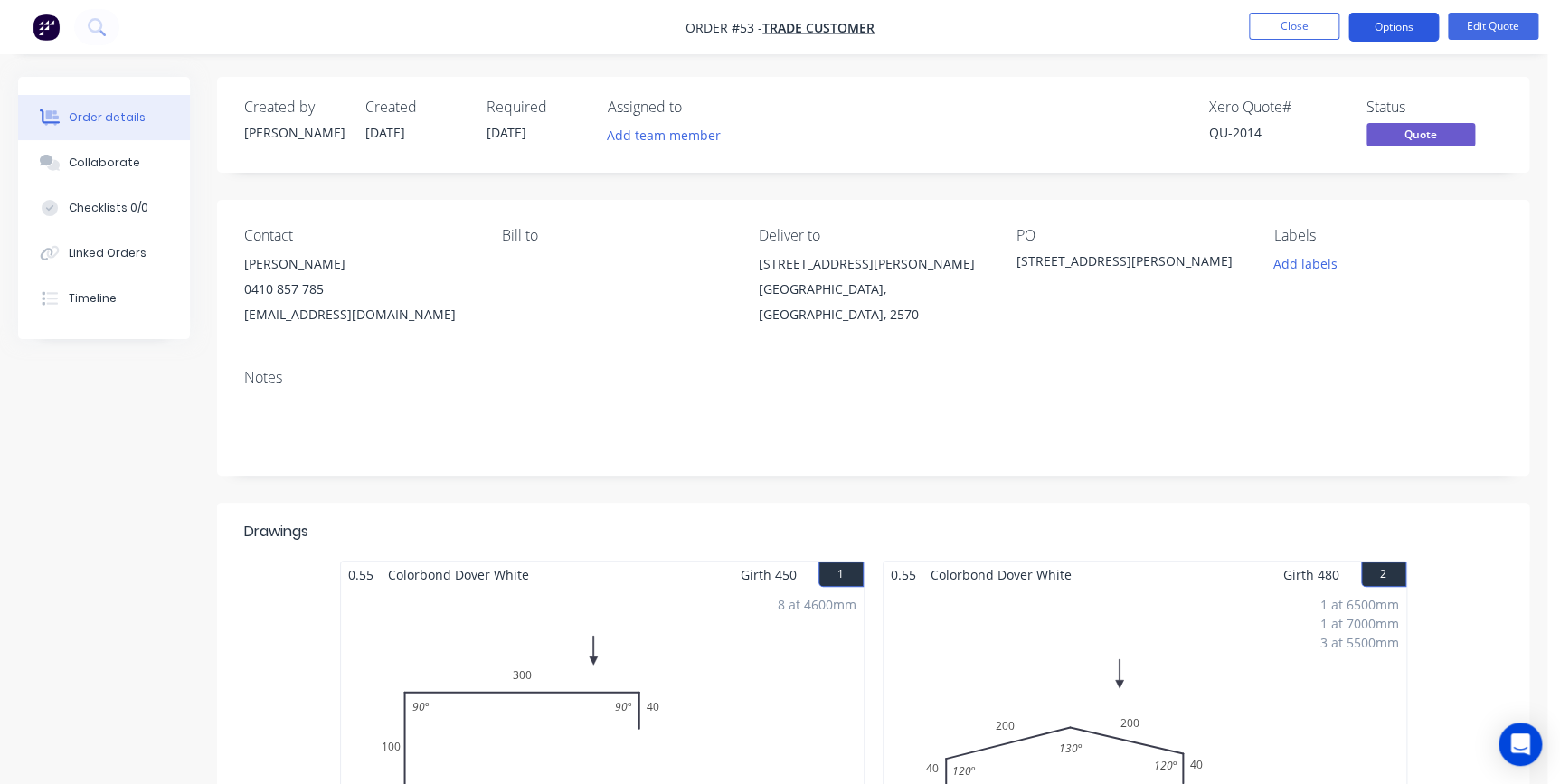
click at [1390, 36] on button "Options" at bounding box center [1393, 27] width 90 height 29
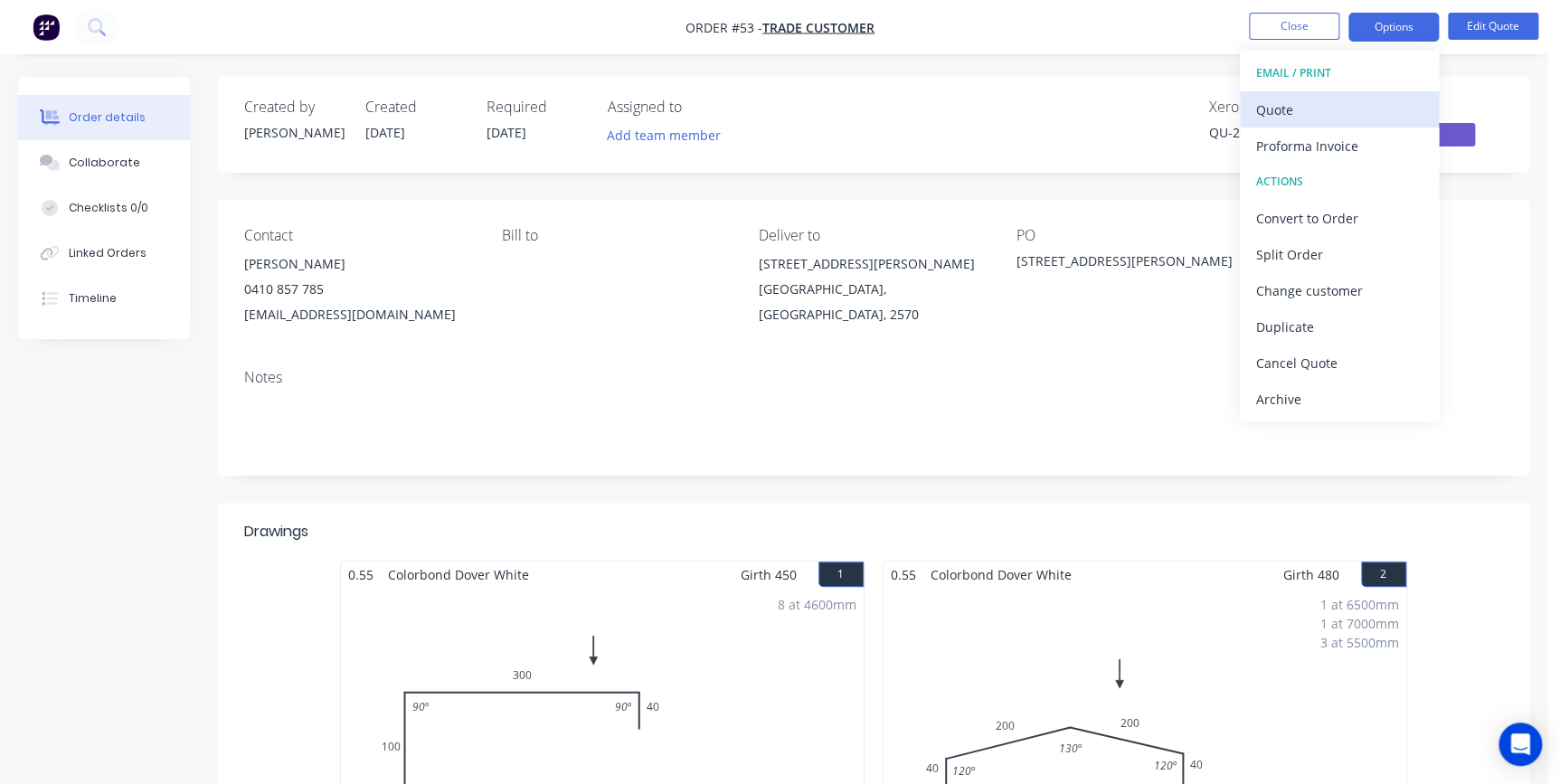
click at [1328, 107] on div "Quote" at bounding box center [1339, 109] width 167 height 26
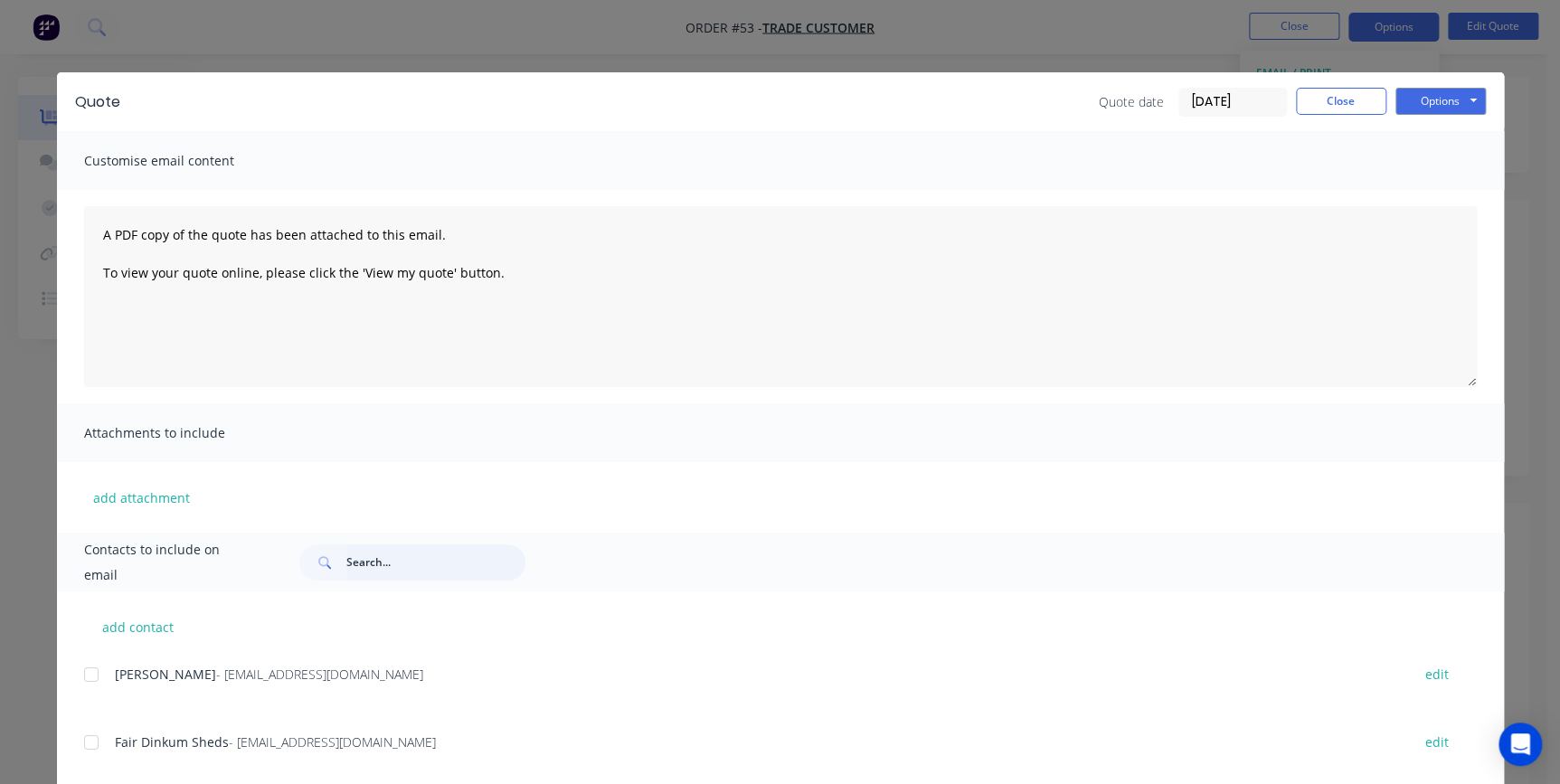
click at [384, 561] on input "text" at bounding box center [435, 563] width 179 height 36
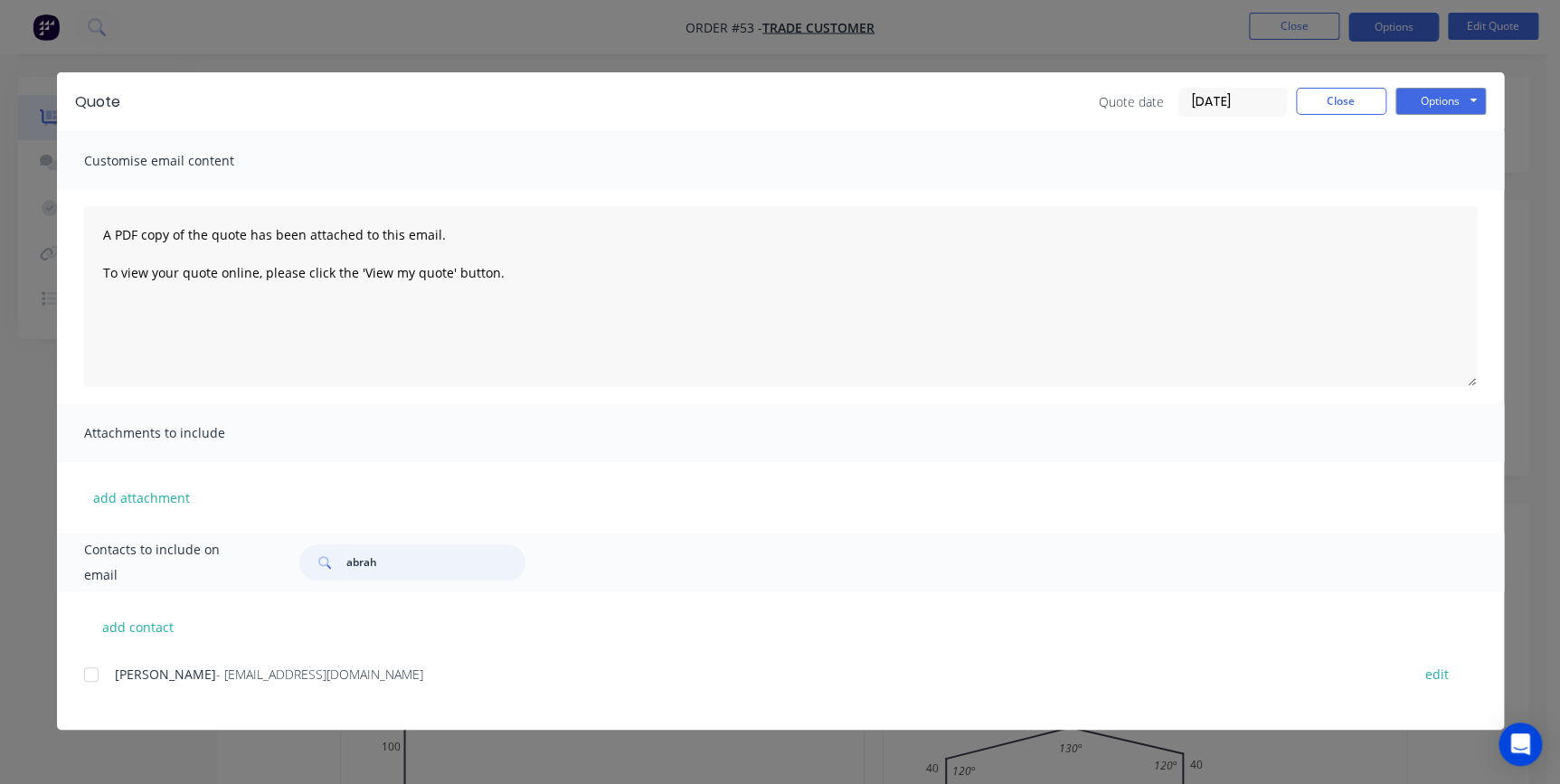
click at [84, 677] on div at bounding box center [91, 675] width 36 height 36
click at [1409, 106] on button "Options" at bounding box center [1440, 101] width 90 height 27
click at [1426, 196] on button "Email" at bounding box center [1453, 193] width 116 height 30
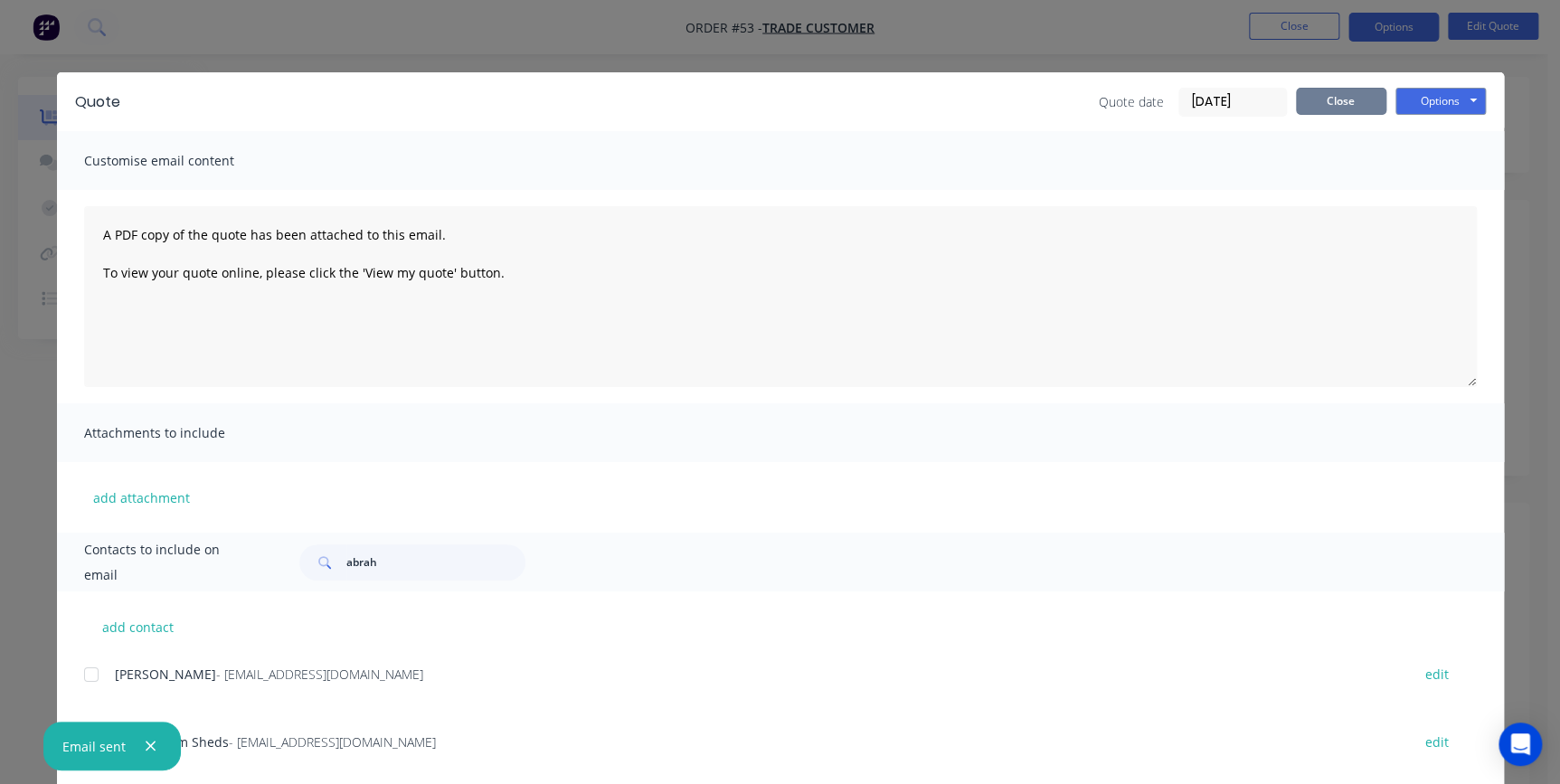
click at [1311, 107] on button "Close" at bounding box center [1340, 101] width 90 height 27
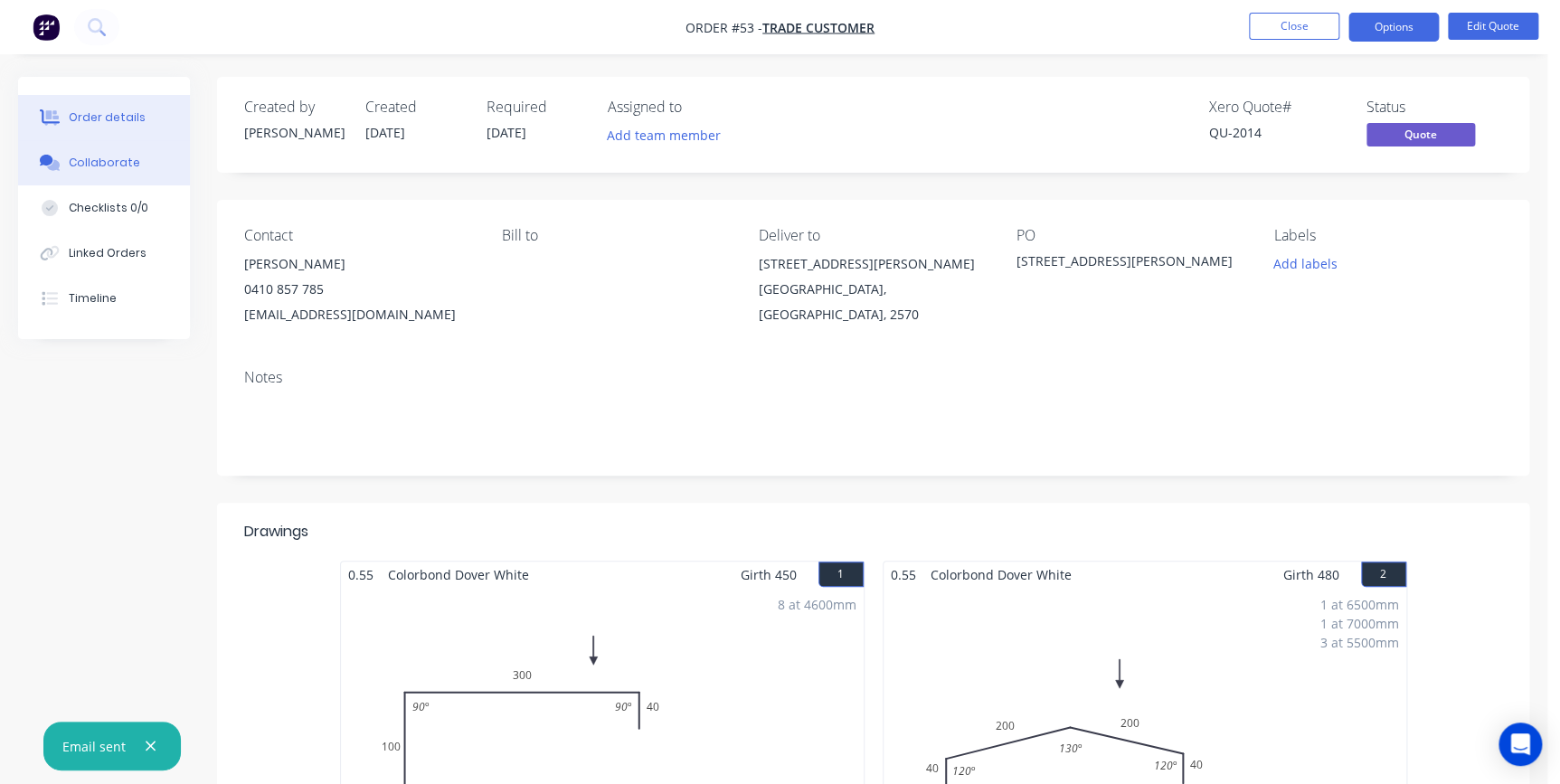
click at [84, 167] on div "Collaborate" at bounding box center [105, 162] width 72 height 16
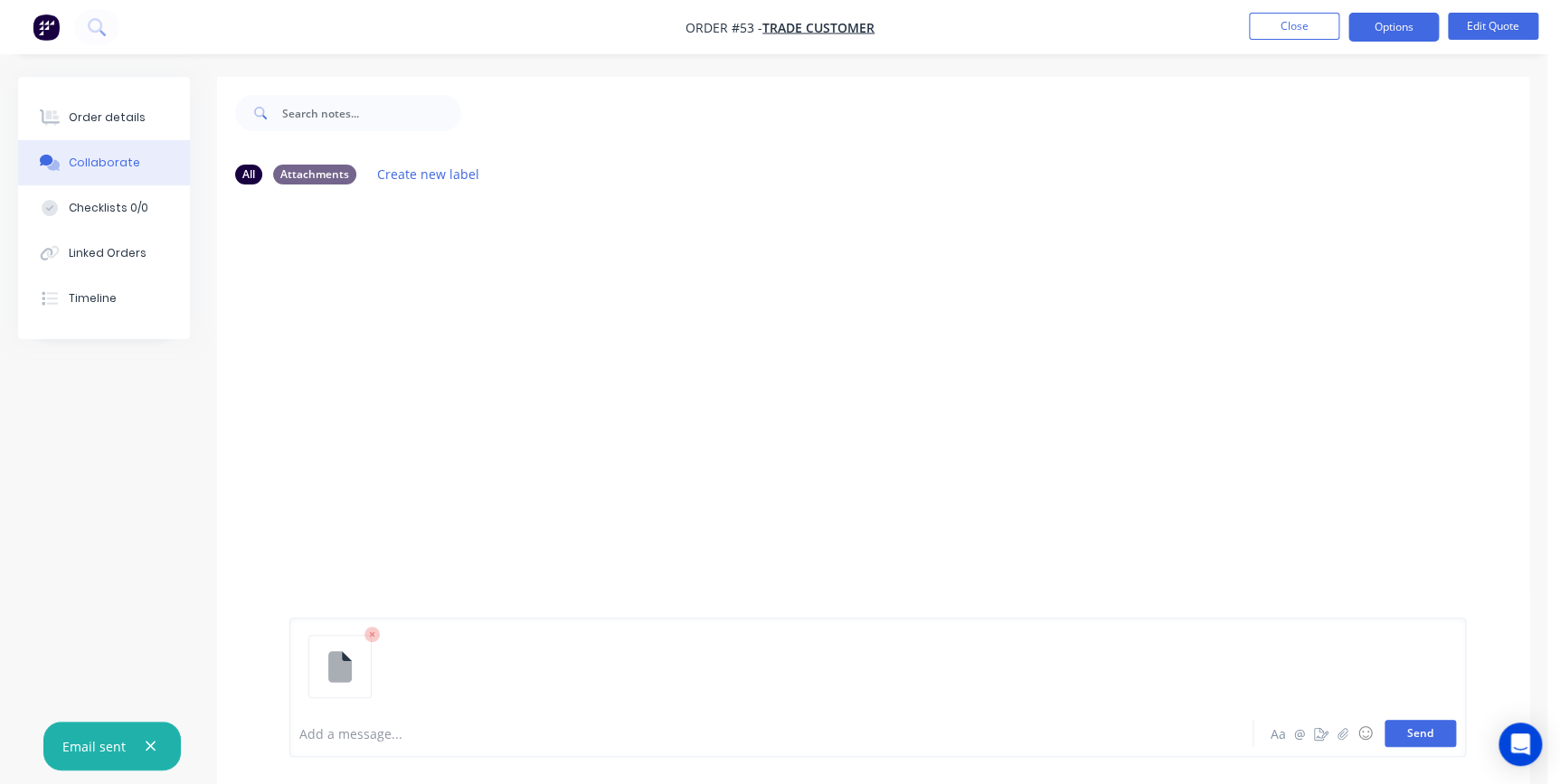
click at [1422, 732] on button "Send" at bounding box center [1420, 733] width 72 height 27
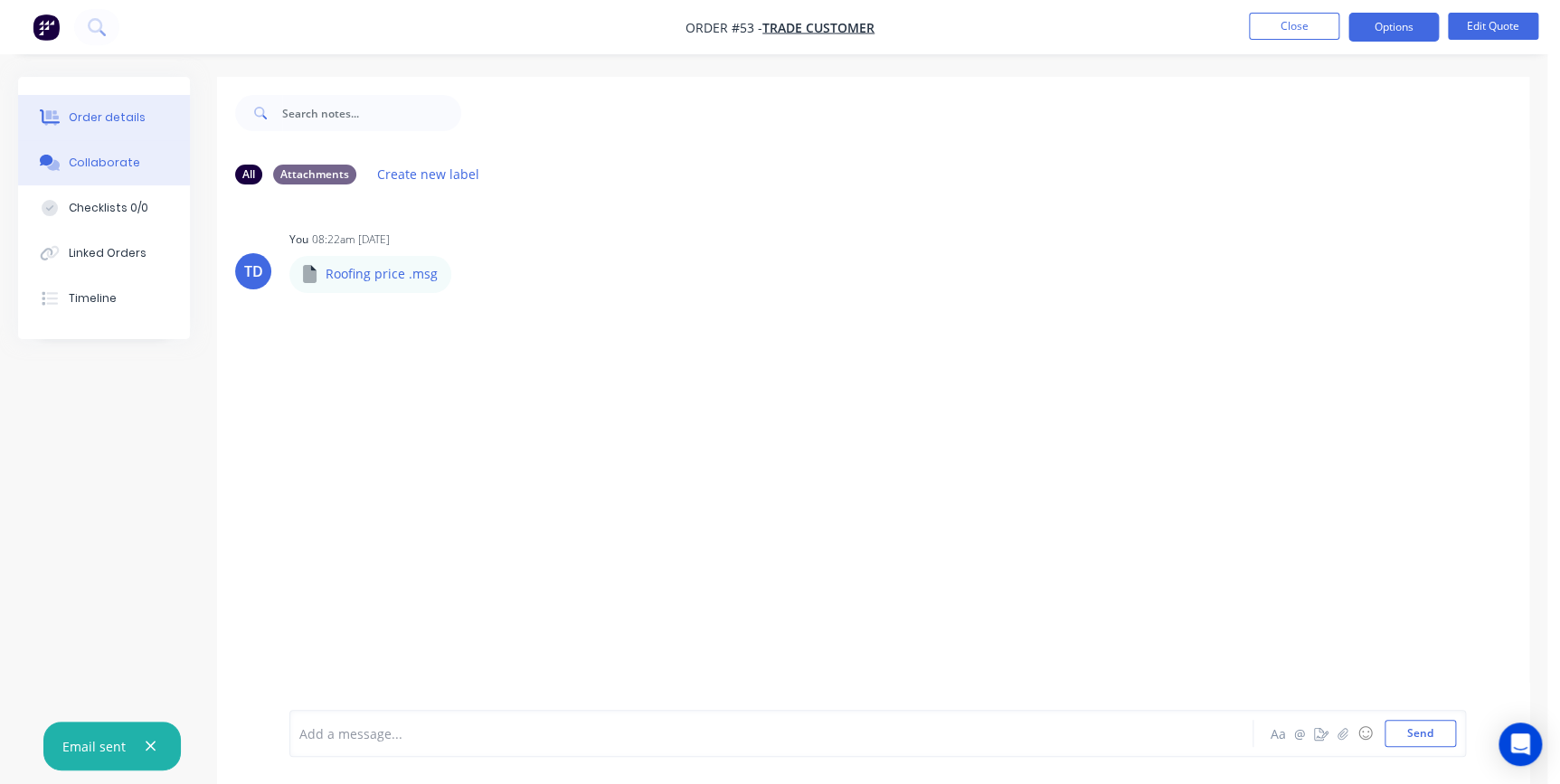
click at [105, 114] on div "Order details" at bounding box center [107, 117] width 77 height 16
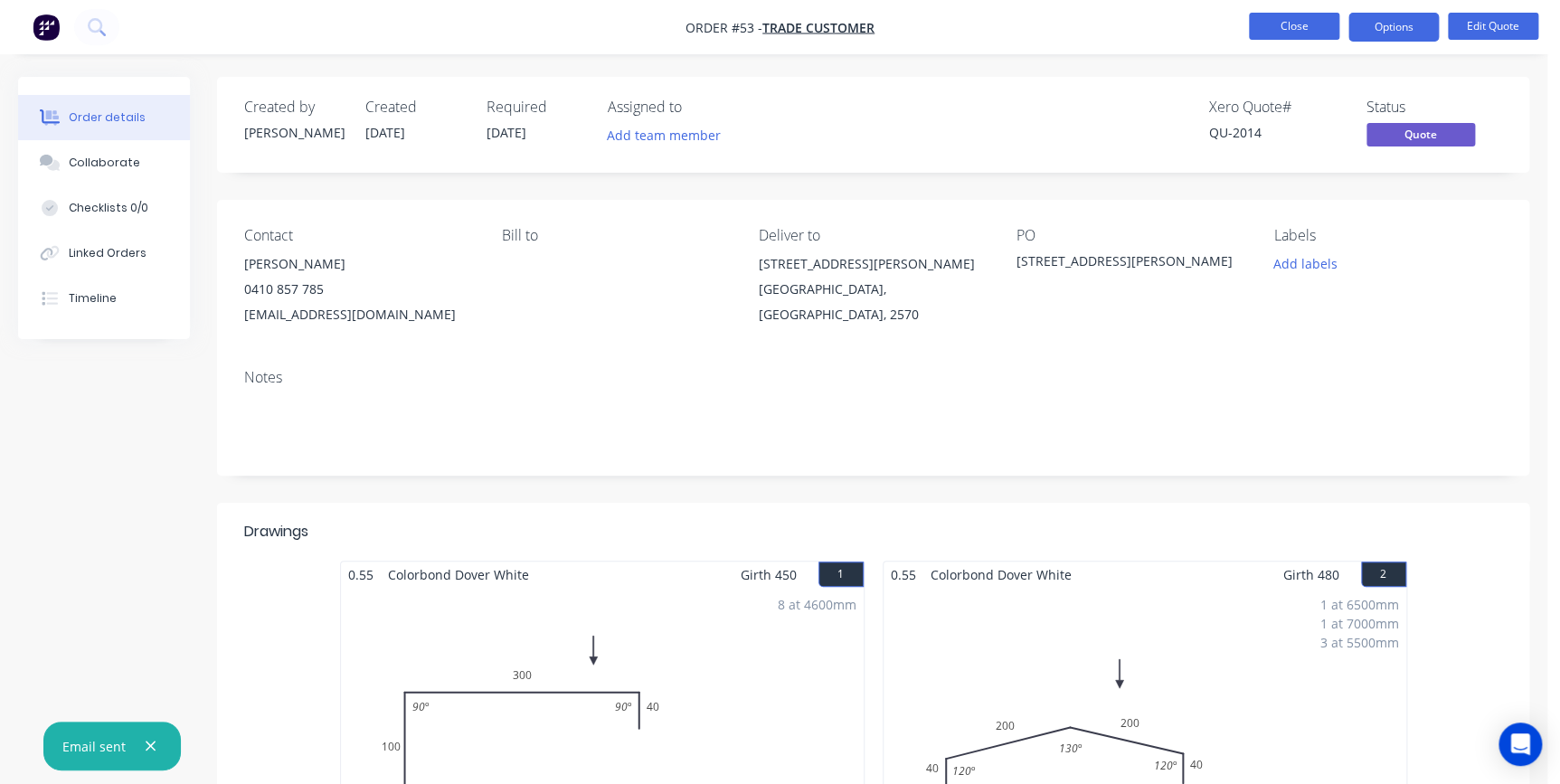
click at [1309, 30] on button "Close" at bounding box center [1293, 26] width 90 height 27
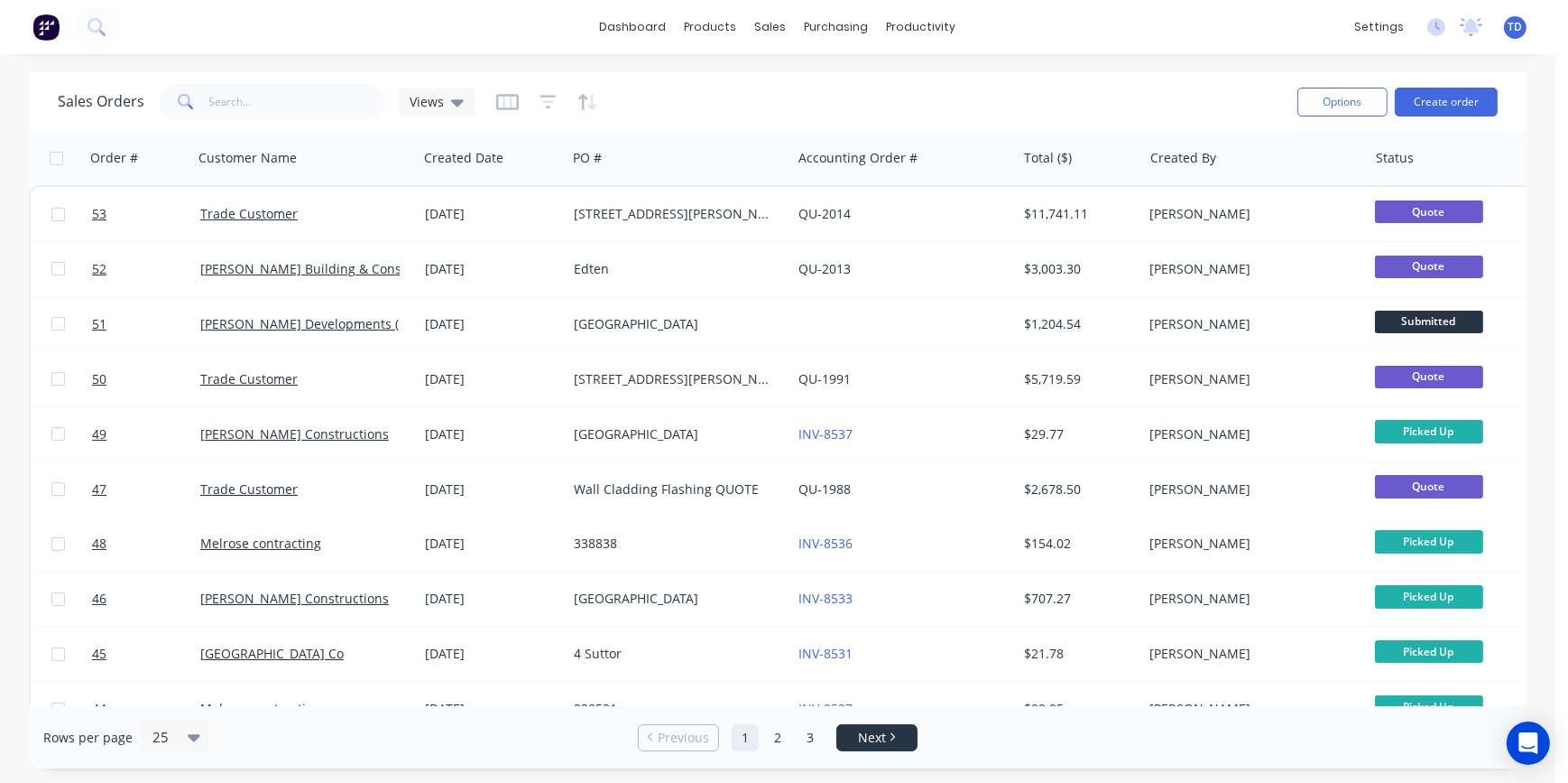
click at [878, 733] on span "Next" at bounding box center [872, 737] width 28 height 18
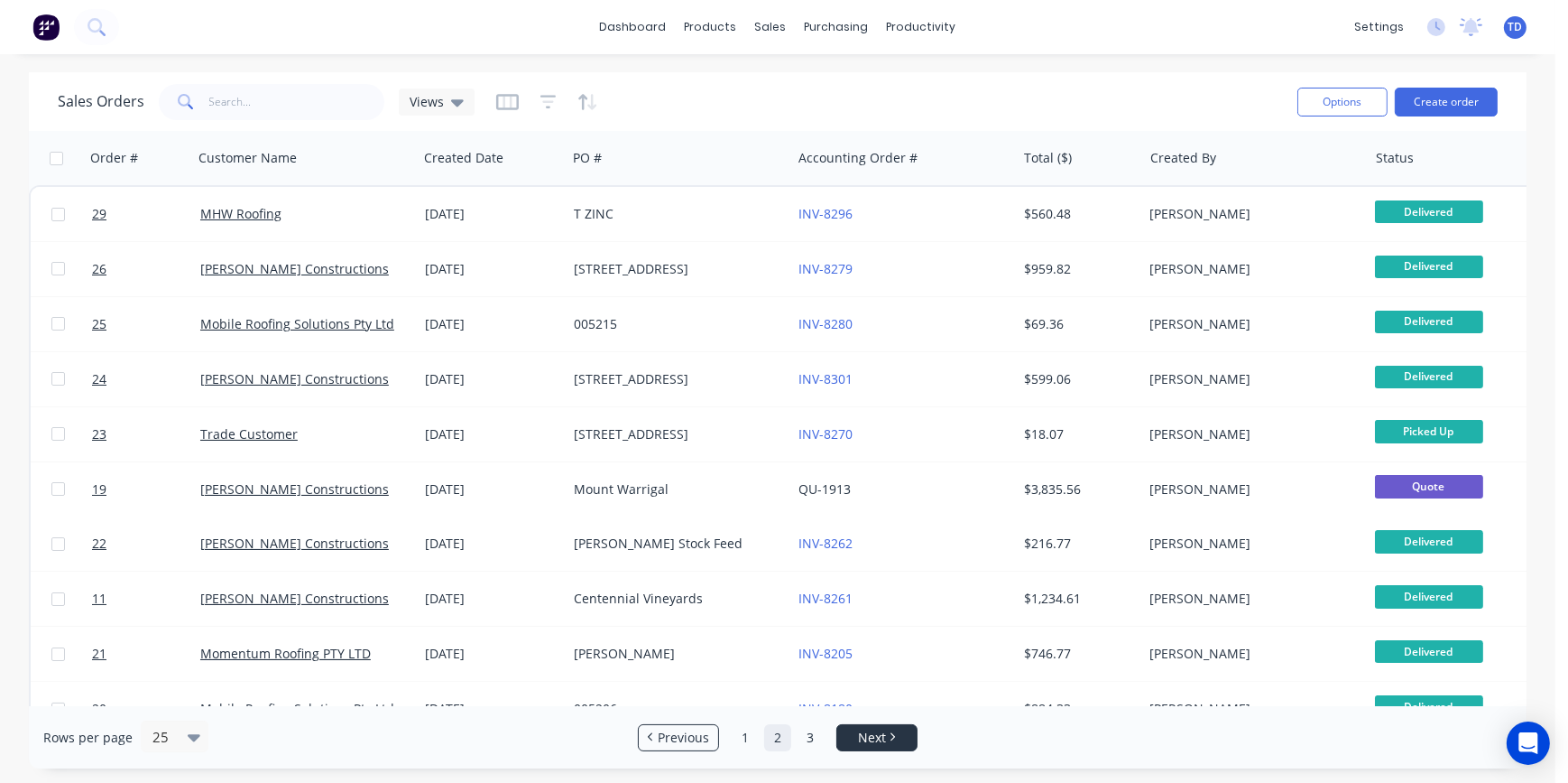
click at [878, 733] on span "Next" at bounding box center [872, 737] width 28 height 18
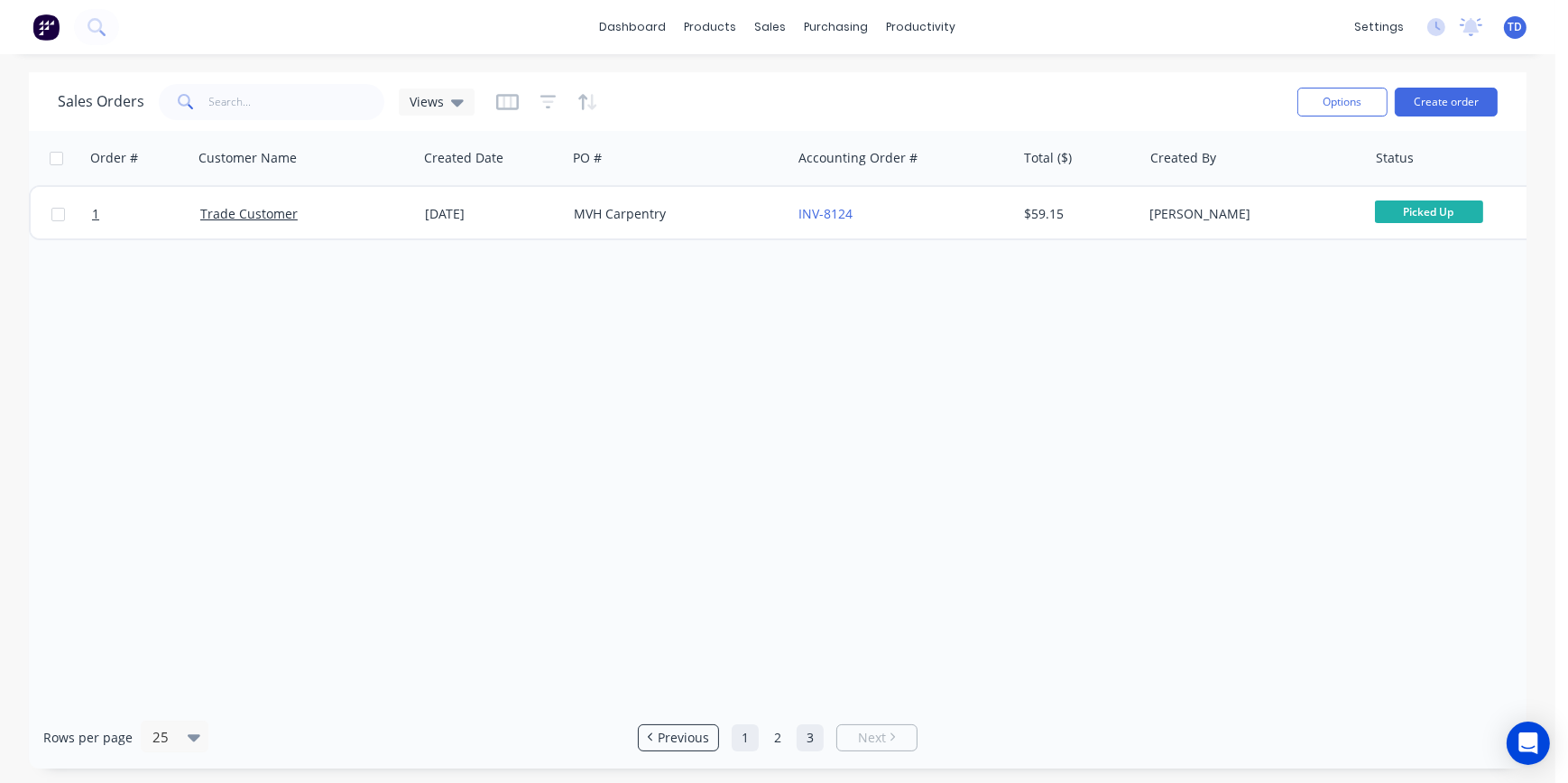
click at [742, 739] on link "1" at bounding box center [745, 737] width 27 height 27
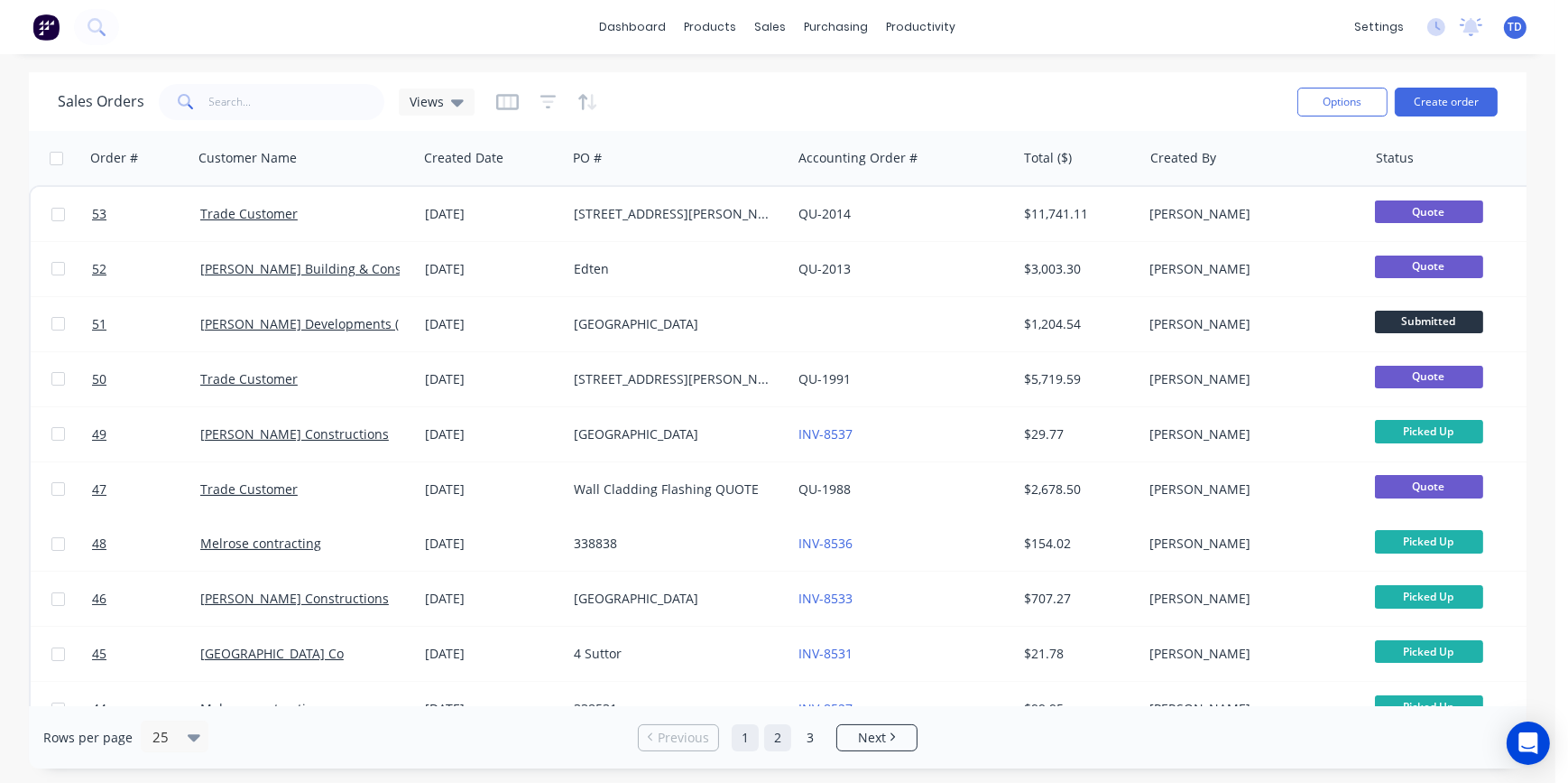
click at [781, 740] on link "2" at bounding box center [778, 737] width 27 height 27
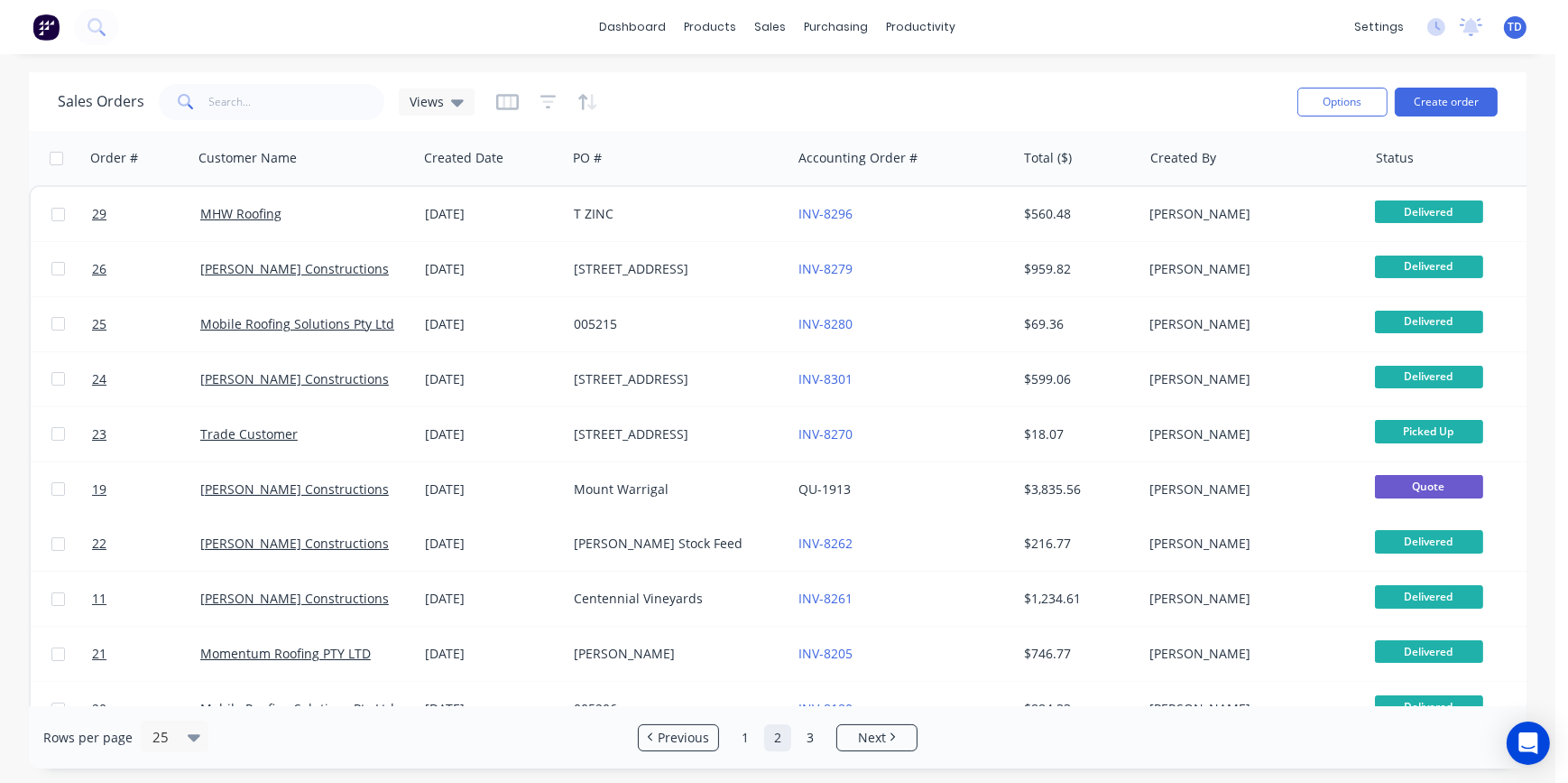
click at [781, 739] on link "2" at bounding box center [778, 737] width 27 height 27
click at [805, 736] on link "3" at bounding box center [810, 737] width 27 height 27
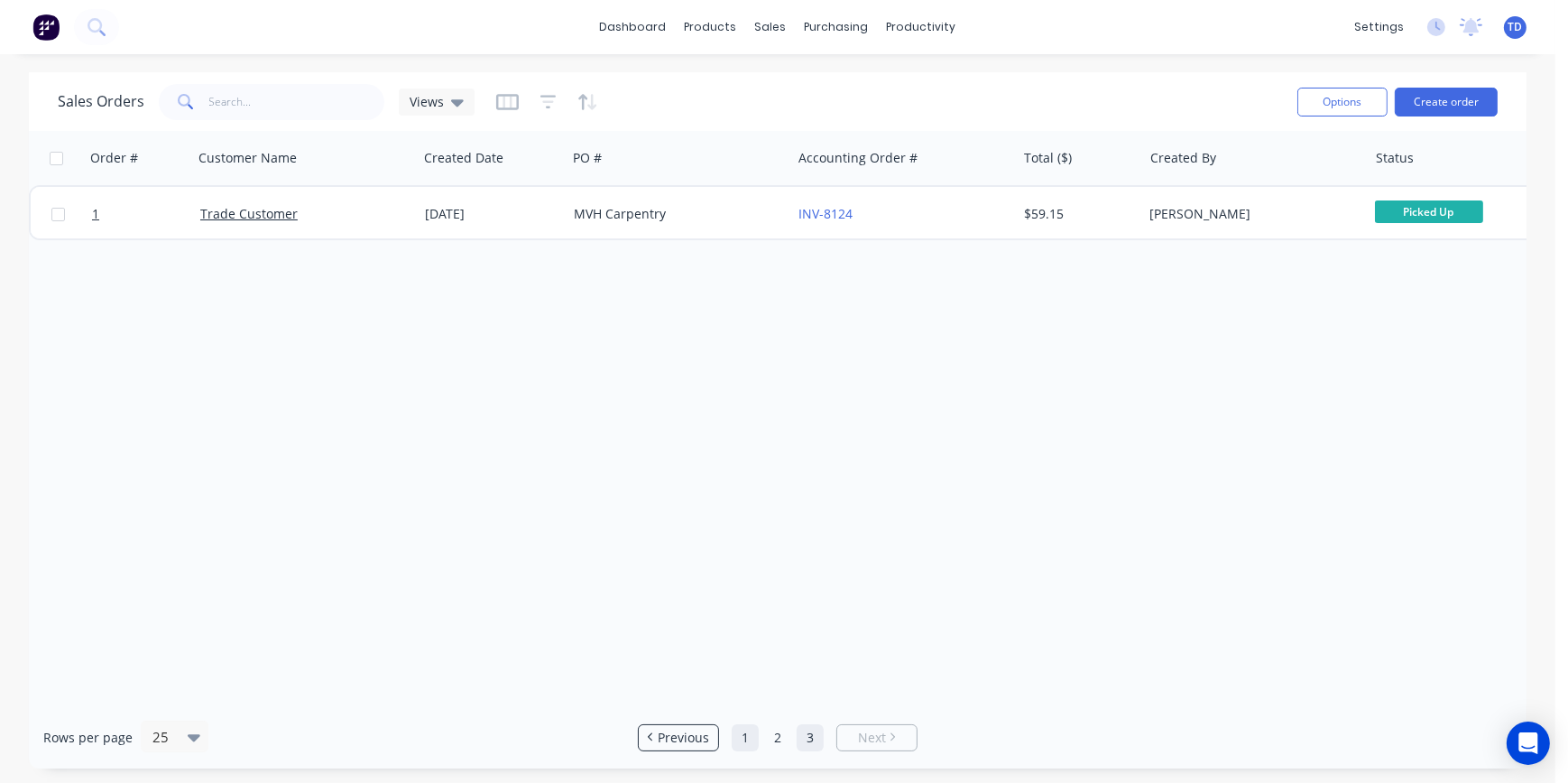
click at [744, 736] on link "1" at bounding box center [745, 737] width 27 height 27
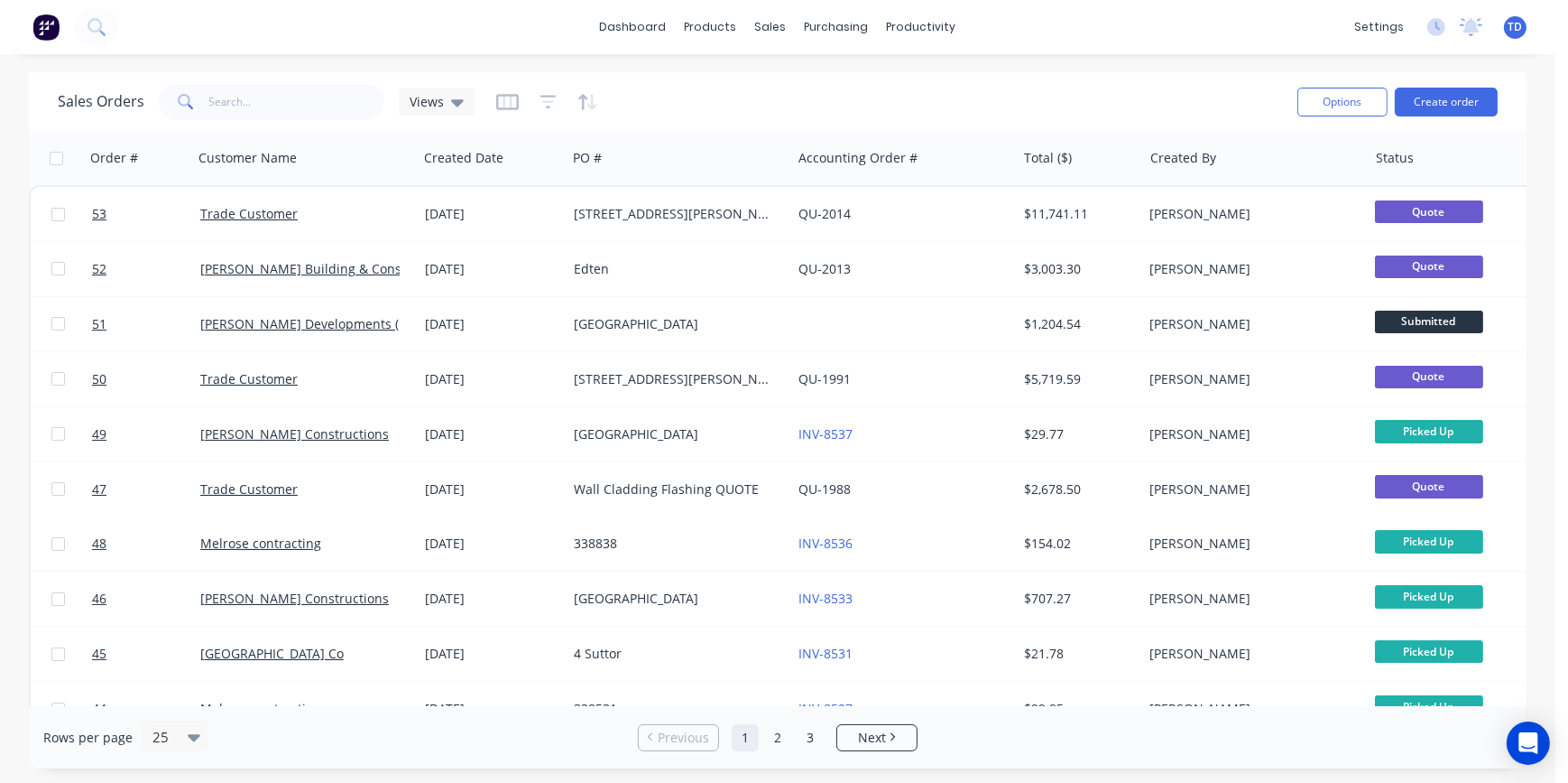
click at [1046, 747] on div "Rows per page 25 Previous 1 2 3 Next" at bounding box center [777, 736] width 1497 height 62
click at [784, 736] on link "2" at bounding box center [778, 737] width 27 height 27
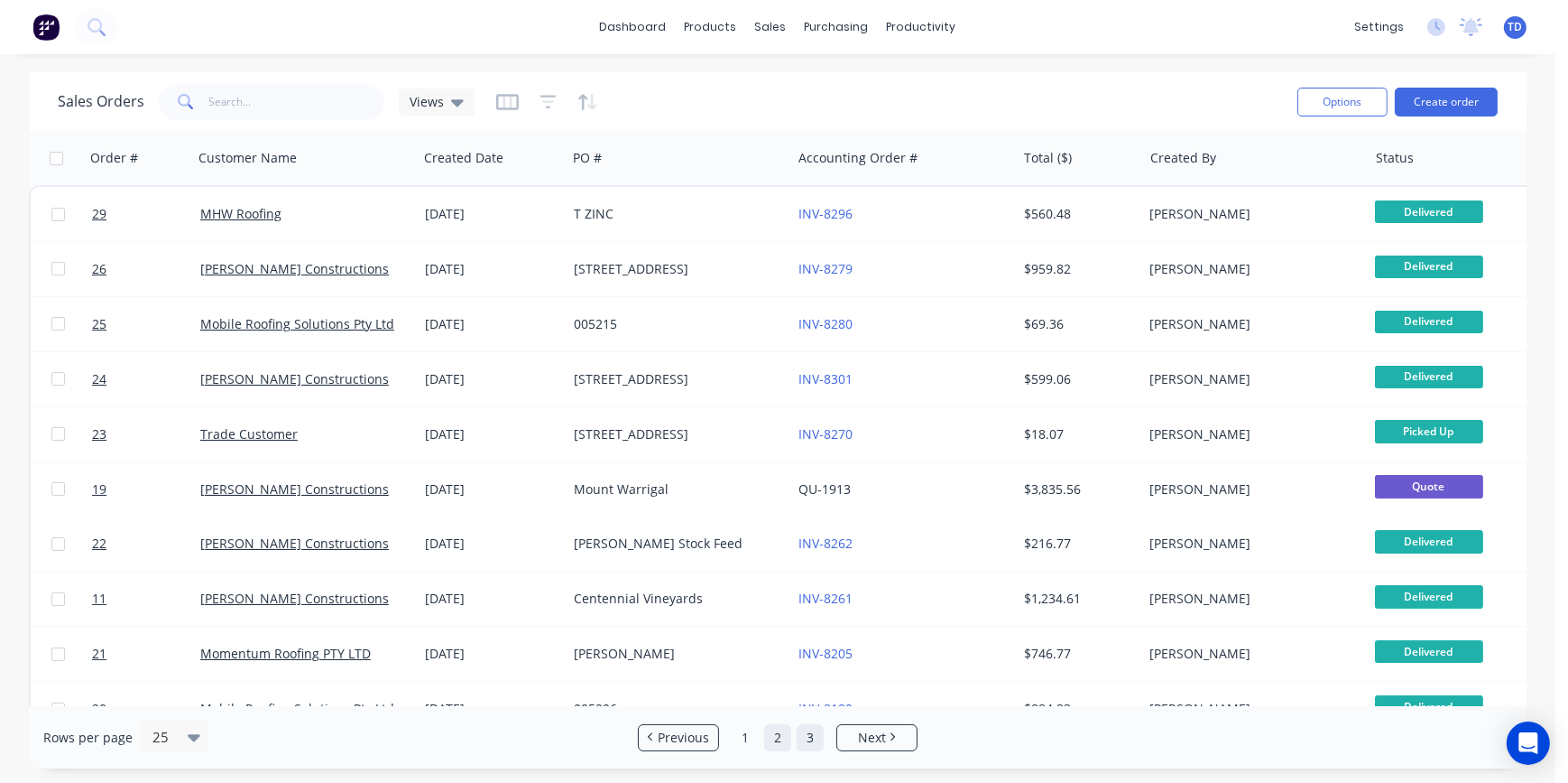
click at [808, 742] on link "3" at bounding box center [810, 737] width 27 height 27
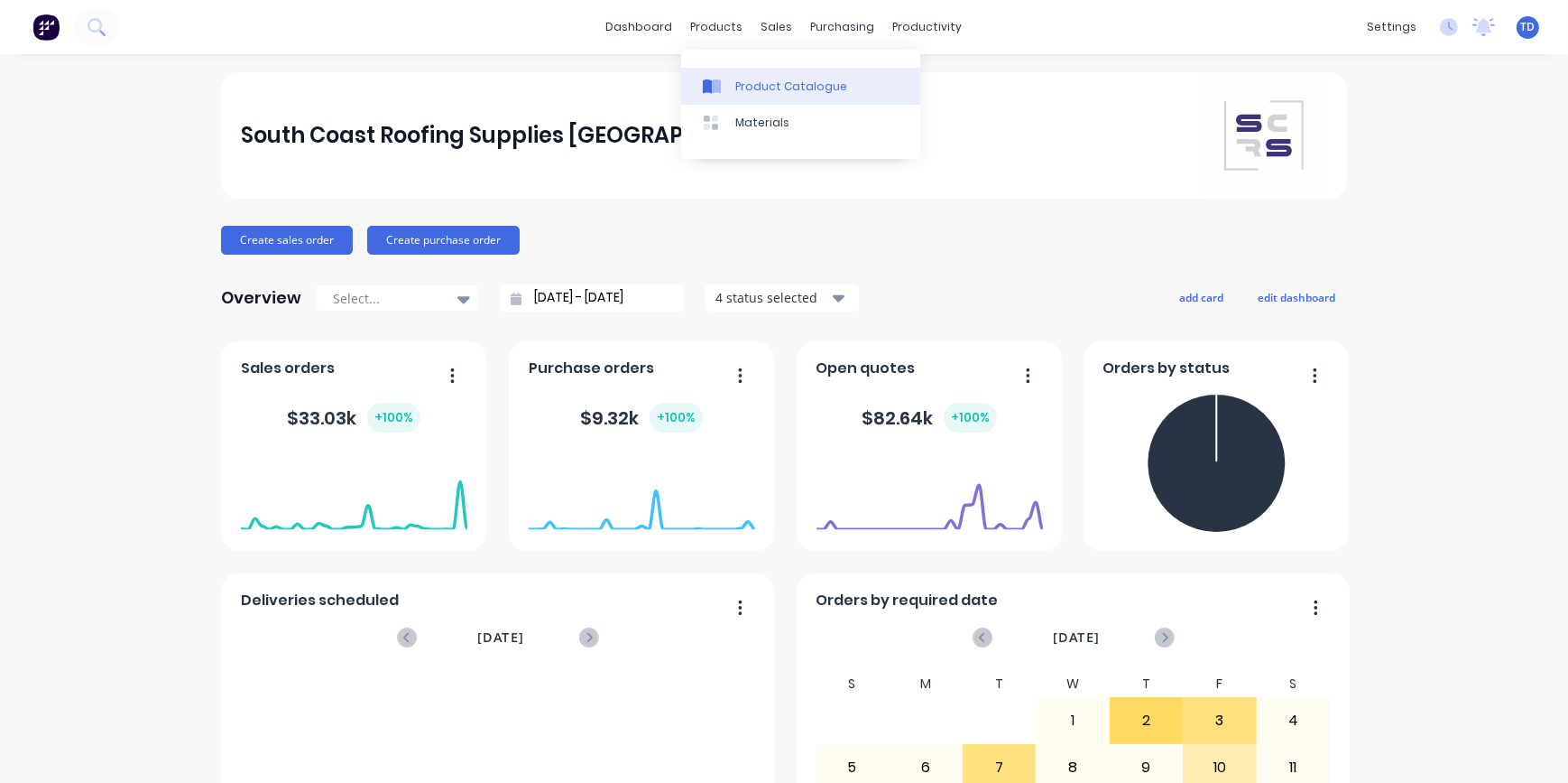
click at [739, 81] on div "Product Catalogue" at bounding box center [791, 86] width 112 height 16
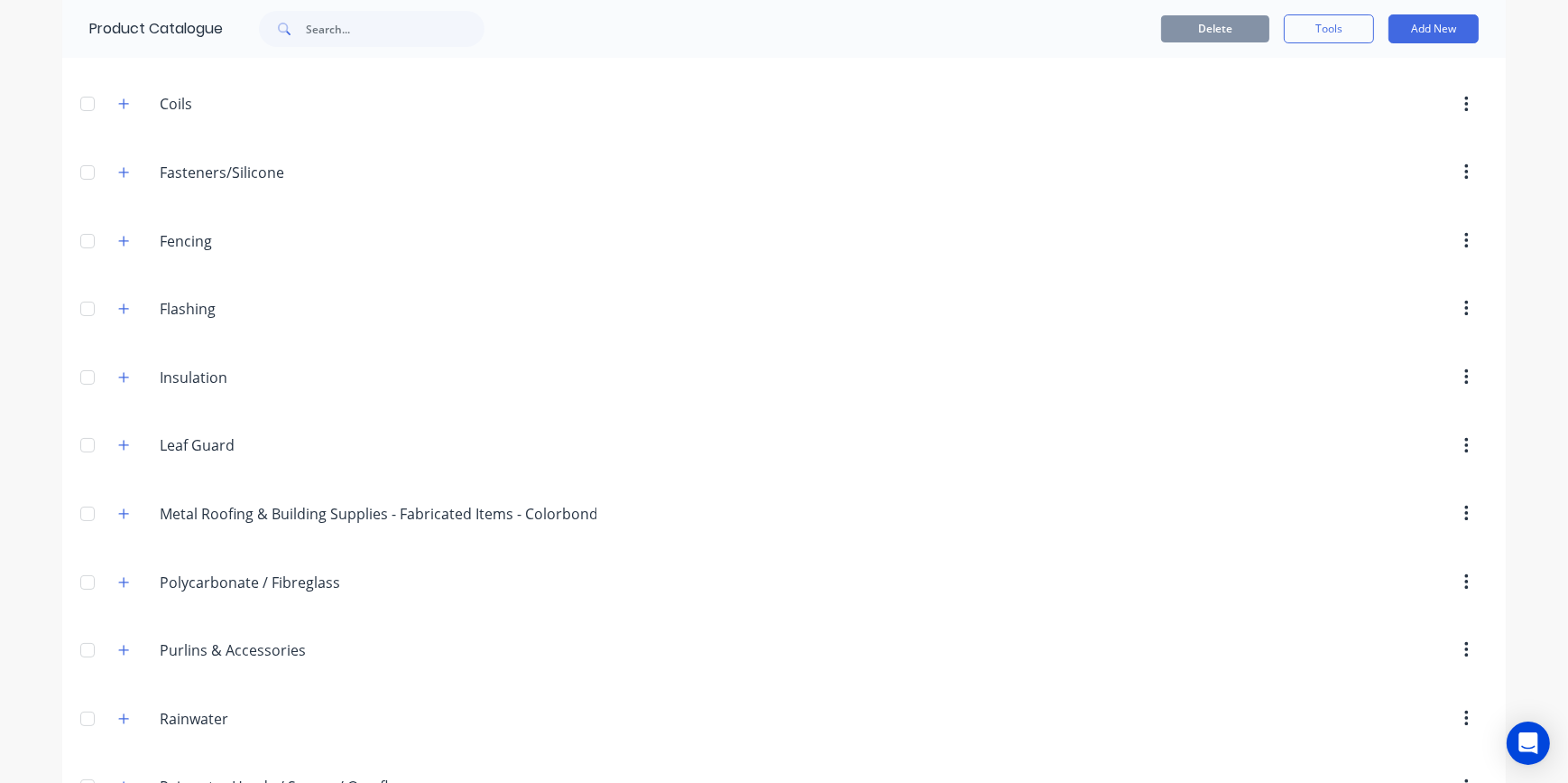
scroll to position [492, 0]
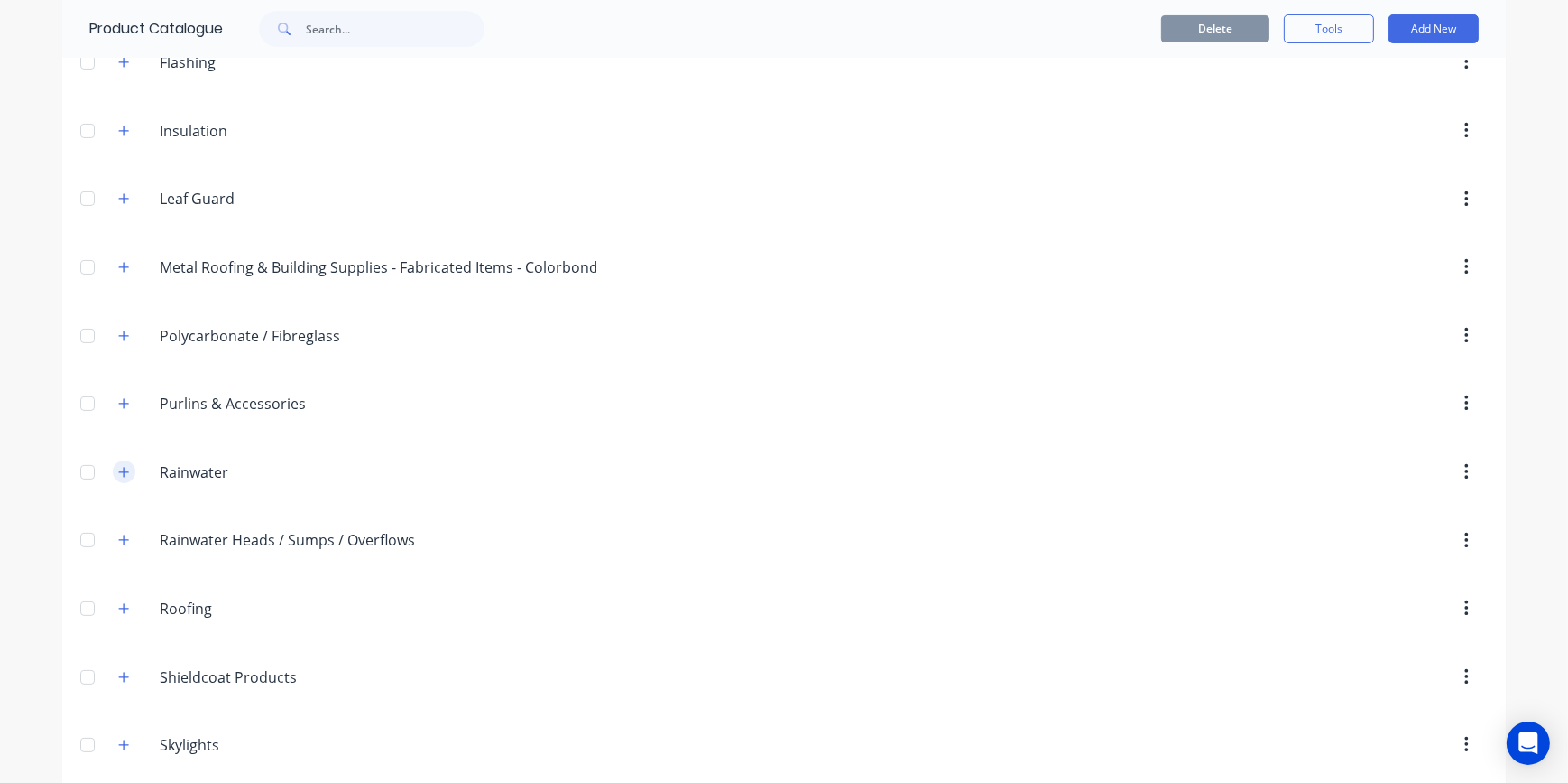
click at [126, 474] on button "button" at bounding box center [124, 472] width 23 height 23
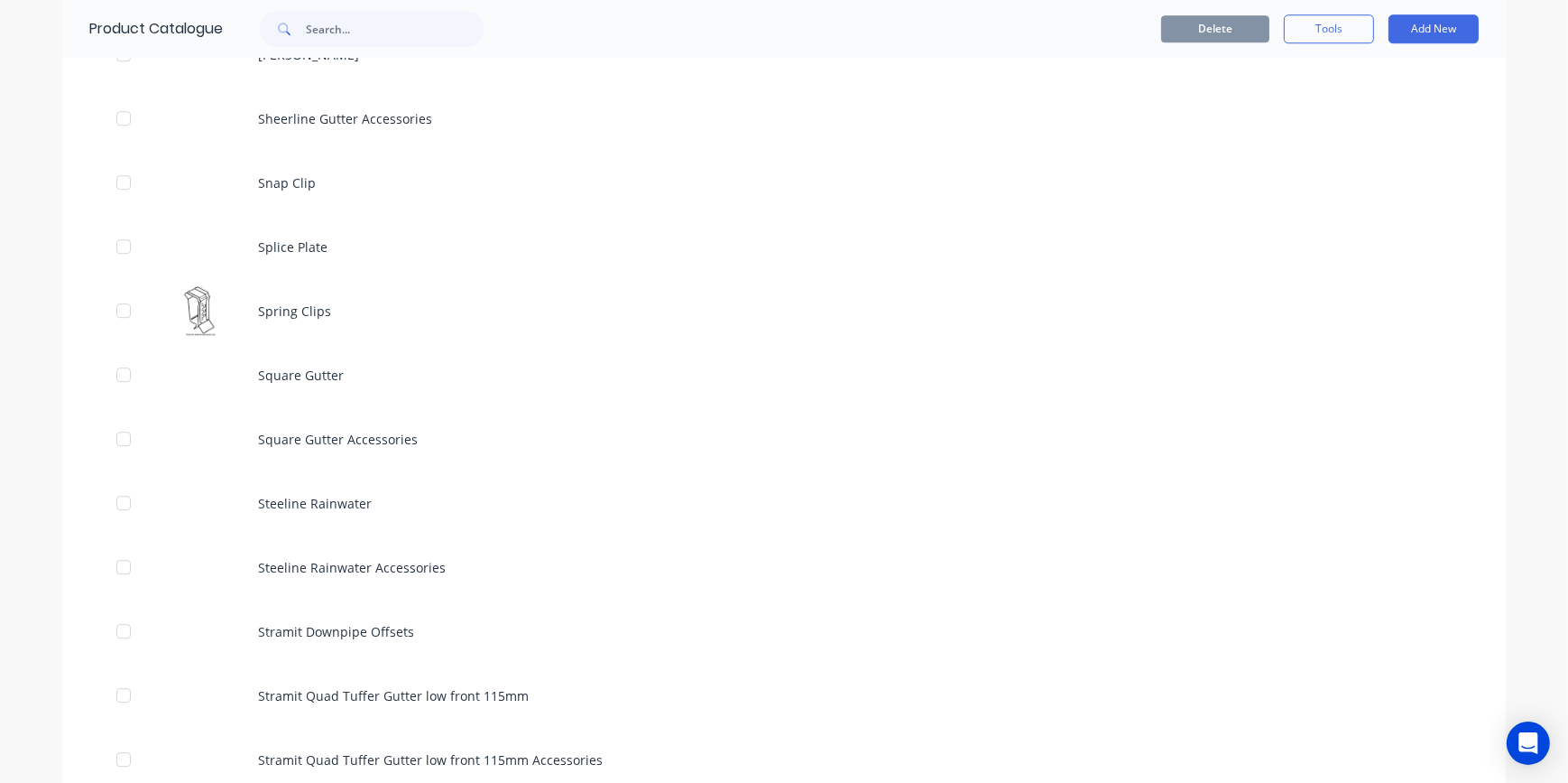
scroll to position [6565, 0]
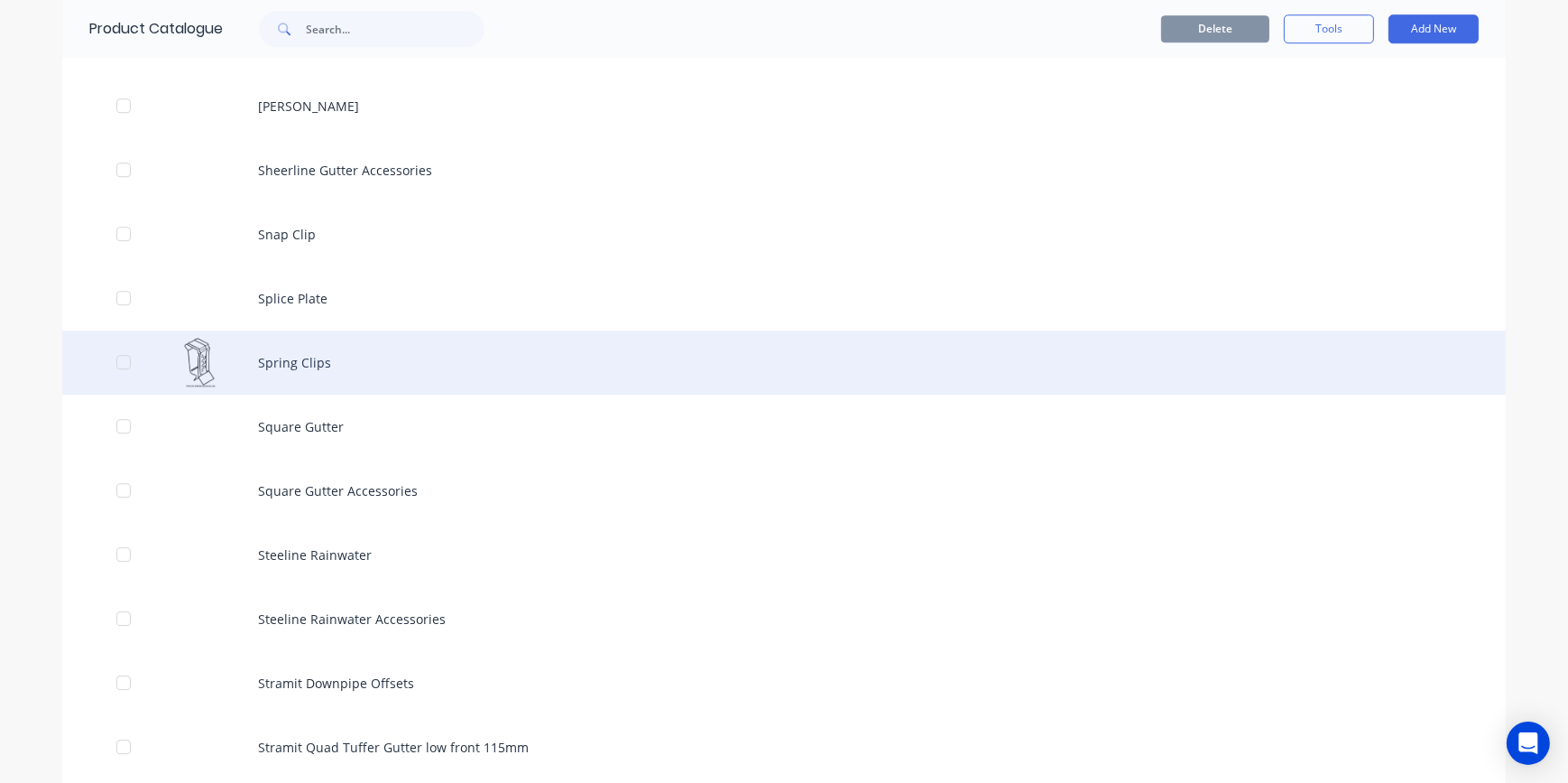
click at [298, 366] on div "Spring Clips" at bounding box center [784, 362] width 1444 height 64
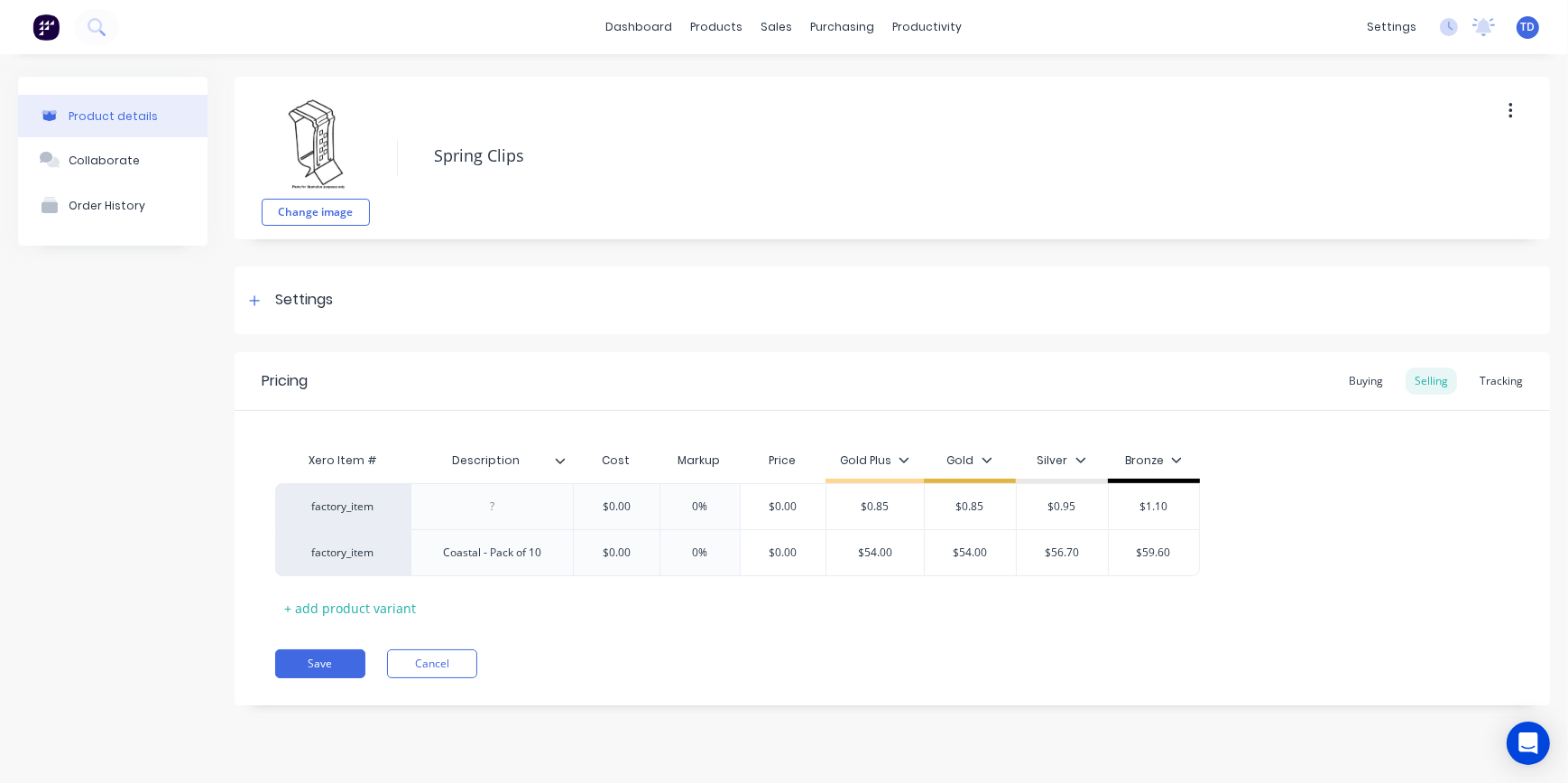
type textarea "x"
click at [1358, 386] on div "Buying" at bounding box center [1365, 381] width 53 height 27
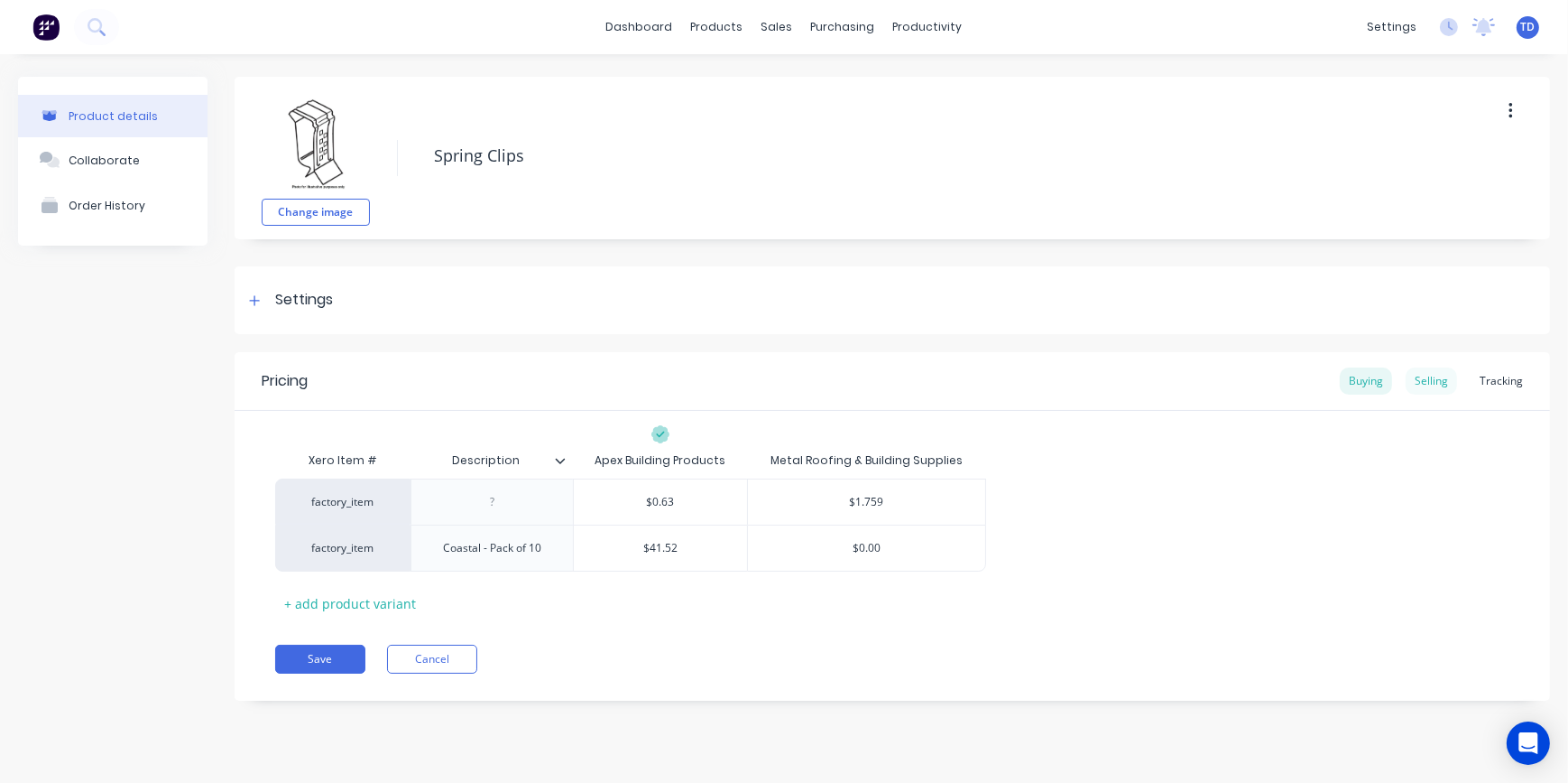
click at [1431, 386] on div "Selling" at bounding box center [1431, 381] width 52 height 27
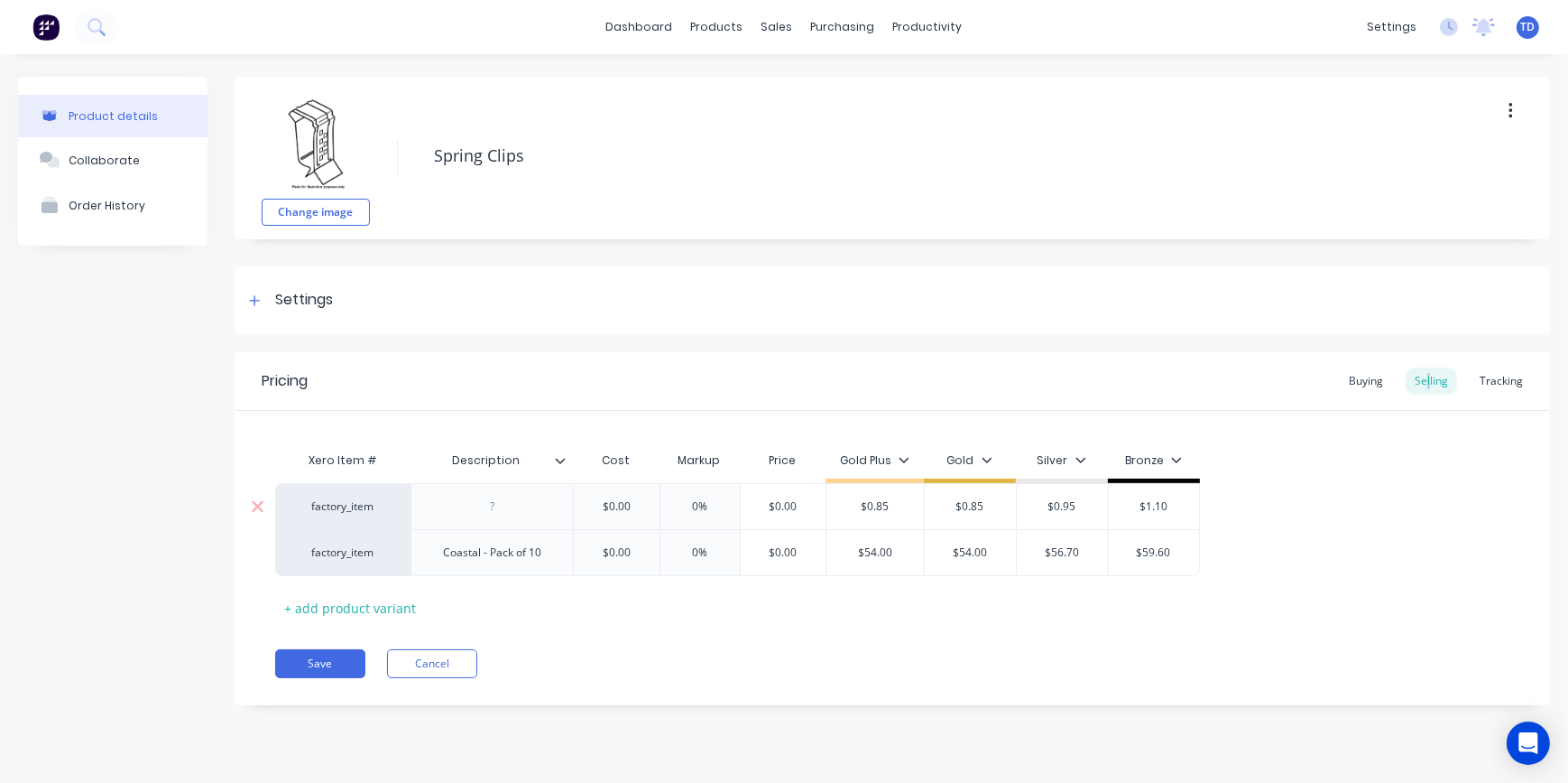
click at [631, 515] on div "$0.00" at bounding box center [616, 505] width 90 height 45
type input "$0.00"
type textarea "x"
type input "0."
type textarea "x"
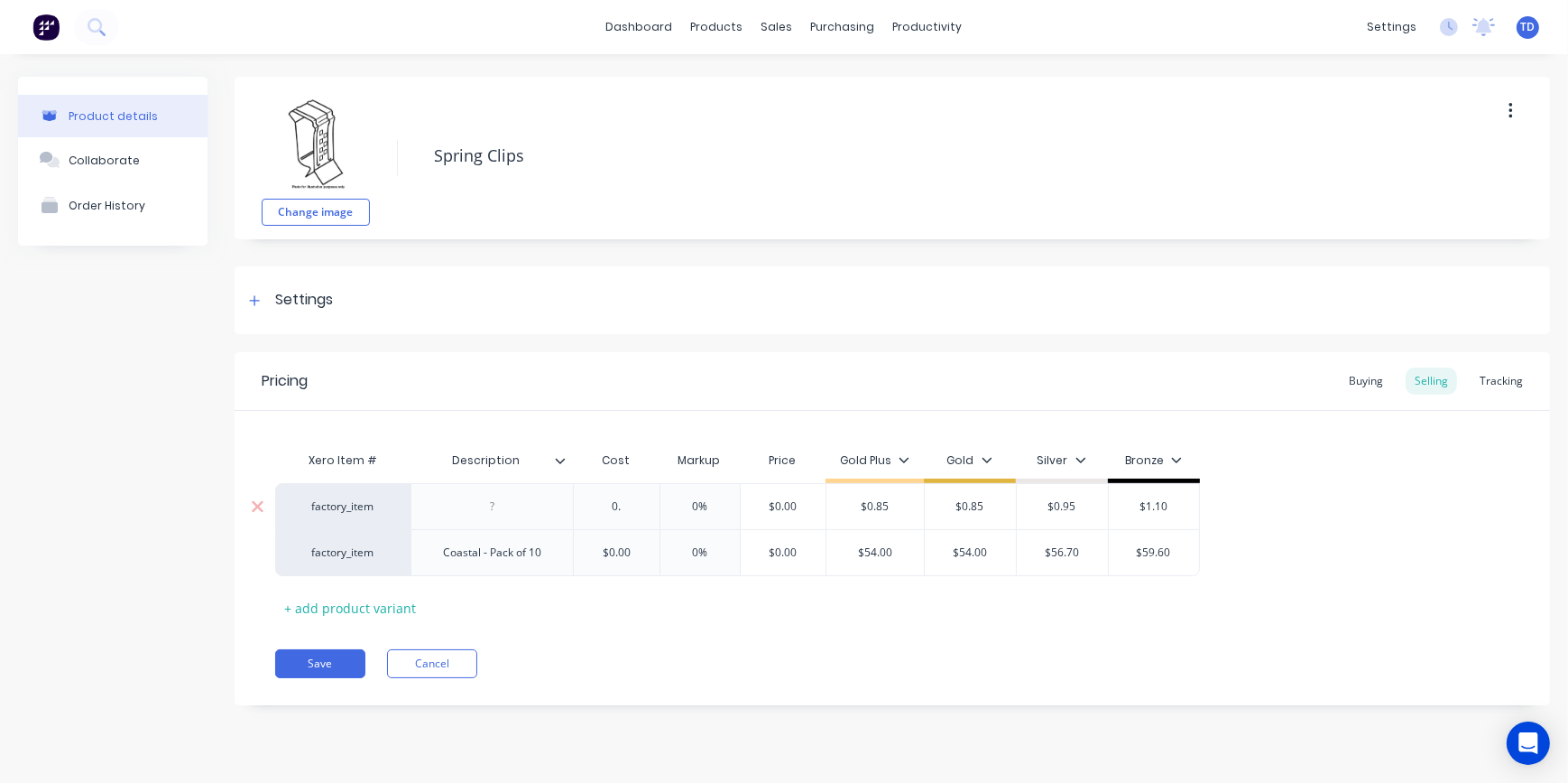
type input "0.6"
type textarea "x"
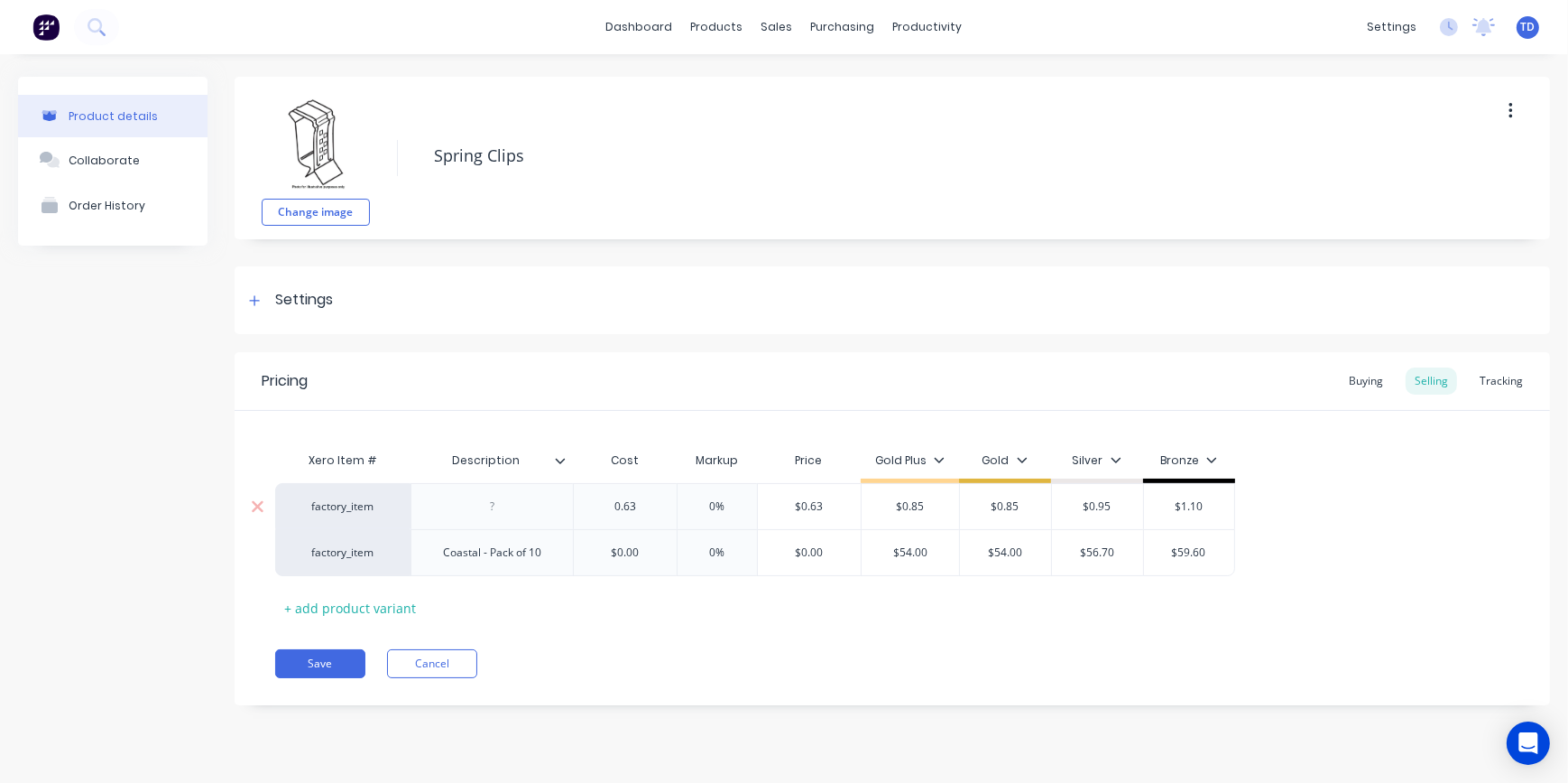
type input "0.63"
type input "0%"
type input "$0.63"
type textarea "x"
type input "0."
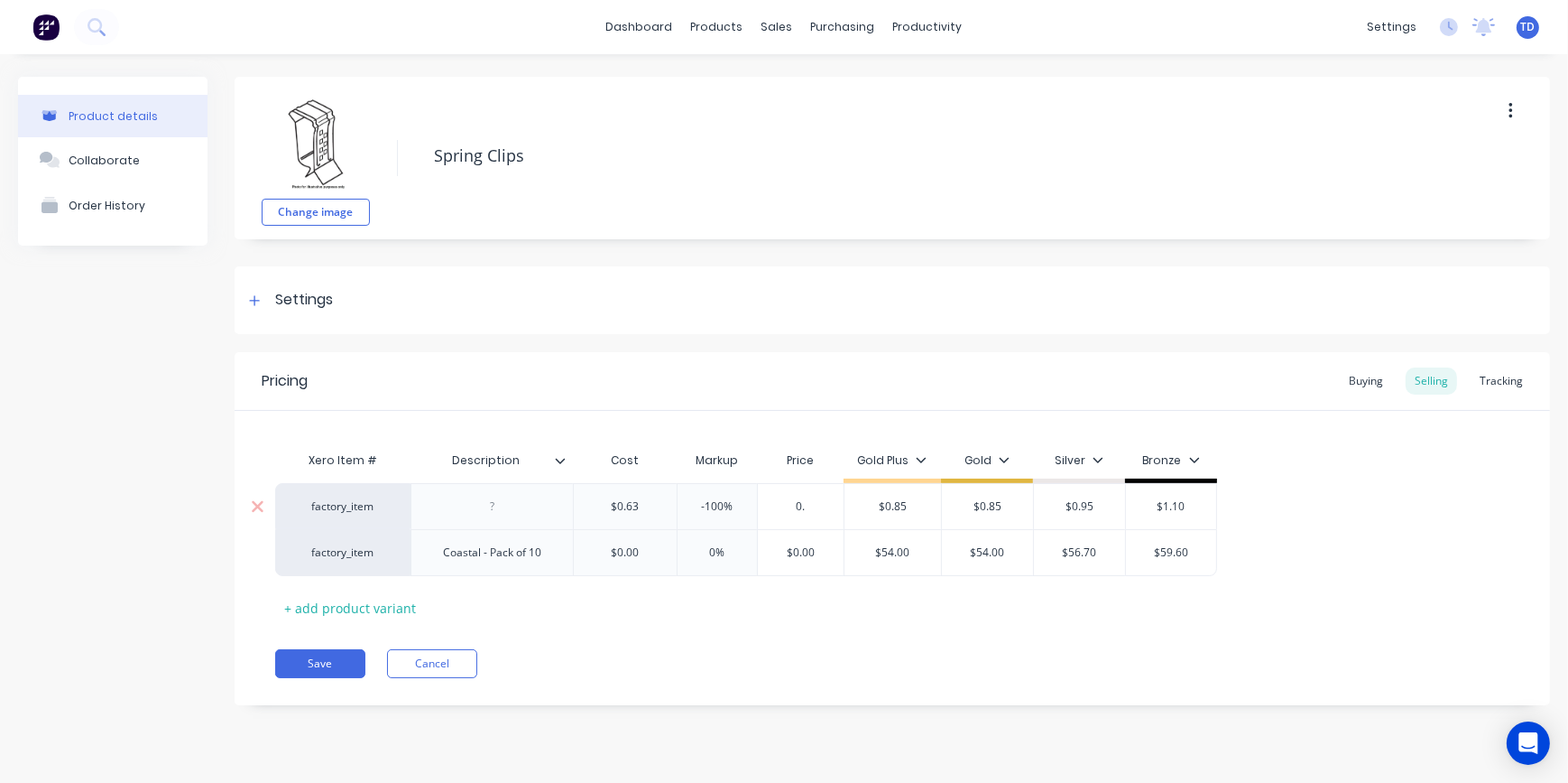
type textarea "x"
type input "0.8"
type textarea "x"
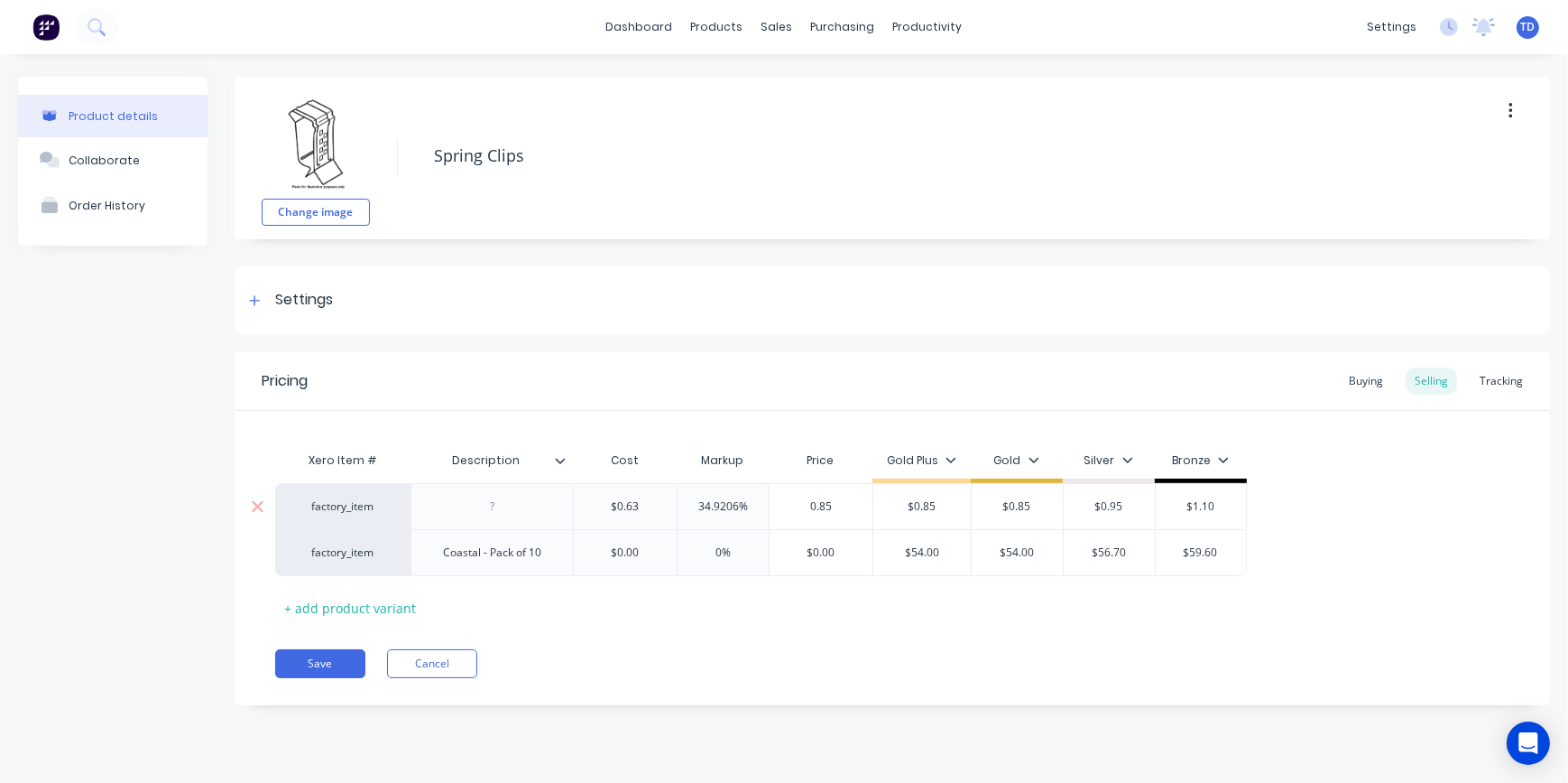
type input "0.85"
type input "$0.85"
type input "$0.95"
type input "$1.10"
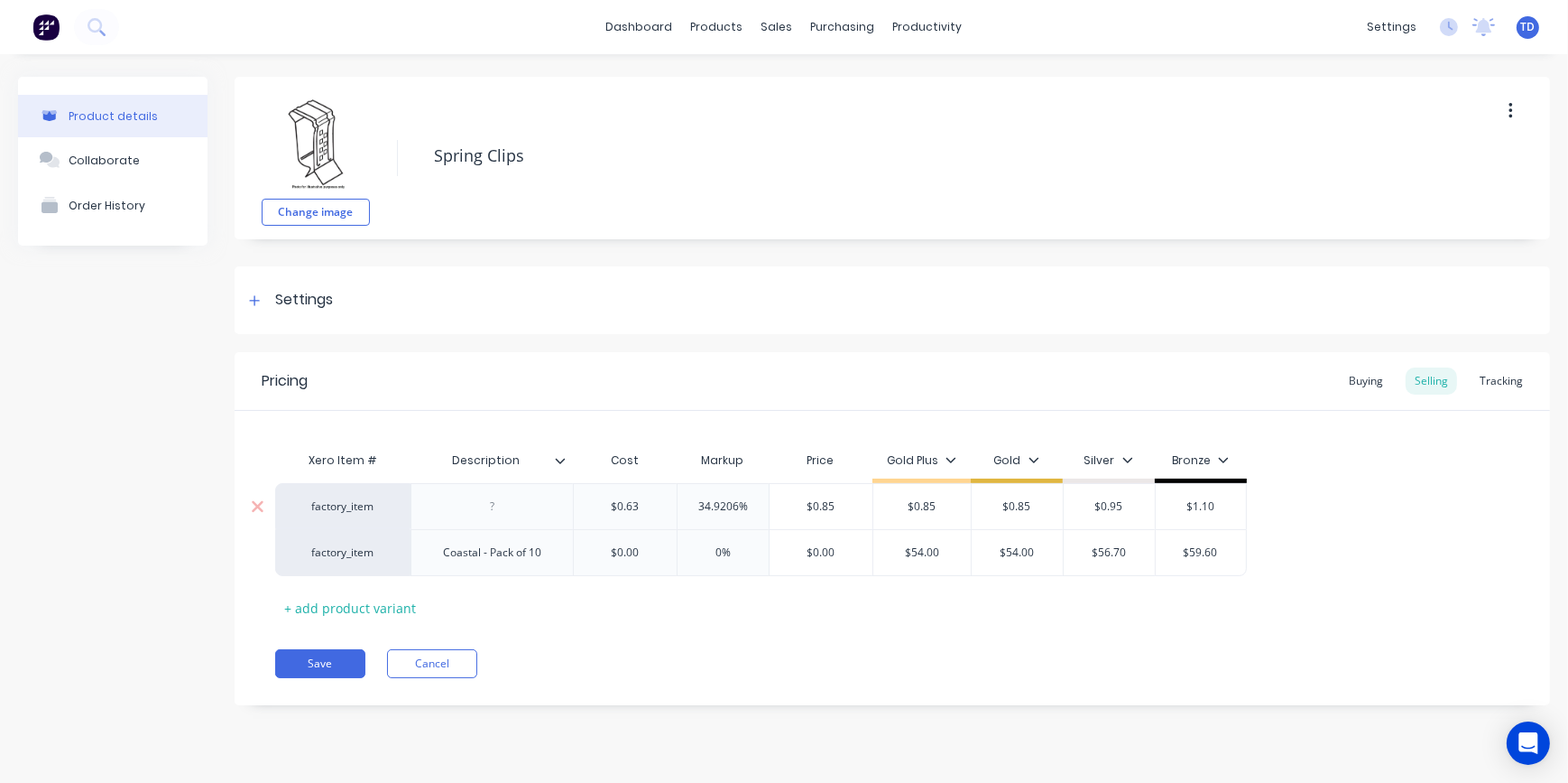
type textarea "x"
type input "$0.00"
type textarea "x"
type input "4"
type textarea "x"
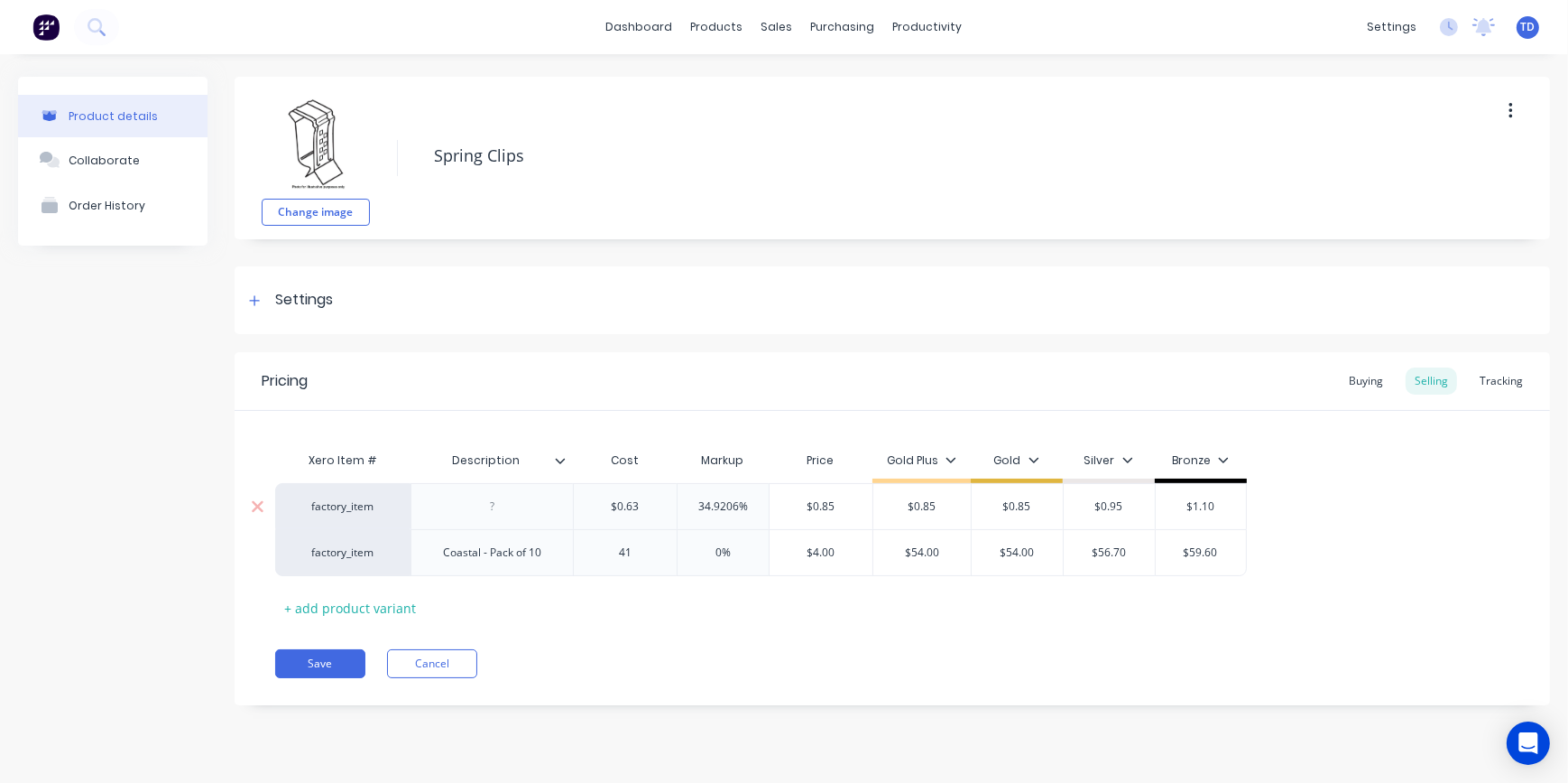
type input "41."
type textarea "x"
type input "41.5"
type textarea "x"
type input "41.52"
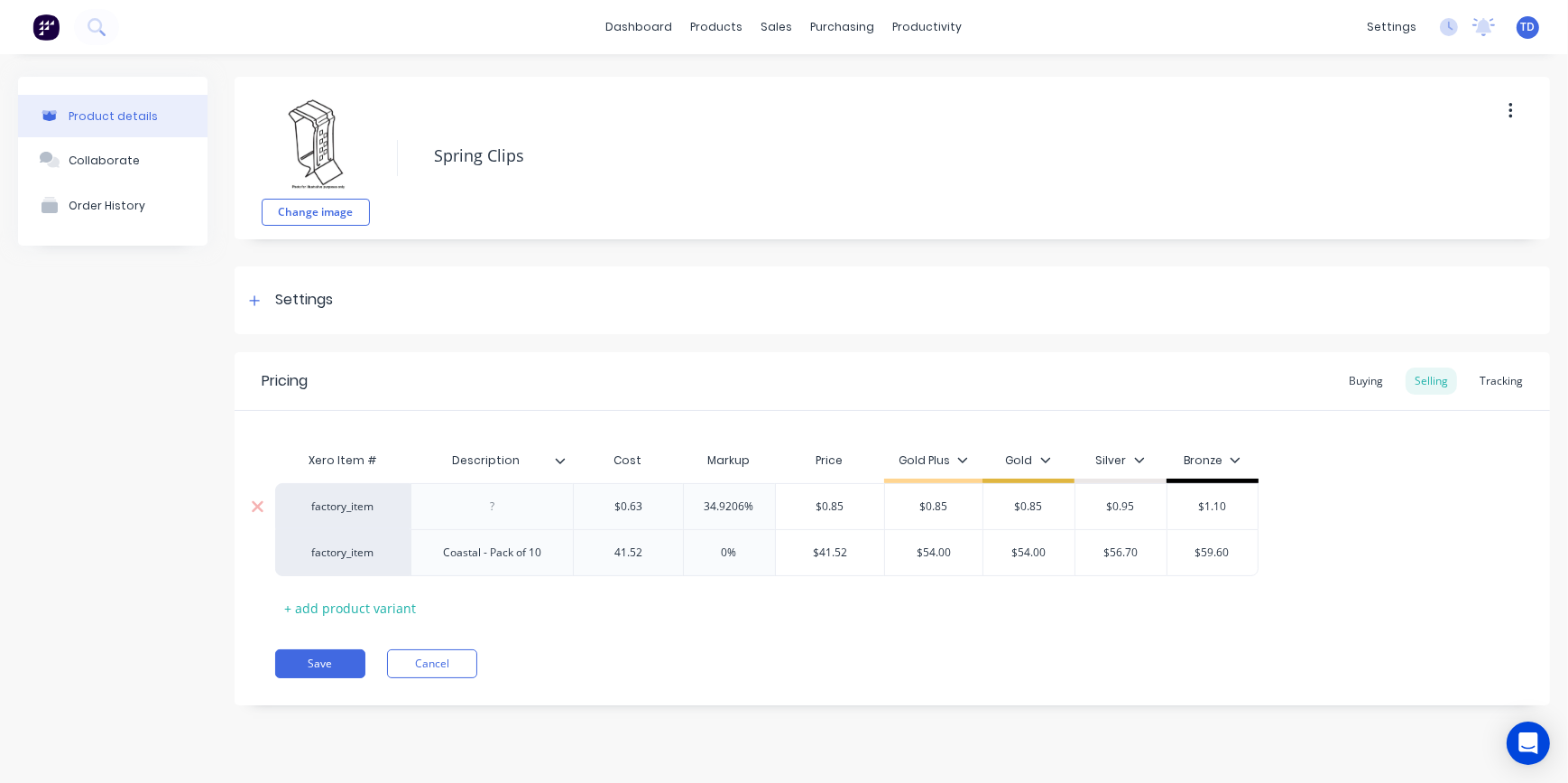
type input "0%"
type input "$41.52"
type textarea "x"
type input "5"
type textarea "x"
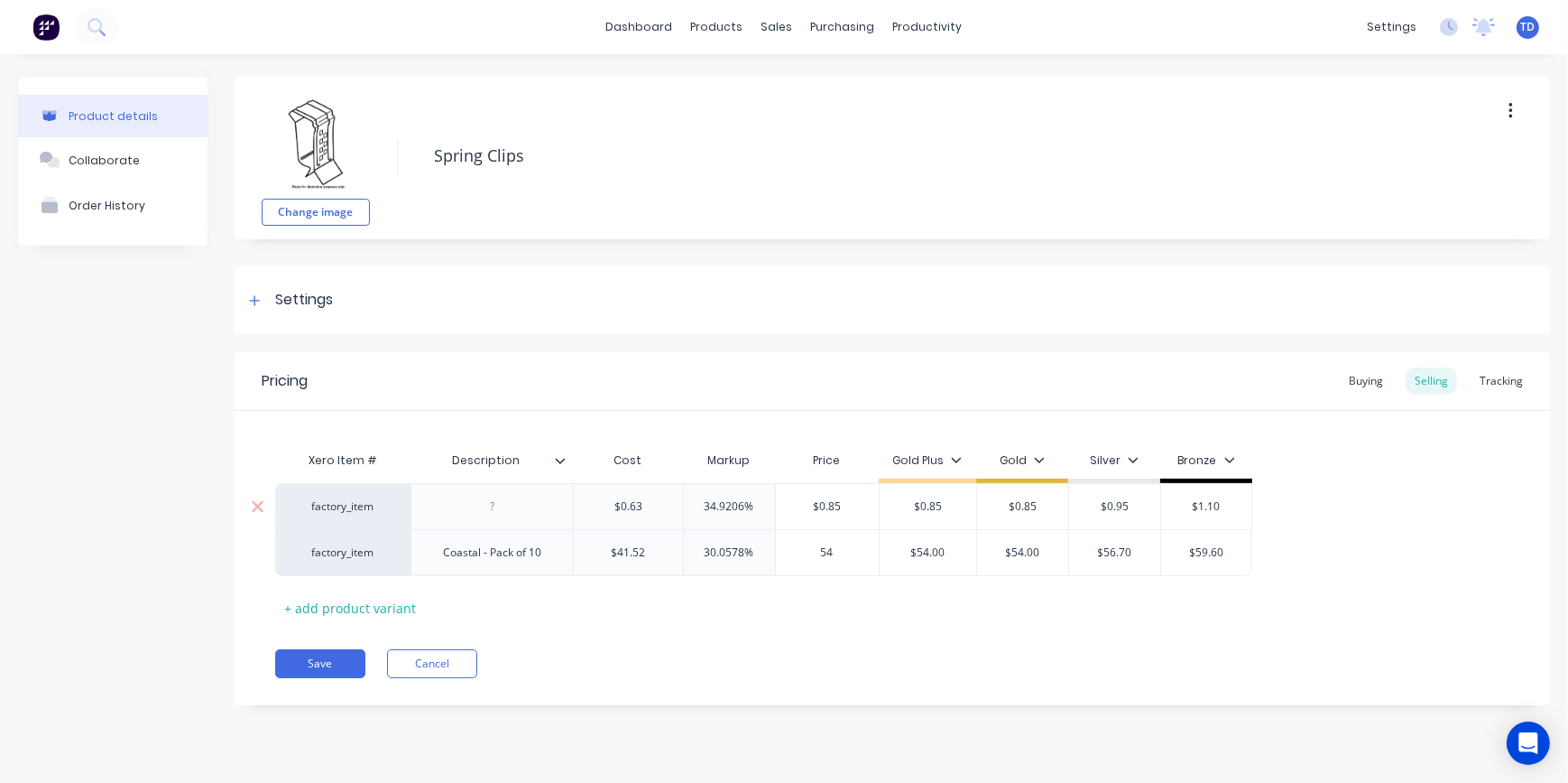
type input "54"
type input "$54.00"
click at [298, 658] on button "Save" at bounding box center [320, 663] width 90 height 29
type textarea "x"
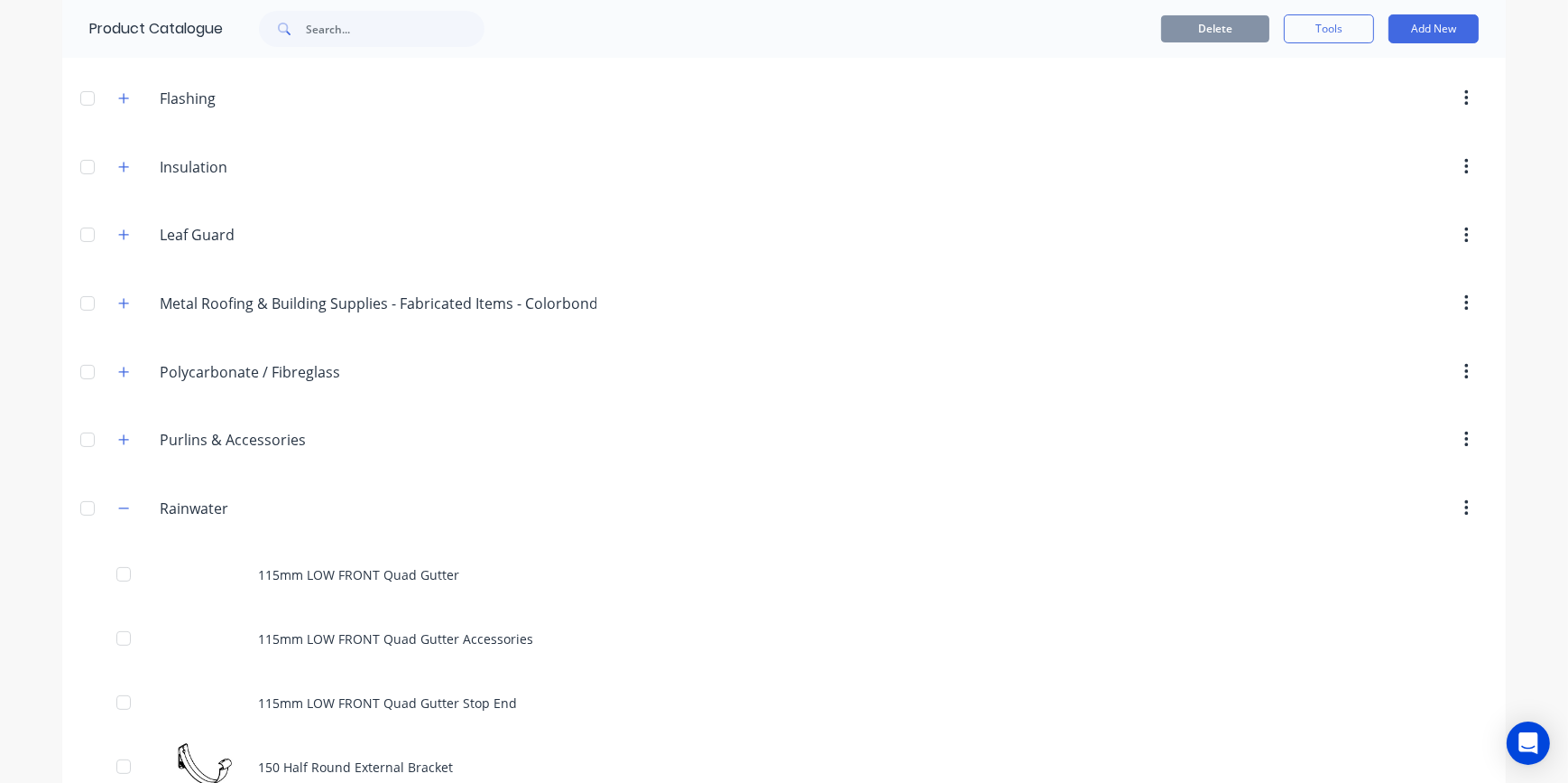
scroll to position [492, 0]
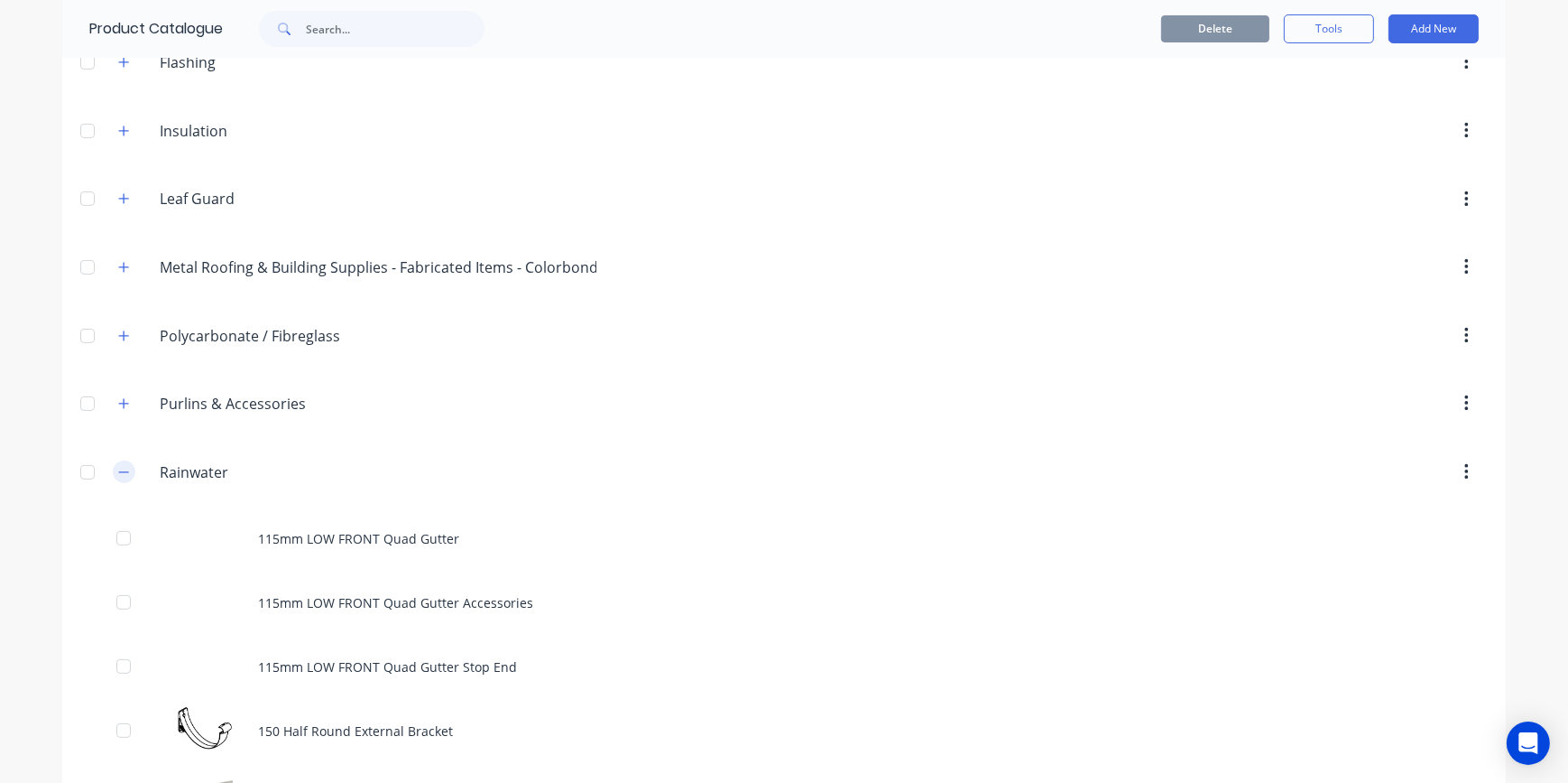
click at [120, 466] on icon "button" at bounding box center [123, 472] width 11 height 12
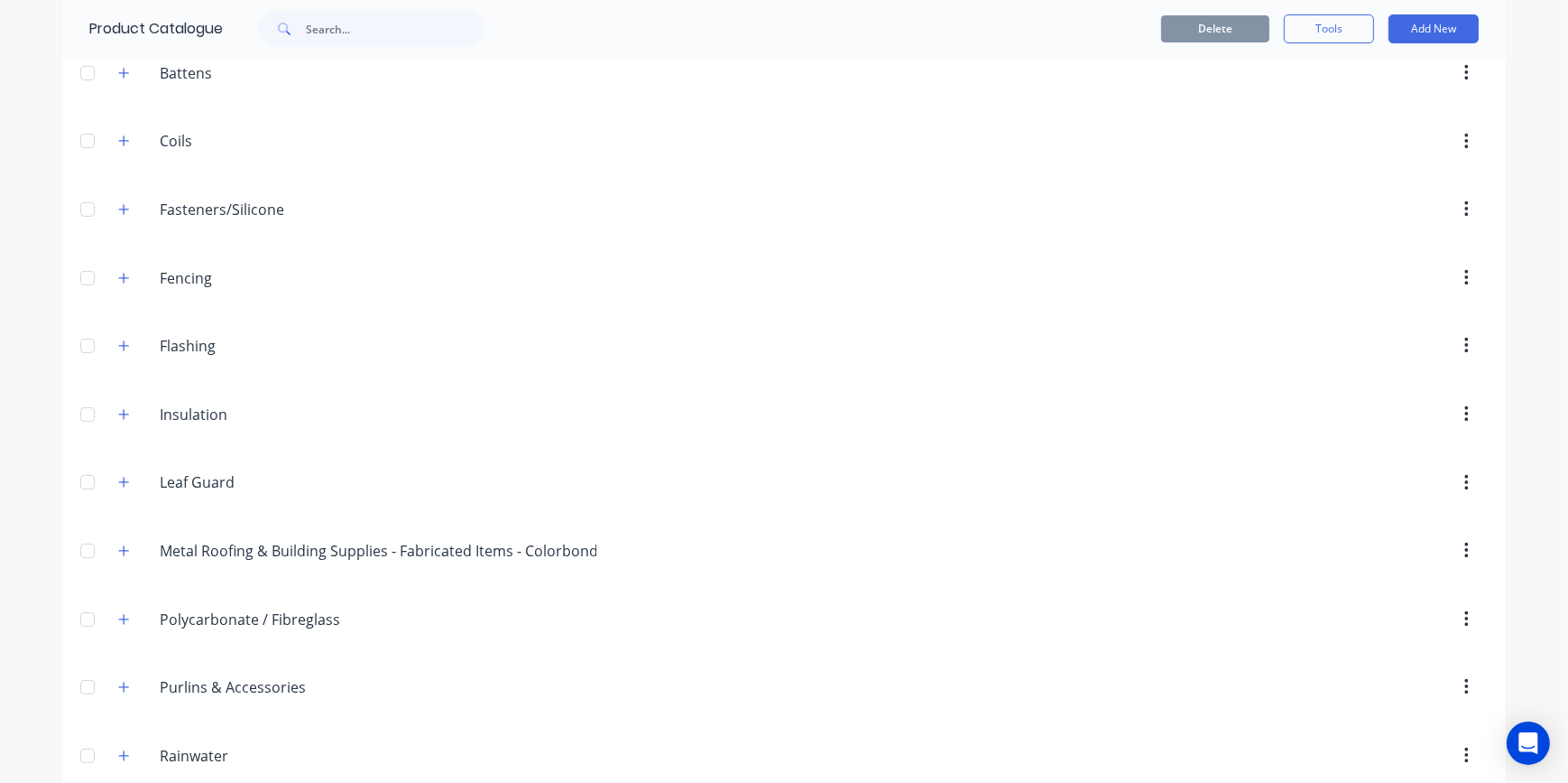
scroll to position [164, 0]
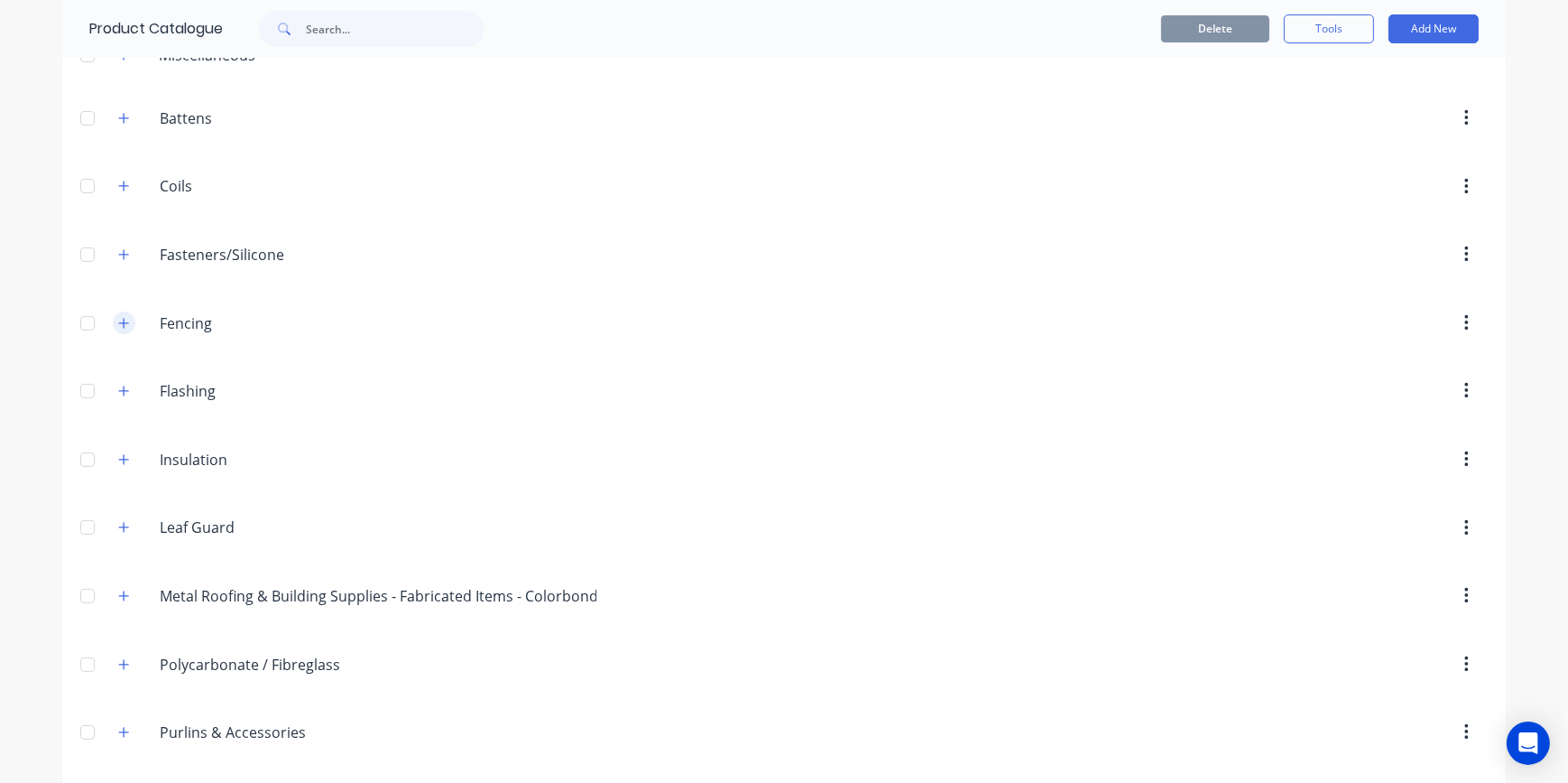
click at [119, 318] on icon "button" at bounding box center [123, 323] width 11 height 12
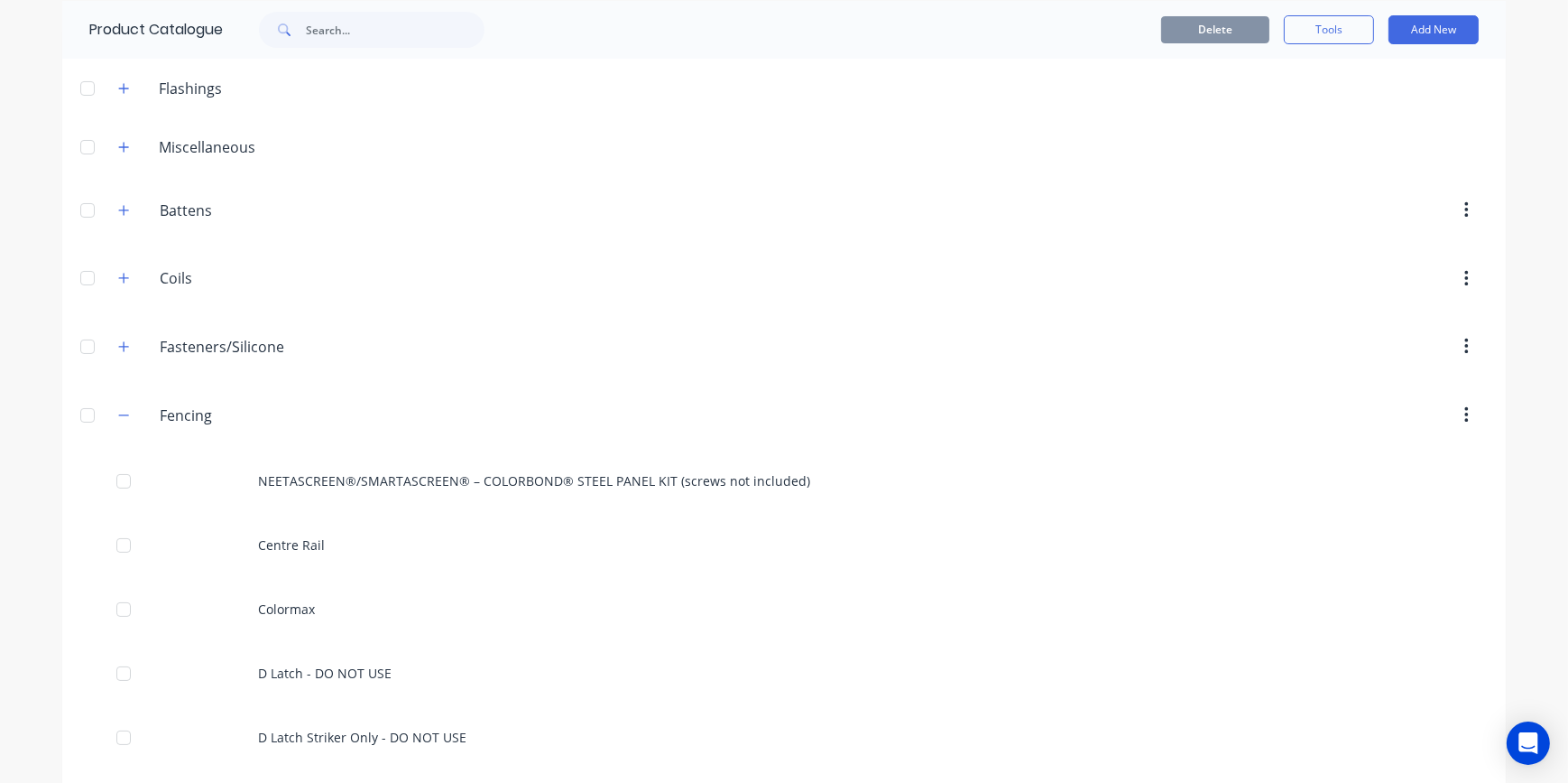
scroll to position [0, 0]
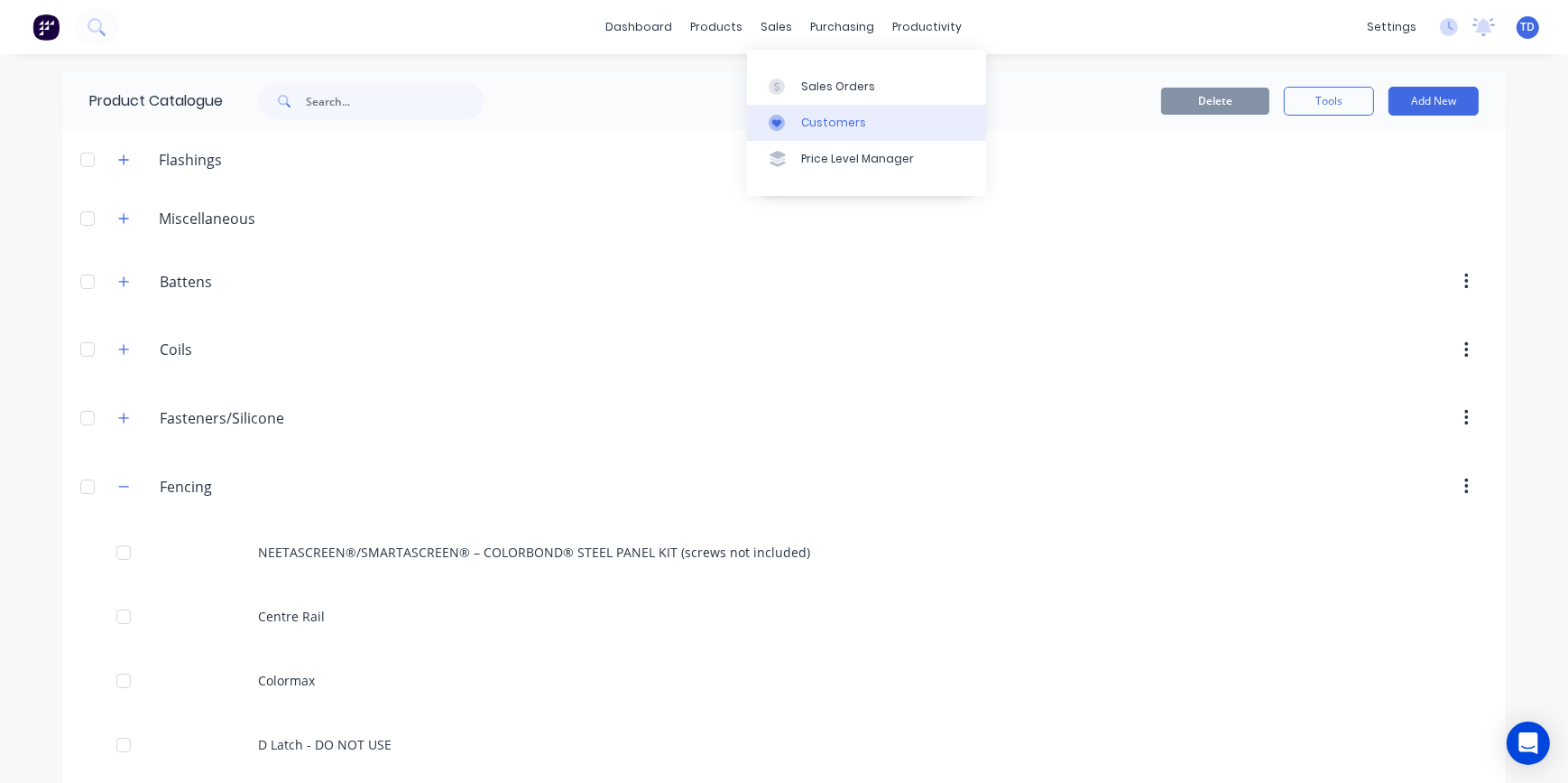
click at [806, 131] on link "Customers" at bounding box center [867, 123] width 239 height 36
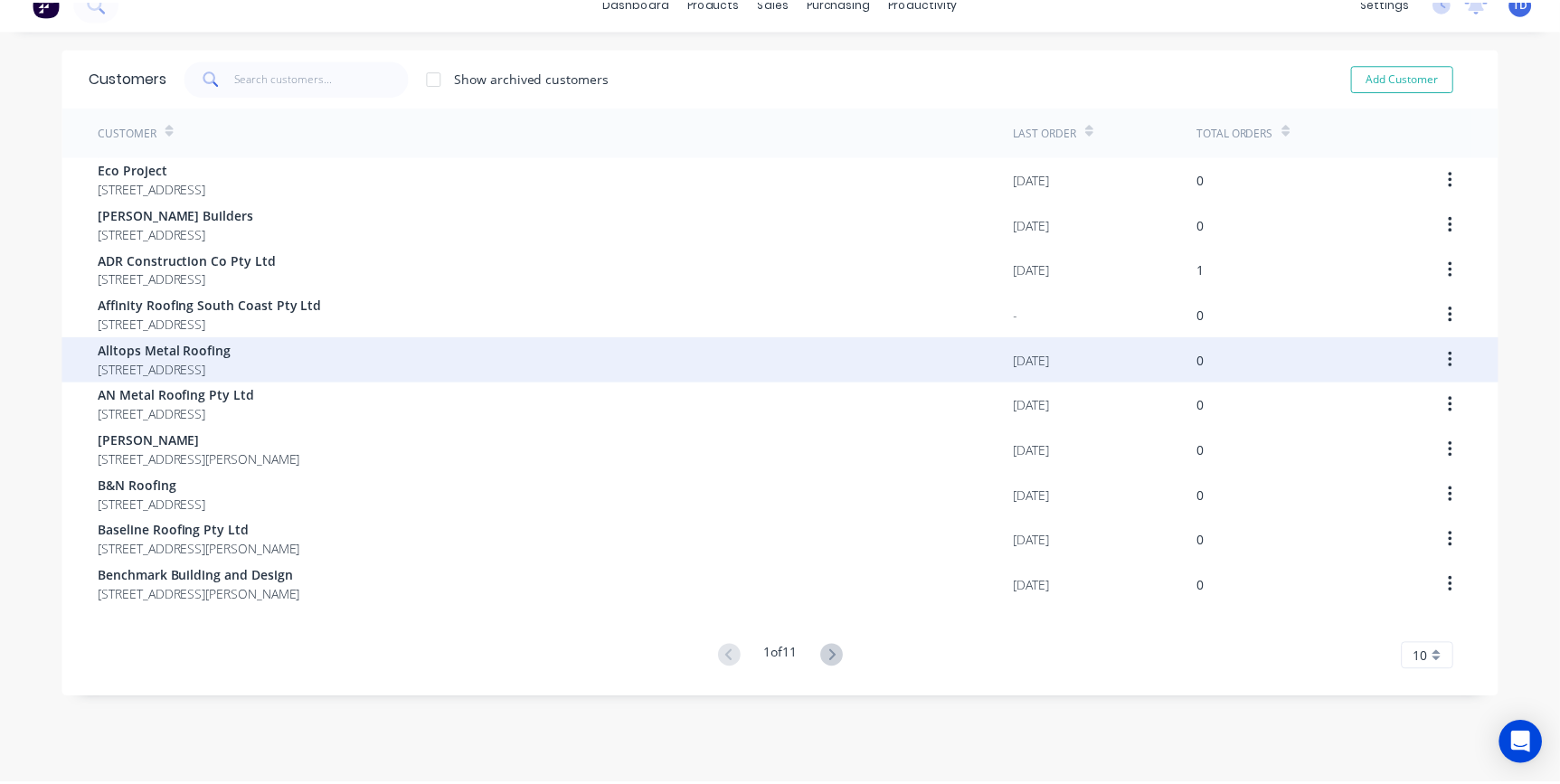
scroll to position [36, 0]
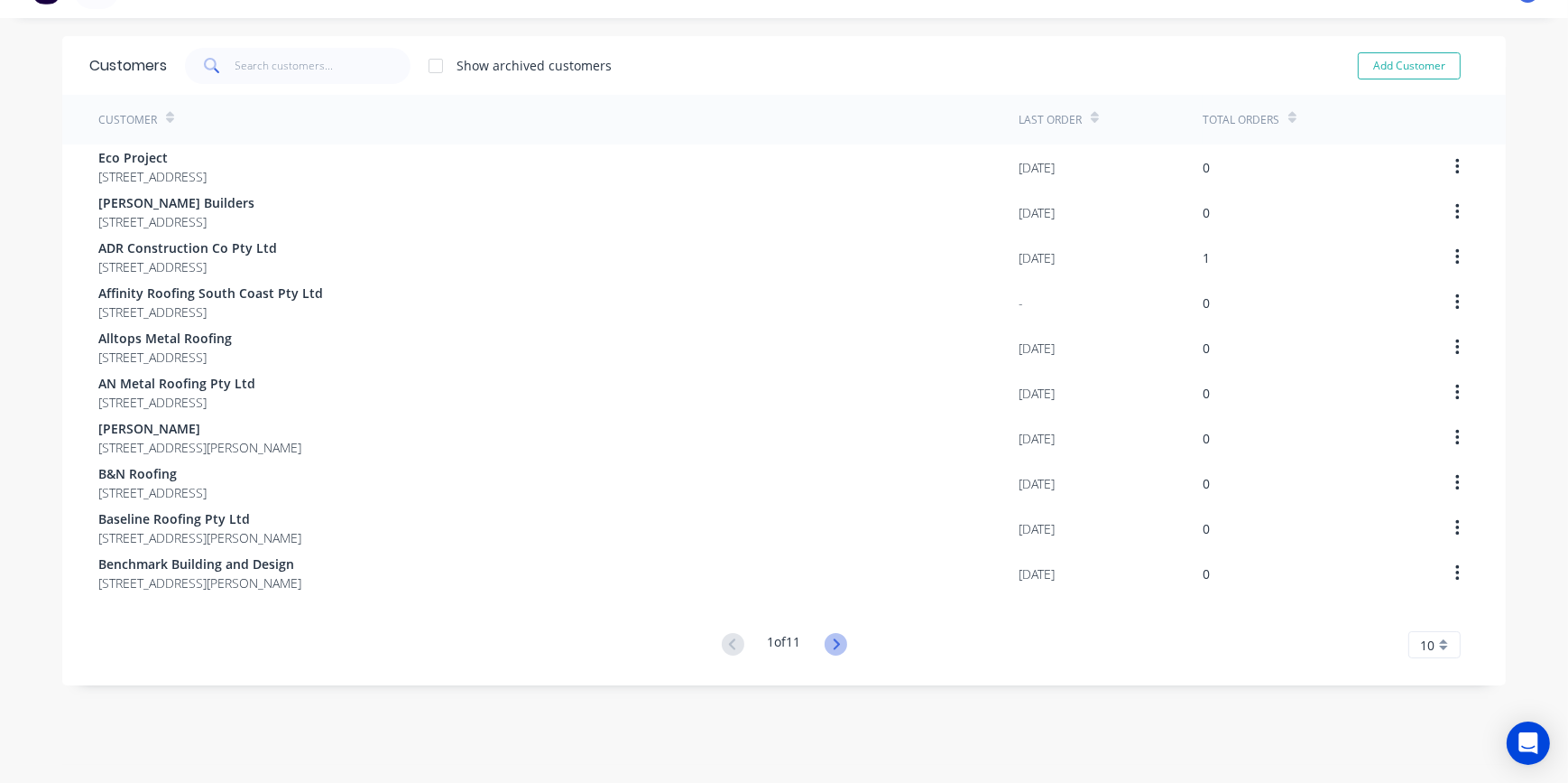
click at [837, 635] on icon at bounding box center [836, 644] width 23 height 23
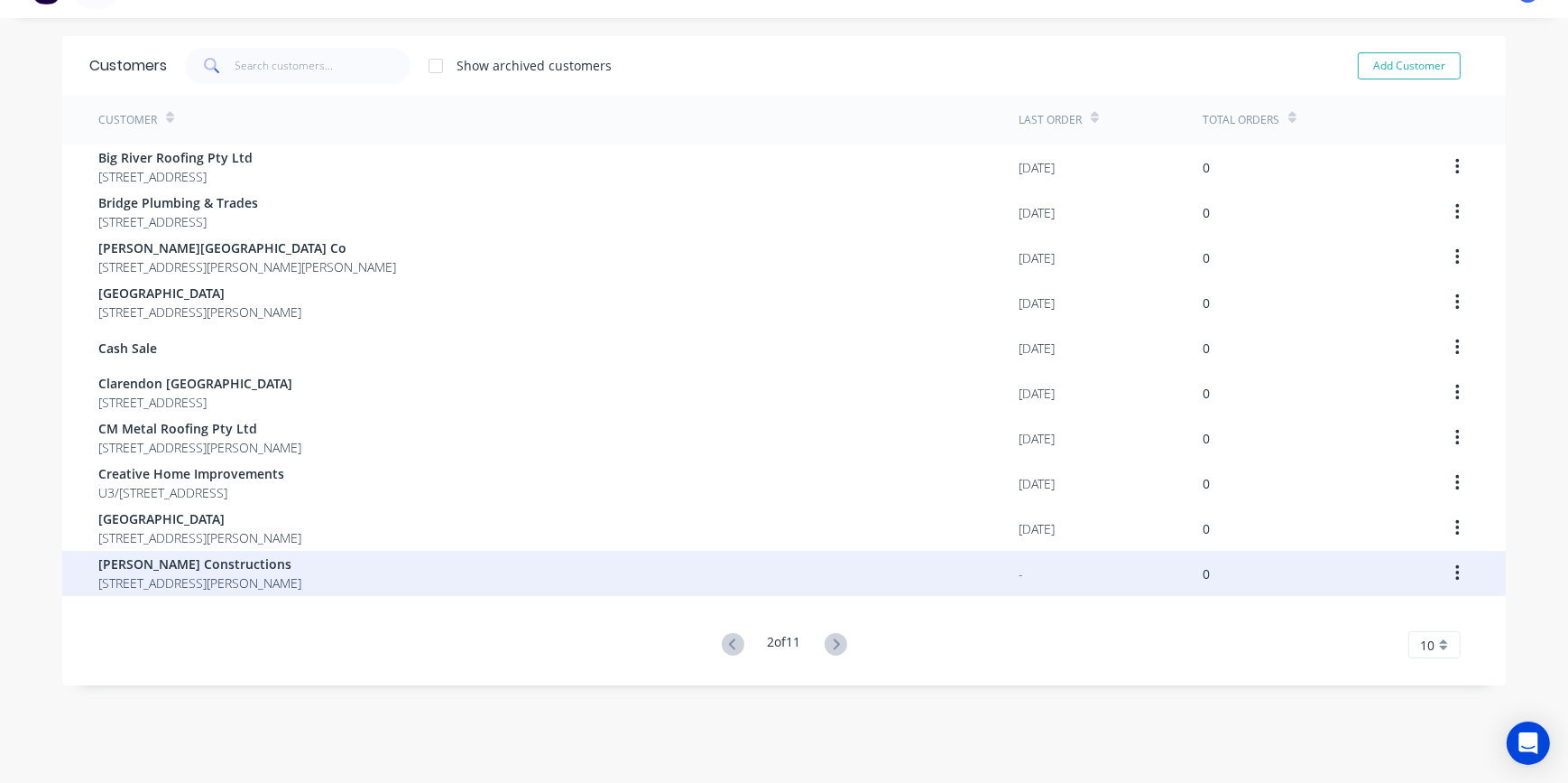
click at [301, 592] on span "4 Church Street GREENWELL POINT New South Wales 2540" at bounding box center [200, 583] width 203 height 19
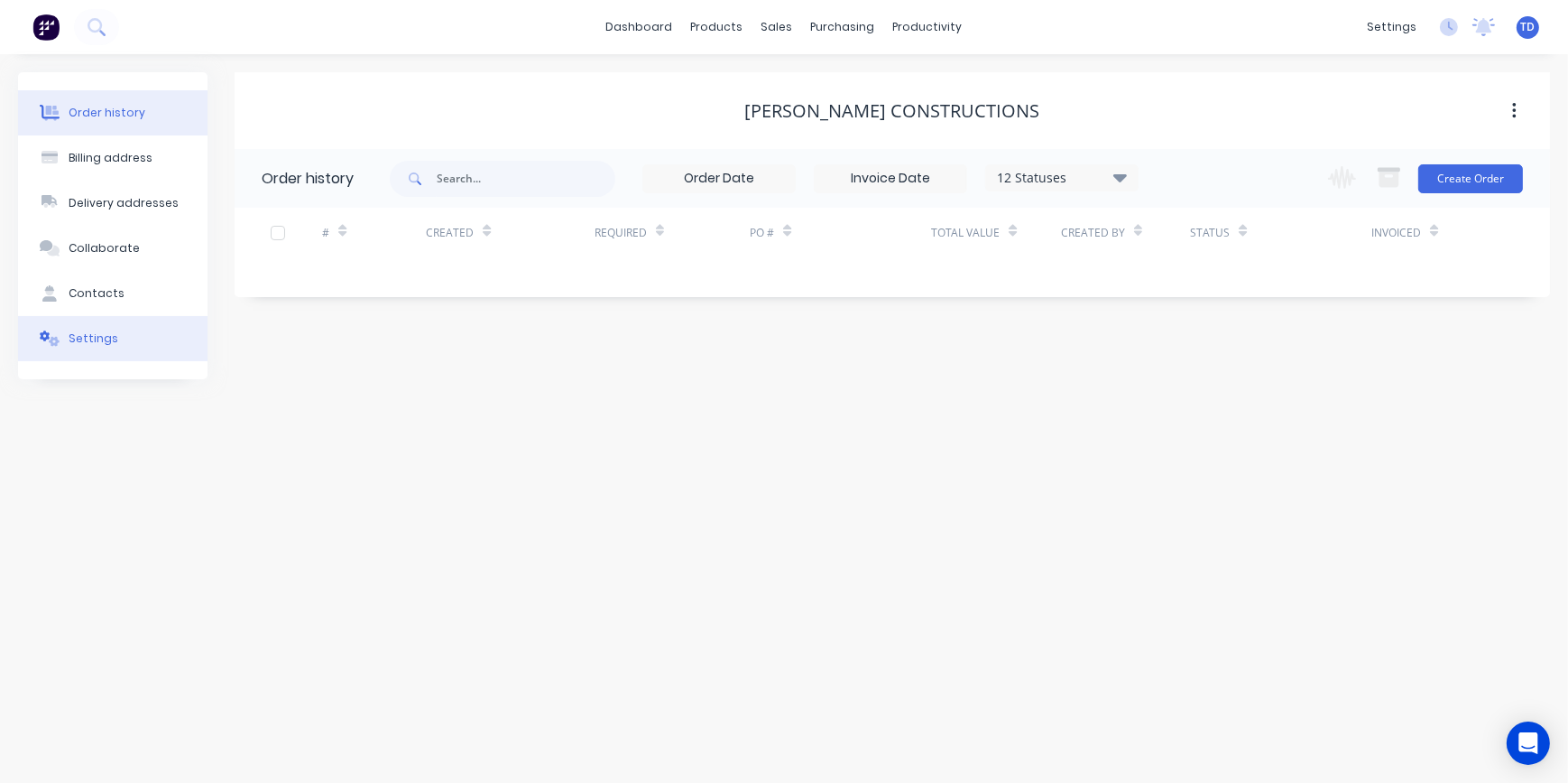
click at [81, 325] on button "Settings" at bounding box center [113, 338] width 189 height 45
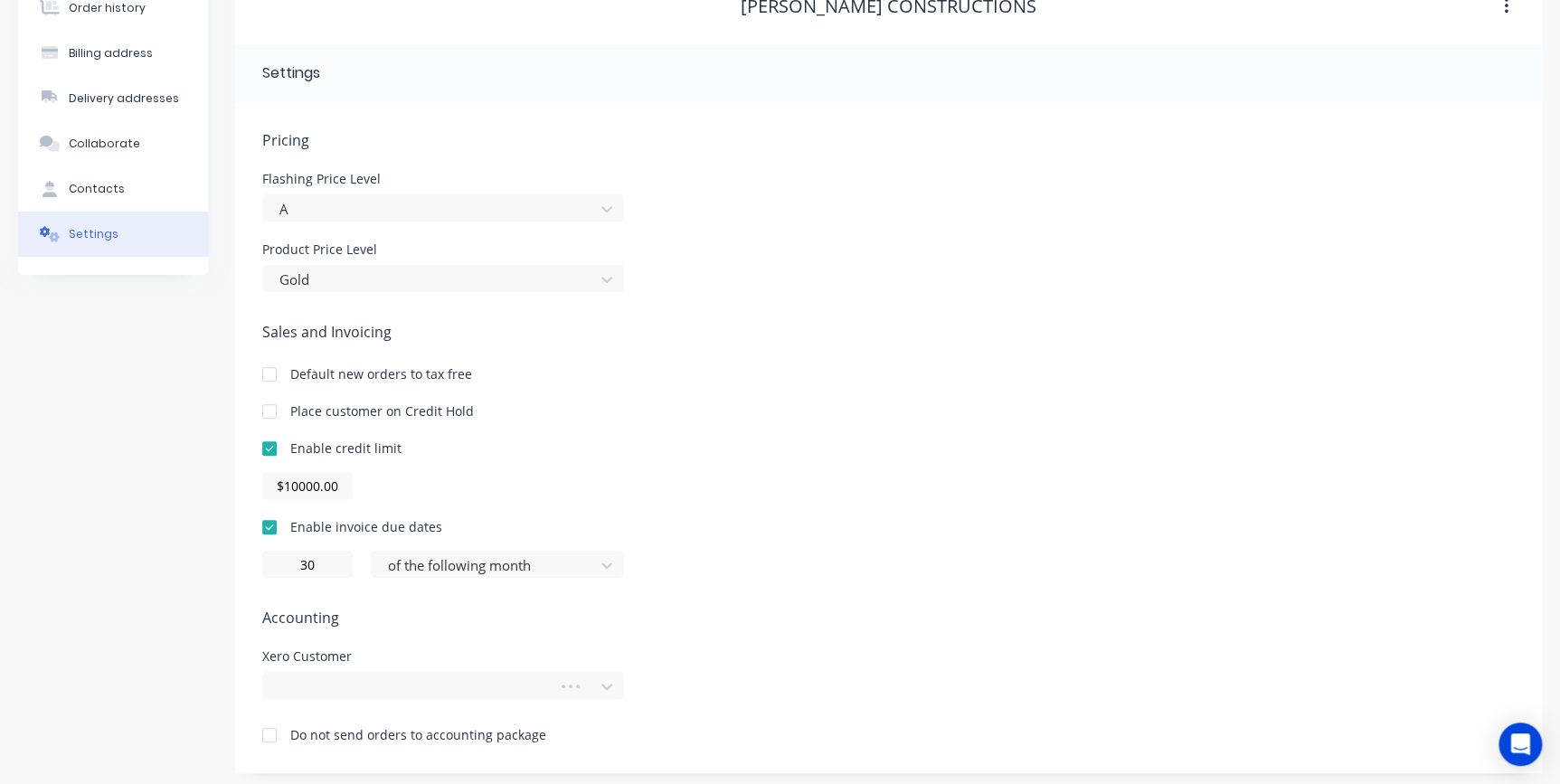
scroll to position [111, 0]
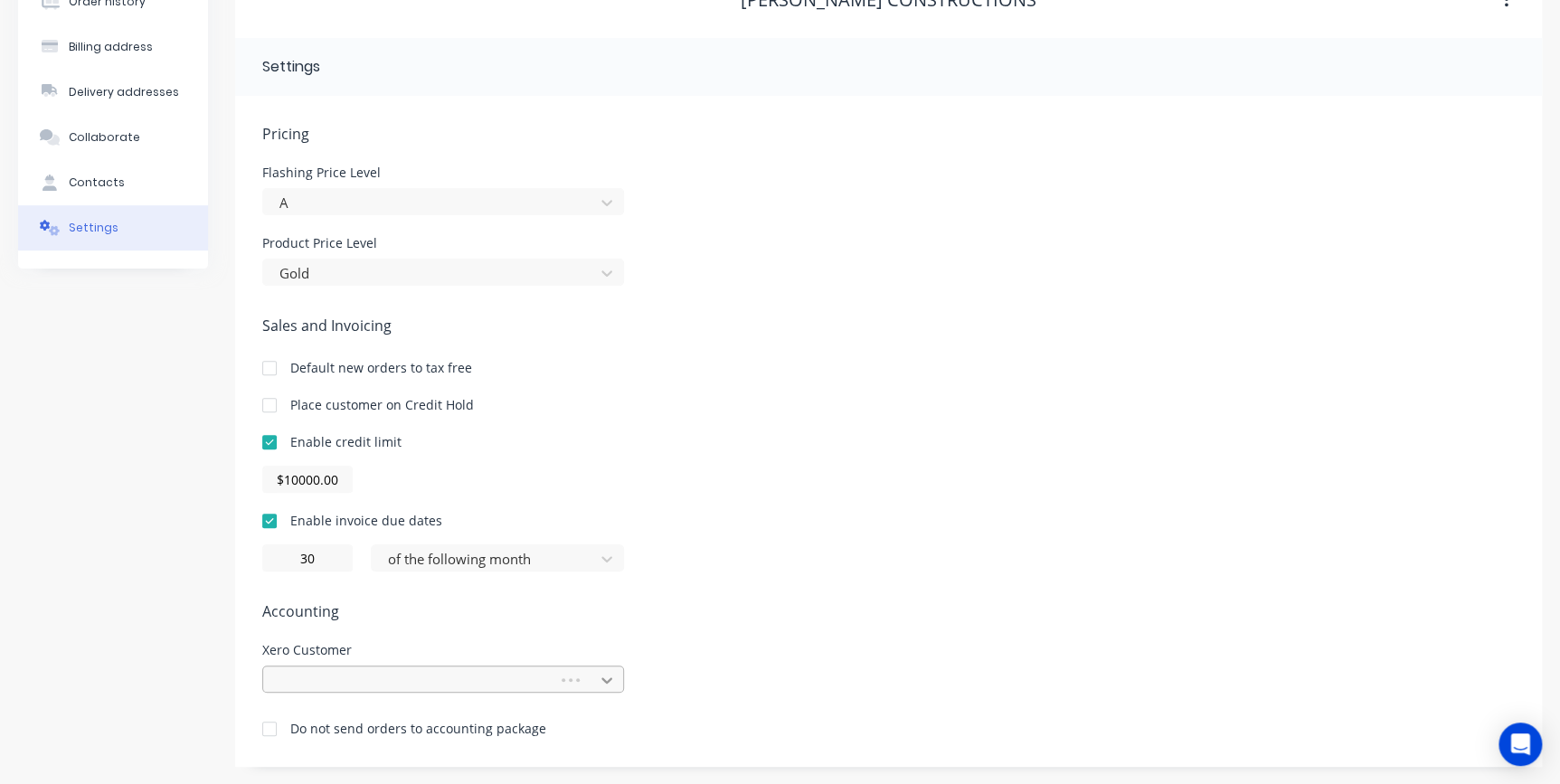
click at [606, 679] on icon at bounding box center [606, 680] width 18 height 18
click at [934, 659] on html "dashboard products sales purchasing productivity dashboard products Product Cat…" at bounding box center [780, 336] width 1560 height 896
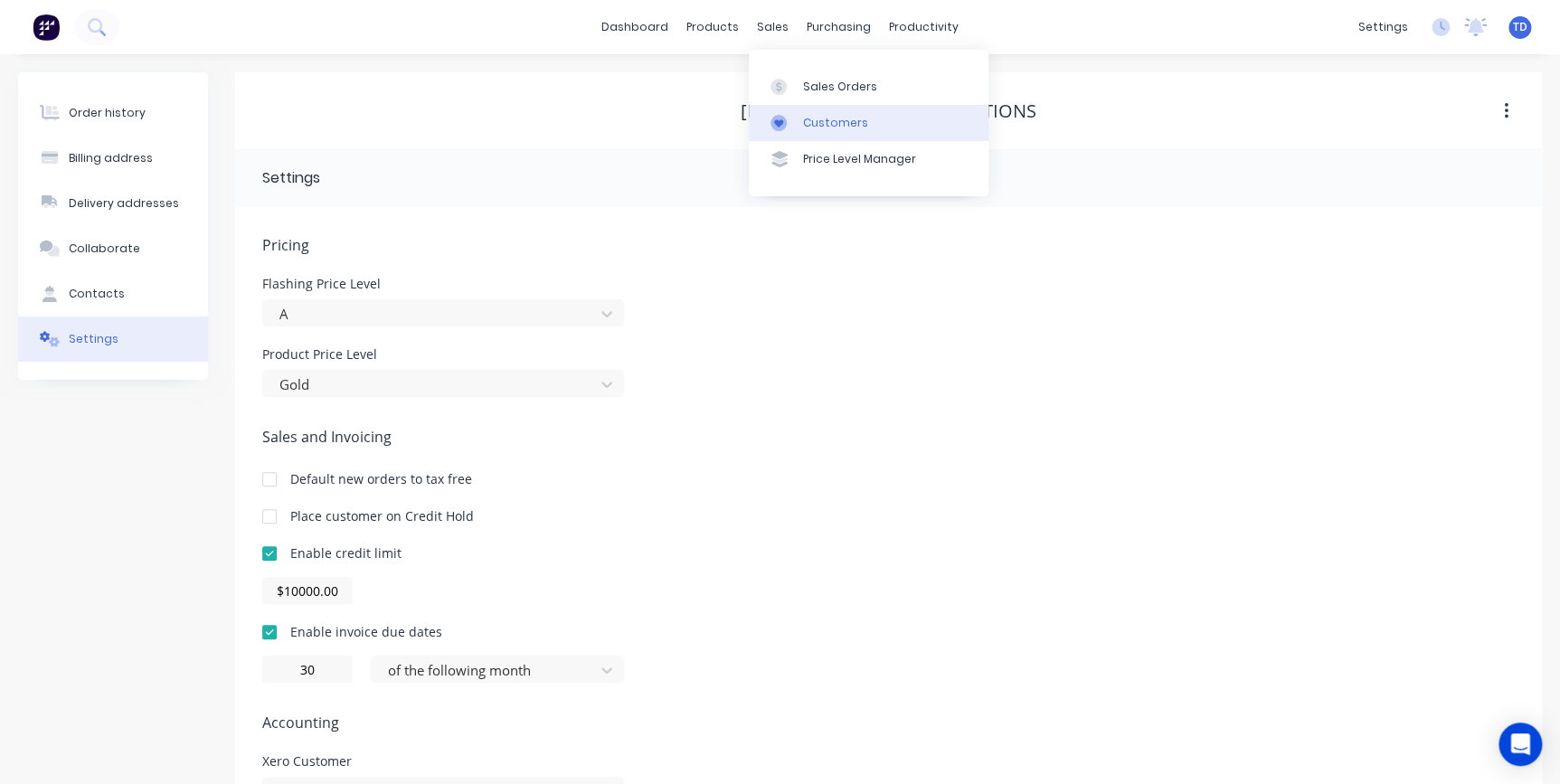
click at [816, 123] on div "Customers" at bounding box center [835, 123] width 65 height 16
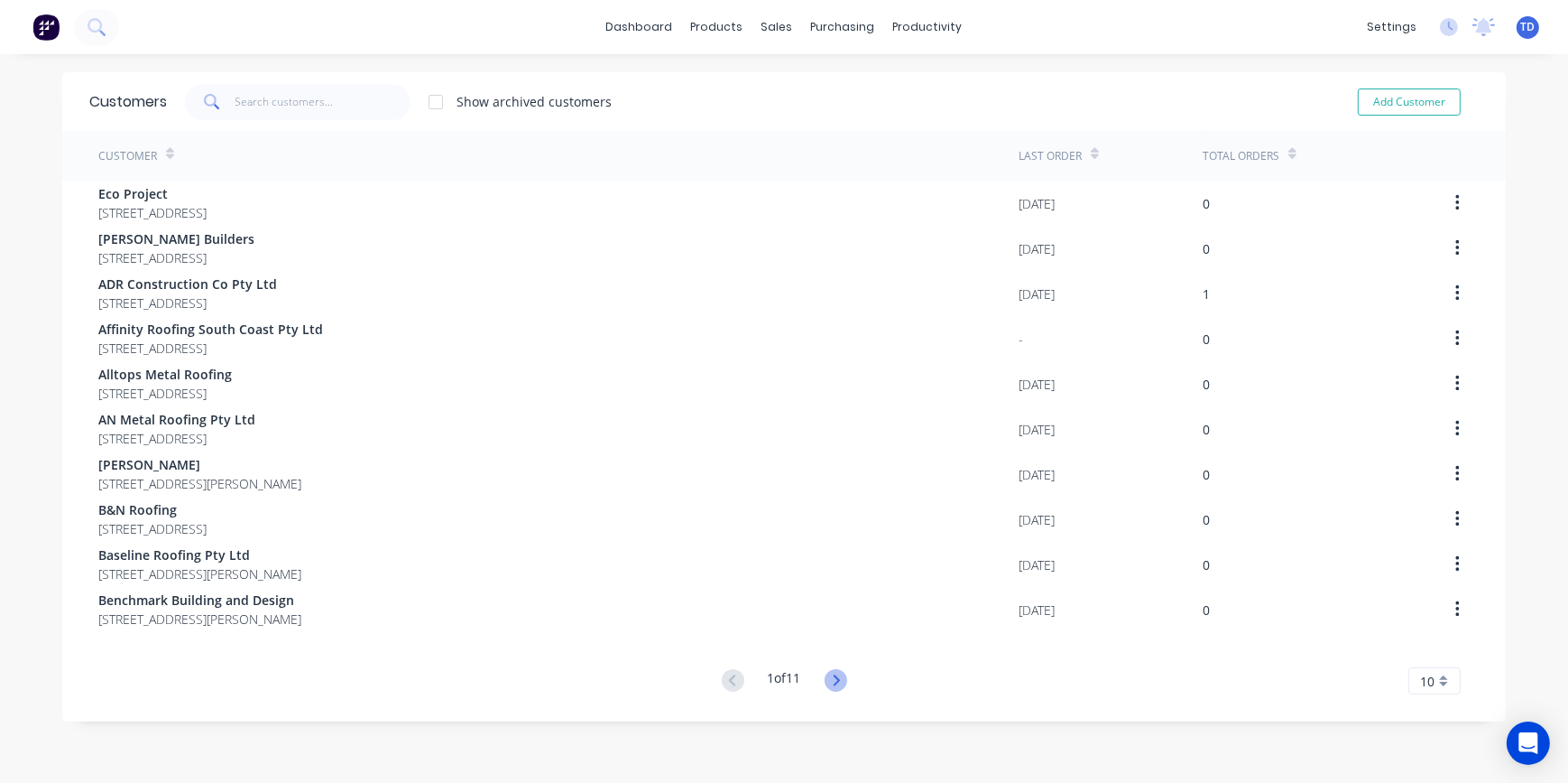
click at [838, 685] on icon at bounding box center [836, 681] width 23 height 23
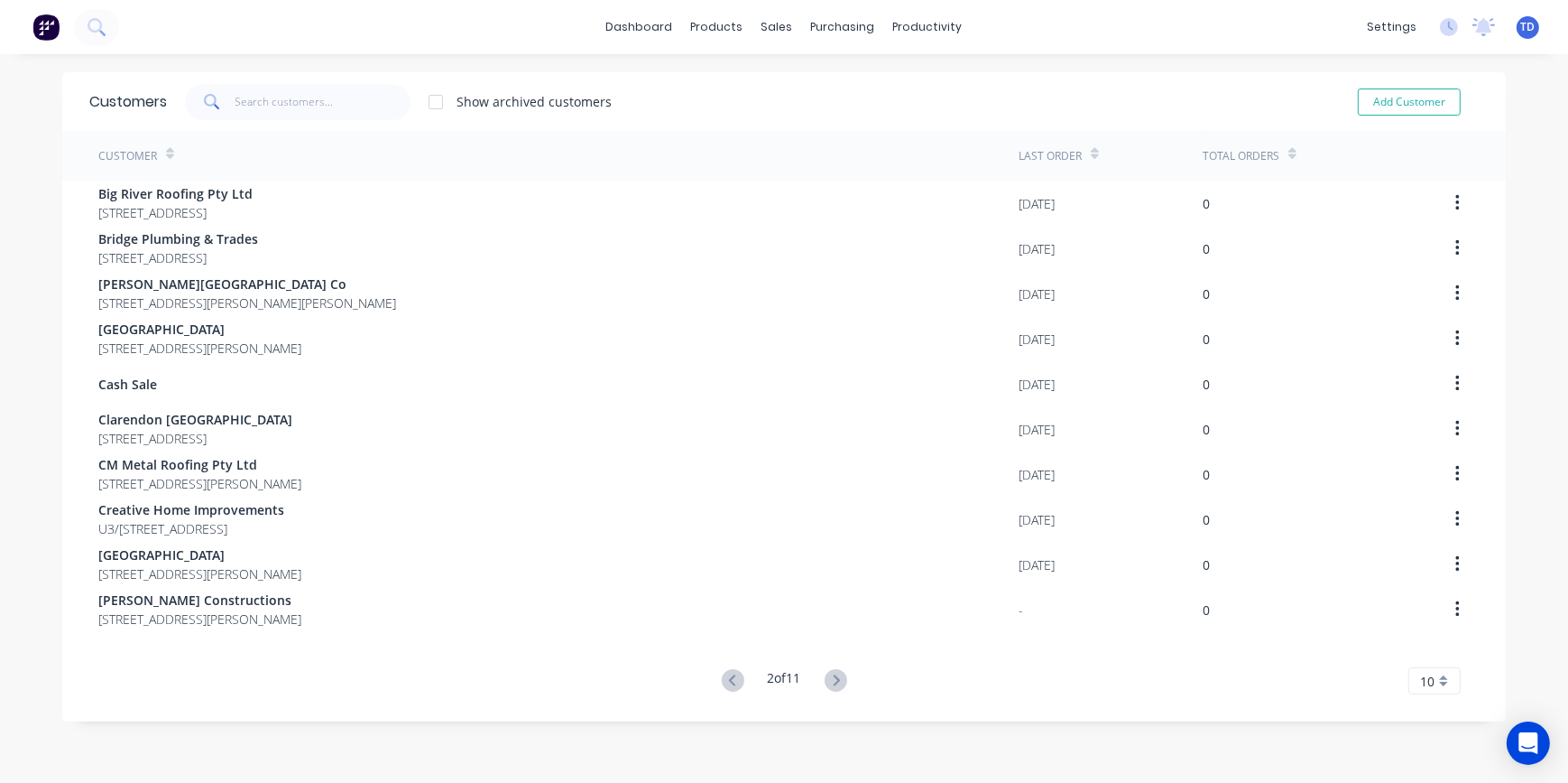
click at [838, 685] on icon at bounding box center [836, 681] width 23 height 23
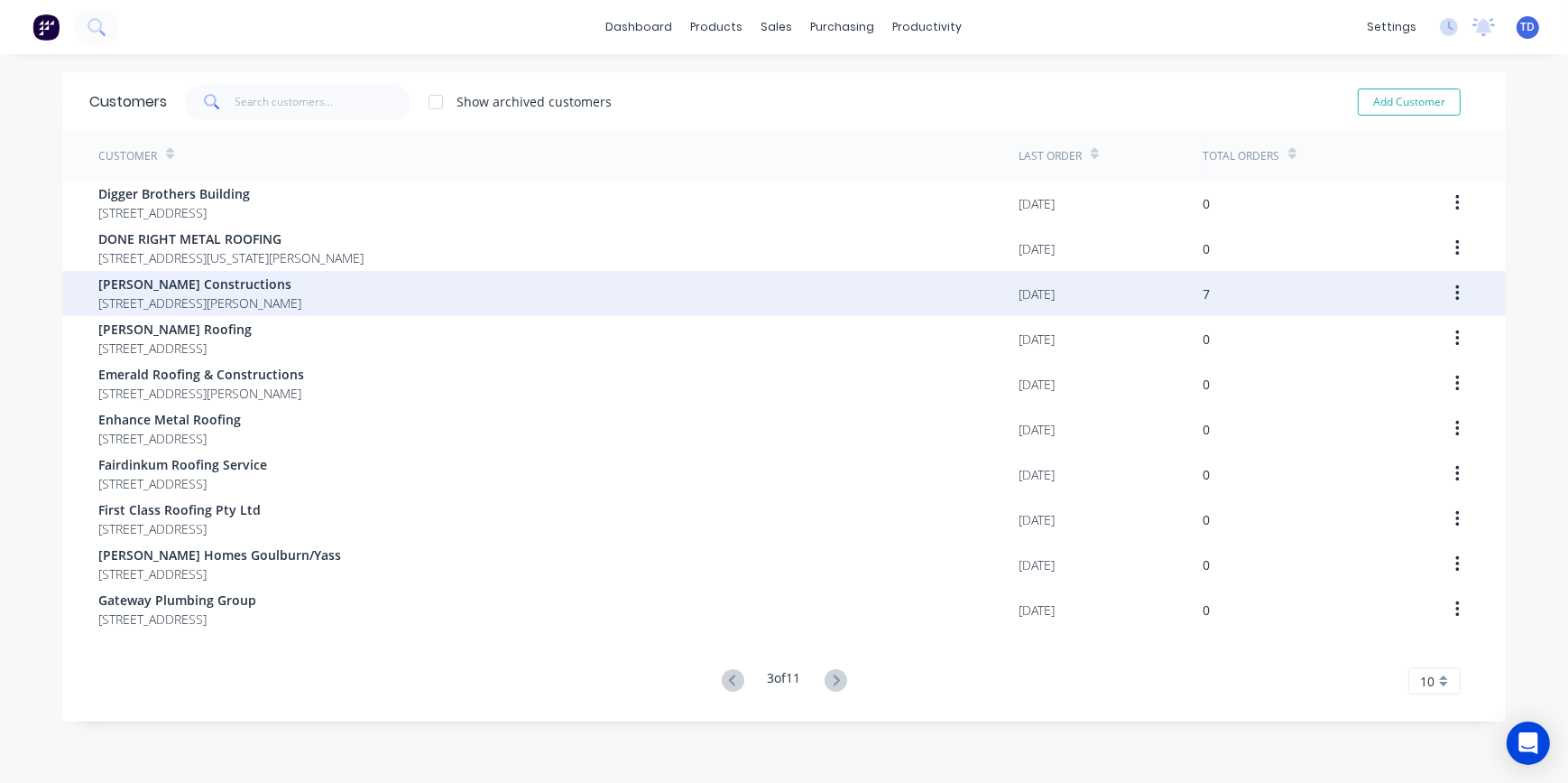
click at [362, 291] on div "Eccleston Constructions P.O Box 527 Moss Vale New South Wales 2577" at bounding box center [559, 293] width 920 height 45
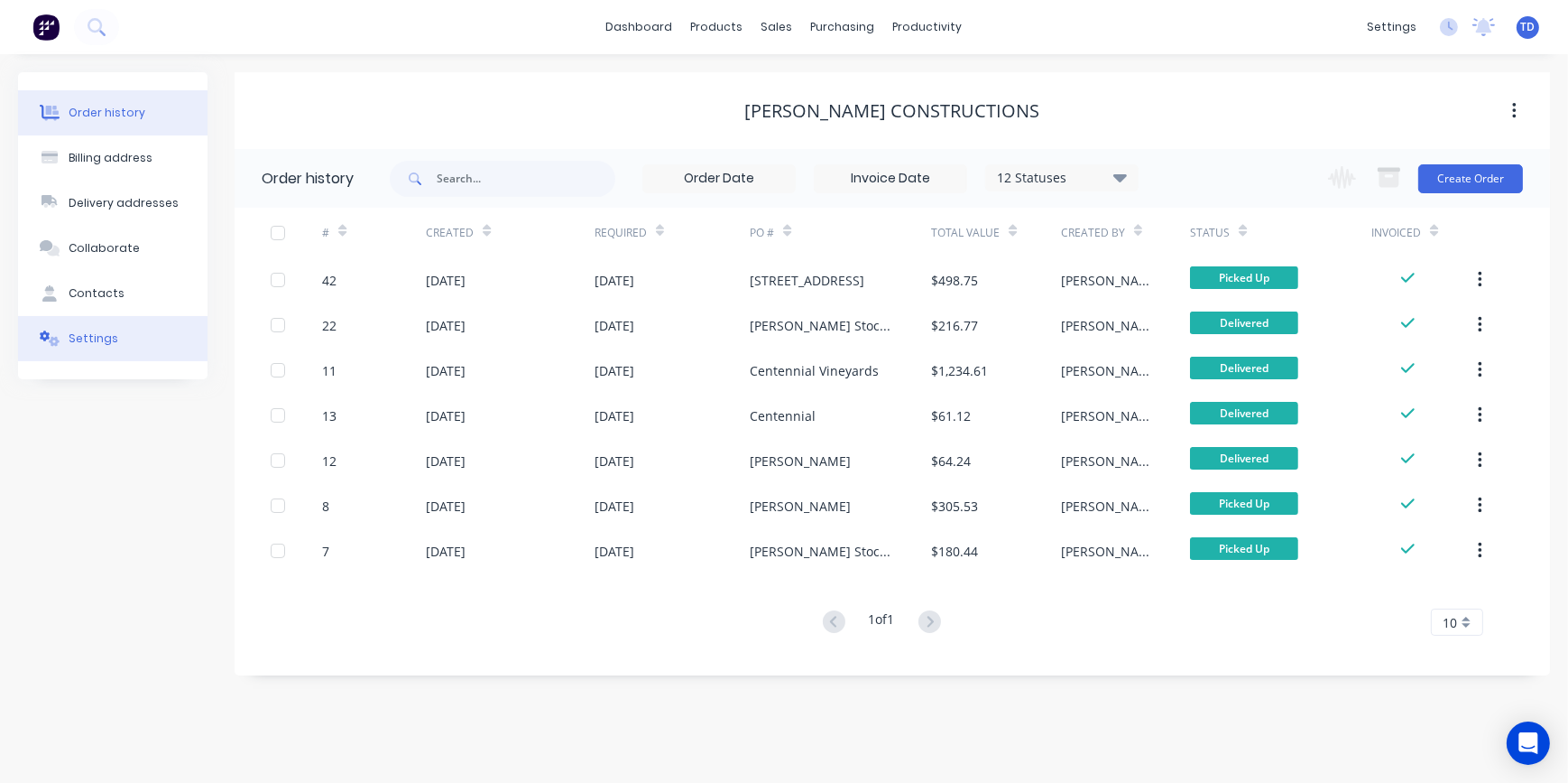
click at [98, 330] on div "Settings" at bounding box center [94, 338] width 50 height 16
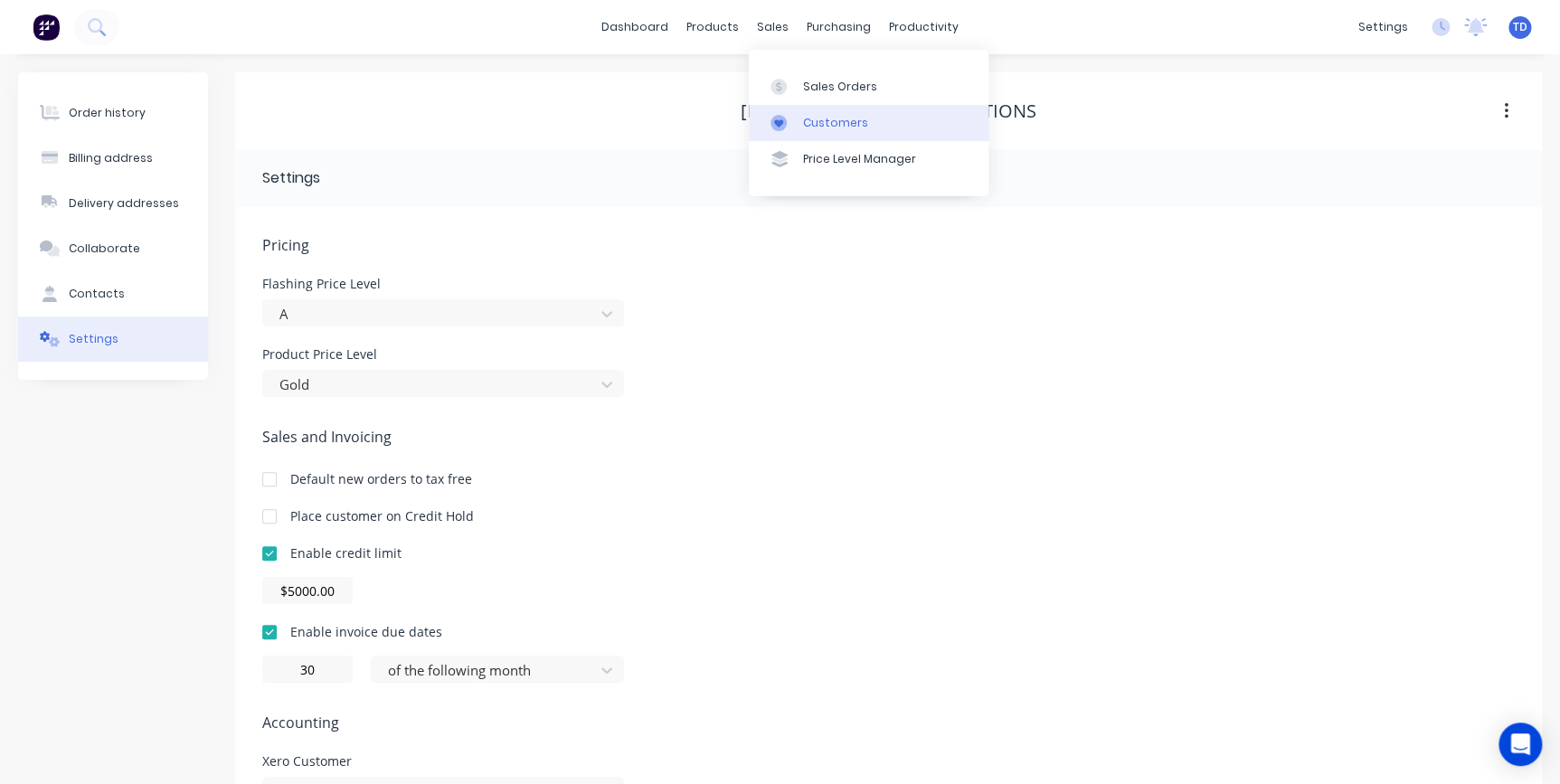
click at [795, 127] on div at bounding box center [783, 123] width 27 height 16
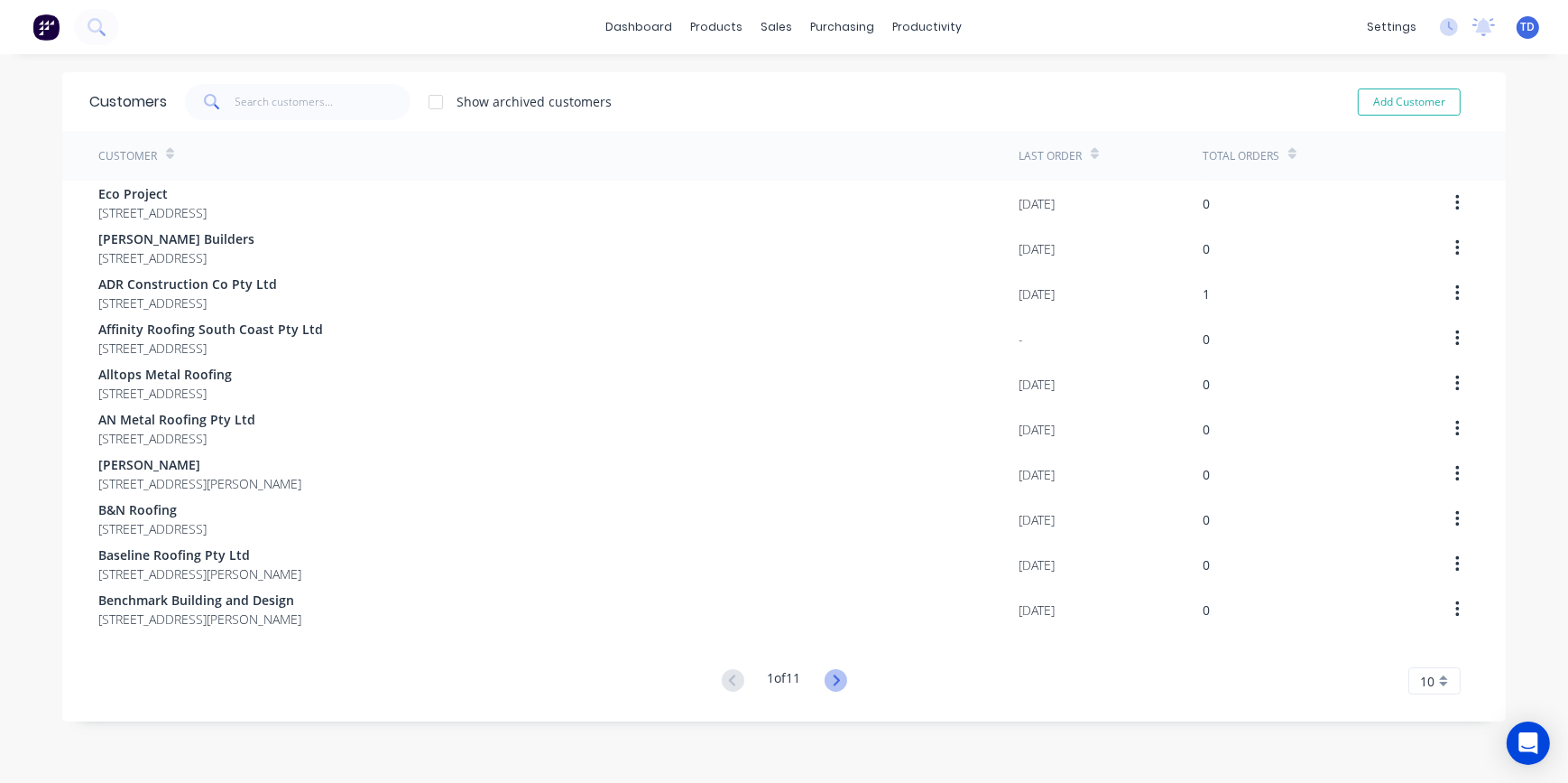
click at [833, 675] on icon at bounding box center [836, 681] width 23 height 23
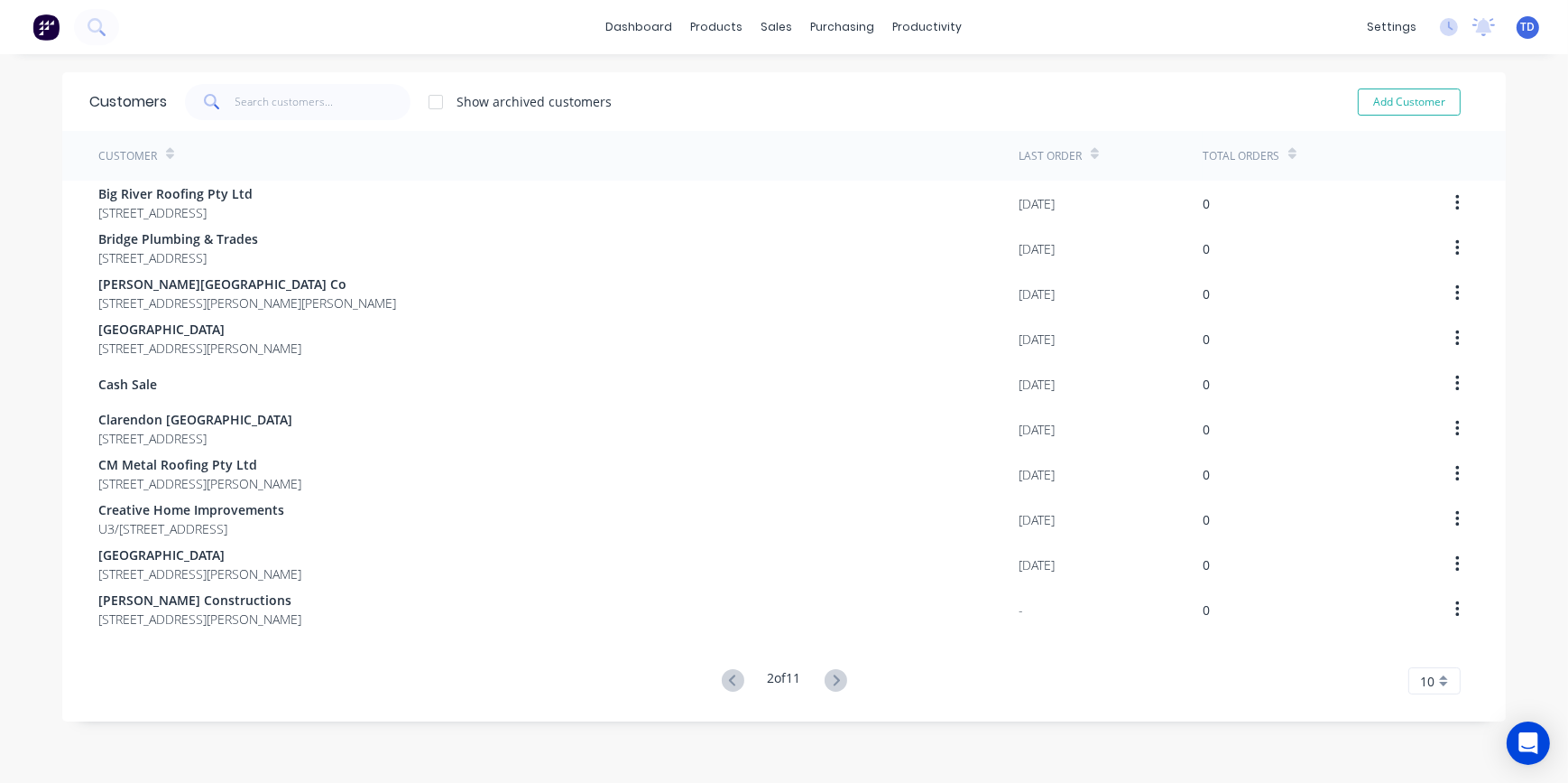
click at [833, 675] on icon at bounding box center [836, 681] width 23 height 23
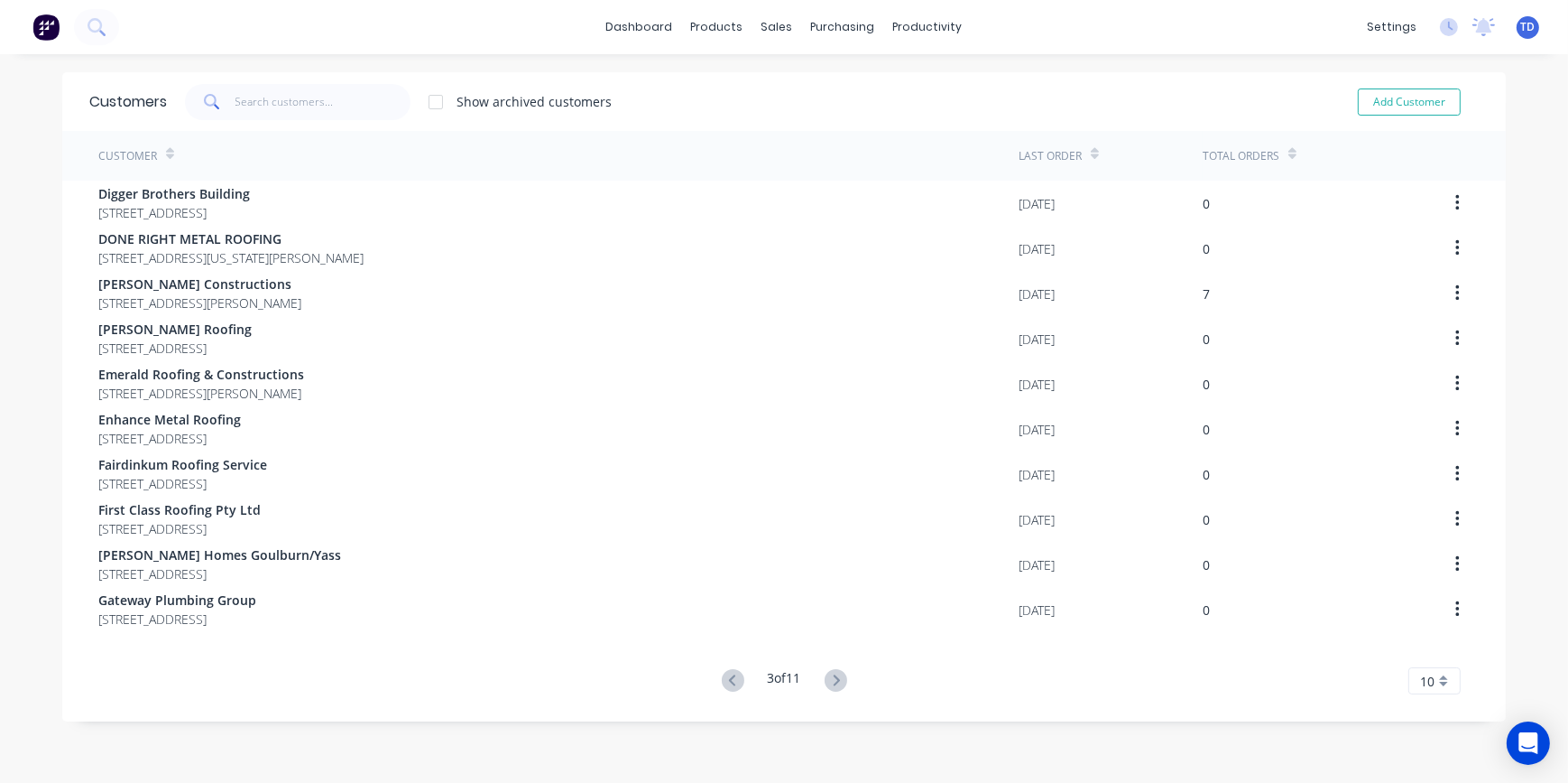
click at [833, 675] on icon at bounding box center [836, 681] width 23 height 23
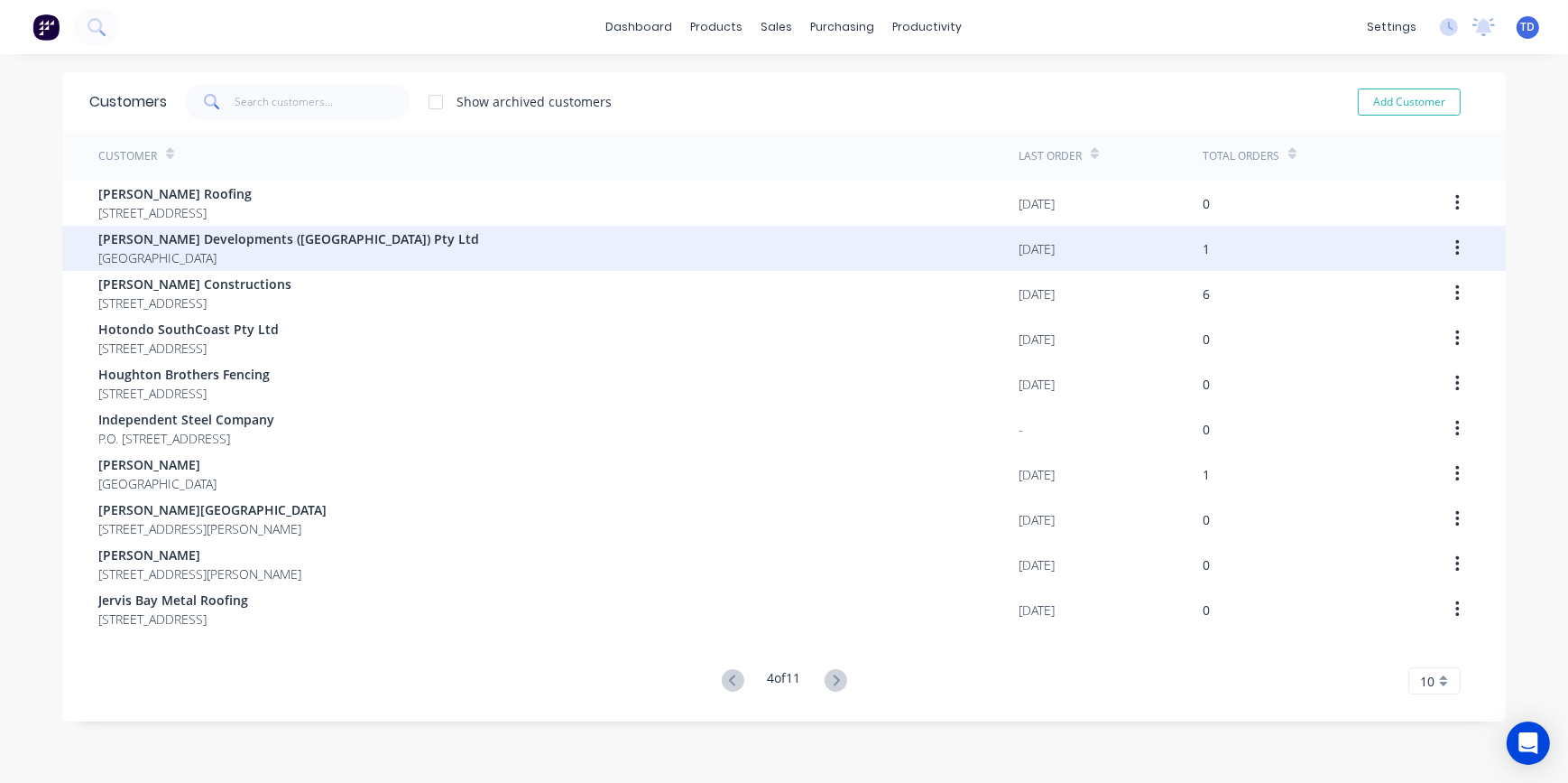
click at [412, 249] on div "Griffiths Developments (NSW) Pty Ltd New South Wales" at bounding box center [559, 248] width 920 height 45
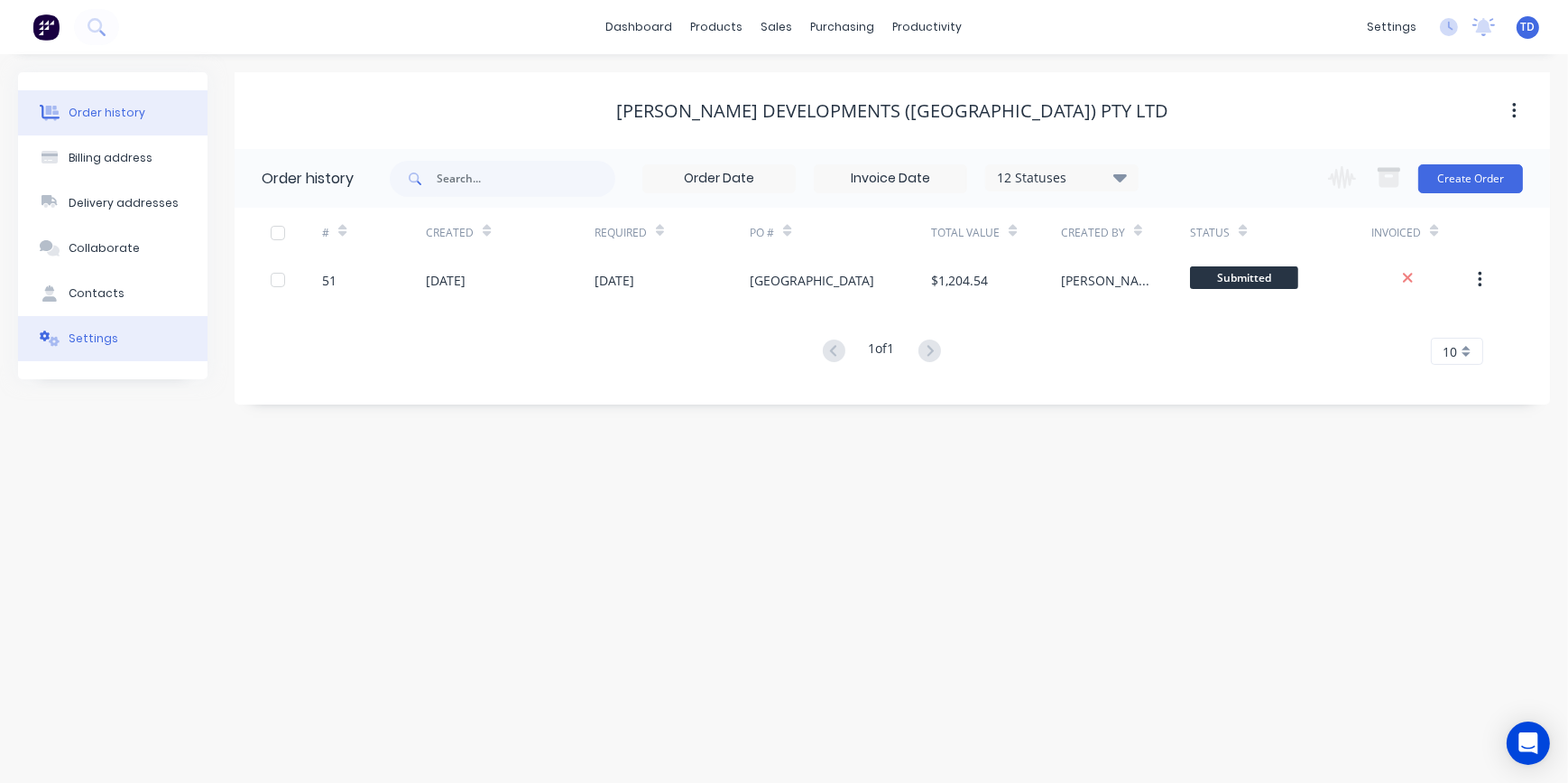
click at [119, 343] on button "Settings" at bounding box center [113, 338] width 189 height 45
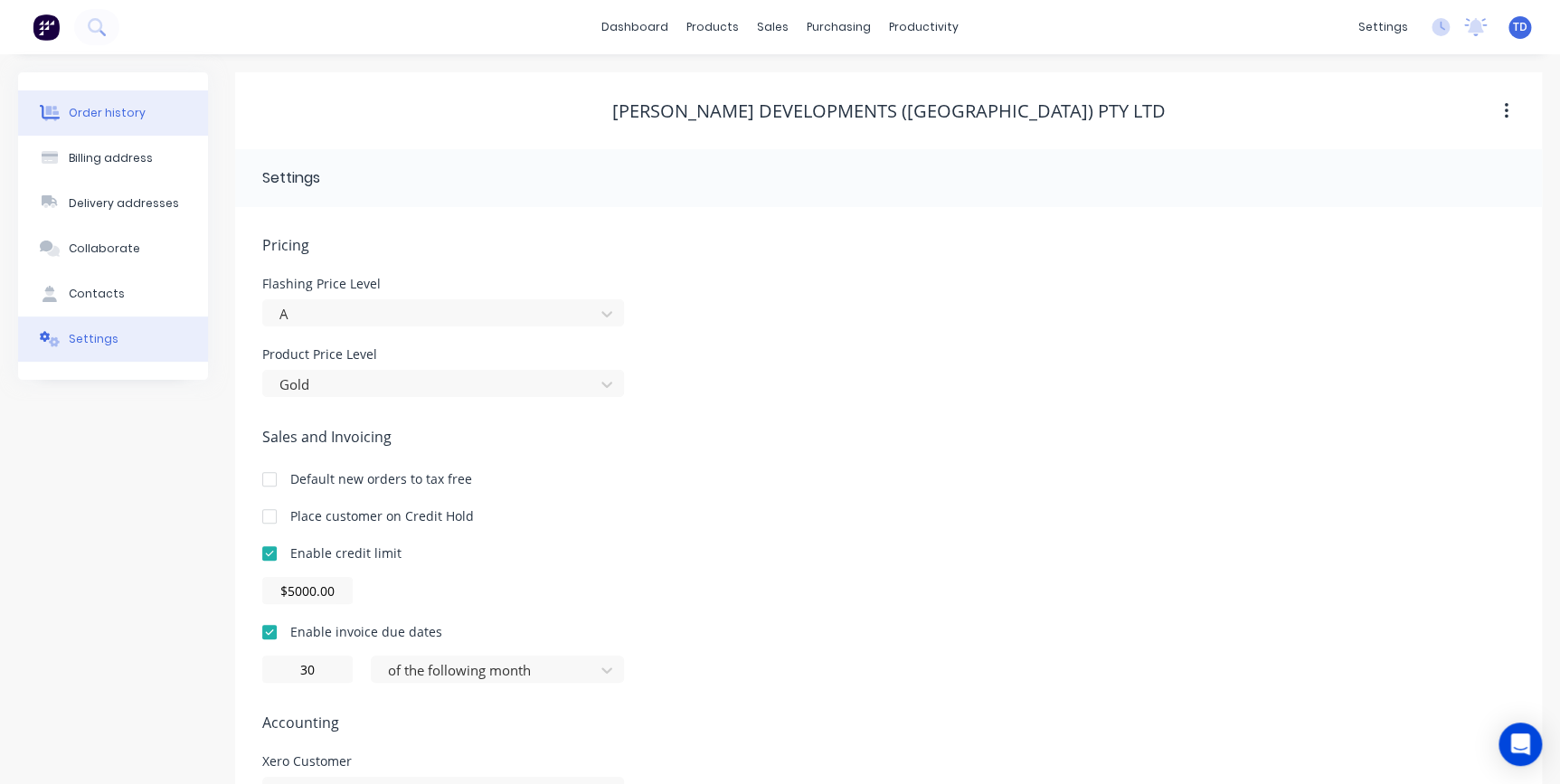
click at [107, 107] on div "Order history" at bounding box center [107, 112] width 77 height 16
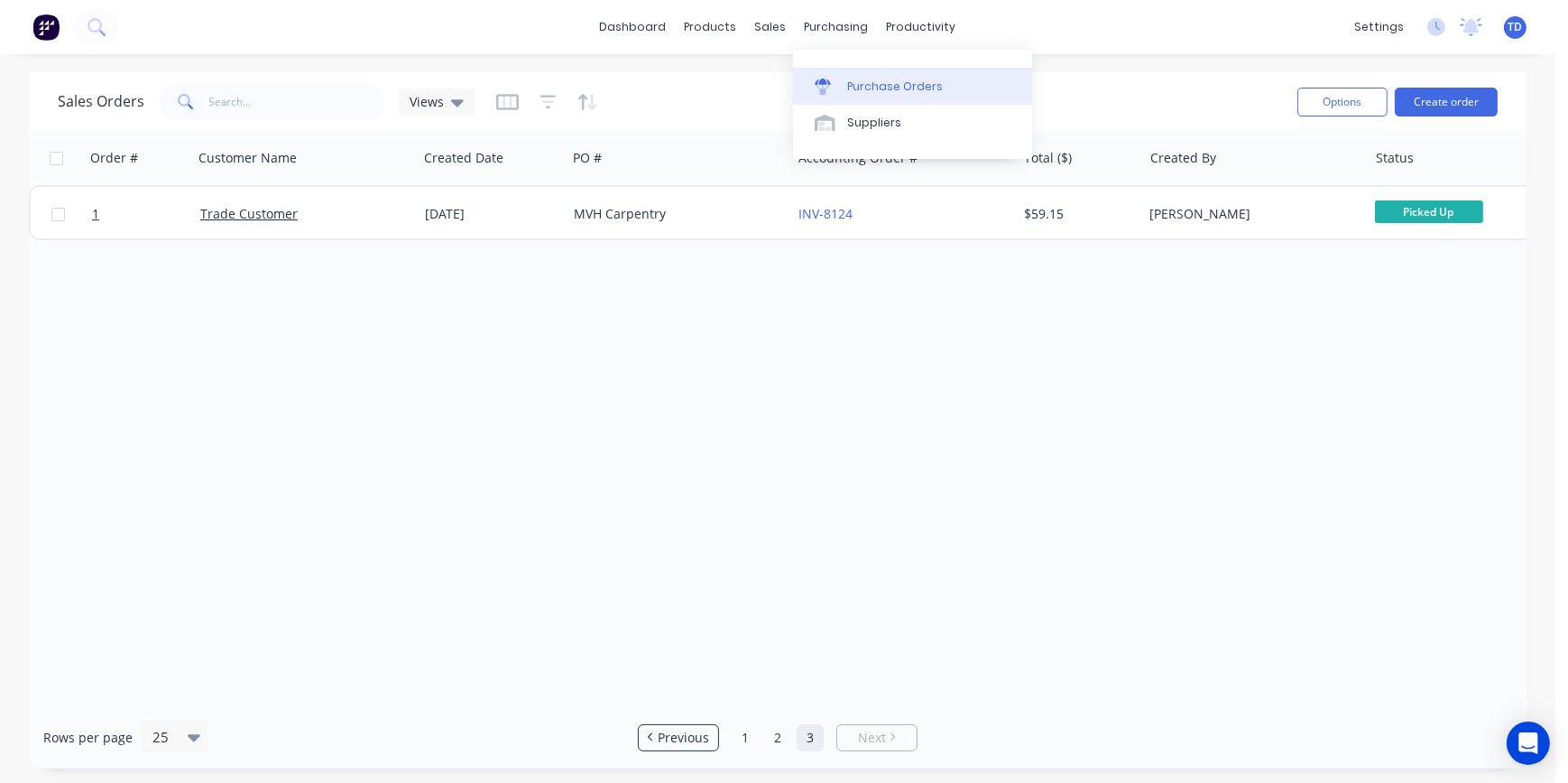
click at [860, 72] on link "Purchase Orders" at bounding box center [913, 86] width 239 height 36
